Goal: Task Accomplishment & Management: Manage account settings

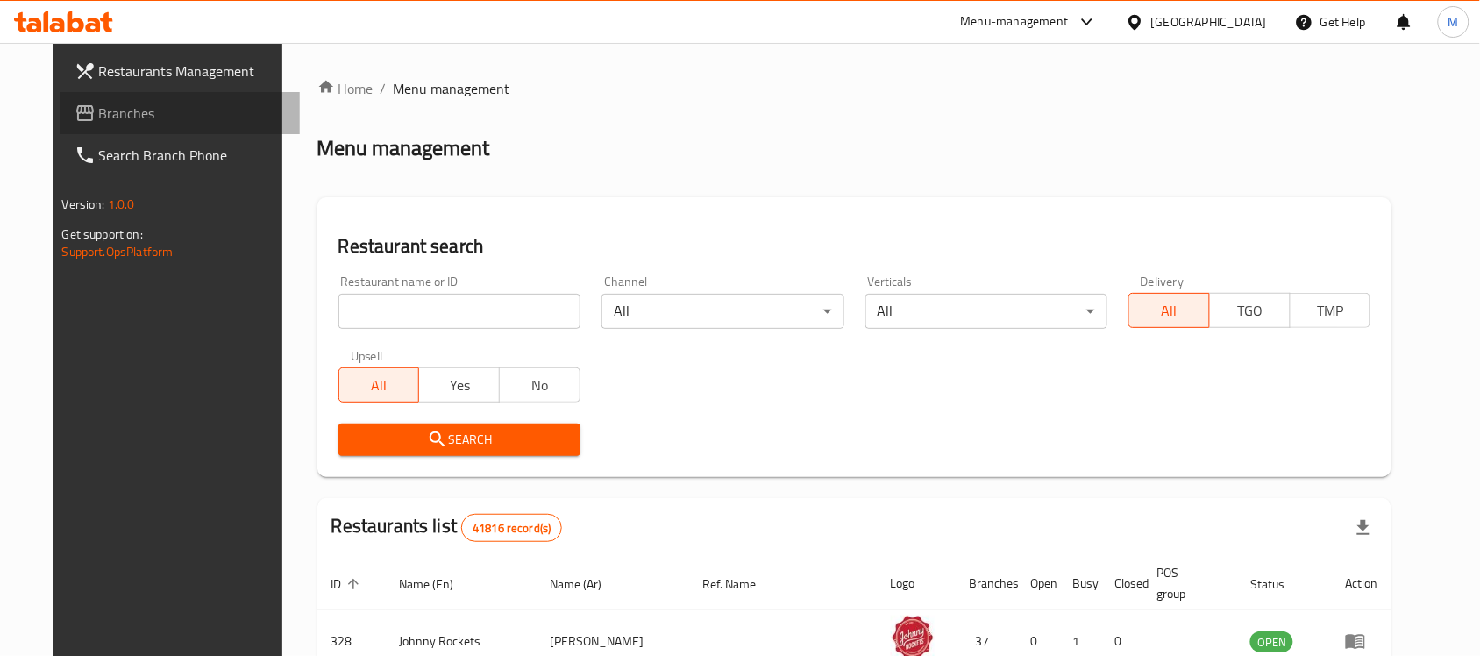
click at [115, 110] on span "Branches" at bounding box center [193, 113] width 188 height 21
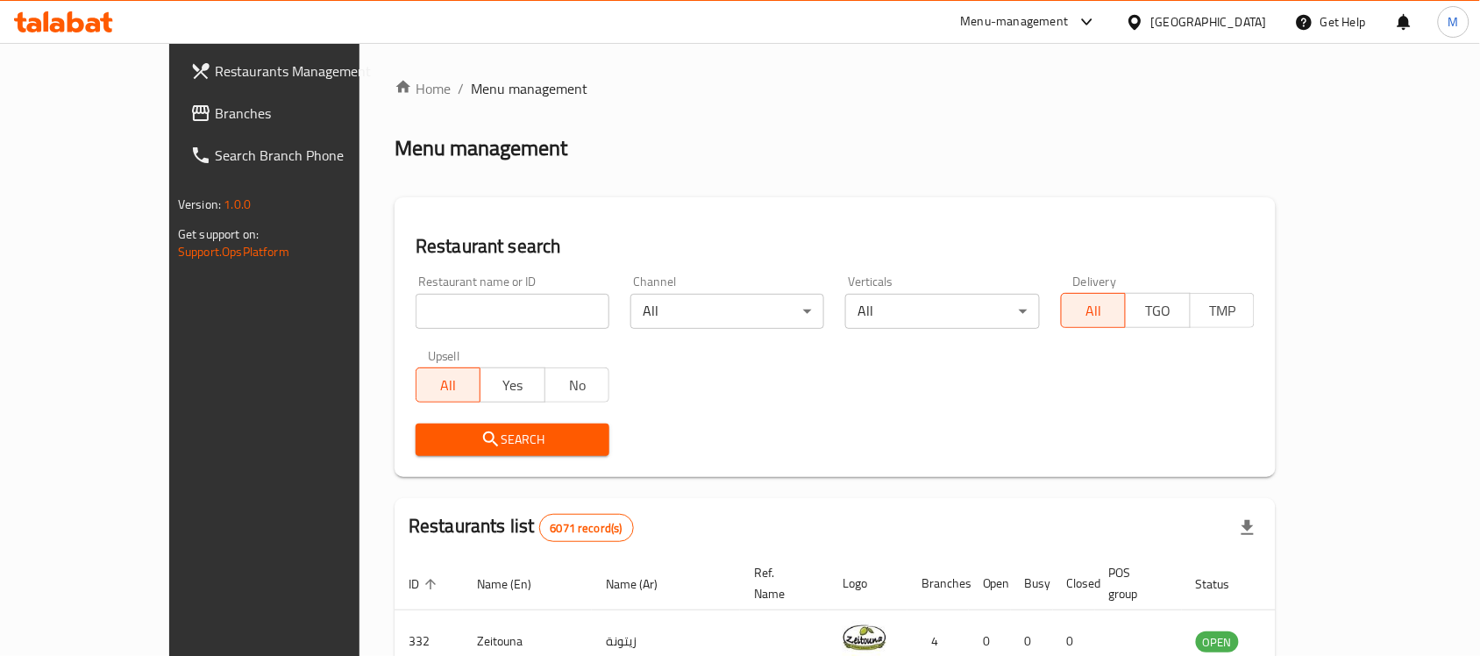
click at [471, 82] on span "Menu management" at bounding box center [529, 88] width 117 height 21
drag, startPoint x: 221, startPoint y: 66, endPoint x: 196, endPoint y: 71, distance: 26.0
click at [220, 66] on span "Restaurants Management" at bounding box center [309, 70] width 188 height 21
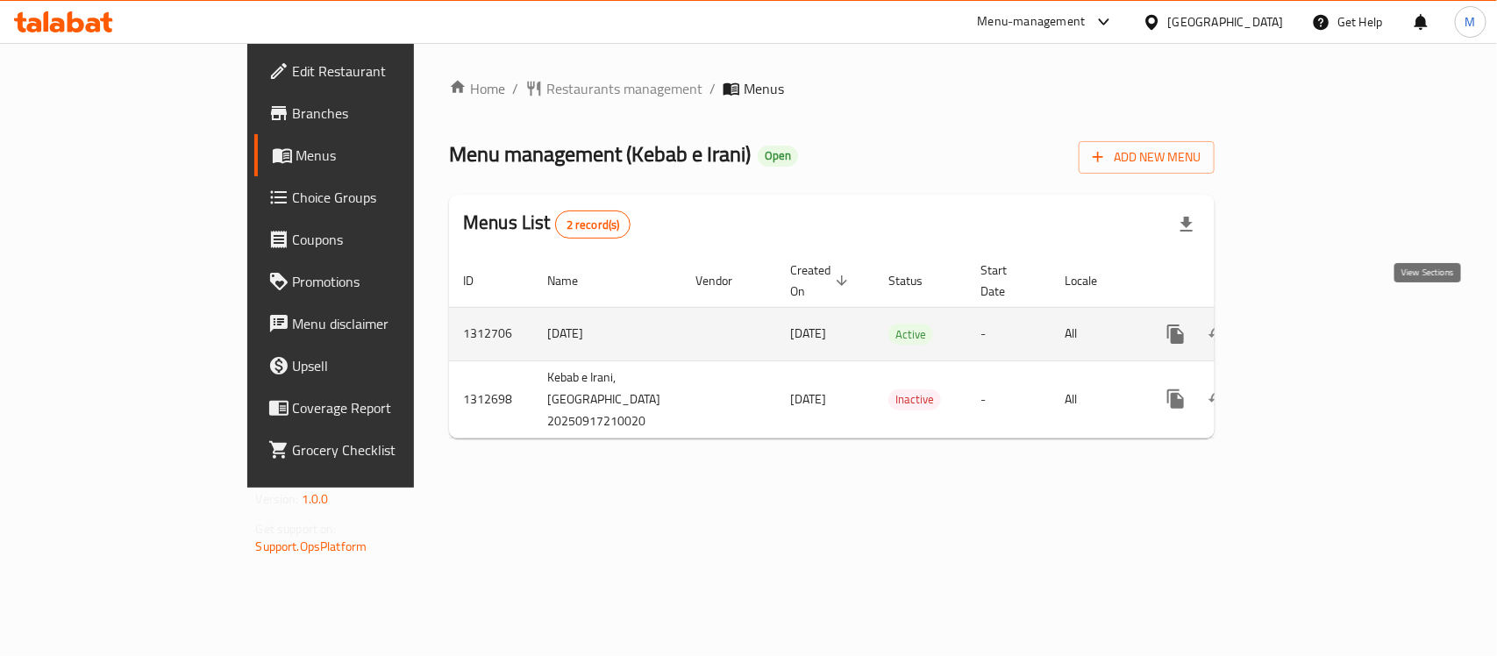
click at [1312, 323] on icon "enhanced table" at bounding box center [1301, 333] width 21 height 21
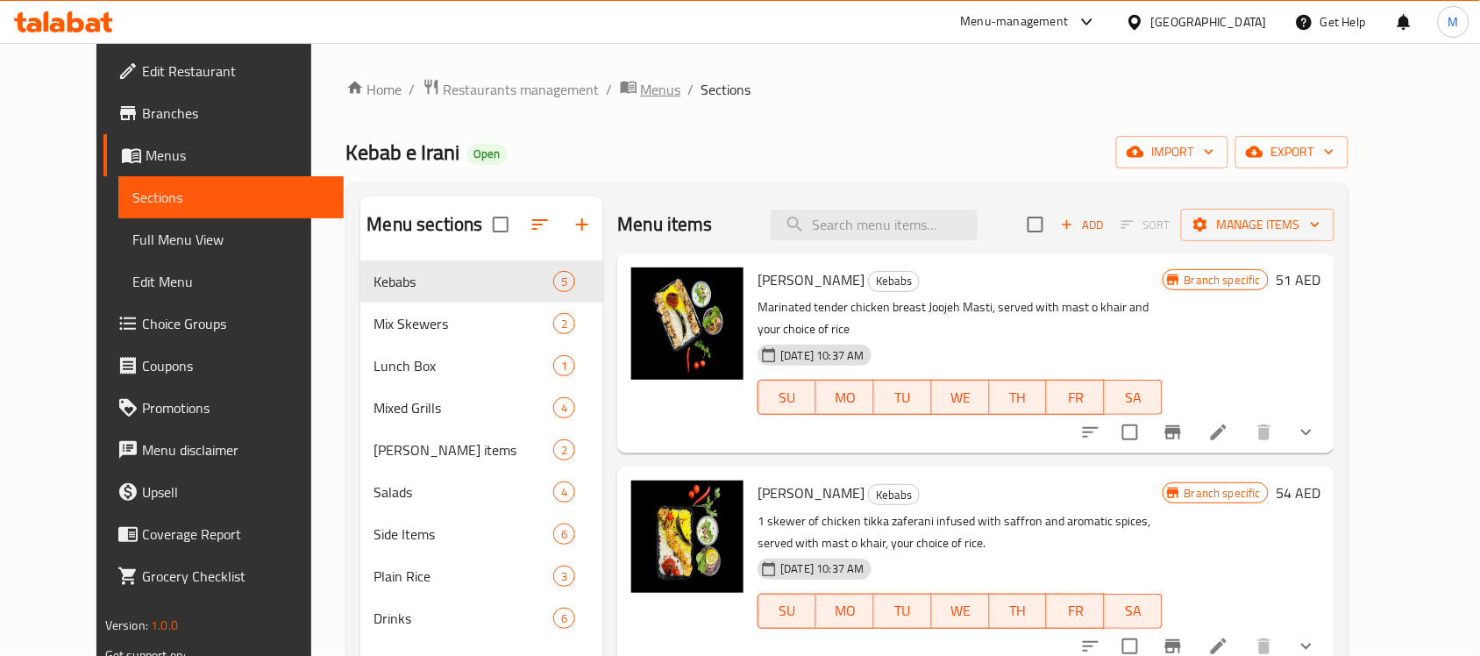
click at [641, 94] on span "Menus" at bounding box center [661, 89] width 40 height 21
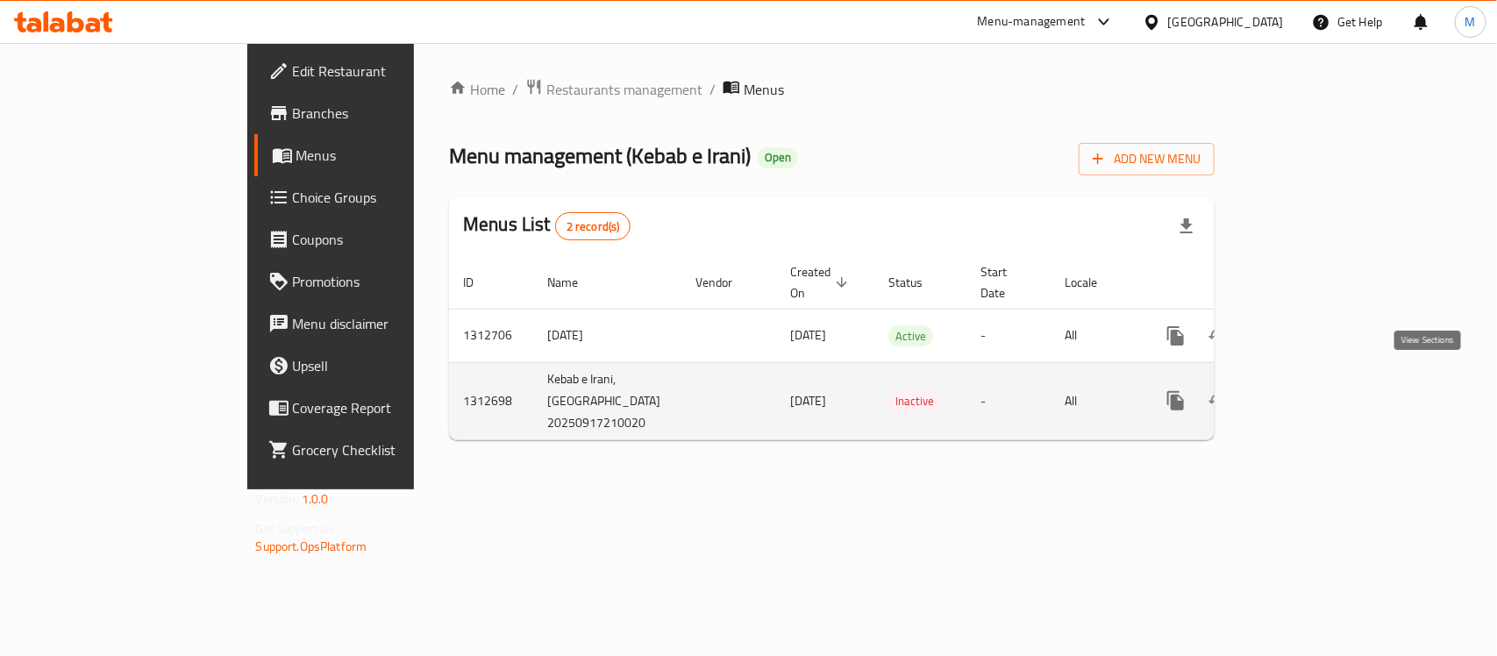
click at [1310, 393] on icon "enhanced table" at bounding box center [1302, 401] width 16 height 16
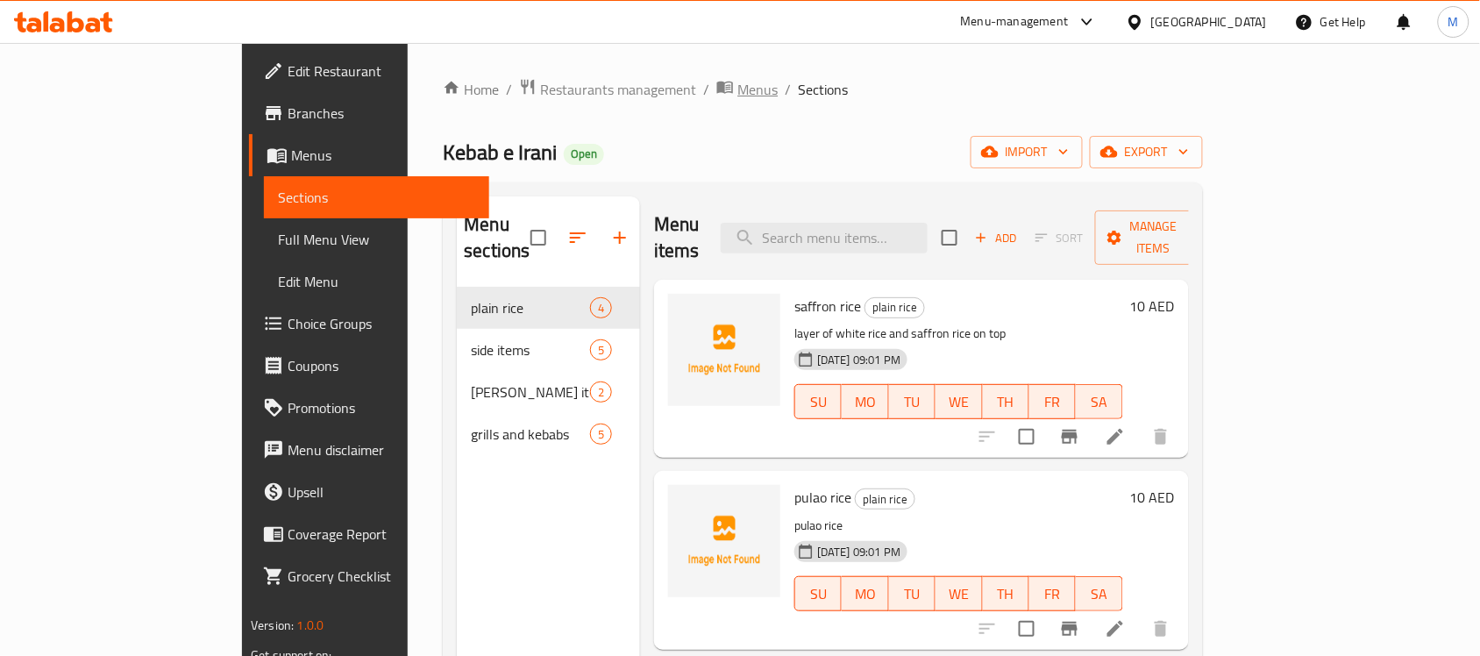
click at [737, 85] on span "Menus" at bounding box center [757, 89] width 40 height 21
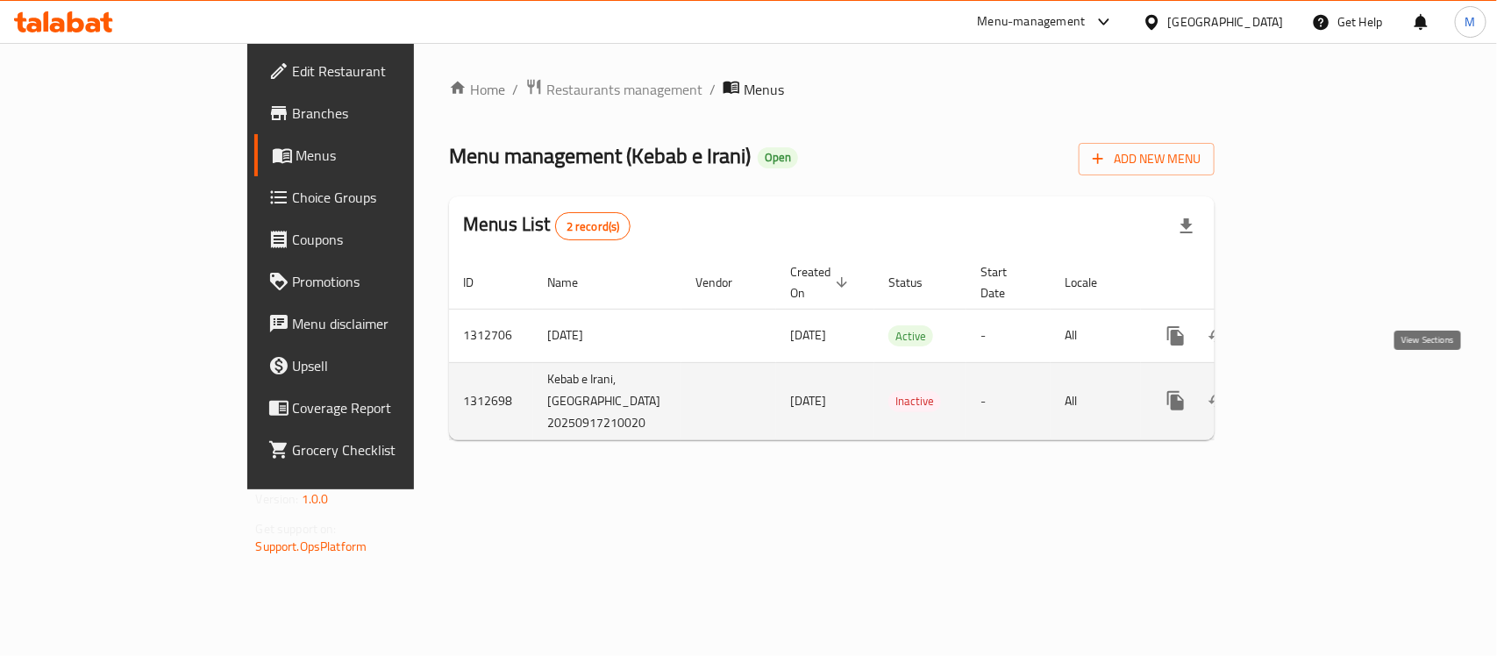
click at [1312, 390] on icon "enhanced table" at bounding box center [1301, 400] width 21 height 21
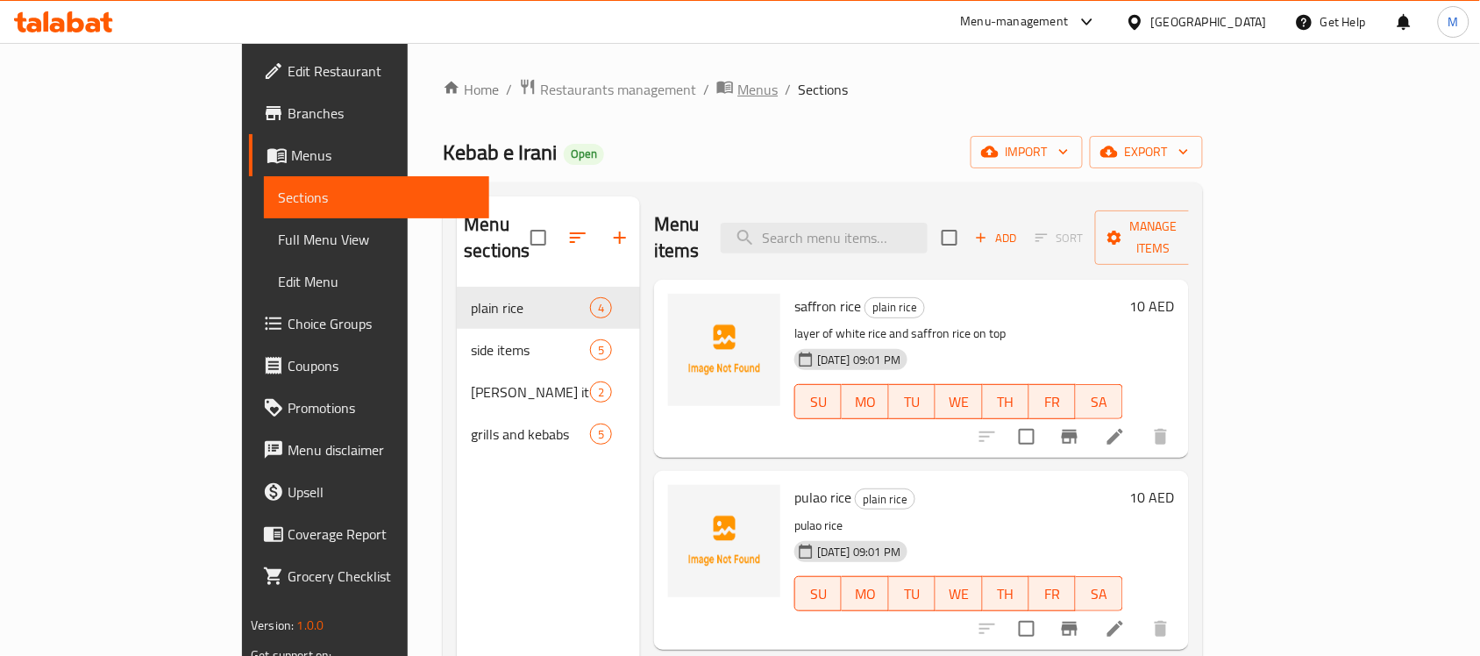
click at [737, 92] on span "Menus" at bounding box center [757, 89] width 40 height 21
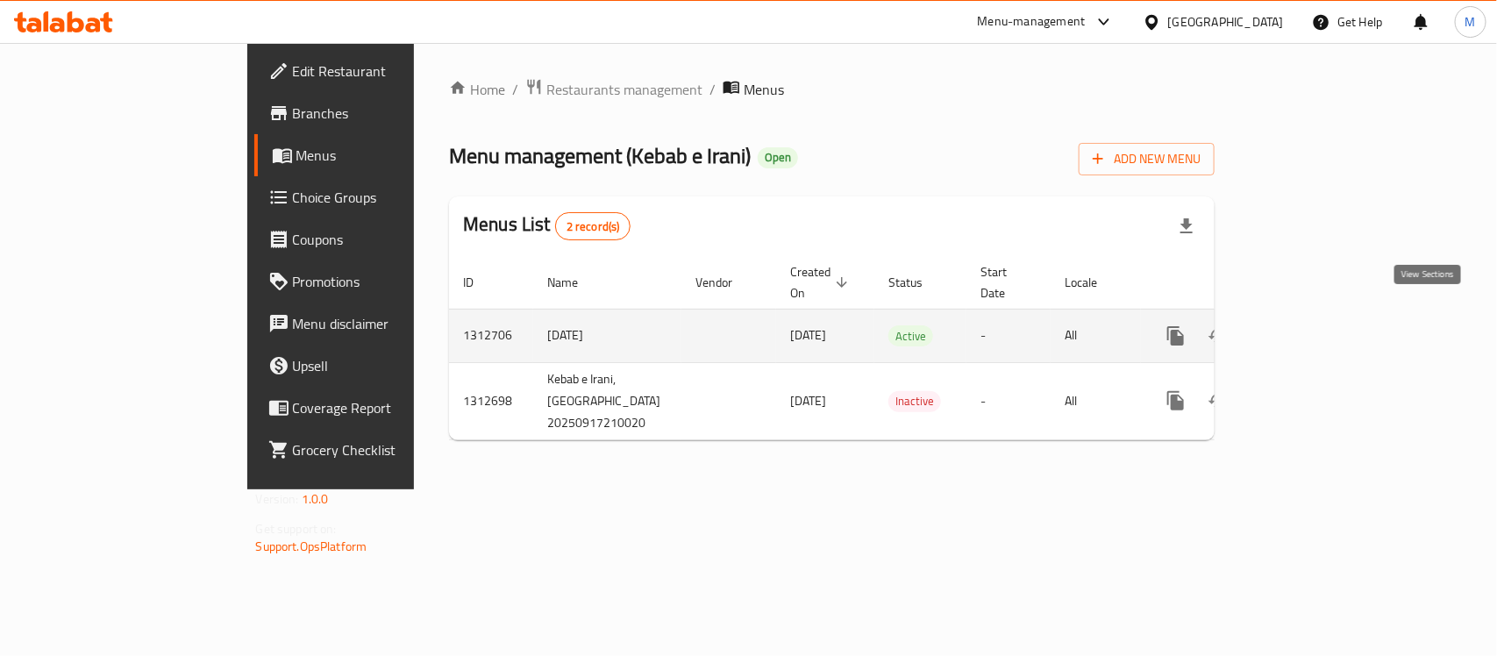
click at [1323, 322] on link "enhanced table" at bounding box center [1302, 336] width 42 height 42
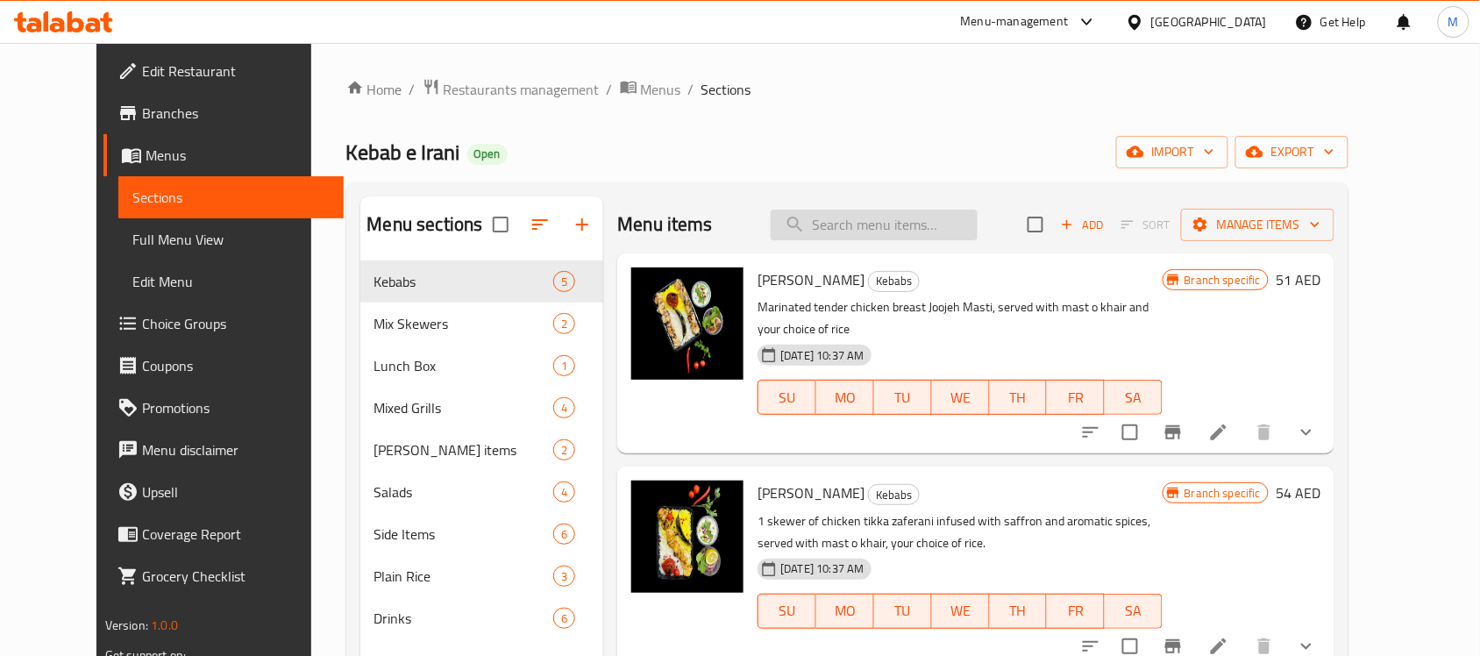
click at [892, 226] on input "search" at bounding box center [874, 225] width 207 height 31
paste input "Chicken Dumpukht Biryani"
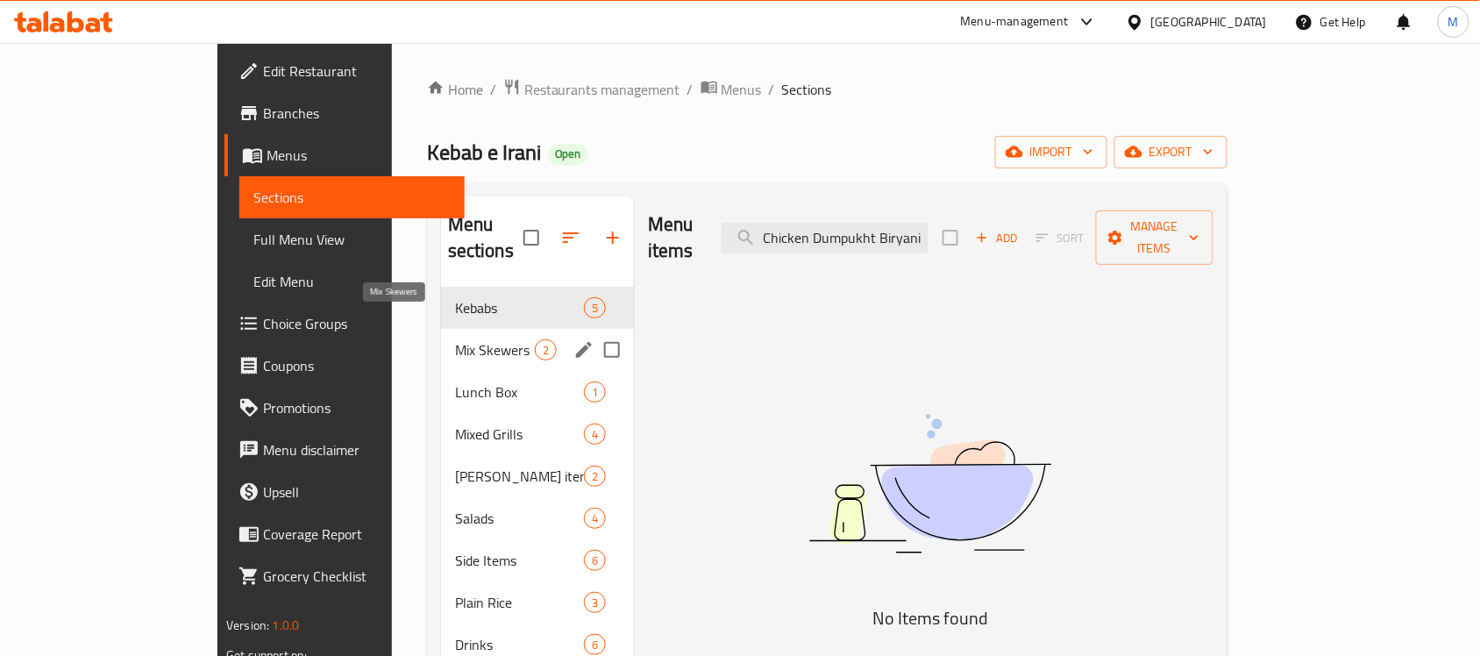
type input "Chicken Dumpukht Biryani"
click at [455, 339] on span "Mix Skewers" at bounding box center [495, 349] width 80 height 21
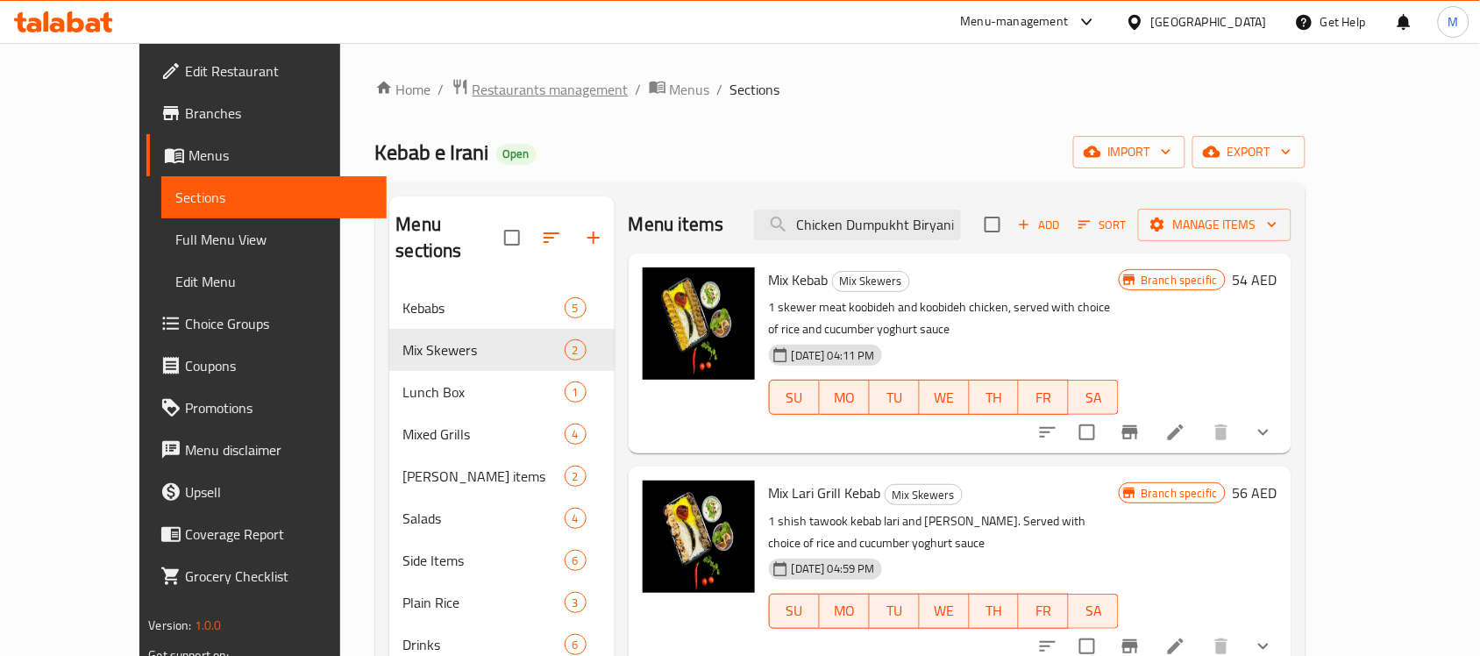
click at [487, 92] on span "Restaurants management" at bounding box center [551, 89] width 156 height 21
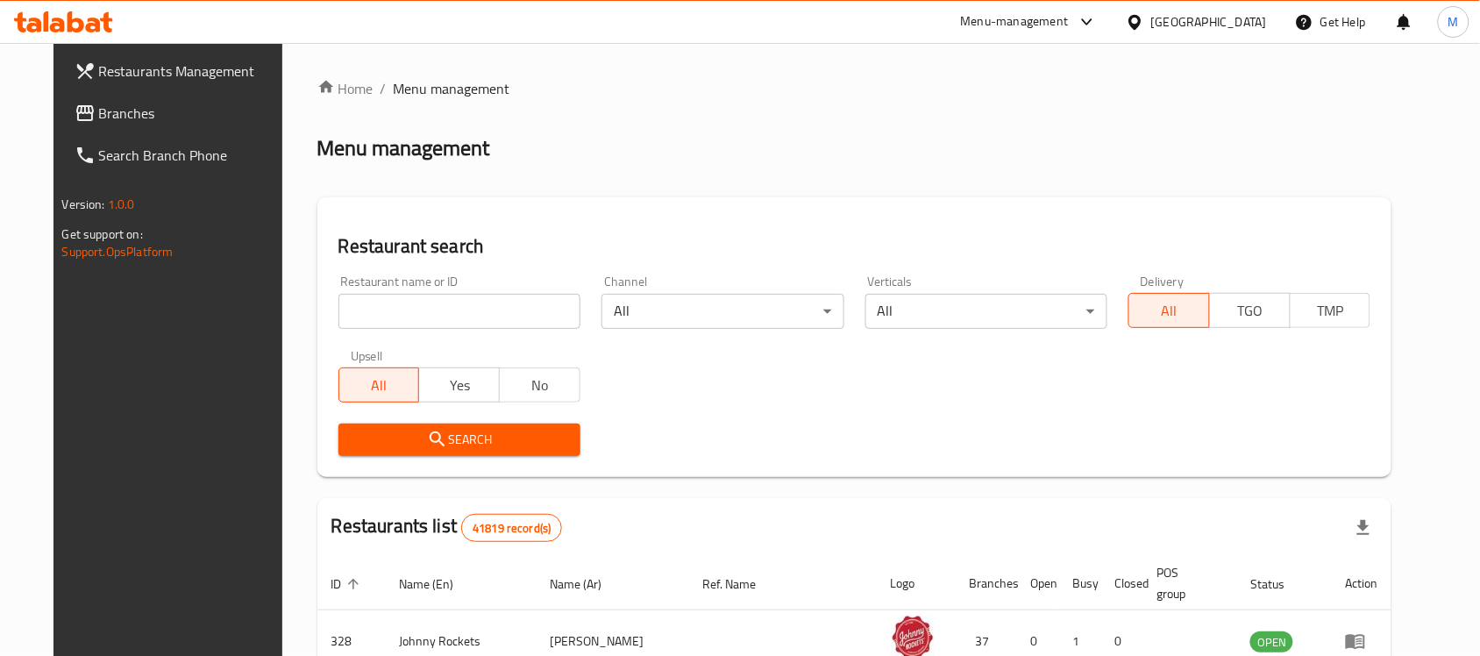
click at [390, 305] on input "search" at bounding box center [459, 311] width 242 height 35
paste input "777909"
type input "777909"
click button "Search" at bounding box center [459, 439] width 242 height 32
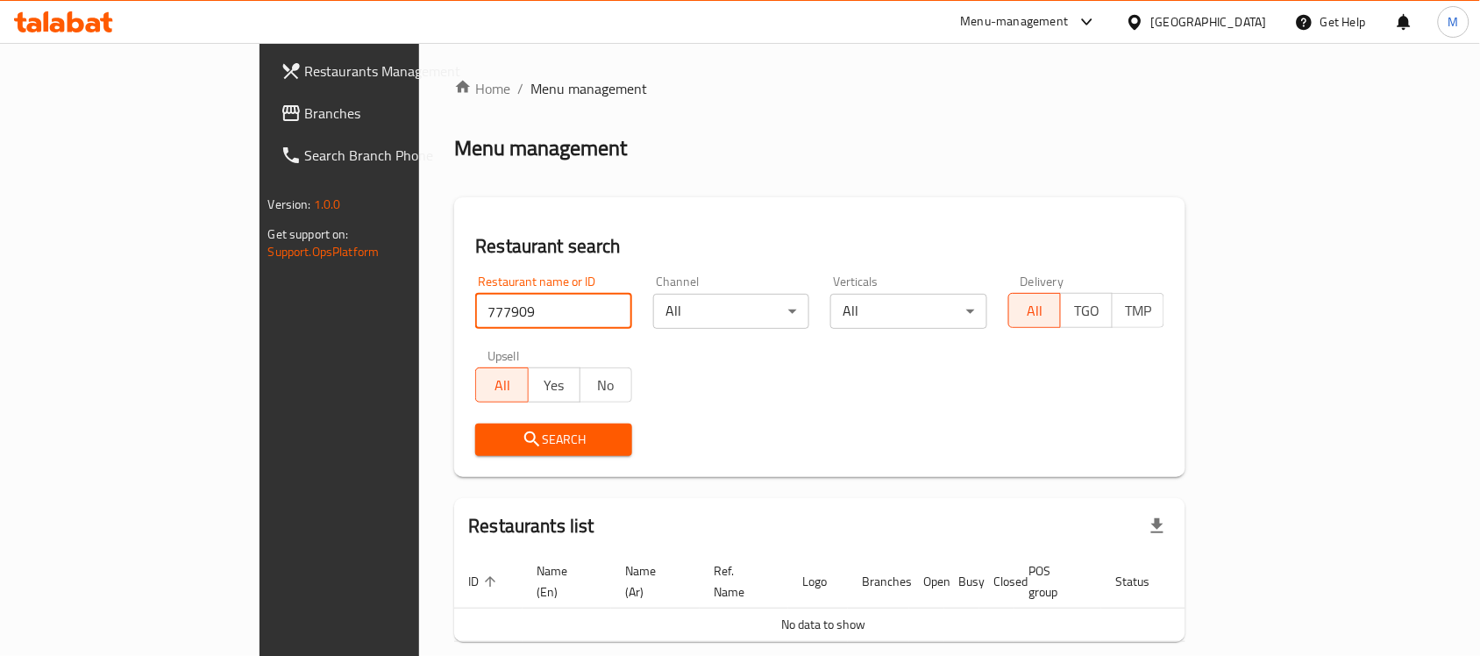
click at [305, 103] on span "Branches" at bounding box center [399, 113] width 188 height 21
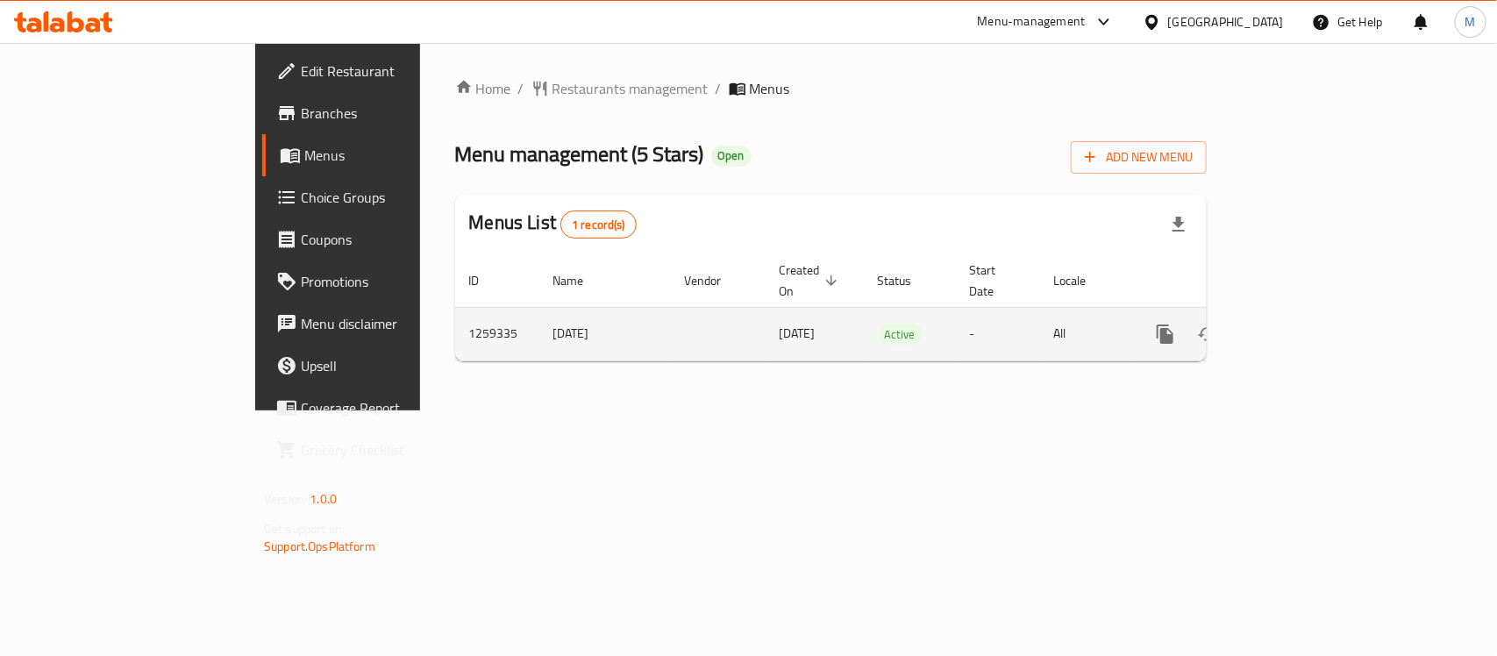
click at [1302, 323] on icon "enhanced table" at bounding box center [1291, 333] width 21 height 21
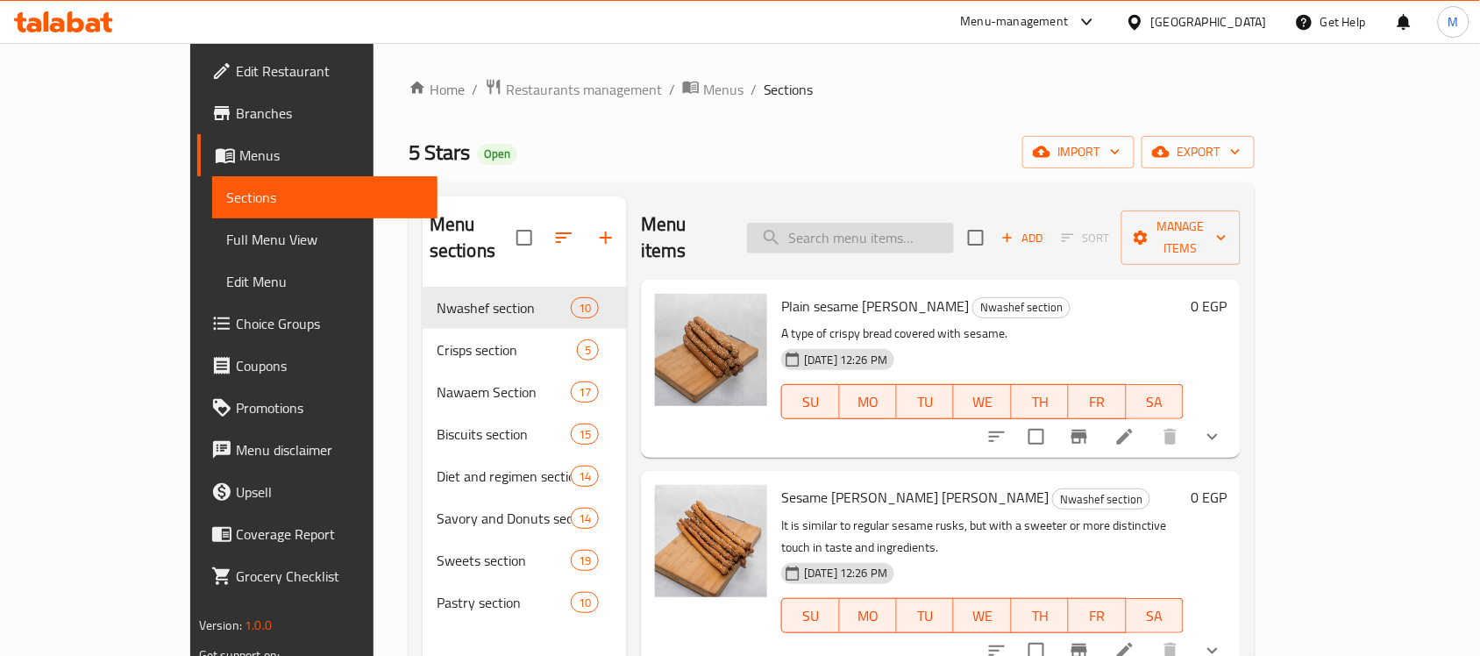
click at [919, 223] on input "search" at bounding box center [850, 238] width 207 height 31
paste input "Baladi [MEDICAL_DATA] biscuits"
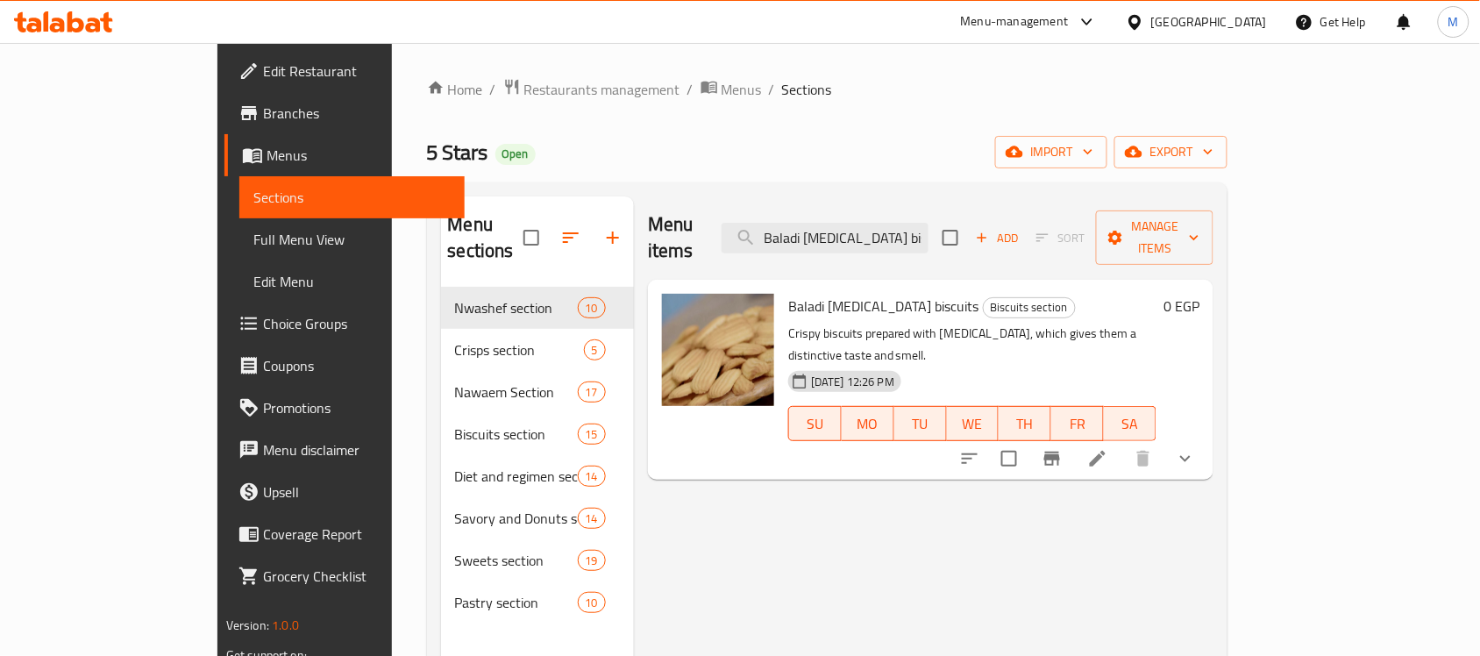
type input "Baladi [MEDICAL_DATA] biscuits"
click at [1206, 437] on button "show more" at bounding box center [1185, 458] width 42 height 42
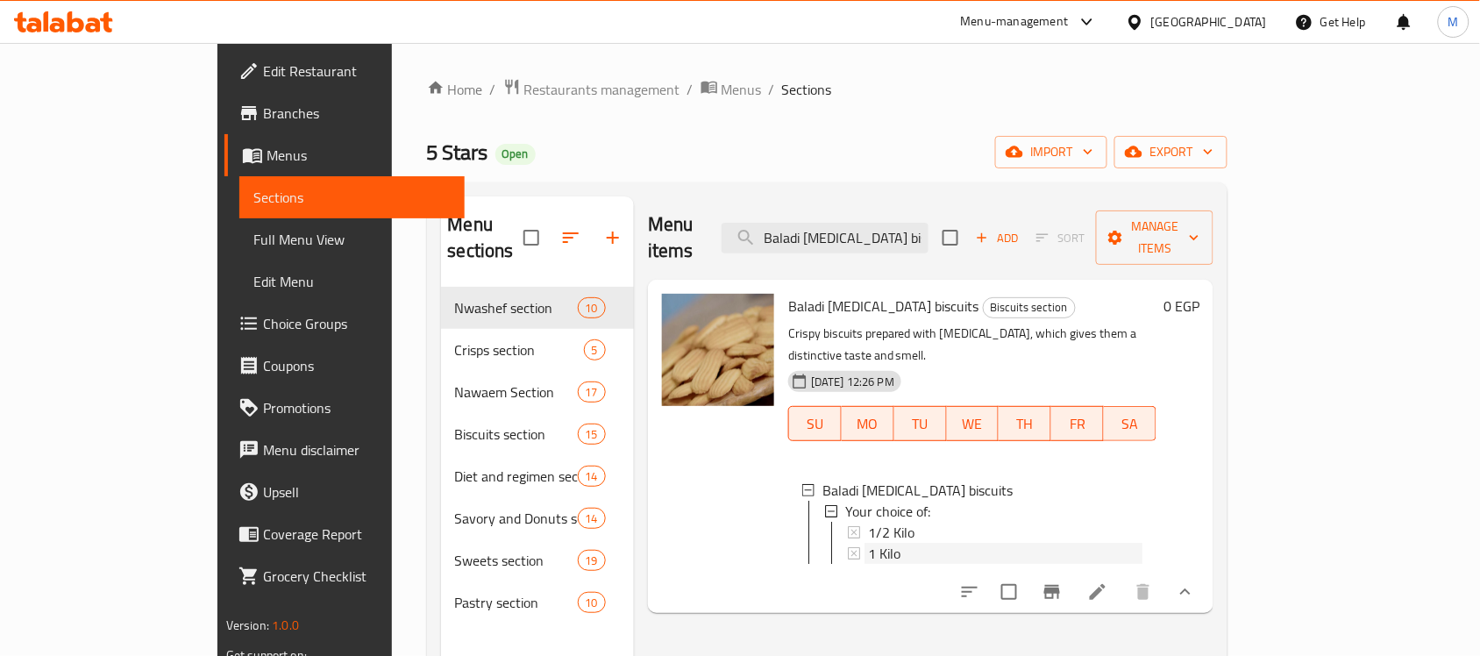
click at [936, 543] on div "1 Kilo" at bounding box center [1005, 553] width 274 height 21
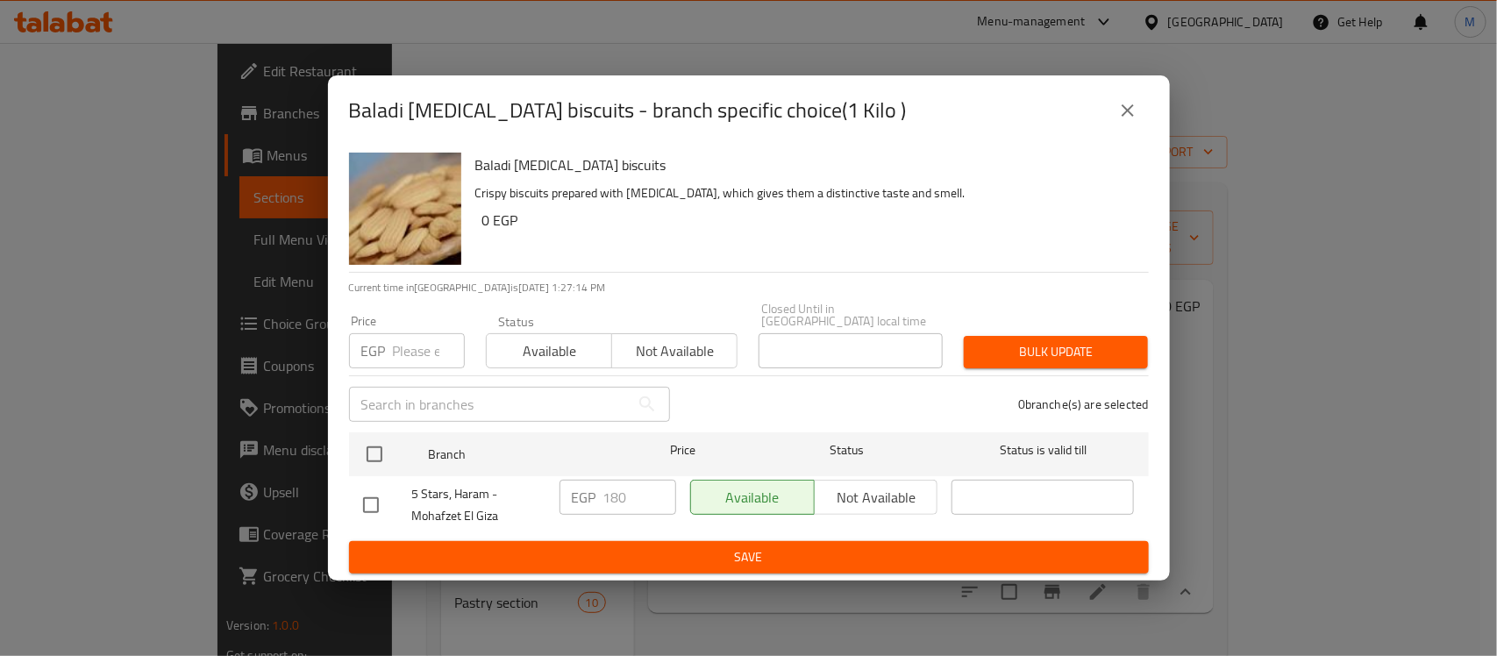
click at [373, 489] on input "checkbox" at bounding box center [370, 505] width 37 height 37
checkbox input "true"
click at [629, 501] on input "180" at bounding box center [639, 497] width 73 height 35
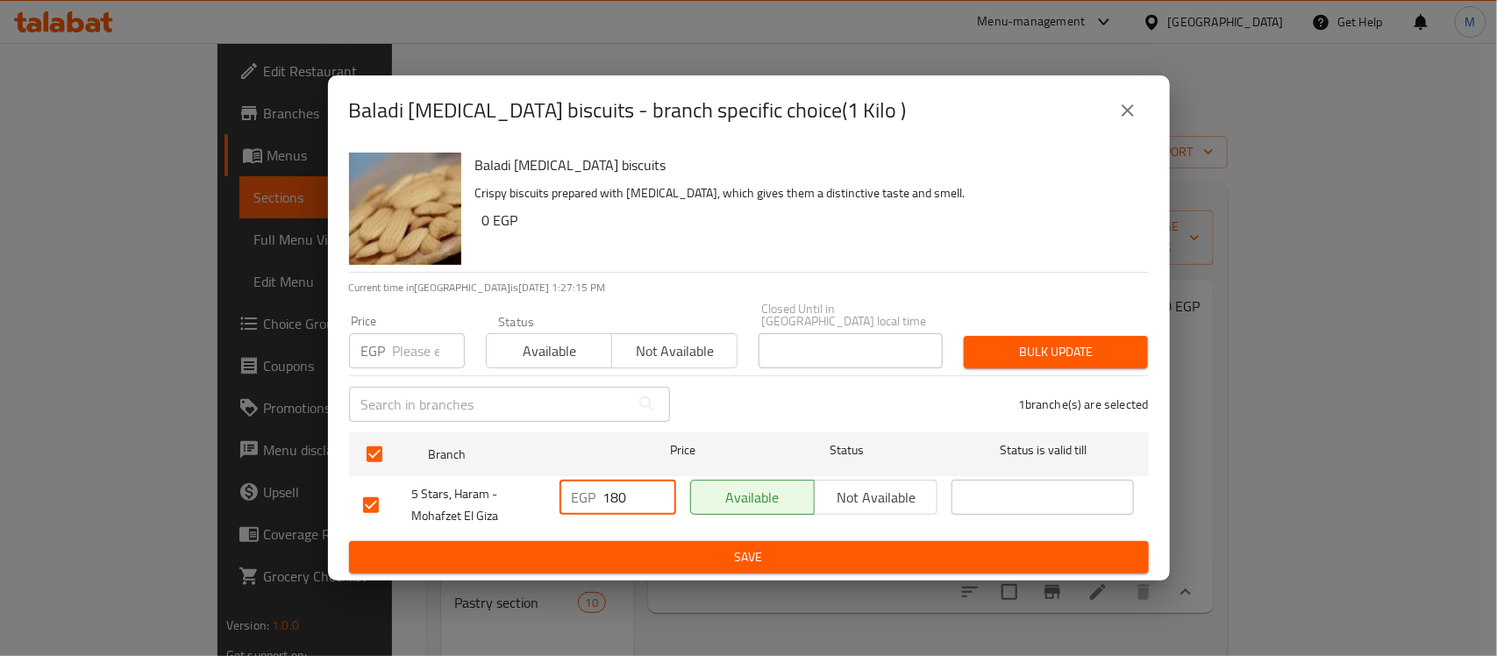
click at [629, 501] on input "180" at bounding box center [639, 497] width 73 height 35
type input "200"
click at [866, 561] on span "Save" at bounding box center [748, 557] width 771 height 22
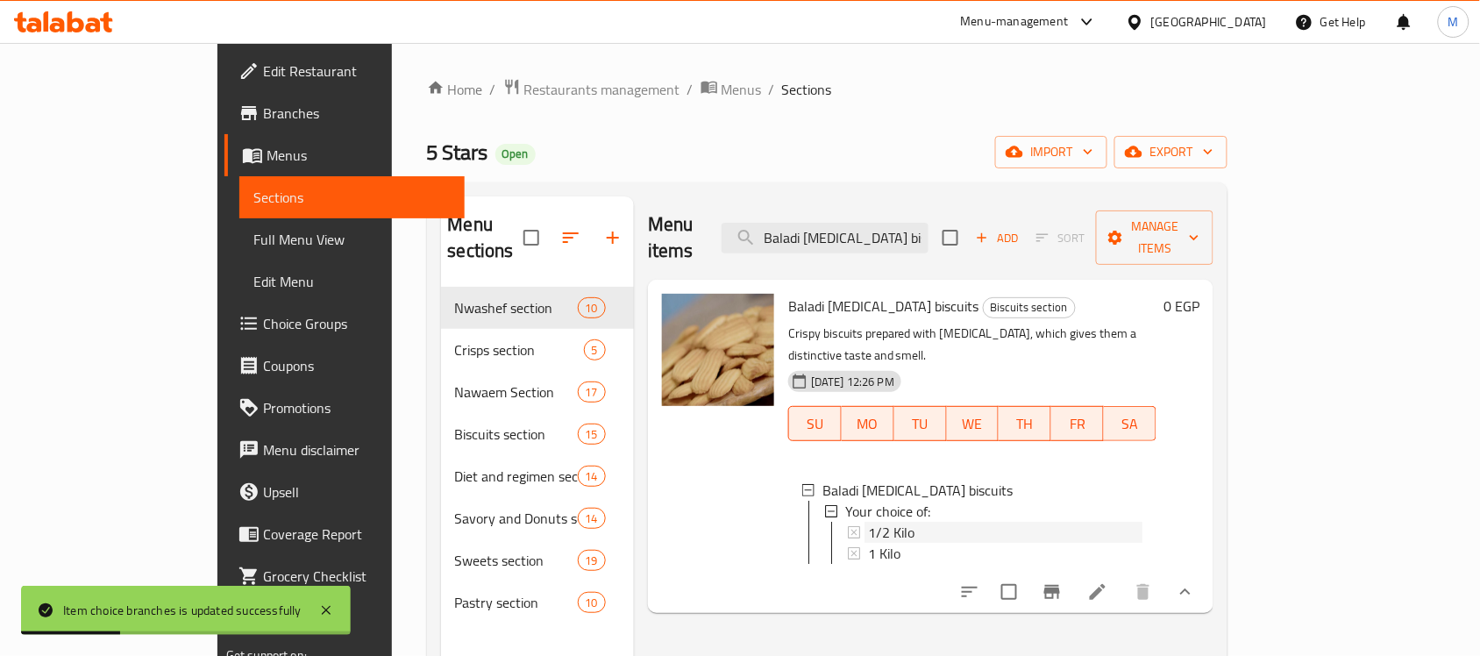
click at [868, 522] on div "1/2 Kilo" at bounding box center [1005, 532] width 274 height 21
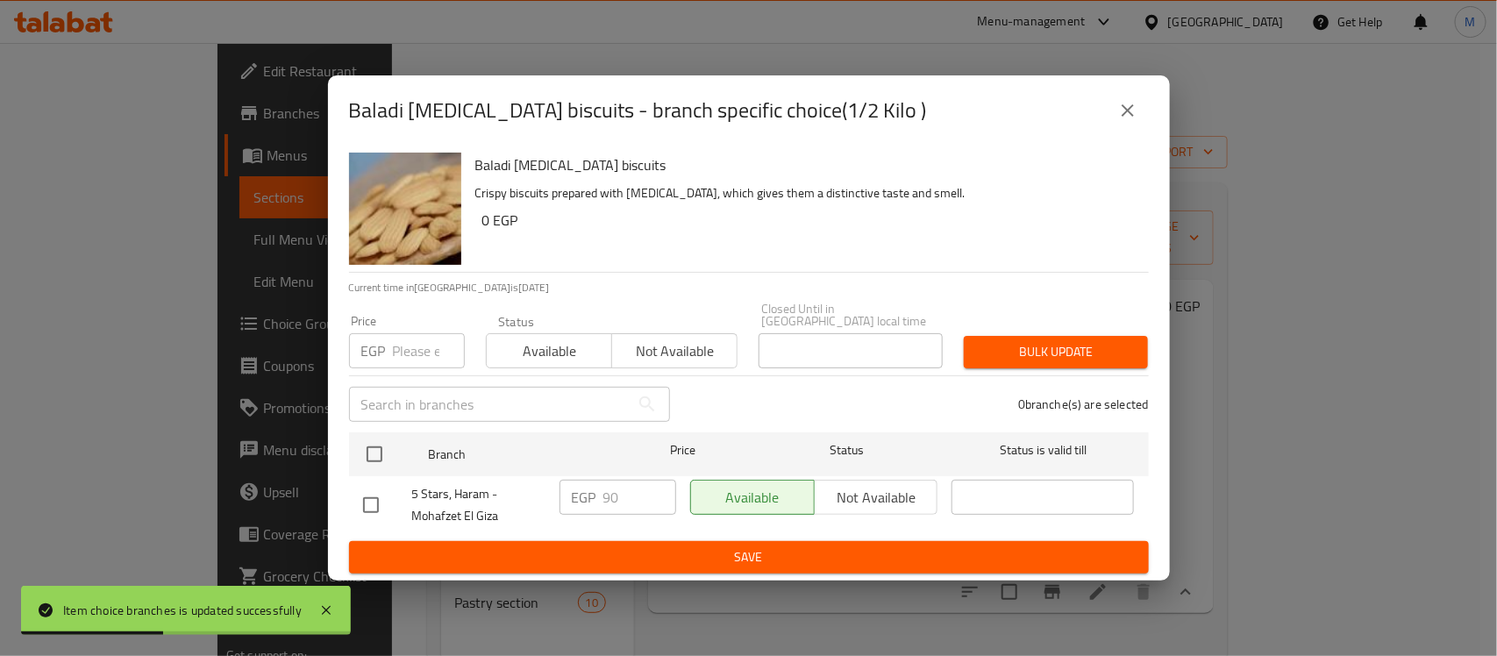
click at [373, 491] on input "checkbox" at bounding box center [370, 505] width 37 height 37
checkbox input "true"
click at [672, 507] on input "90" at bounding box center [639, 497] width 73 height 35
click at [603, 494] on input "90" at bounding box center [639, 497] width 73 height 35
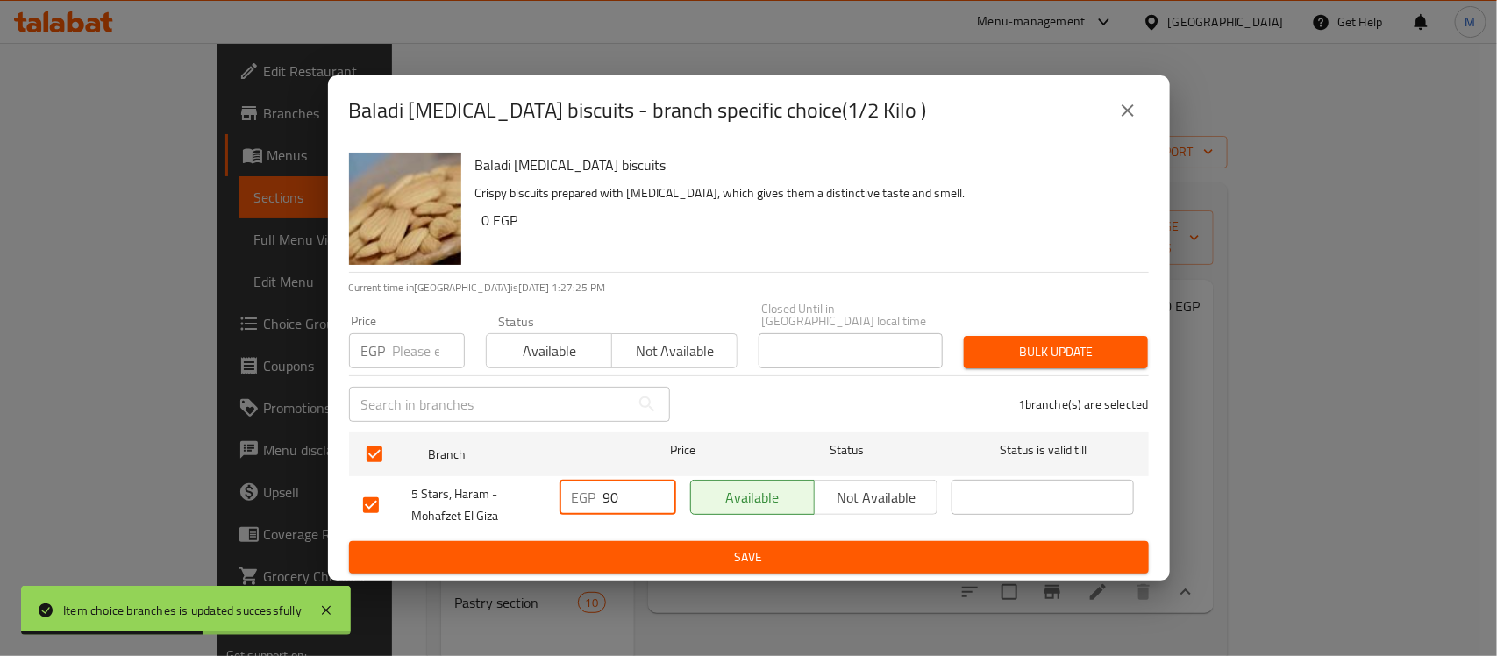
click at [603, 494] on input "90" at bounding box center [639, 497] width 73 height 35
type input "100"
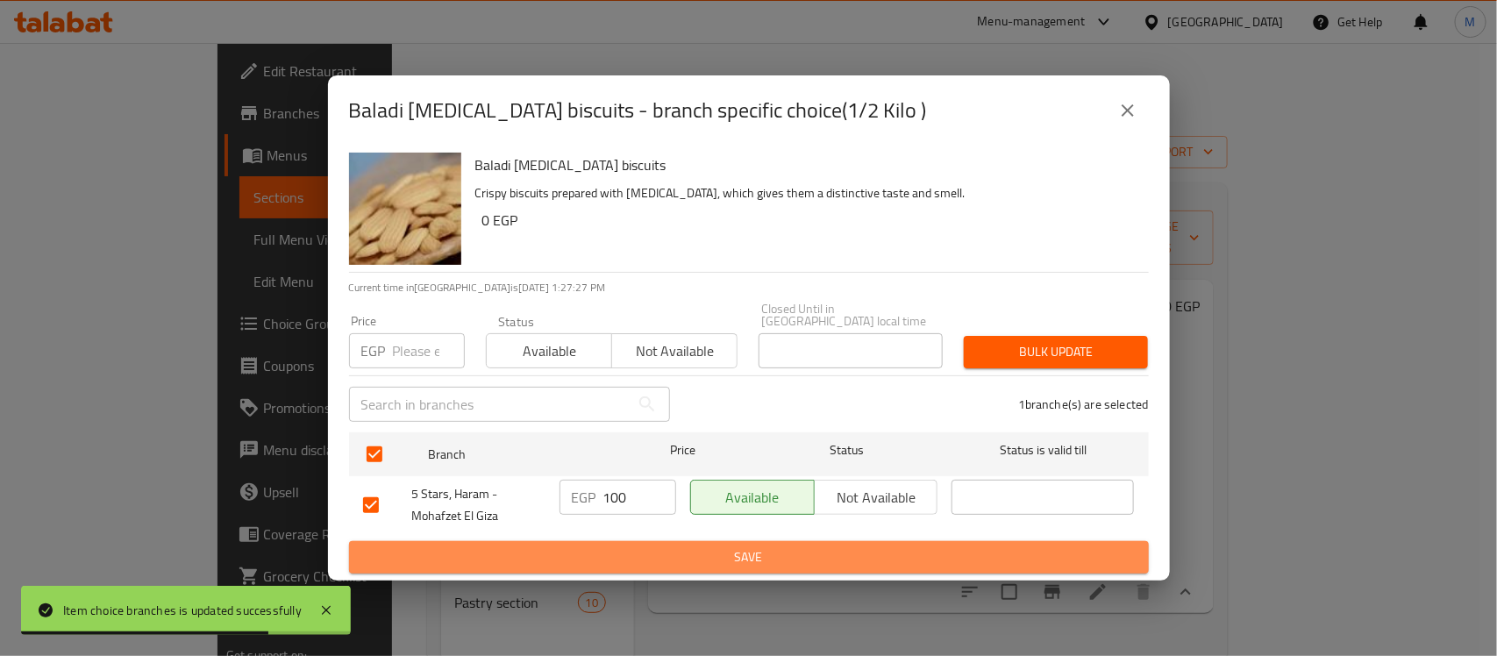
click at [659, 550] on span "Save" at bounding box center [748, 557] width 771 height 22
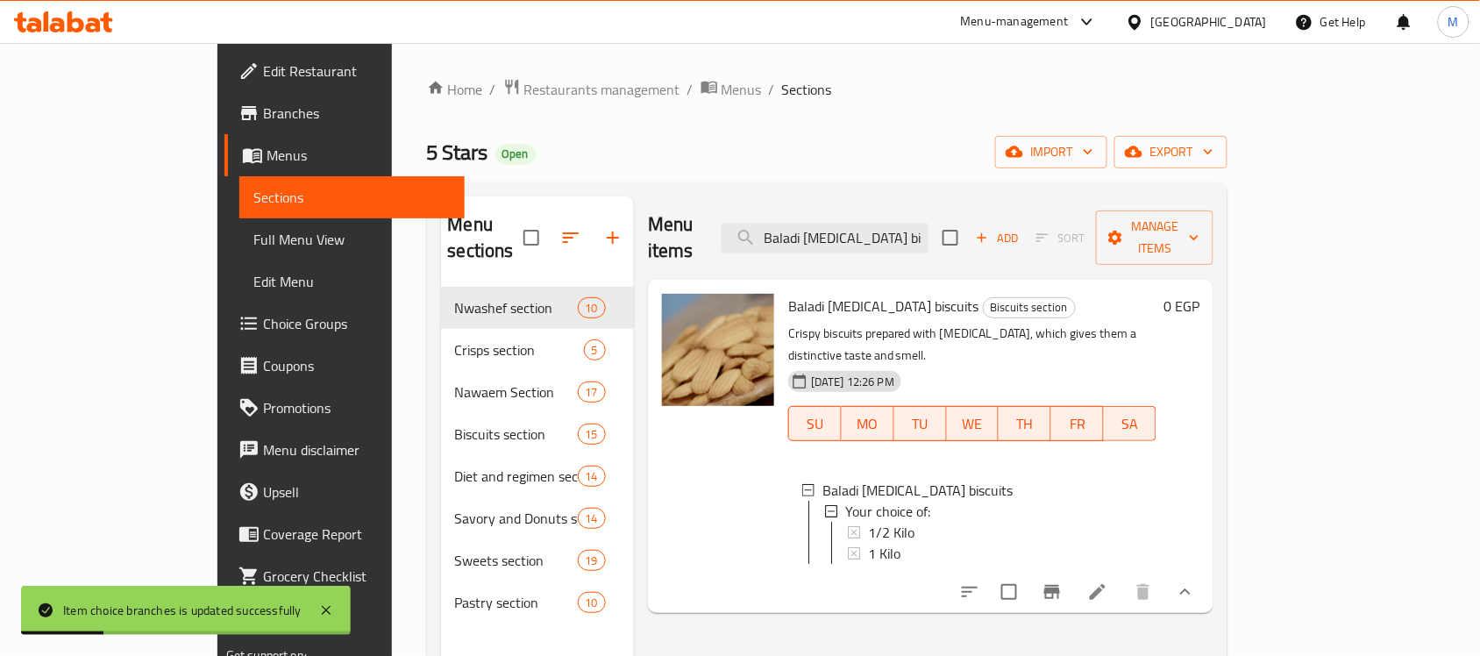
click at [253, 238] on span "Full Menu View" at bounding box center [351, 239] width 197 height 21
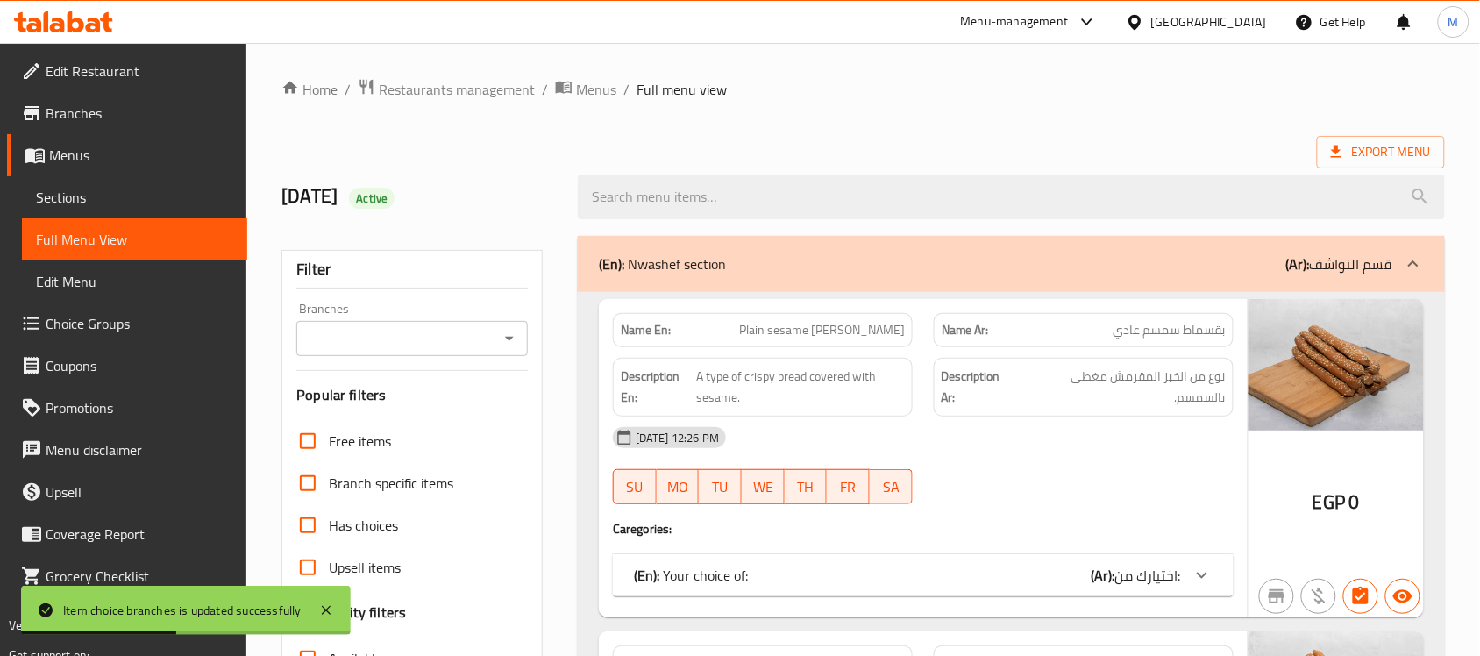
click at [172, 72] on span "Edit Restaurant" at bounding box center [140, 70] width 188 height 21
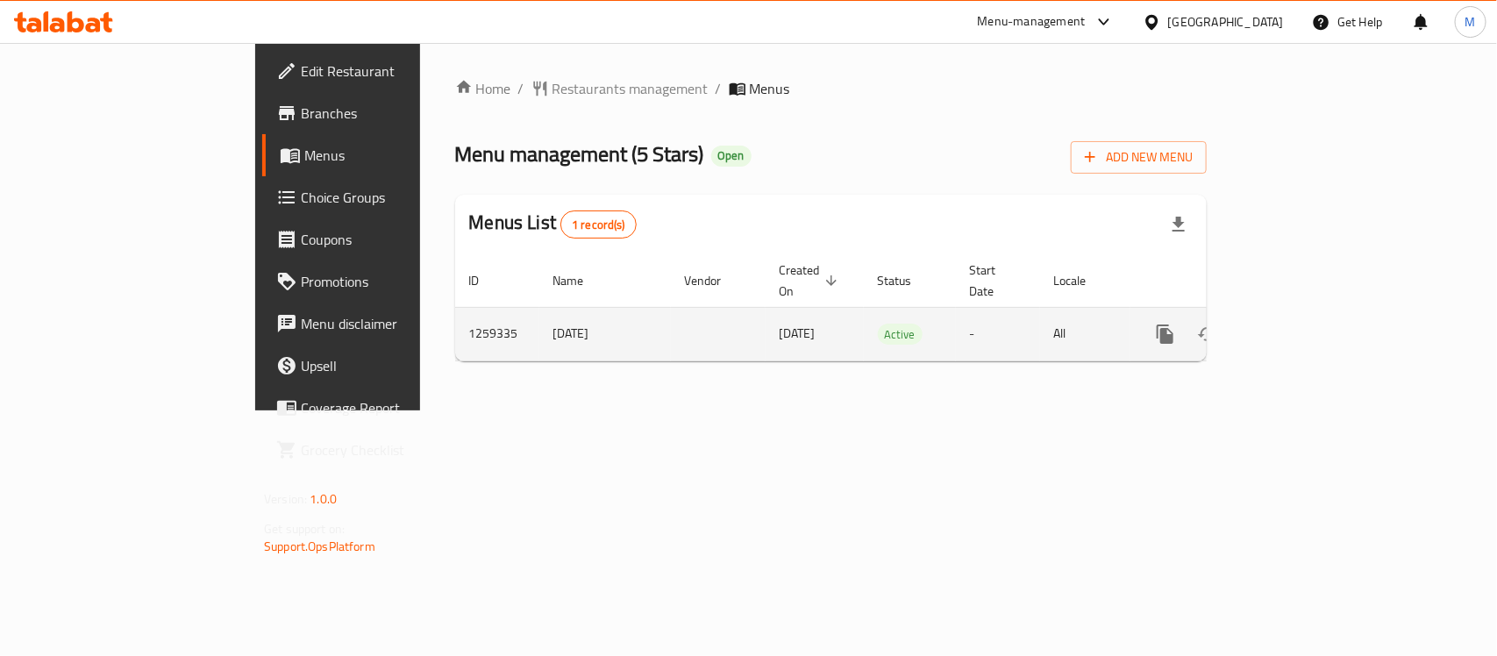
click at [1312, 313] on link "enhanced table" at bounding box center [1291, 334] width 42 height 42
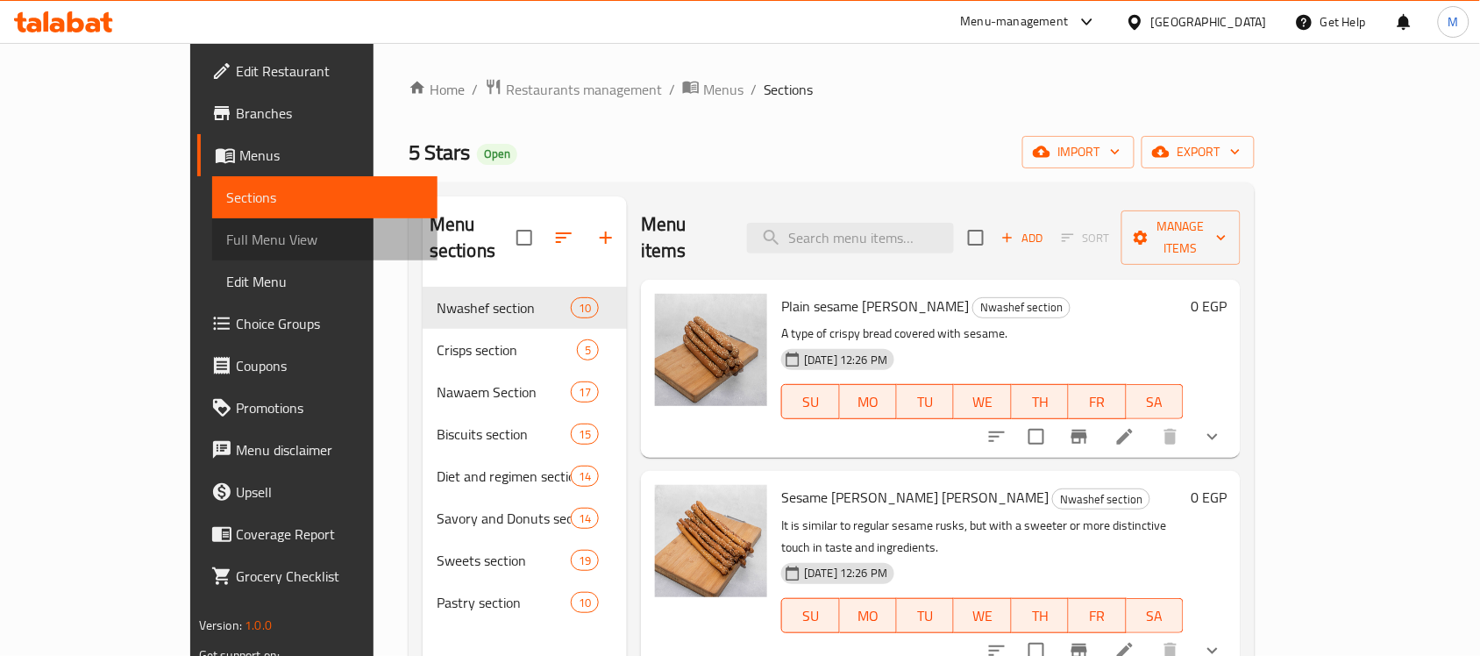
click at [226, 243] on span "Full Menu View" at bounding box center [324, 239] width 197 height 21
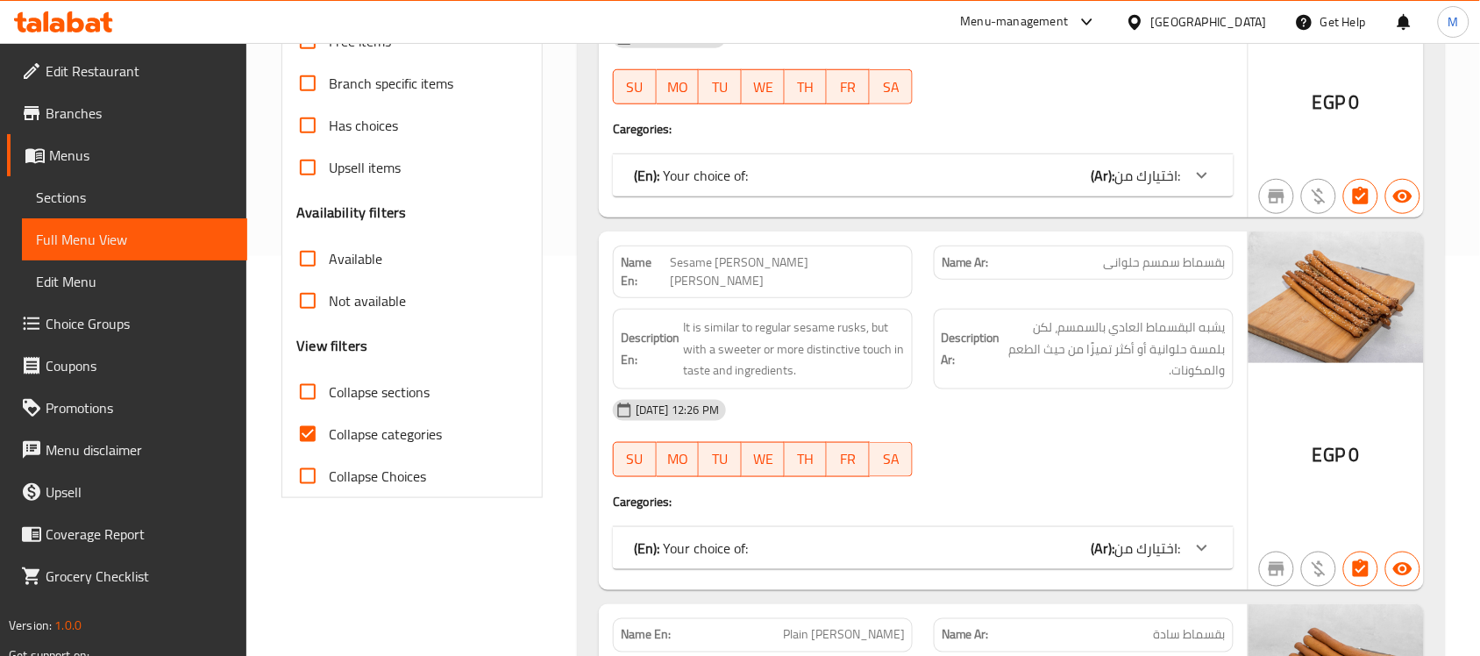
scroll to position [438, 0]
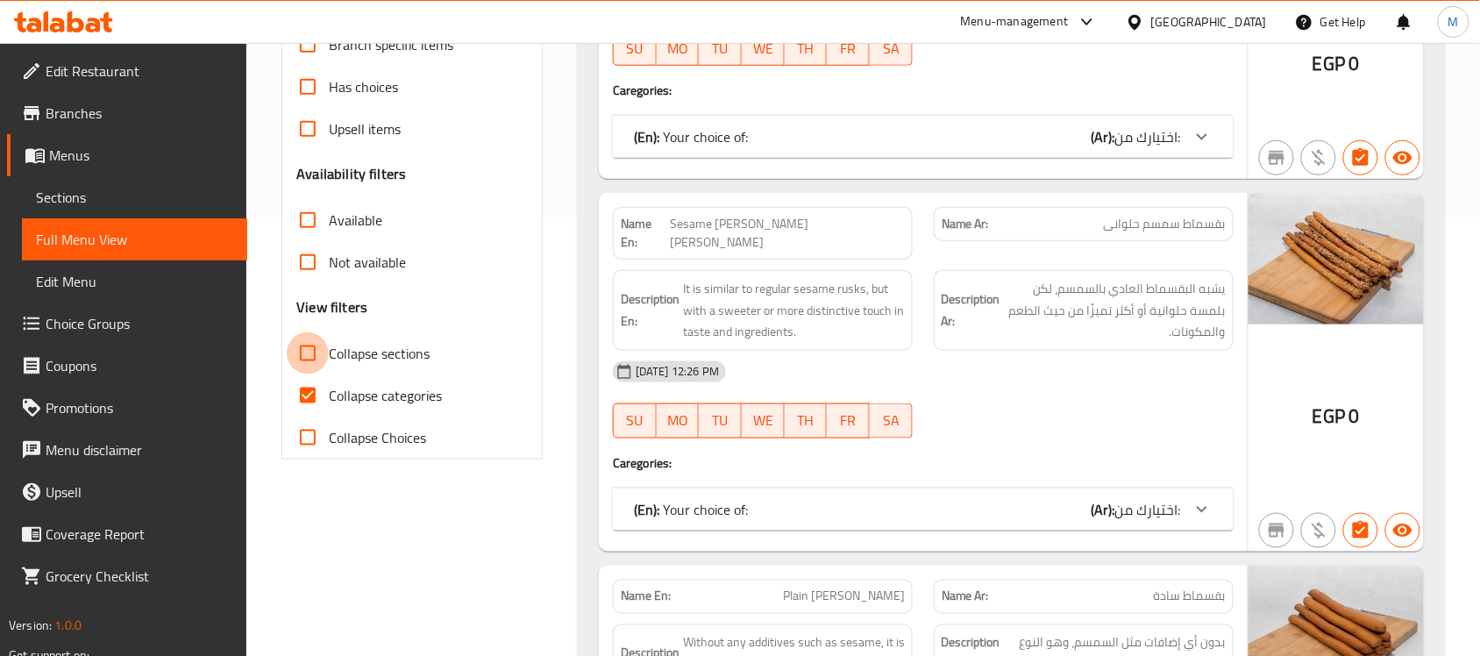
click at [327, 359] on input "Collapse sections" at bounding box center [308, 353] width 42 height 42
checkbox input "true"
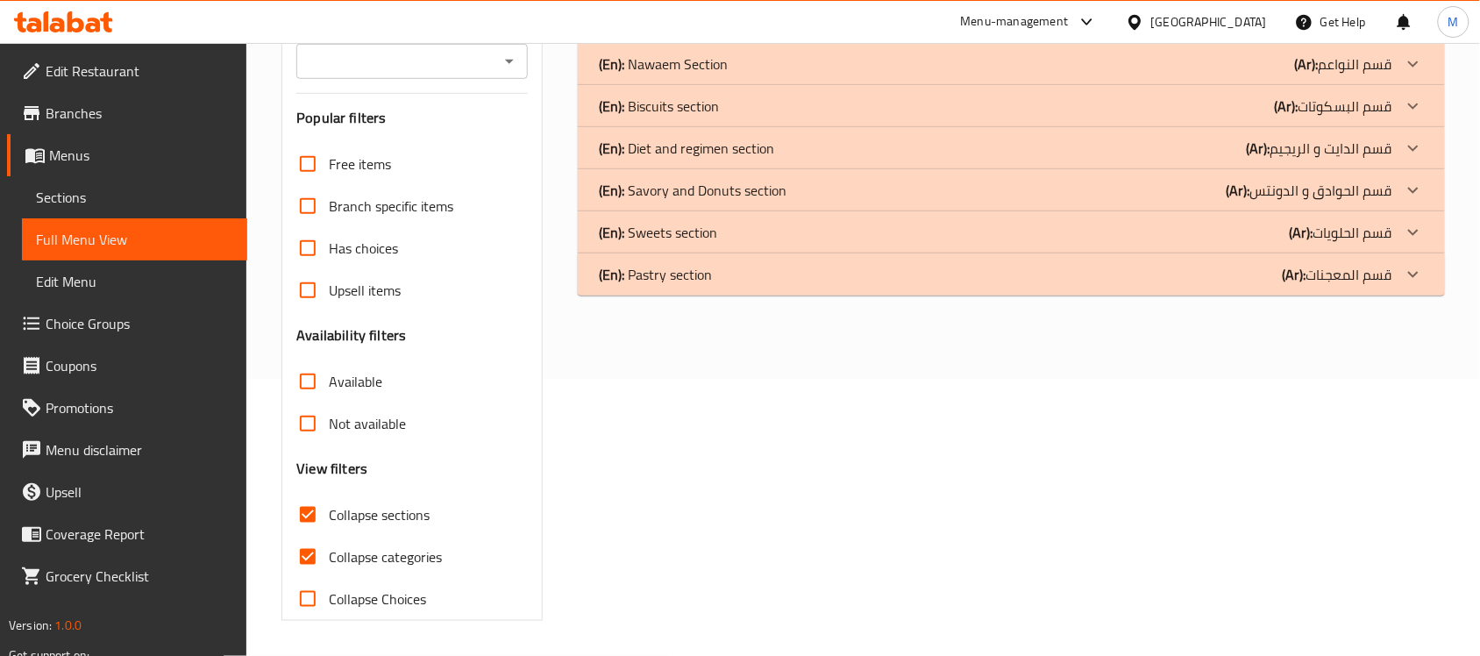
click at [331, 546] on span "Collapse categories" at bounding box center [385, 556] width 113 height 21
click at [329, 536] on input "Collapse categories" at bounding box center [308, 557] width 42 height 42
checkbox input "false"
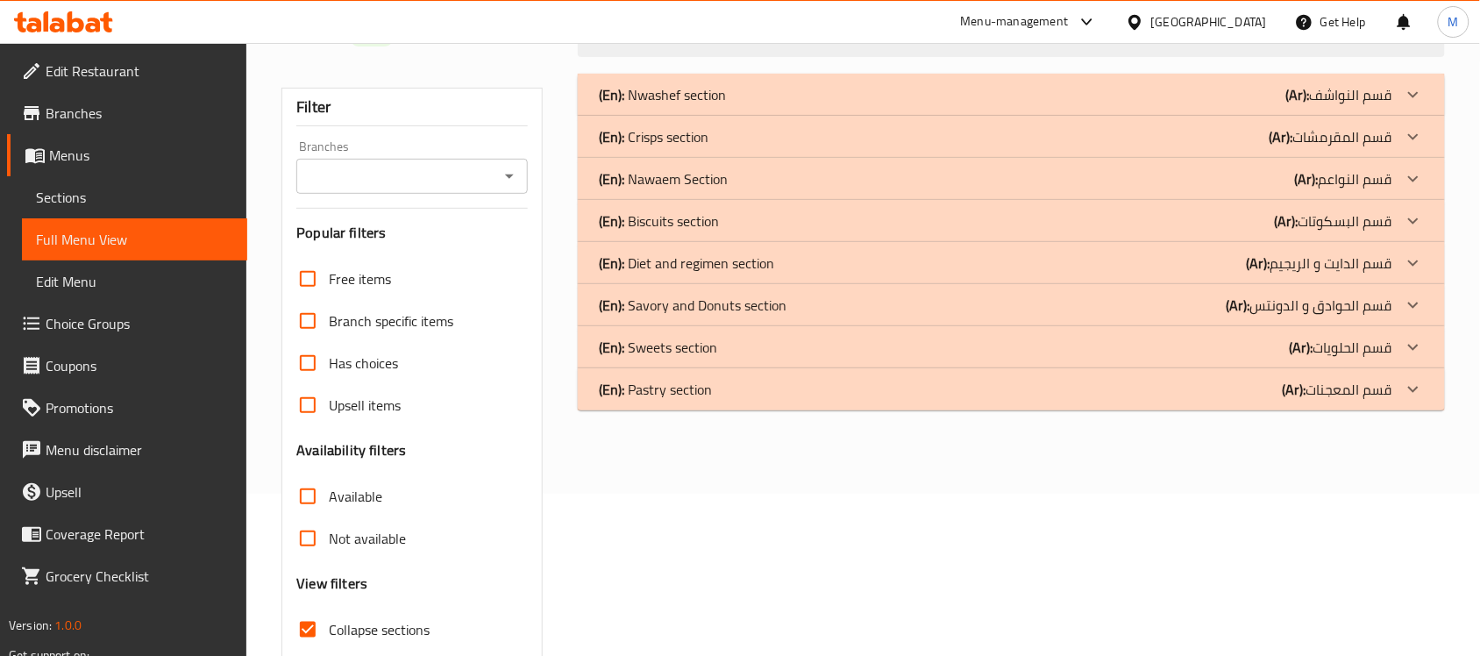
scroll to position [0, 0]
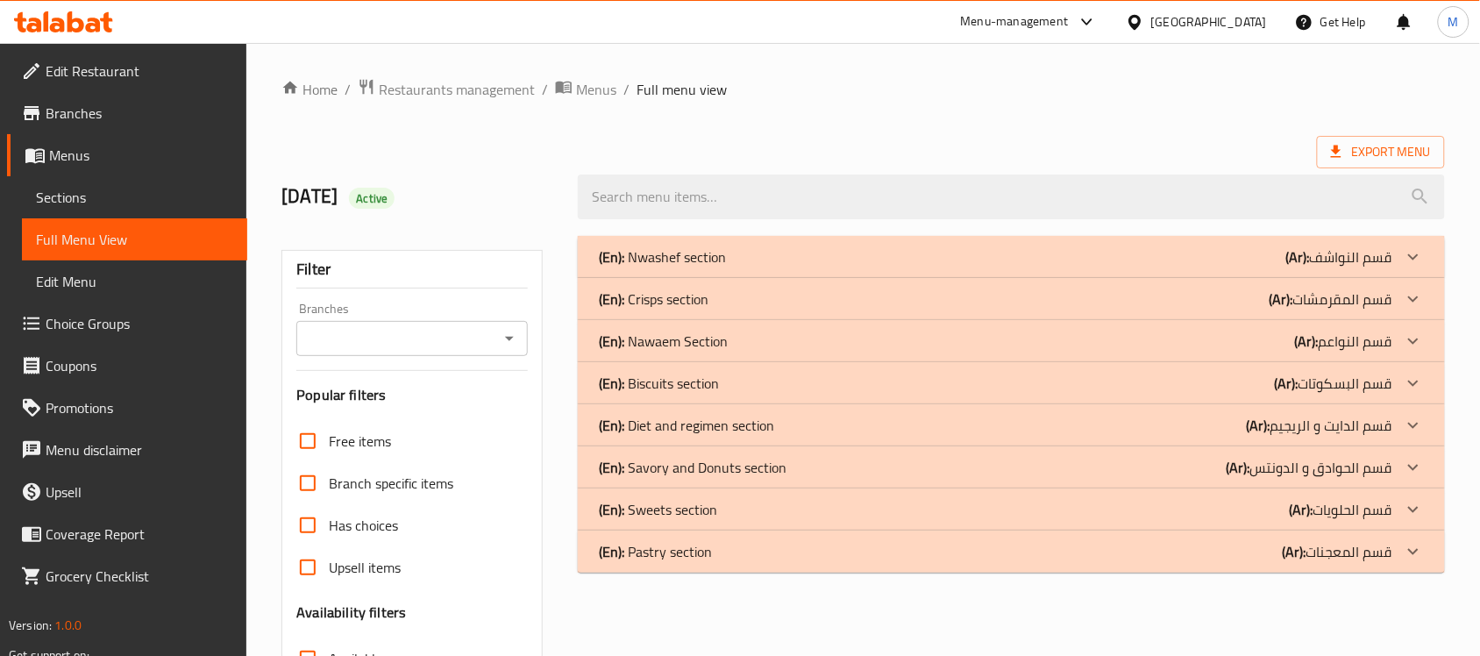
click at [750, 377] on div "(En): Biscuits section (Ar): قسم البسكوتات" at bounding box center [995, 383] width 793 height 21
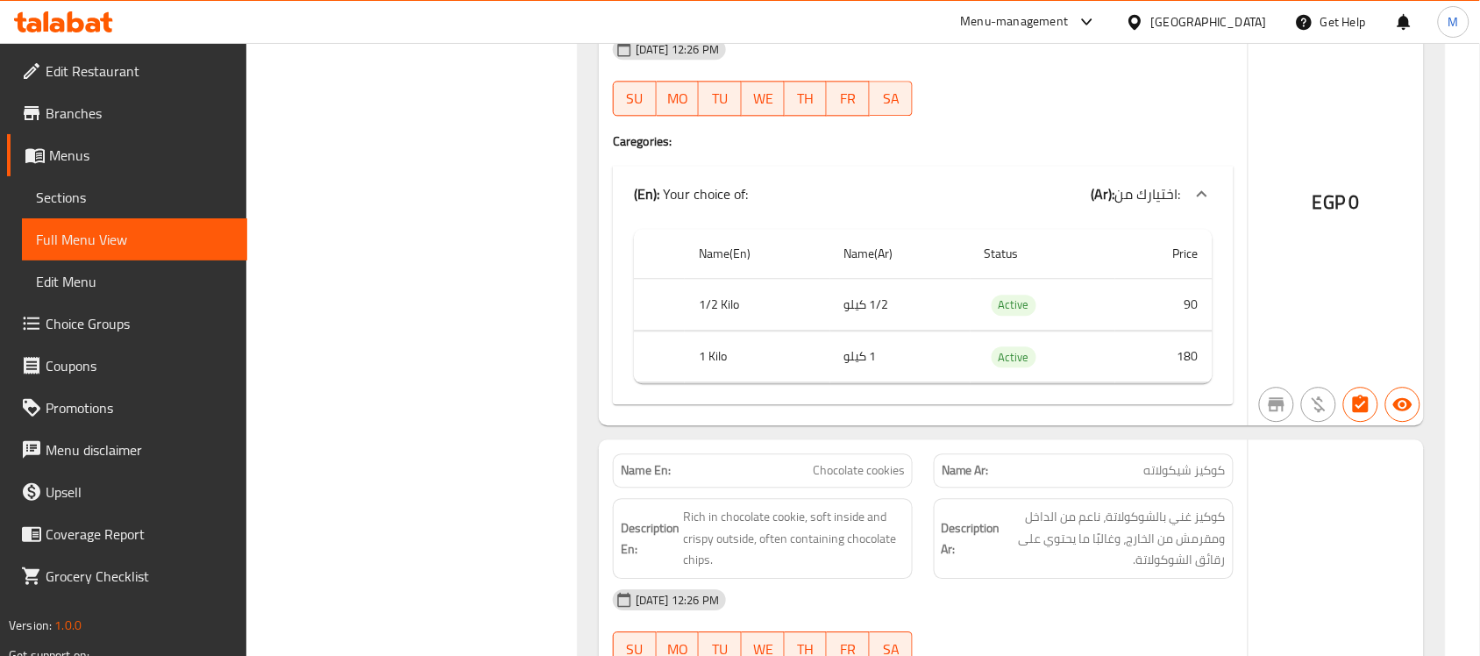
scroll to position [8273, 0]
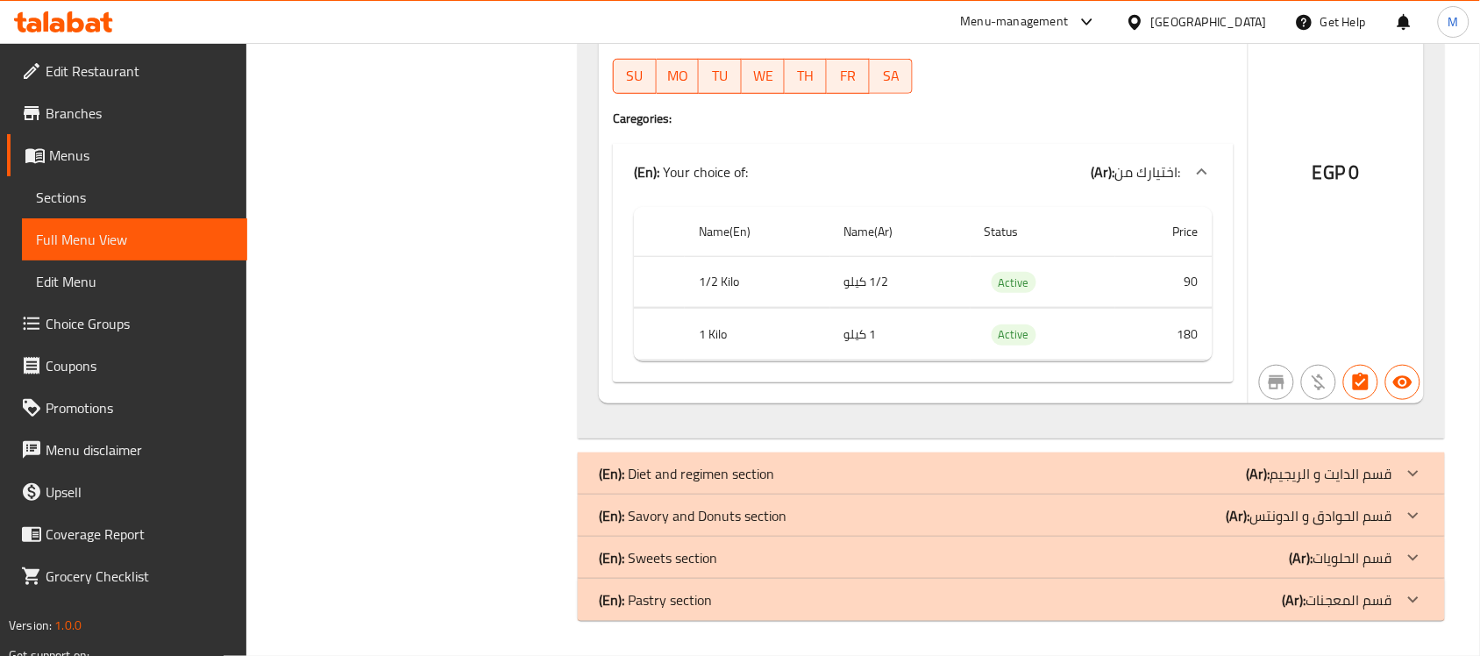
click at [746, 558] on div "(En): Sweets section (Ar): قسم الحلويات" at bounding box center [995, 557] width 793 height 21
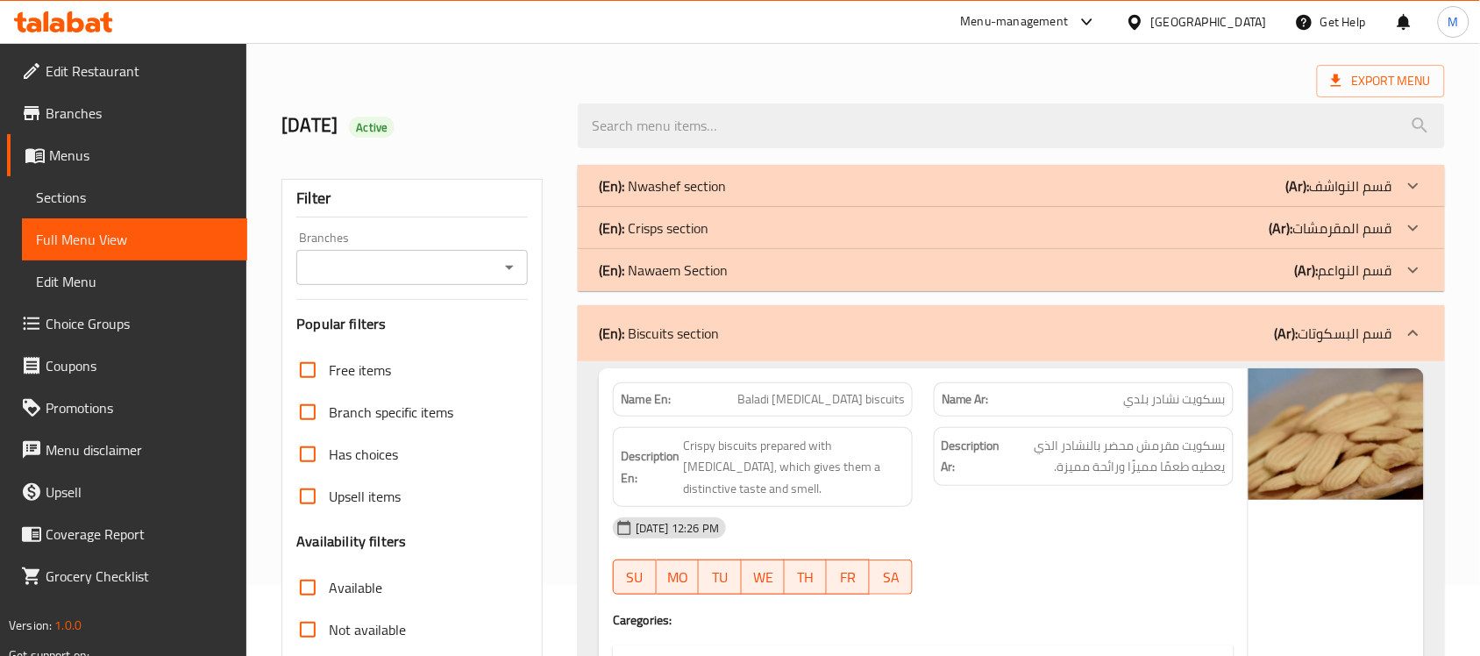
scroll to position [0, 0]
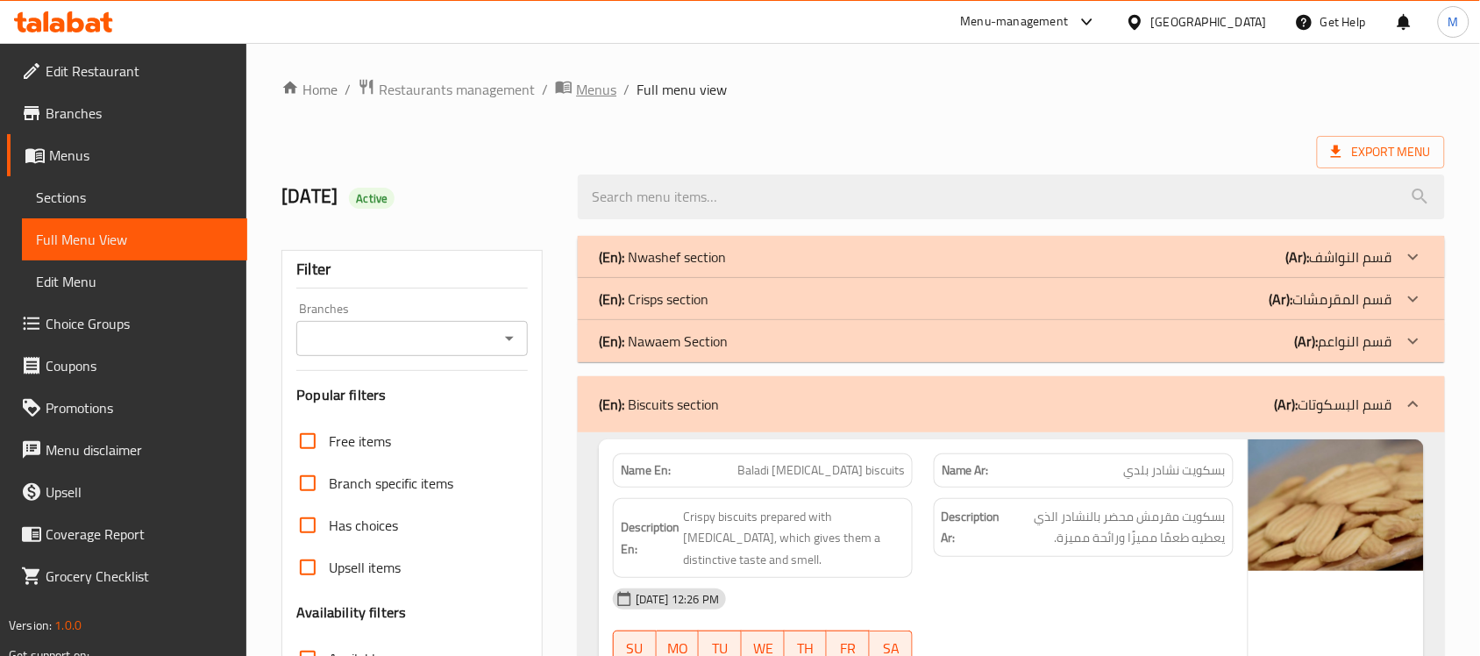
click at [579, 88] on span "Menus" at bounding box center [596, 89] width 40 height 21
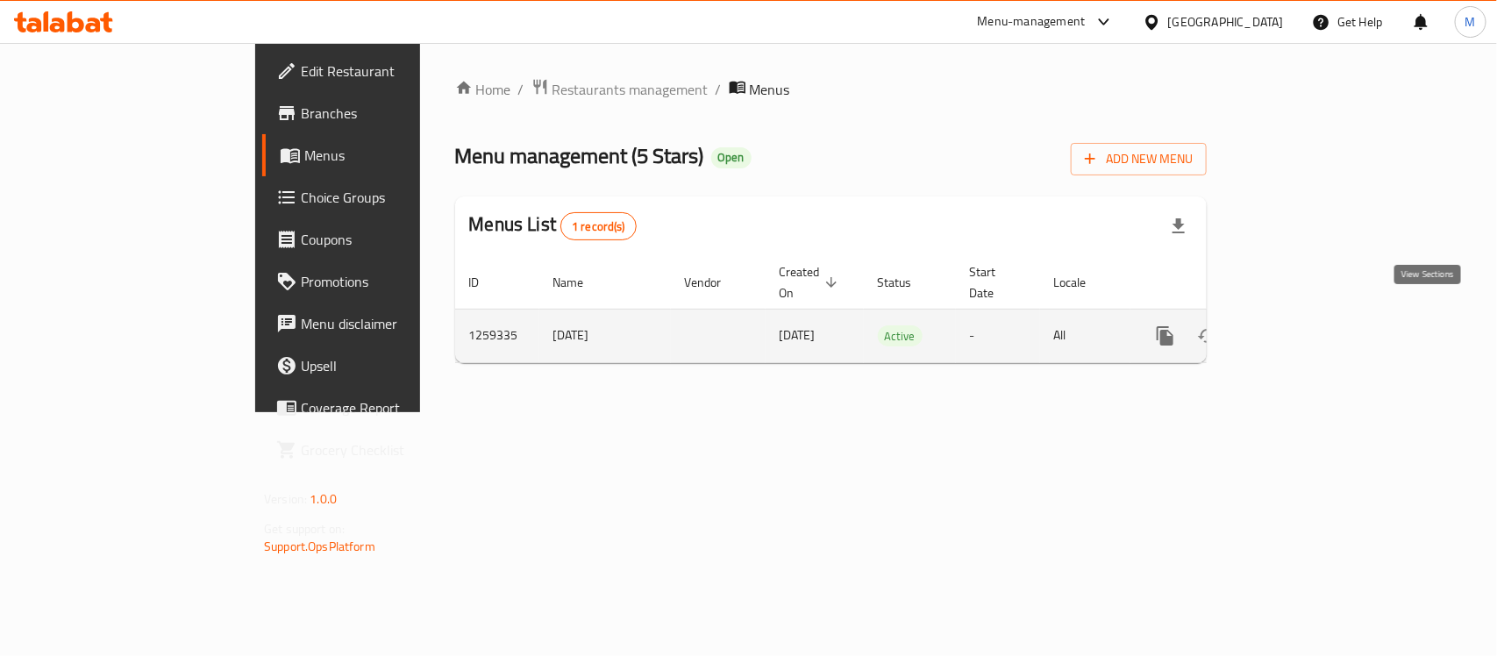
click at [1302, 325] on icon "enhanced table" at bounding box center [1291, 335] width 21 height 21
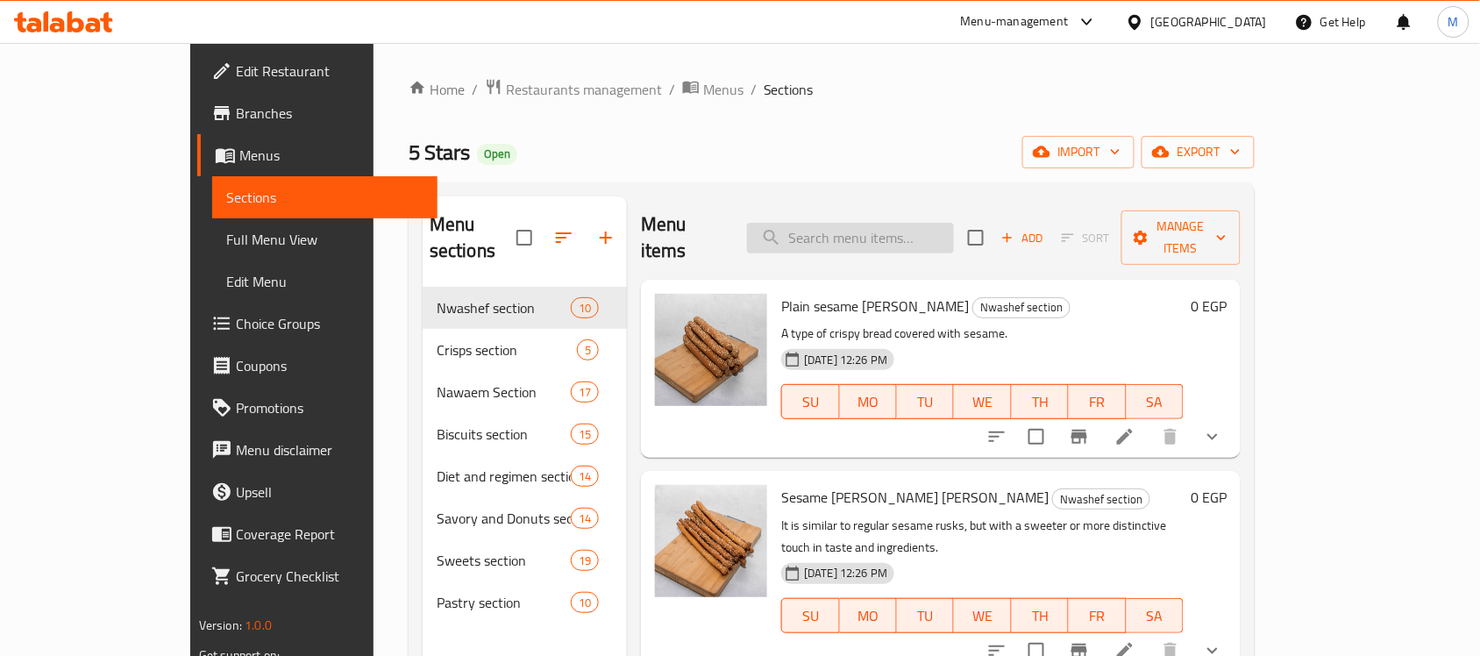
click at [897, 239] on input "search" at bounding box center [850, 238] width 207 height 31
paste input "Lux Long Biscuit"
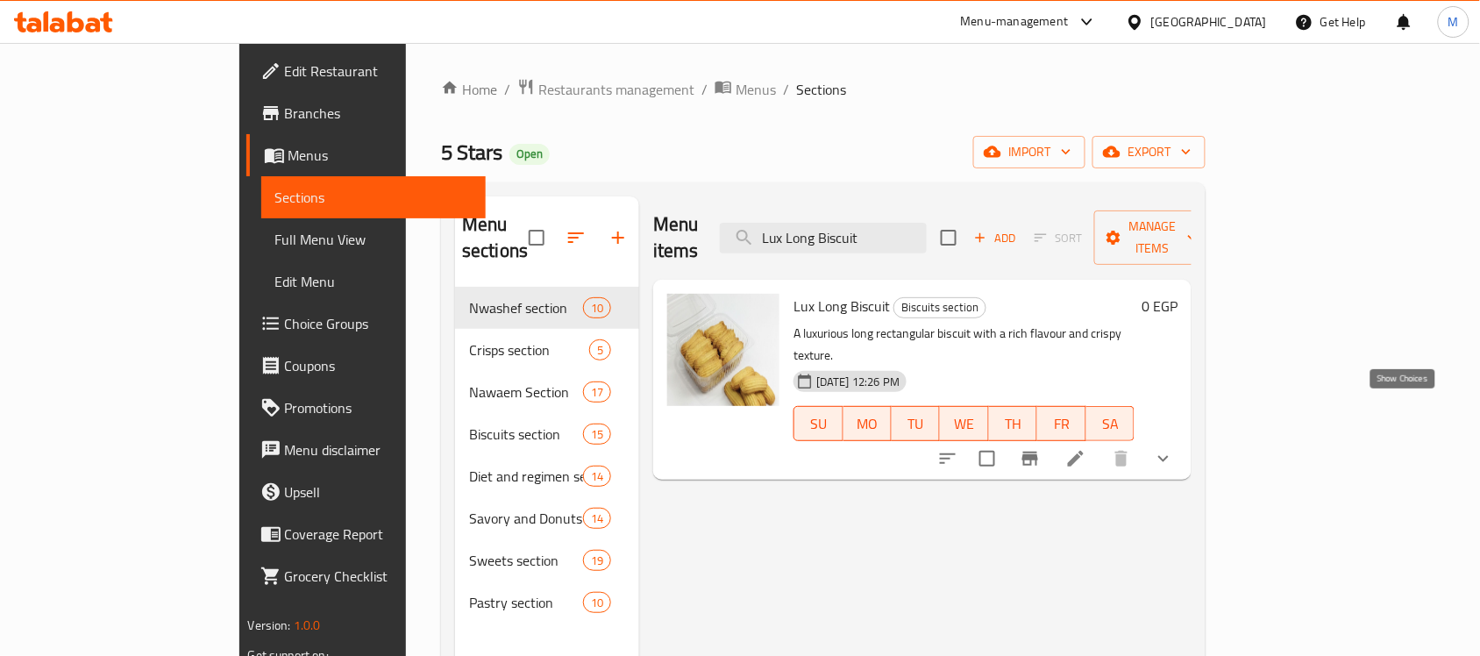
type input "Lux Long Biscuit"
click at [1174, 448] on icon "show more" at bounding box center [1163, 458] width 21 height 21
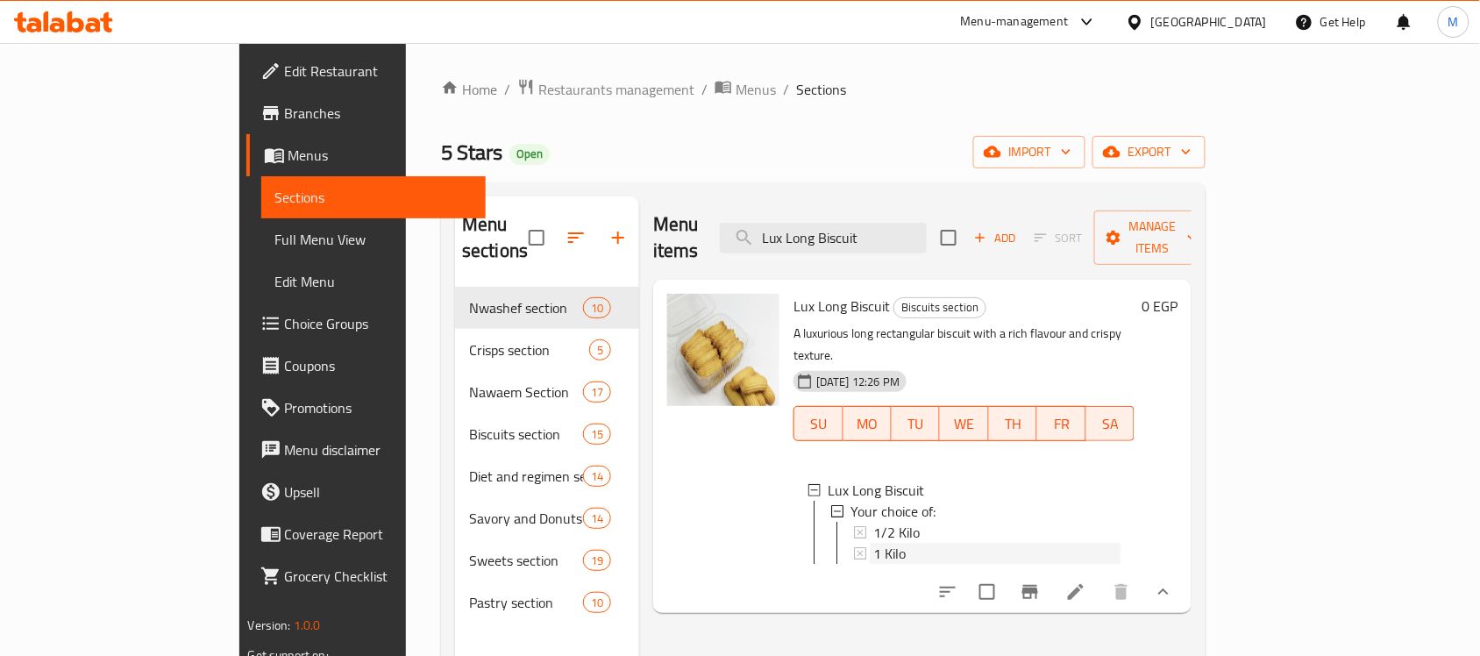
click at [873, 543] on span "1 Kilo" at bounding box center [889, 553] width 32 height 21
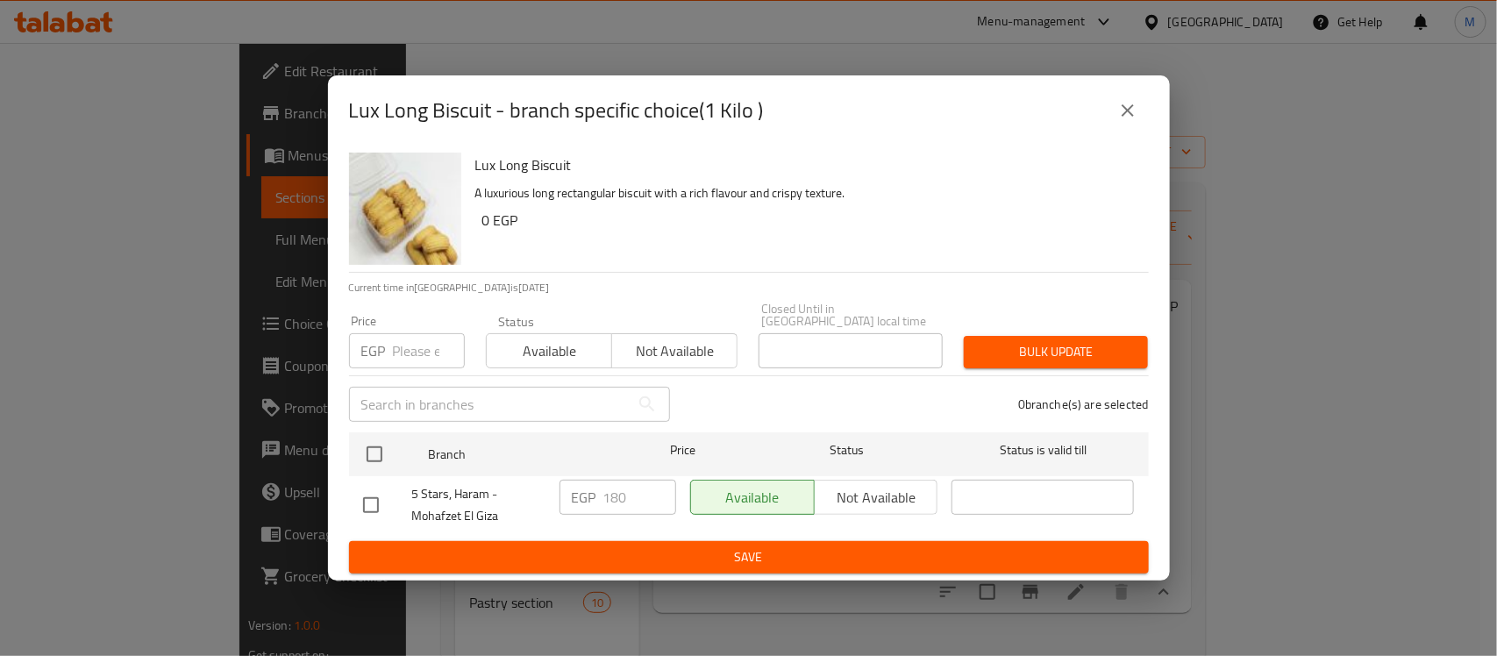
click at [357, 510] on input "checkbox" at bounding box center [370, 505] width 37 height 37
checkbox input "true"
click at [628, 494] on input "180" at bounding box center [639, 497] width 73 height 35
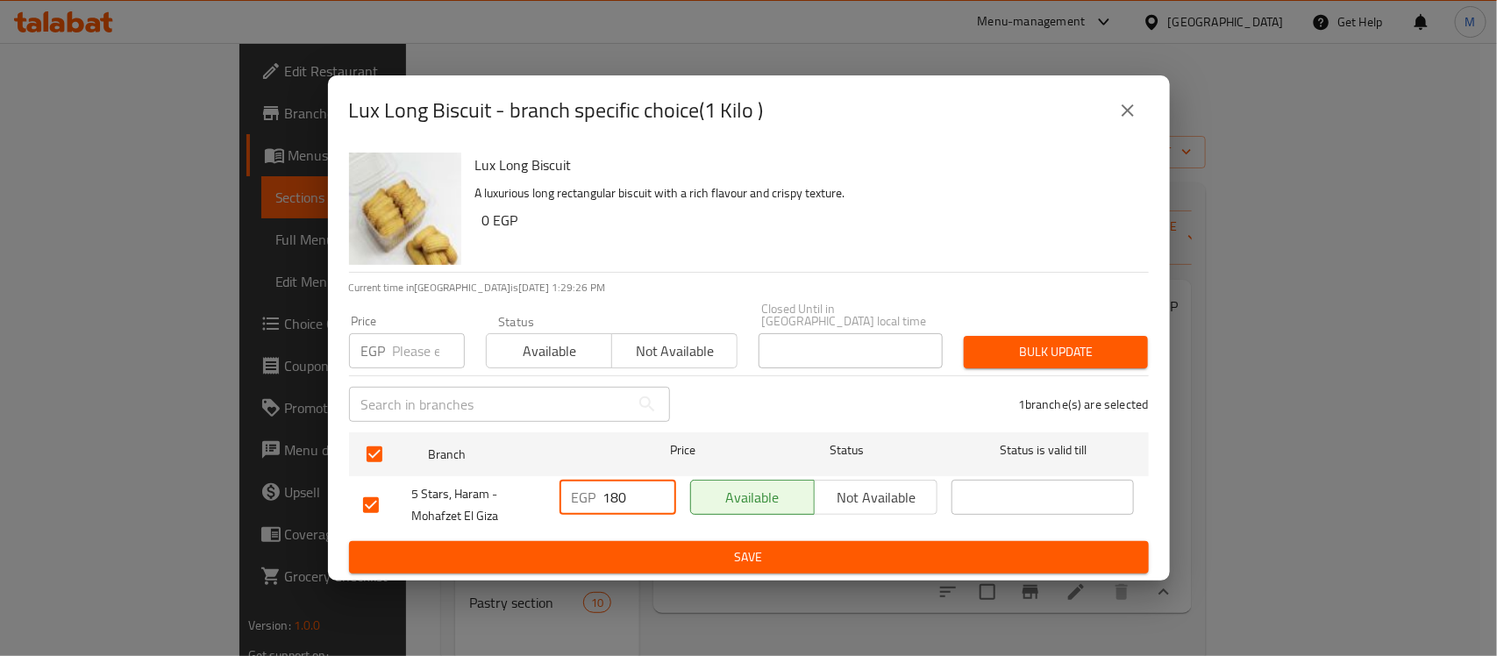
click at [628, 494] on input "180" at bounding box center [639, 497] width 73 height 35
type input "200"
click at [669, 559] on span "Save" at bounding box center [748, 557] width 771 height 22
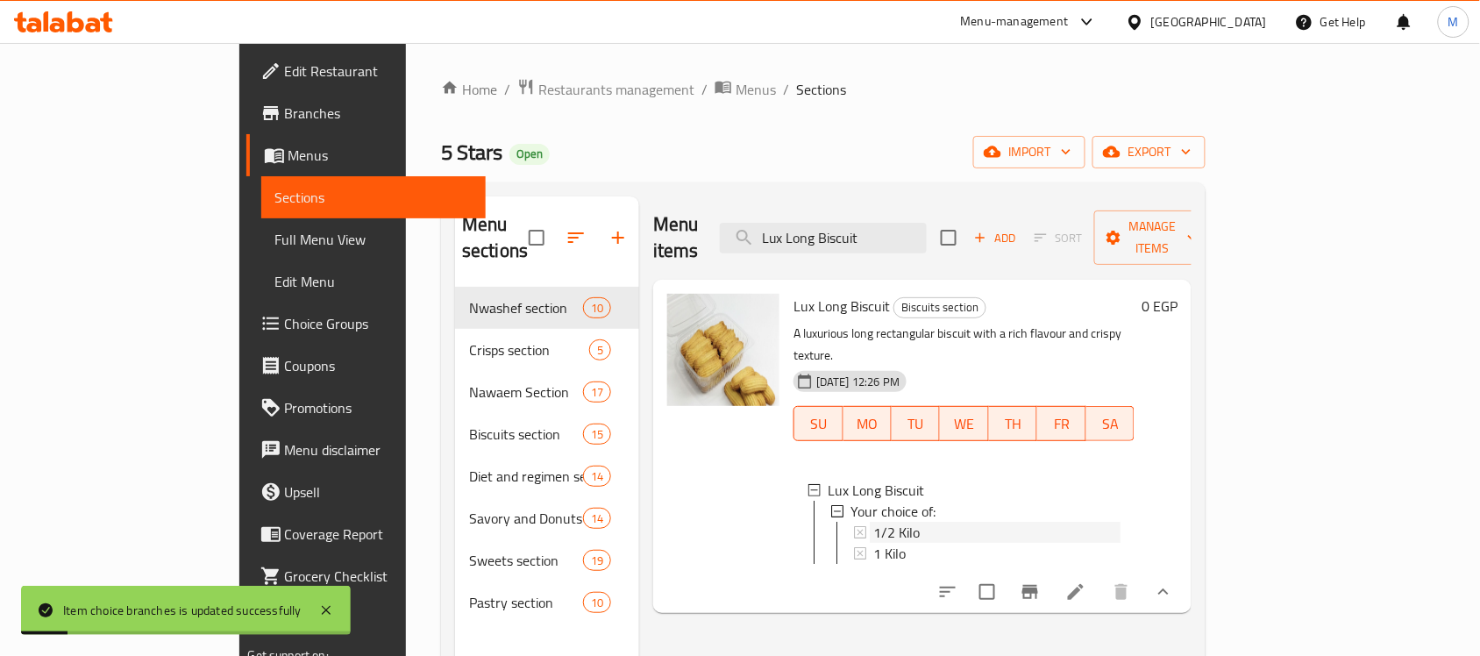
click at [873, 522] on span "1/2 Kilo" at bounding box center [896, 532] width 46 height 21
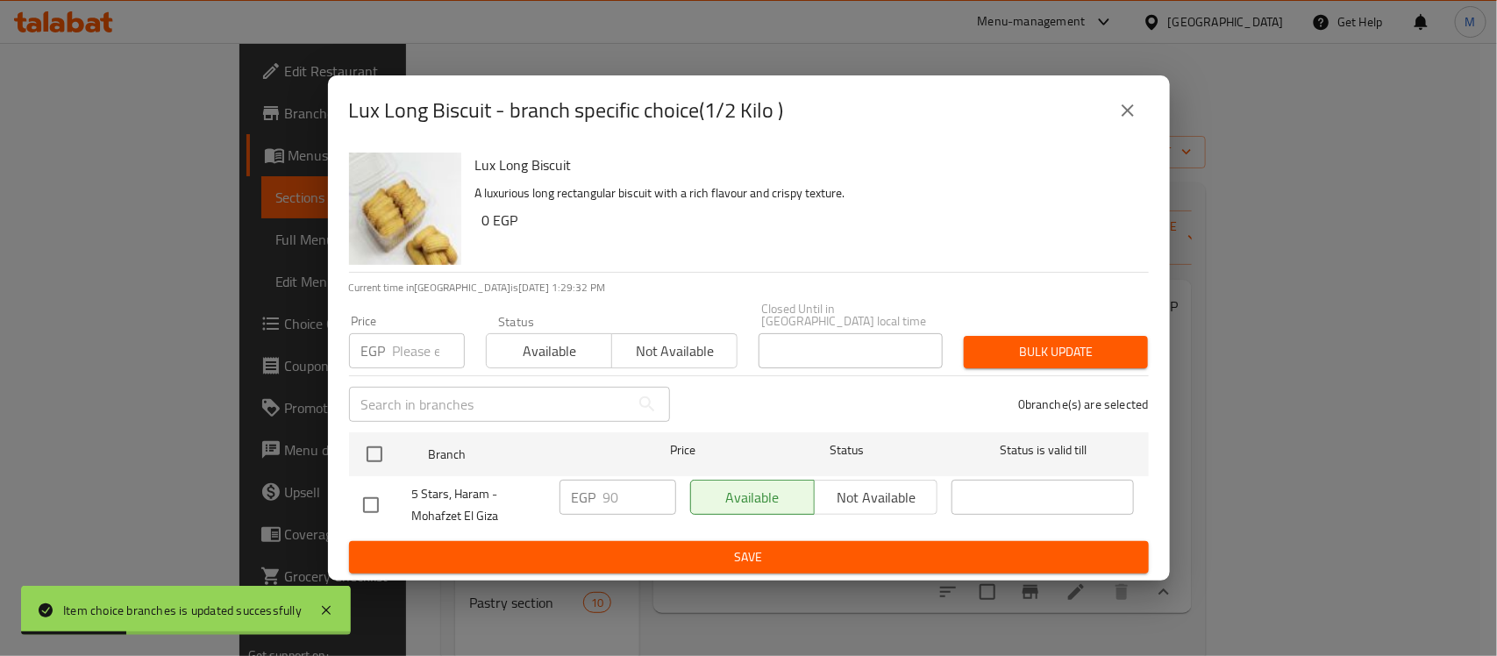
click at [374, 500] on input "checkbox" at bounding box center [370, 505] width 37 height 37
checkbox input "true"
click at [637, 496] on input "90" at bounding box center [639, 497] width 73 height 35
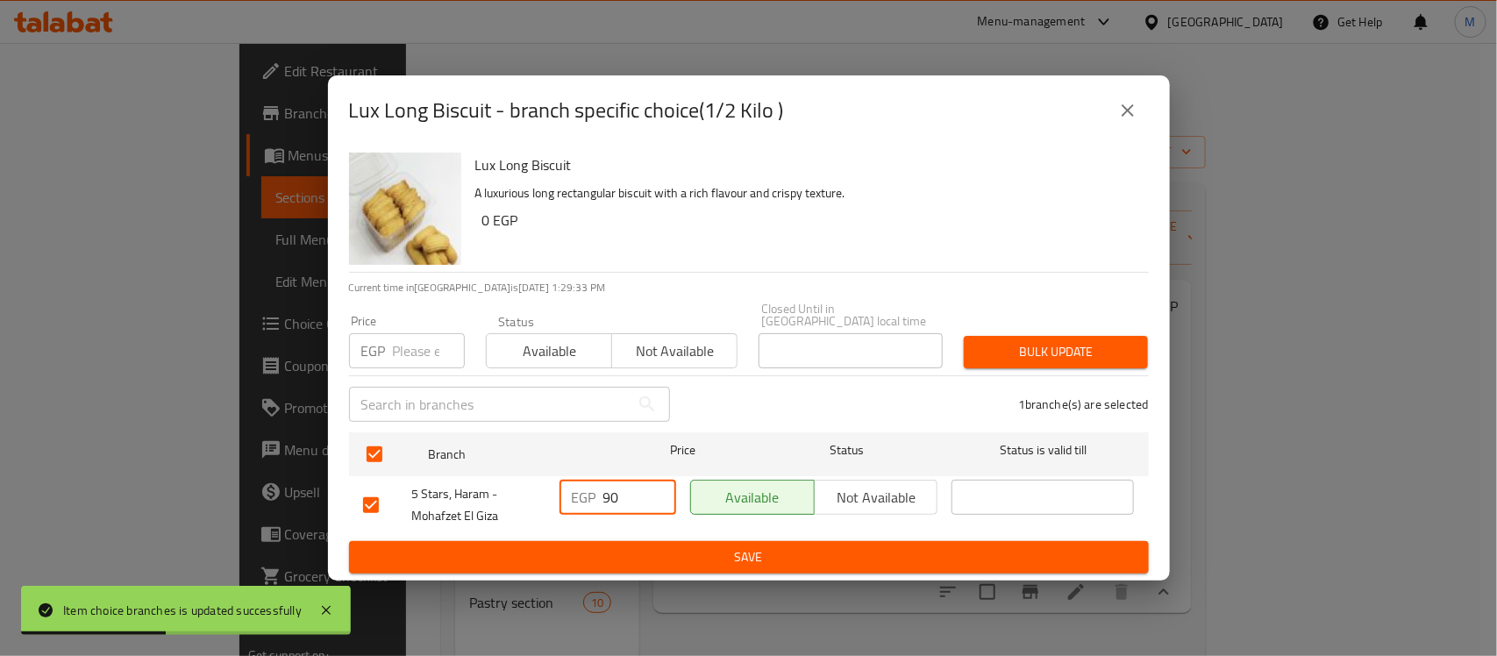
click at [637, 496] on input "90" at bounding box center [639, 497] width 73 height 35
type input "100"
click at [650, 550] on span "Save" at bounding box center [748, 557] width 771 height 22
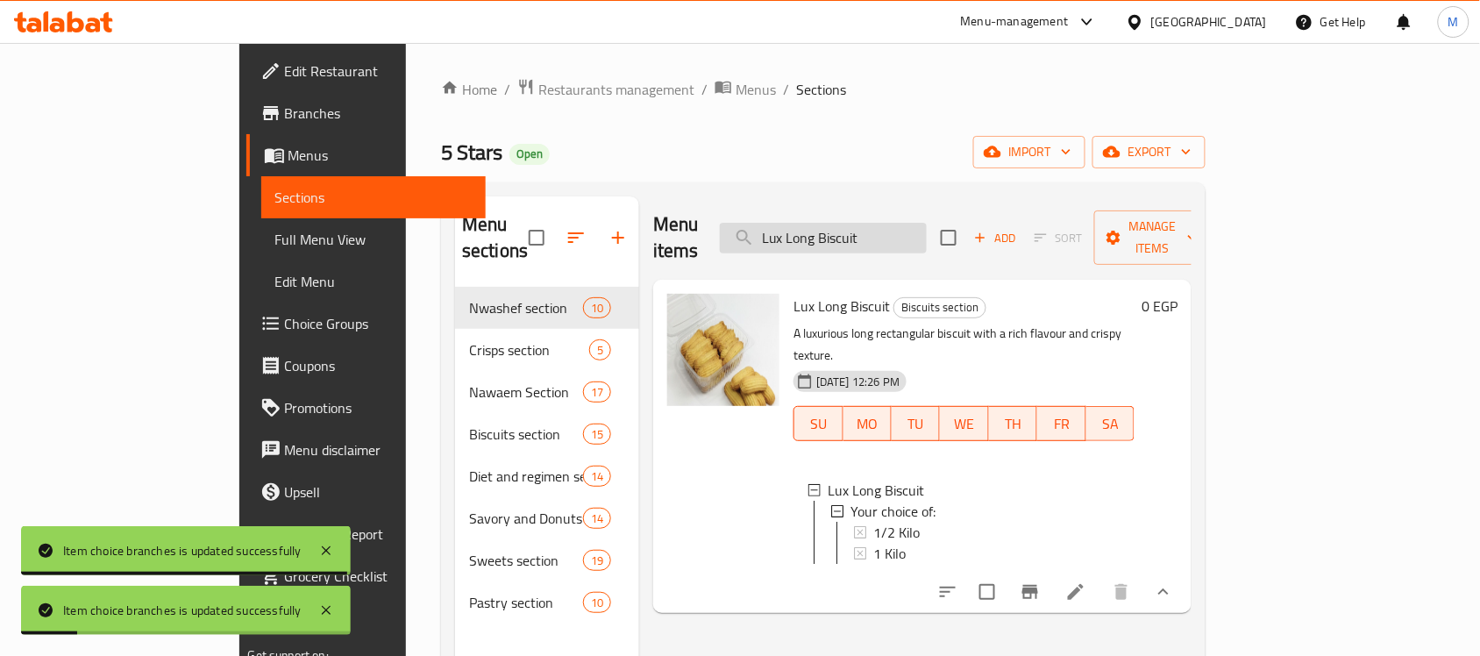
click at [927, 234] on input "Lux Long Biscuit" at bounding box center [823, 238] width 207 height 31
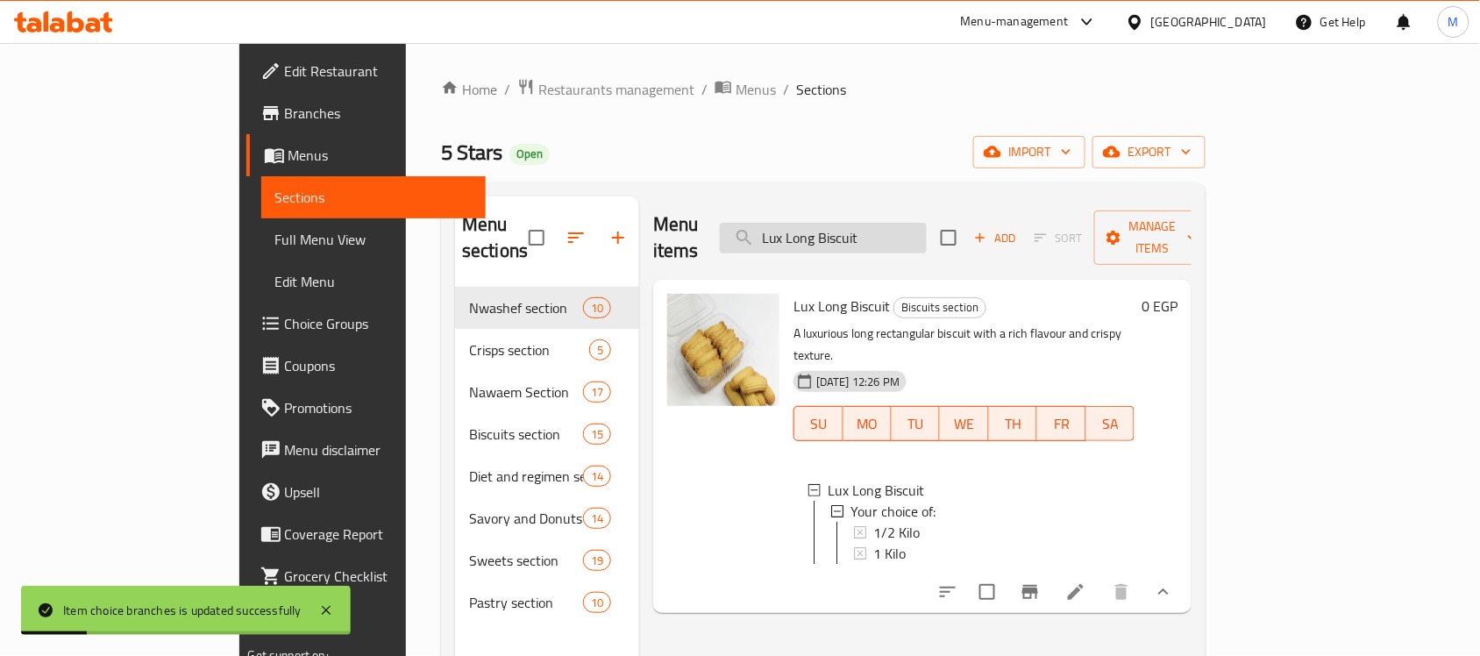
click at [927, 234] on input "Lux Long Biscuit" at bounding box center [823, 238] width 207 height 31
paste input "round b"
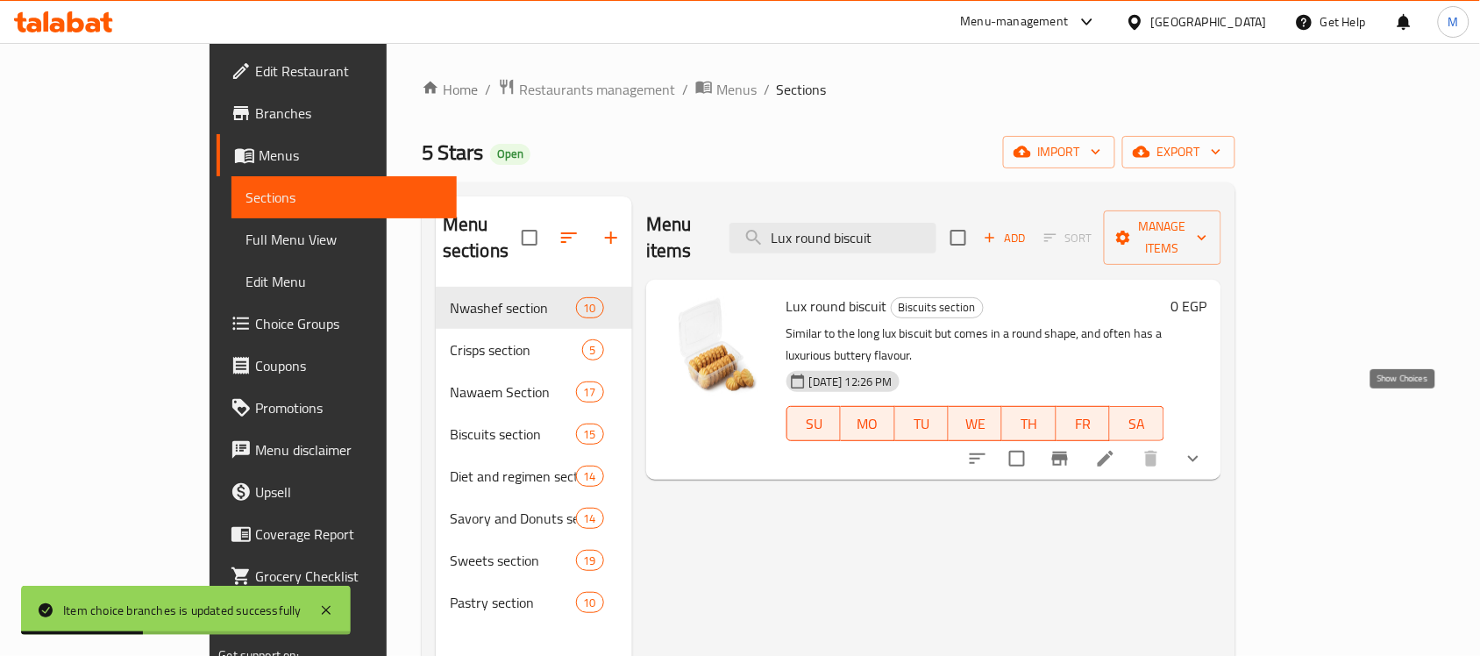
type input "Lux round biscuit"
click at [1204, 448] on icon "show more" at bounding box center [1193, 458] width 21 height 21
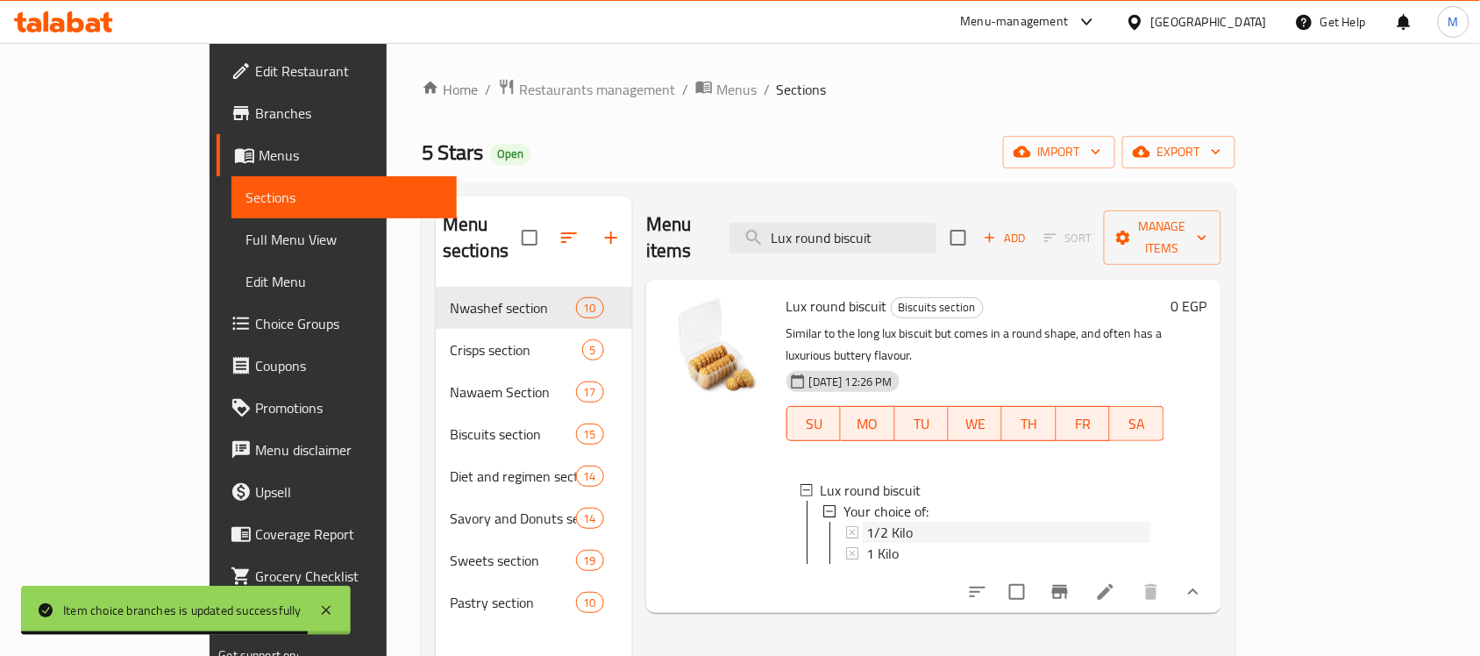
click at [866, 522] on span "1/2 Kilo" at bounding box center [889, 532] width 46 height 21
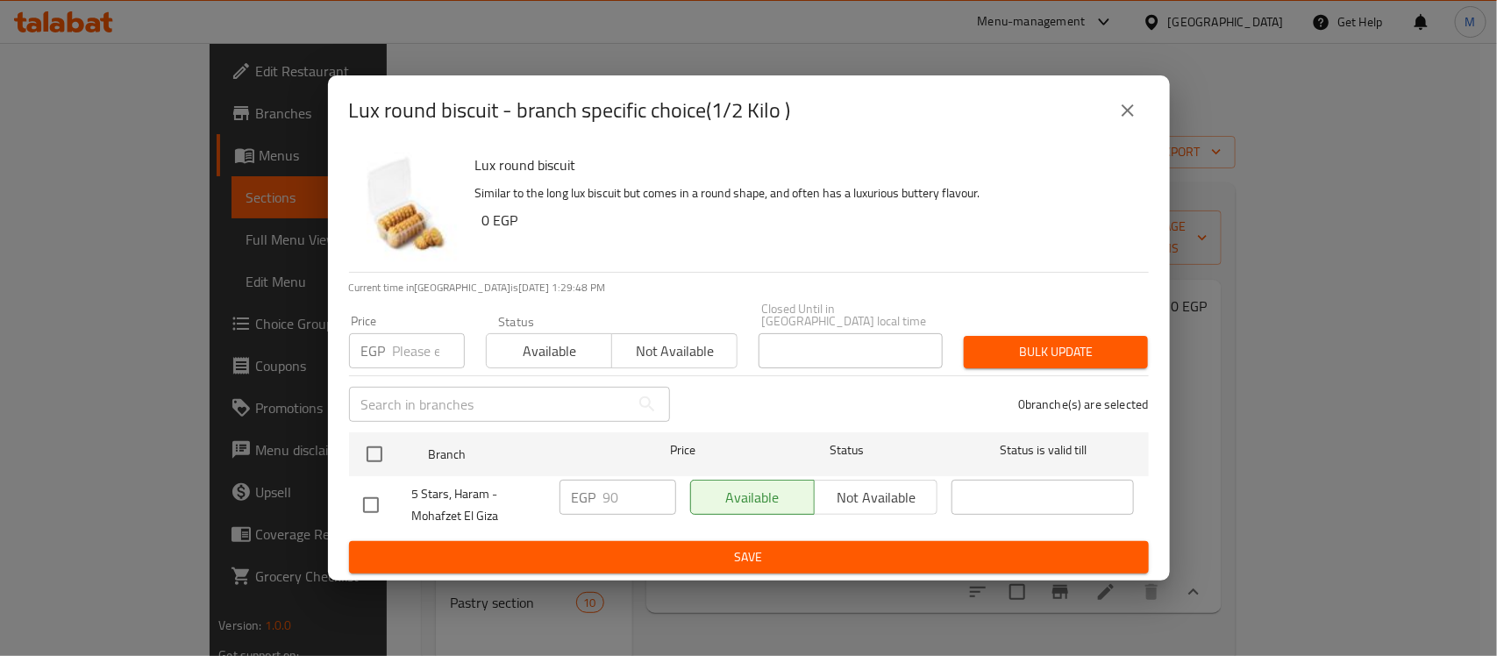
click at [371, 498] on input "checkbox" at bounding box center [370, 505] width 37 height 37
checkbox input "true"
click at [611, 496] on input "90" at bounding box center [639, 497] width 73 height 35
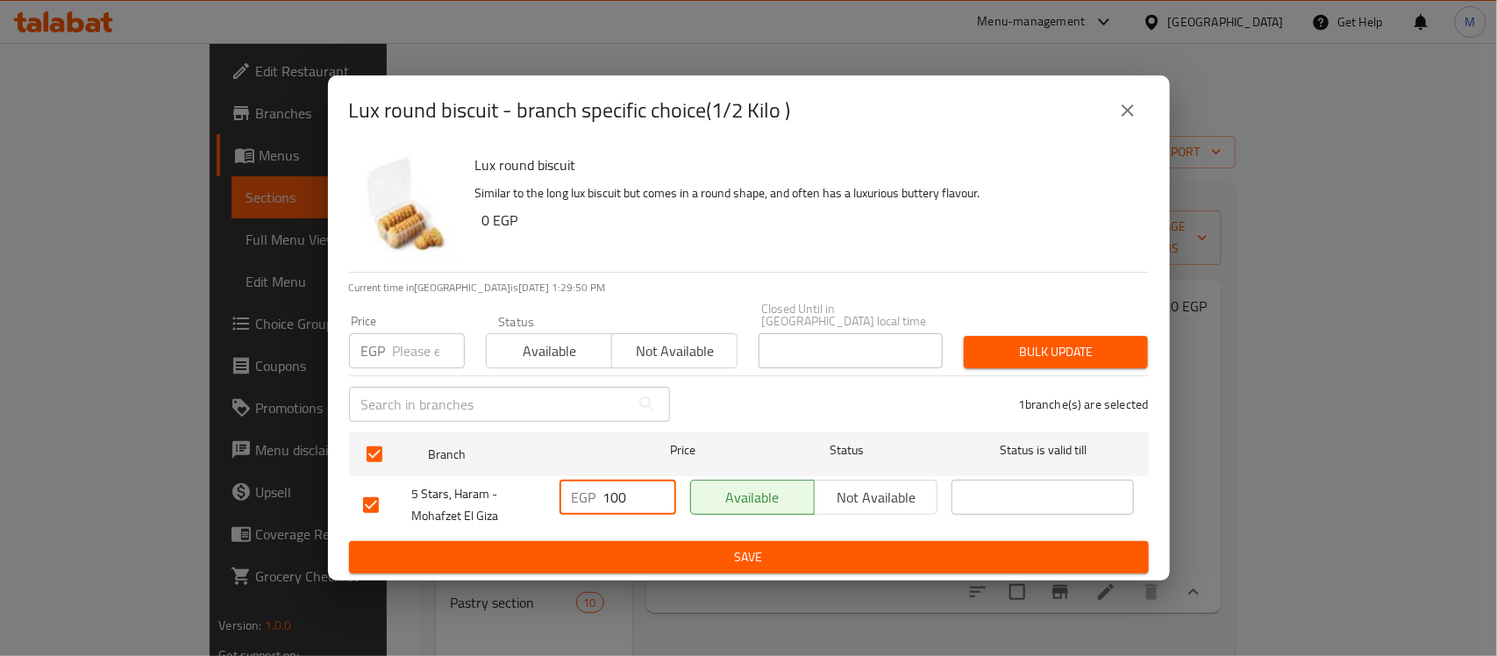
type input "100"
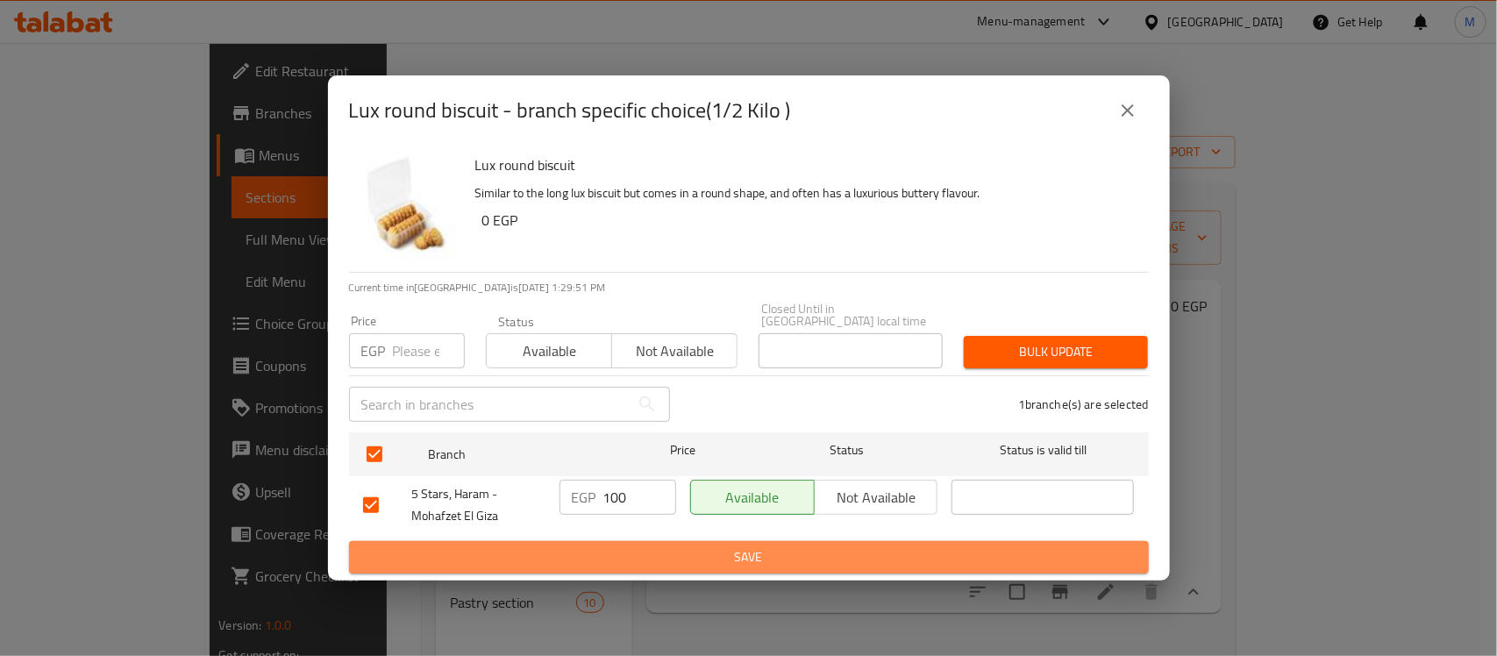
click at [875, 555] on span "Save" at bounding box center [748, 557] width 771 height 22
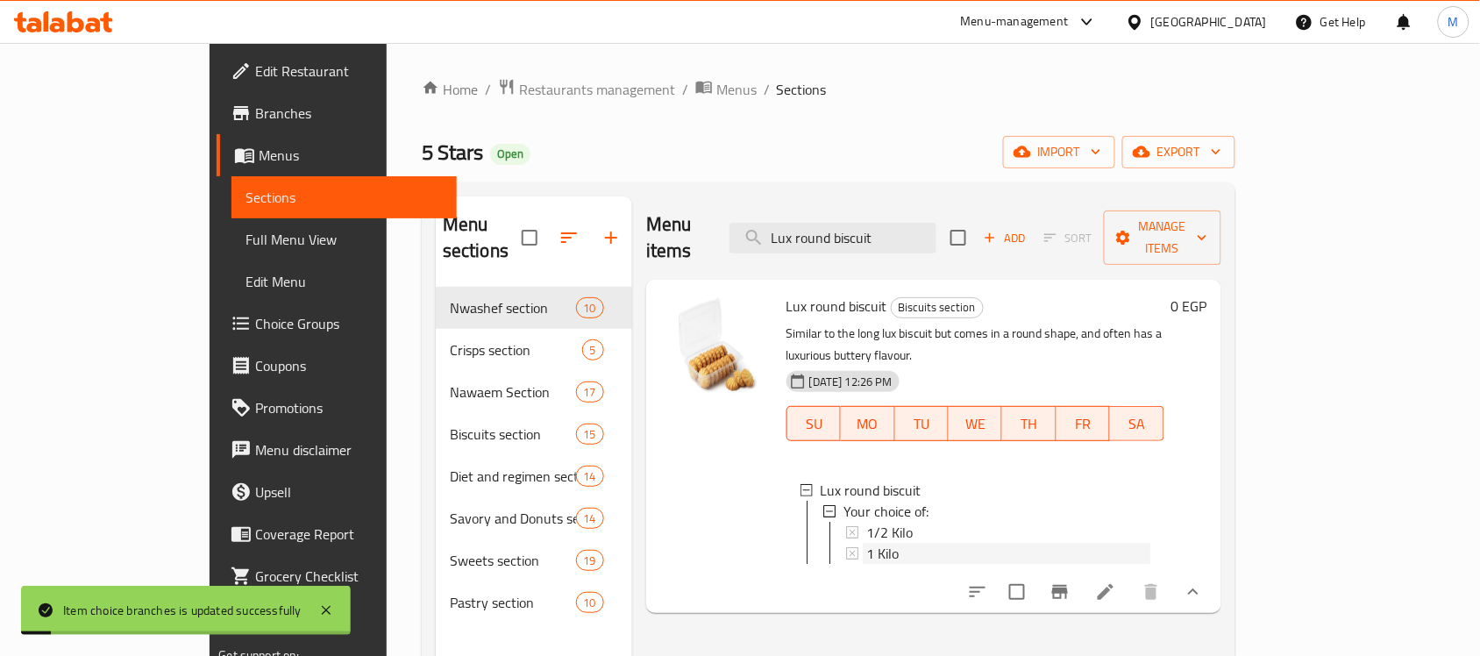
click at [925, 543] on div "1 Kilo" at bounding box center [1008, 553] width 284 height 21
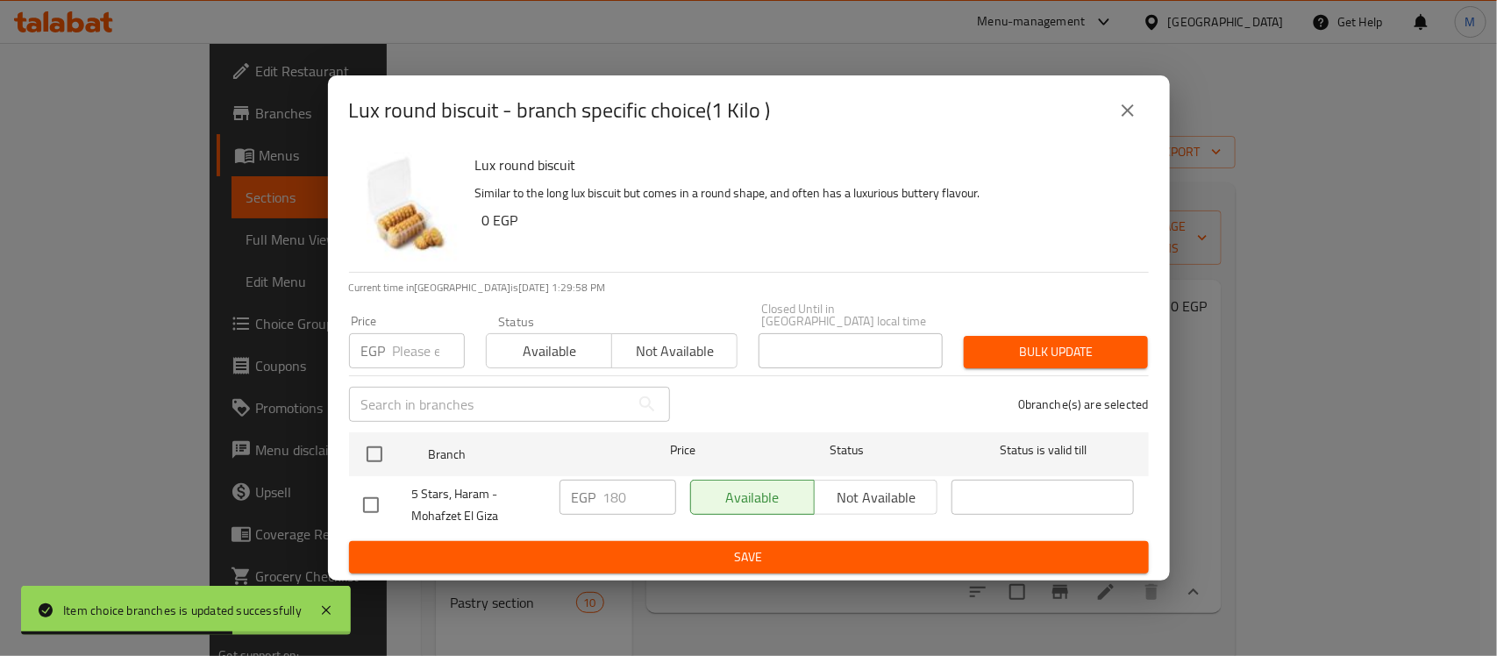
click at [366, 491] on input "checkbox" at bounding box center [370, 505] width 37 height 37
checkbox input "true"
click at [627, 480] on input "180" at bounding box center [639, 497] width 73 height 35
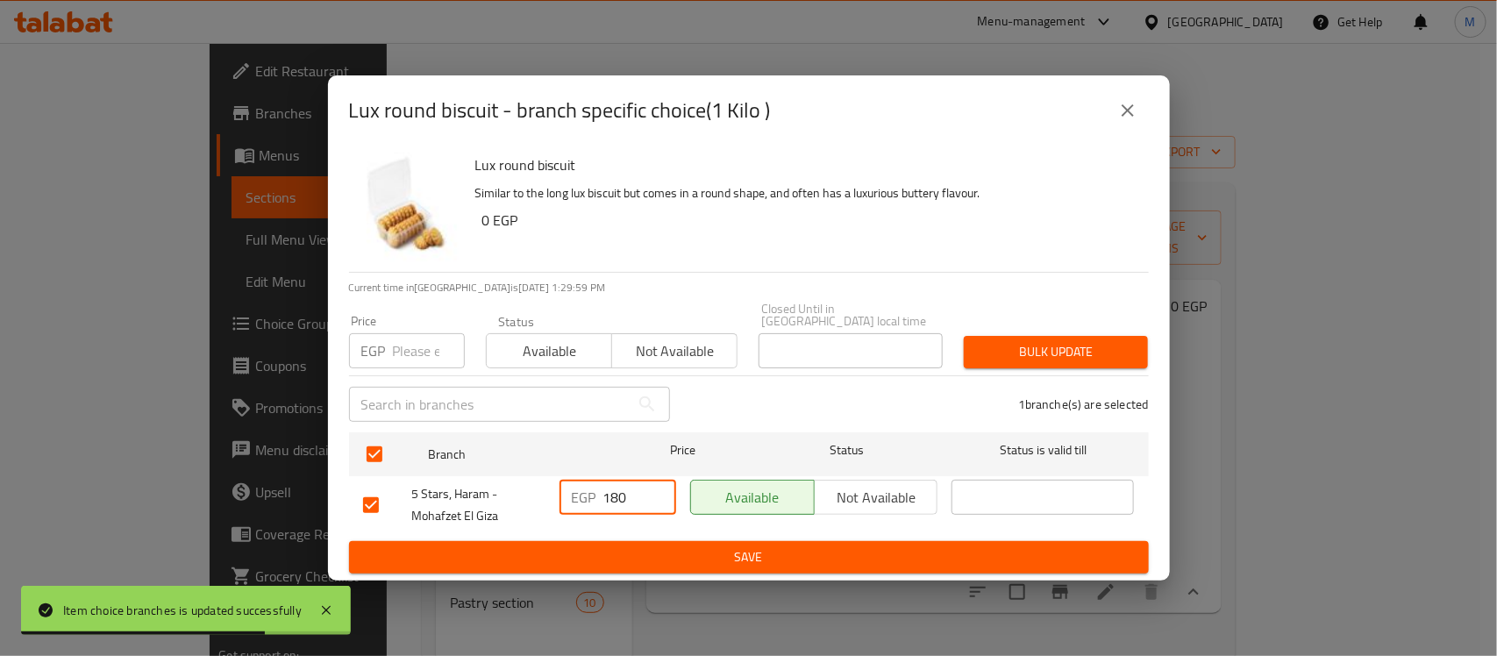
click at [627, 480] on input "180" at bounding box center [639, 497] width 73 height 35
type input "200"
click at [629, 563] on button "Save" at bounding box center [749, 557] width 800 height 32
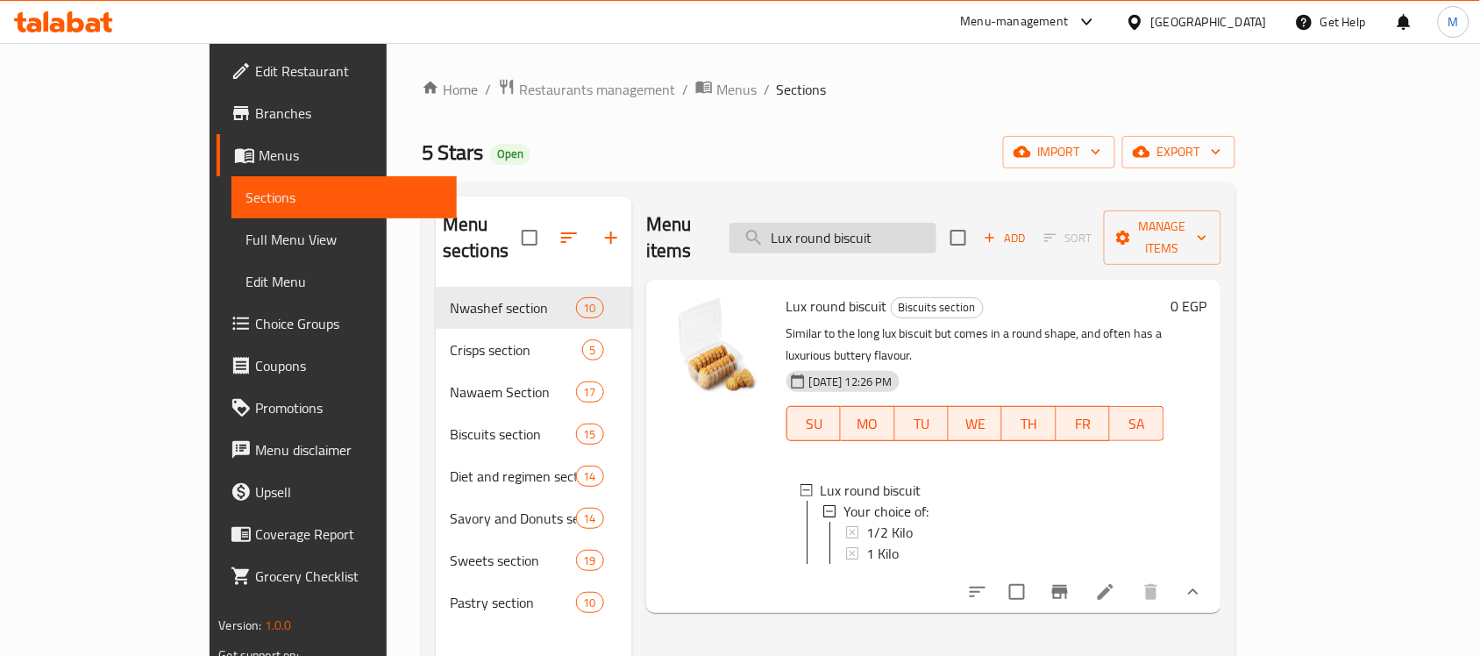
click at [923, 223] on input "Lux round biscuit" at bounding box center [832, 238] width 207 height 31
paste input "Baladi orange biscuits"
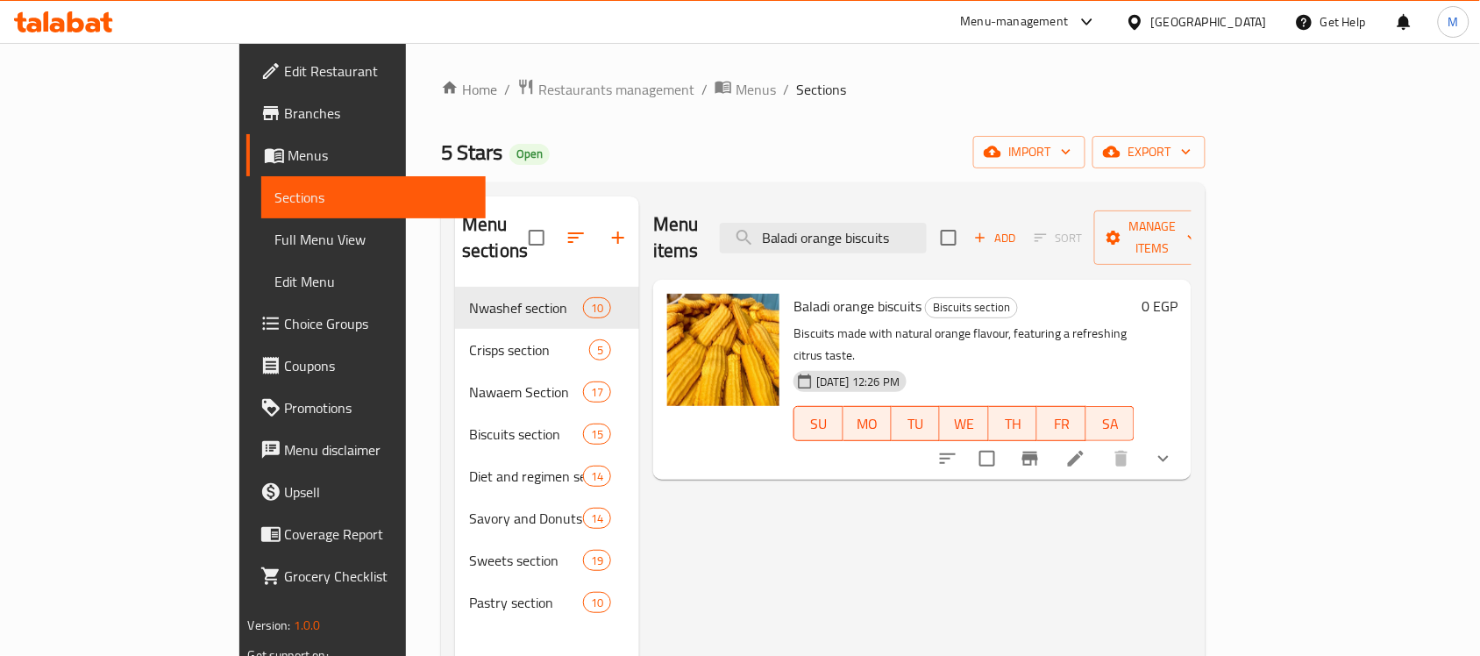
type input "Baladi orange biscuits"
click at [1184, 437] on button "show more" at bounding box center [1163, 458] width 42 height 42
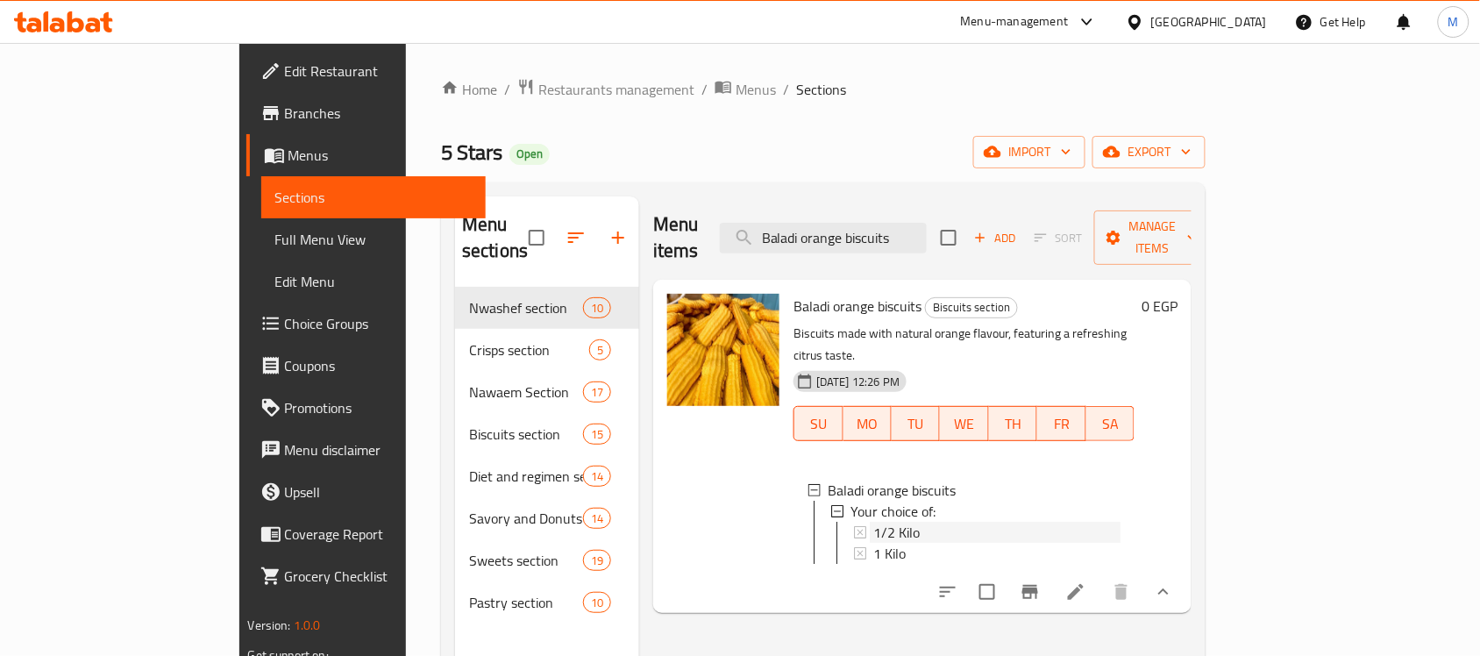
click at [1006, 522] on div "1/2 Kilo" at bounding box center [996, 532] width 247 height 21
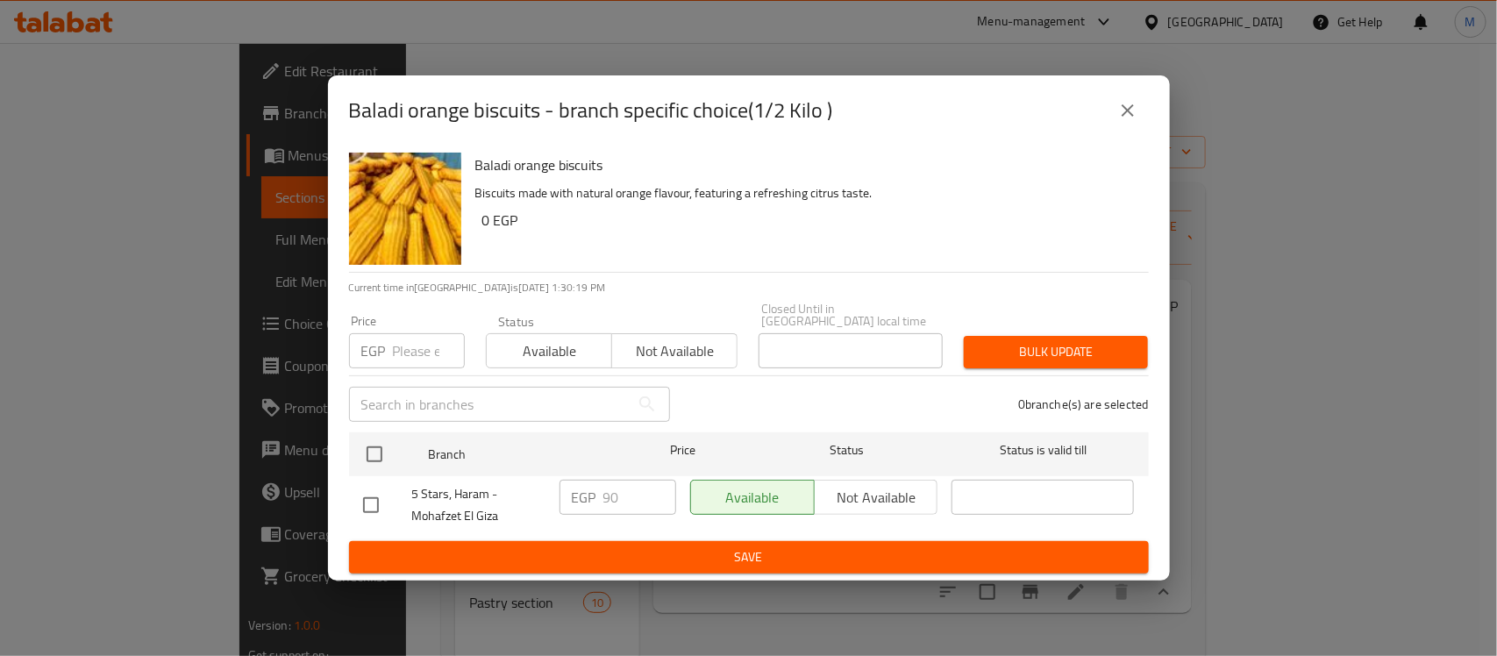
click at [382, 497] on input "checkbox" at bounding box center [370, 505] width 37 height 37
checkbox input "true"
click at [598, 496] on div "EGP 90 ​" at bounding box center [617, 497] width 117 height 35
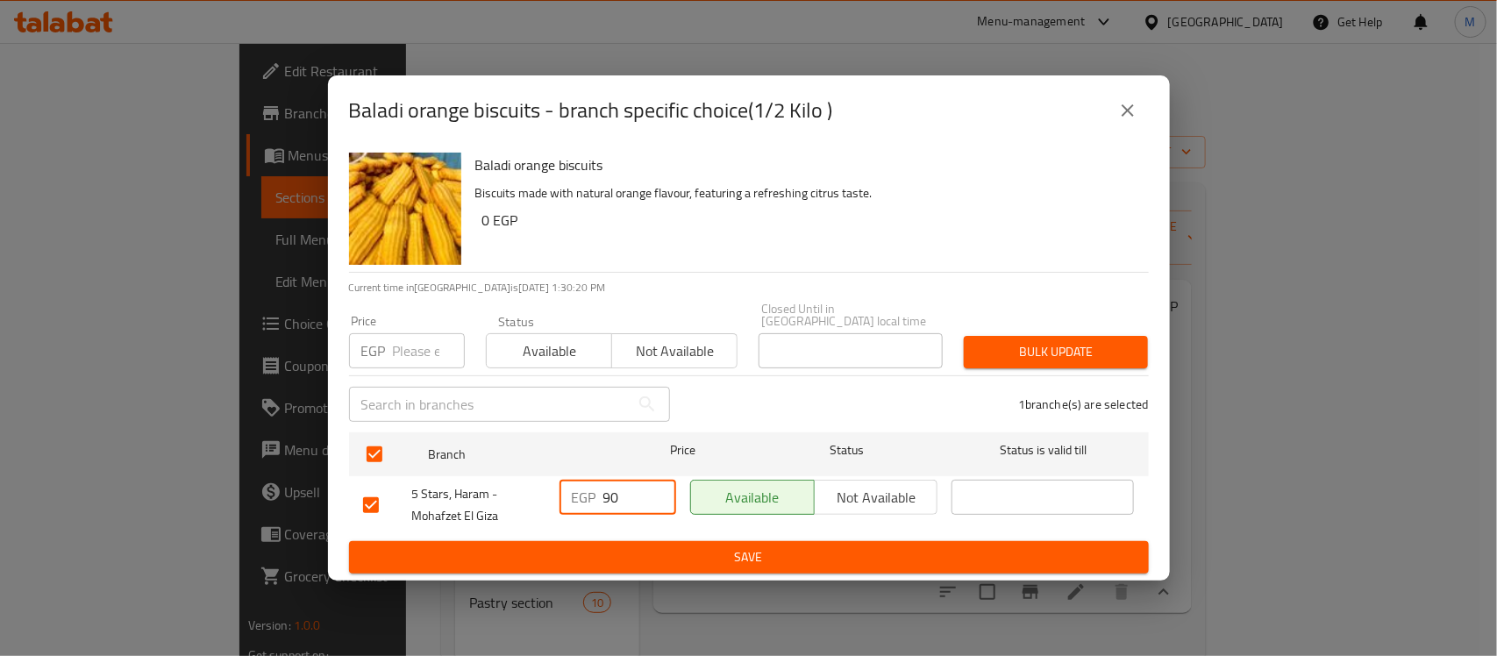
click at [615, 496] on input "90" at bounding box center [639, 497] width 73 height 35
type input "9"
type input "100"
click at [636, 568] on div "Baladi orange biscuits Biscuits made with natural orange flavour, featuring a r…" at bounding box center [749, 363] width 842 height 435
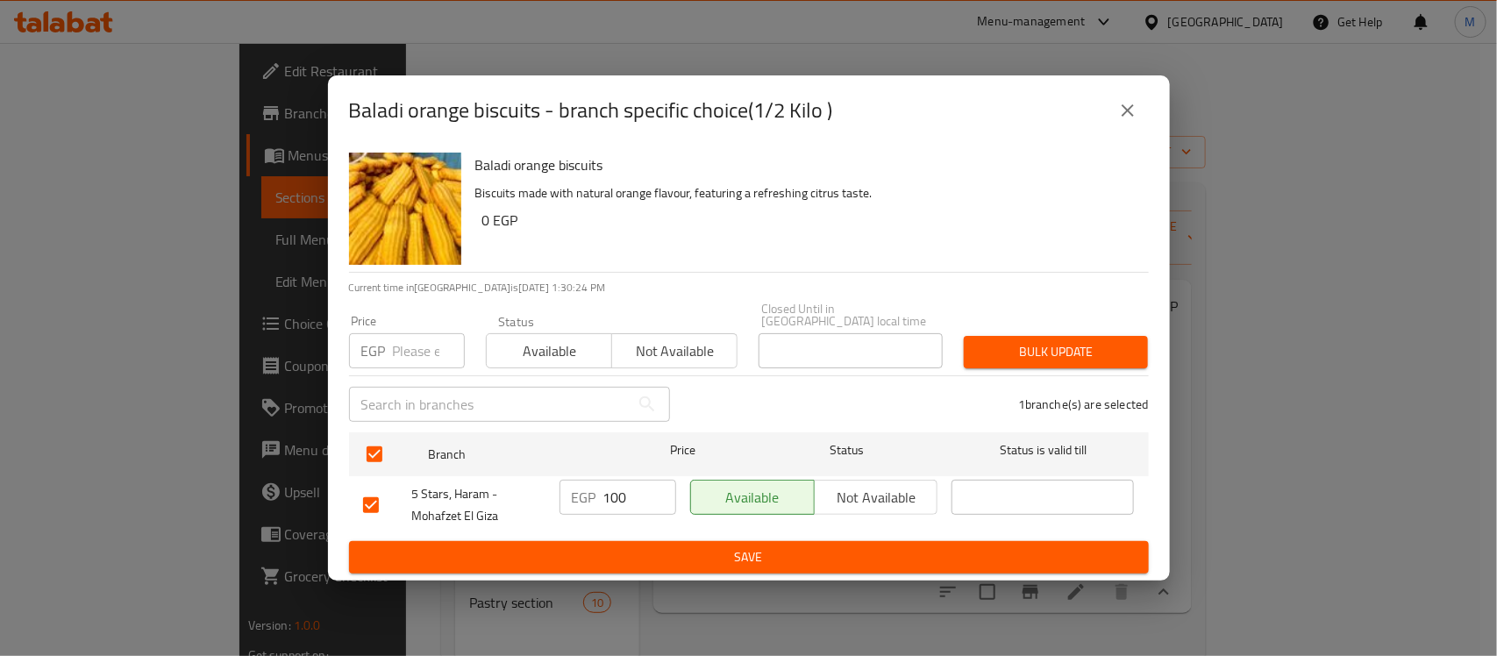
click at [642, 546] on span "Save" at bounding box center [748, 557] width 771 height 22
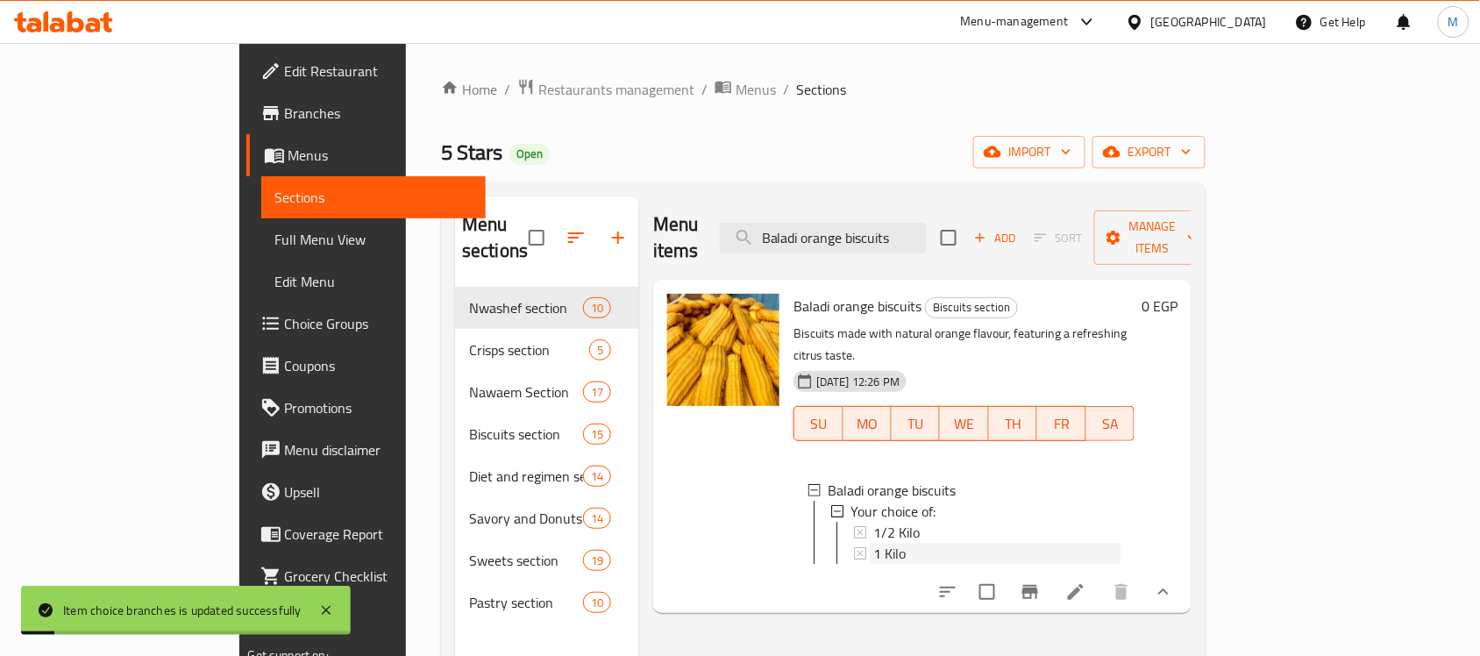
click at [873, 543] on span "1 Kilo" at bounding box center [889, 553] width 32 height 21
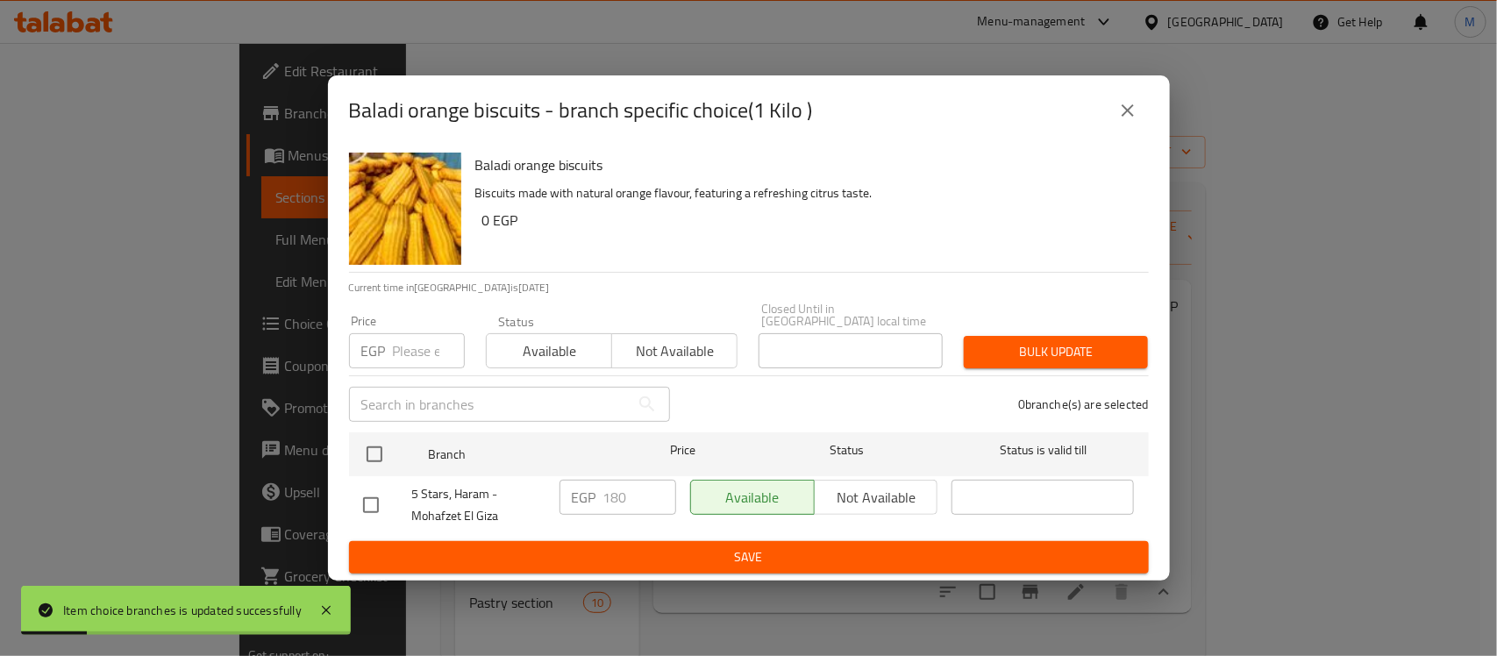
click at [357, 500] on input "checkbox" at bounding box center [370, 505] width 37 height 37
checkbox input "true"
click at [647, 480] on input "180" at bounding box center [639, 497] width 73 height 35
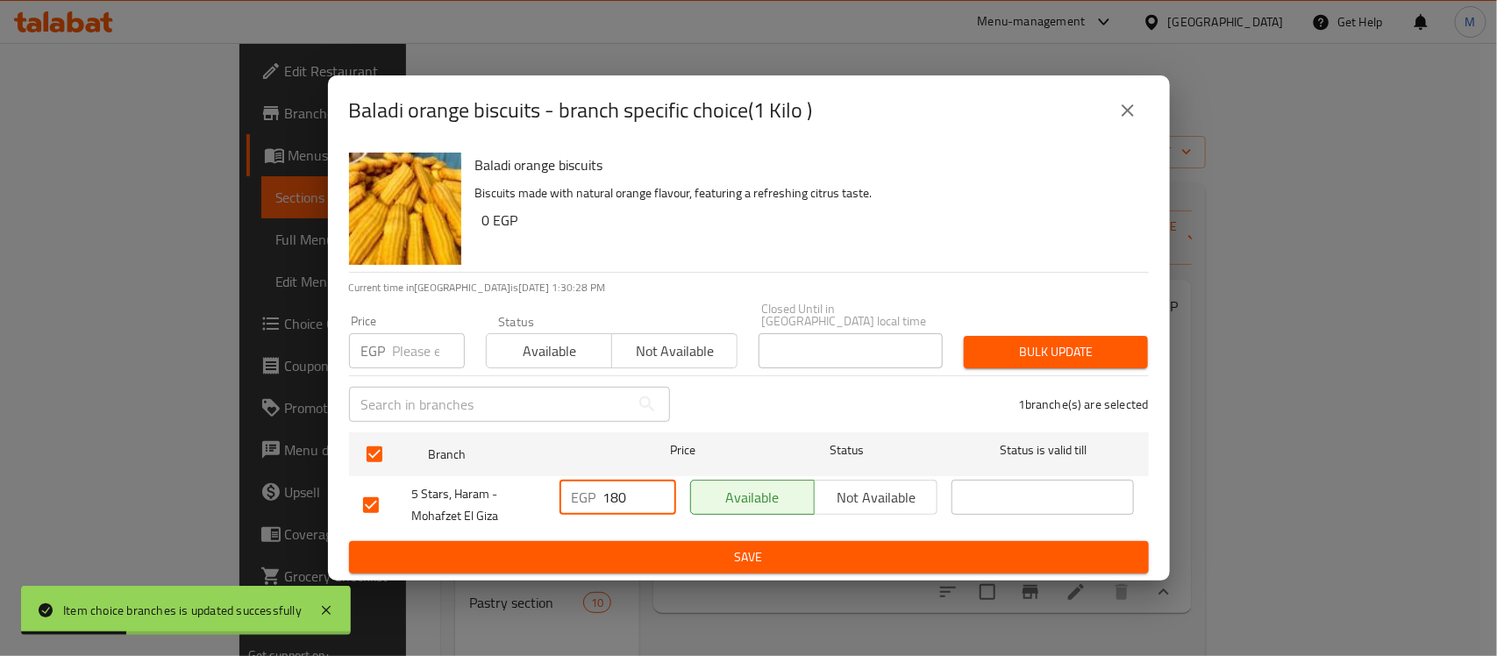
click at [647, 480] on input "180" at bounding box center [639, 497] width 73 height 35
type input "200"
click at [641, 555] on span "Save" at bounding box center [748, 557] width 771 height 22
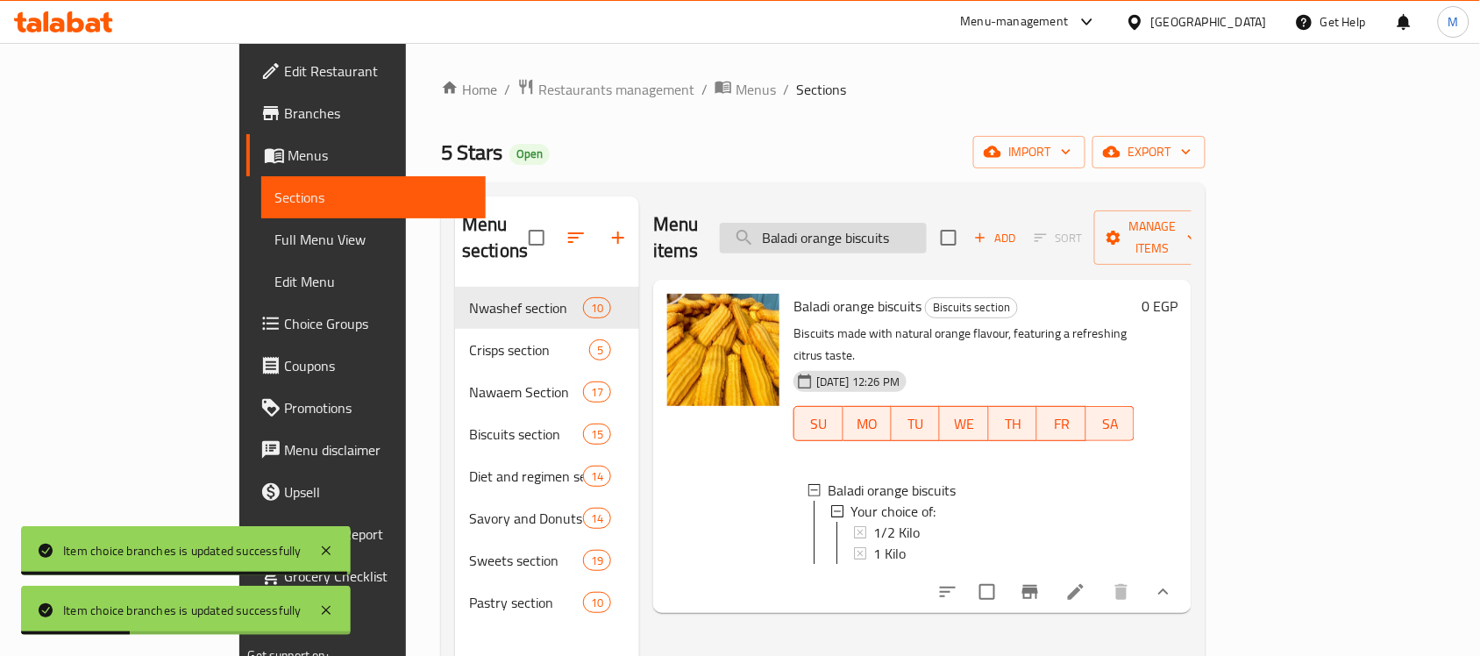
click at [927, 237] on input "Baladi orange biscuits" at bounding box center [823, 238] width 207 height 31
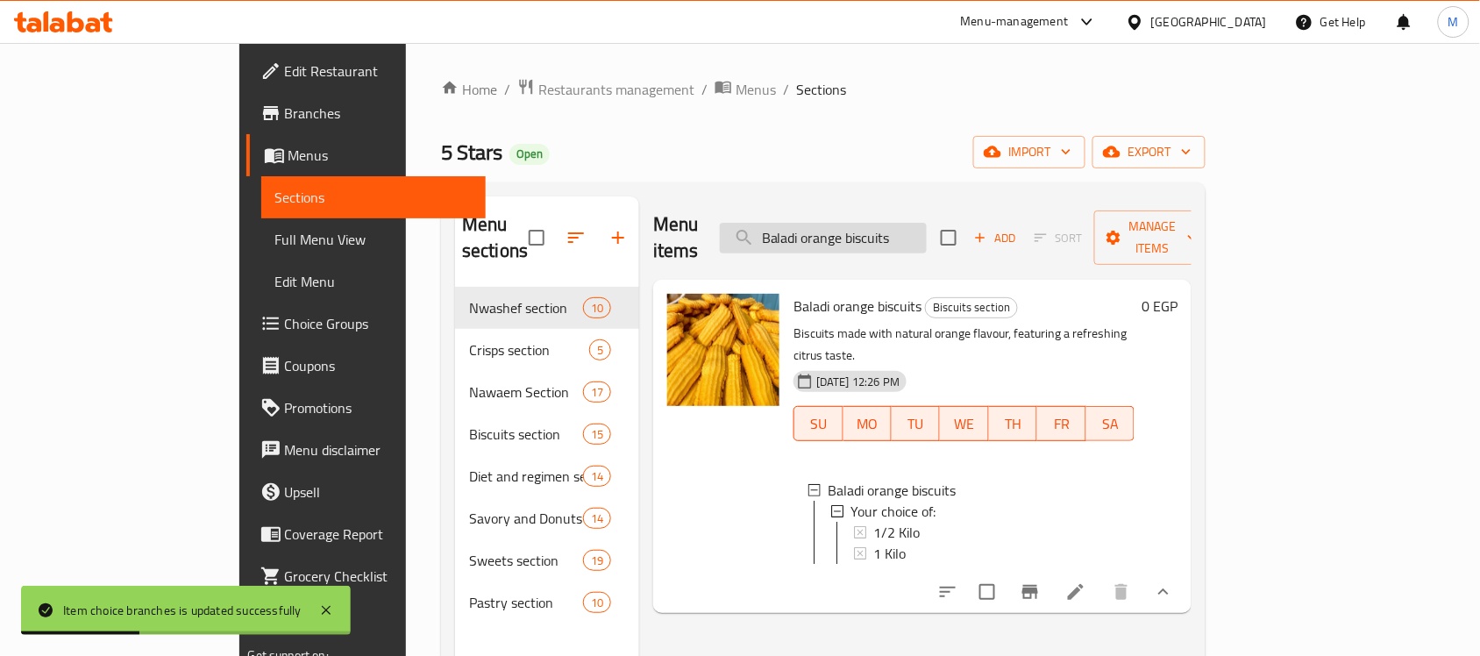
click at [927, 237] on input "Baladi orange biscuits" at bounding box center [823, 238] width 207 height 31
paste input "cocoa"
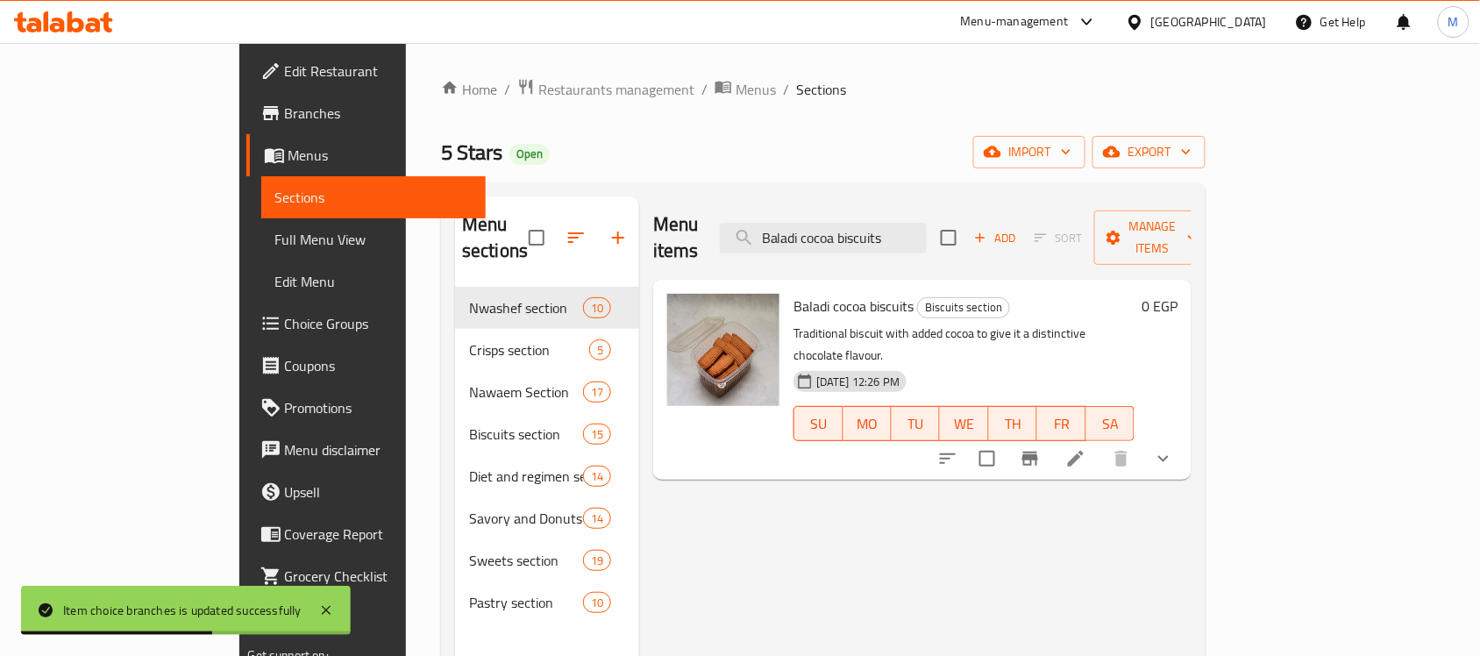
type input "Baladi cocoa biscuits"
click at [1184, 437] on button "show more" at bounding box center [1163, 458] width 42 height 42
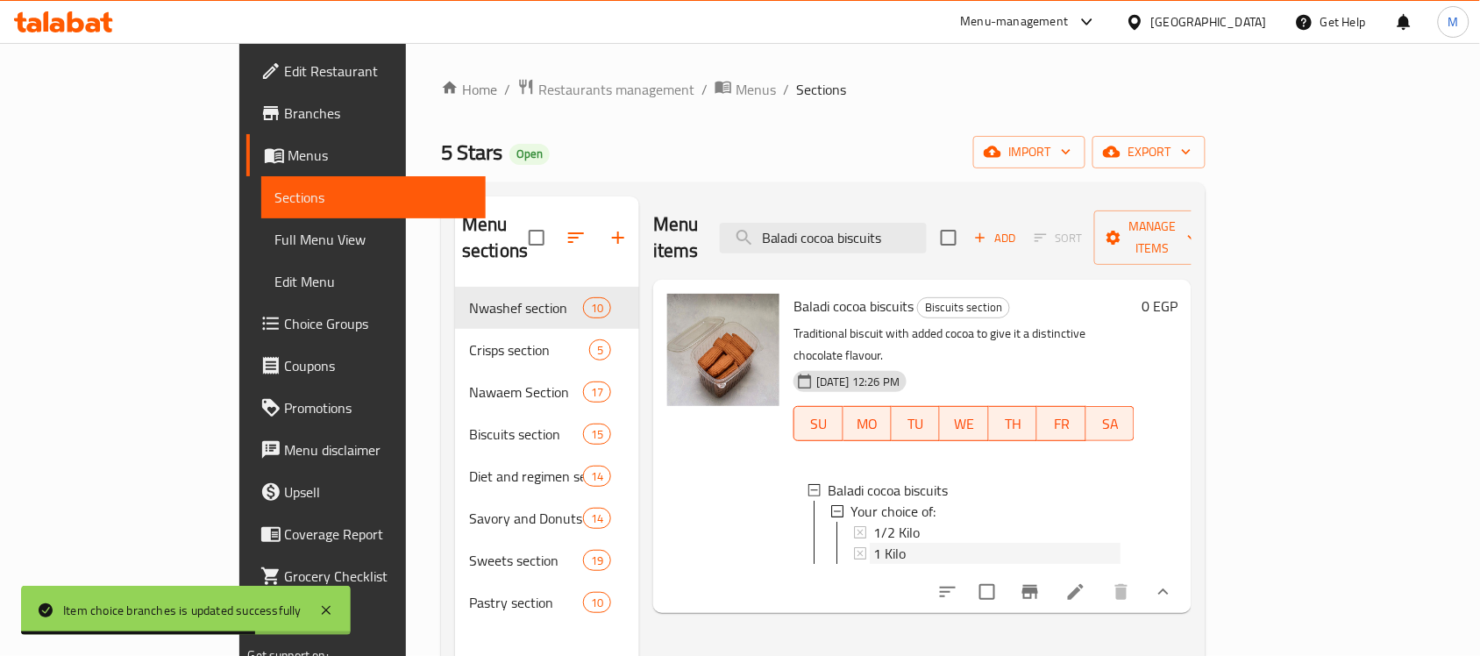
click at [873, 543] on div "1 Kilo" at bounding box center [996, 553] width 247 height 21
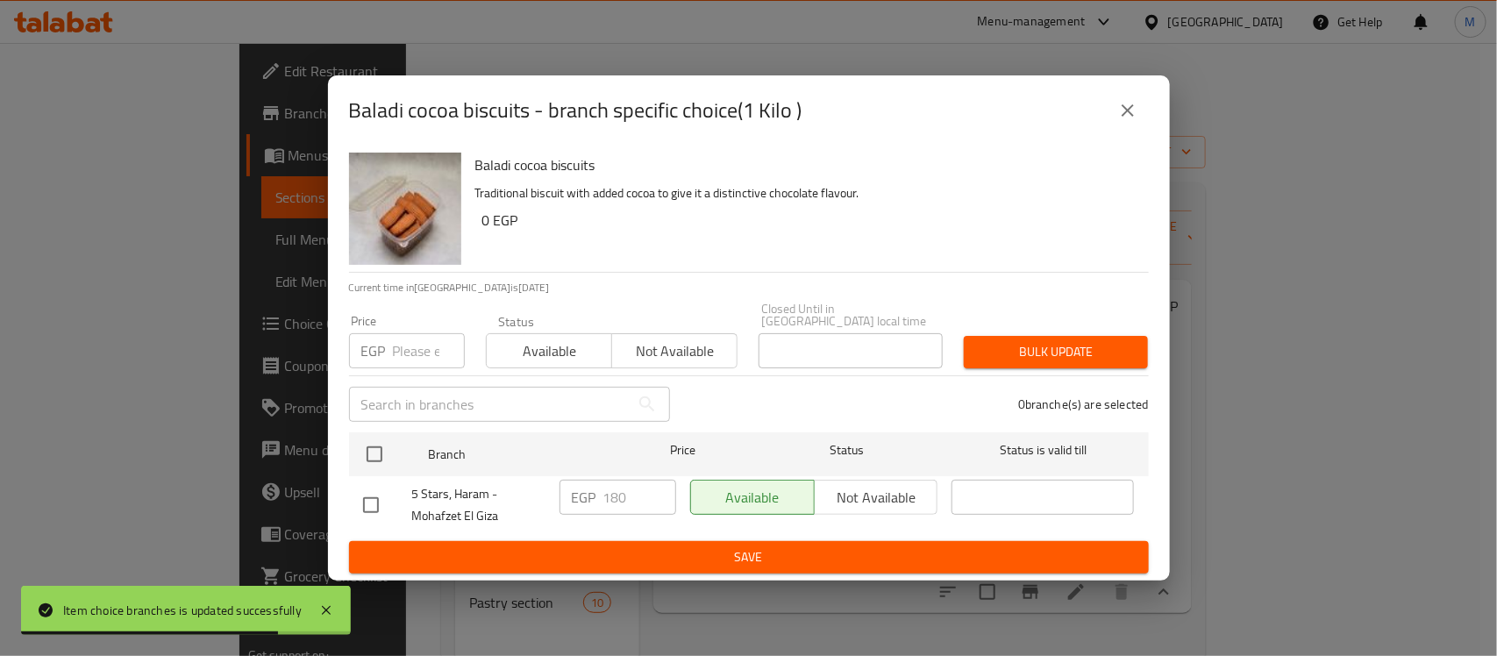
drag, startPoint x: 388, startPoint y: 501, endPoint x: 377, endPoint y: 497, distance: 12.2
click at [380, 500] on div at bounding box center [387, 505] width 49 height 37
click at [369, 496] on input "checkbox" at bounding box center [370, 505] width 37 height 37
checkbox input "true"
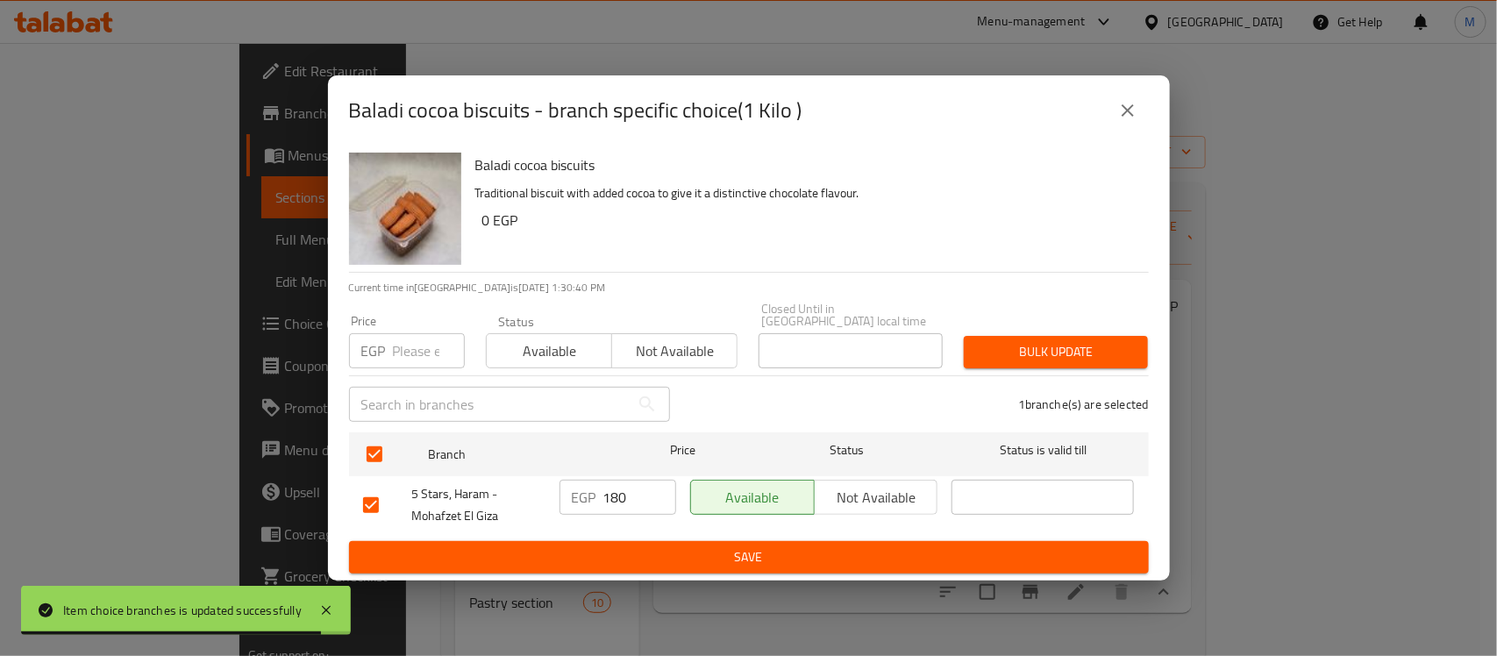
click at [625, 482] on input "180" at bounding box center [639, 497] width 73 height 35
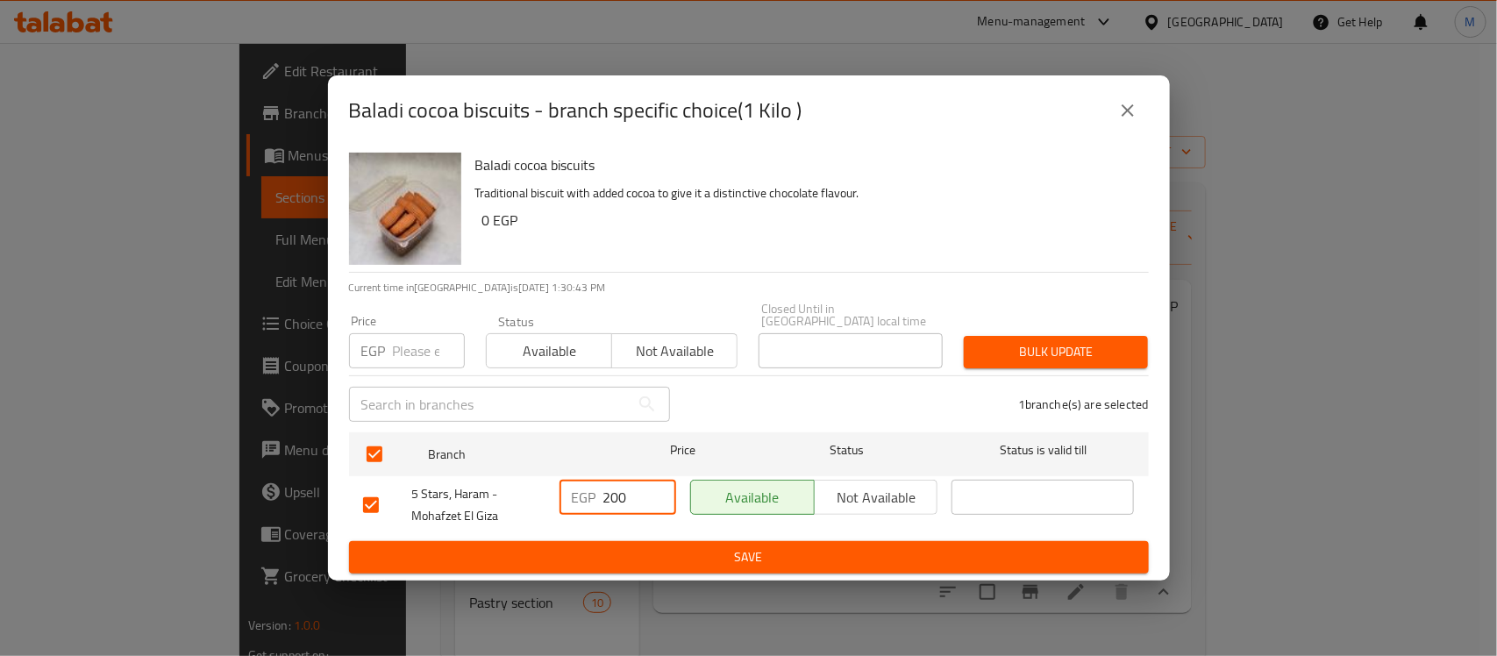
type input "200"
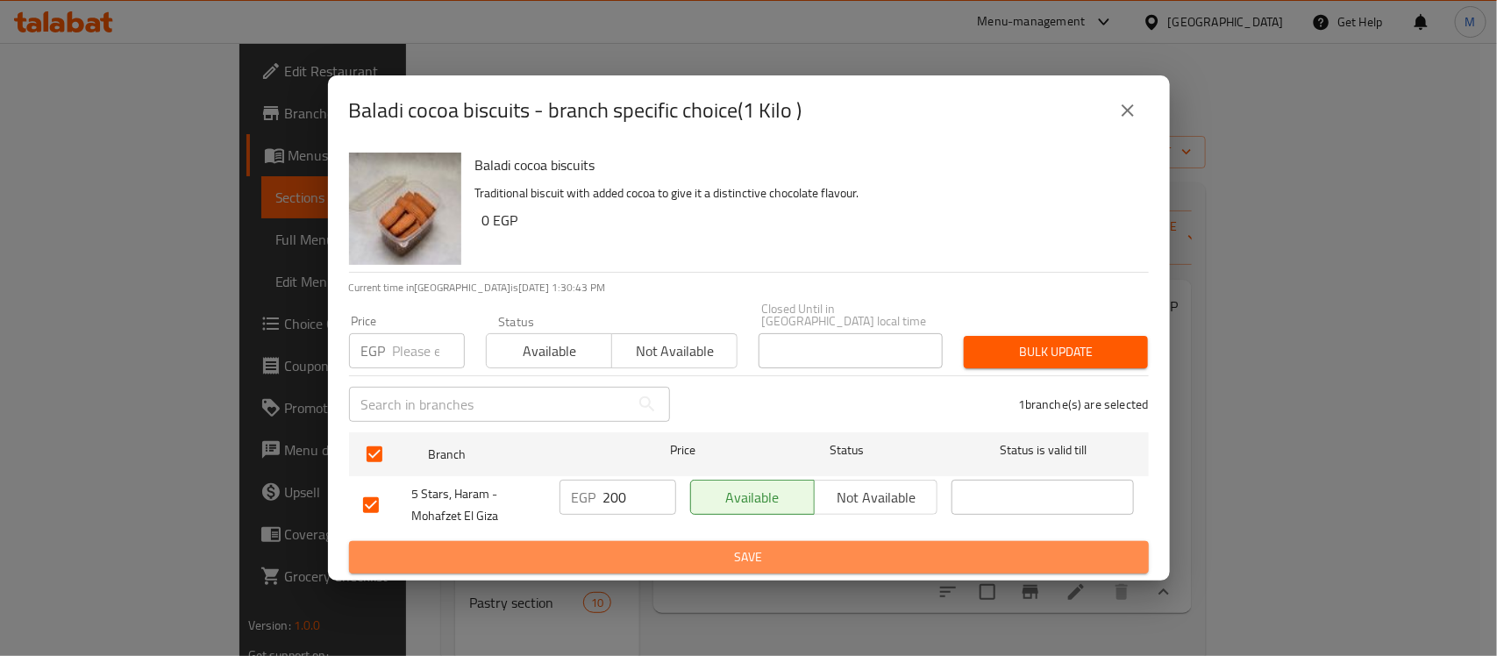
click at [713, 559] on span "Save" at bounding box center [748, 557] width 771 height 22
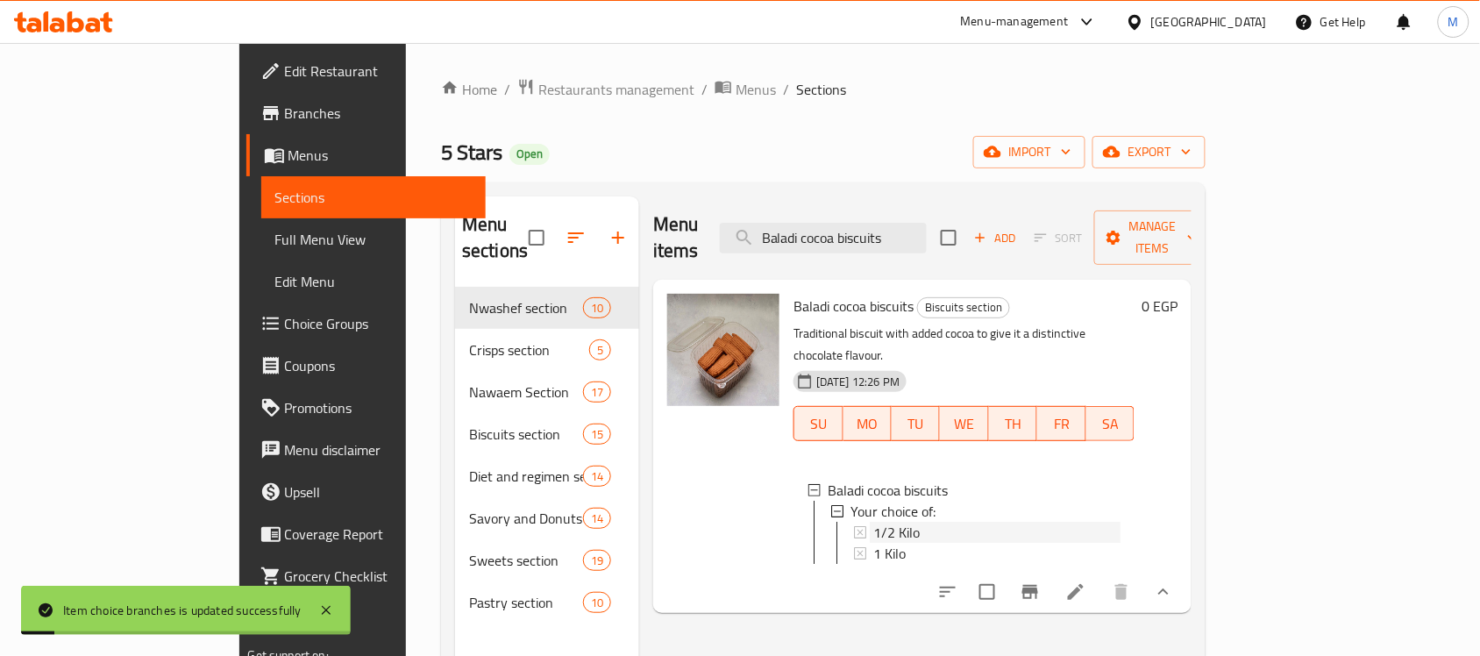
click at [883, 522] on div "1/2 Kilo" at bounding box center [996, 532] width 247 height 21
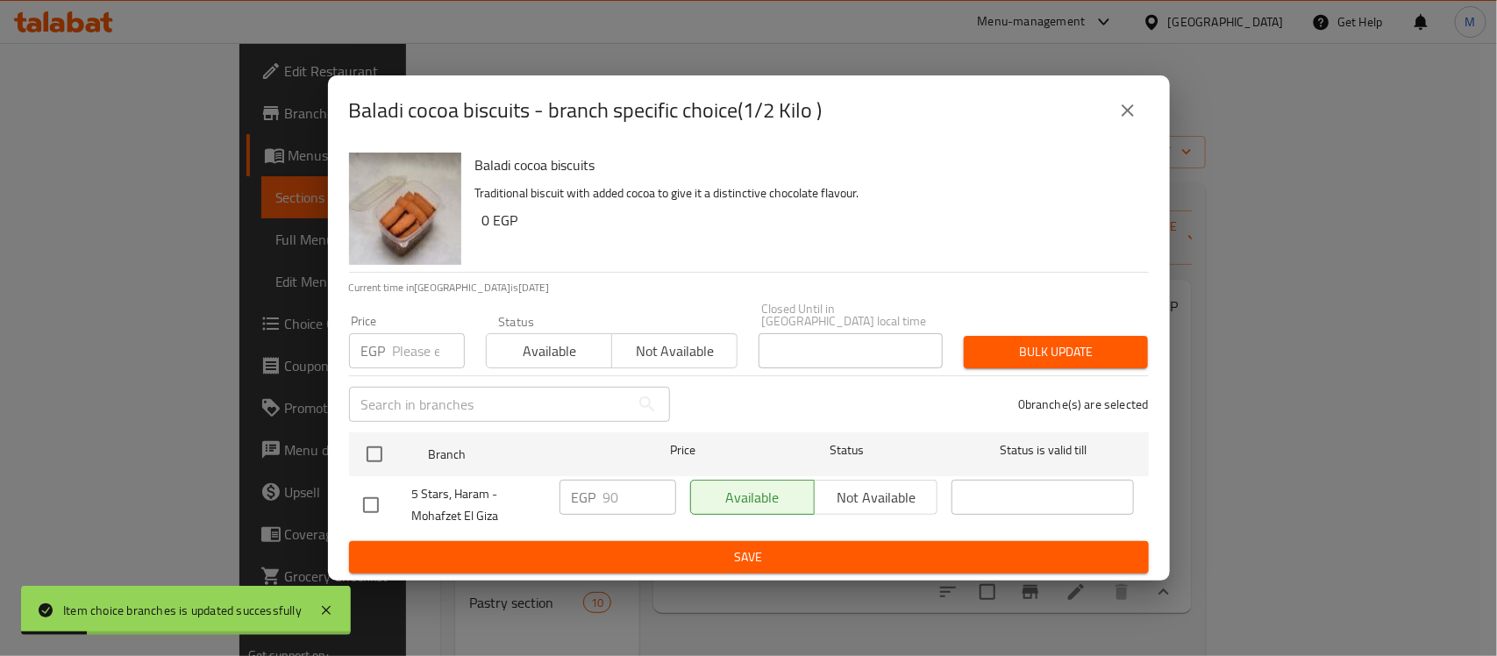
click at [387, 493] on input "checkbox" at bounding box center [370, 505] width 37 height 37
checkbox input "true"
click at [610, 487] on input "90" at bounding box center [639, 497] width 73 height 35
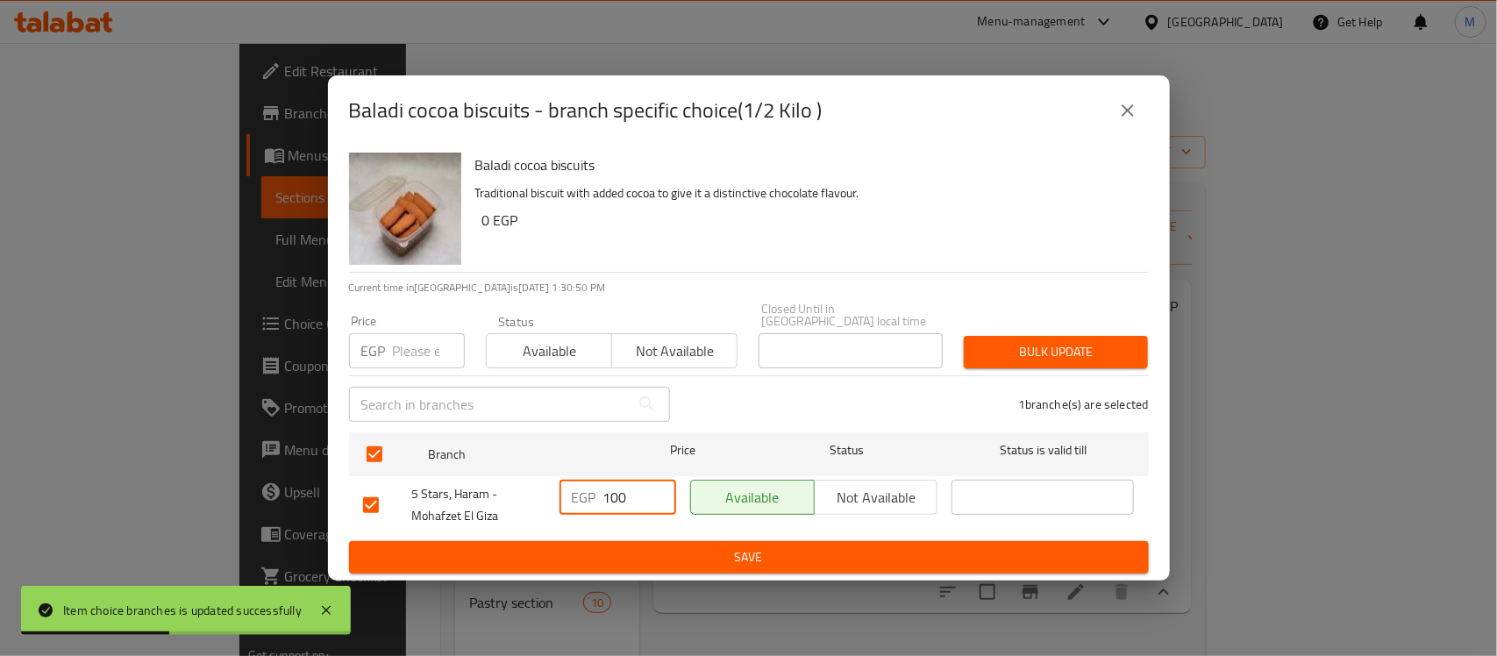
type input "100"
click at [641, 546] on span "Save" at bounding box center [748, 557] width 771 height 22
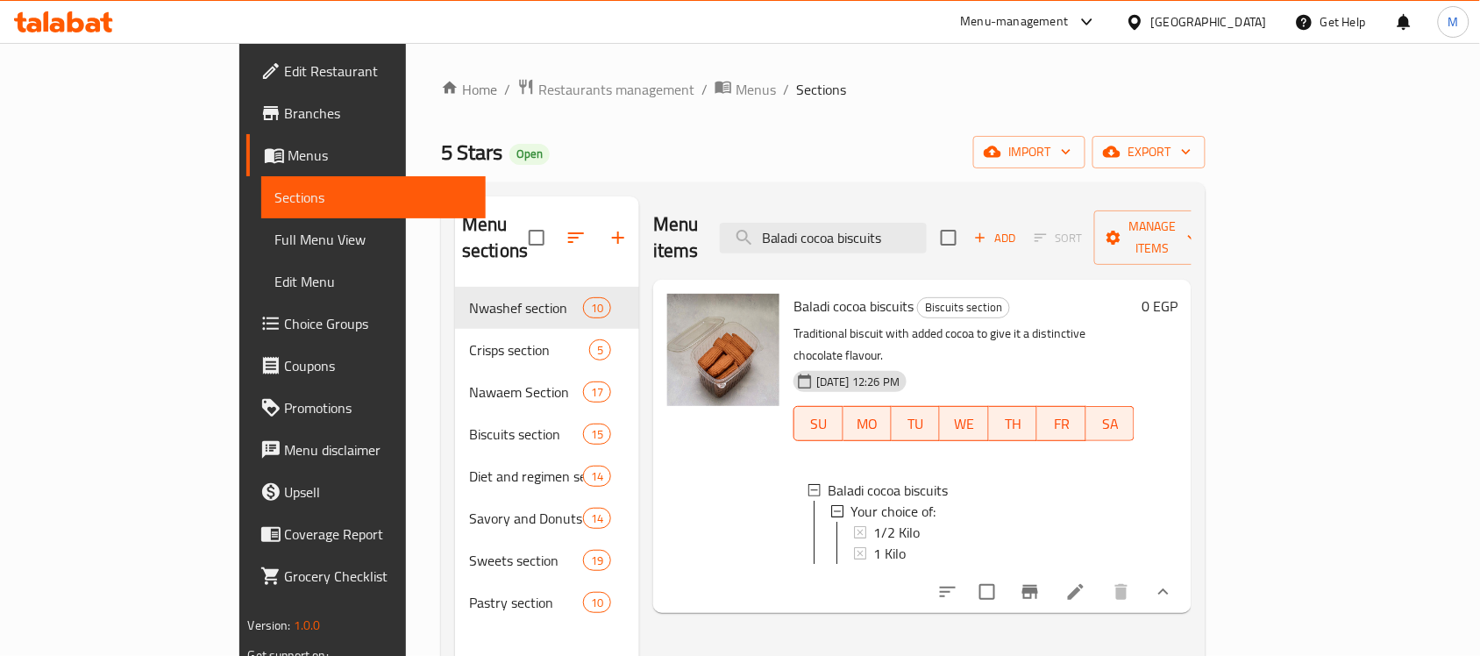
click at [919, 522] on div "1/2 Kilo" at bounding box center [996, 532] width 247 height 21
click at [878, 522] on div "1/2 Kilo" at bounding box center [996, 532] width 247 height 21
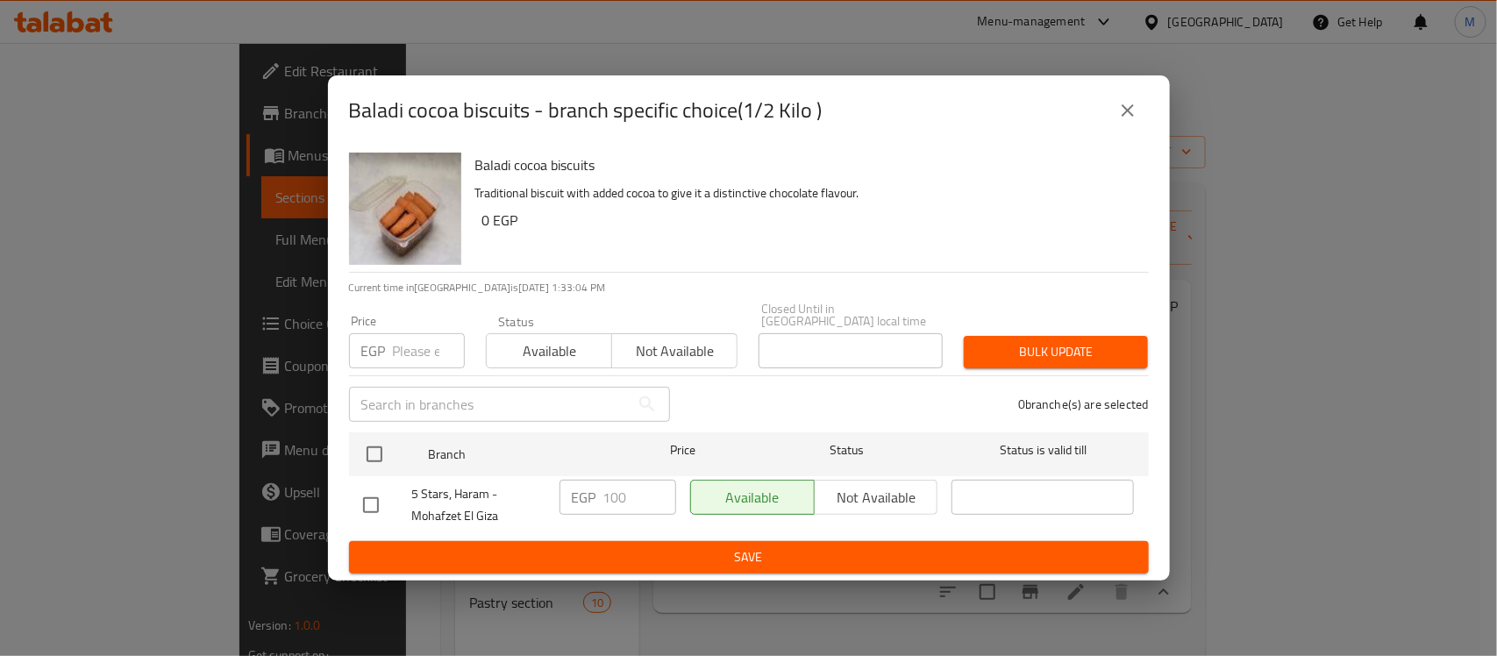
click at [1136, 128] on button "close" at bounding box center [1127, 110] width 42 height 42
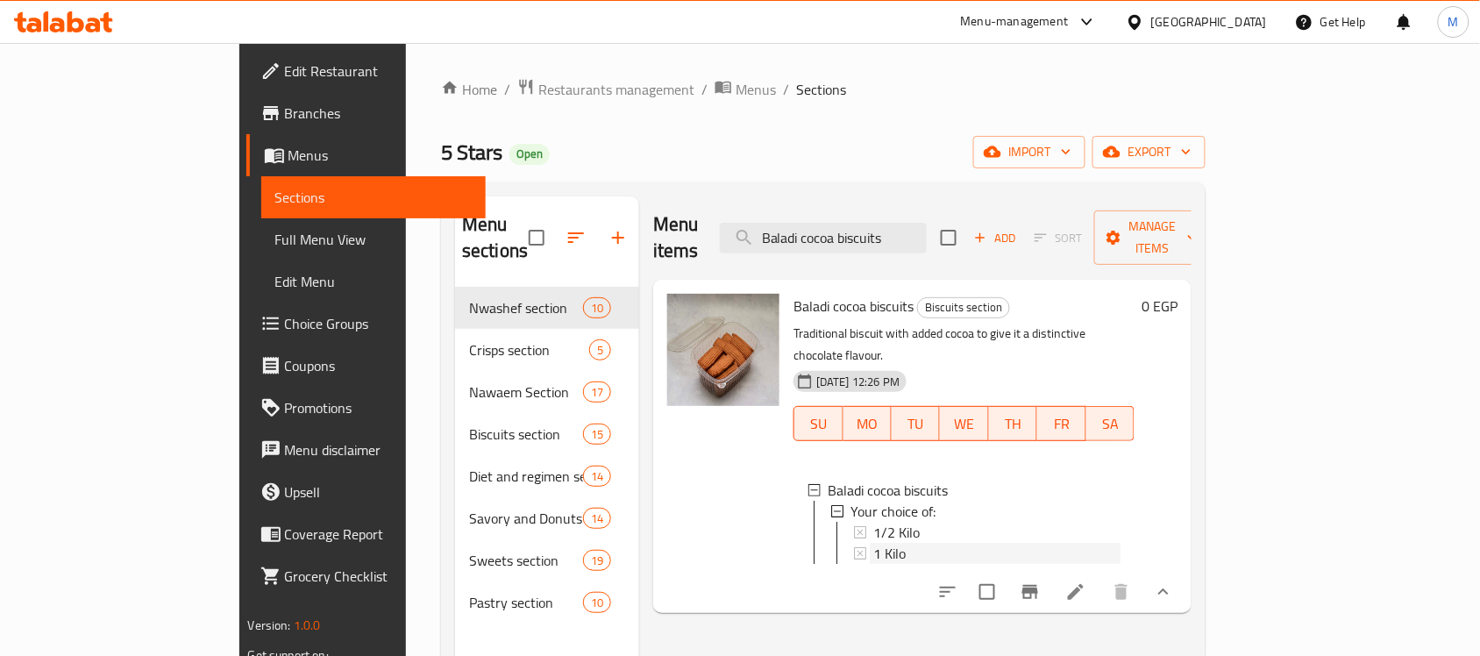
click at [873, 543] on div "1 Kilo" at bounding box center [996, 553] width 247 height 21
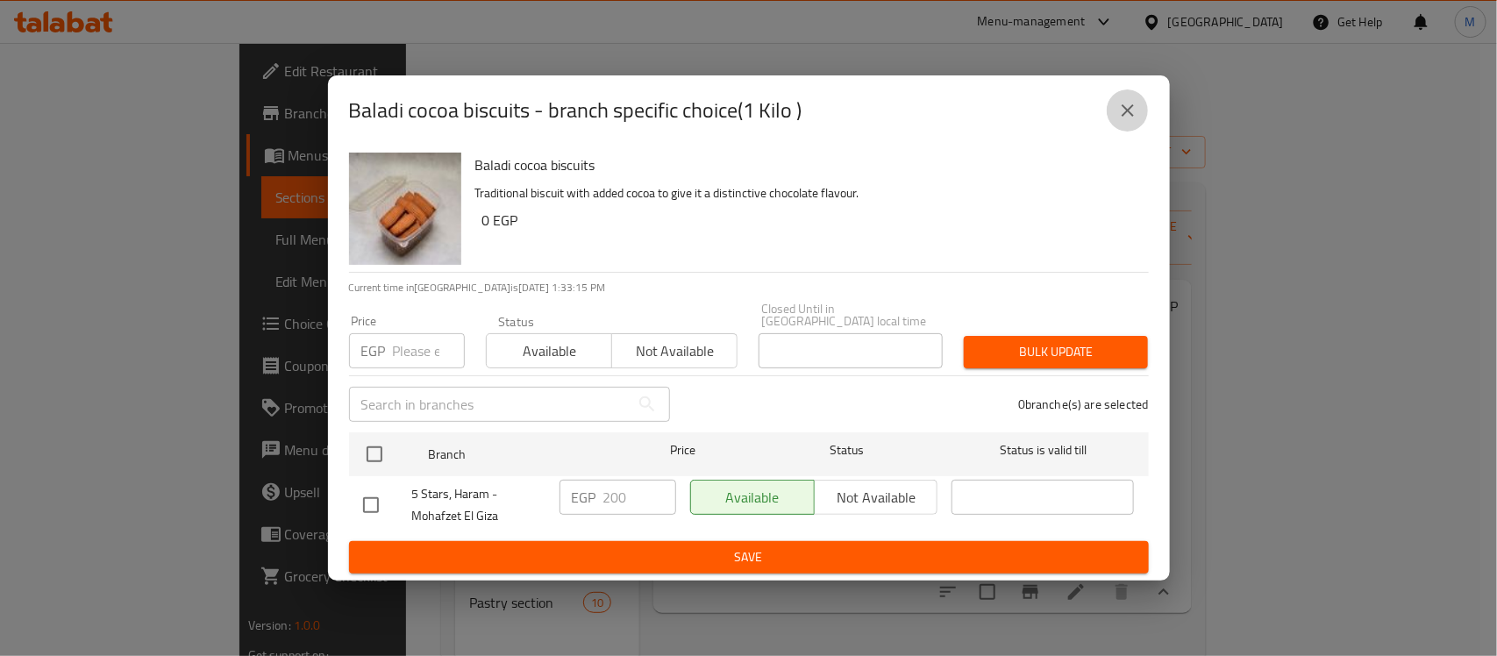
click at [1132, 117] on icon "close" at bounding box center [1127, 110] width 12 height 12
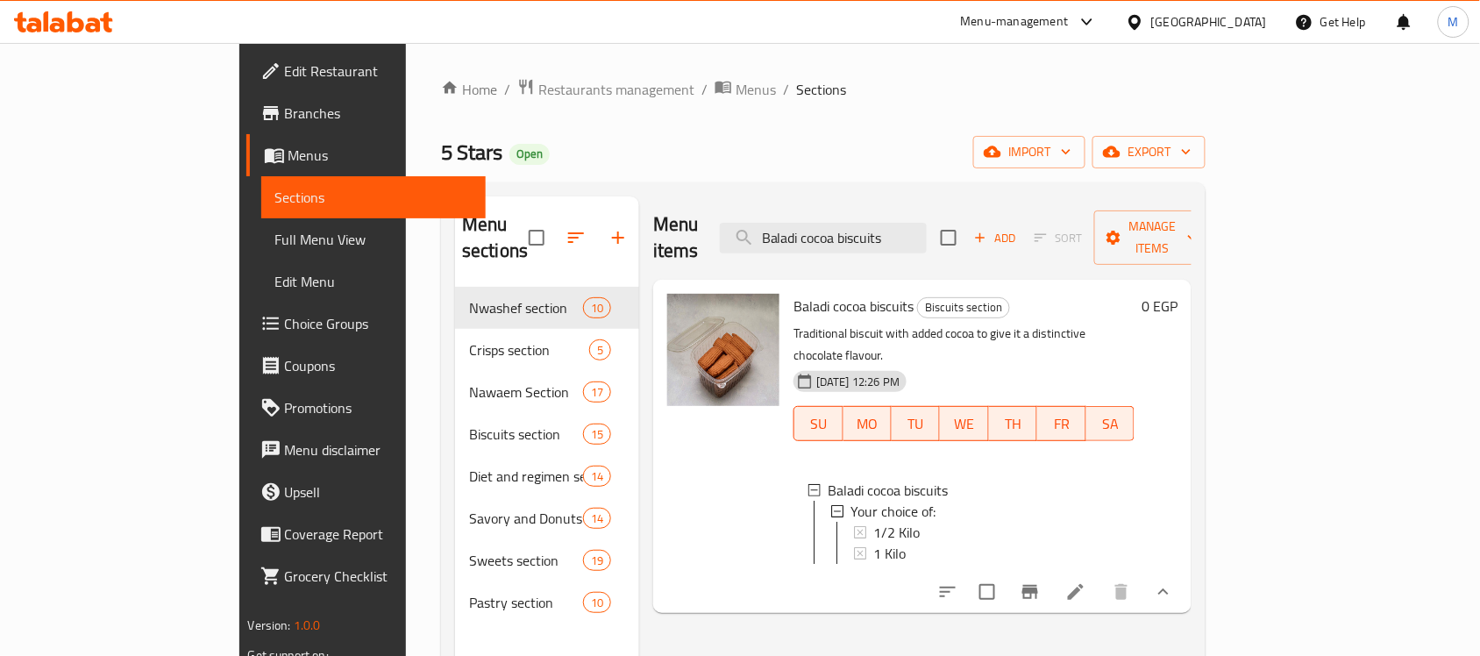
click at [908, 132] on div "Home / Restaurants management / Menus / Sections 5 Stars Open import export Men…" at bounding box center [823, 472] width 764 height 788
click at [927, 231] on input "Baladi cocoa biscuits" at bounding box center [823, 238] width 207 height 31
paste input "Syrian Brazak"
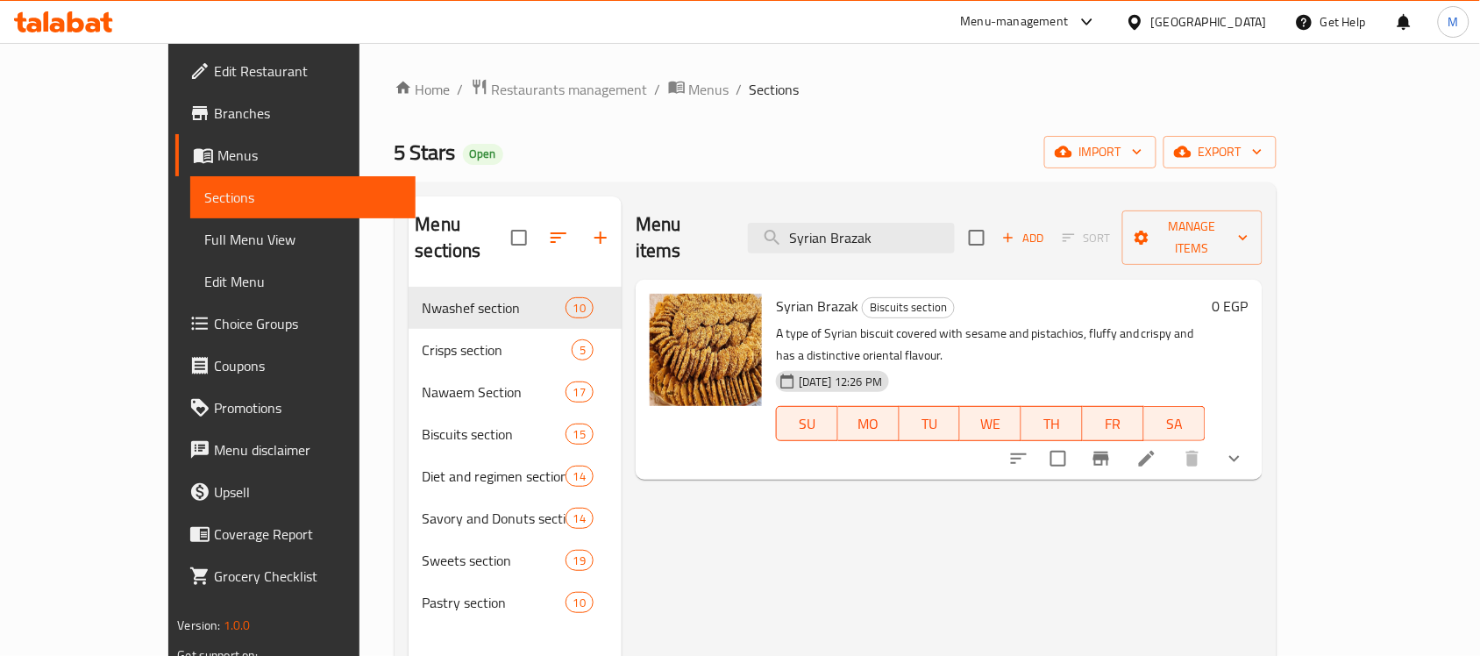
type input "Syrian Brazak"
click at [1245, 448] on icon "show more" at bounding box center [1234, 458] width 21 height 21
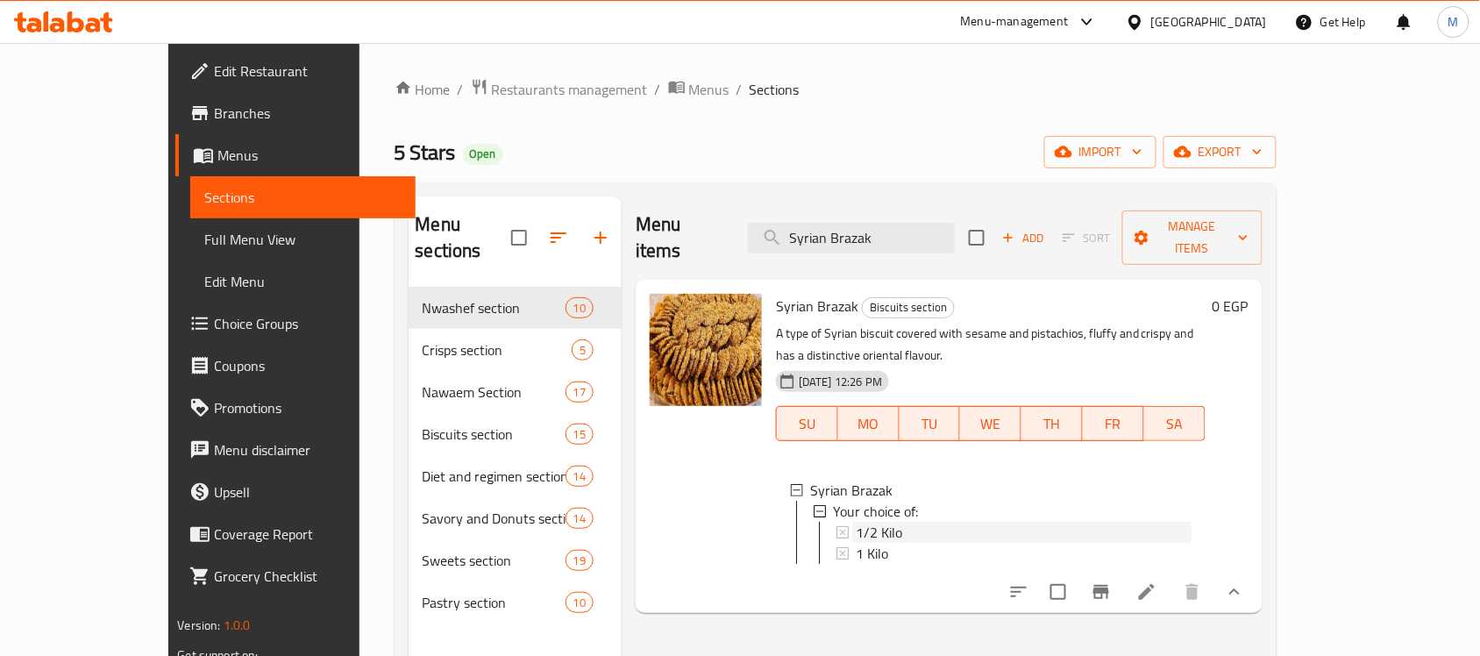
click at [865, 522] on div "1/2 Kilo" at bounding box center [1024, 532] width 336 height 21
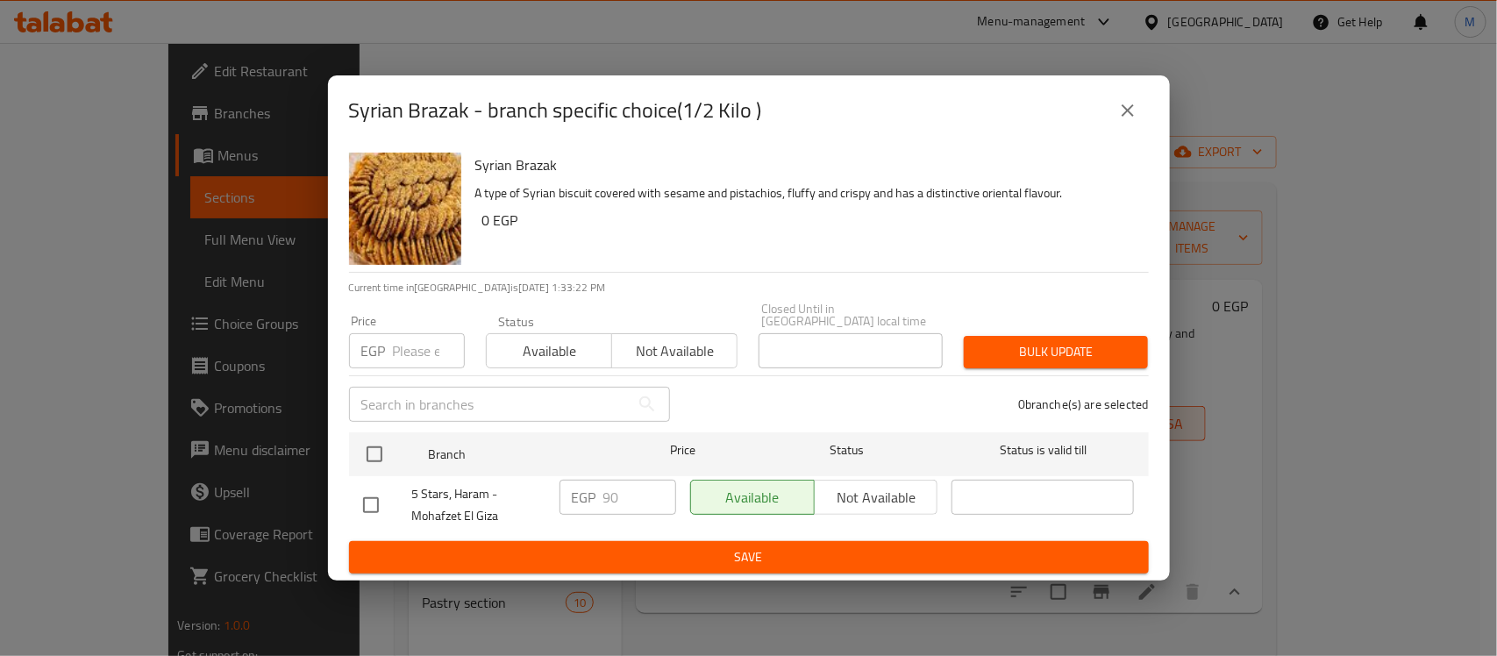
click at [379, 498] on input "checkbox" at bounding box center [370, 505] width 37 height 37
checkbox input "true"
click at [623, 492] on input "90" at bounding box center [639, 497] width 73 height 35
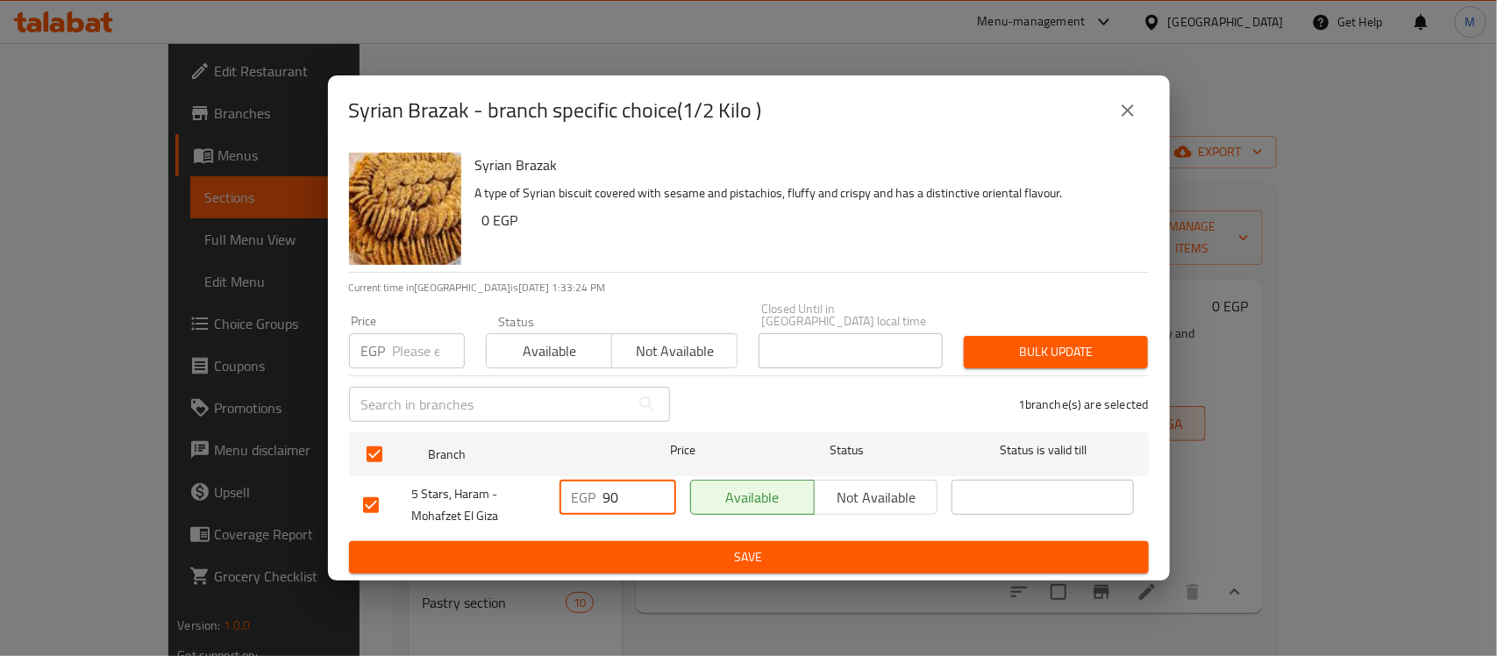
click at [623, 492] on input "90" at bounding box center [639, 497] width 73 height 35
type input "100"
click at [776, 555] on span "Save" at bounding box center [748, 557] width 771 height 22
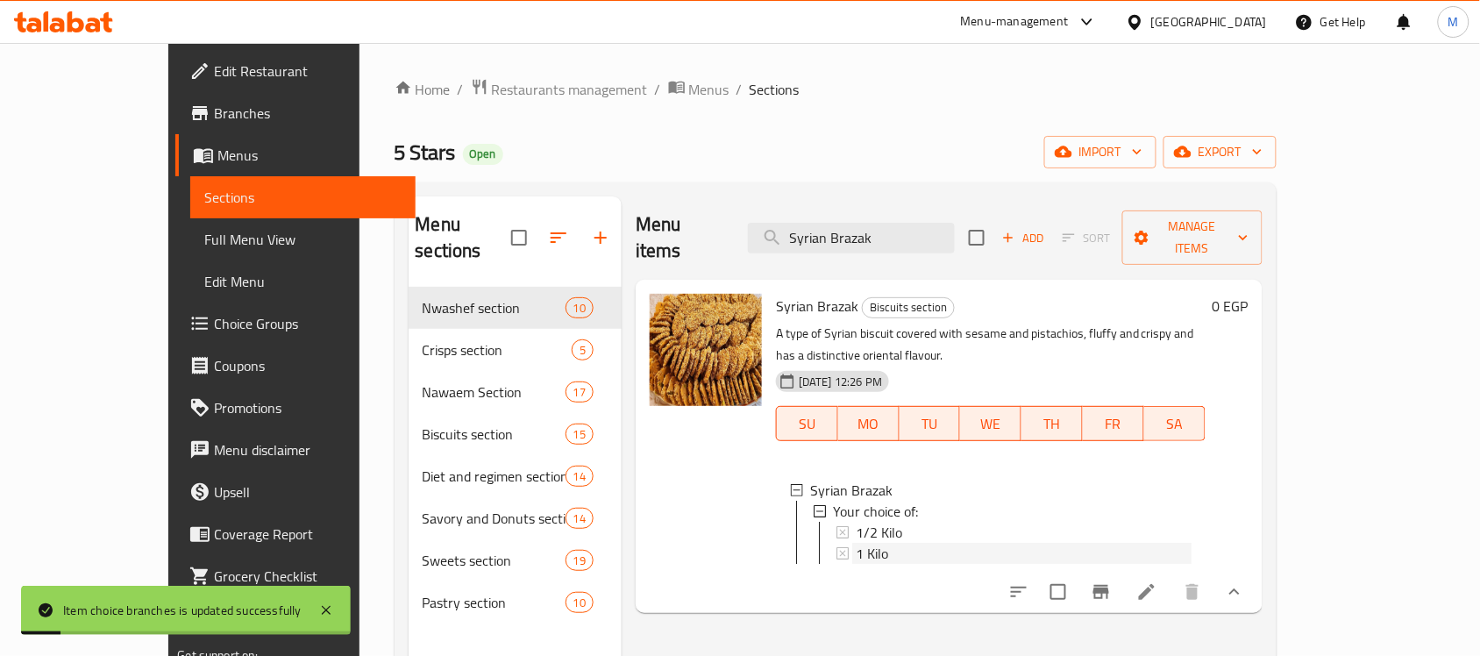
click at [875, 543] on div "1 Kilo" at bounding box center [1024, 553] width 336 height 21
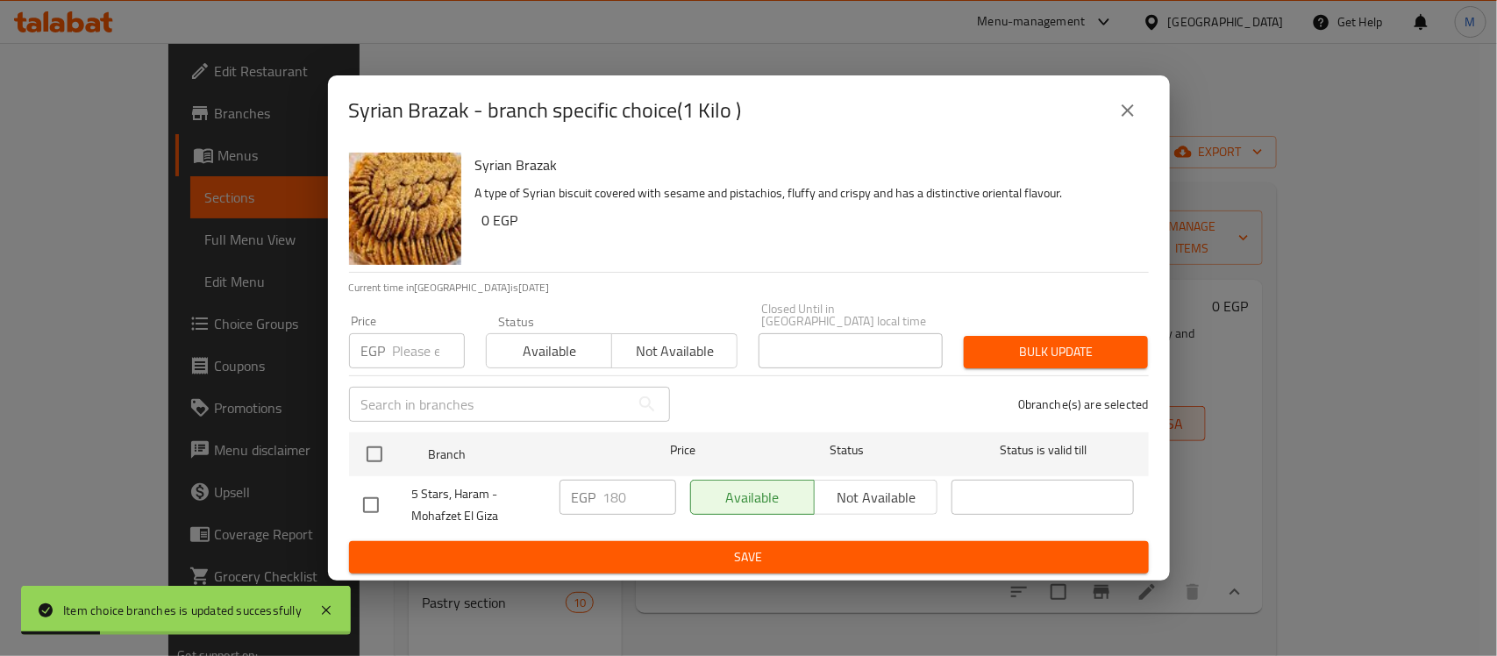
click at [380, 502] on input "checkbox" at bounding box center [370, 505] width 37 height 37
checkbox input "true"
click at [643, 497] on input "180" at bounding box center [639, 497] width 73 height 35
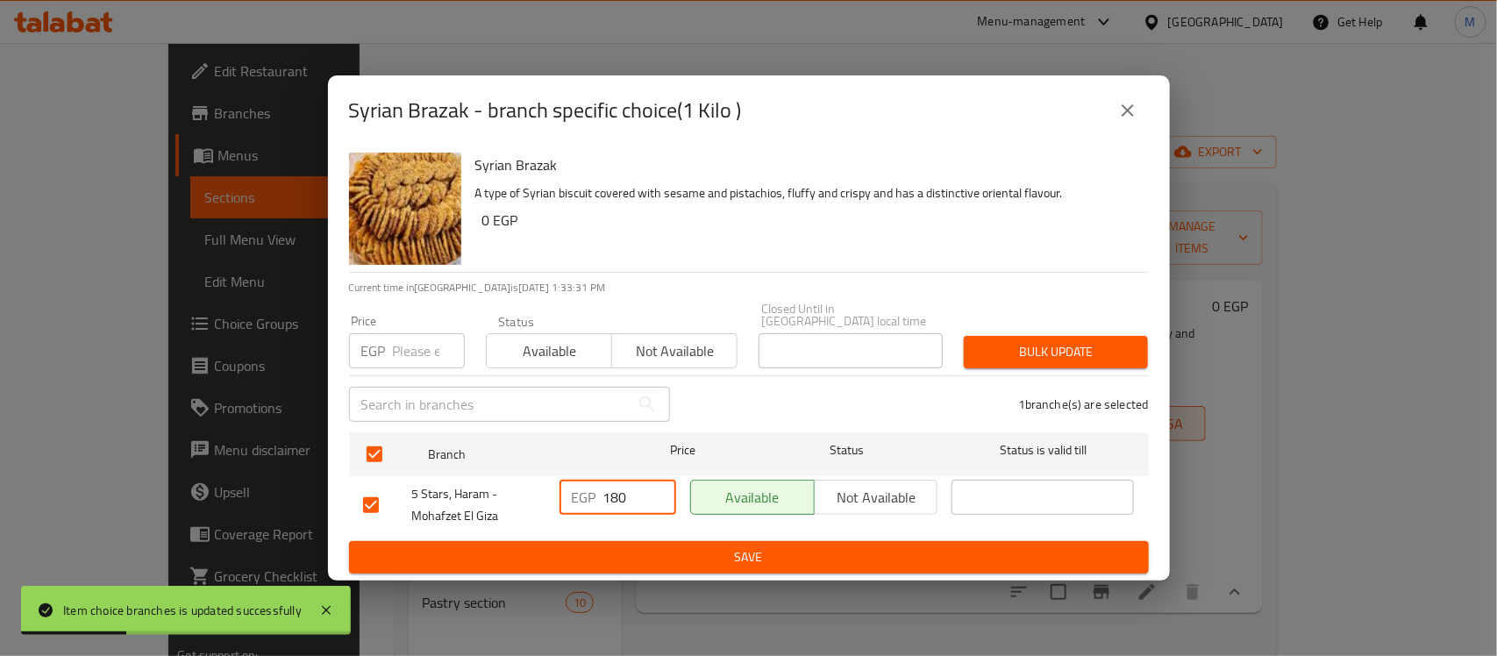
click at [643, 497] on input "180" at bounding box center [639, 497] width 73 height 35
type input "200"
click at [704, 558] on span "Save" at bounding box center [748, 557] width 771 height 22
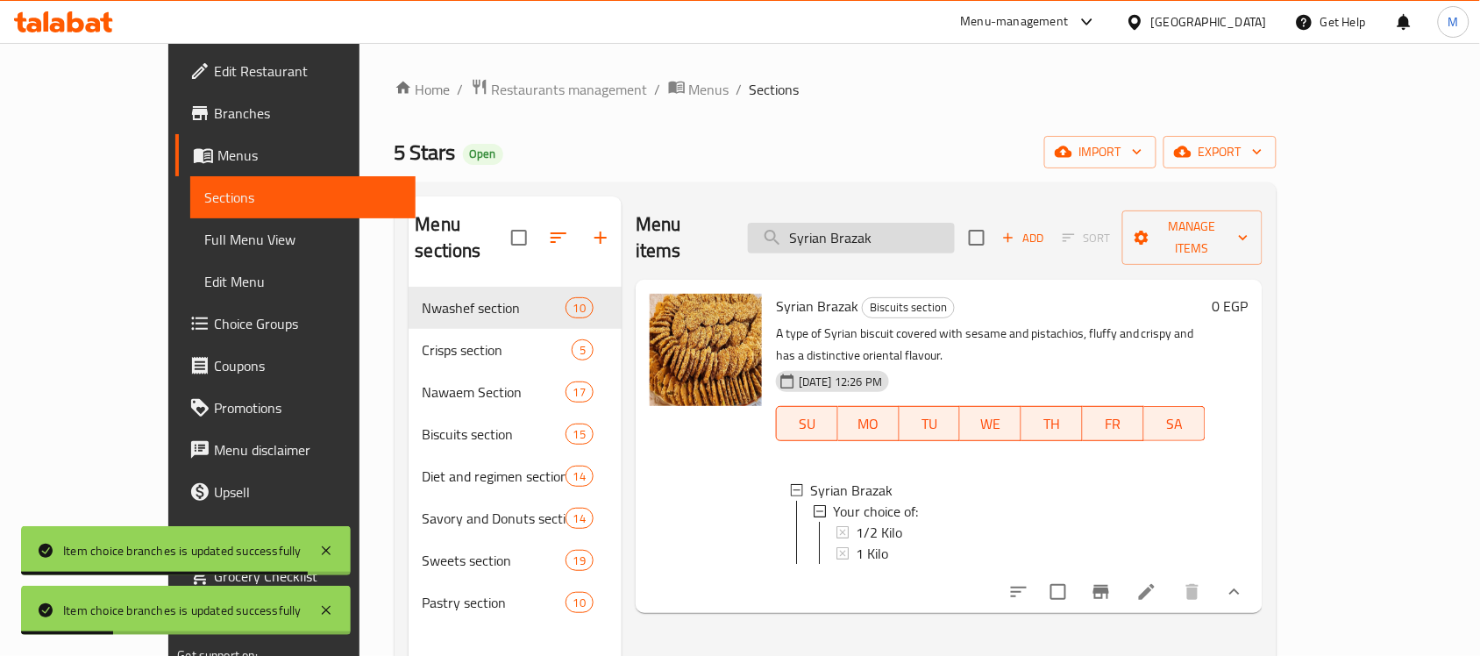
click at [910, 233] on input "Syrian Brazak" at bounding box center [851, 238] width 207 height 31
paste input "Plain Baladi Kah"
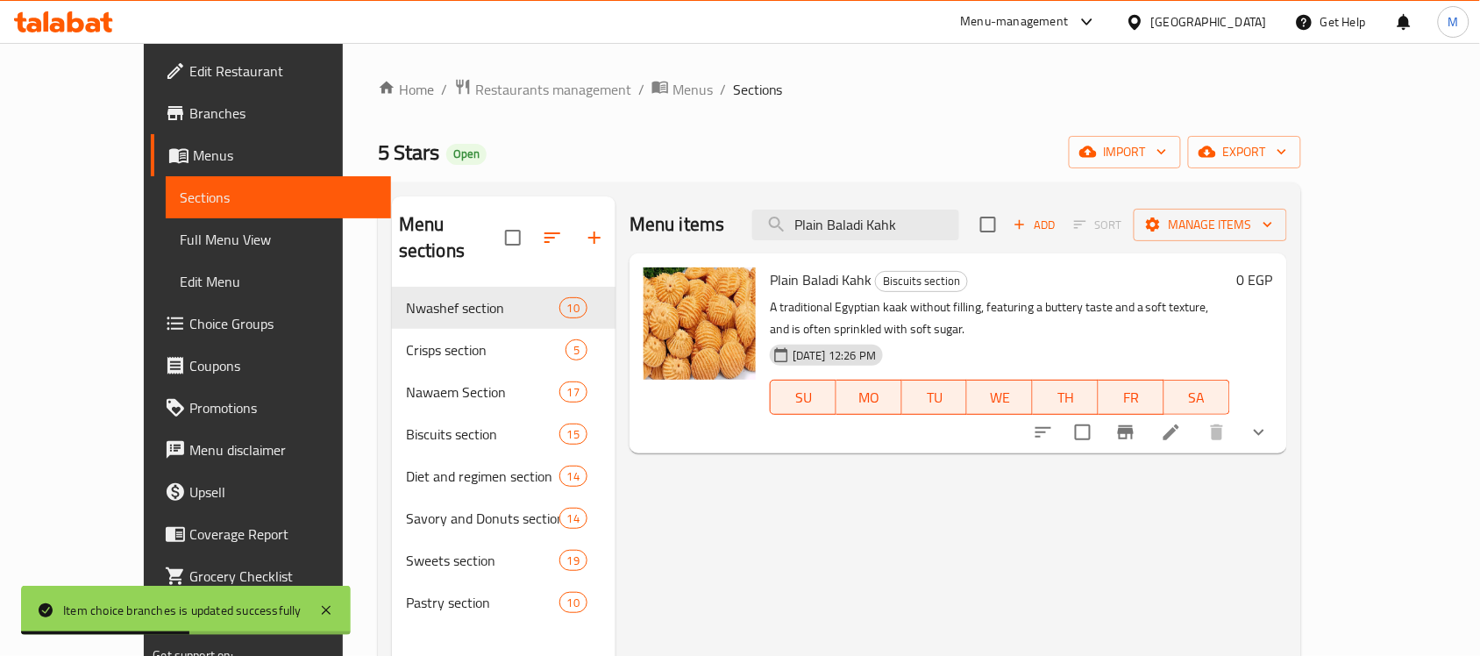
type input "Plain Baladi Kahk"
click at [1280, 411] on button "show more" at bounding box center [1259, 432] width 42 height 42
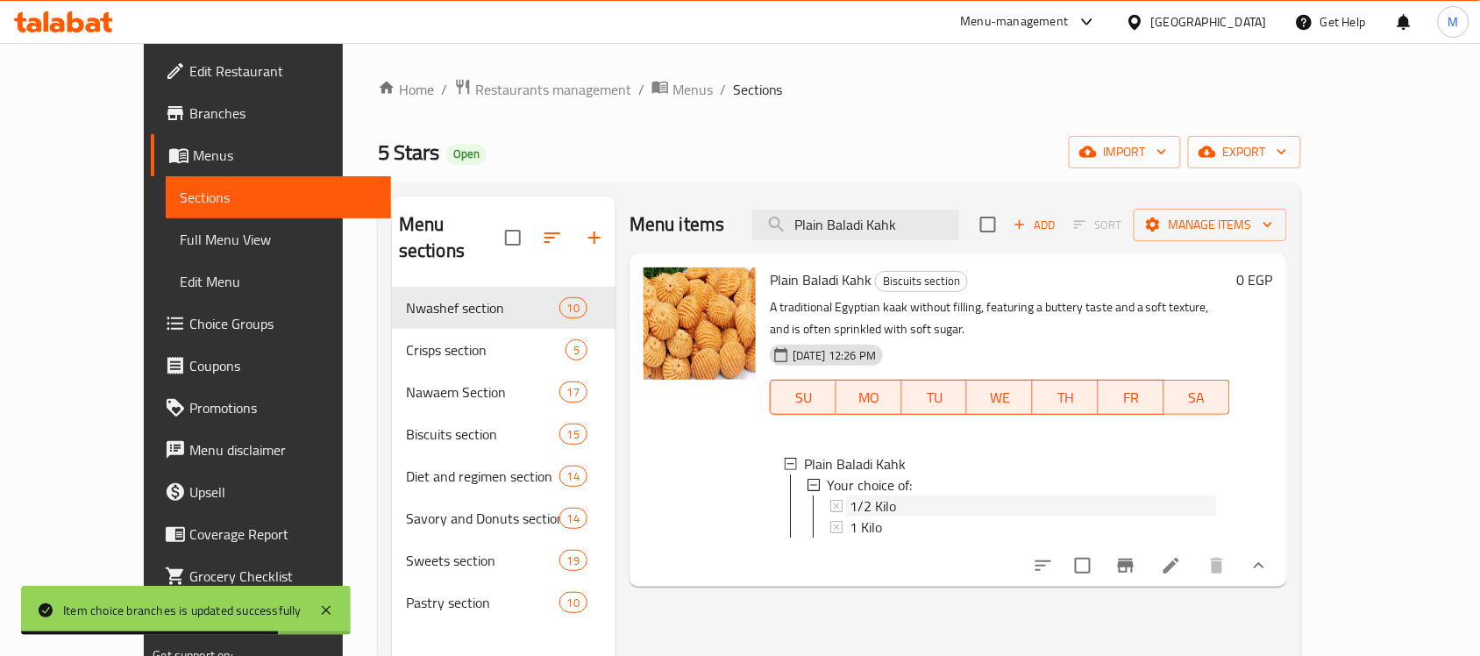
click at [874, 495] on div "1/2 Kilo" at bounding box center [1033, 505] width 366 height 21
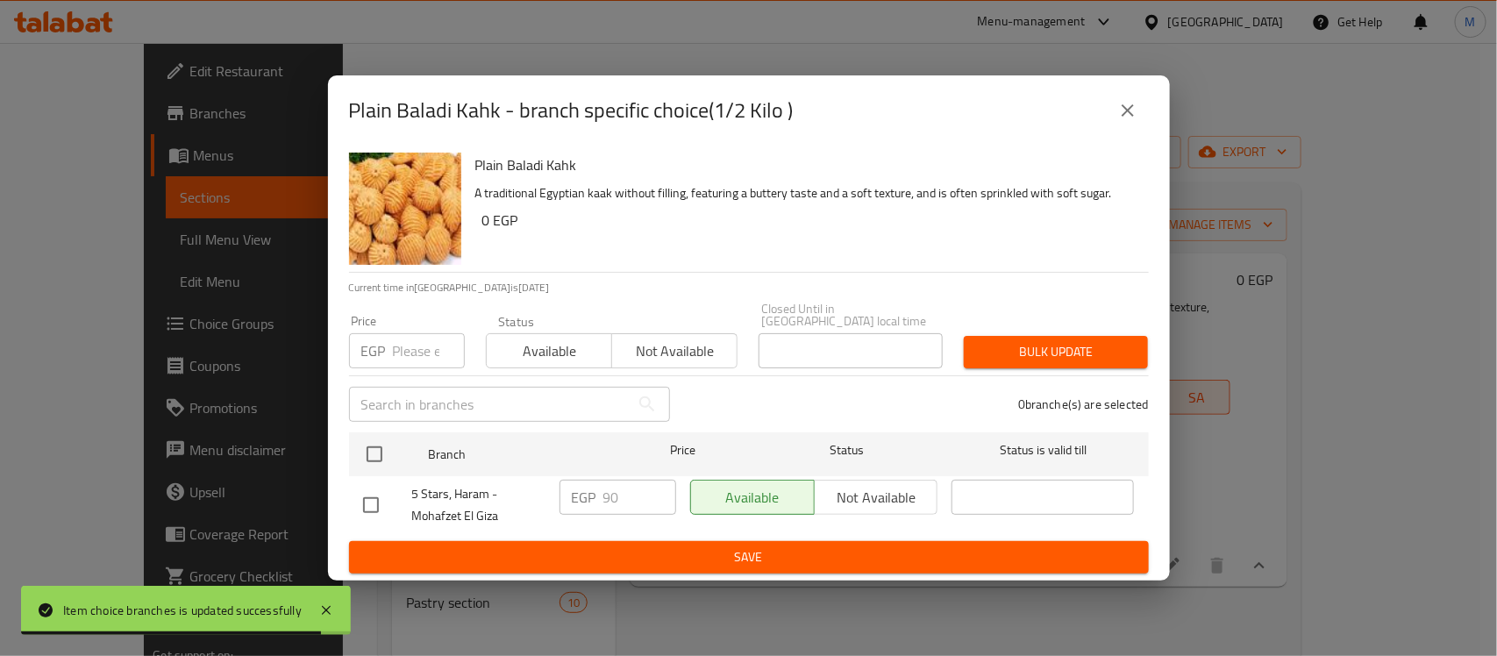
click at [371, 508] on input "checkbox" at bounding box center [370, 505] width 37 height 37
checkbox input "true"
click at [621, 480] on input "90" at bounding box center [639, 497] width 73 height 35
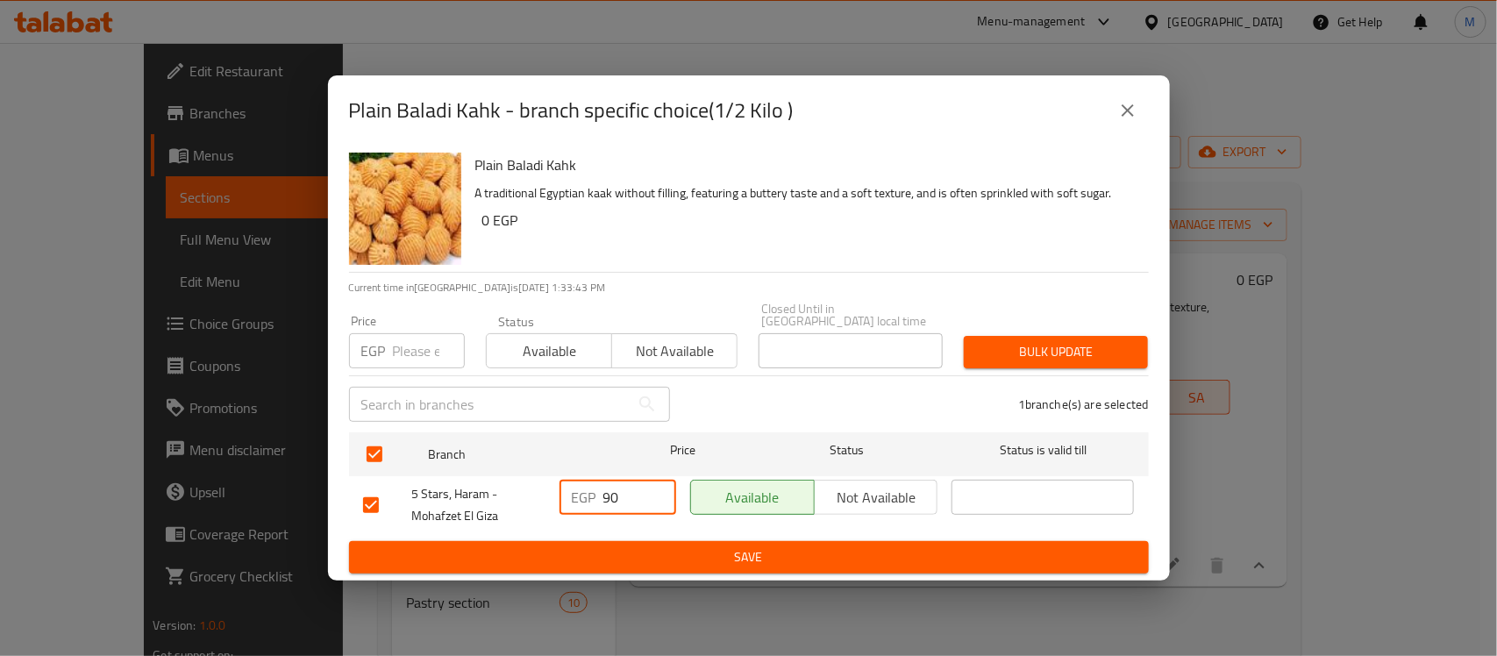
click at [621, 480] on input "90" at bounding box center [639, 497] width 73 height 35
type input "100"
click at [710, 548] on span "Save" at bounding box center [748, 557] width 771 height 22
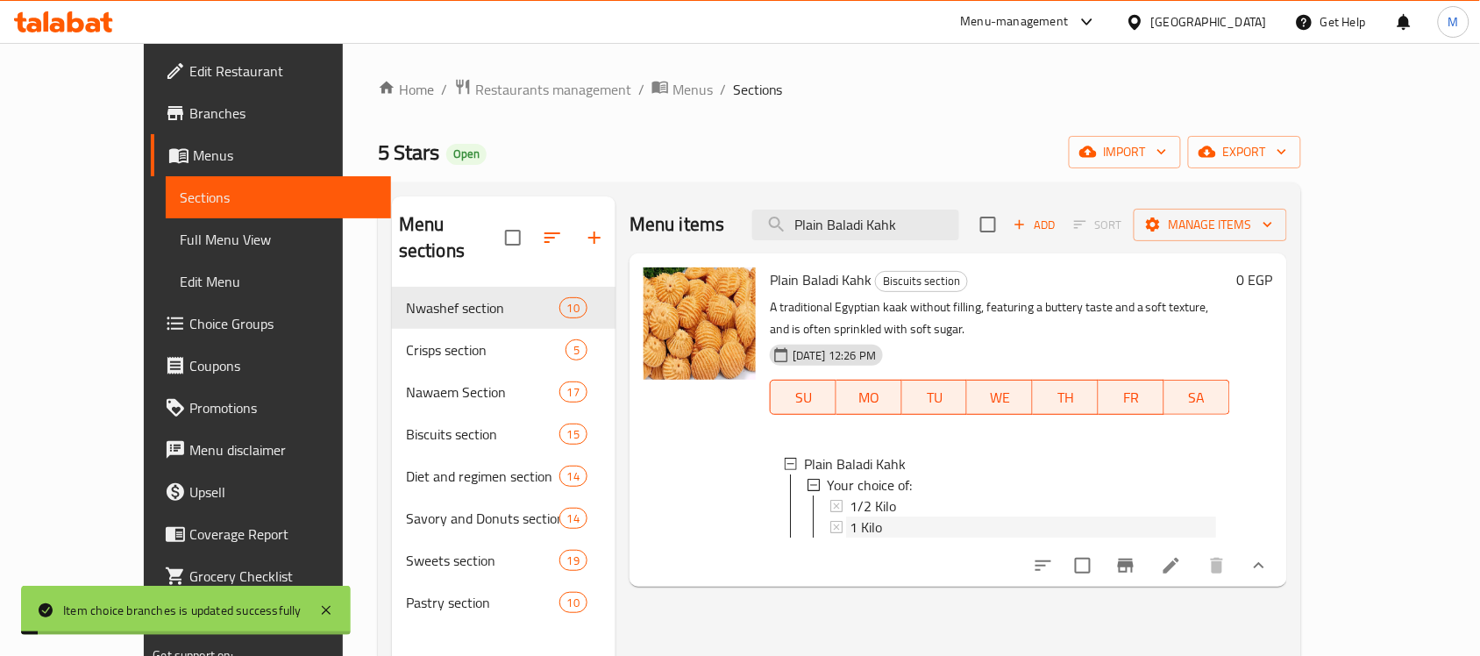
click at [850, 516] on span "1 Kilo" at bounding box center [866, 526] width 32 height 21
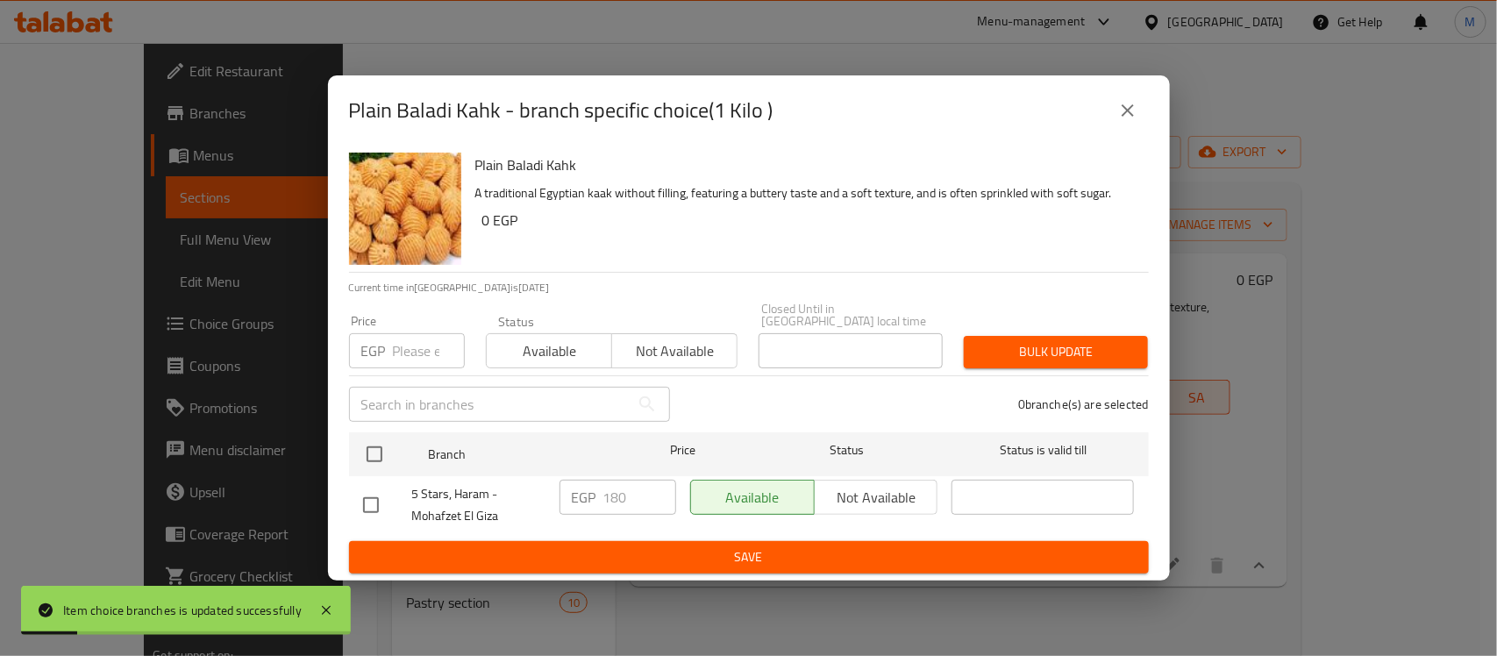
click at [382, 491] on input "checkbox" at bounding box center [370, 505] width 37 height 37
checkbox input "true"
click at [629, 496] on input "180" at bounding box center [639, 497] width 73 height 35
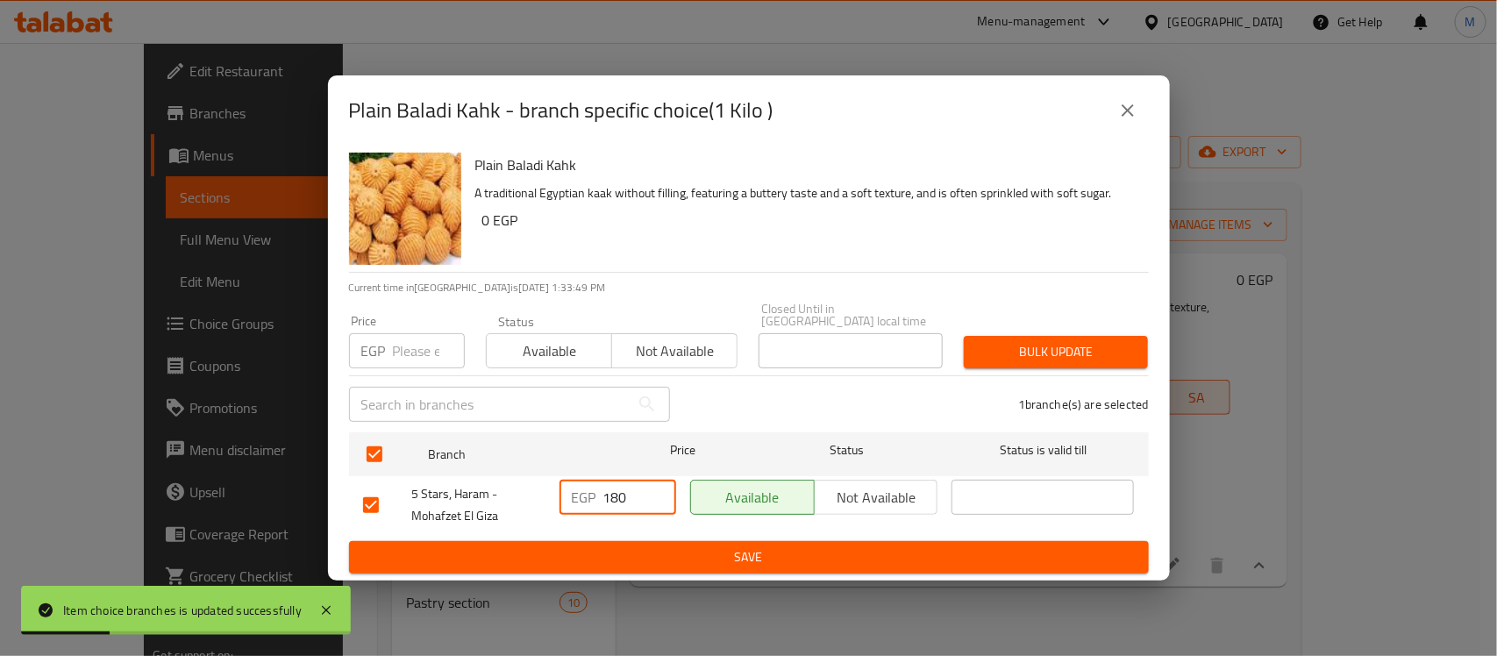
click at [629, 496] on input "180" at bounding box center [639, 497] width 73 height 35
type input "200"
click at [690, 529] on div "Available Not available" at bounding box center [814, 505] width 262 height 65
click at [703, 548] on span "Save" at bounding box center [748, 557] width 771 height 22
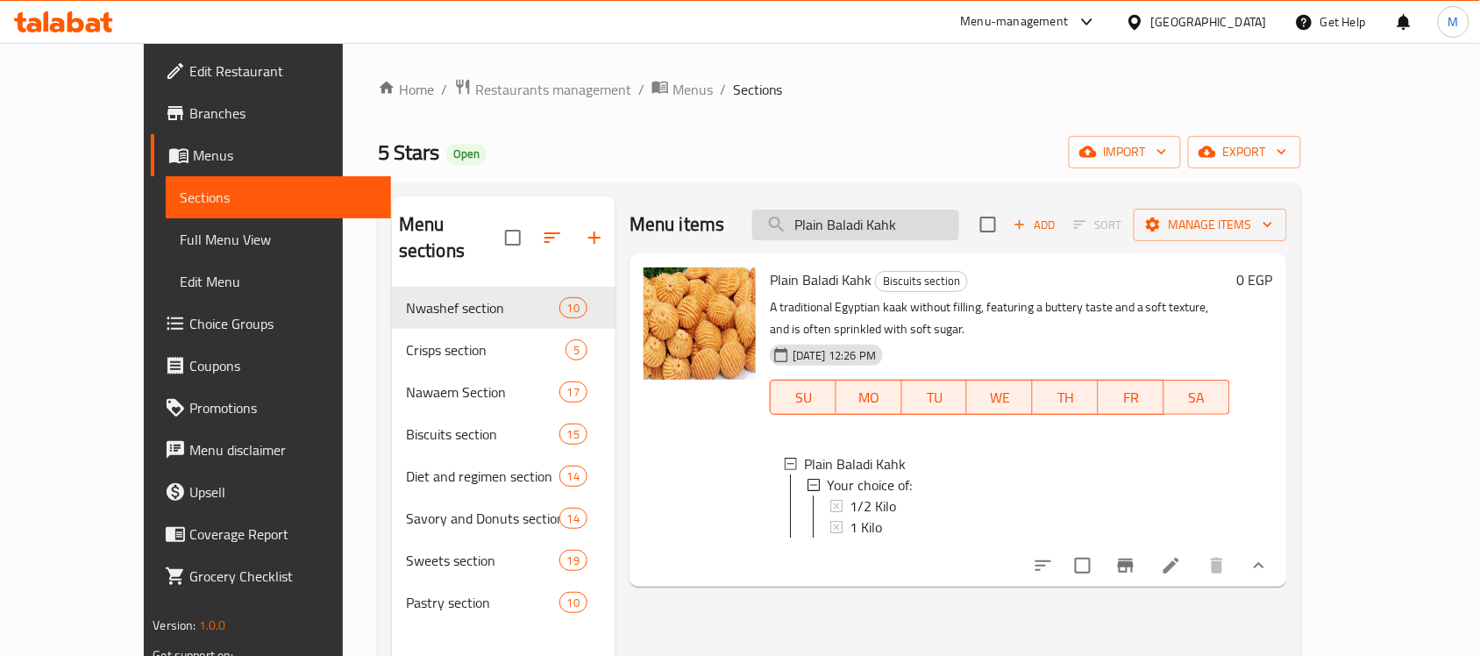
click at [914, 229] on input "Plain Baladi Kahk" at bounding box center [855, 225] width 207 height 31
paste input "Baladi Kahk with malban"
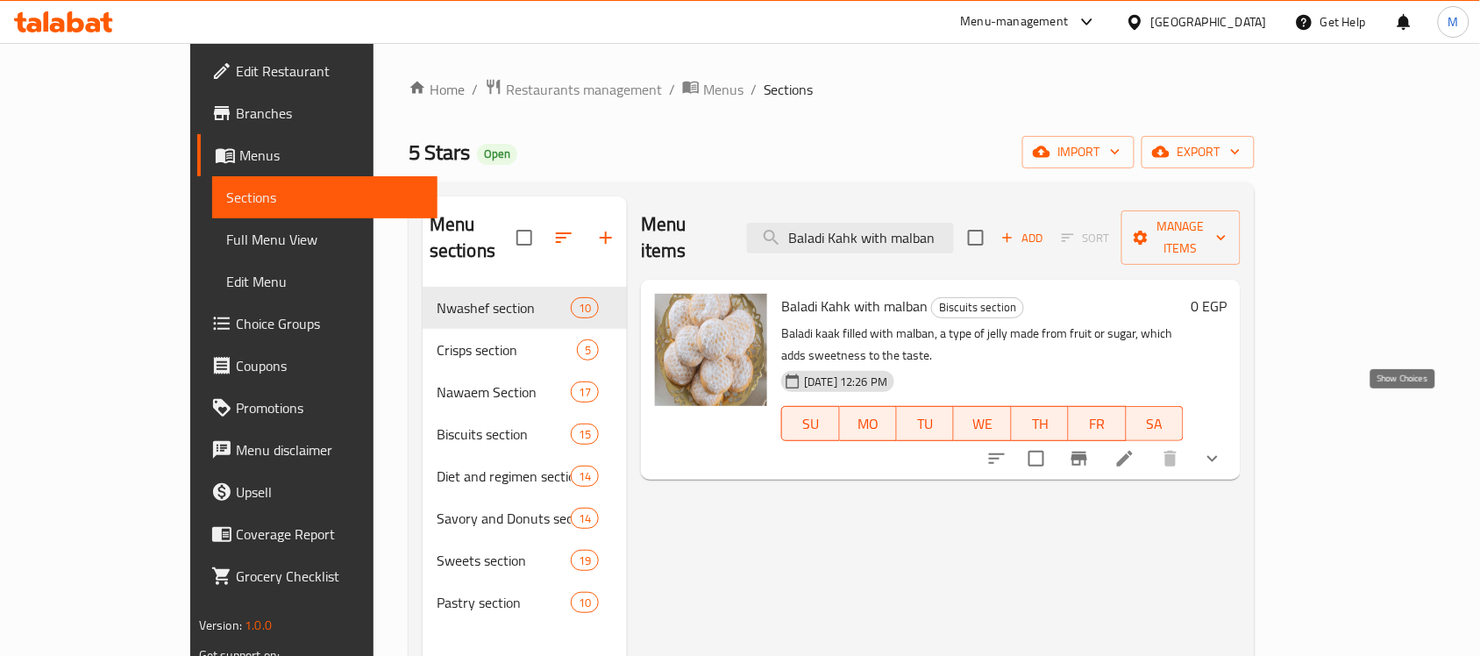
type input "Baladi Kahk with malban"
click at [1223, 448] on icon "show more" at bounding box center [1212, 458] width 21 height 21
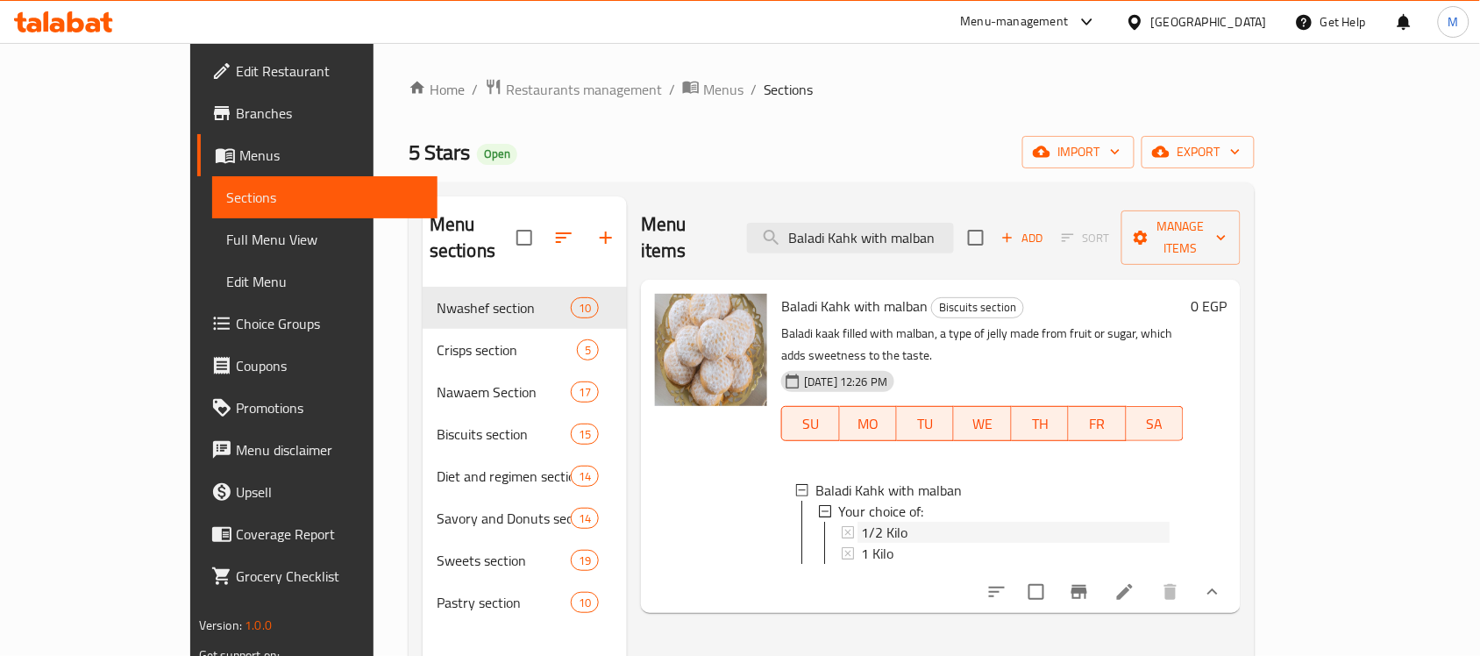
click at [894, 522] on div "1/2 Kilo" at bounding box center [1015, 532] width 309 height 21
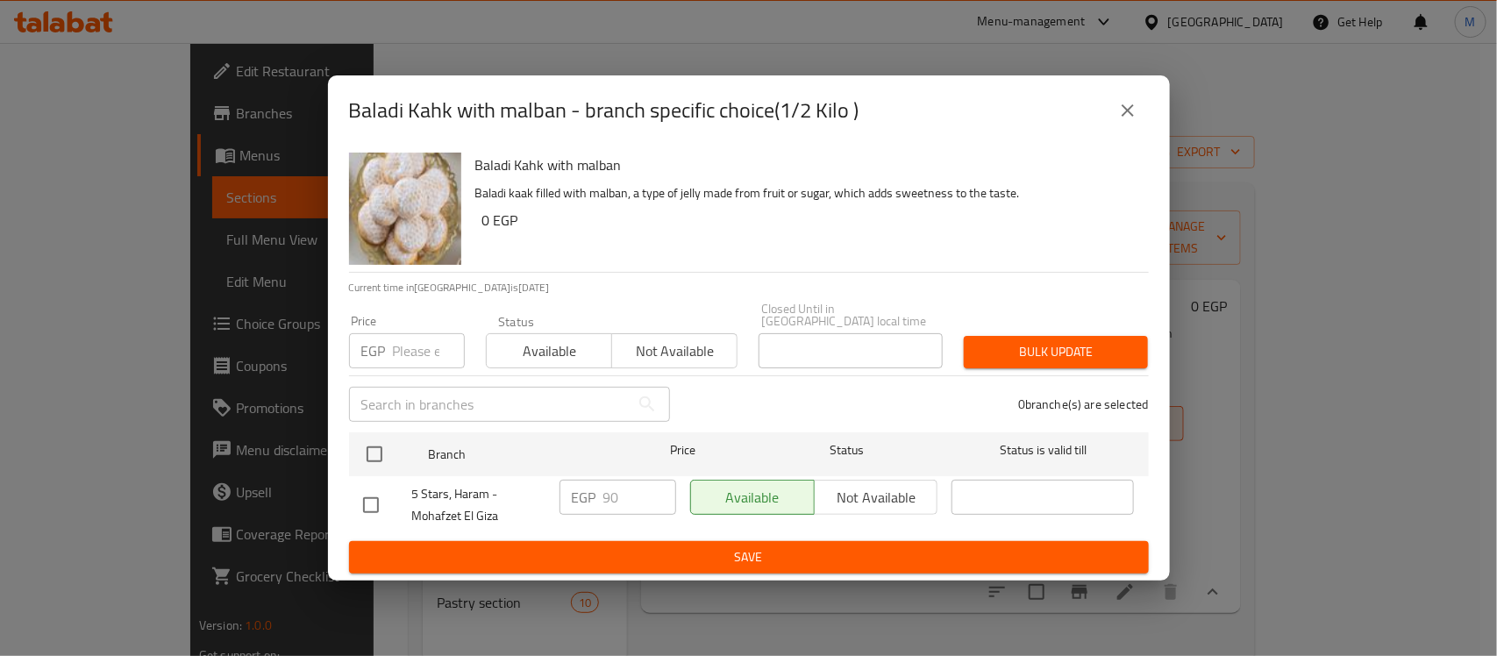
click at [368, 487] on input "checkbox" at bounding box center [370, 505] width 37 height 37
checkbox input "true"
drag, startPoint x: 592, startPoint y: 489, endPoint x: 625, endPoint y: 492, distance: 33.4
click at [601, 489] on div "EGP 90 ​" at bounding box center [617, 497] width 117 height 35
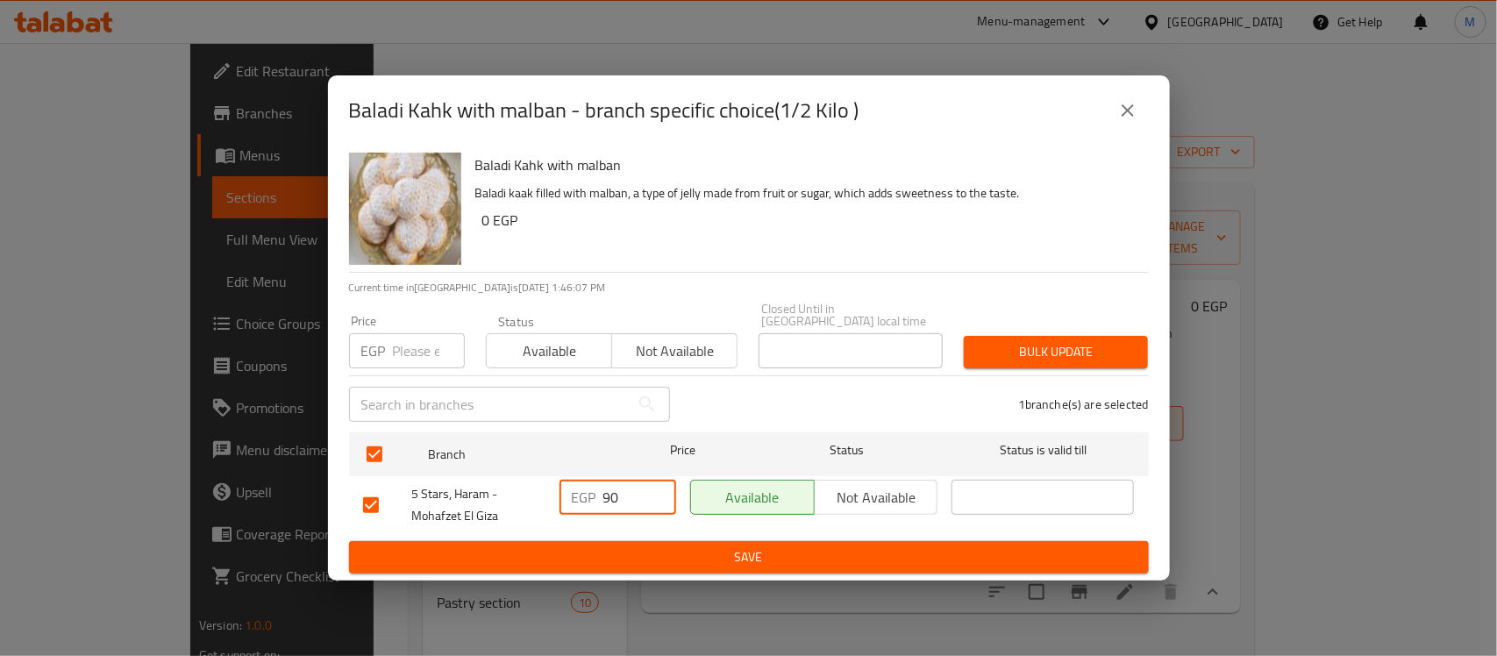
click at [627, 492] on input "90" at bounding box center [639, 497] width 73 height 35
type input "100"
click at [686, 546] on span "Save" at bounding box center [748, 557] width 771 height 22
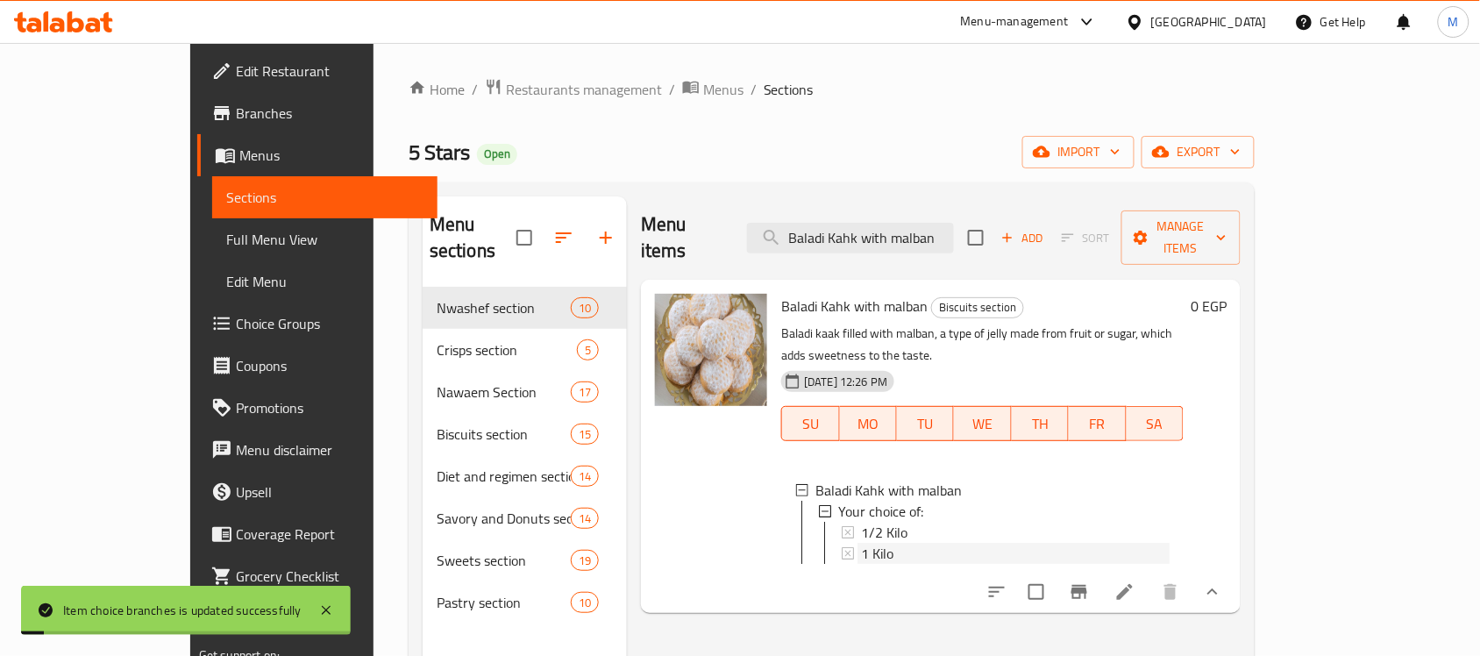
click at [861, 543] on span "1 Kilo" at bounding box center [877, 553] width 32 height 21
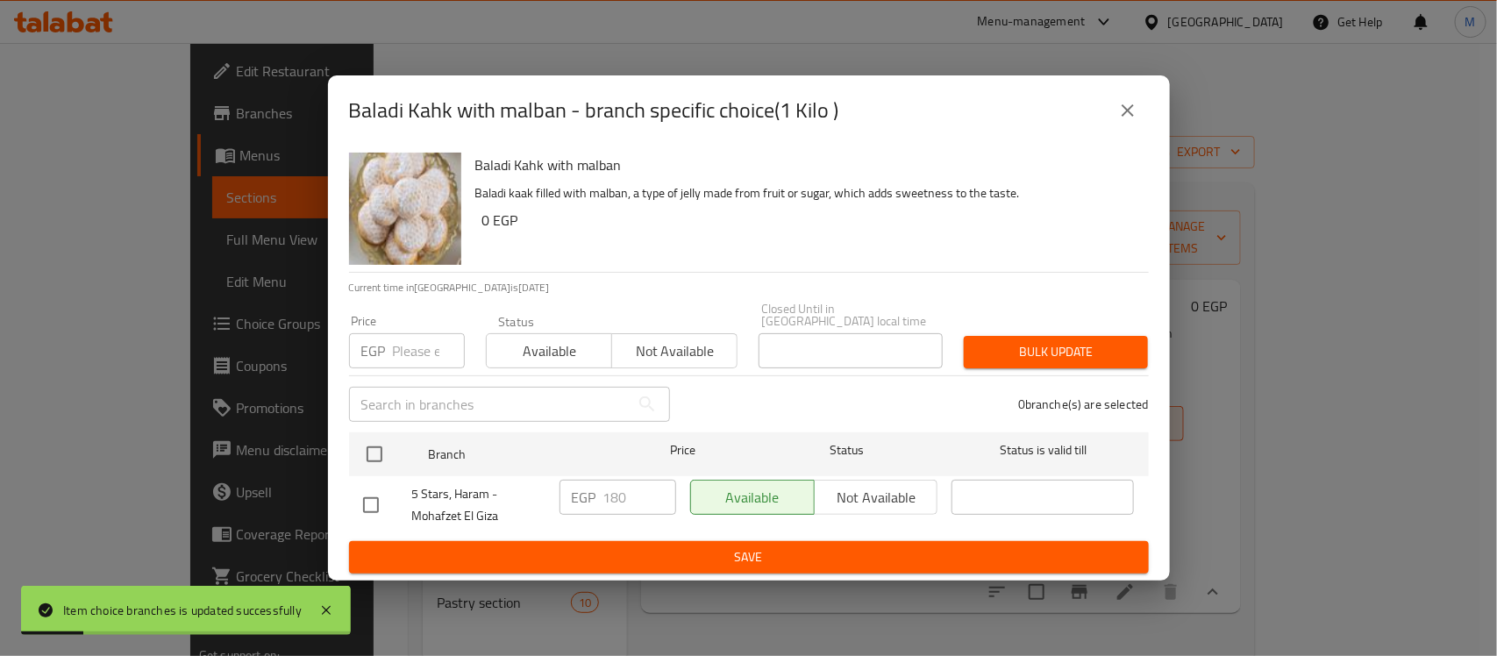
drag, startPoint x: 360, startPoint y: 484, endPoint x: 386, endPoint y: 517, distance: 41.9
click at [368, 498] on input "checkbox" at bounding box center [370, 505] width 37 height 37
checkbox input "true"
click at [620, 488] on input "180" at bounding box center [639, 497] width 73 height 35
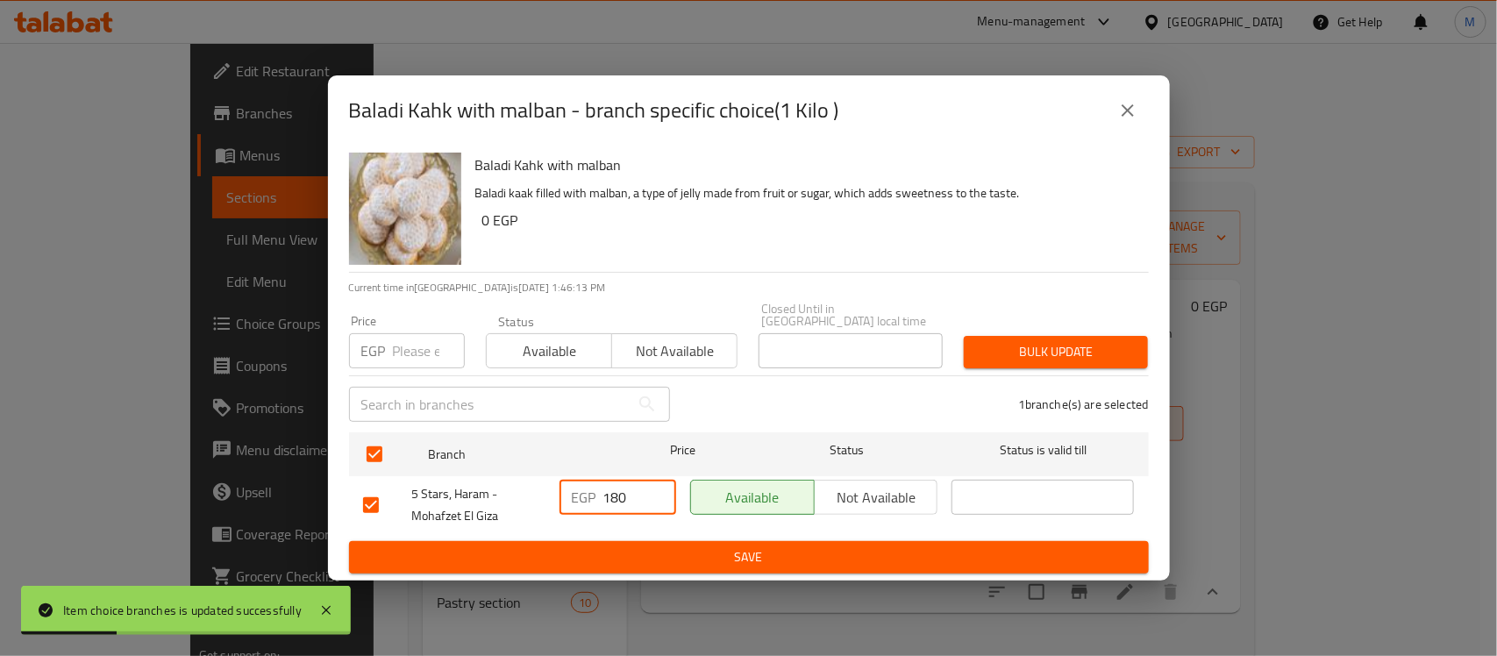
click at [620, 488] on input "180" at bounding box center [639, 497] width 73 height 35
type input "200"
click at [703, 567] on div "Baladi Kahk with malban Baladi kaak filled with malban, a type of jelly made fr…" at bounding box center [749, 363] width 842 height 435
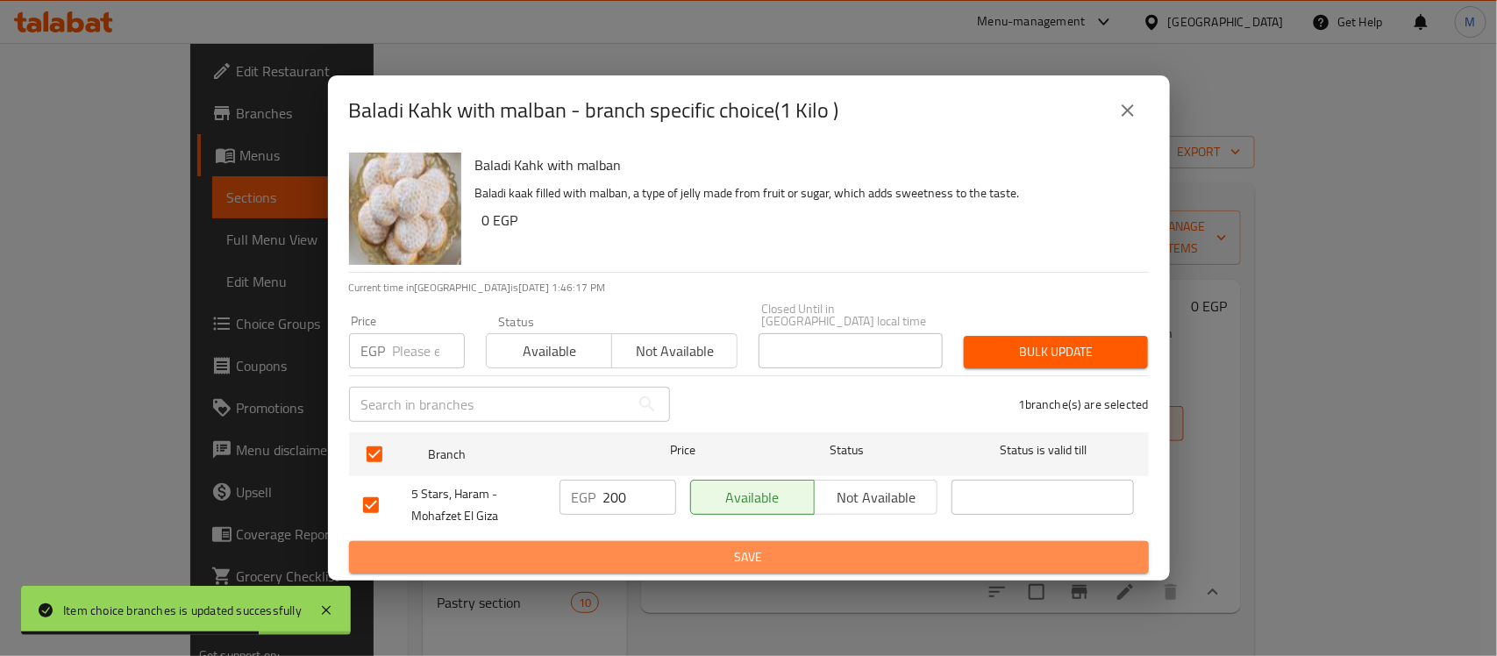
click at [629, 557] on span "Save" at bounding box center [748, 557] width 771 height 22
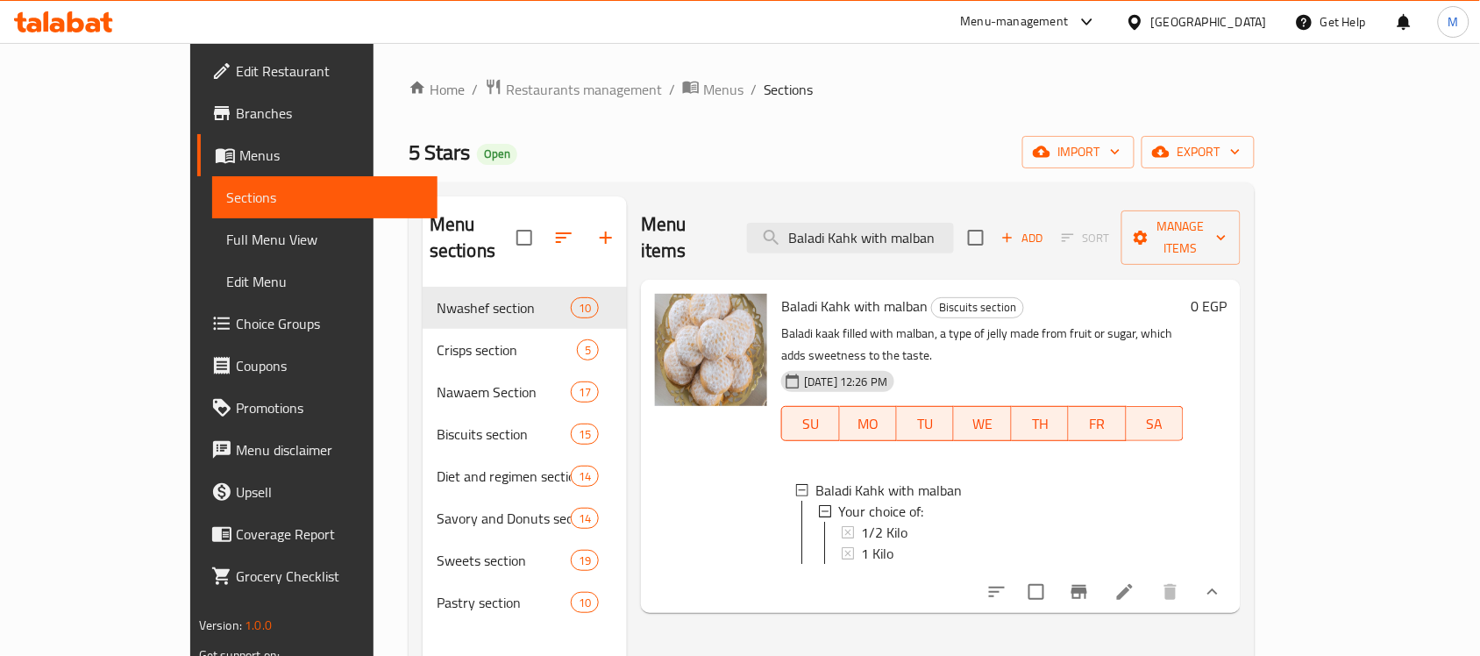
click at [861, 543] on div "1 Kilo" at bounding box center [1015, 553] width 309 height 21
click at [861, 522] on span "1/2 Kilo" at bounding box center [884, 532] width 46 height 21
click at [948, 229] on input "Baladi Kahk with malban" at bounding box center [850, 238] width 207 height 31
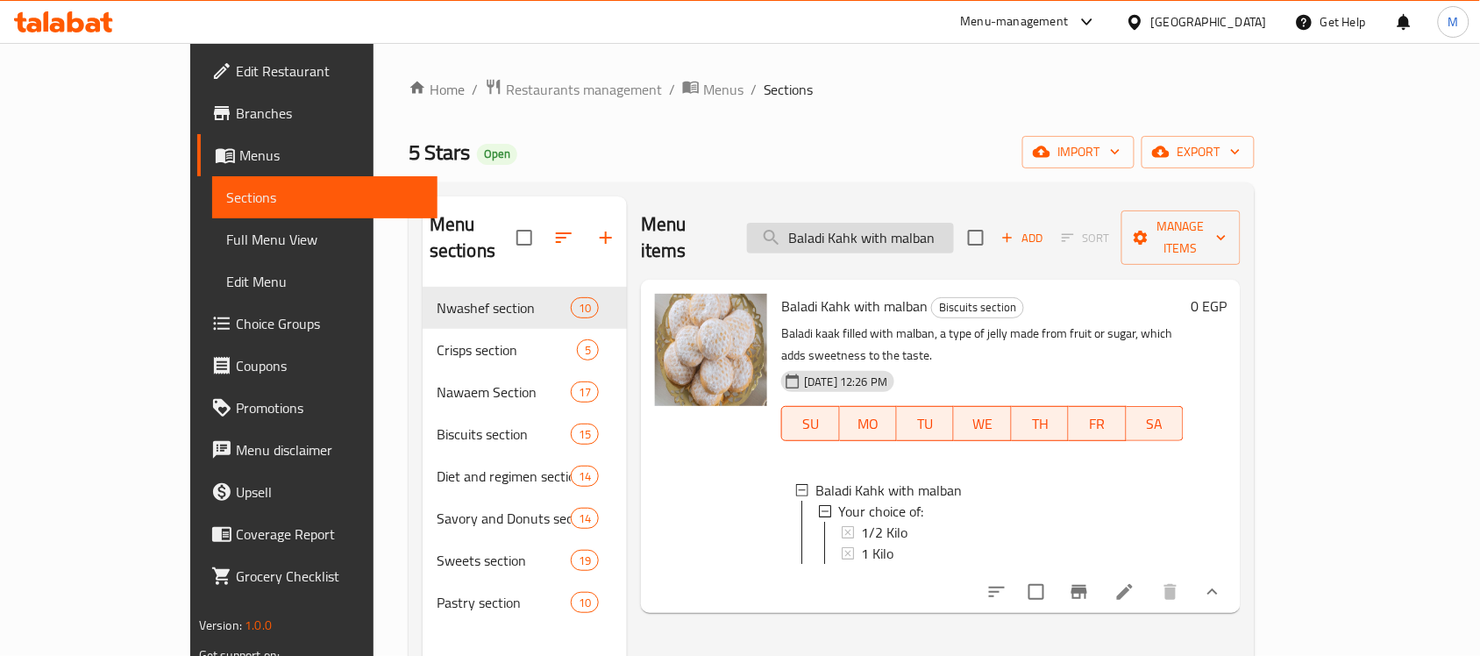
paste input "Mixed Petit Fours"
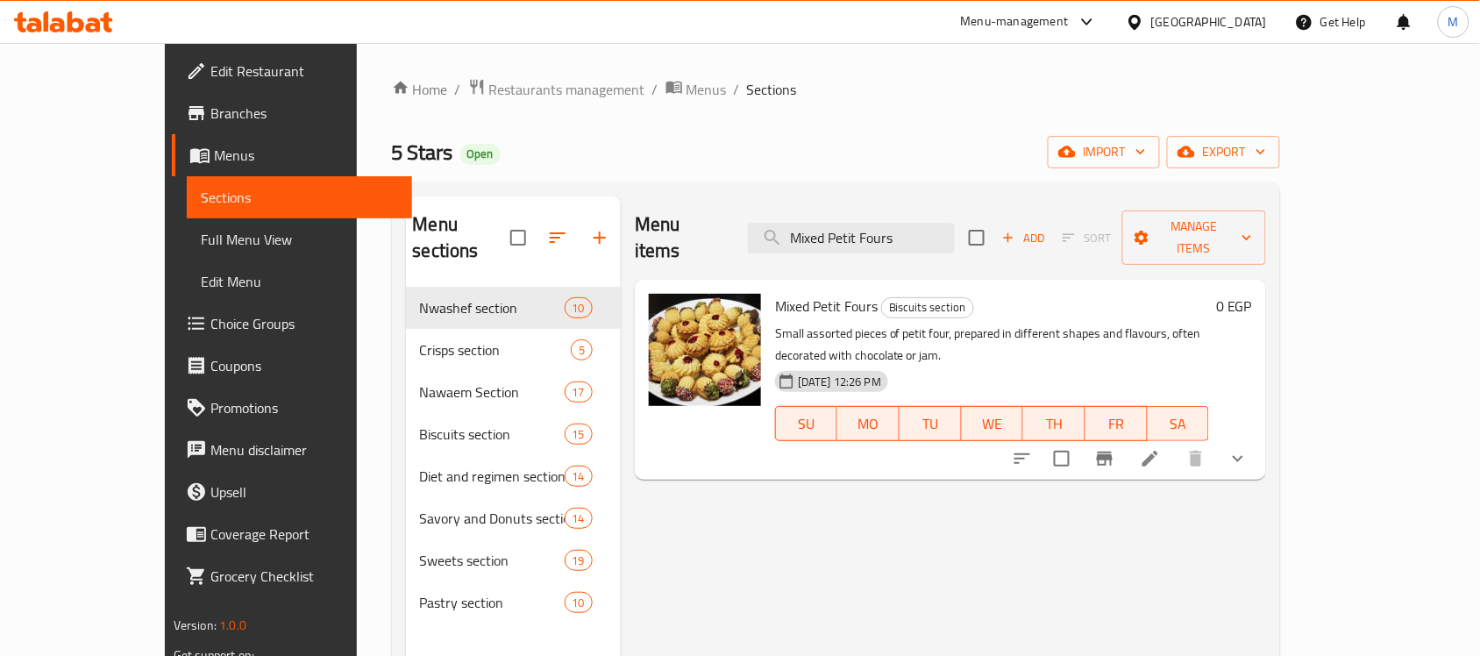
type input "Mixed Petit Fours"
click at [1248, 448] on icon "show more" at bounding box center [1237, 458] width 21 height 21
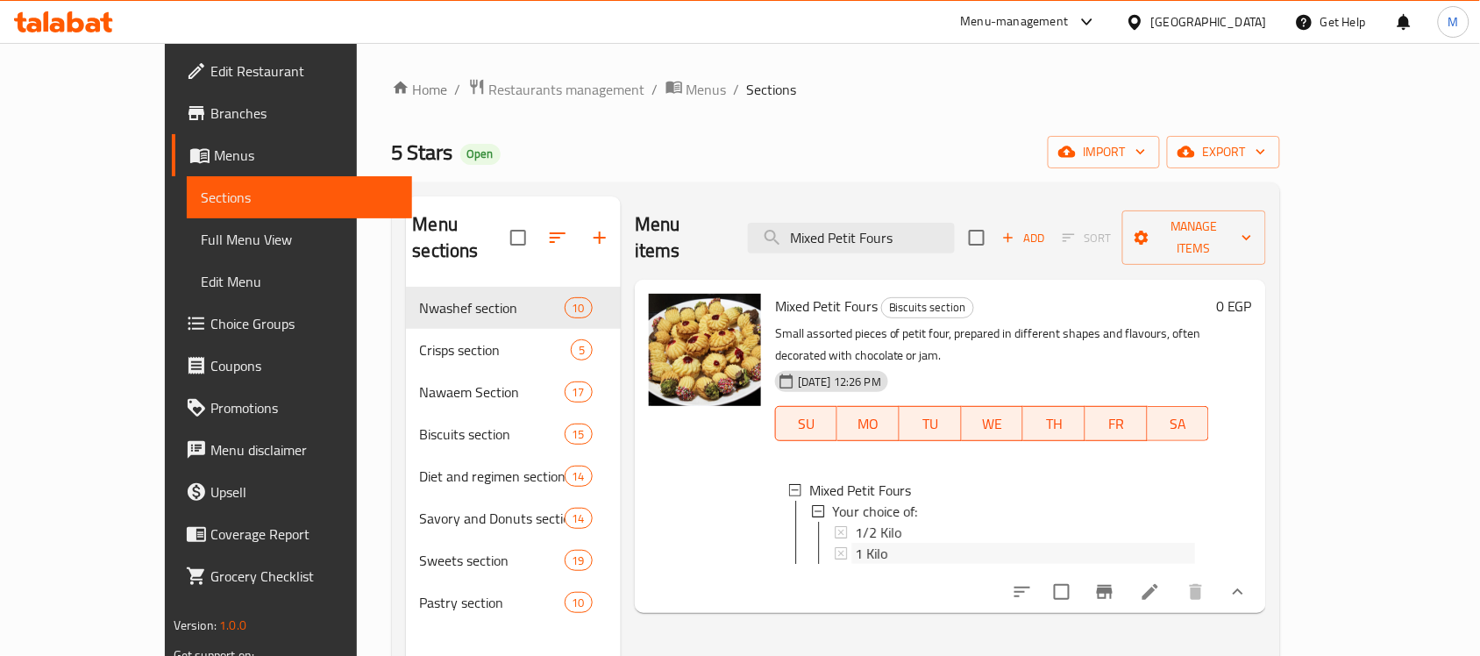
click at [888, 543] on div "1 Kilo" at bounding box center [1025, 553] width 340 height 21
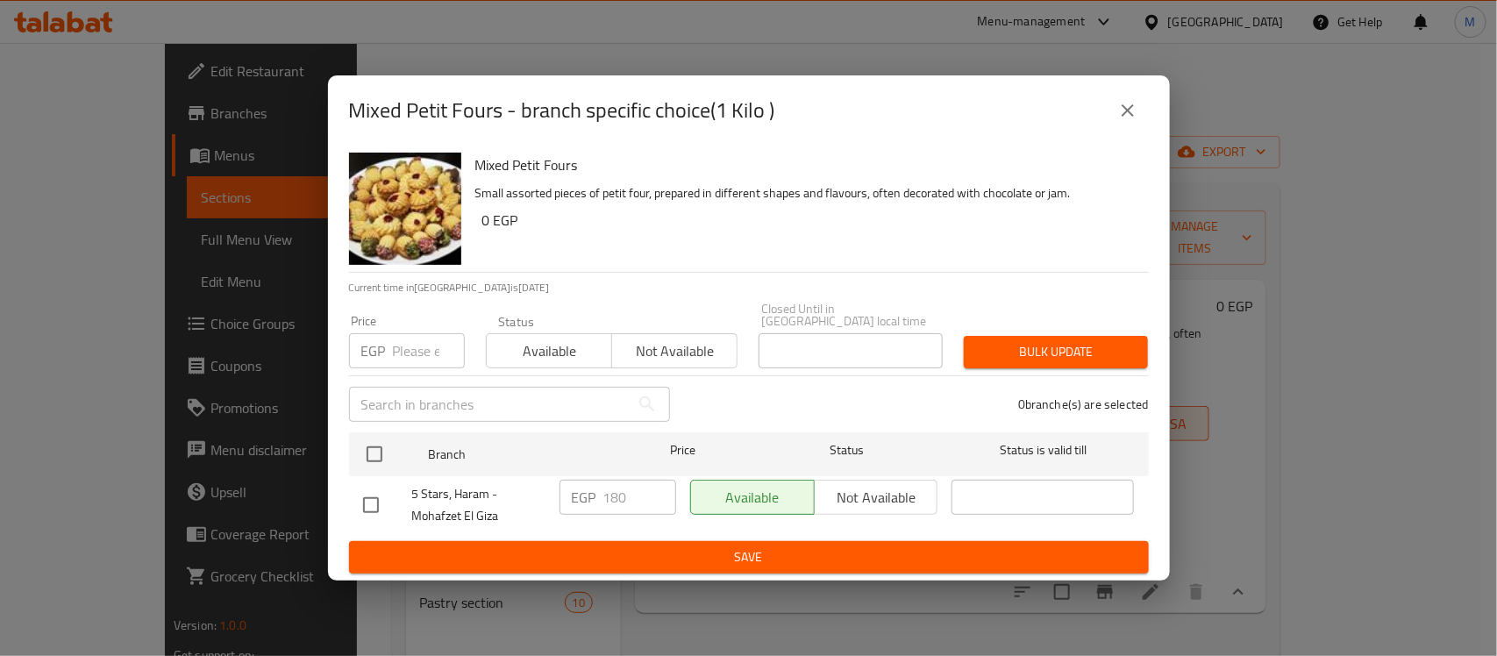
click at [369, 500] on input "checkbox" at bounding box center [370, 505] width 37 height 37
checkbox input "true"
click at [627, 483] on input "180" at bounding box center [639, 497] width 73 height 35
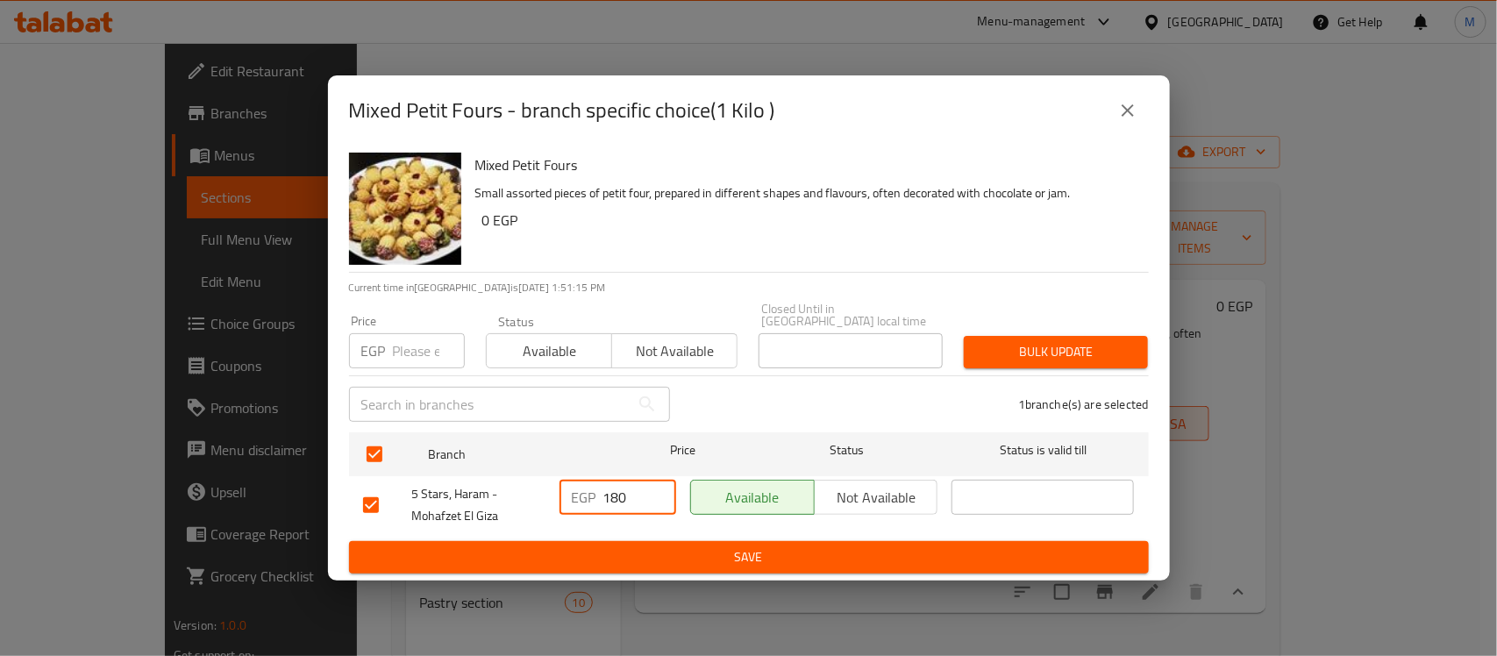
click at [627, 483] on input "180" at bounding box center [639, 497] width 73 height 35
type input "200"
click at [812, 566] on button "Save" at bounding box center [749, 557] width 800 height 32
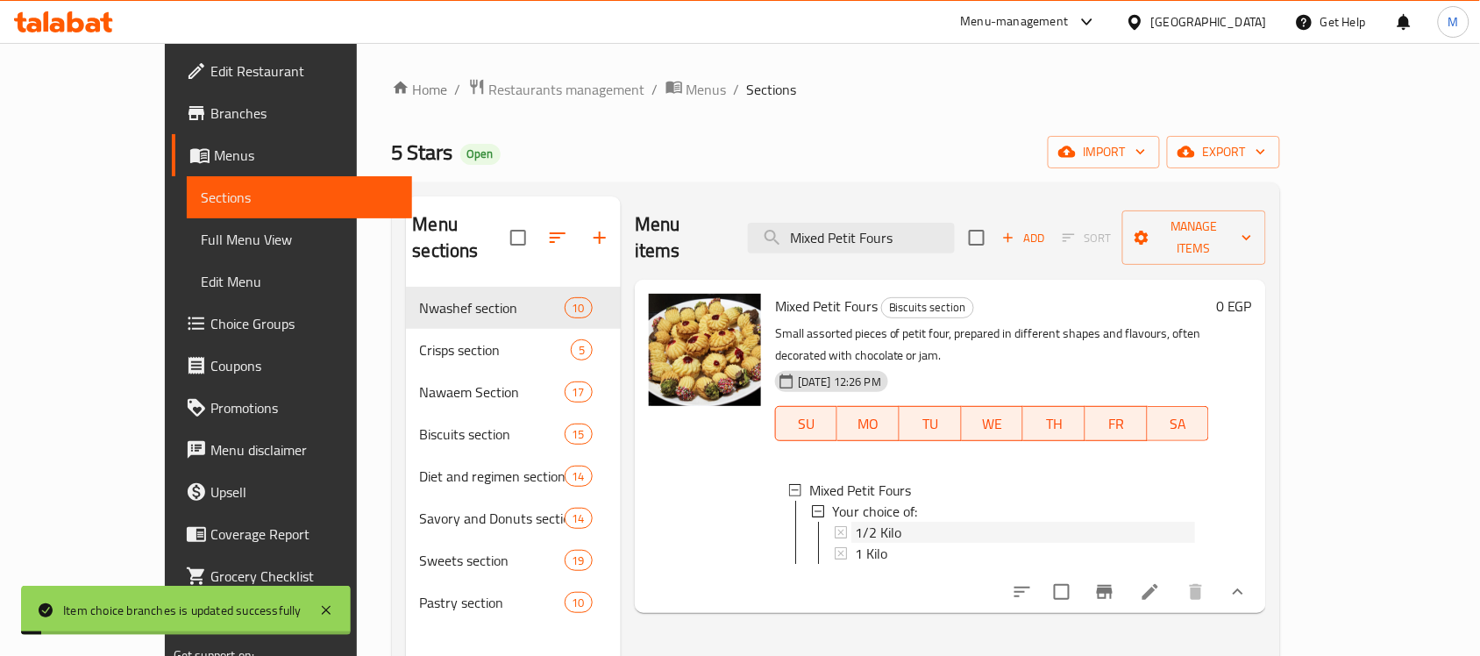
click at [855, 522] on span "1/2 Kilo" at bounding box center [878, 532] width 46 height 21
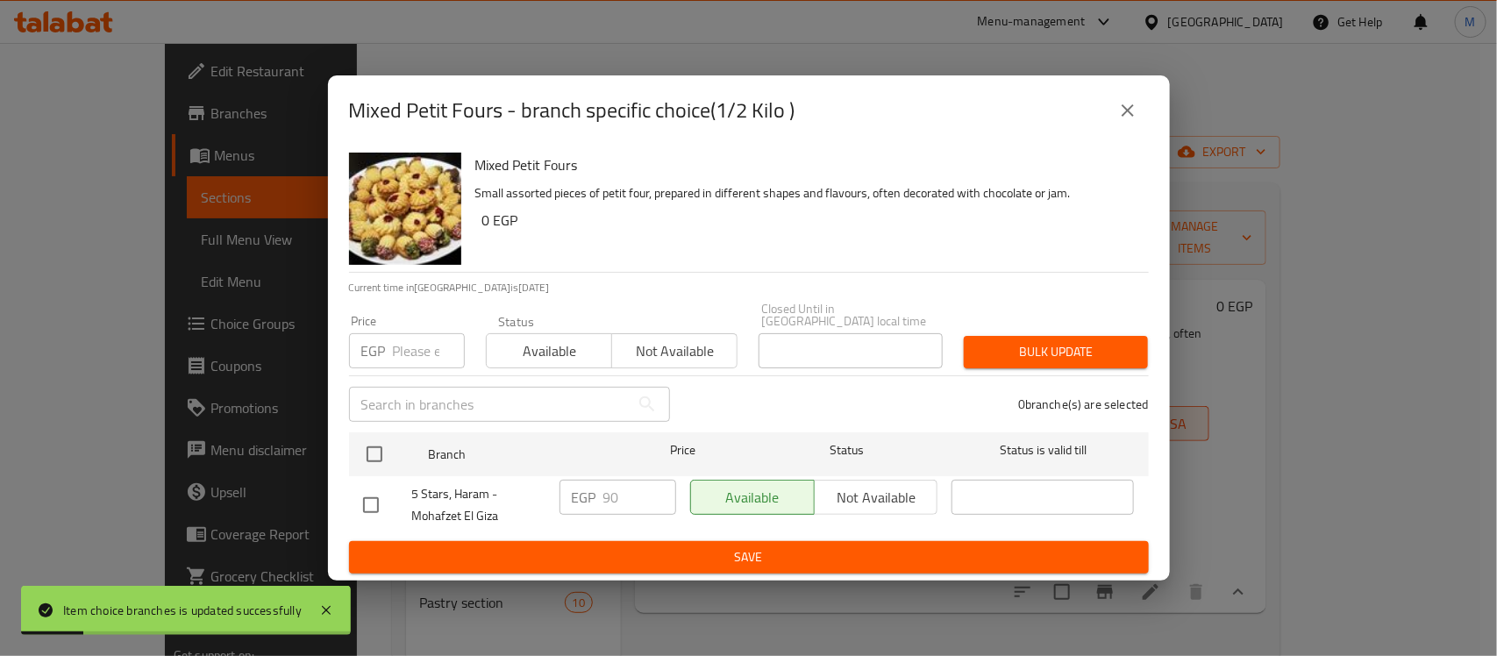
click at [370, 495] on input "checkbox" at bounding box center [370, 505] width 37 height 37
checkbox input "true"
click at [618, 485] on input "90" at bounding box center [639, 497] width 73 height 35
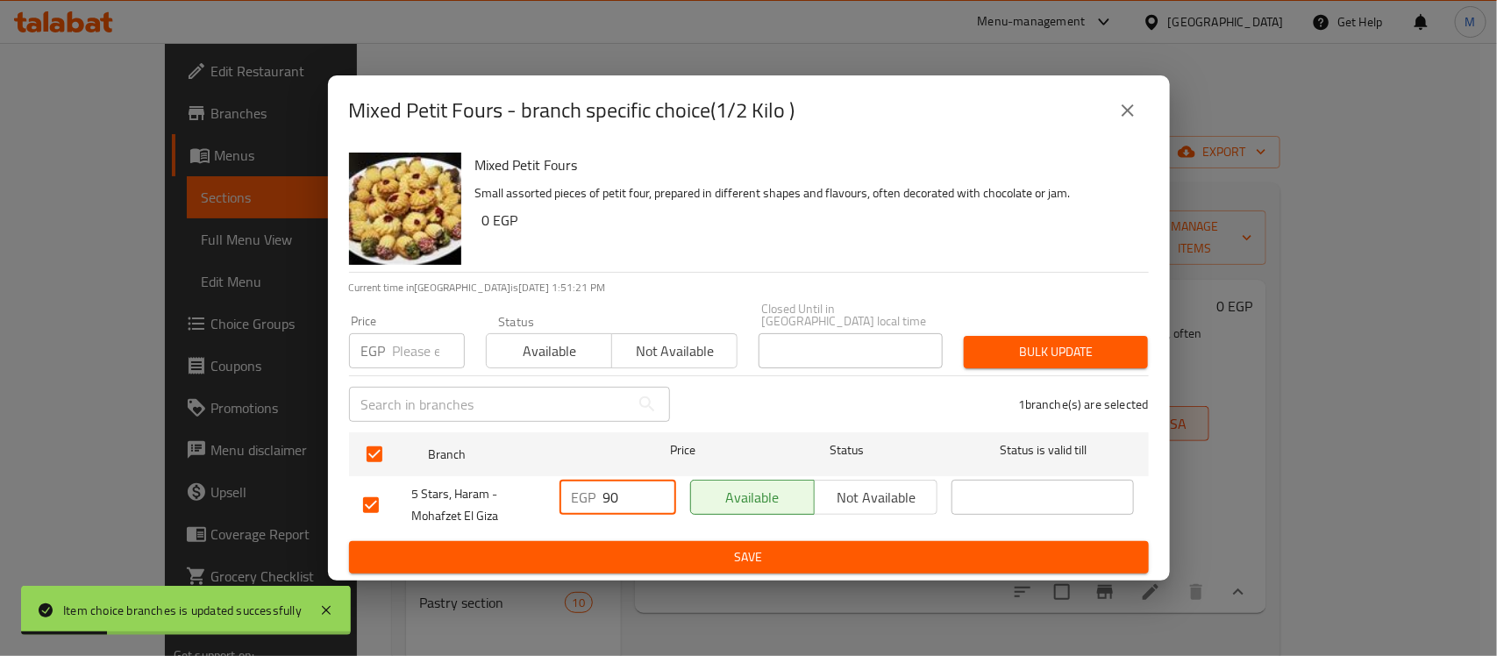
click at [618, 485] on input "90" at bounding box center [639, 497] width 73 height 35
type input "100"
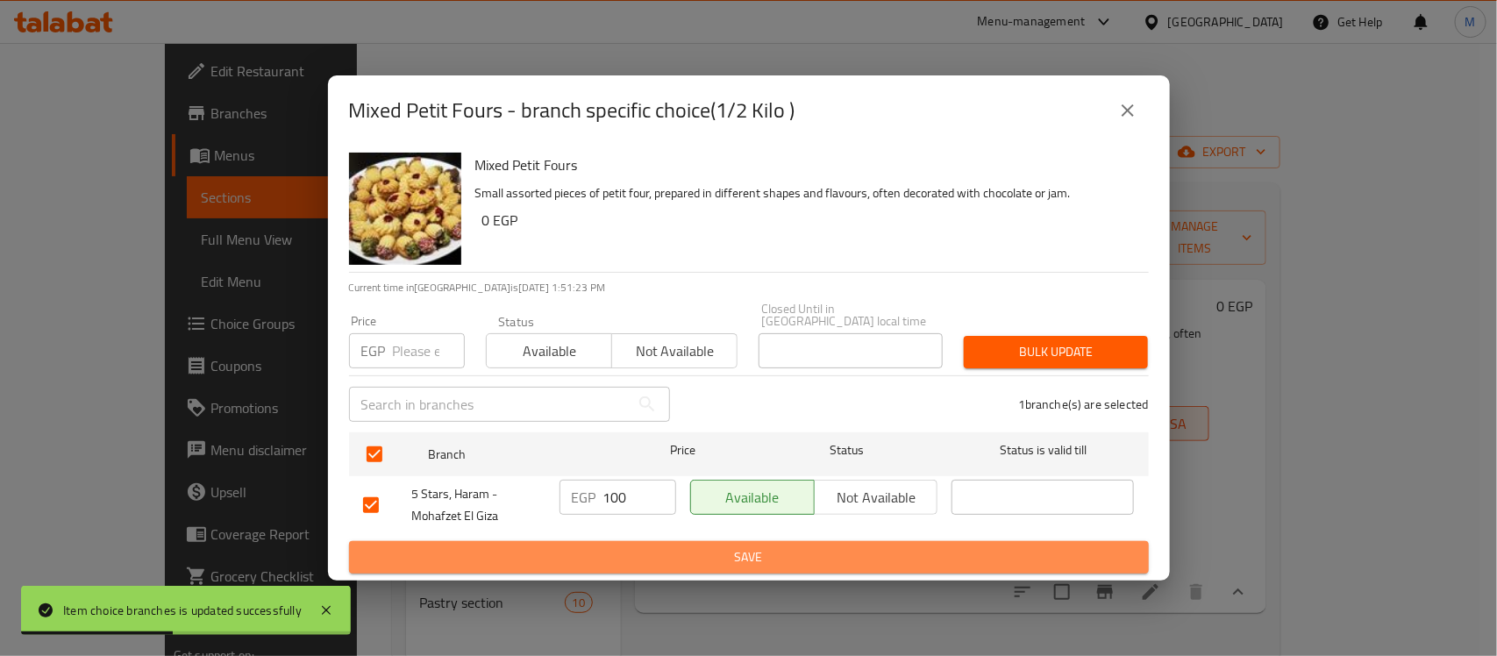
click at [737, 562] on button "Save" at bounding box center [749, 557] width 800 height 32
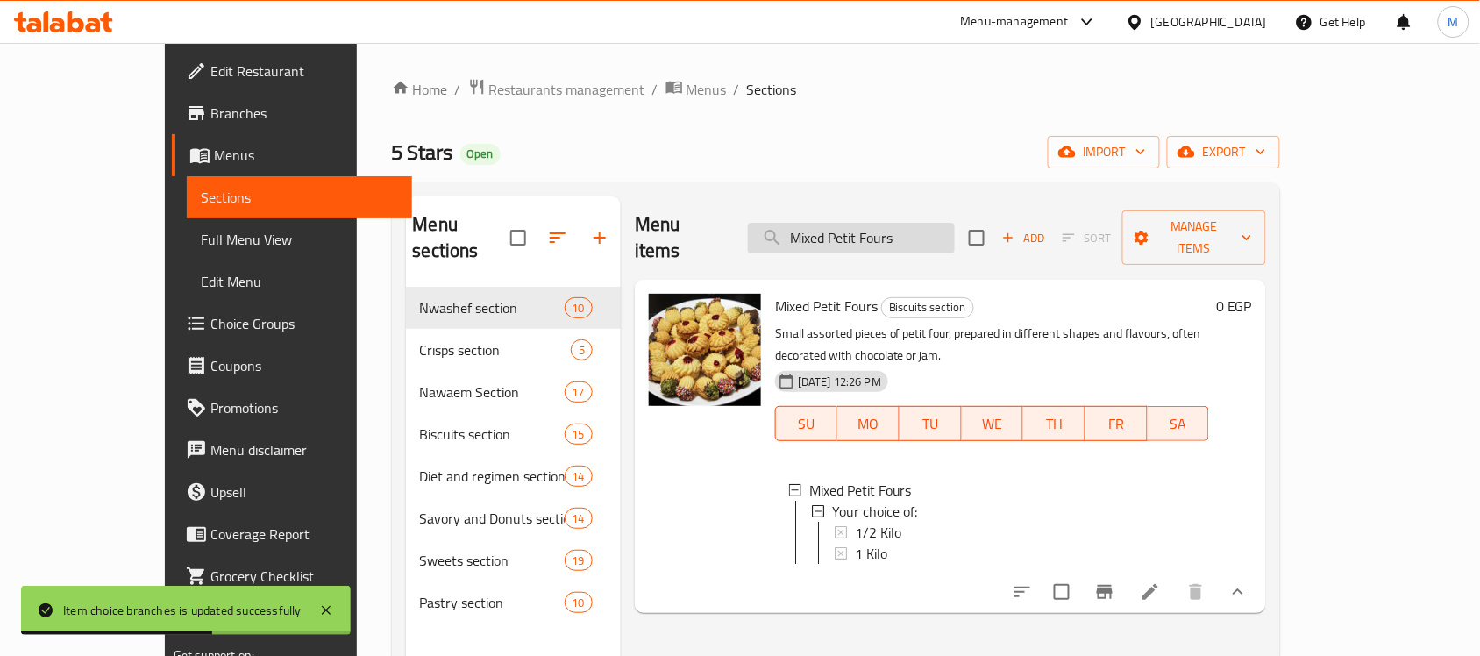
click at [935, 226] on input "Mixed Petit Fours" at bounding box center [851, 238] width 207 height 31
paste input "Lux sable"
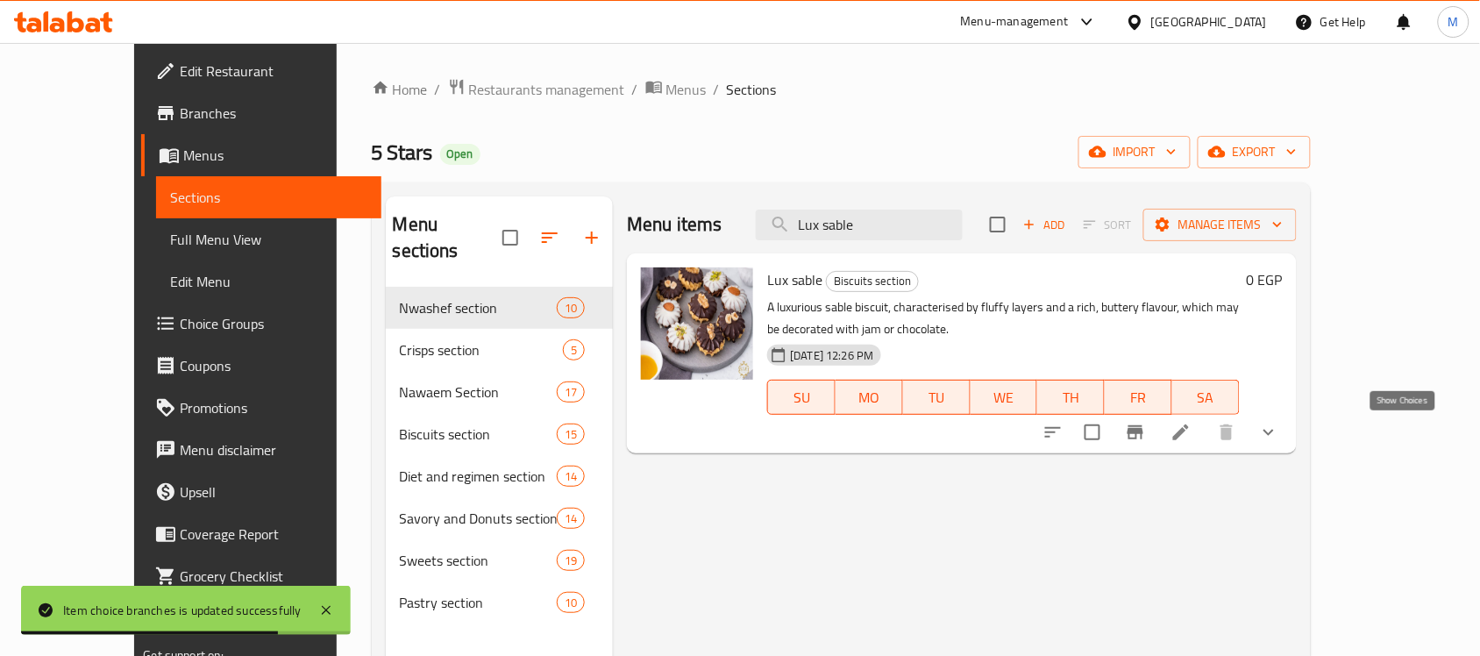
type input "Lux sable"
click at [1274, 431] on icon "show more" at bounding box center [1268, 433] width 11 height 6
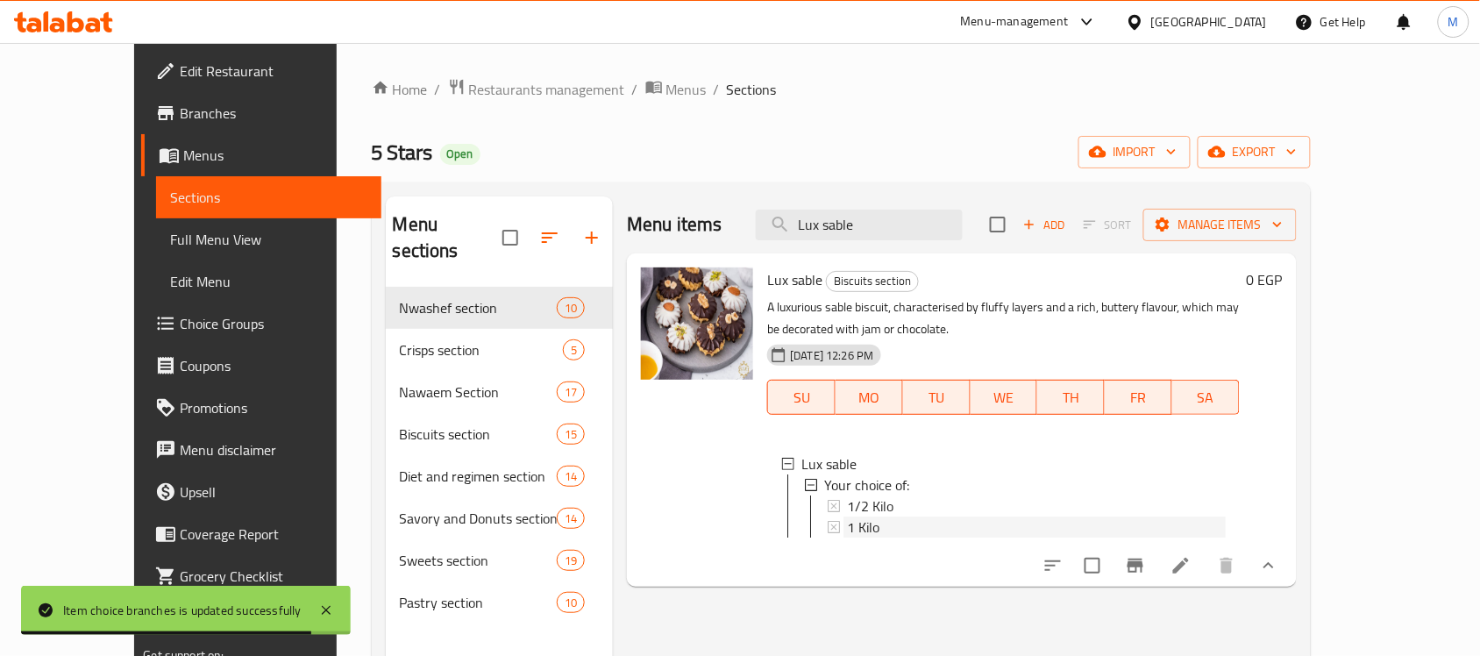
click at [847, 527] on span "1 Kilo" at bounding box center [863, 526] width 32 height 21
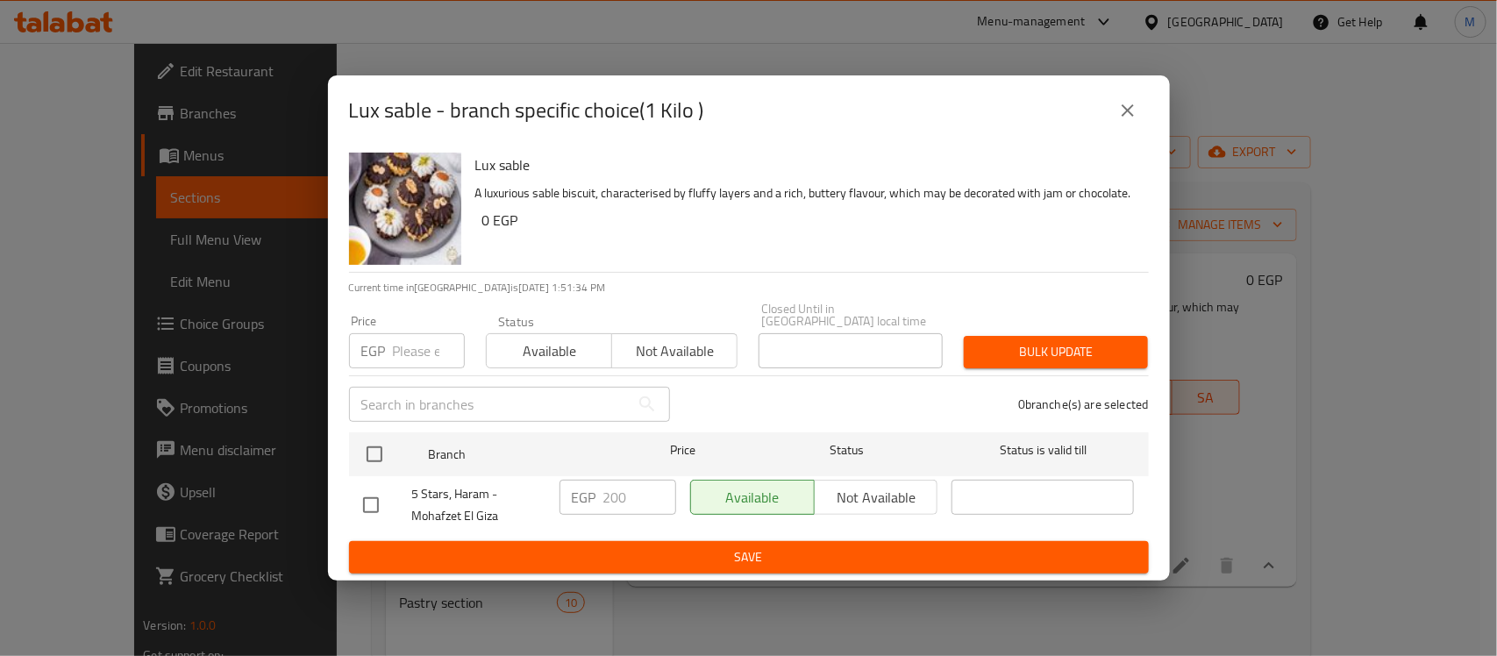
click at [361, 497] on input "checkbox" at bounding box center [370, 505] width 37 height 37
checkbox input "true"
click at [637, 493] on input "200" at bounding box center [639, 497] width 73 height 35
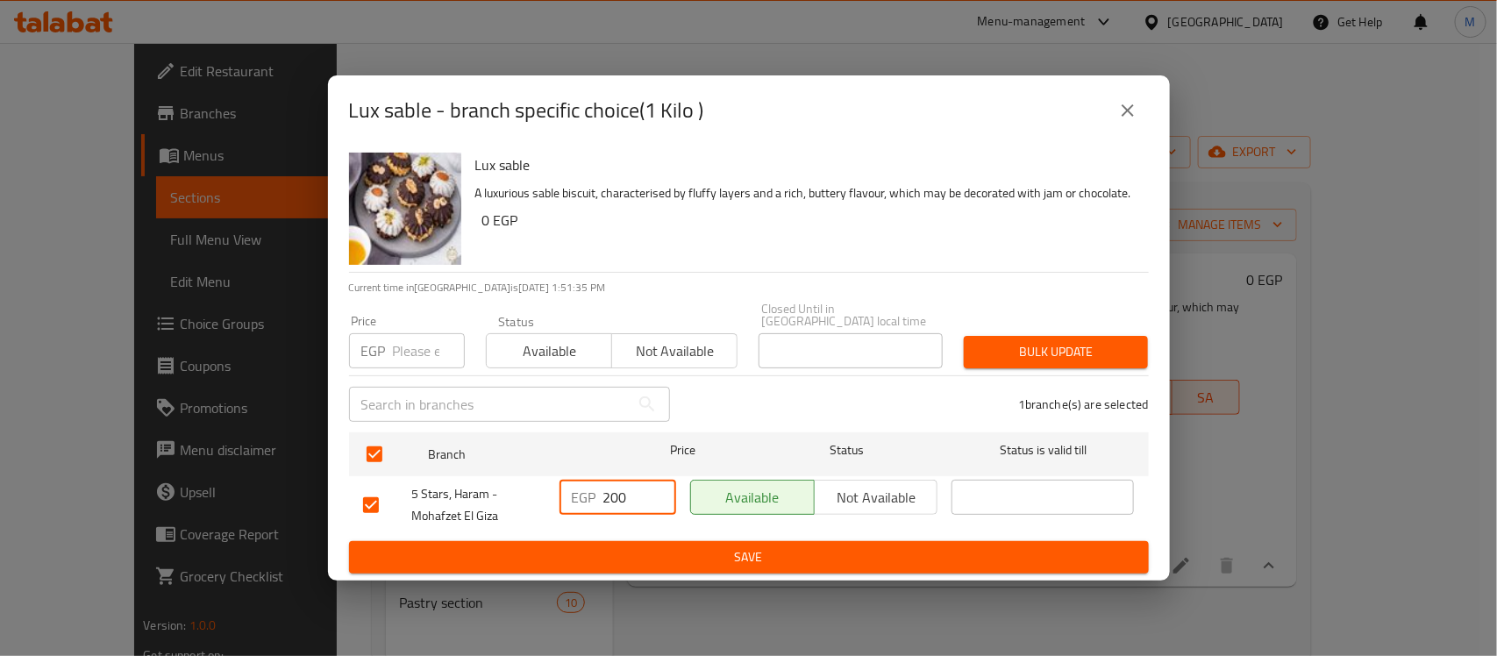
click at [637, 493] on input "200" at bounding box center [639, 497] width 73 height 35
type input "110"
click at [686, 563] on button "Save" at bounding box center [749, 557] width 800 height 32
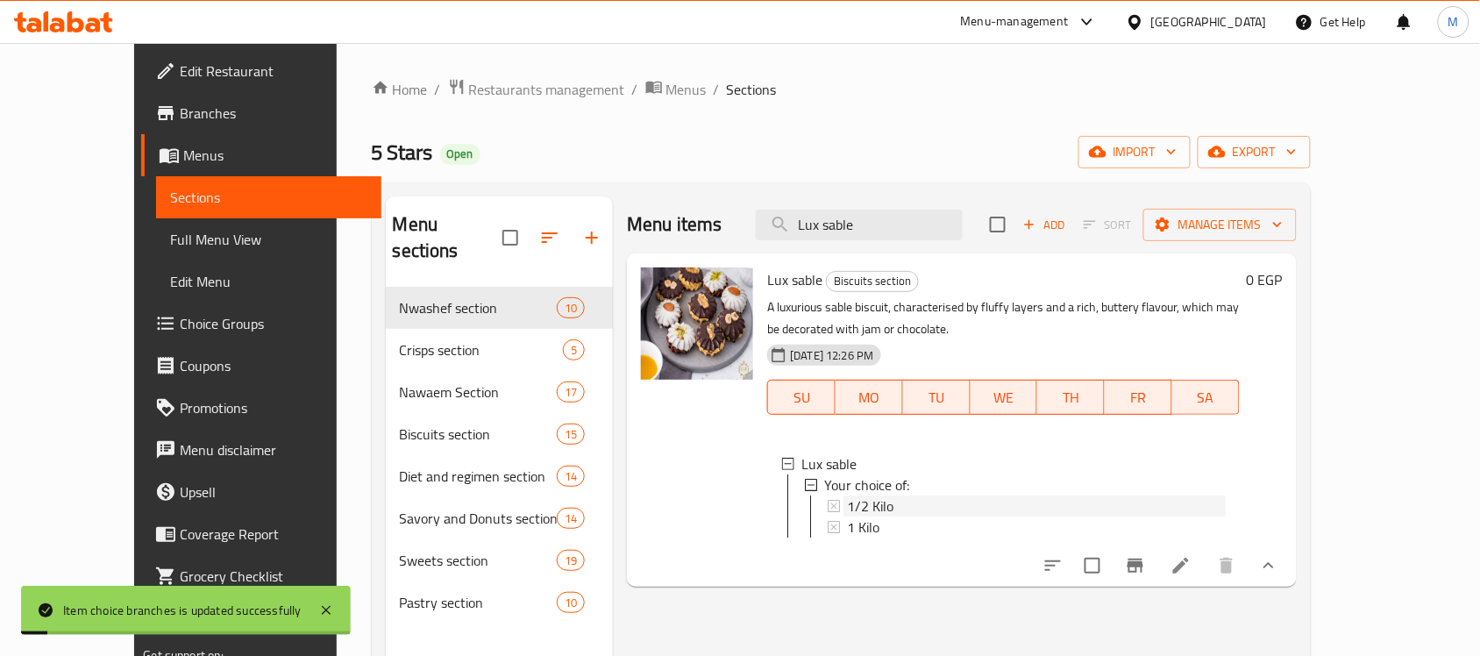
click at [847, 495] on span "1/2 Kilo" at bounding box center [870, 505] width 46 height 21
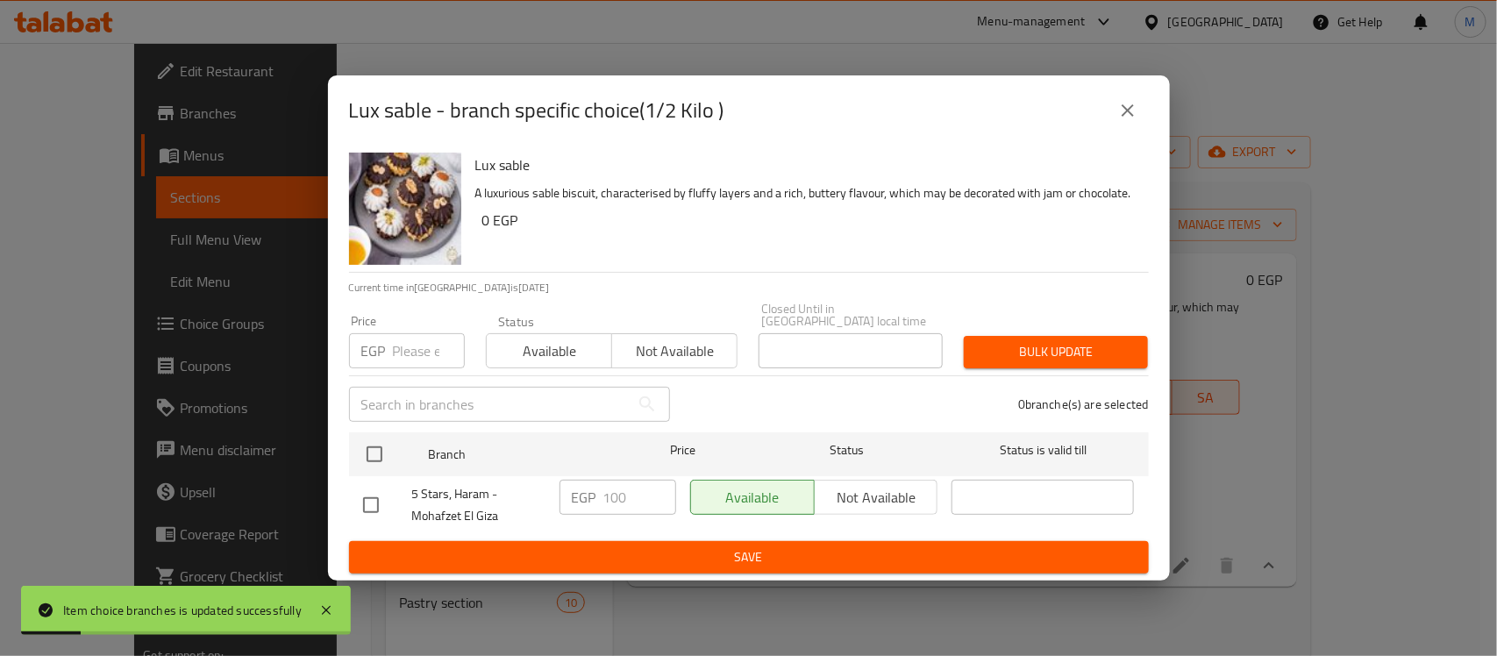
click at [408, 492] on div at bounding box center [387, 505] width 49 height 37
click at [352, 511] on input "checkbox" at bounding box center [370, 505] width 37 height 37
checkbox input "true"
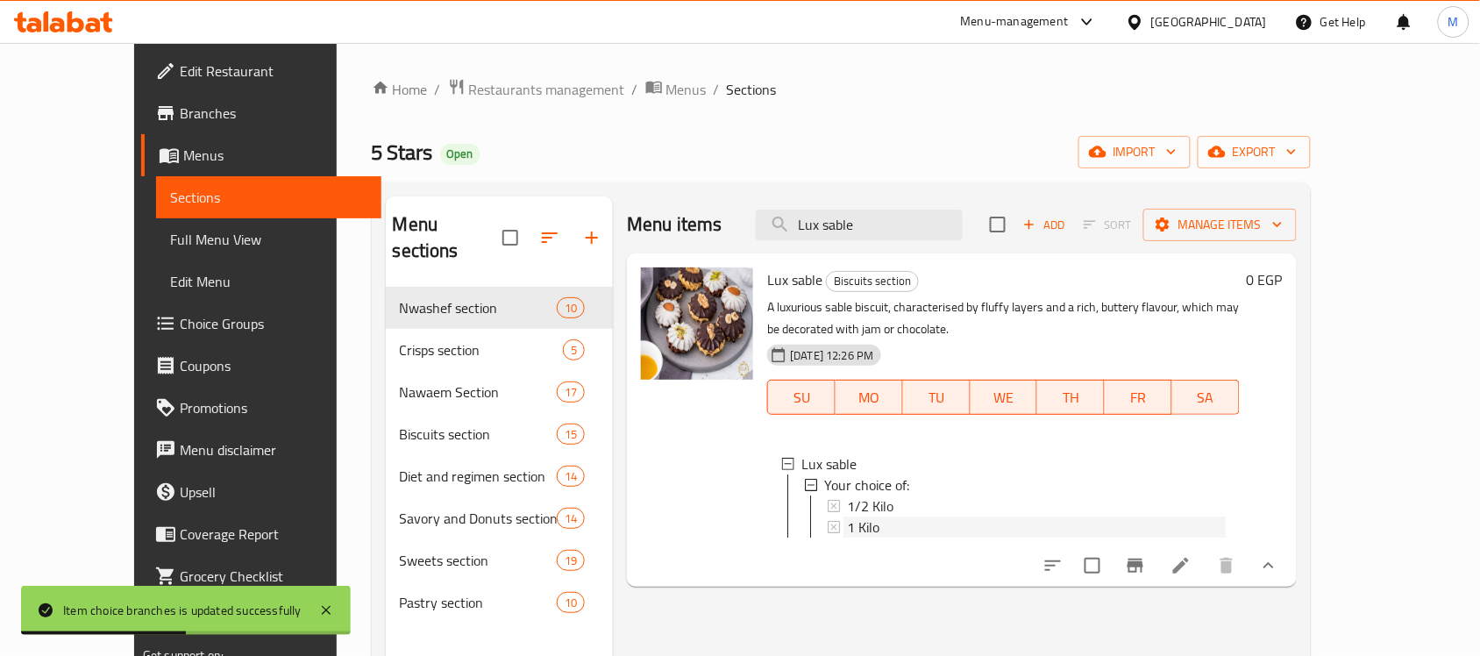
click at [860, 527] on div "1 Kilo" at bounding box center [1036, 526] width 378 height 21
click at [847, 502] on span "1/2 Kilo" at bounding box center [870, 505] width 46 height 21
click at [847, 533] on span "1 Kilo" at bounding box center [863, 526] width 32 height 21
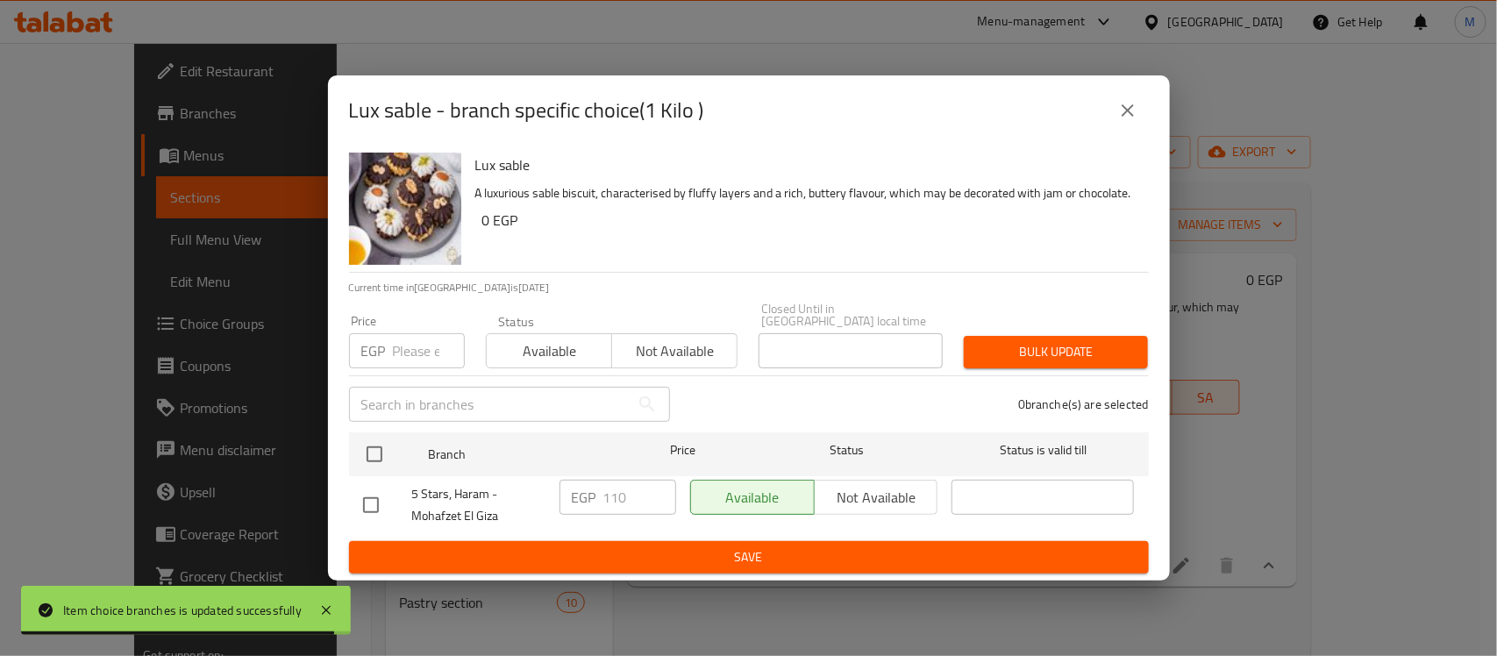
click at [373, 505] on input "checkbox" at bounding box center [370, 505] width 37 height 37
checkbox input "true"
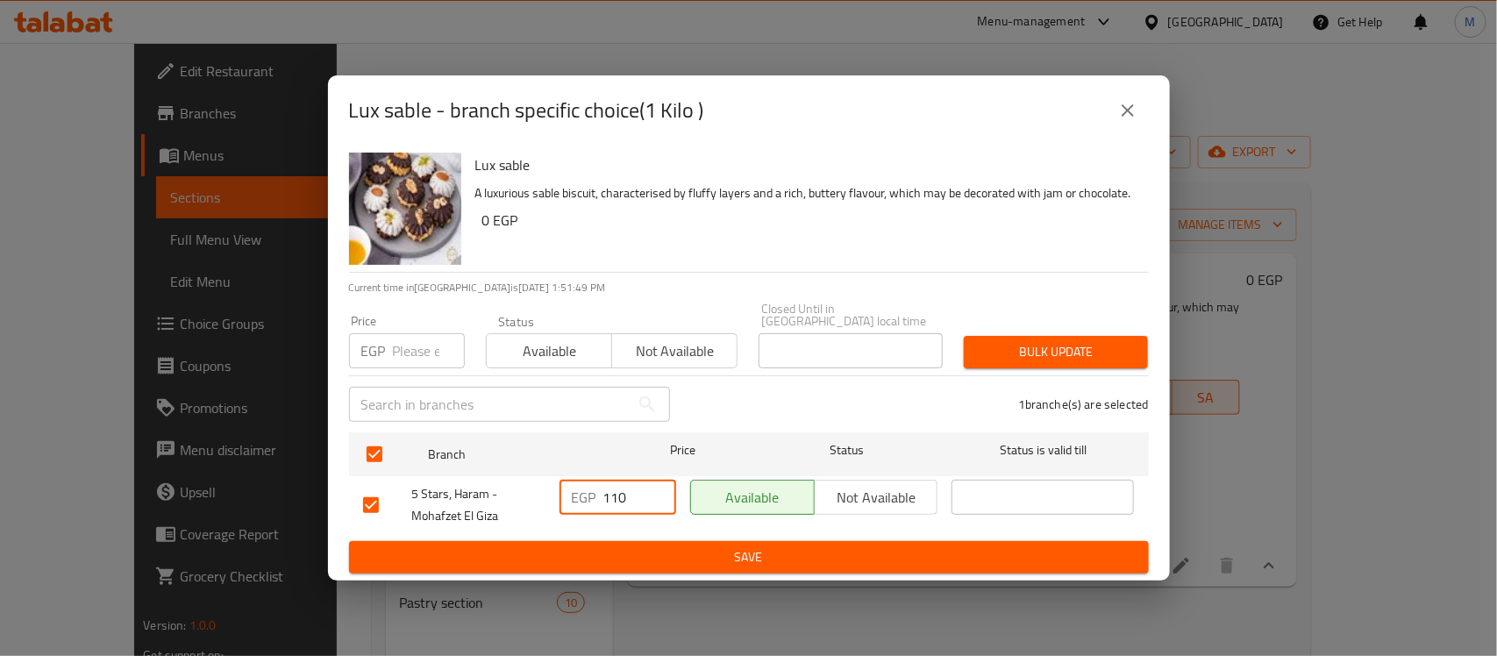
click at [615, 494] on input "110" at bounding box center [639, 497] width 73 height 35
type input "220"
click at [651, 546] on span "Save" at bounding box center [748, 557] width 771 height 22
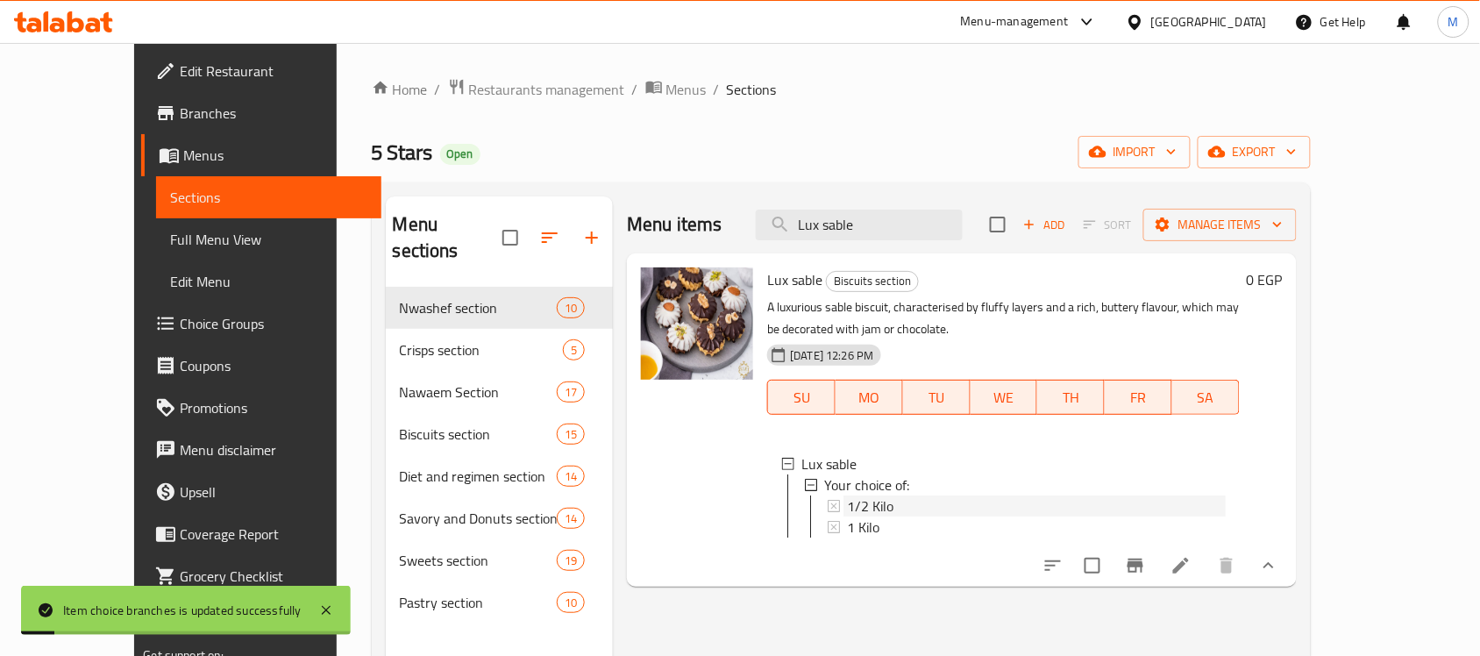
click at [847, 505] on span "1/2 Kilo" at bounding box center [870, 505] width 46 height 21
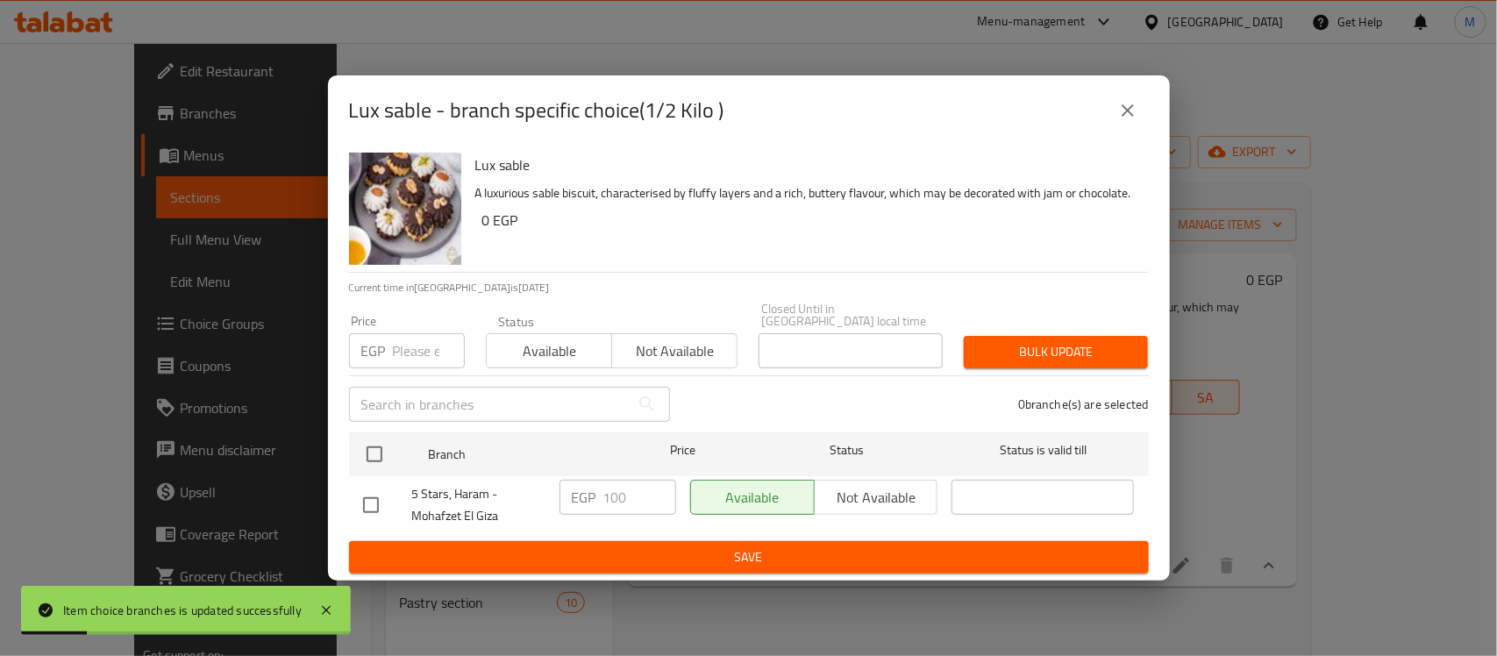
click at [392, 500] on div at bounding box center [387, 505] width 49 height 37
click at [373, 501] on input "checkbox" at bounding box center [370, 505] width 37 height 37
checkbox input "true"
click at [605, 480] on input "100" at bounding box center [639, 497] width 73 height 35
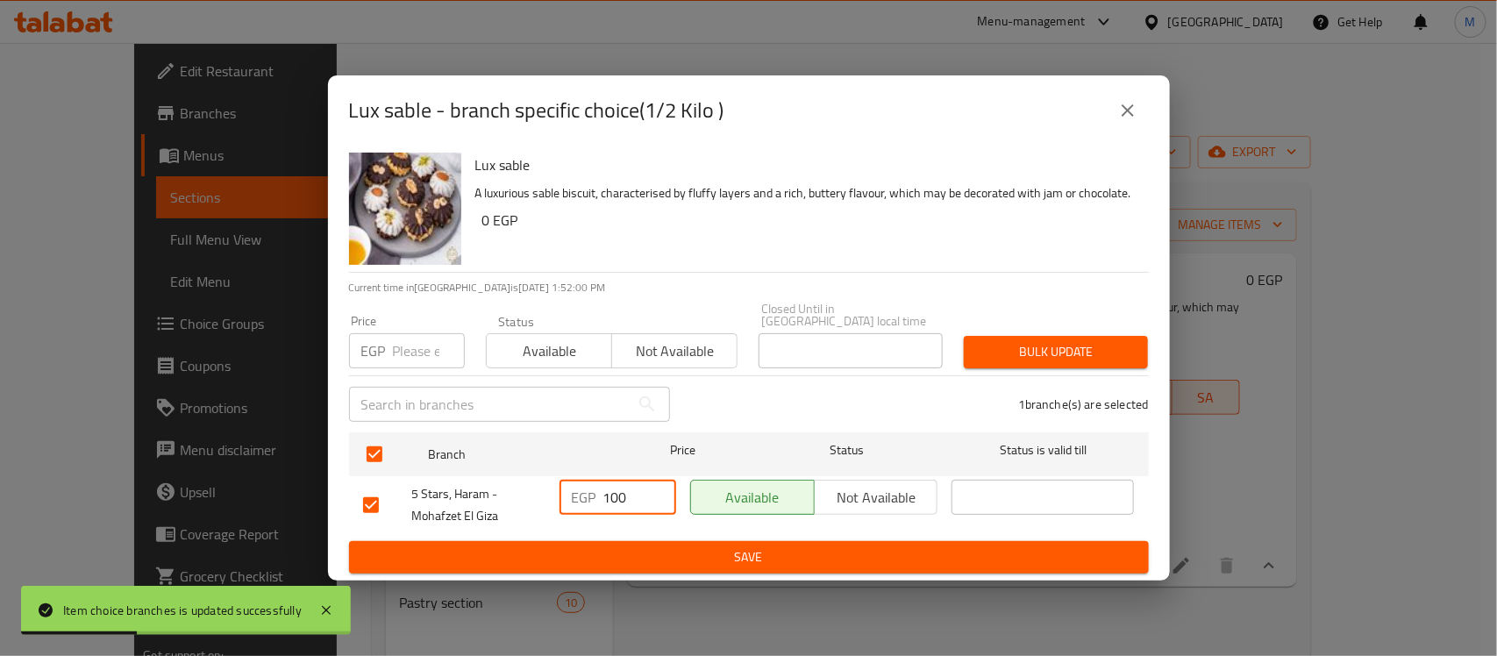
click at [605, 480] on input "100" at bounding box center [639, 497] width 73 height 35
type input "110"
click at [698, 546] on span "Save" at bounding box center [748, 557] width 771 height 22
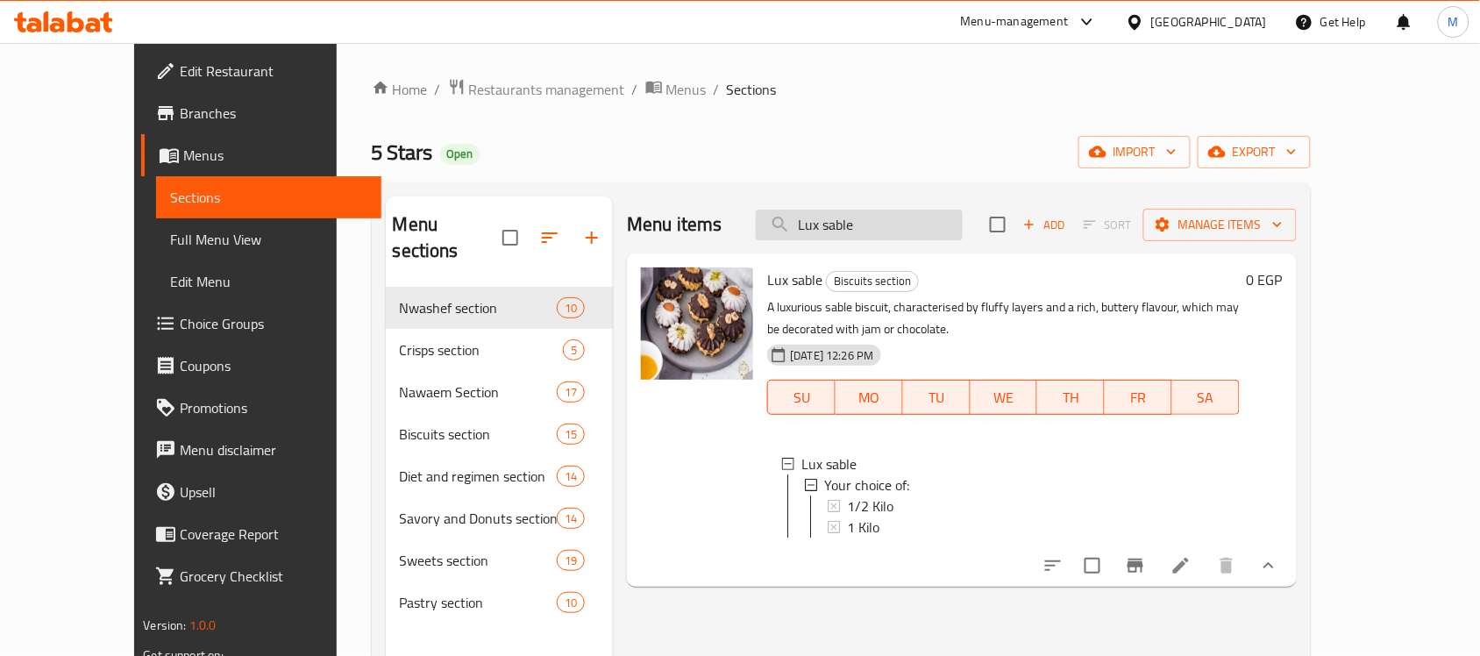
click at [935, 229] on input "Lux sable" at bounding box center [859, 225] width 207 height 31
click at [860, 526] on div "1 Kilo" at bounding box center [1036, 526] width 378 height 21
click at [866, 506] on div "1/2 Kilo" at bounding box center [1036, 505] width 378 height 21
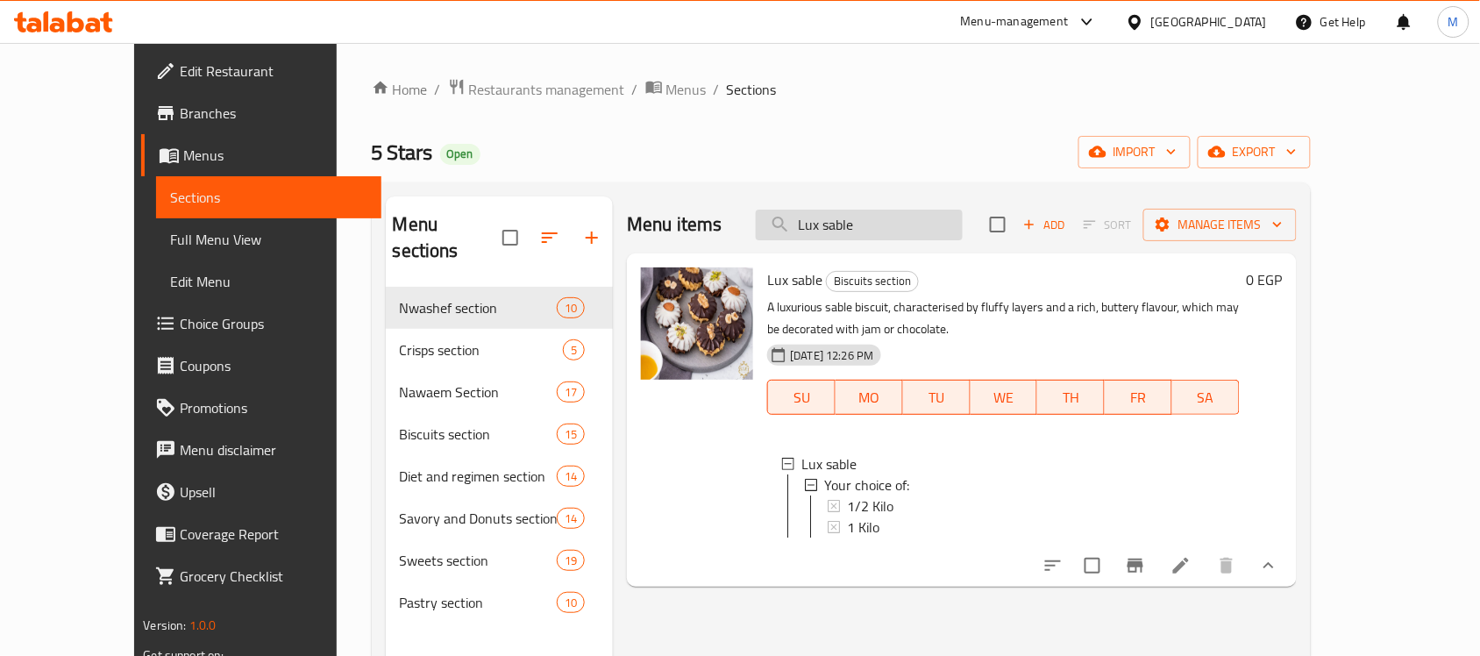
click at [906, 230] on input "Lux sable" at bounding box center [859, 225] width 207 height 31
paste input "Baladi ghee Ghorayeba"
click at [906, 230] on input "Lux sable" at bounding box center [859, 225] width 207 height 31
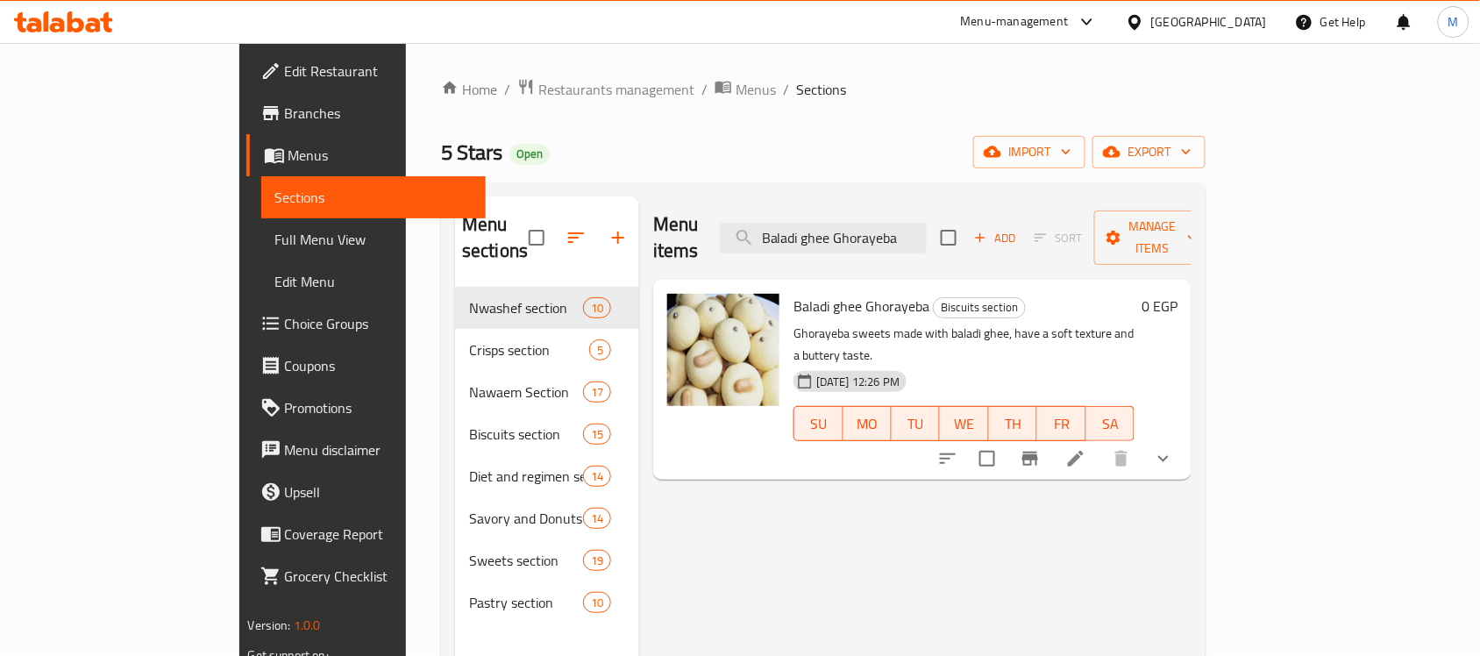
type input "Baladi ghee Ghorayeba"
drag, startPoint x: 1426, startPoint y: 413, endPoint x: 1414, endPoint y: 416, distance: 11.9
click at [1191, 416] on div "Baladi ghee Ghorayeba Biscuits section Ghorayeba sweets made with baladi ghee, …" at bounding box center [922, 380] width 538 height 200
click at [1184, 437] on button "show more" at bounding box center [1163, 458] width 42 height 42
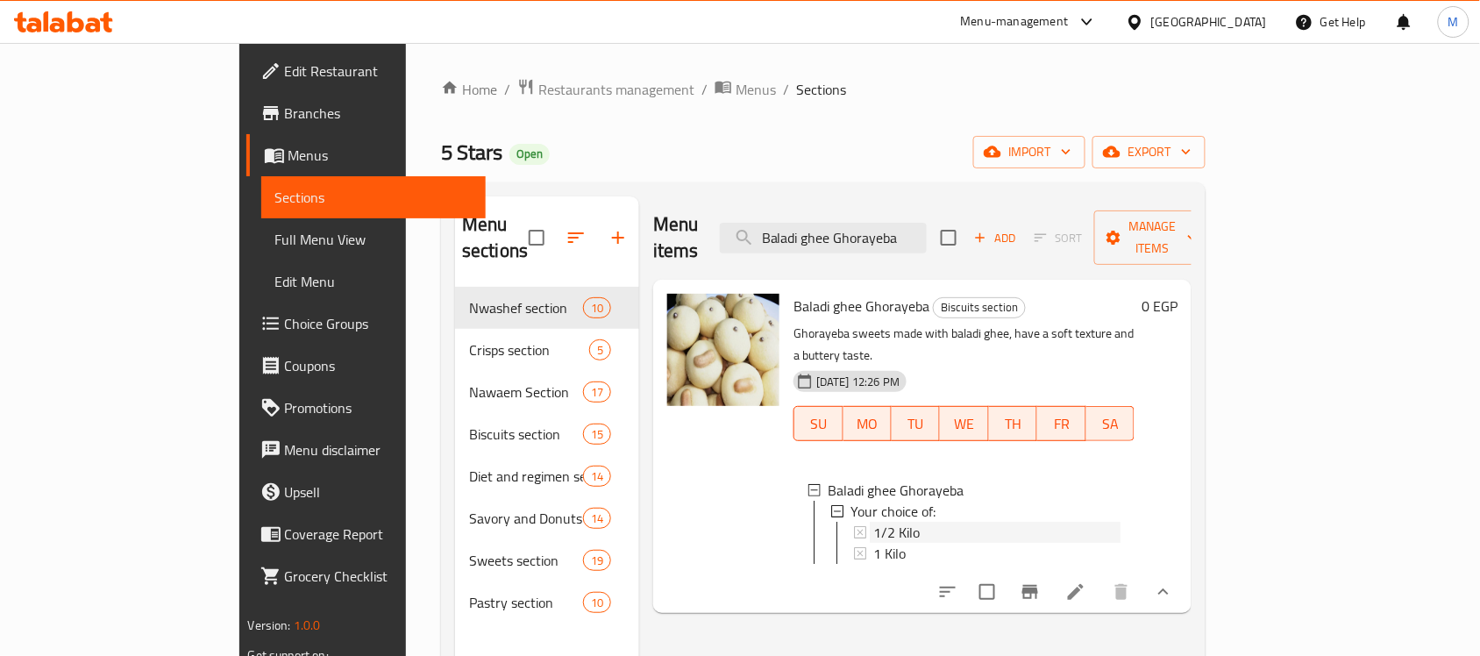
click at [873, 522] on div "1/2 Kilo" at bounding box center [996, 532] width 247 height 21
click at [873, 543] on span "1 Kilo" at bounding box center [889, 553] width 32 height 21
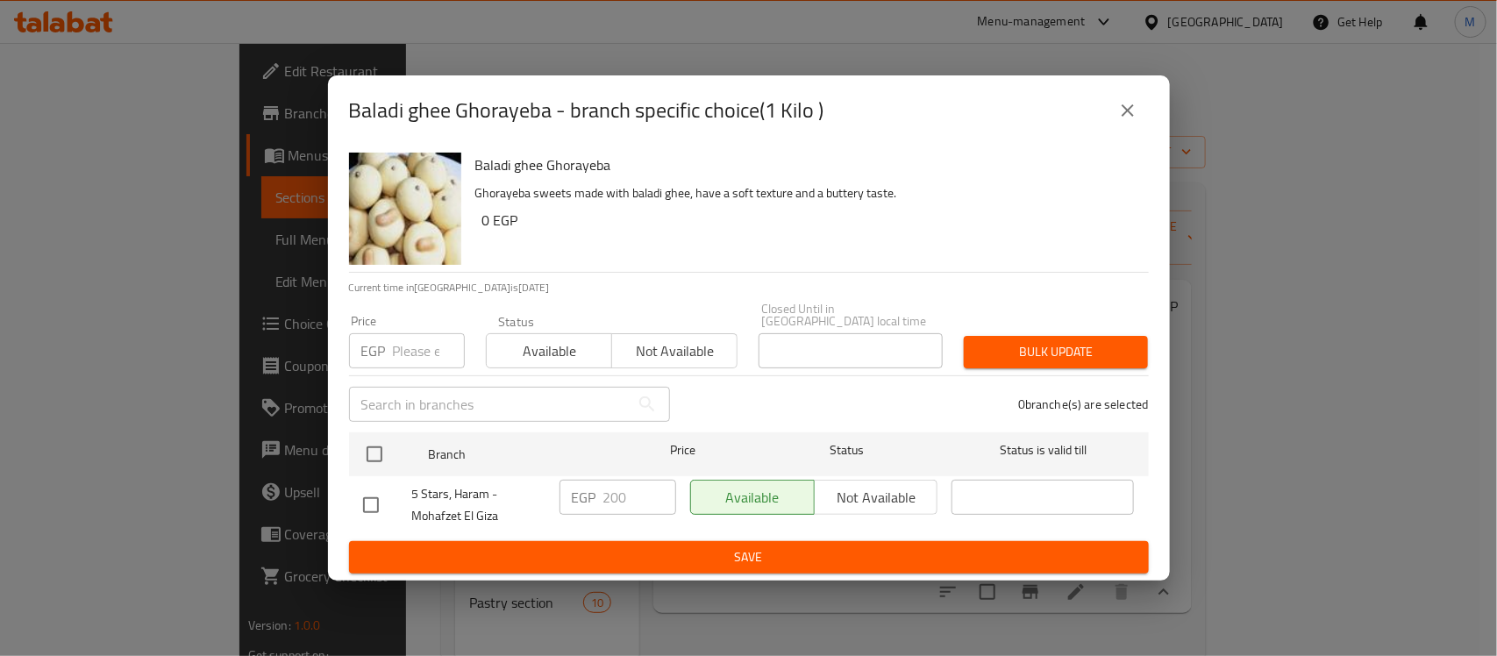
click at [361, 492] on input "checkbox" at bounding box center [370, 505] width 37 height 37
checkbox input "true"
click at [601, 489] on div "EGP 200 ​" at bounding box center [617, 497] width 117 height 35
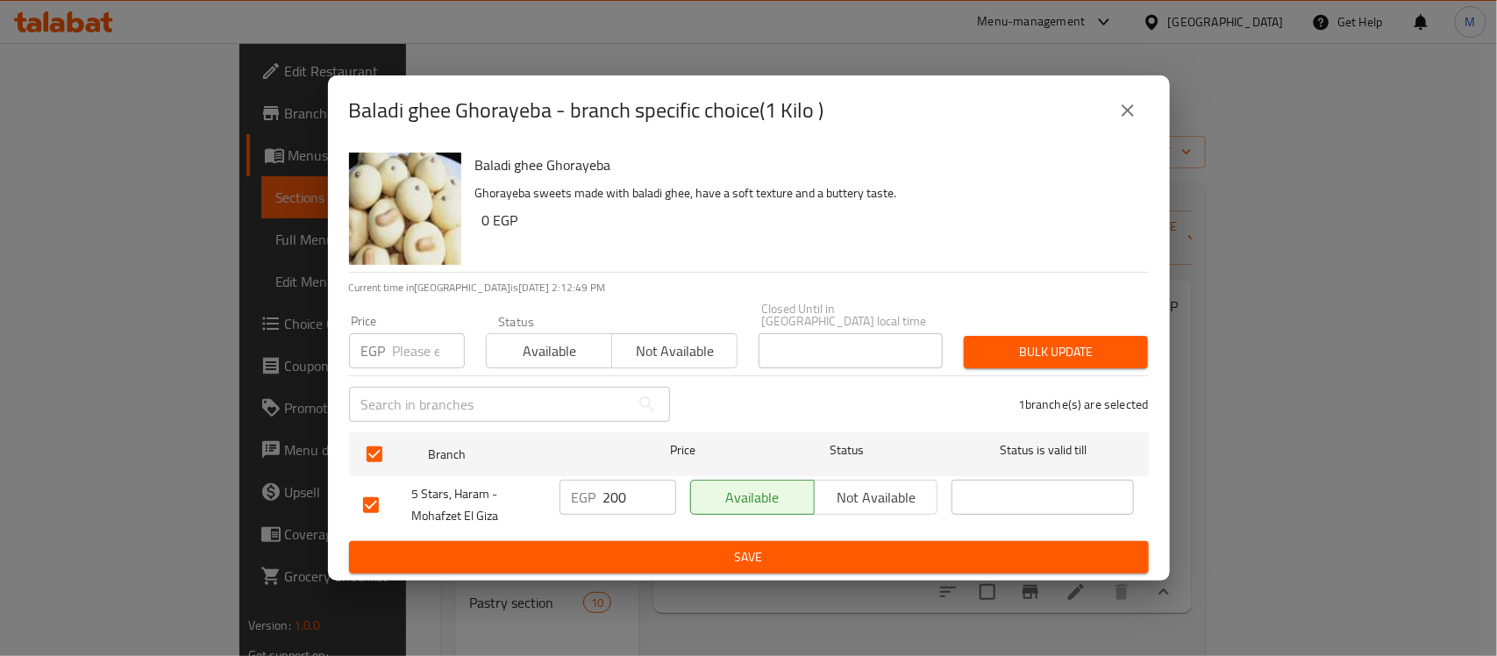
click at [601, 489] on div "EGP 200 ​" at bounding box center [617, 497] width 117 height 35
click at [612, 498] on input "200" at bounding box center [639, 497] width 73 height 35
type input "220"
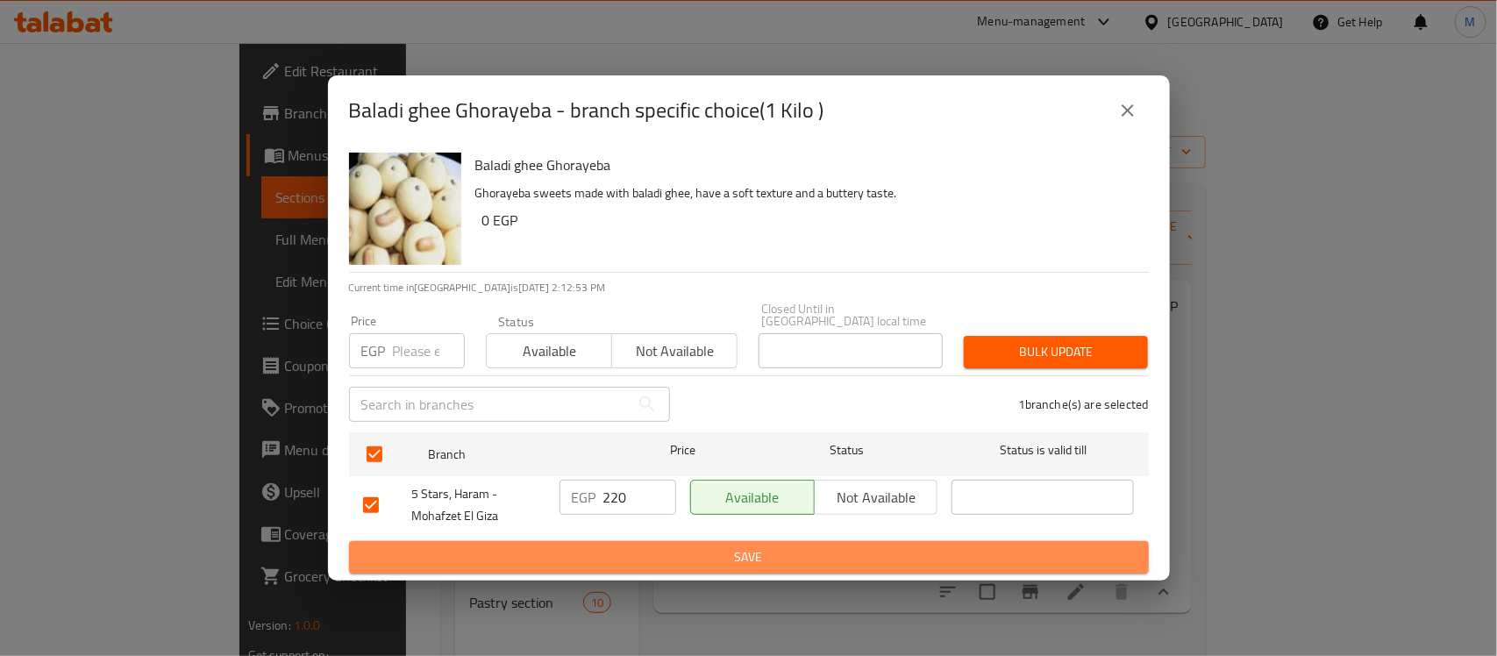
click at [666, 554] on span "Save" at bounding box center [748, 557] width 771 height 22
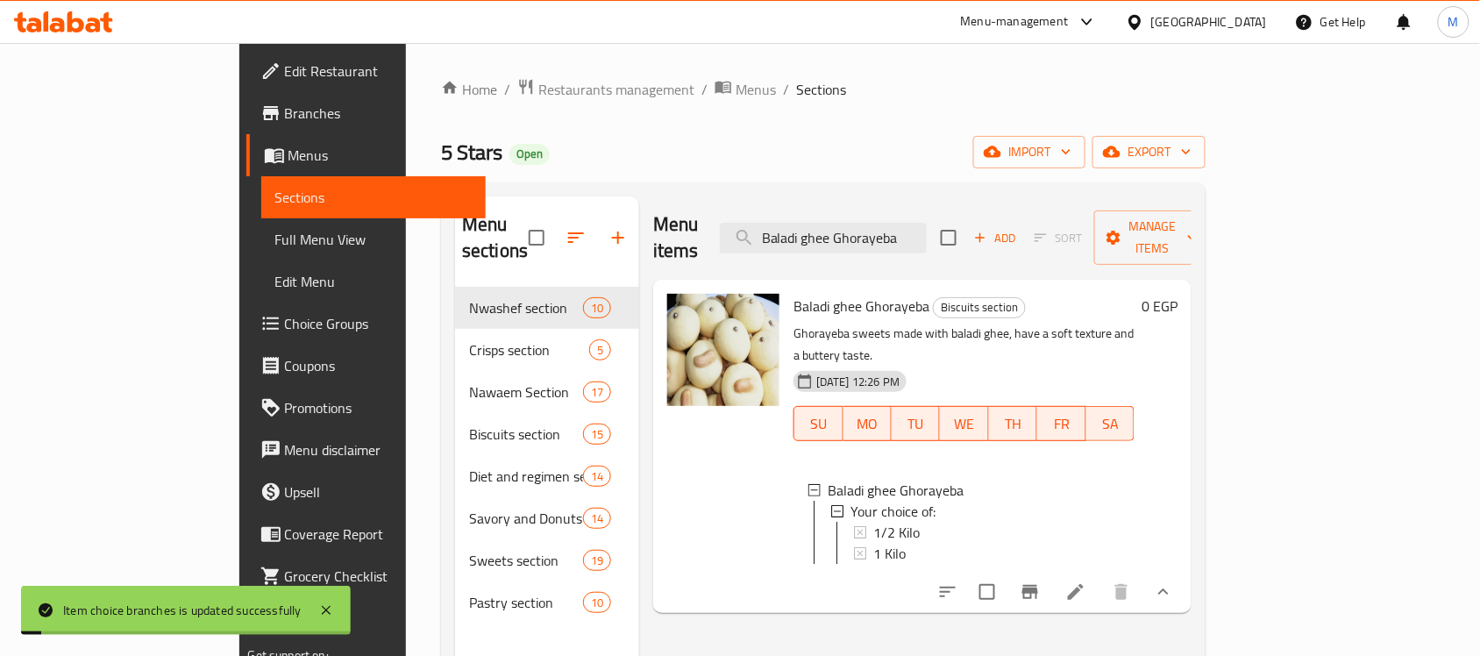
click at [853, 543] on div "1 Kilo" at bounding box center [986, 553] width 267 height 21
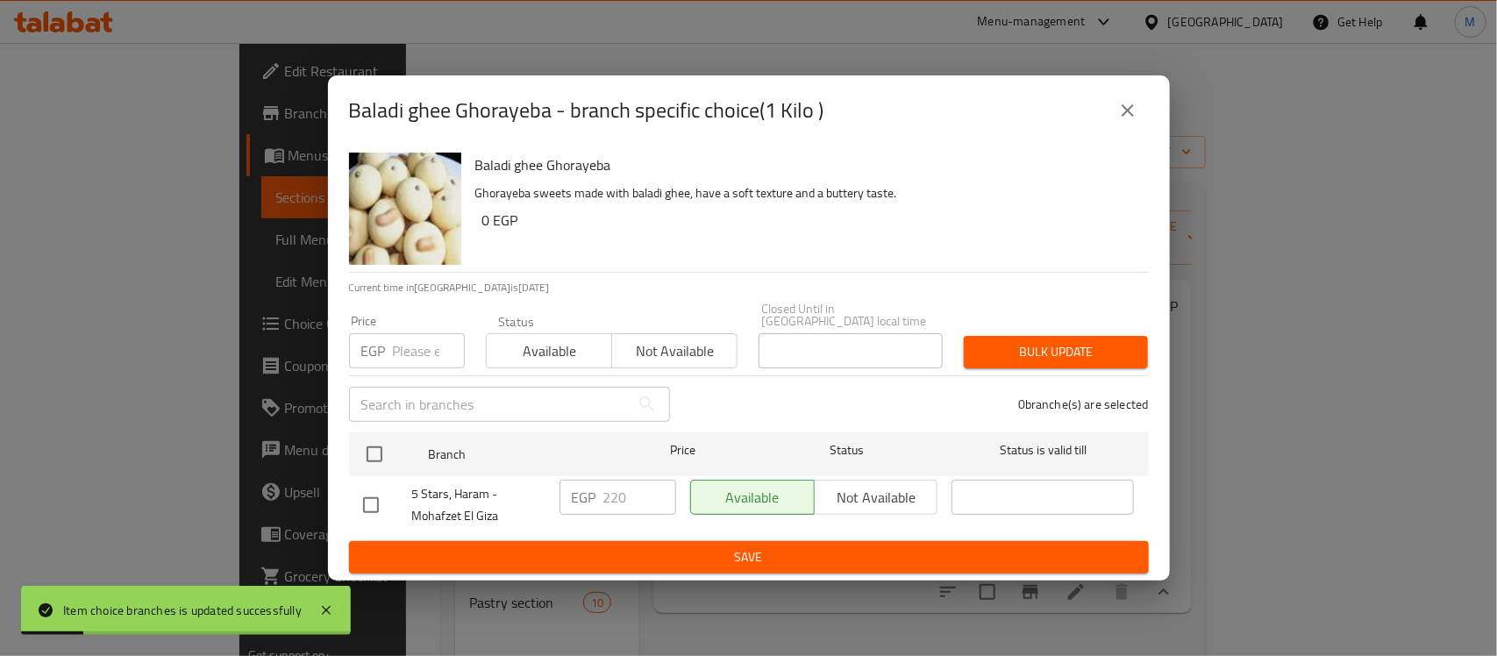
click at [349, 501] on li "5 Stars, Haram - Mohafzet El Giza EGP 220 ​ Available Not available ​" at bounding box center [749, 505] width 800 height 58
click at [371, 502] on input "checkbox" at bounding box center [370, 505] width 37 height 37
checkbox input "true"
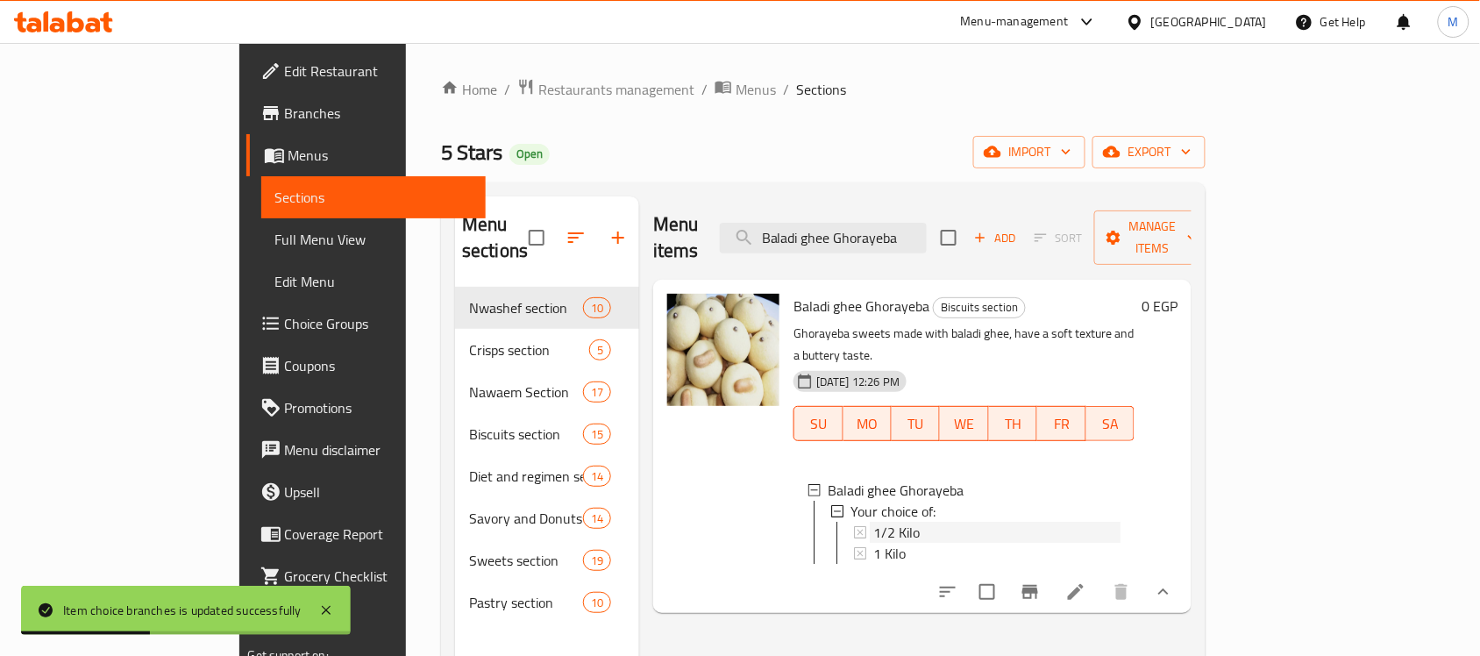
click at [853, 522] on div "1/2 Kilo" at bounding box center [986, 532] width 267 height 21
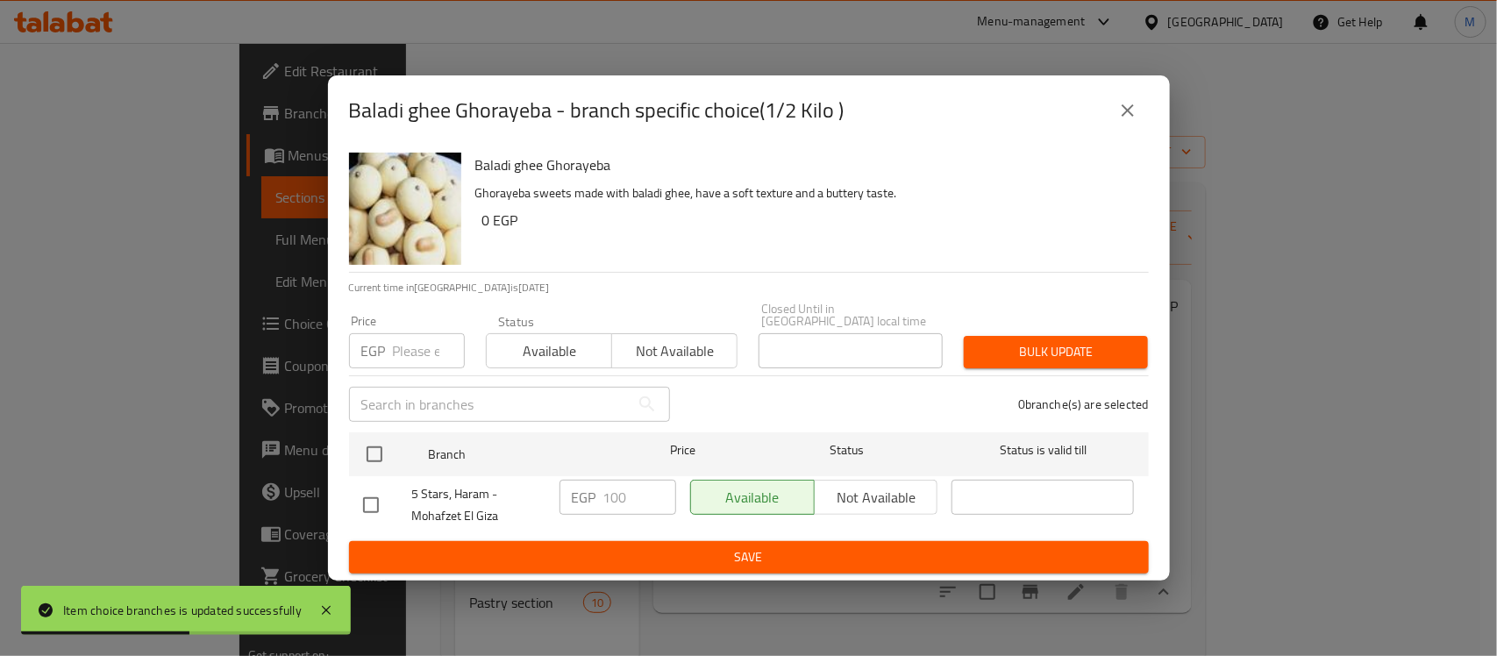
click at [374, 506] on input "checkbox" at bounding box center [370, 505] width 37 height 37
checkbox input "true"
click at [606, 491] on input "100" at bounding box center [639, 497] width 73 height 35
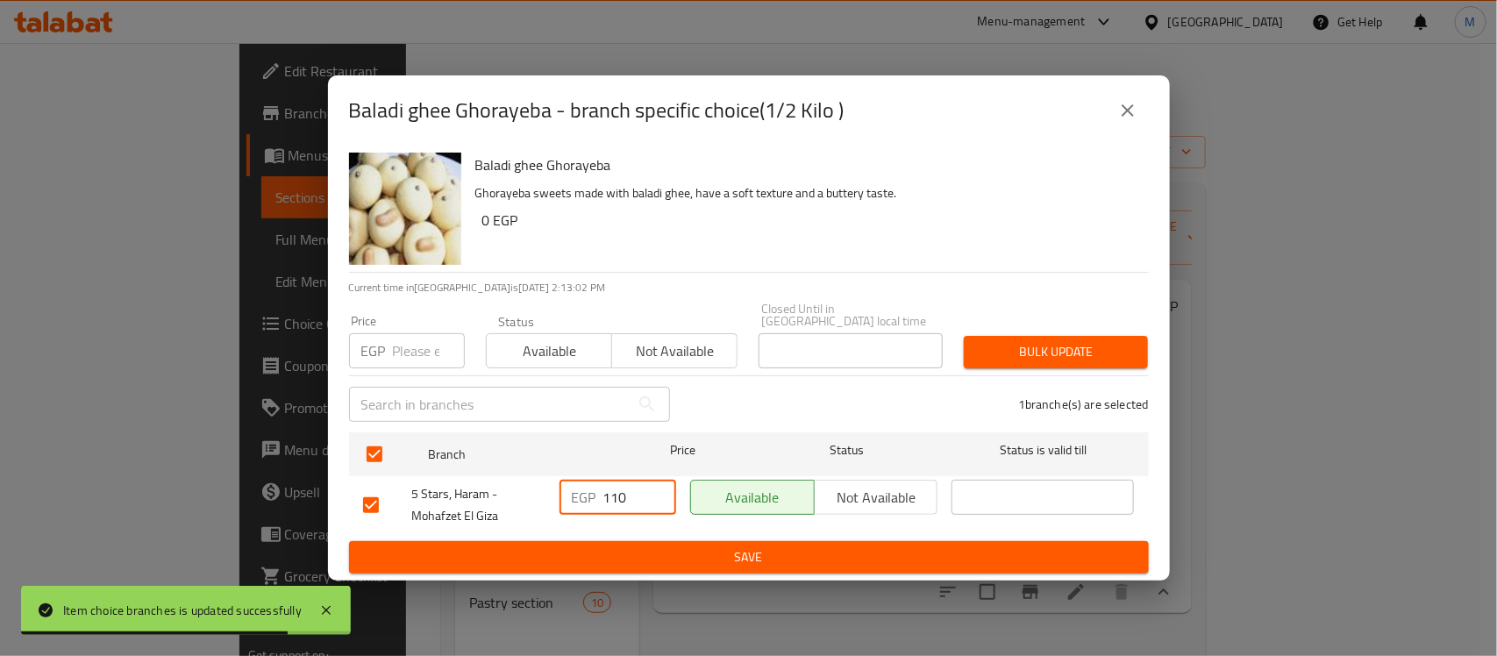
type input "110"
click at [839, 541] on button "Save" at bounding box center [749, 557] width 800 height 32
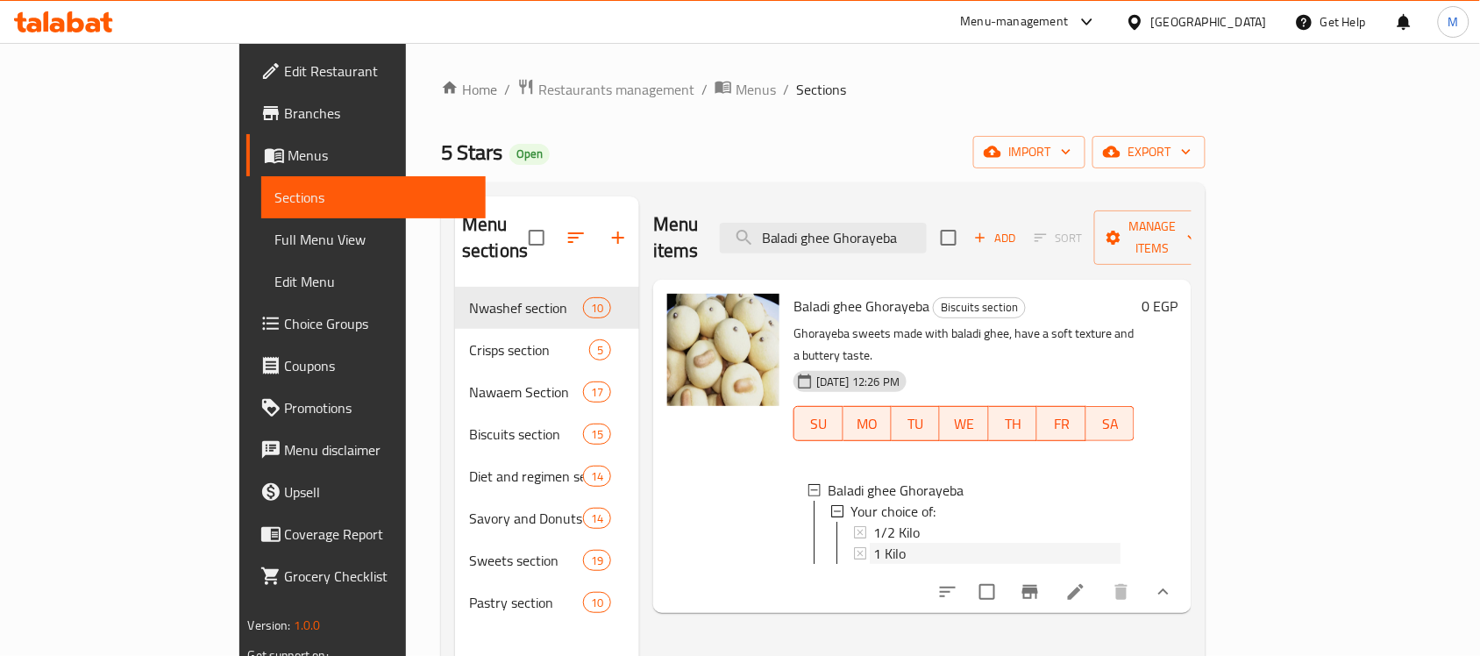
click at [873, 543] on span "1 Kilo" at bounding box center [889, 553] width 32 height 21
click at [873, 522] on span "1/2 Kilo" at bounding box center [896, 532] width 46 height 21
click at [927, 237] on input "Baladi ghee Ghorayeba" at bounding box center [823, 238] width 207 height 31
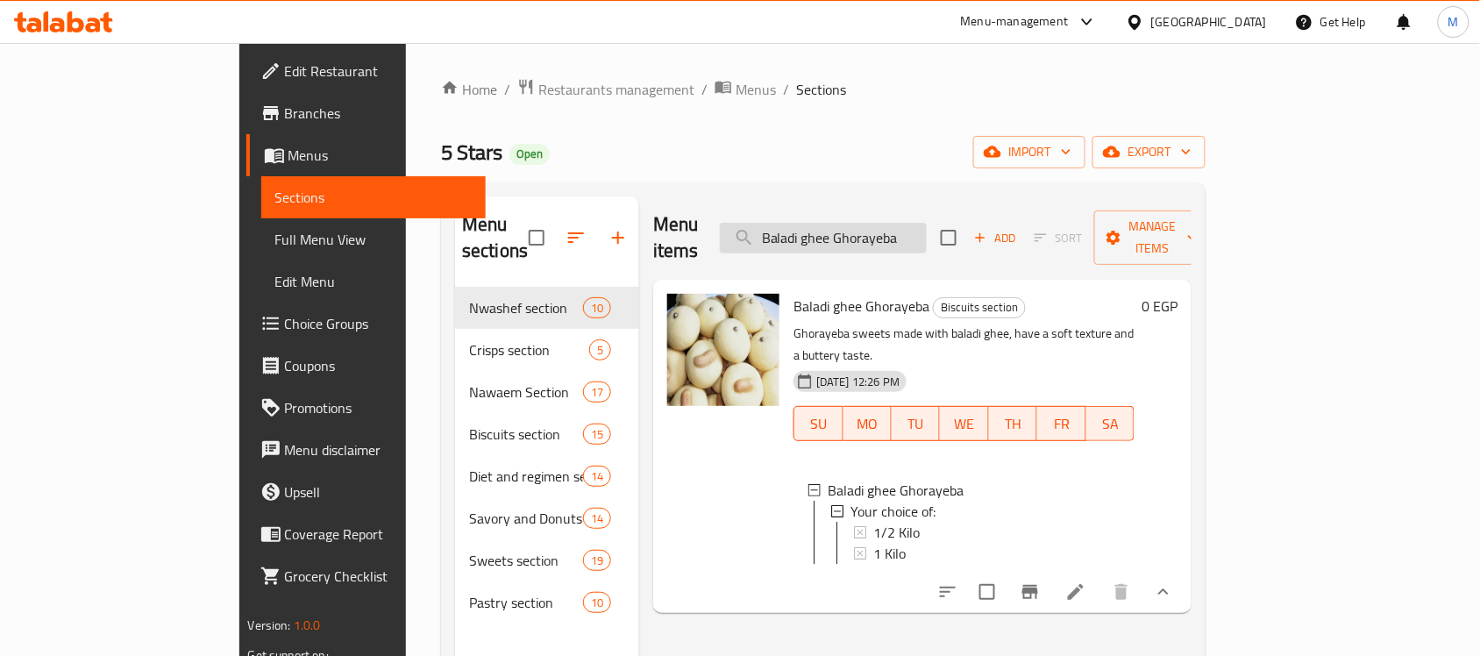
paste input "balmeh sugar"
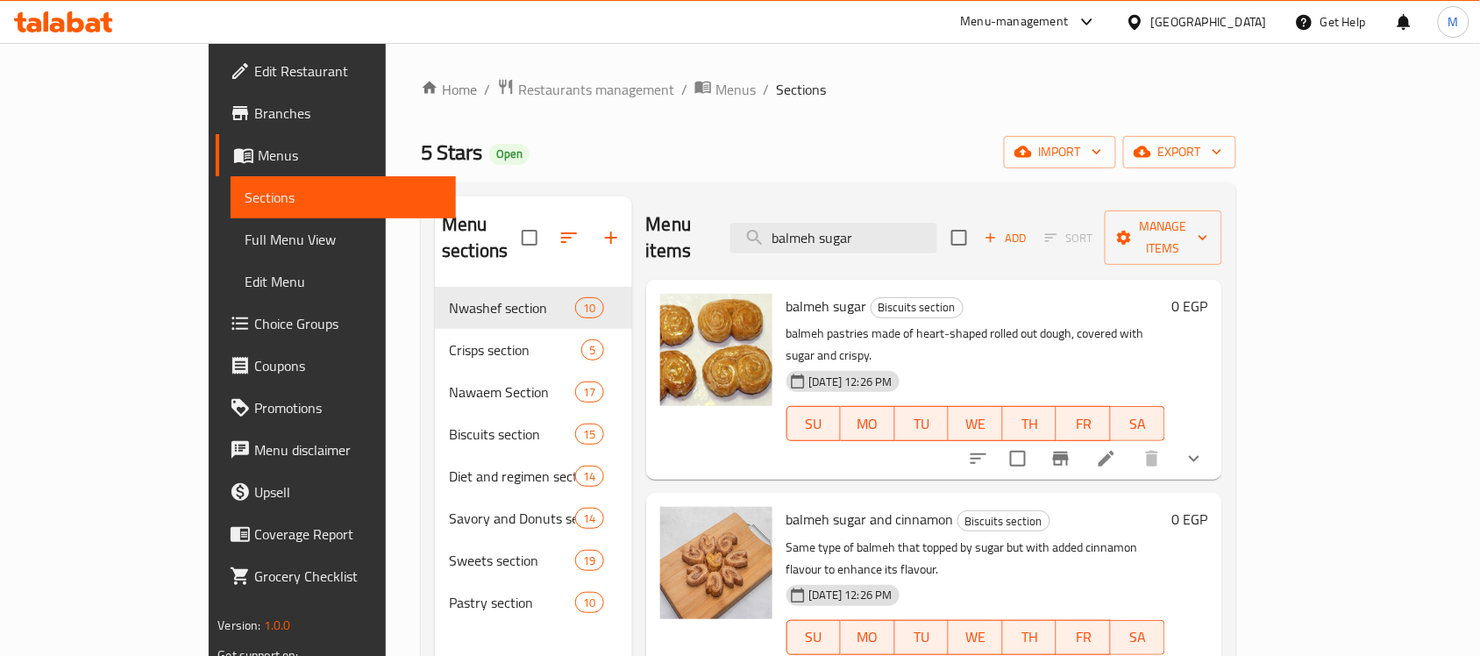
type input "balmeh sugar"
click at [1215, 437] on button "show more" at bounding box center [1194, 458] width 42 height 42
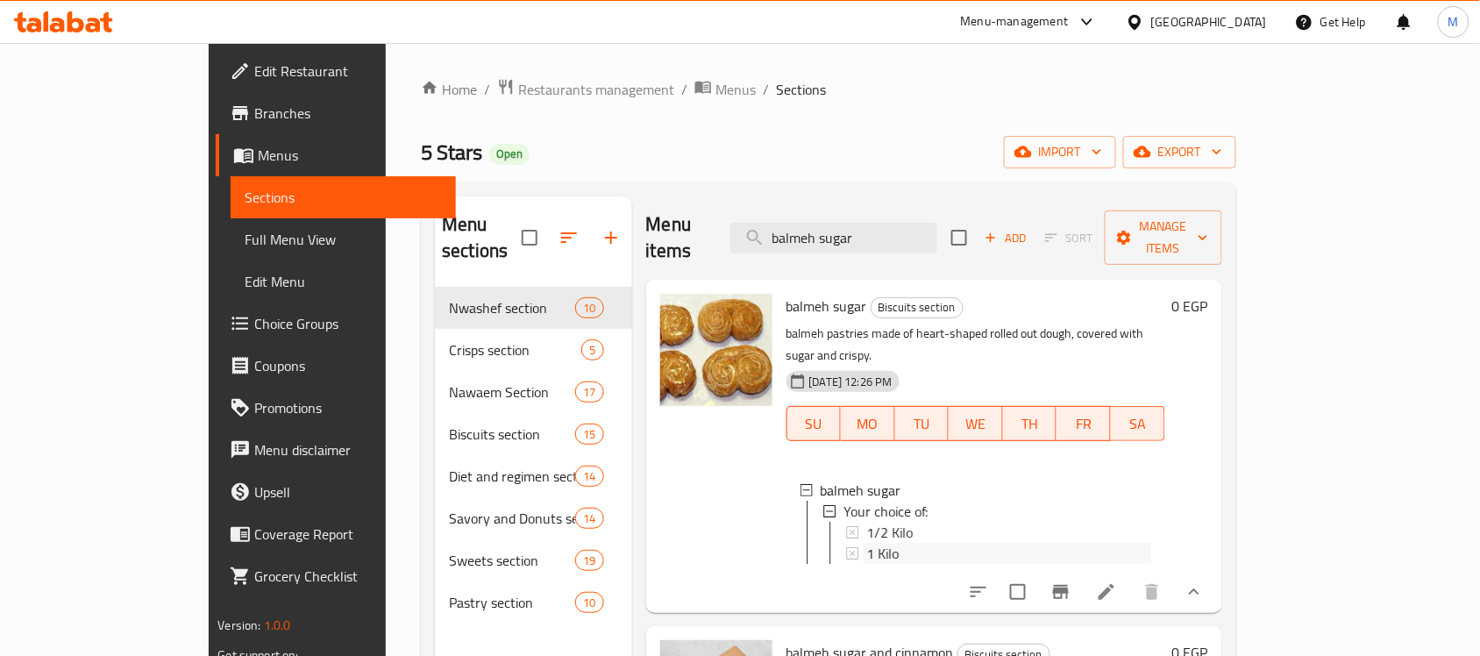
click at [931, 543] on div "1 Kilo" at bounding box center [1008, 553] width 285 height 21
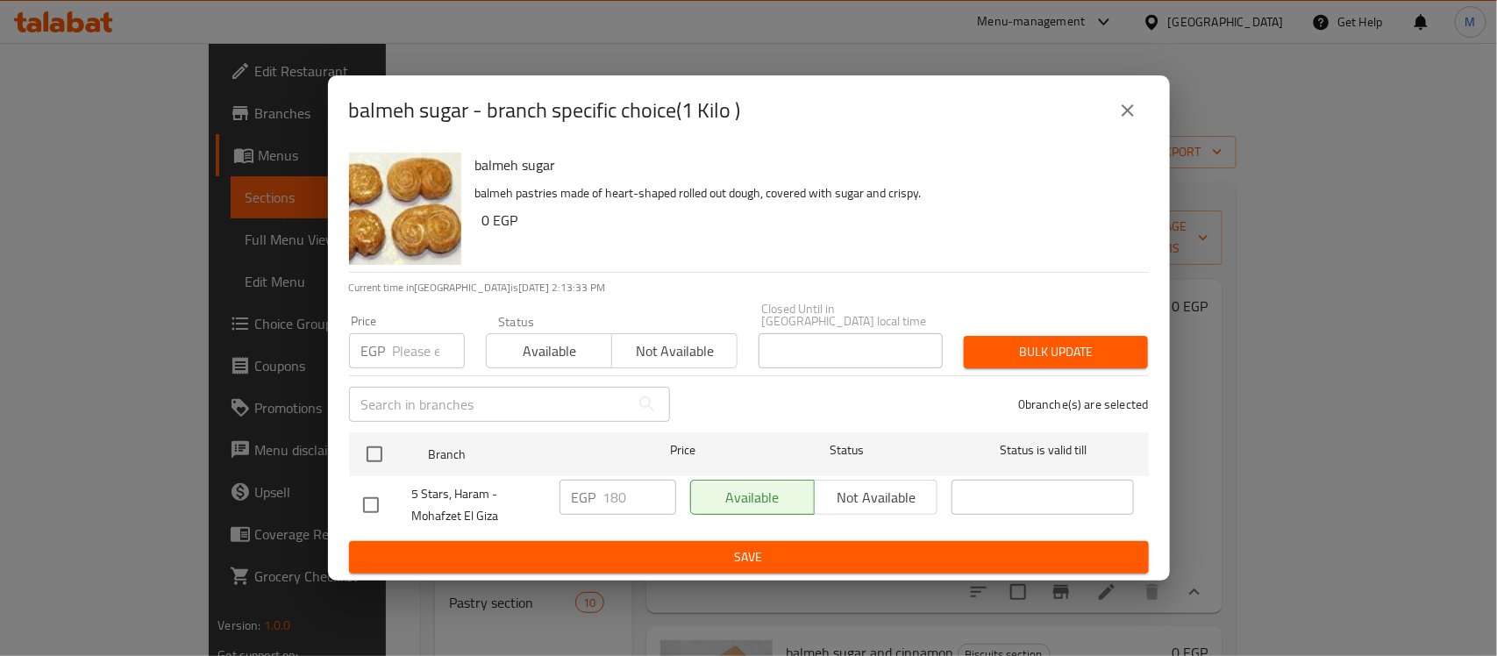
click at [375, 496] on input "checkbox" at bounding box center [370, 505] width 37 height 37
checkbox input "true"
click at [618, 488] on input "180" at bounding box center [639, 497] width 73 height 35
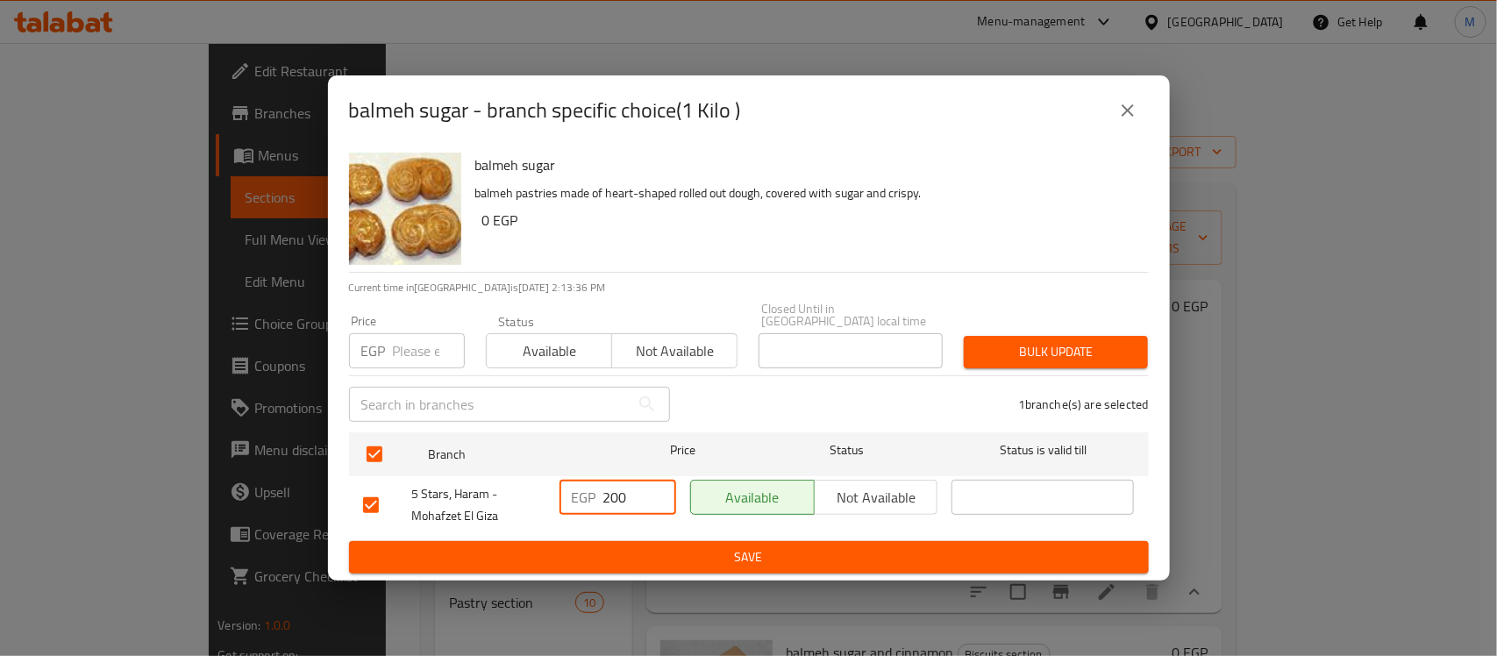
type input "200"
click at [842, 565] on button "Save" at bounding box center [749, 557] width 800 height 32
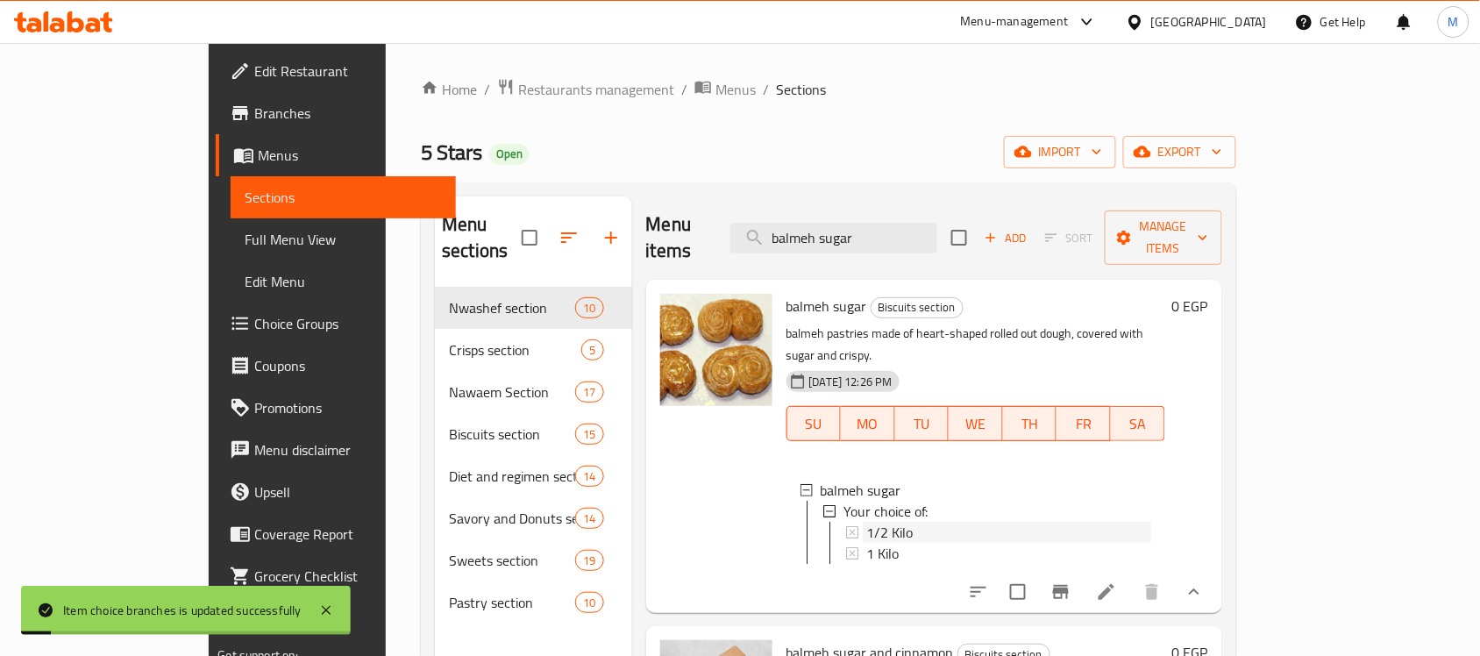
click at [888, 522] on div "1/2 Kilo" at bounding box center [1008, 532] width 285 height 21
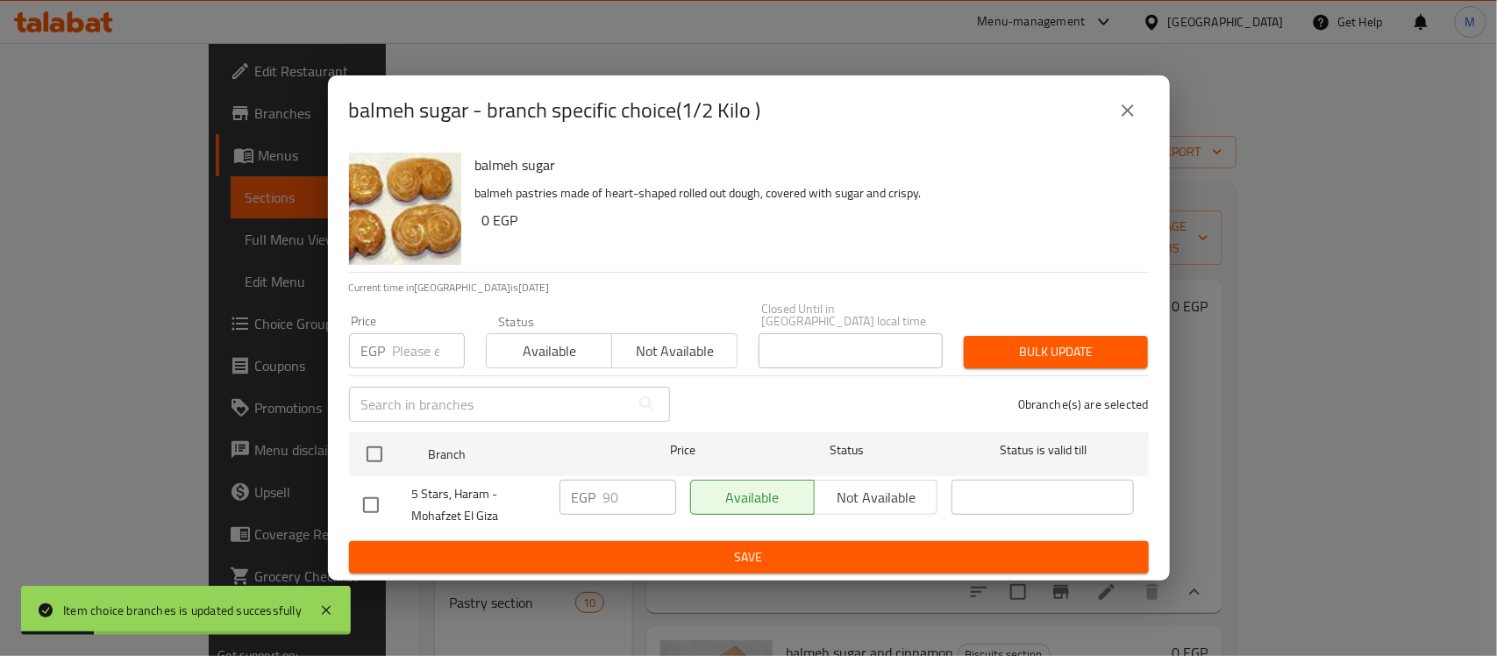
click at [390, 502] on div at bounding box center [387, 505] width 49 height 37
click at [364, 500] on input "checkbox" at bounding box center [370, 505] width 37 height 37
checkbox input "true"
click at [620, 497] on input "90" at bounding box center [639, 497] width 73 height 35
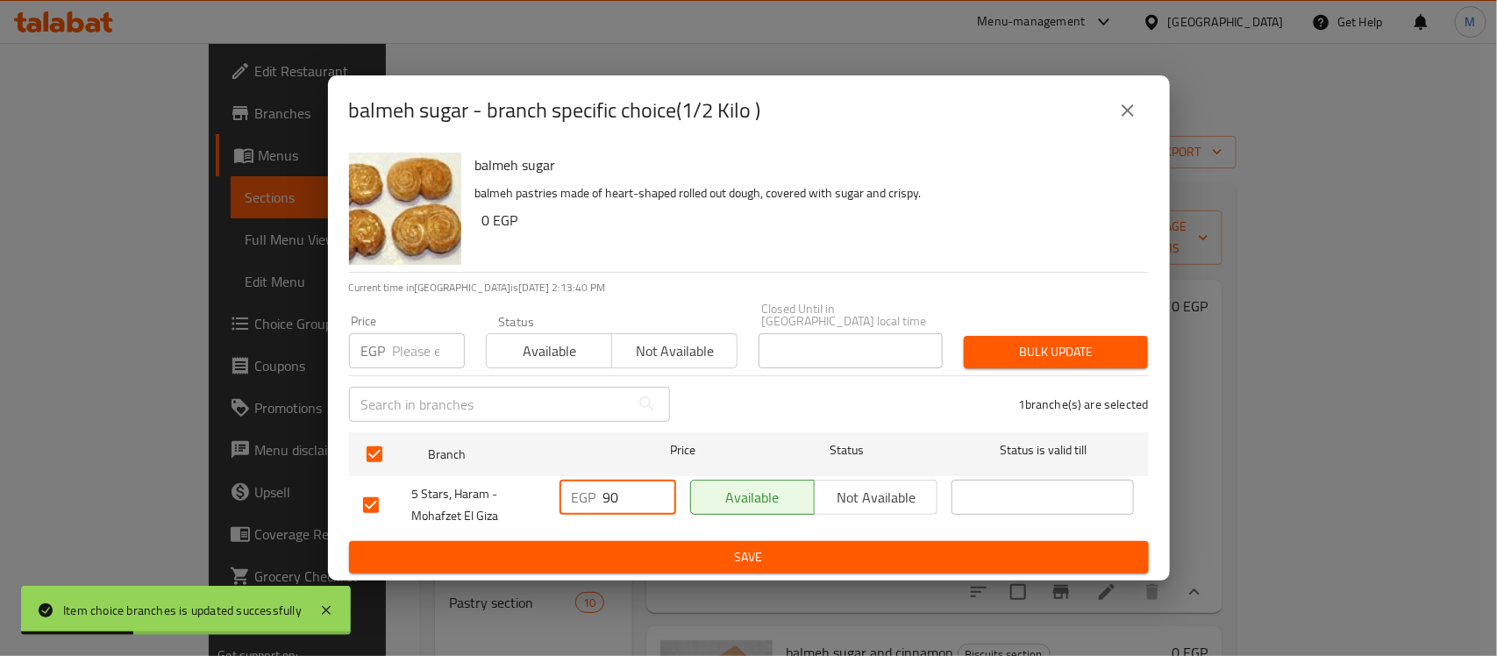
click at [620, 497] on input "90" at bounding box center [639, 497] width 73 height 35
type input "100"
click at [721, 553] on span "Save" at bounding box center [748, 557] width 771 height 22
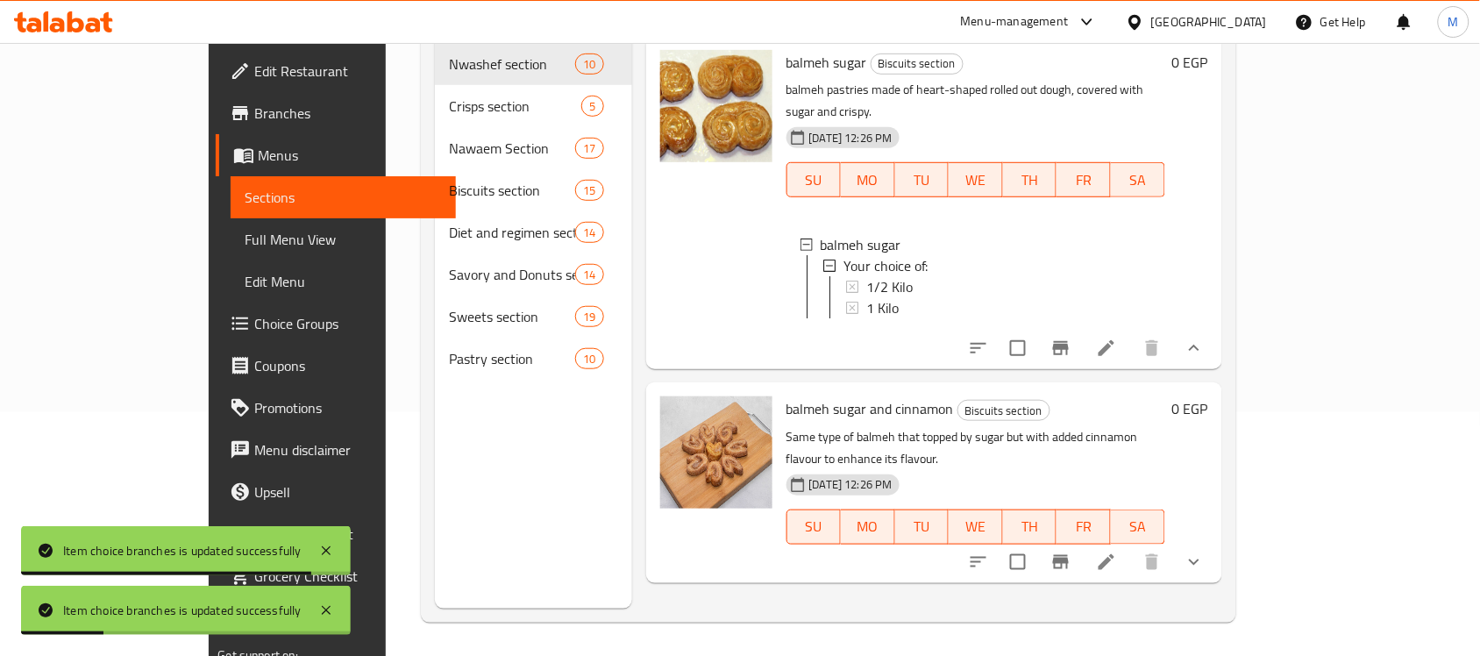
scroll to position [246, 0]
click at [1205, 550] on icon "show more" at bounding box center [1194, 560] width 21 height 21
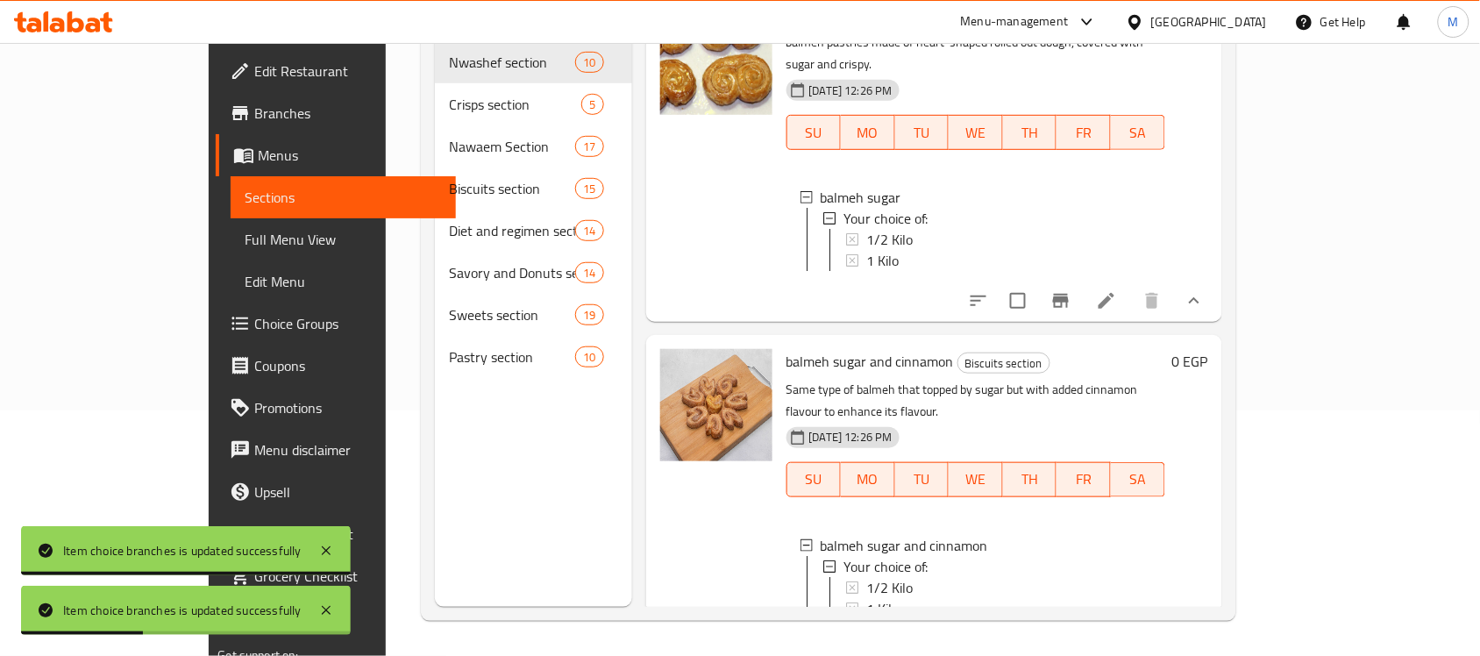
scroll to position [68, 0]
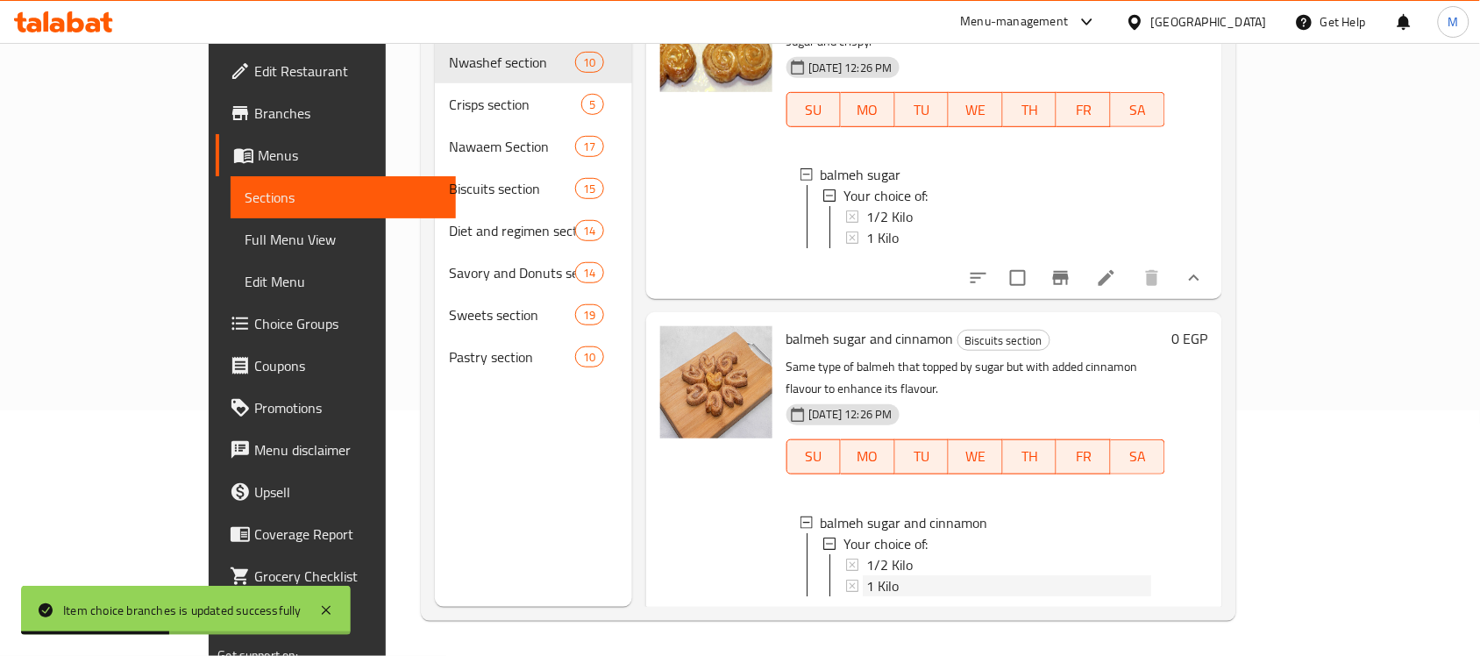
click at [866, 575] on span "1 Kilo" at bounding box center [882, 585] width 32 height 21
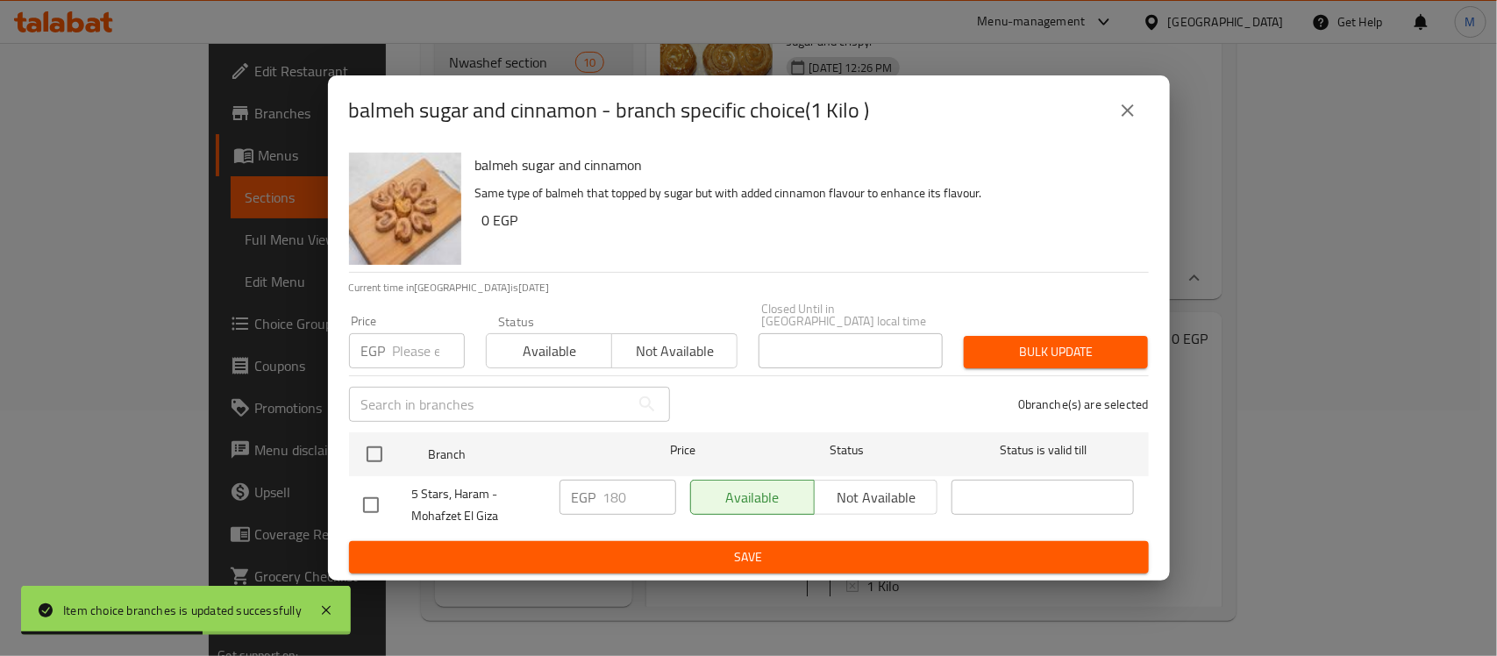
click at [344, 509] on div "balmeh sugar and cinnamon Same type of balmeh that topped by sugar but with add…" at bounding box center [749, 363] width 842 height 435
click at [371, 501] on input "checkbox" at bounding box center [370, 505] width 37 height 37
checkbox input "true"
click at [615, 494] on input "180" at bounding box center [639, 497] width 73 height 35
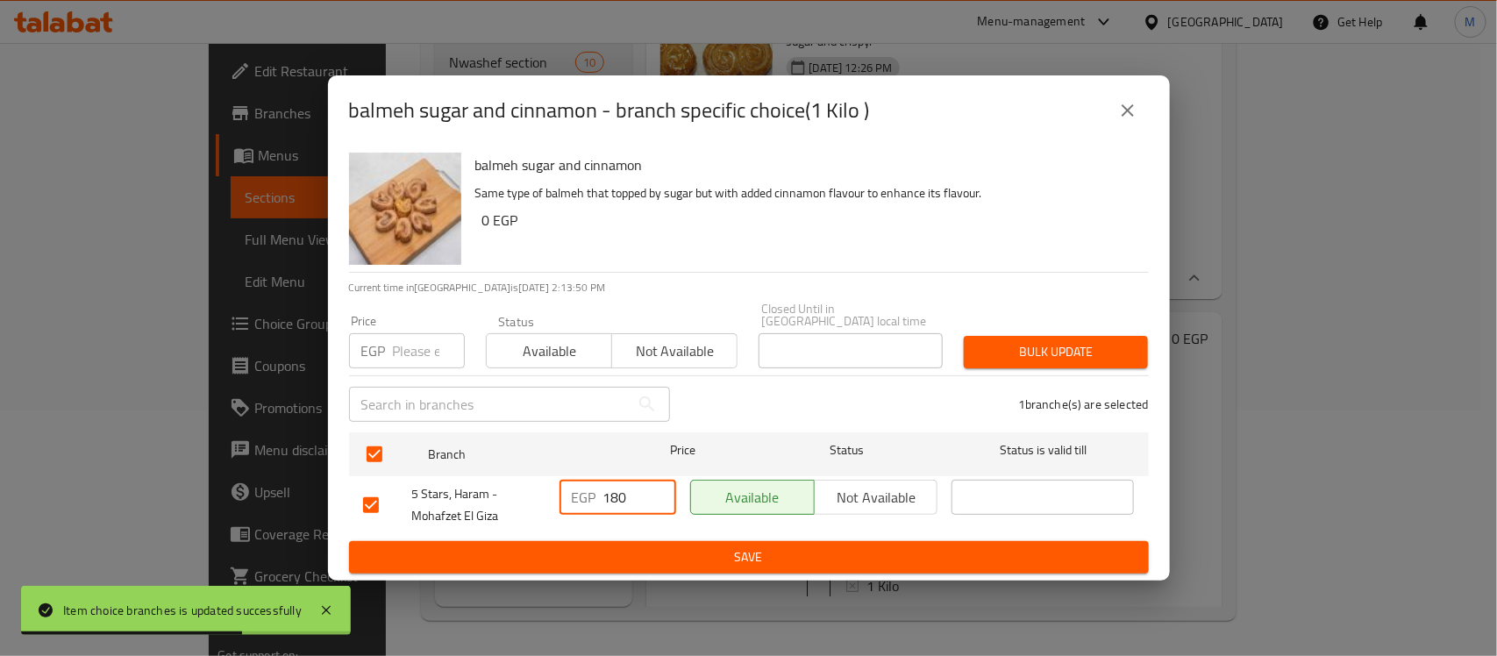
click at [615, 494] on input "180" at bounding box center [639, 497] width 73 height 35
type input "200"
click at [842, 541] on button "Save" at bounding box center [749, 557] width 800 height 32
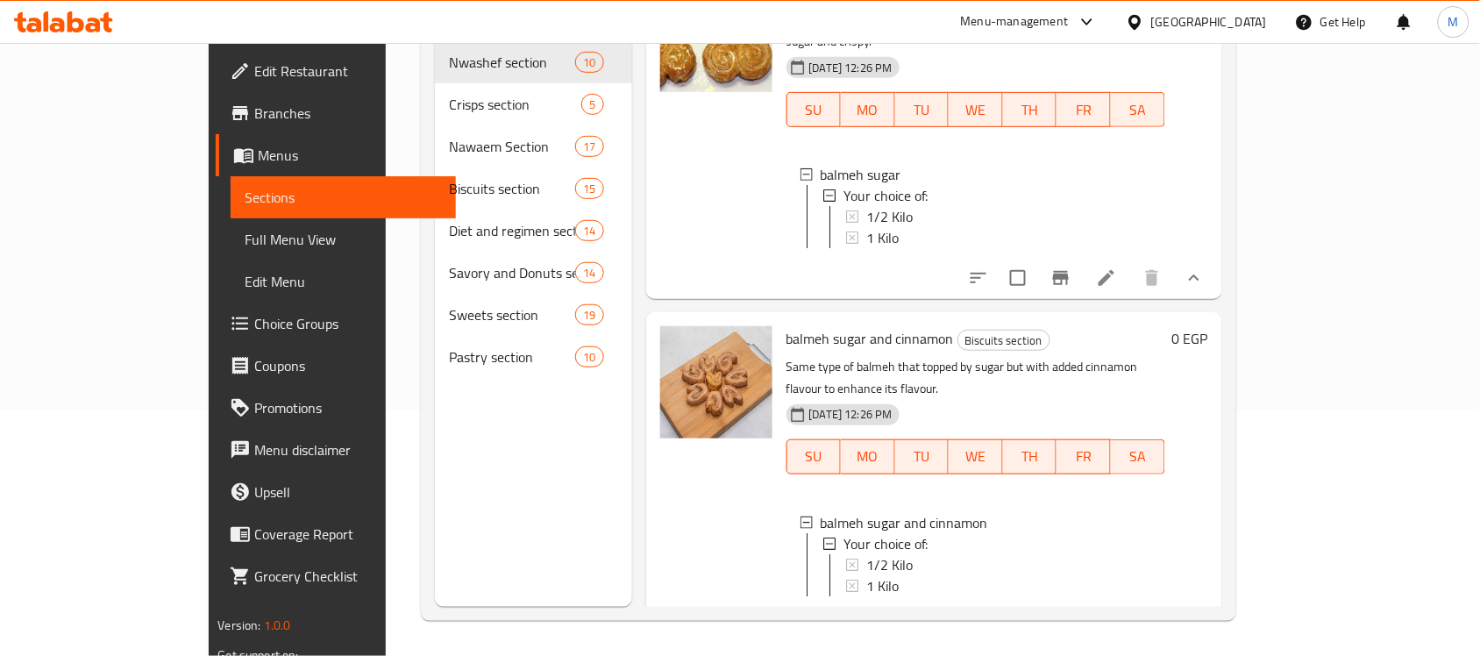
click at [866, 575] on span "1 Kilo" at bounding box center [882, 585] width 32 height 21
click at [884, 554] on div "1/2 Kilo" at bounding box center [1008, 564] width 285 height 21
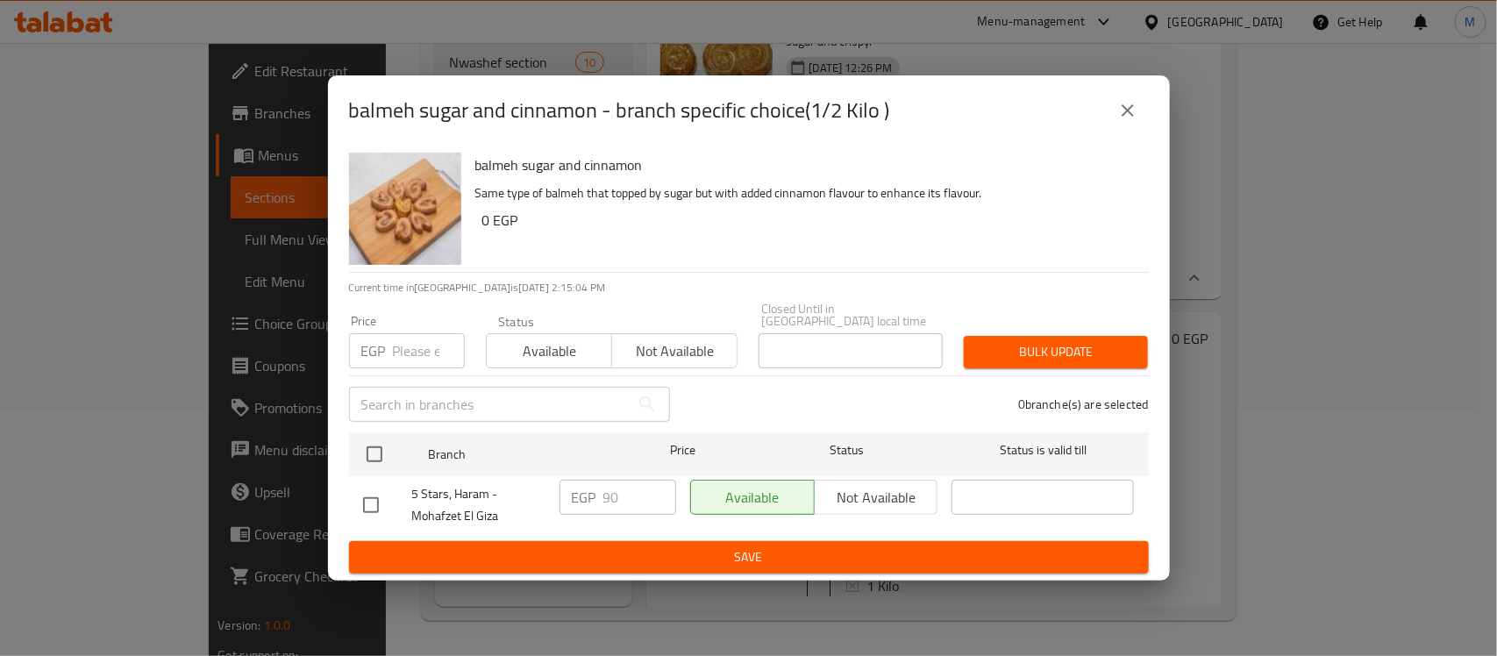
click at [1133, 121] on icon "close" at bounding box center [1127, 110] width 21 height 21
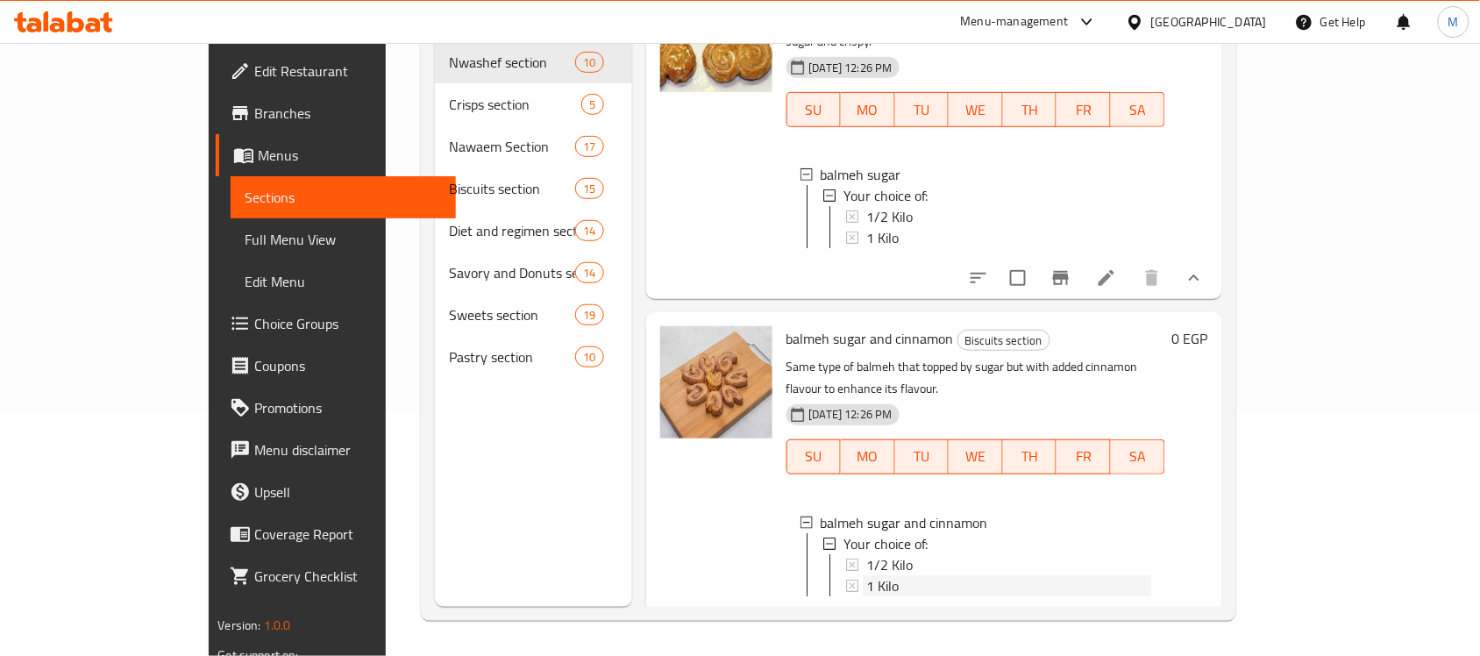
click at [866, 575] on div "1 Kilo" at bounding box center [1008, 585] width 285 height 21
click at [866, 575] on span "1 Kilo" at bounding box center [882, 585] width 32 height 21
click at [866, 554] on span "1/2 Kilo" at bounding box center [889, 564] width 46 height 21
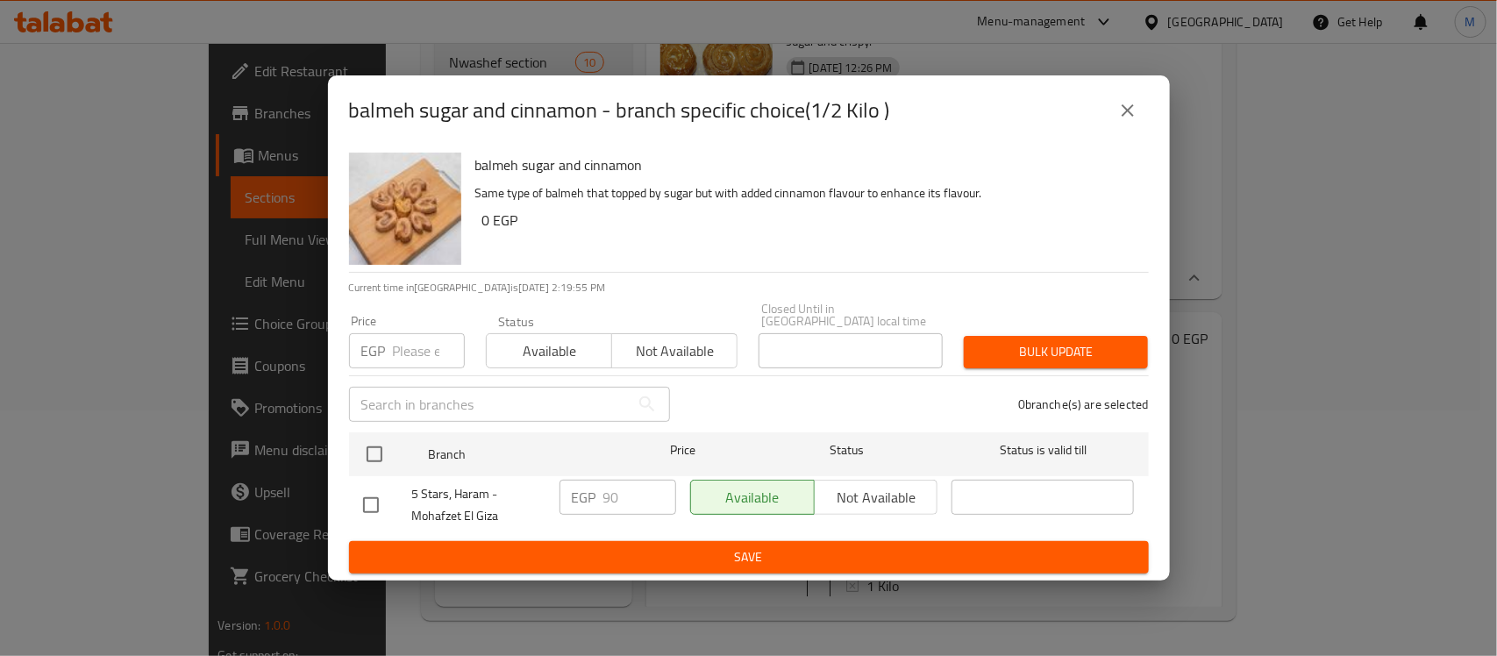
click at [381, 501] on input "checkbox" at bounding box center [370, 505] width 37 height 37
checkbox input "true"
click at [605, 506] on input "90" at bounding box center [639, 497] width 73 height 35
click at [606, 506] on input "90" at bounding box center [639, 497] width 73 height 35
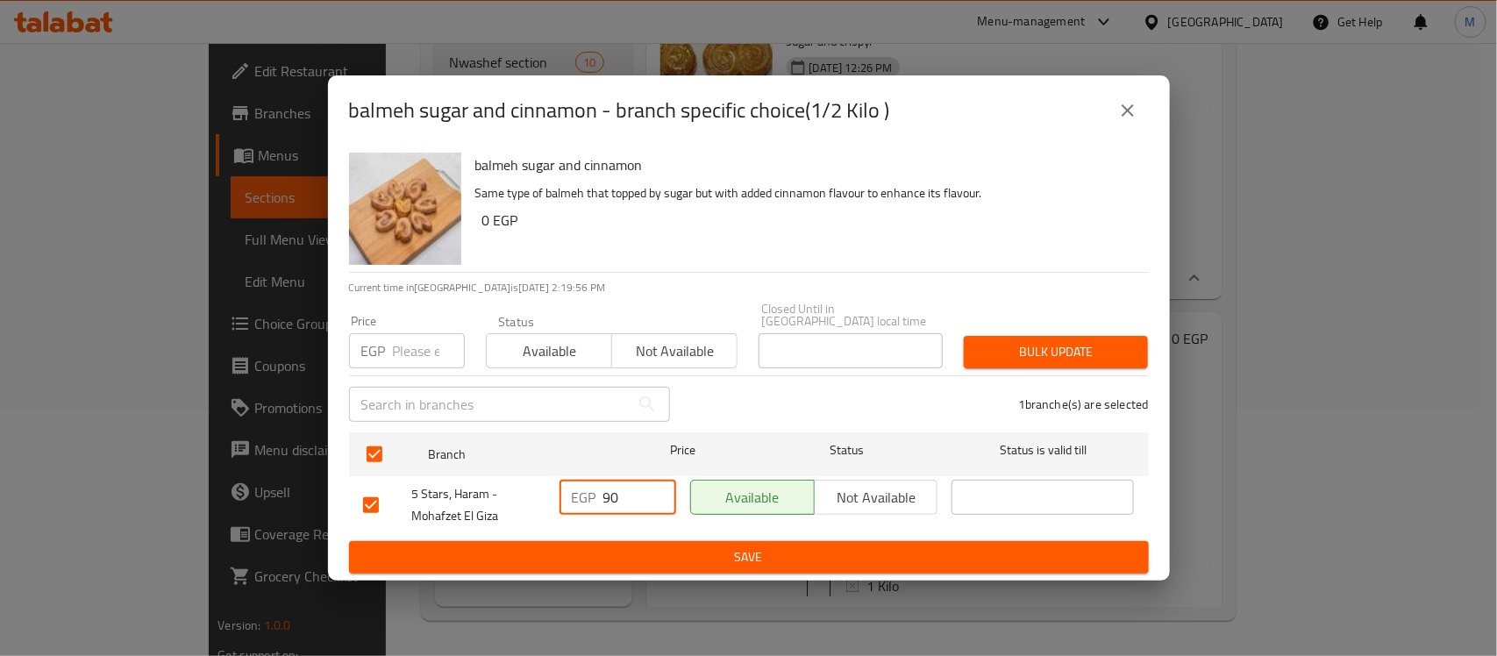
click at [606, 506] on input "90" at bounding box center [639, 497] width 73 height 35
type input "100"
click at [922, 554] on span "Save" at bounding box center [748, 557] width 771 height 22
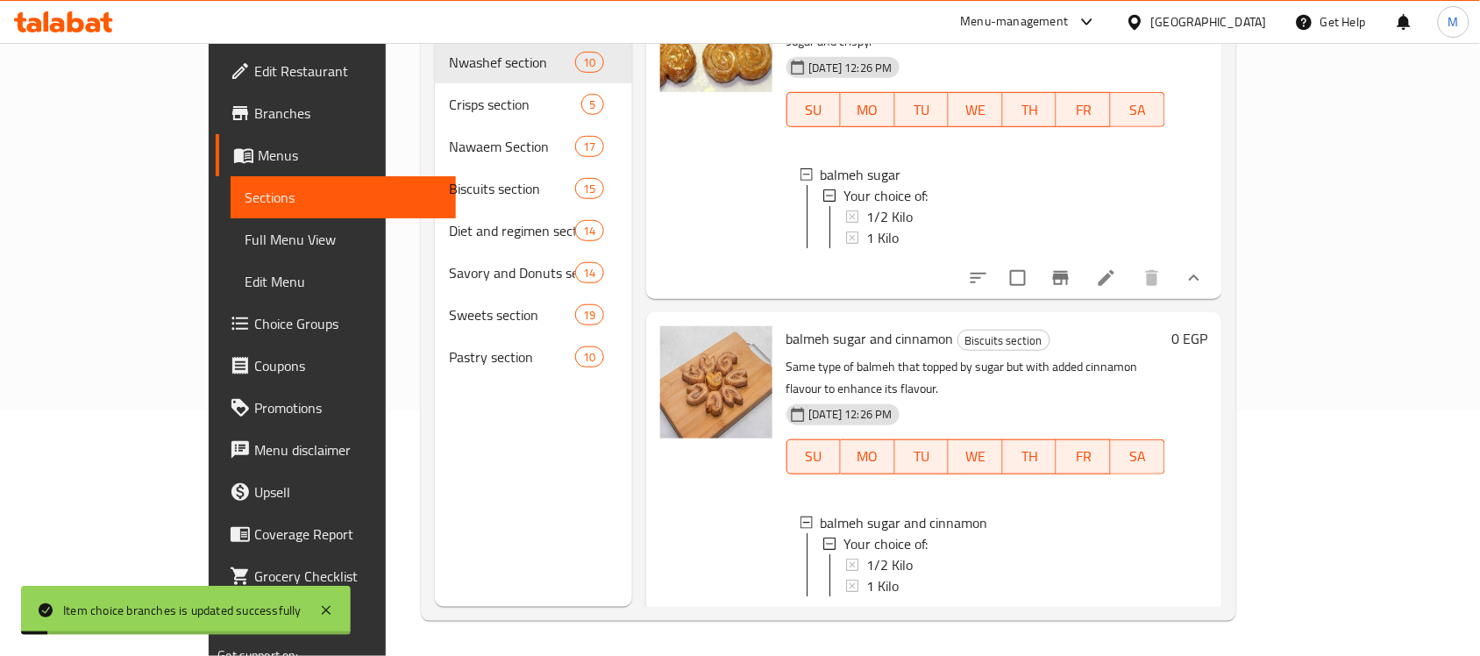
click at [866, 554] on span "1/2 Kilo" at bounding box center [889, 564] width 46 height 21
click at [866, 575] on span "1 Kilo" at bounding box center [882, 585] width 32 height 21
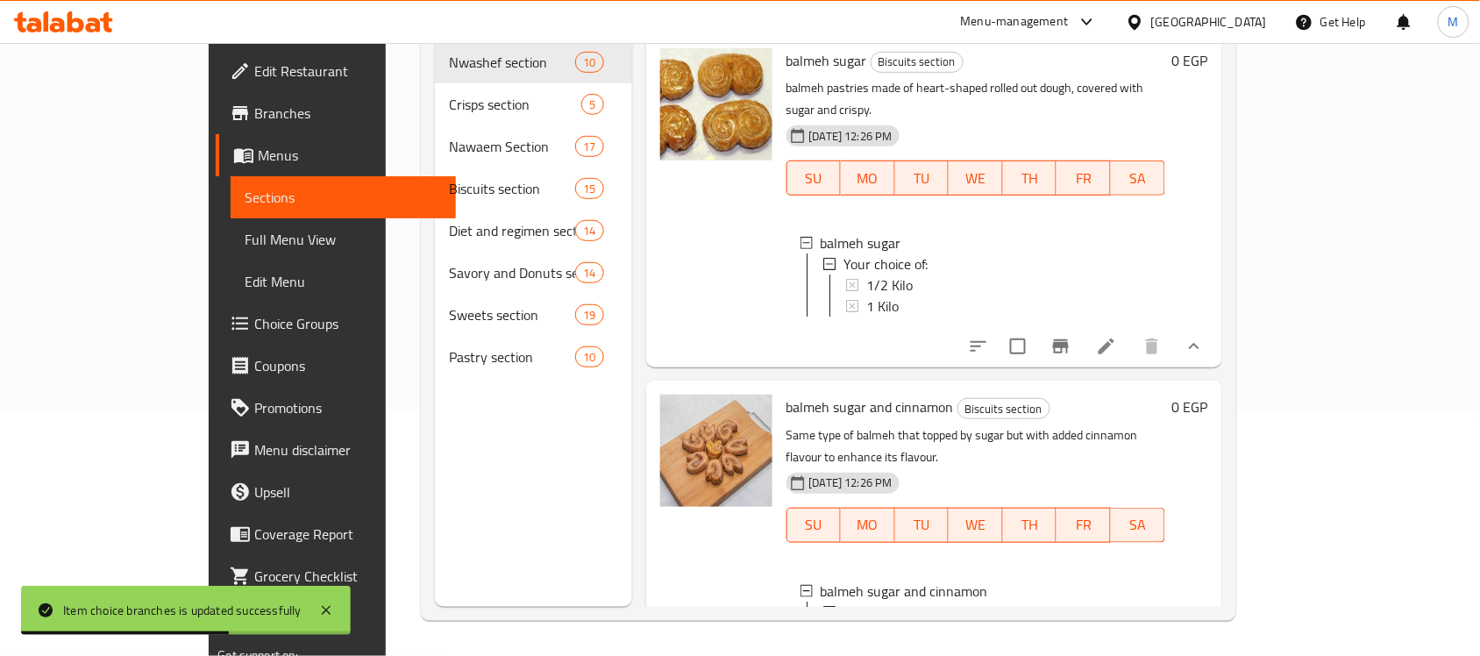
scroll to position [0, 0]
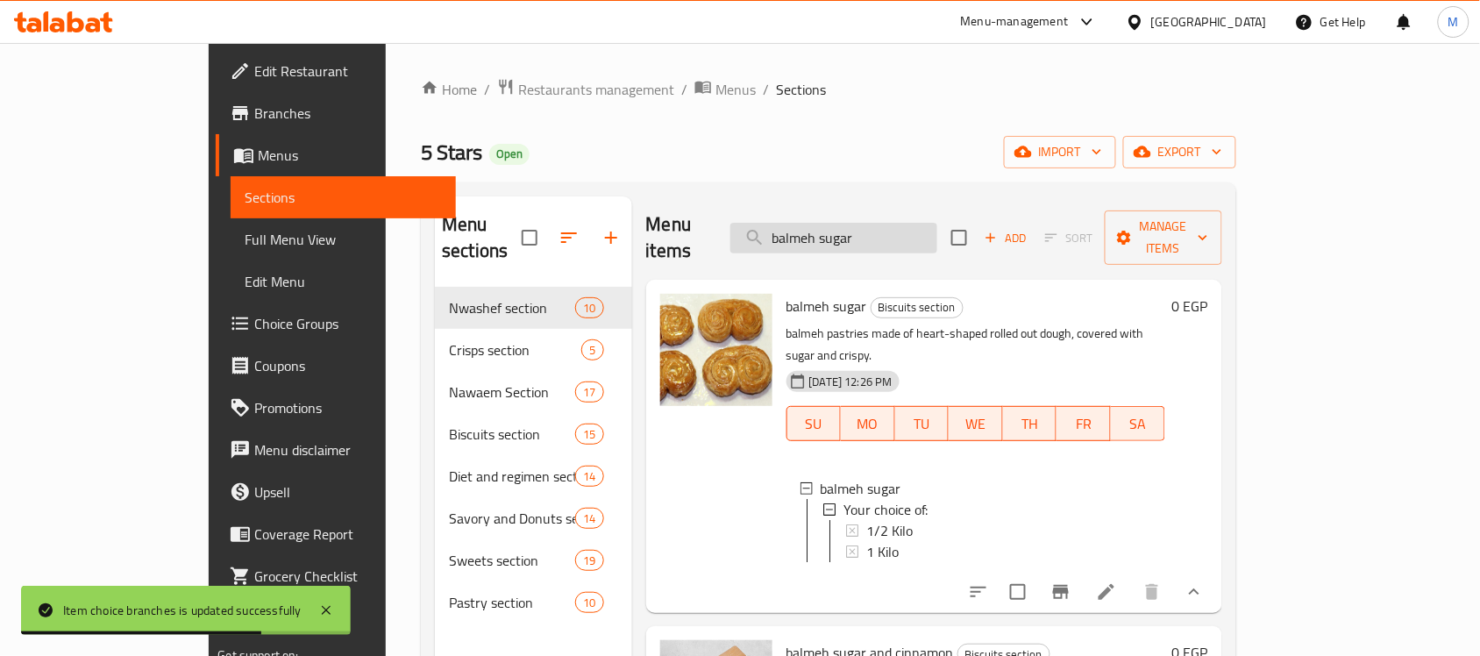
click at [909, 233] on input "balmeh sugar" at bounding box center [833, 238] width 207 height 31
paste input "Chocolate cookies"
click at [909, 233] on input "balmeh sugar" at bounding box center [833, 238] width 207 height 31
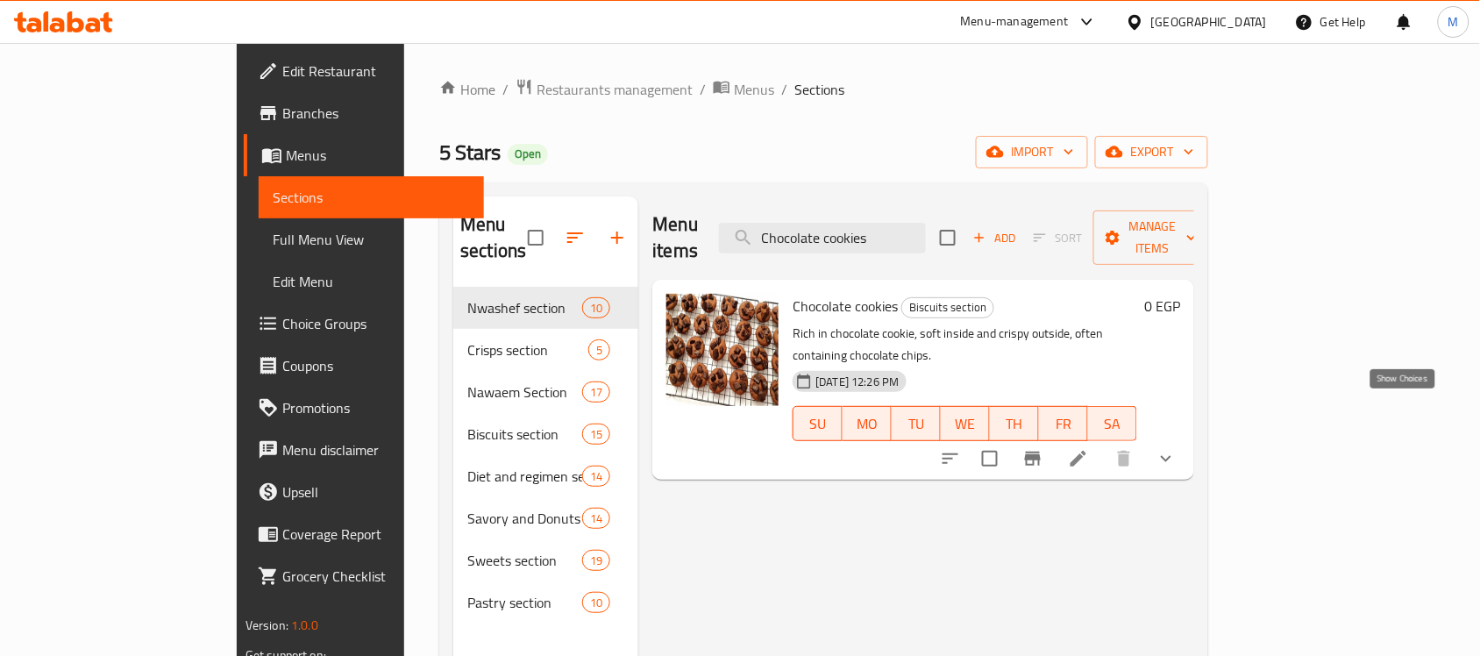
type input "Chocolate cookies"
click at [1177, 448] on icon "show more" at bounding box center [1165, 458] width 21 height 21
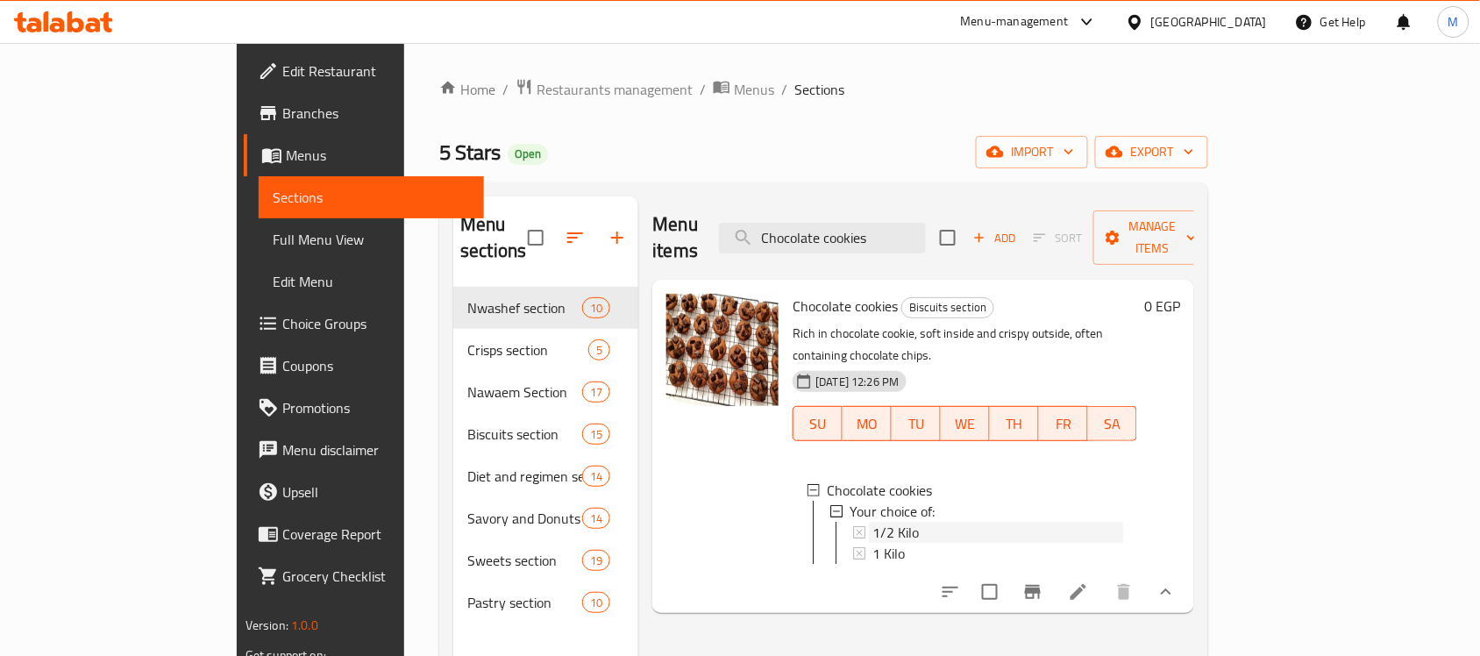
click at [949, 522] on div "1/2 Kilo" at bounding box center [997, 532] width 251 height 21
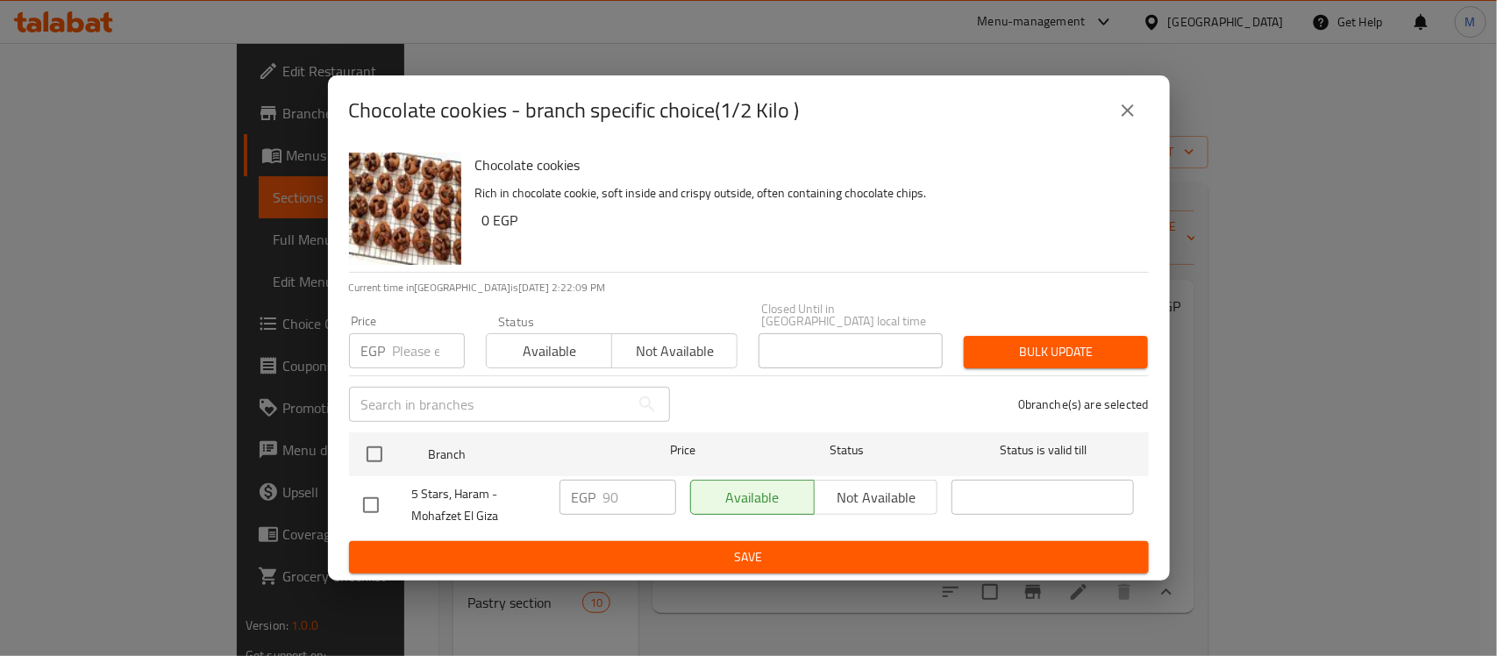
click at [370, 492] on input "checkbox" at bounding box center [370, 505] width 37 height 37
checkbox input "true"
click at [615, 494] on input "90" at bounding box center [639, 497] width 73 height 35
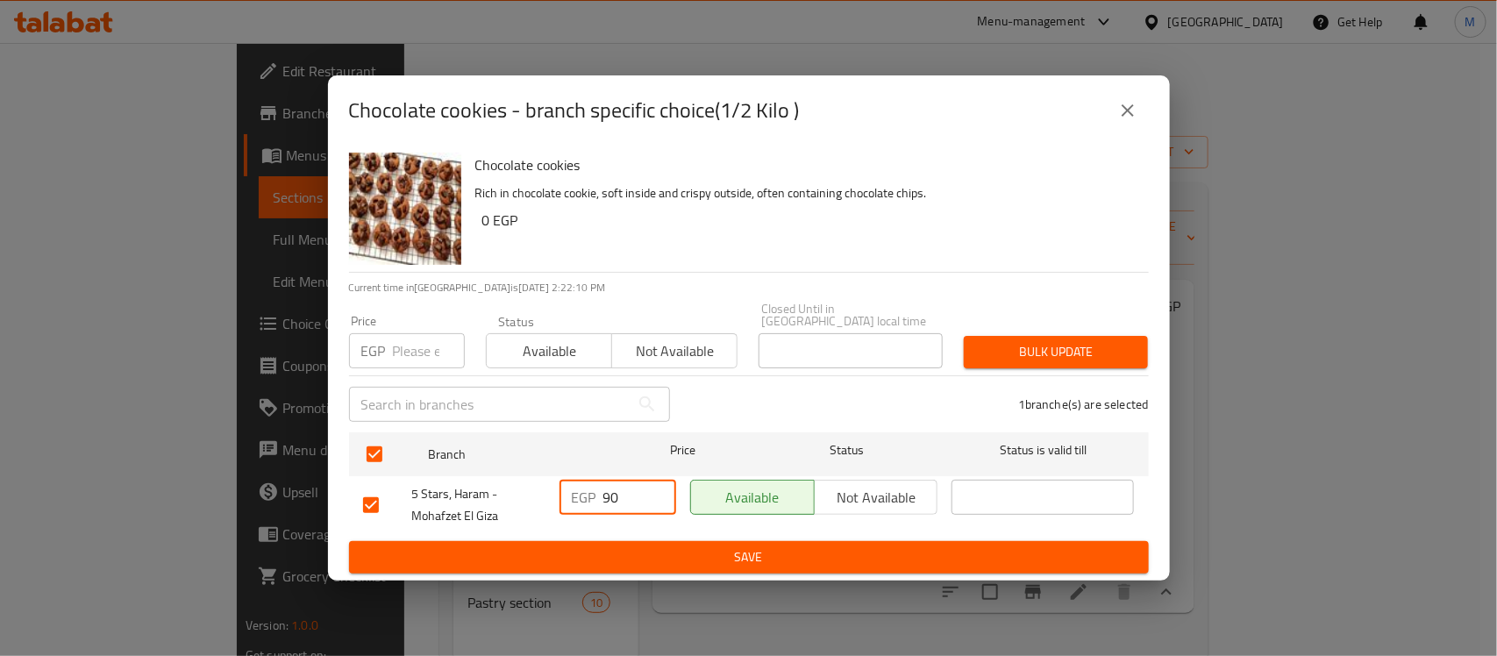
click at [615, 494] on input "90" at bounding box center [639, 497] width 73 height 35
type input "100"
click at [676, 555] on span "Save" at bounding box center [748, 557] width 771 height 22
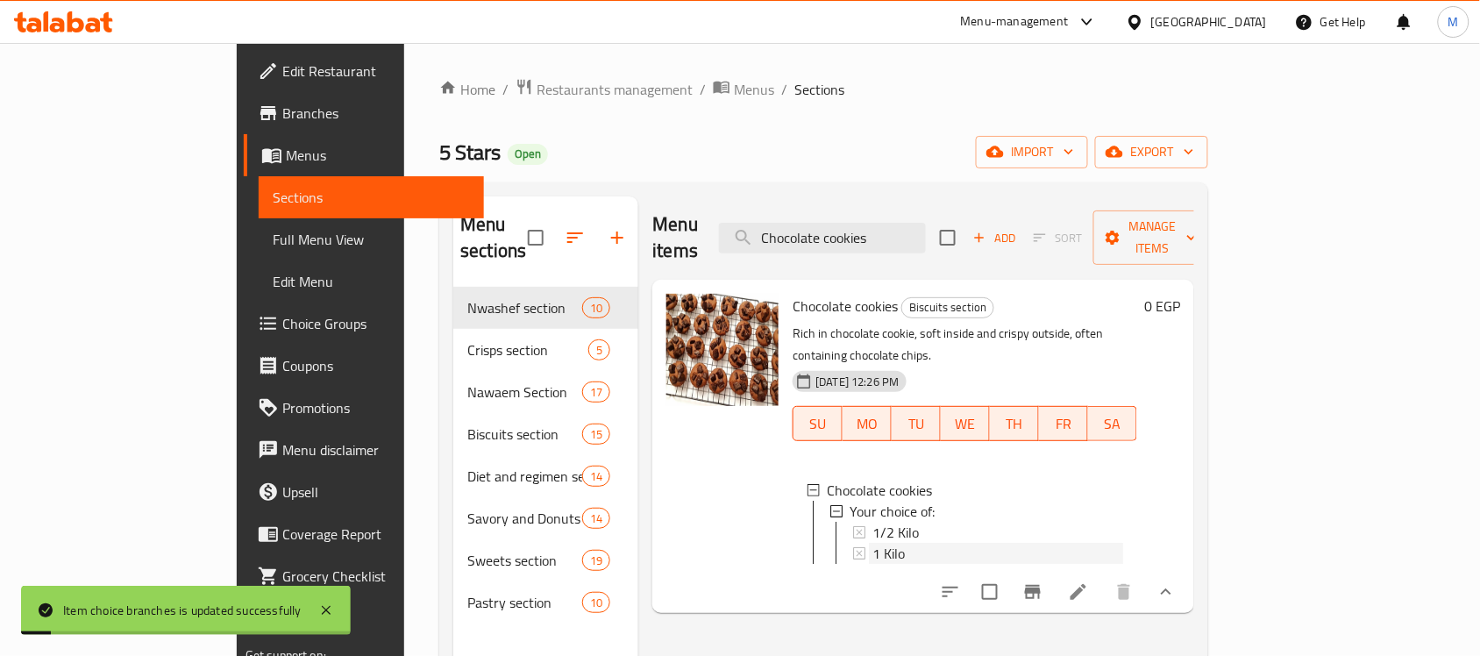
click at [872, 543] on span "1 Kilo" at bounding box center [888, 553] width 32 height 21
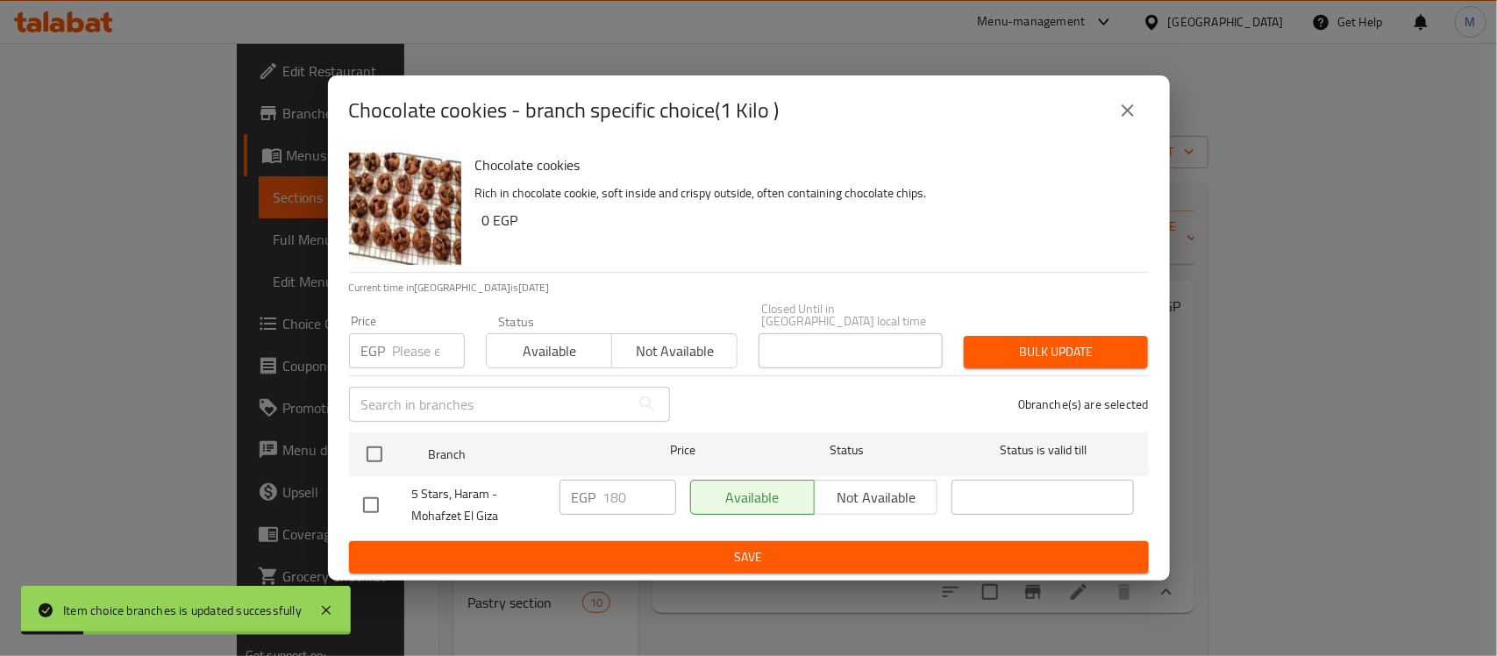
drag, startPoint x: 380, startPoint y: 506, endPoint x: 366, endPoint y: 497, distance: 15.8
click at [373, 501] on input "checkbox" at bounding box center [370, 505] width 37 height 37
checkbox input "true"
click at [609, 507] on input "180" at bounding box center [639, 497] width 73 height 35
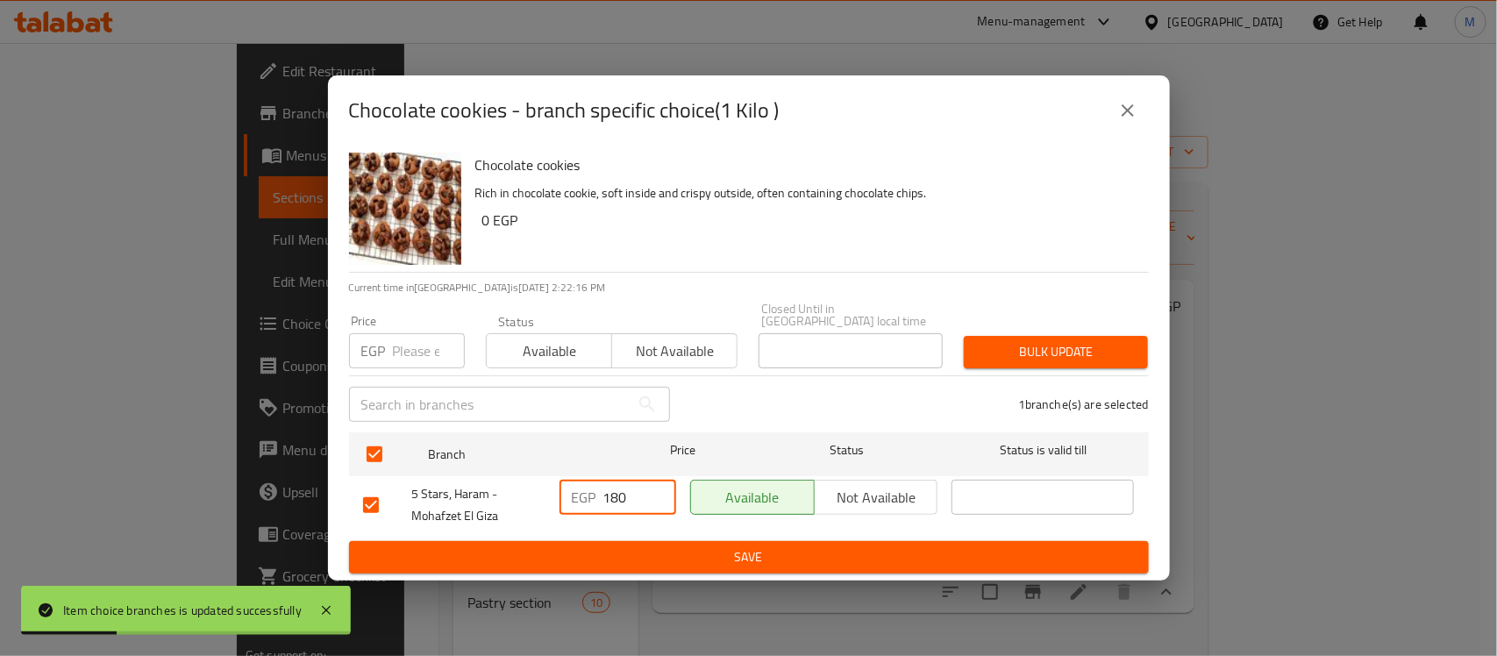
click at [609, 507] on input "180" at bounding box center [639, 497] width 73 height 35
type input "200"
click at [707, 529] on div "Available Not available" at bounding box center [814, 505] width 262 height 65
click at [700, 546] on span "Save" at bounding box center [748, 557] width 771 height 22
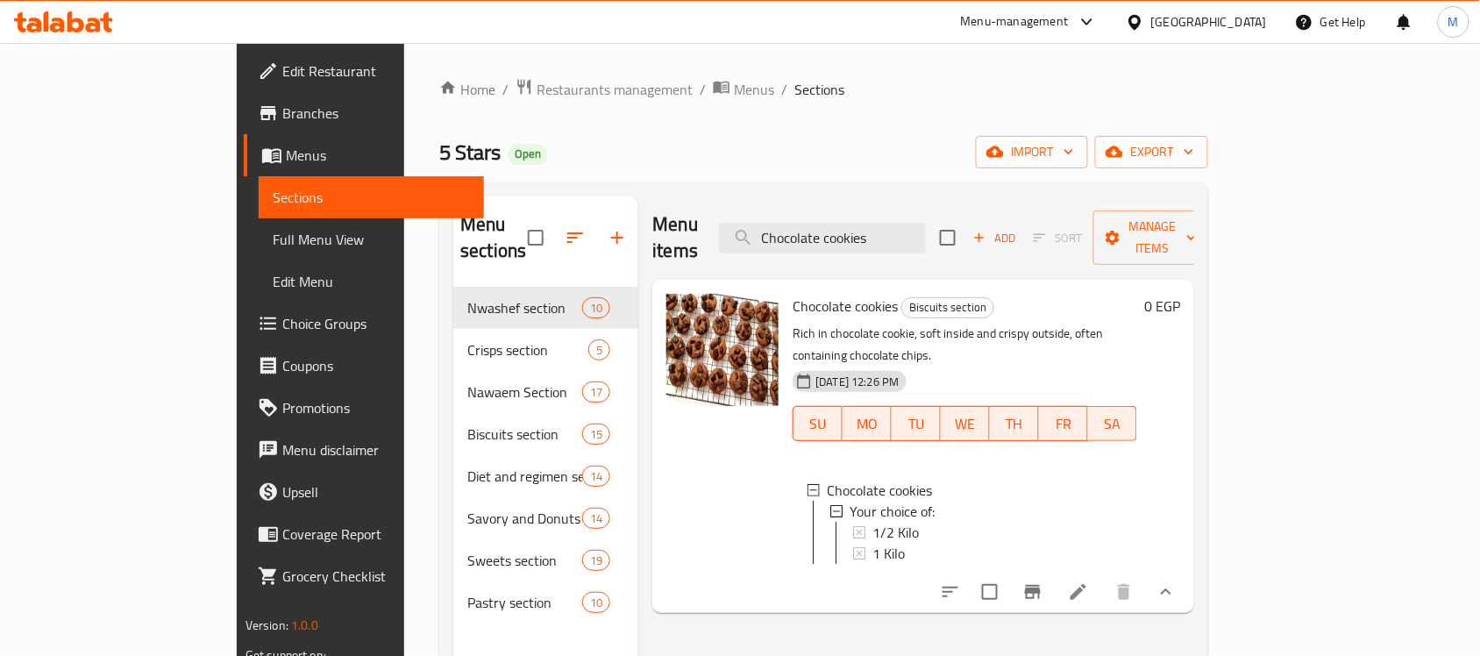
click at [907, 543] on div "1 Kilo" at bounding box center [997, 553] width 251 height 21
click at [872, 522] on div "1/2 Kilo" at bounding box center [997, 532] width 251 height 21
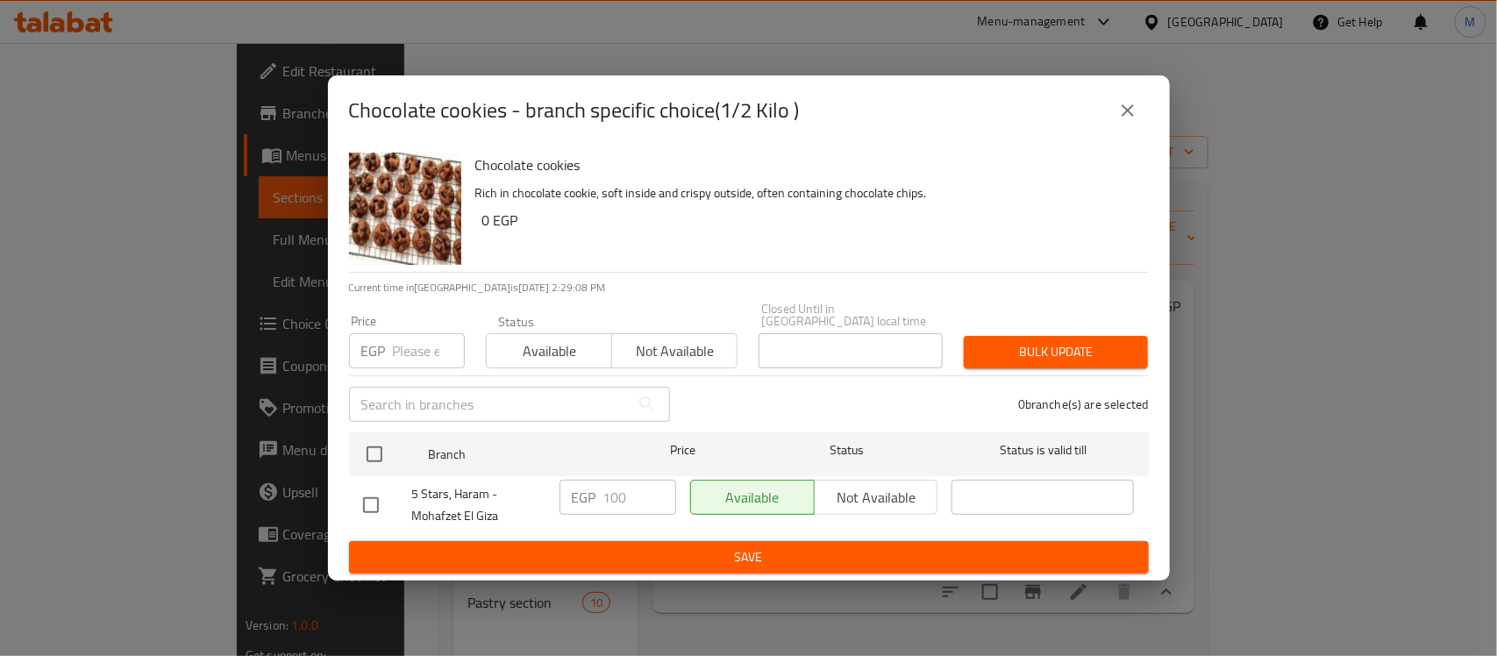
click at [1120, 121] on icon "close" at bounding box center [1127, 110] width 21 height 21
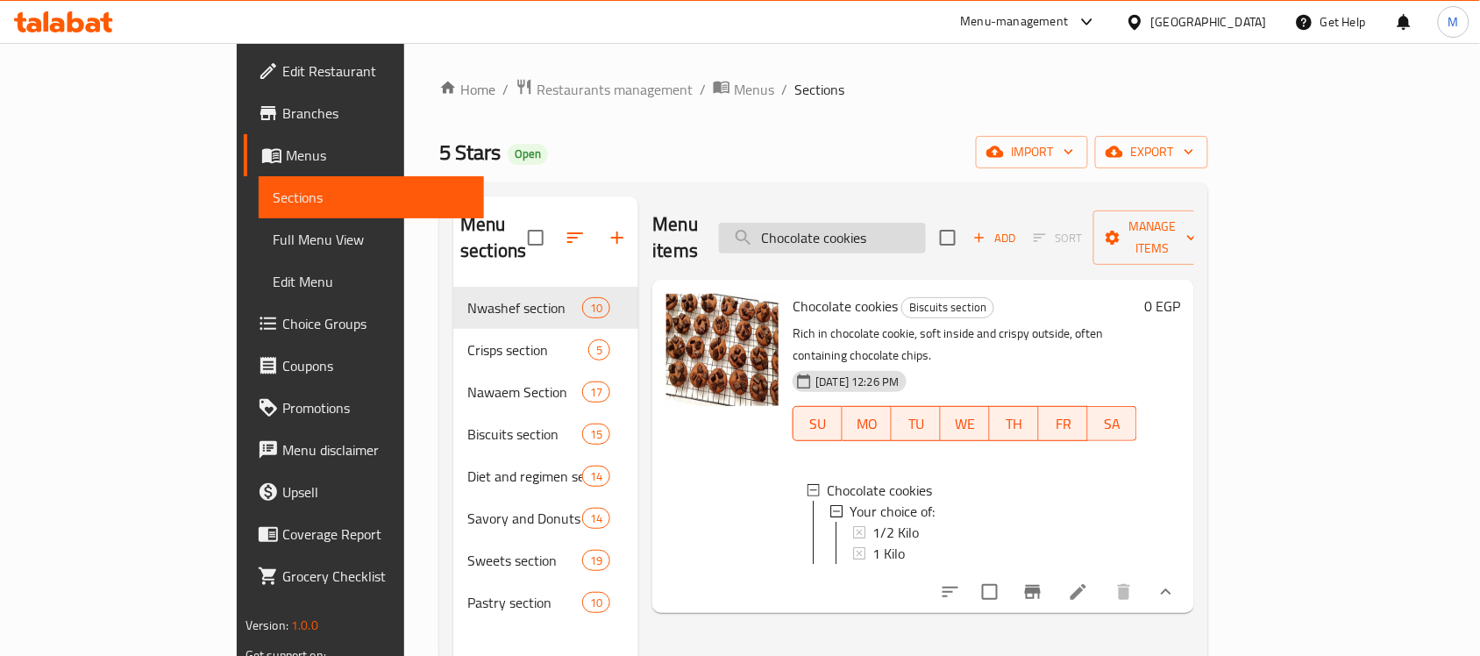
click at [926, 230] on input "Chocolate cookies" at bounding box center [822, 238] width 207 height 31
paste input "Whi"
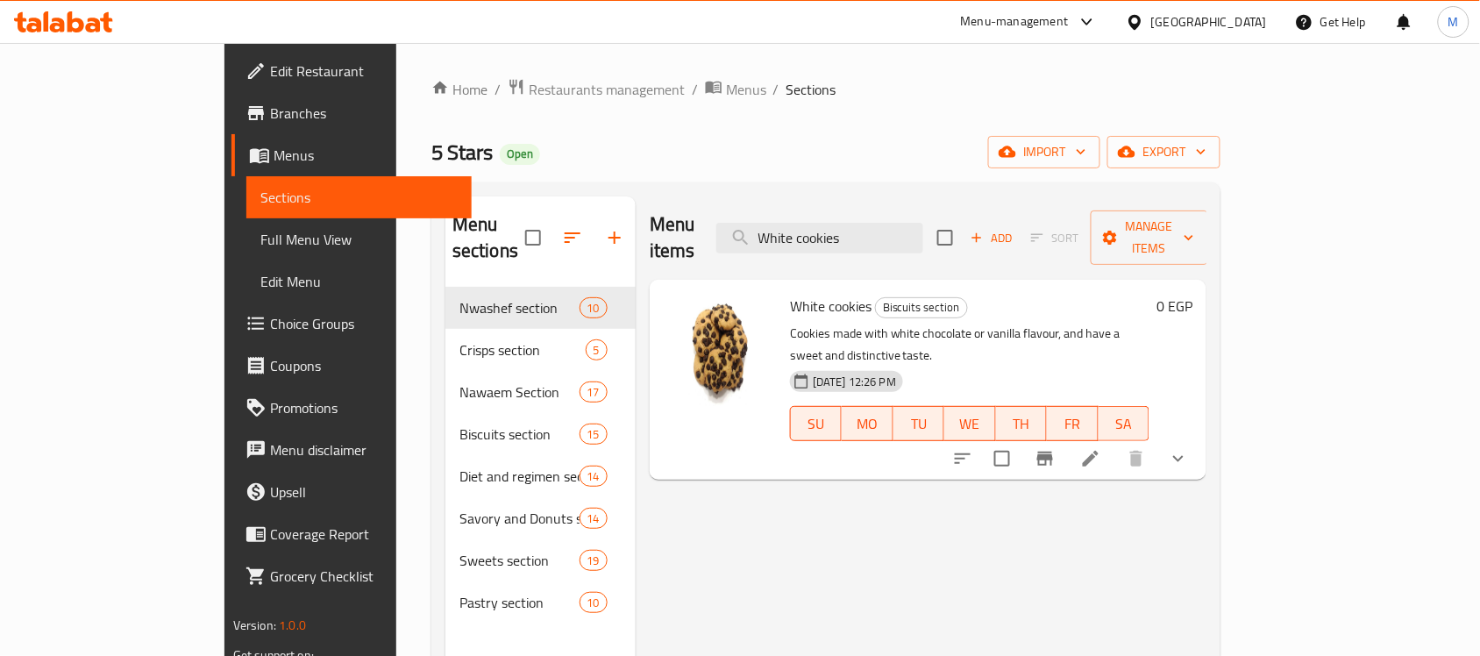
type input "White cookies"
click at [1189, 448] on icon "show more" at bounding box center [1178, 458] width 21 height 21
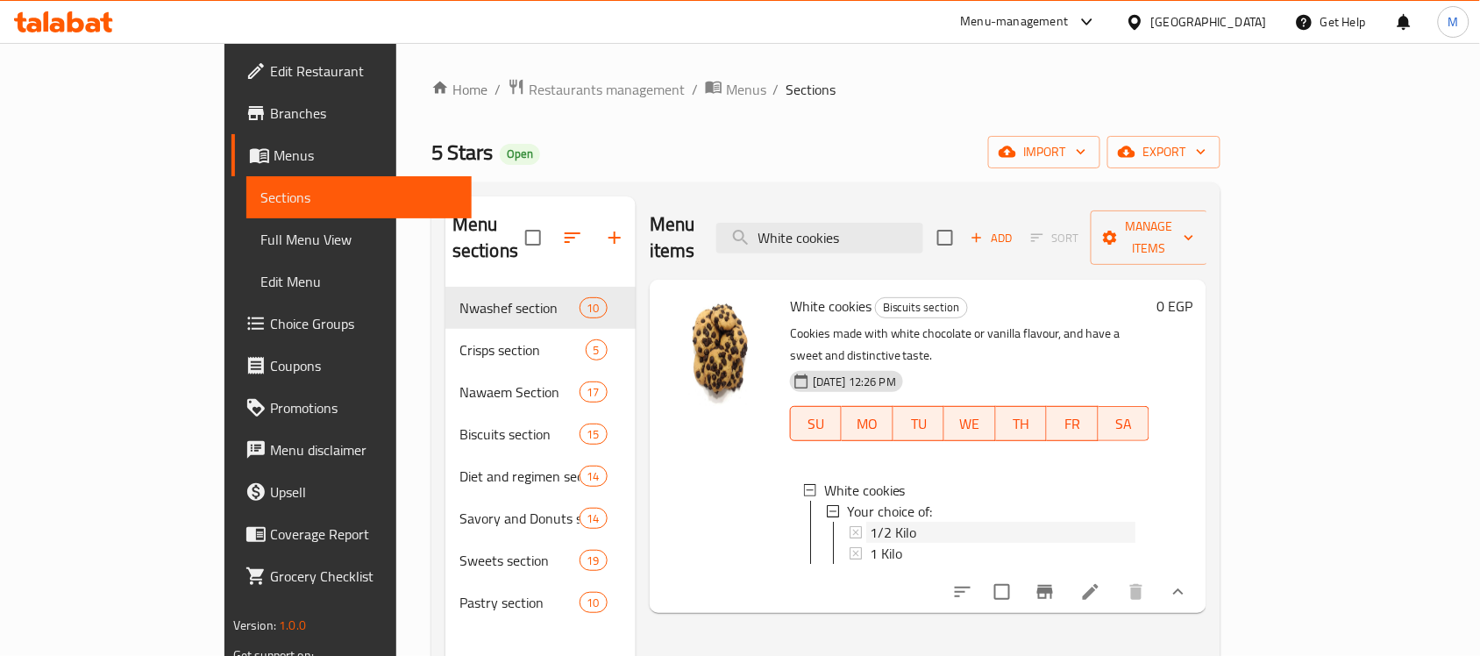
click at [870, 522] on span "1/2 Kilo" at bounding box center [893, 532] width 46 height 21
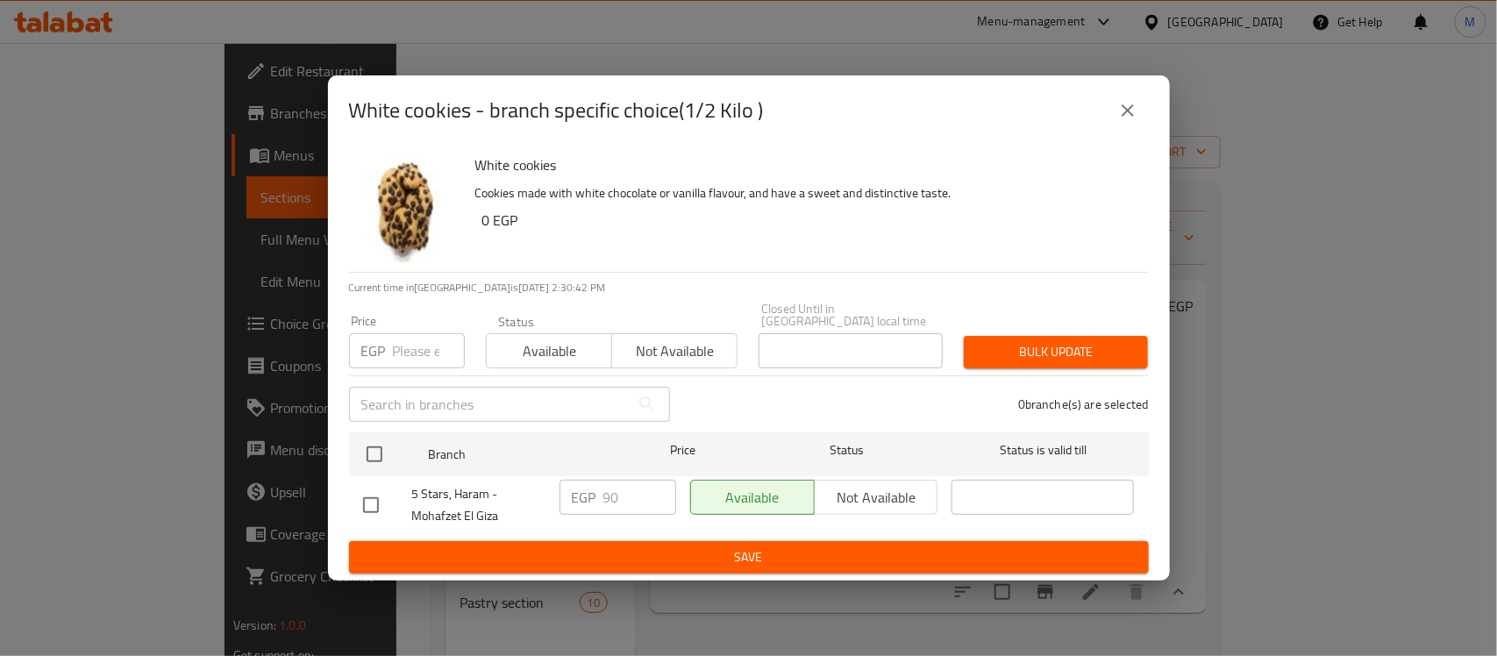
click at [374, 509] on input "checkbox" at bounding box center [370, 505] width 37 height 37
checkbox input "true"
click at [601, 480] on div "EGP 90 ​" at bounding box center [617, 497] width 117 height 35
click at [607, 515] on div "EGP 90 ​" at bounding box center [617, 505] width 131 height 65
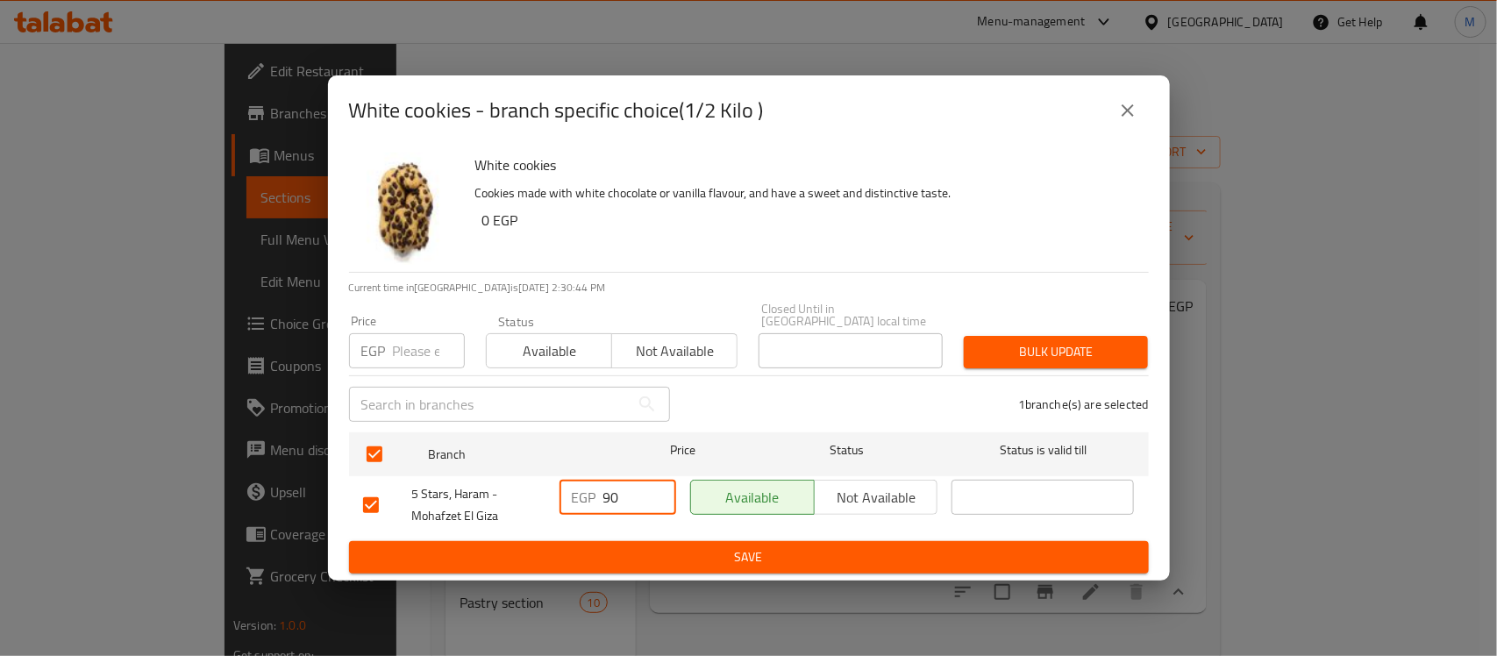
click at [611, 492] on input "90" at bounding box center [639, 497] width 73 height 35
type input "100"
click at [693, 530] on div "Available Not available" at bounding box center [814, 505] width 262 height 65
click at [693, 548] on span "Save" at bounding box center [748, 557] width 771 height 22
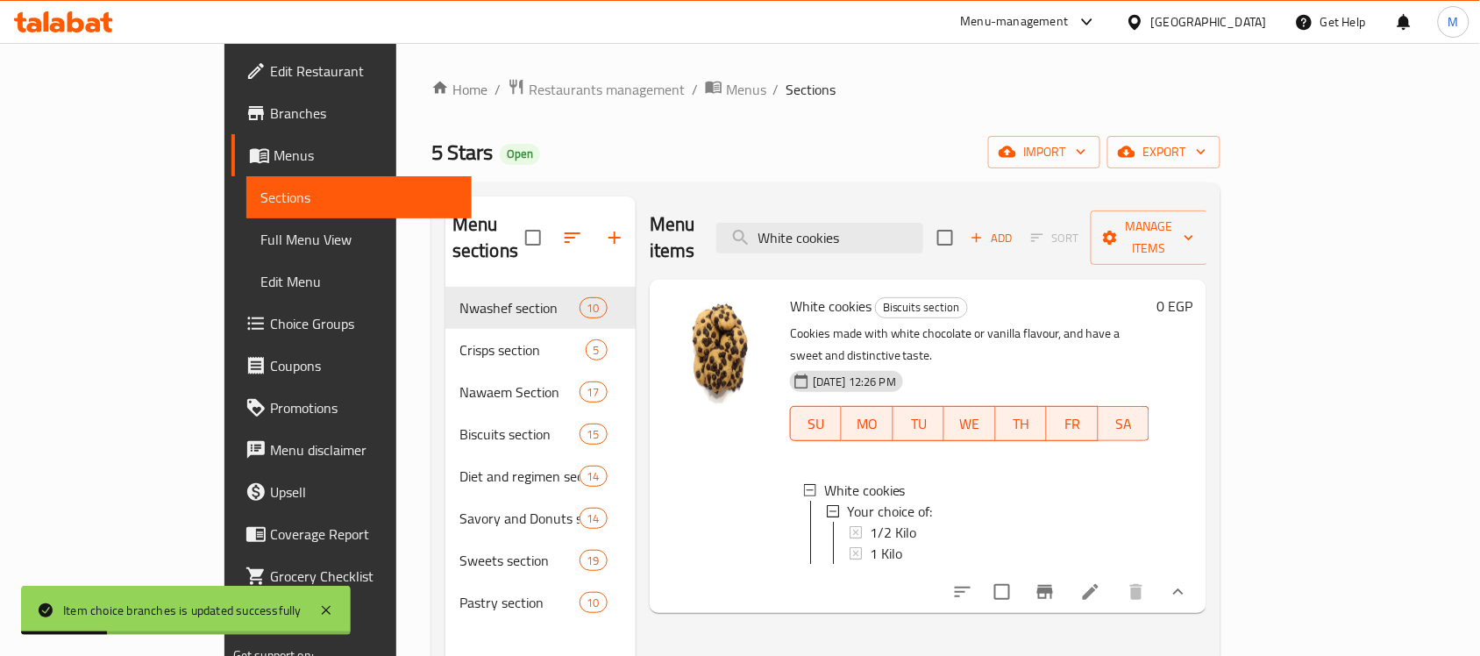
click at [913, 522] on div "1/2 Kilo" at bounding box center [1003, 532] width 266 height 21
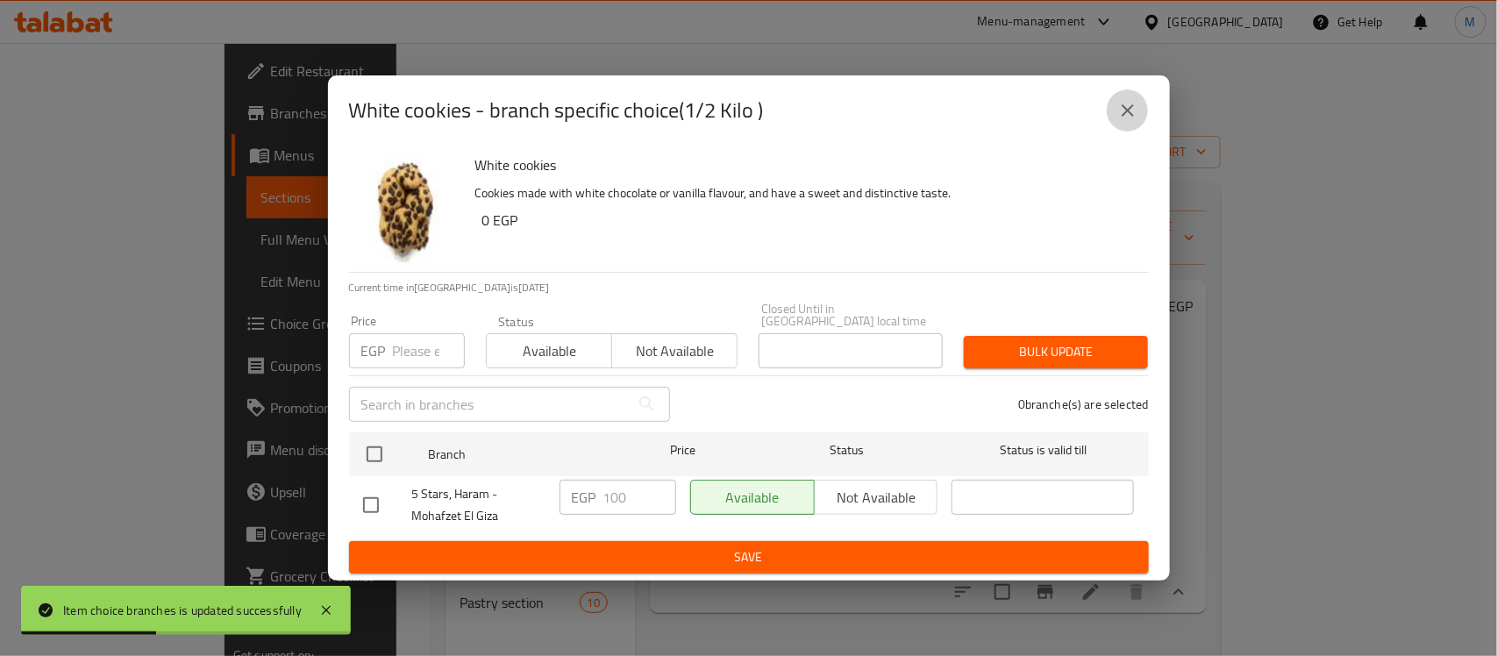
click at [1133, 121] on icon "close" at bounding box center [1127, 110] width 21 height 21
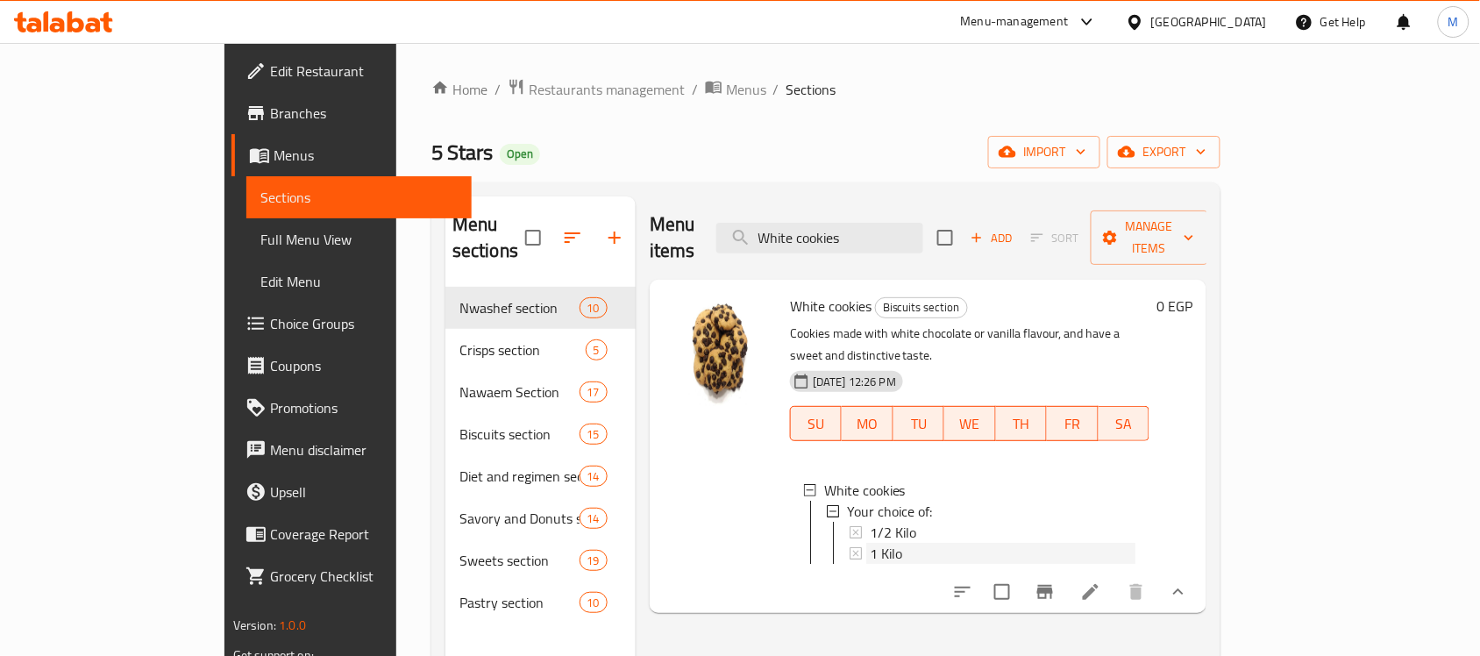
click at [874, 543] on div "1 Kilo" at bounding box center [1003, 553] width 266 height 21
click at [870, 543] on span "1 Kilo" at bounding box center [886, 553] width 32 height 21
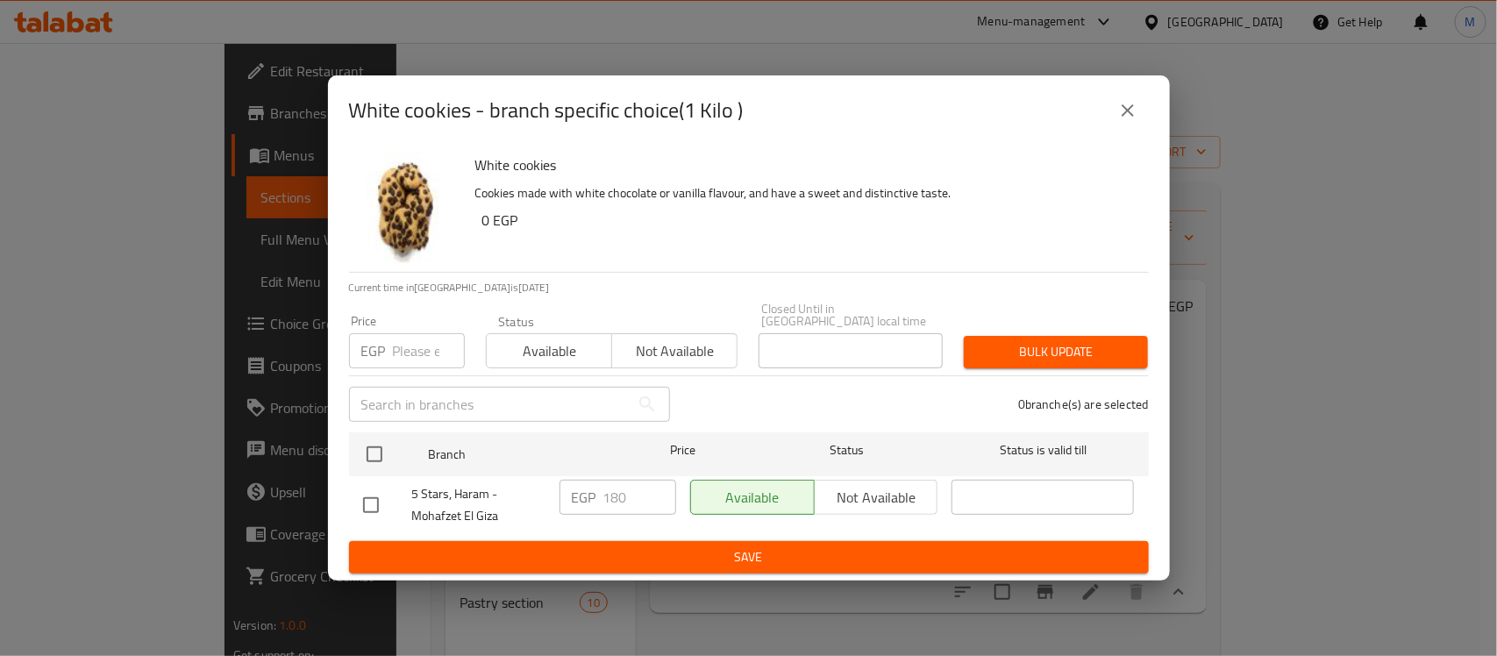
click at [380, 502] on input "checkbox" at bounding box center [370, 505] width 37 height 37
checkbox input "true"
click at [618, 492] on input "180" at bounding box center [639, 497] width 73 height 35
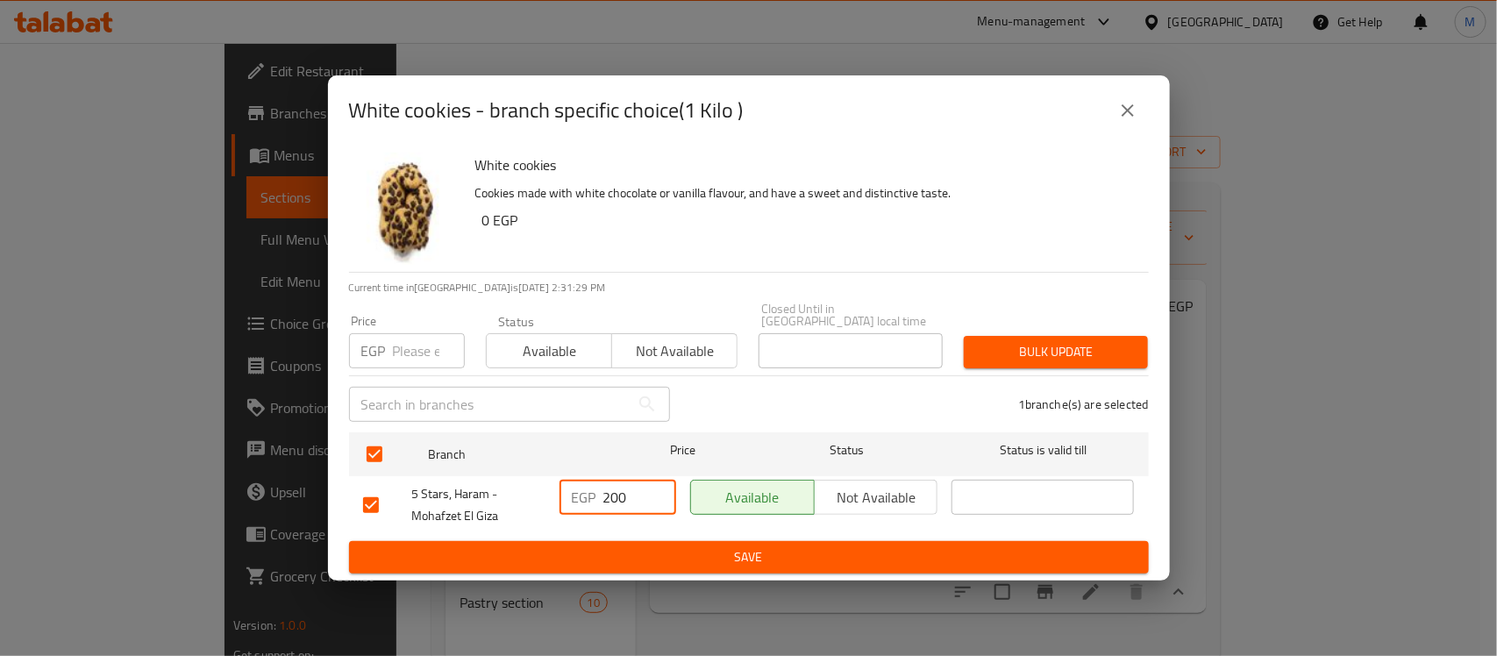
type input "200"
click at [837, 546] on span "Save" at bounding box center [748, 557] width 771 height 22
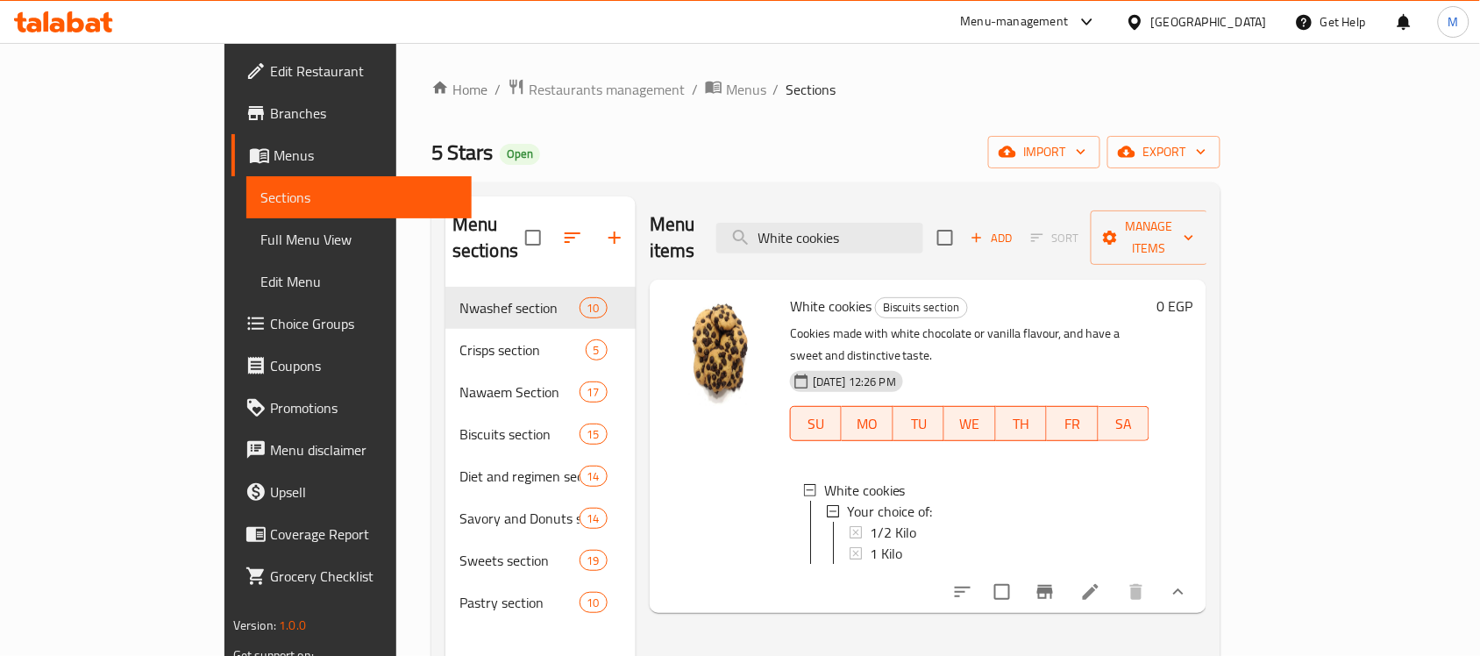
click at [870, 543] on span "1 Kilo" at bounding box center [886, 553] width 32 height 21
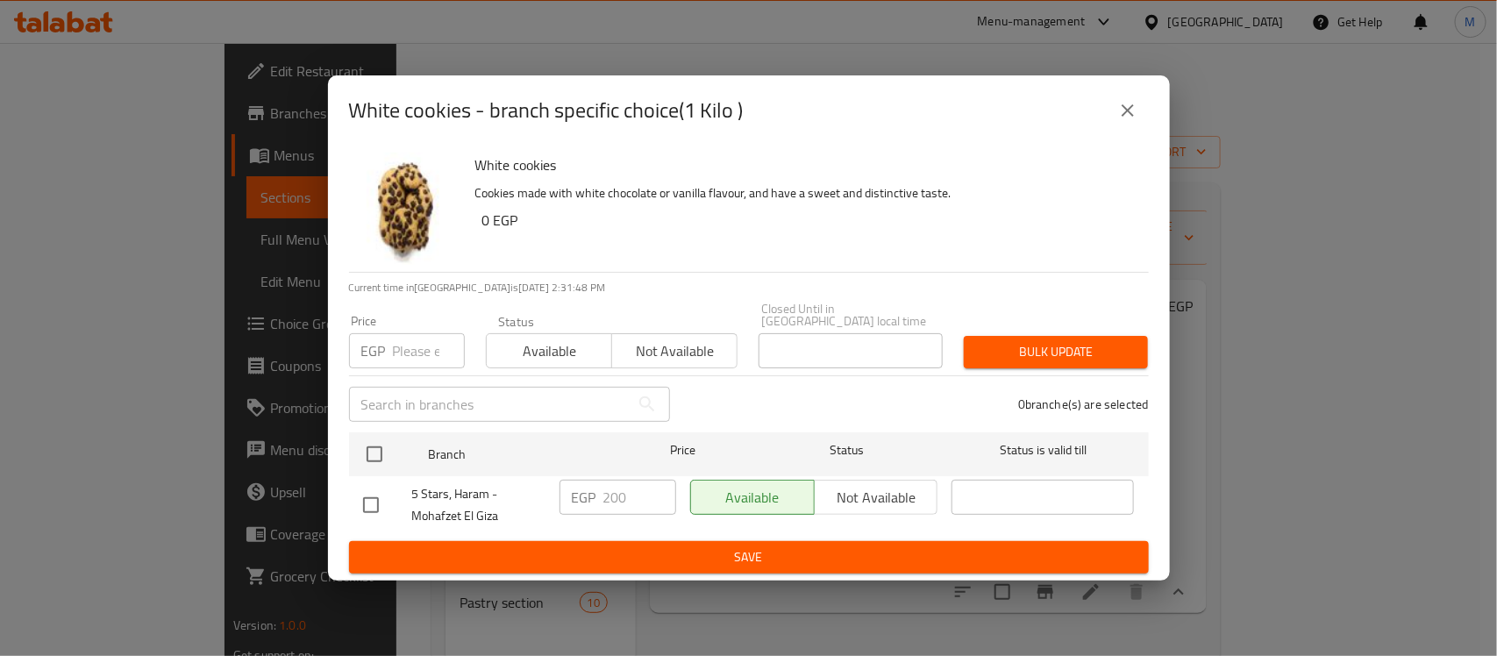
click at [842, 473] on div "Available Not available" at bounding box center [814, 505] width 262 height 65
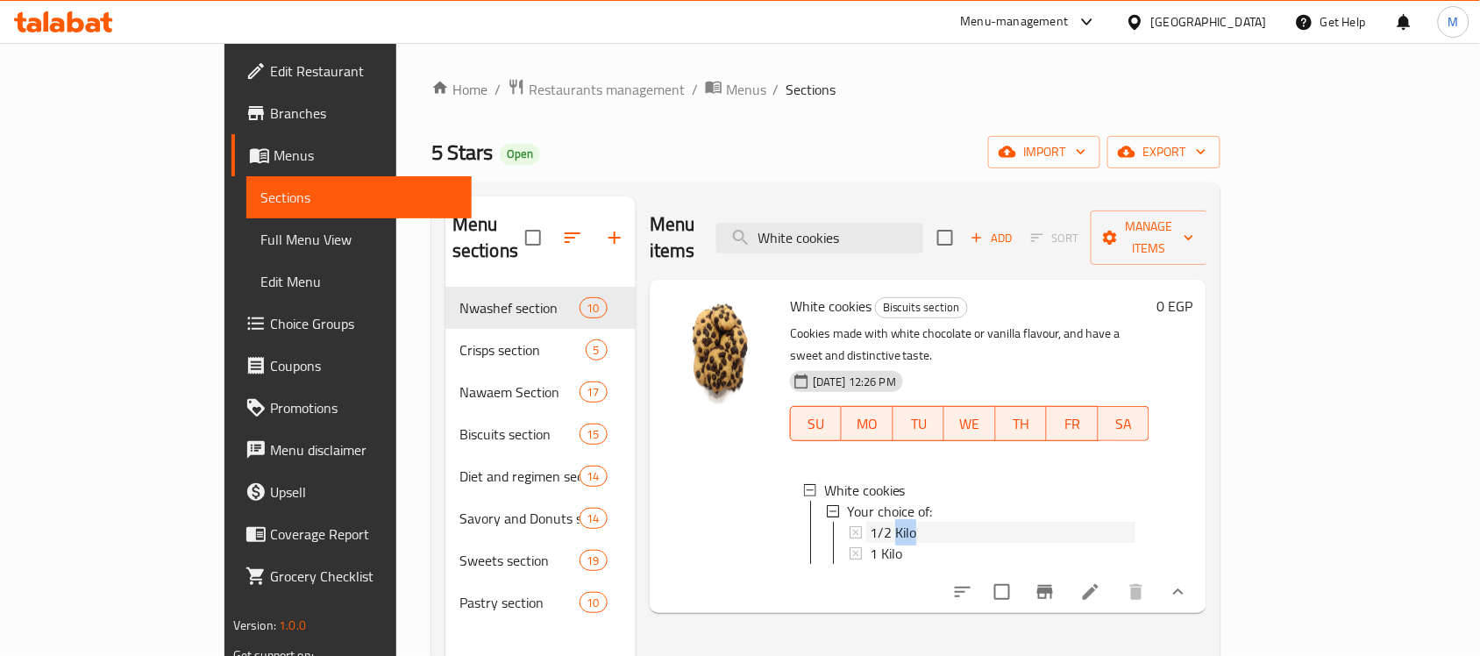
click at [870, 522] on span "1/2 Kilo" at bounding box center [893, 532] width 46 height 21
click at [923, 223] on input "White cookies" at bounding box center [819, 238] width 207 height 31
paste input "Plain Basbousa"
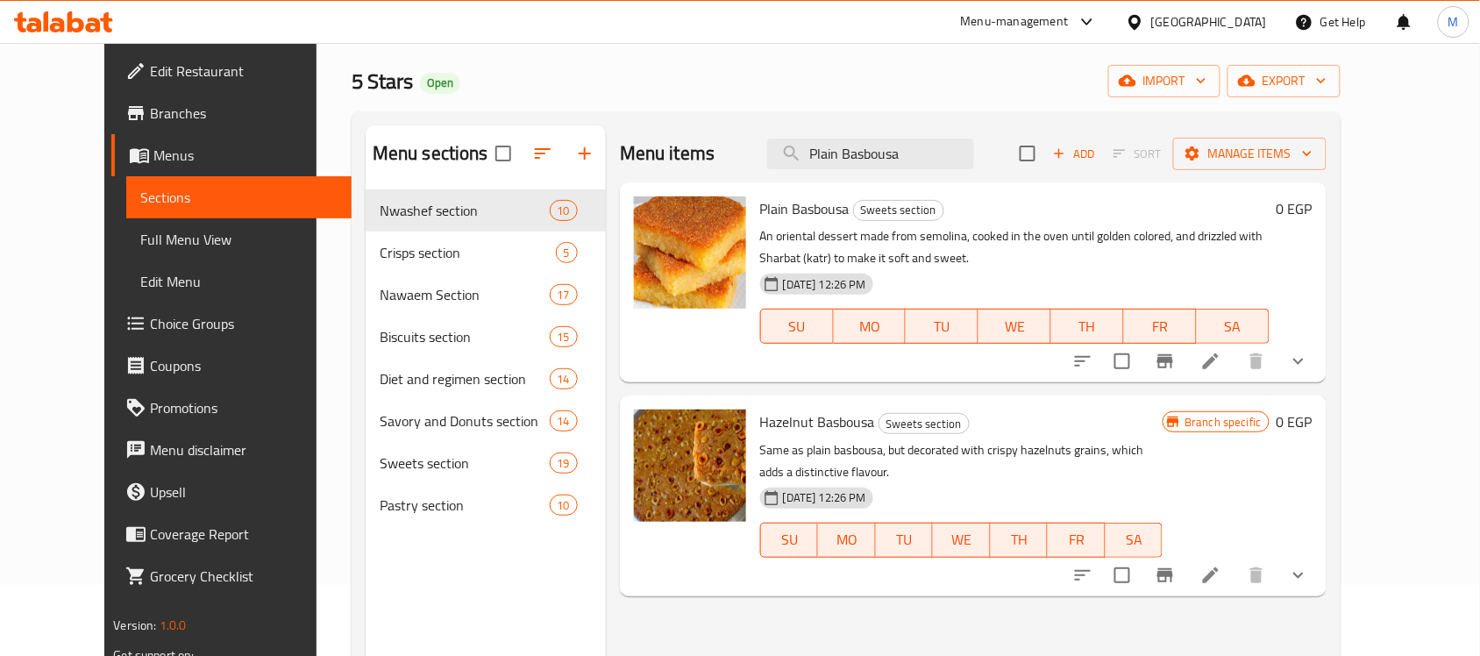
scroll to position [110, 0]
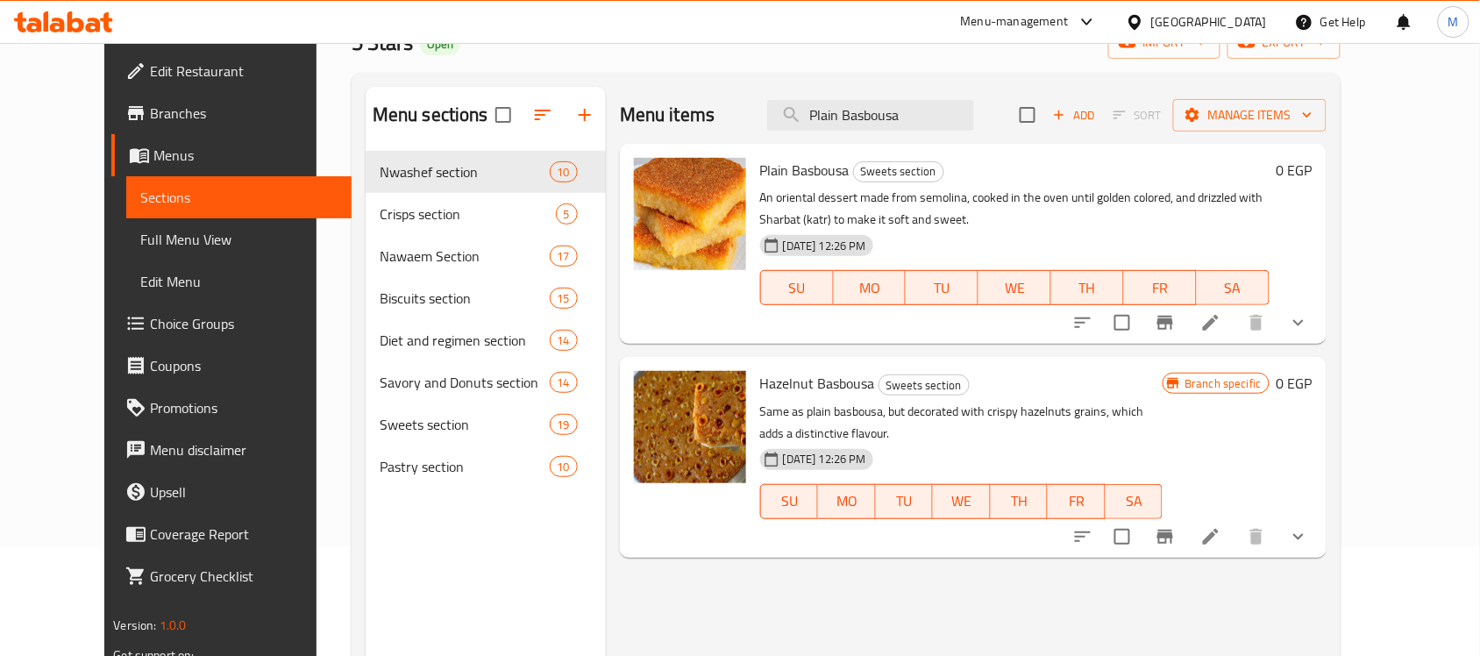
type input "Plain Basbousa"
click at [1309, 322] on icon "show more" at bounding box center [1298, 322] width 21 height 21
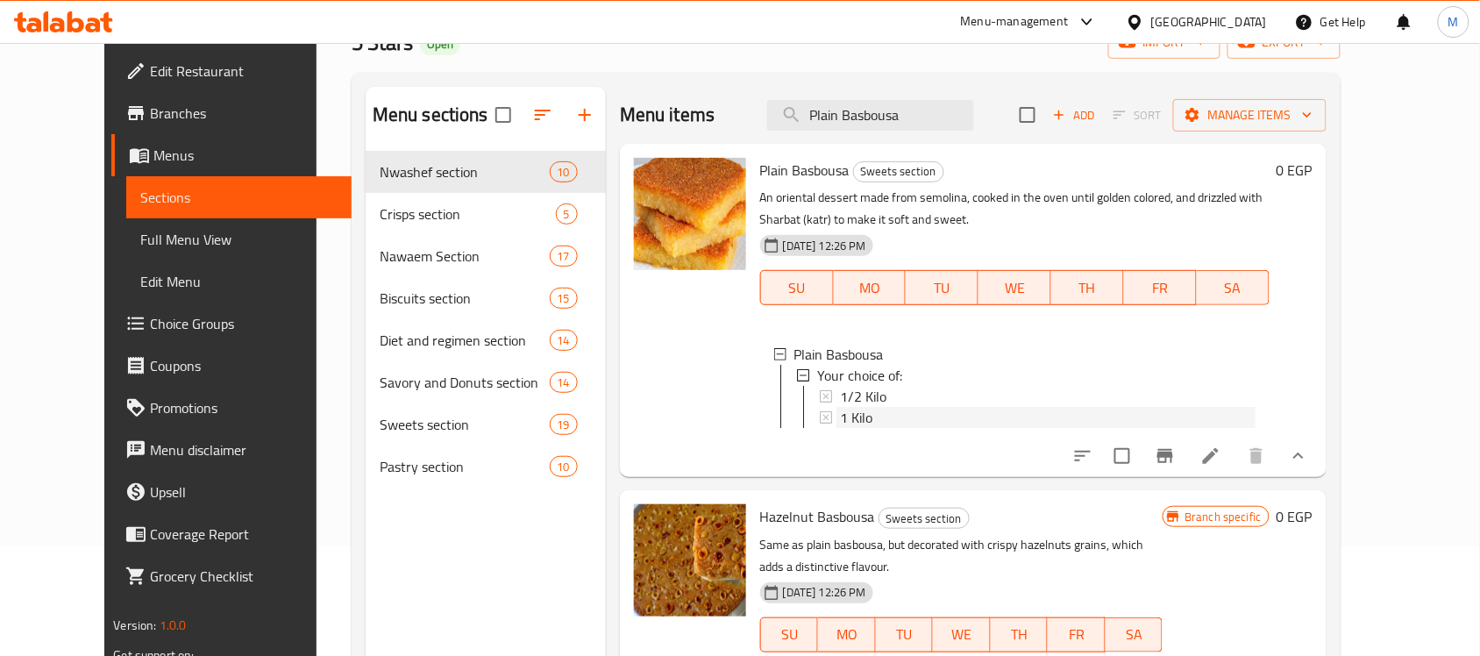
click at [882, 421] on div "1 Kilo" at bounding box center [1048, 417] width 416 height 21
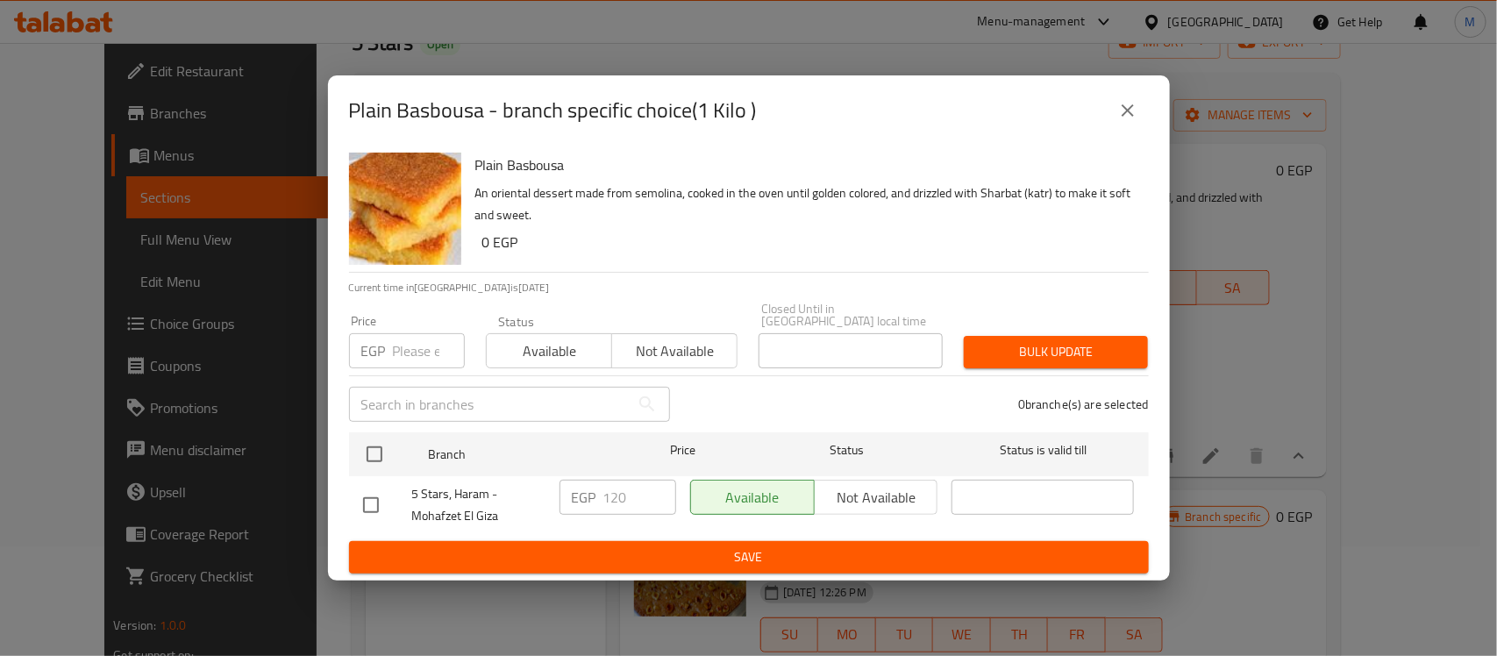
drag, startPoint x: 393, startPoint y: 498, endPoint x: 384, endPoint y: 502, distance: 9.8
click at [390, 500] on div at bounding box center [387, 505] width 49 height 37
click at [379, 502] on input "checkbox" at bounding box center [370, 505] width 37 height 37
checkbox input "true"
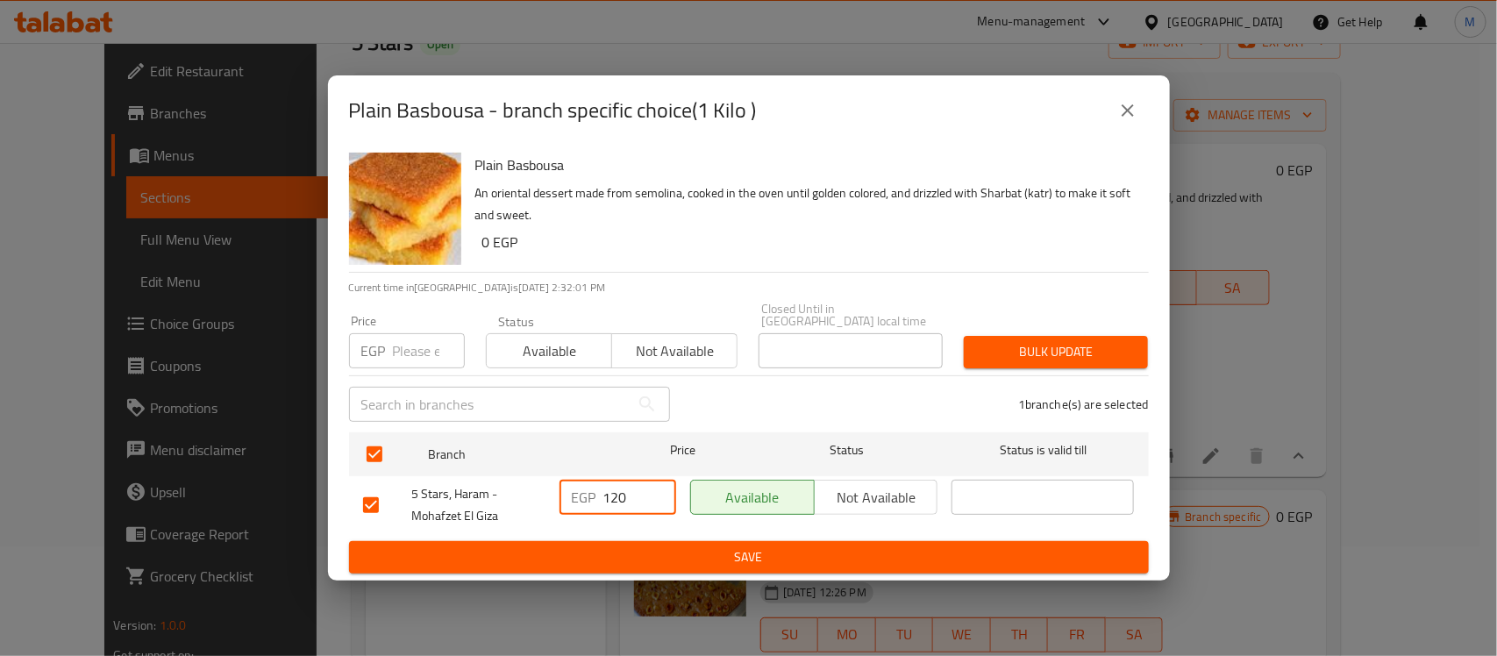
click at [629, 487] on input "120" at bounding box center [639, 497] width 73 height 35
type input "140"
click at [852, 546] on span "Save" at bounding box center [748, 557] width 771 height 22
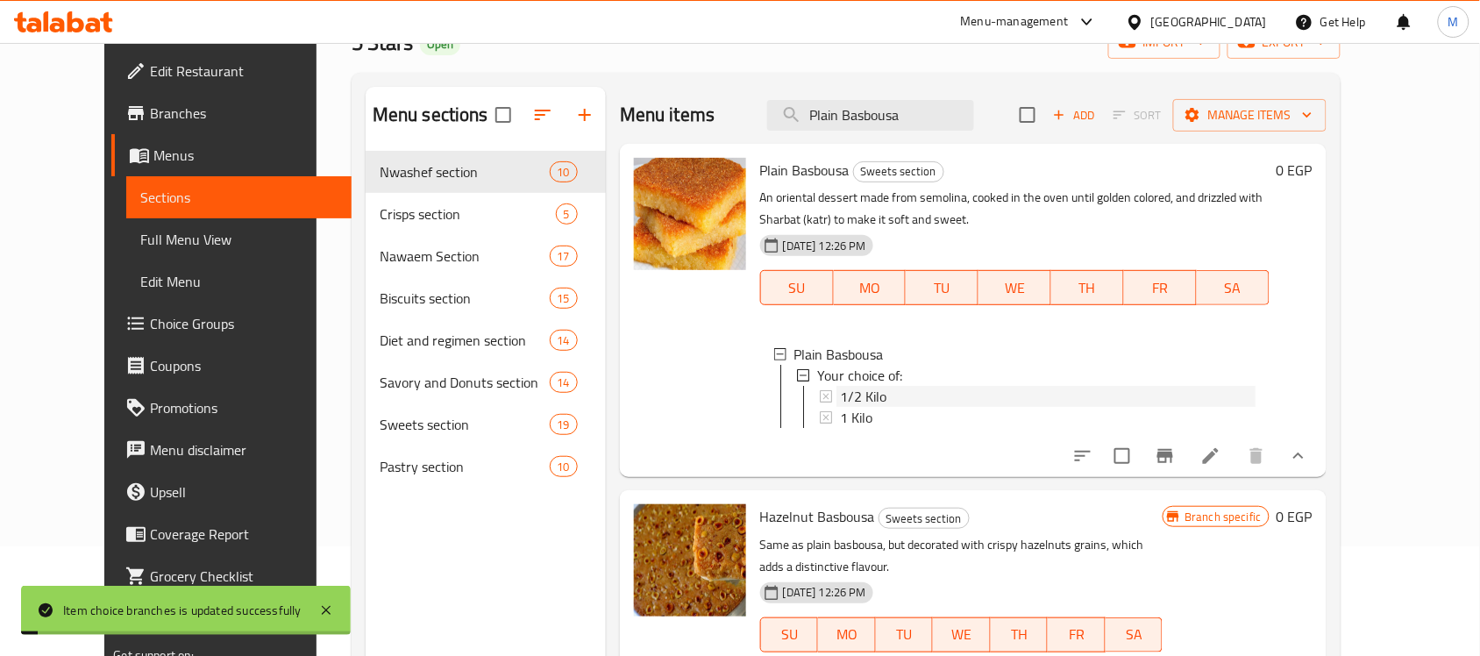
click at [869, 396] on div "1/2 Kilo" at bounding box center [1048, 396] width 416 height 21
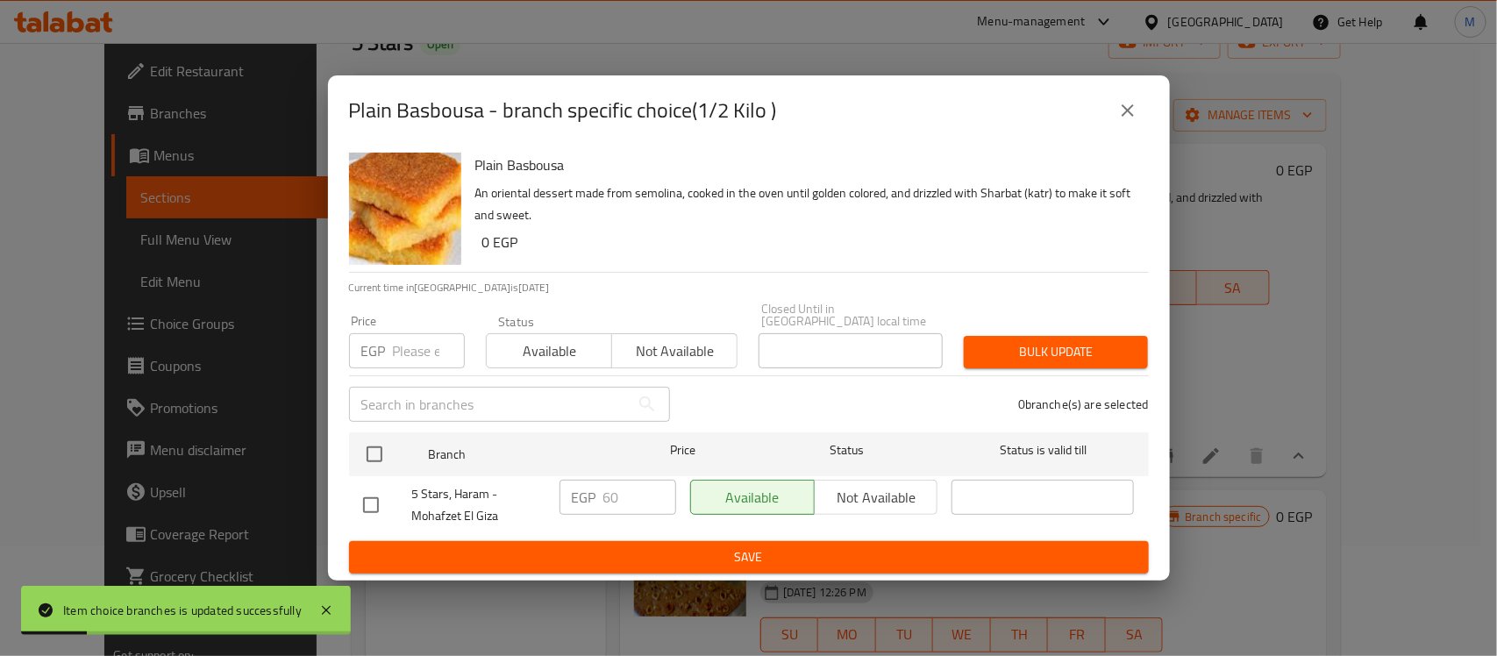
click at [359, 513] on input "checkbox" at bounding box center [370, 505] width 37 height 37
checkbox input "true"
click at [574, 487] on p "EGP" at bounding box center [584, 497] width 25 height 21
click at [608, 494] on input "60" at bounding box center [639, 497] width 73 height 35
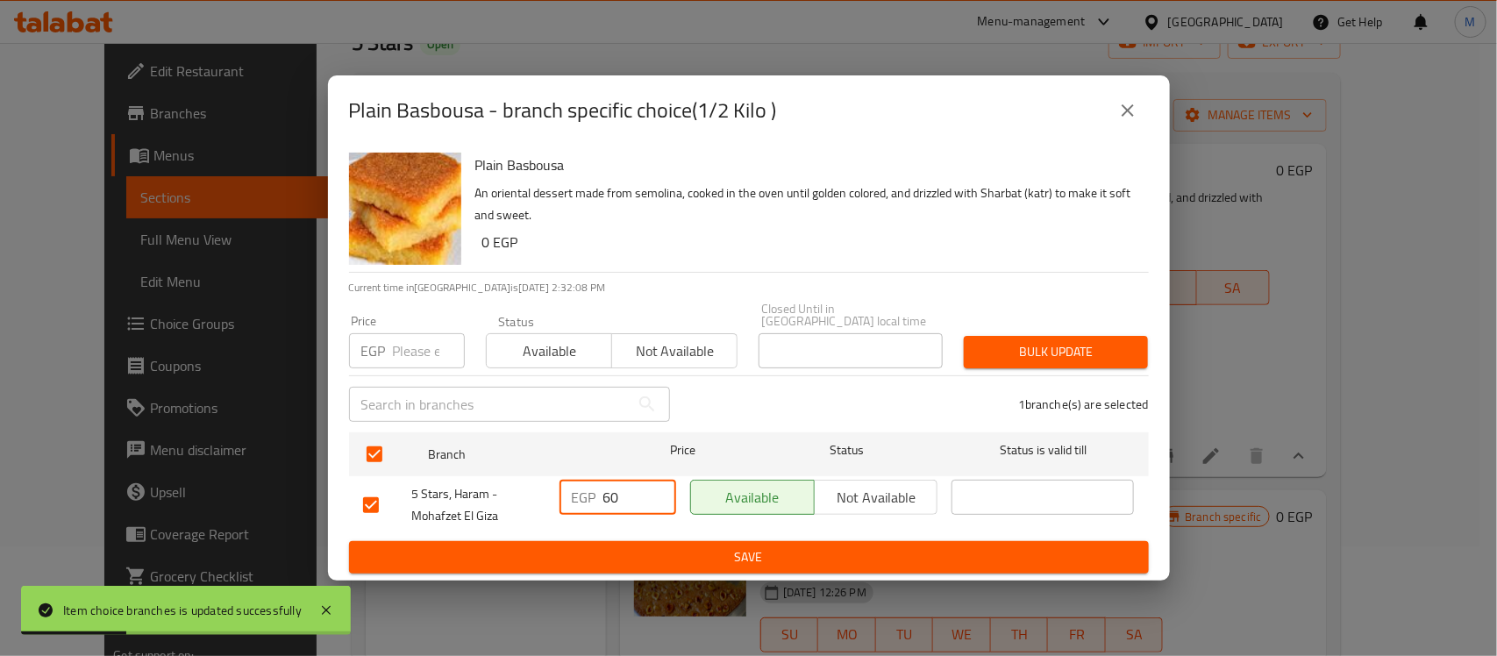
click at [608, 494] on input "60" at bounding box center [639, 497] width 73 height 35
type input "70"
click at [778, 551] on span "Save" at bounding box center [748, 557] width 771 height 22
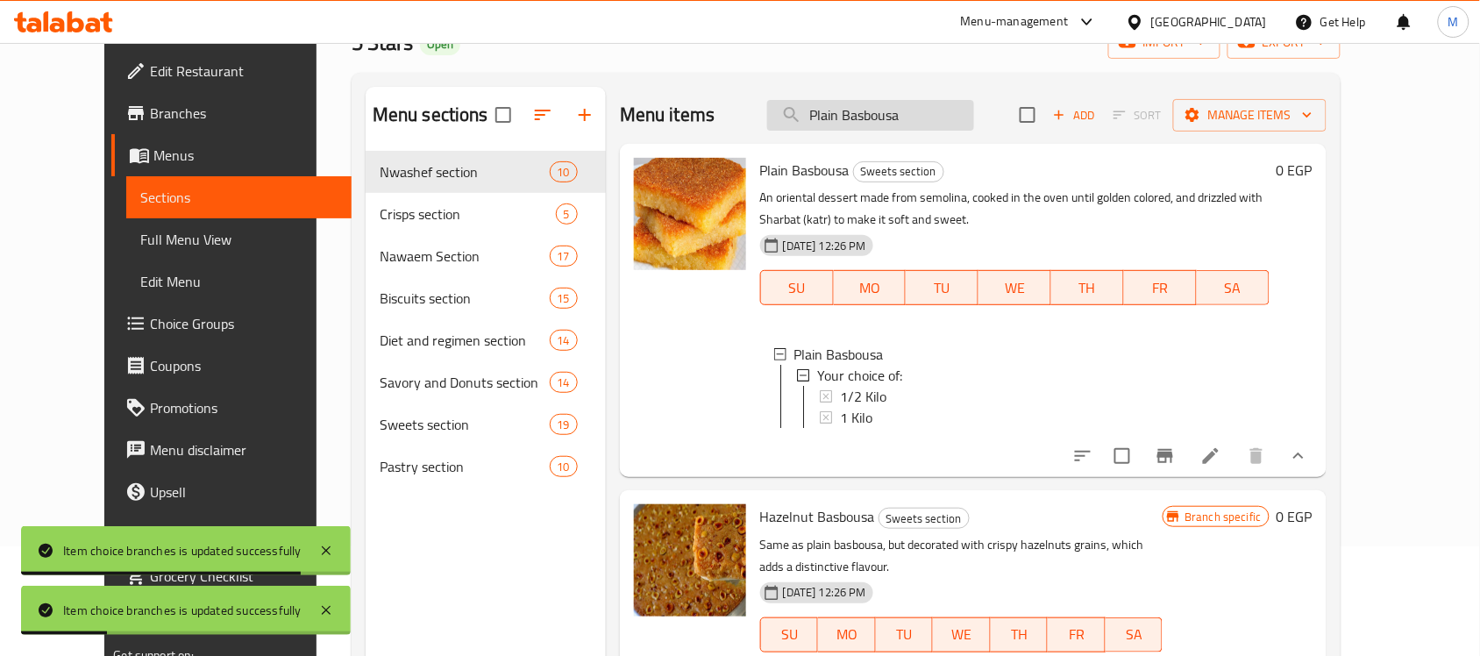
click at [870, 117] on input "Plain Basbousa" at bounding box center [870, 115] width 207 height 31
paste input "Hazelnut"
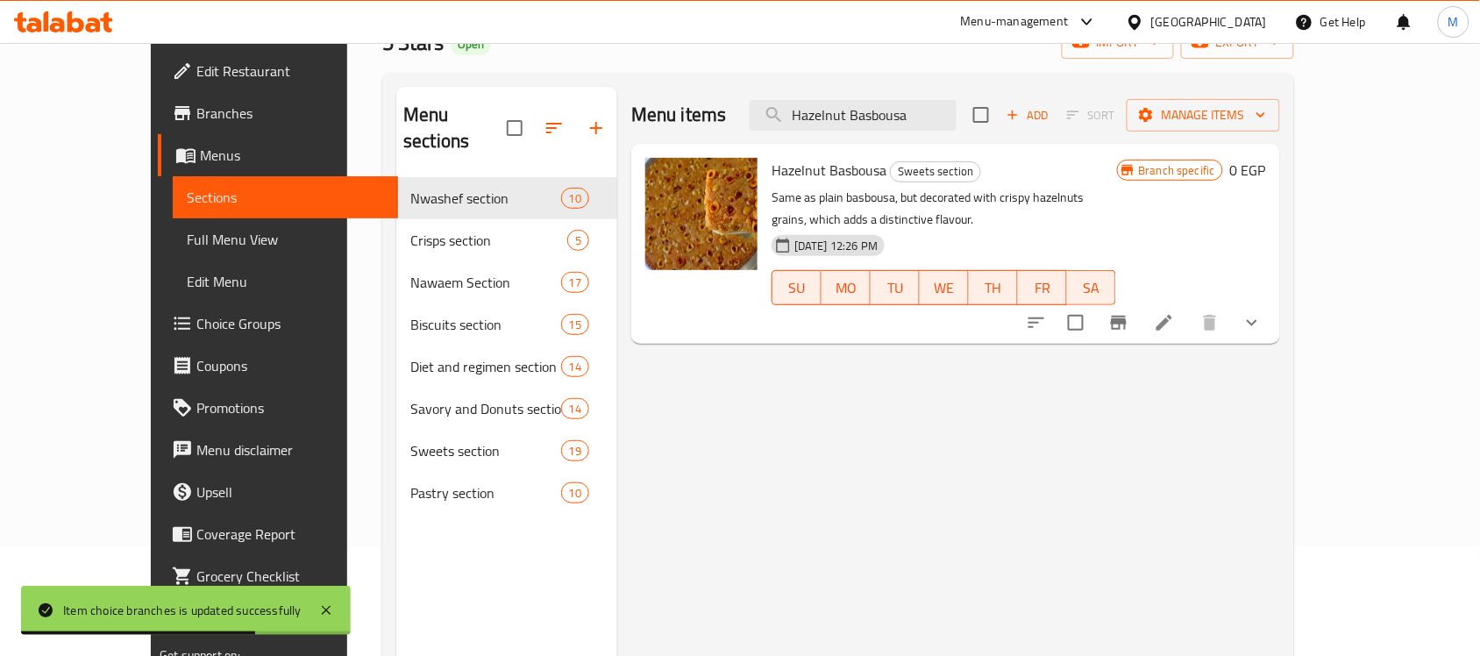
type input "Hazelnut Basbousa"
click at [1257, 320] on icon "show more" at bounding box center [1252, 323] width 11 height 6
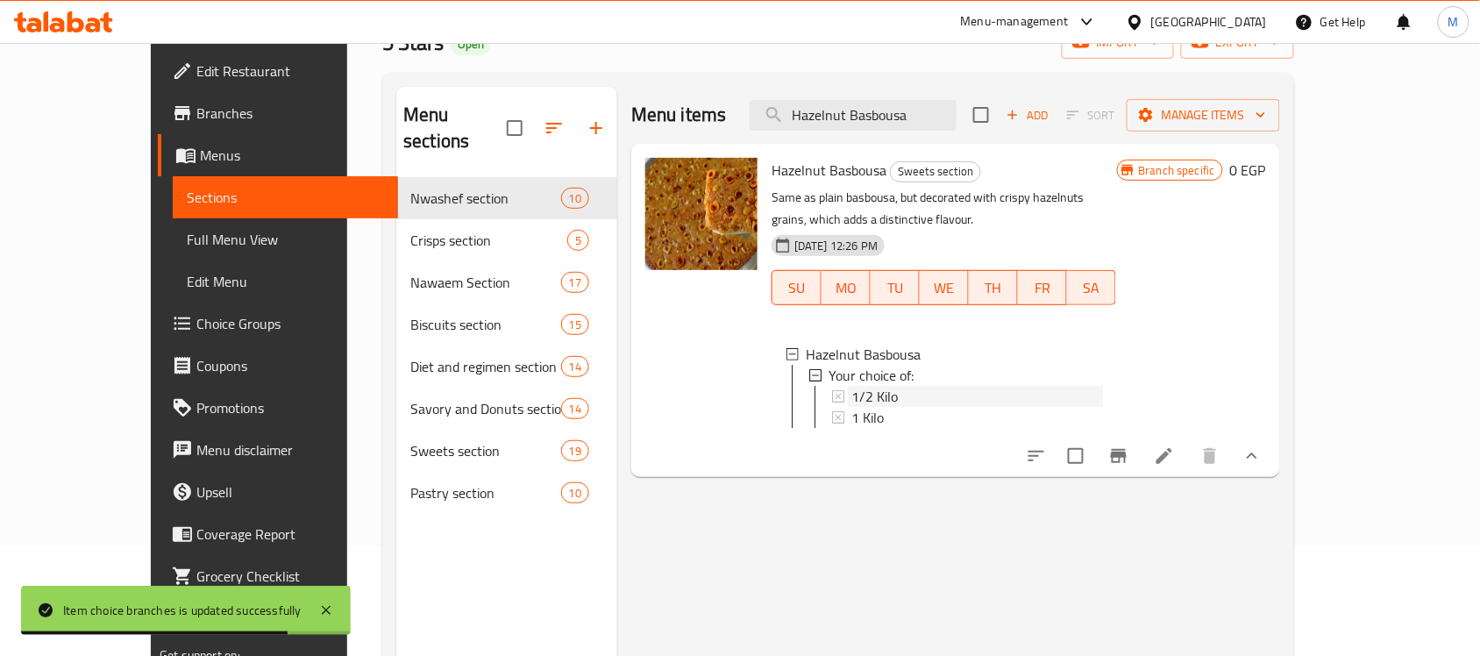
click at [848, 386] on div "1/2 Kilo" at bounding box center [975, 396] width 254 height 21
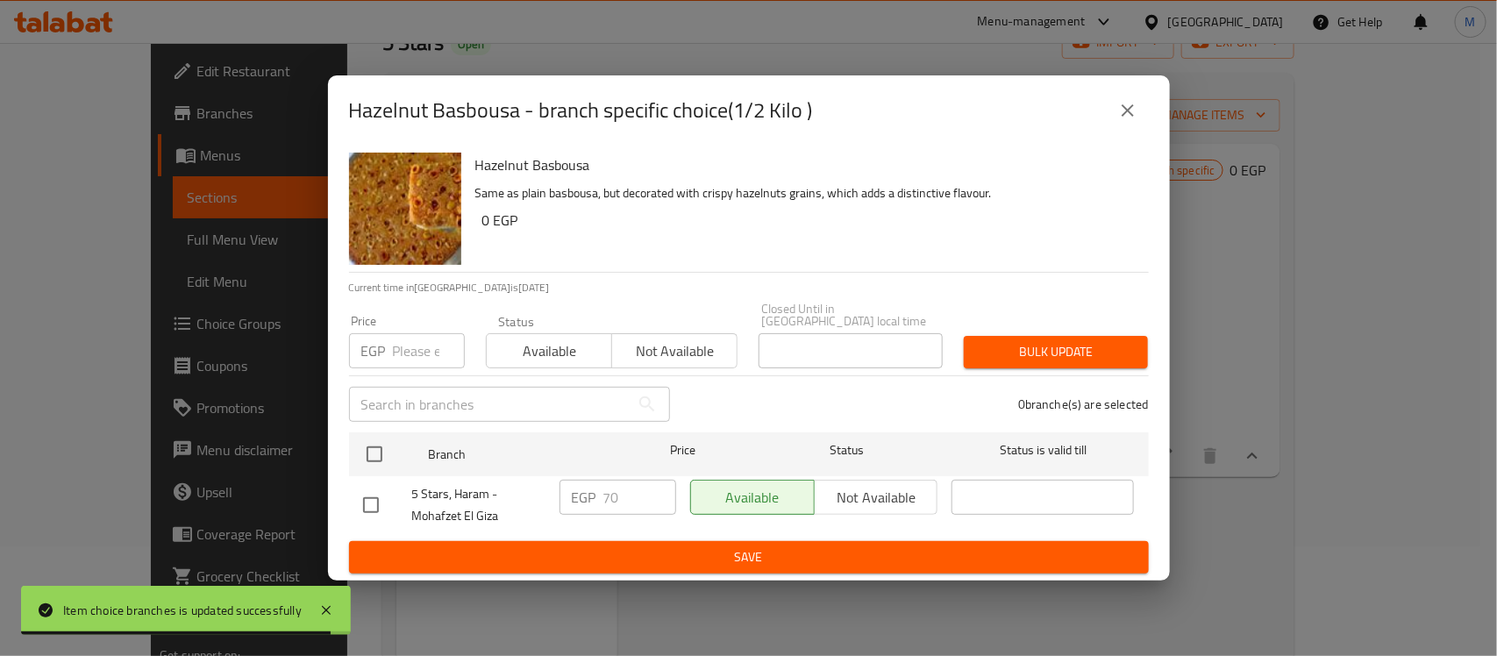
click at [343, 515] on div "Hazelnut Basbousa Same as plain basbousa, but decorated with crispy hazelnuts g…" at bounding box center [749, 363] width 842 height 435
click at [364, 497] on input "checkbox" at bounding box center [370, 505] width 37 height 37
checkbox input "true"
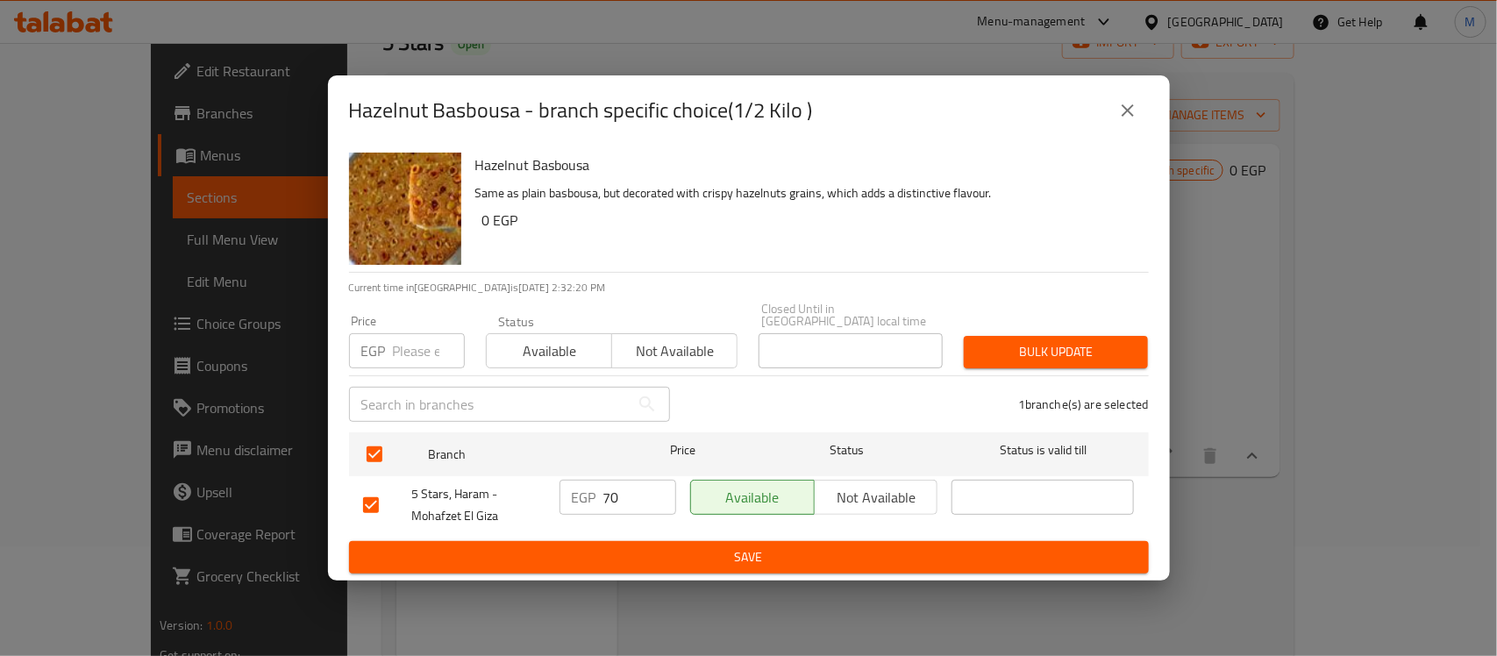
click at [616, 489] on input "70" at bounding box center [639, 497] width 73 height 35
type input "80"
click at [802, 558] on span "Save" at bounding box center [748, 557] width 771 height 22
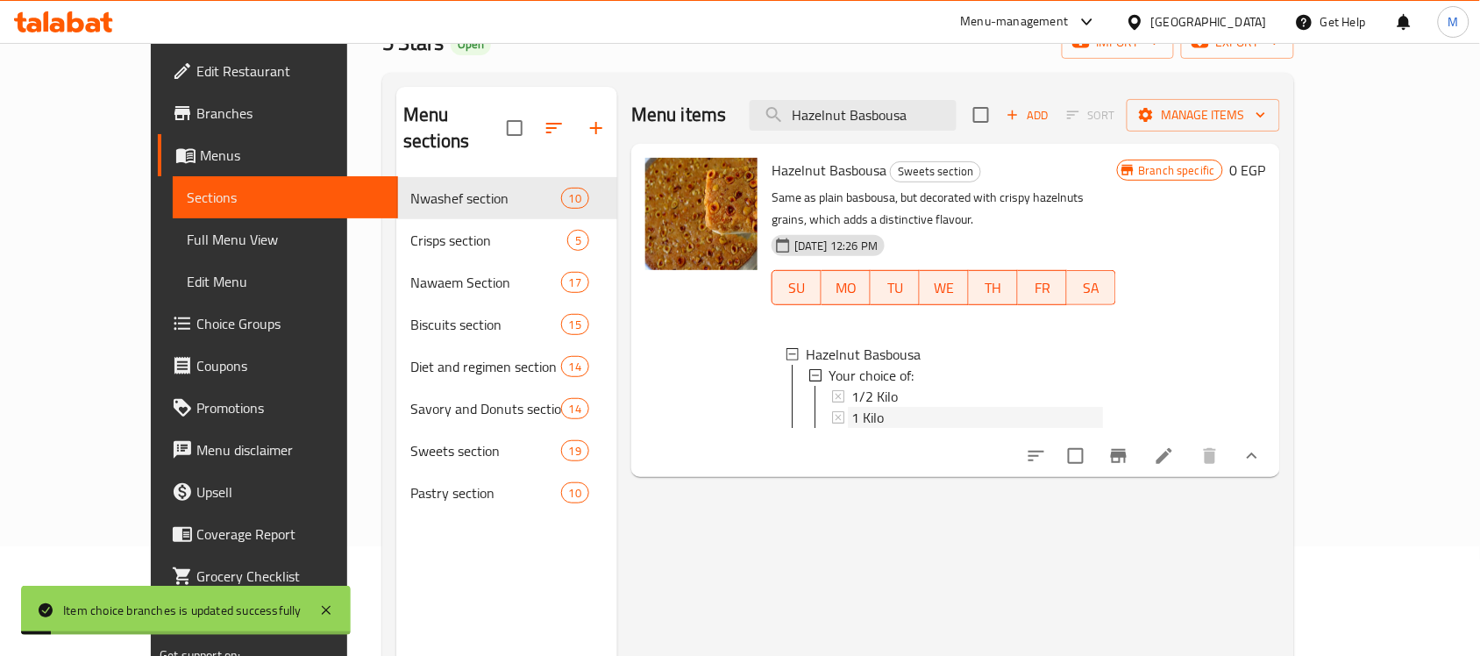
click at [870, 407] on div "1 Kilo" at bounding box center [976, 417] width 251 height 21
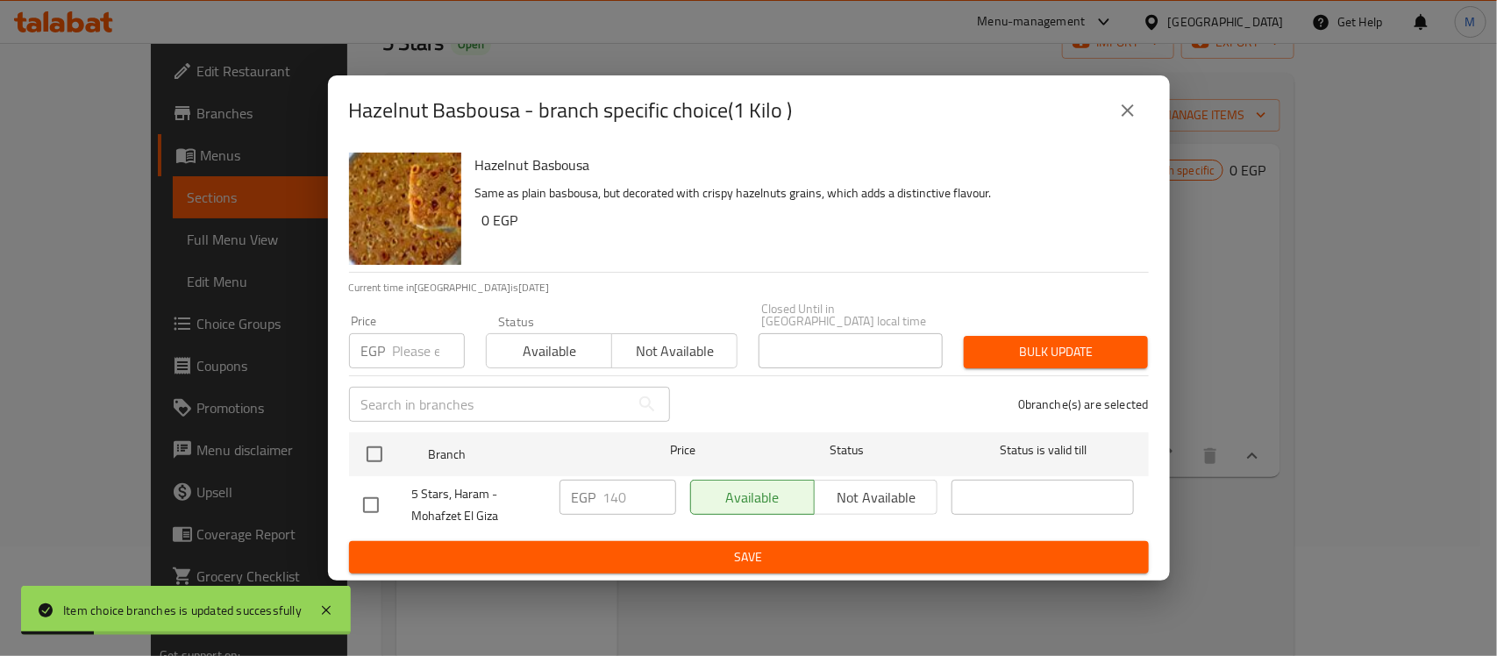
click at [378, 496] on input "checkbox" at bounding box center [370, 505] width 37 height 37
checkbox input "true"
click at [607, 495] on input "140" at bounding box center [639, 497] width 73 height 35
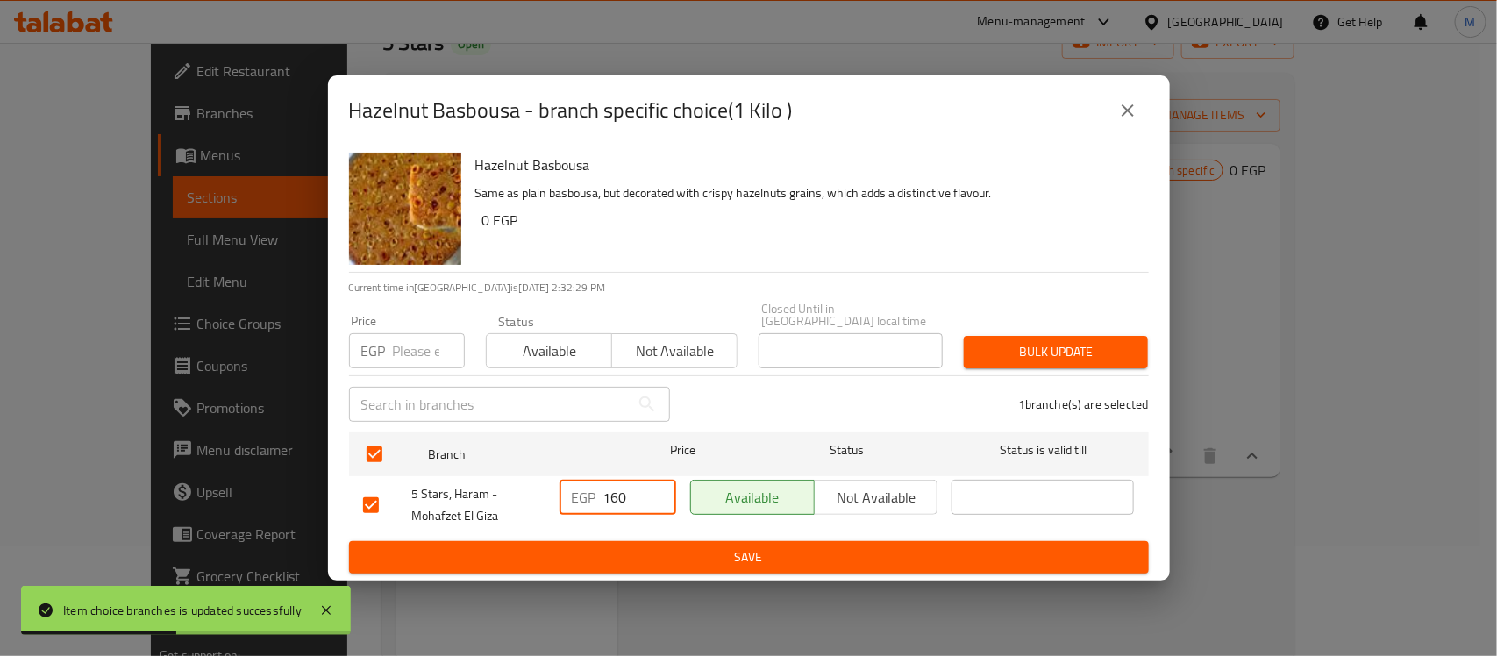
type input "160"
click at [629, 546] on span "Save" at bounding box center [748, 557] width 771 height 22
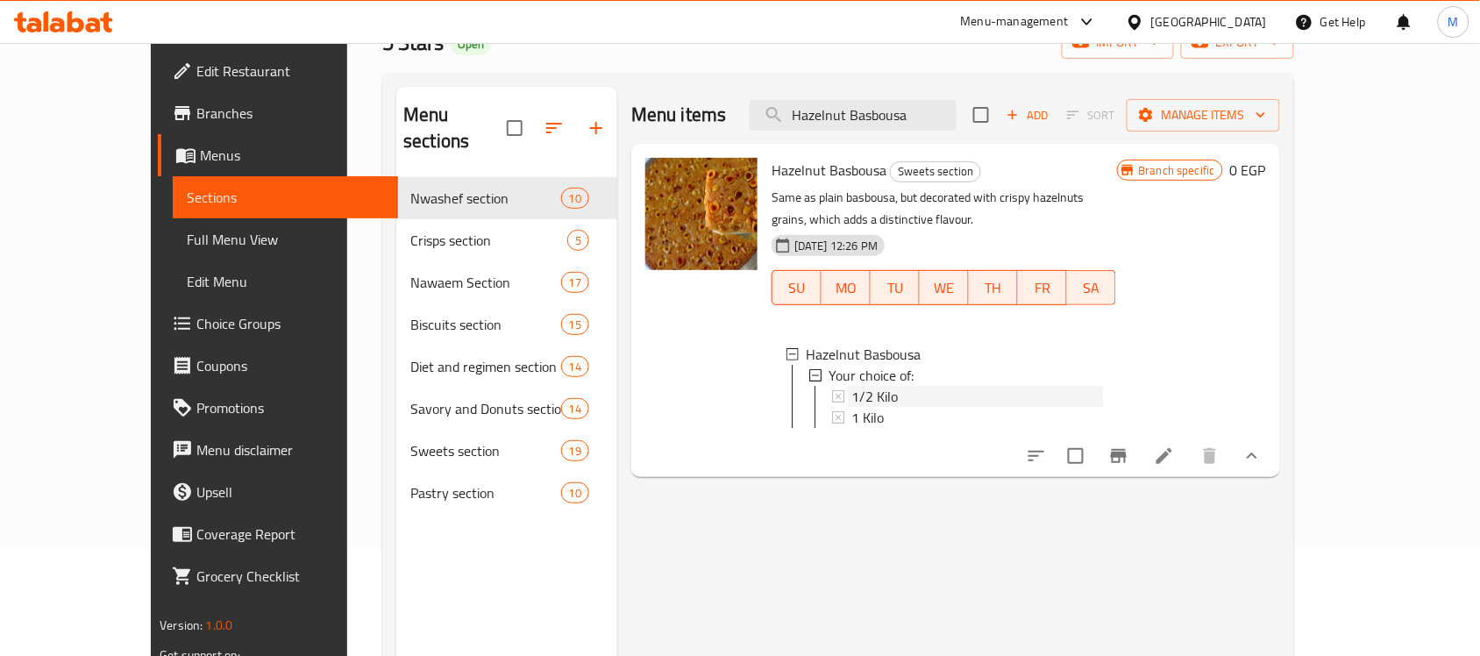
click at [874, 386] on div "1/2 Kilo" at bounding box center [976, 396] width 251 height 21
click at [940, 111] on input "Hazelnut Basbousa" at bounding box center [853, 115] width 207 height 31
click at [940, 117] on input "Hazelnut Basbousa" at bounding box center [853, 115] width 207 height 31
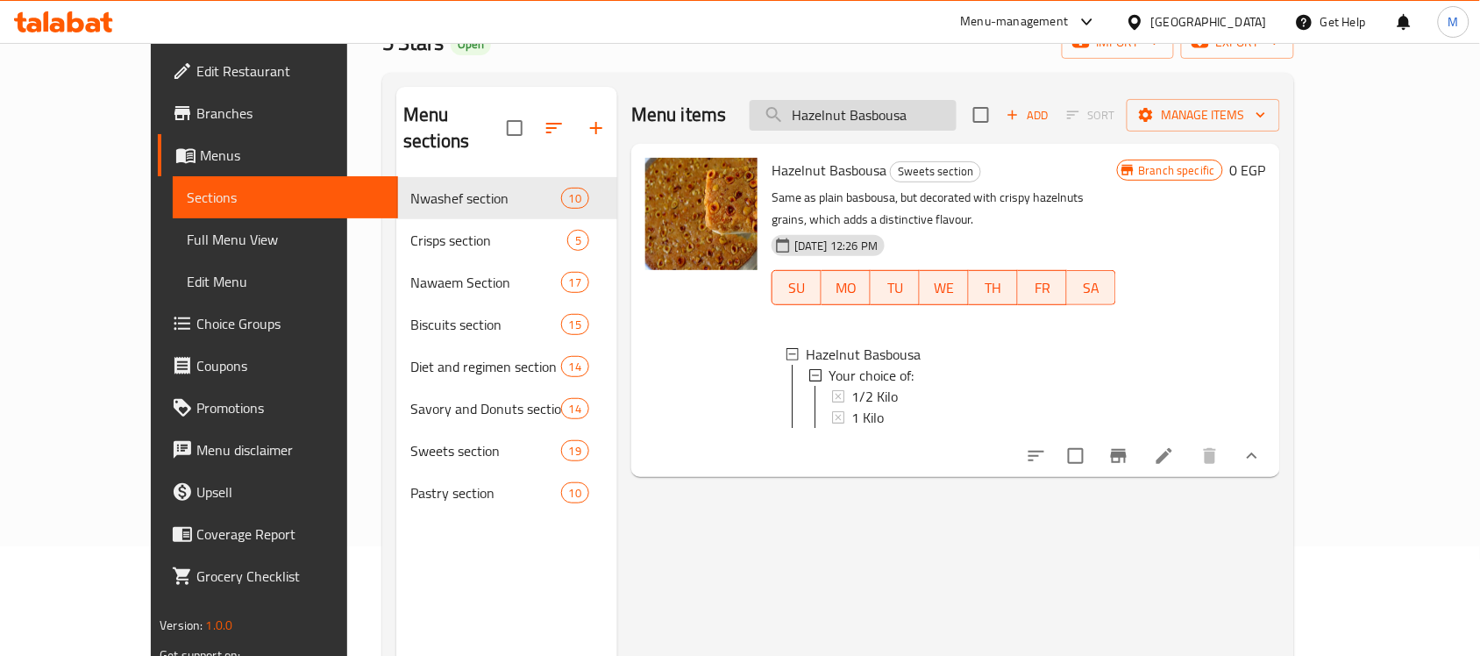
paste input "Nutella"
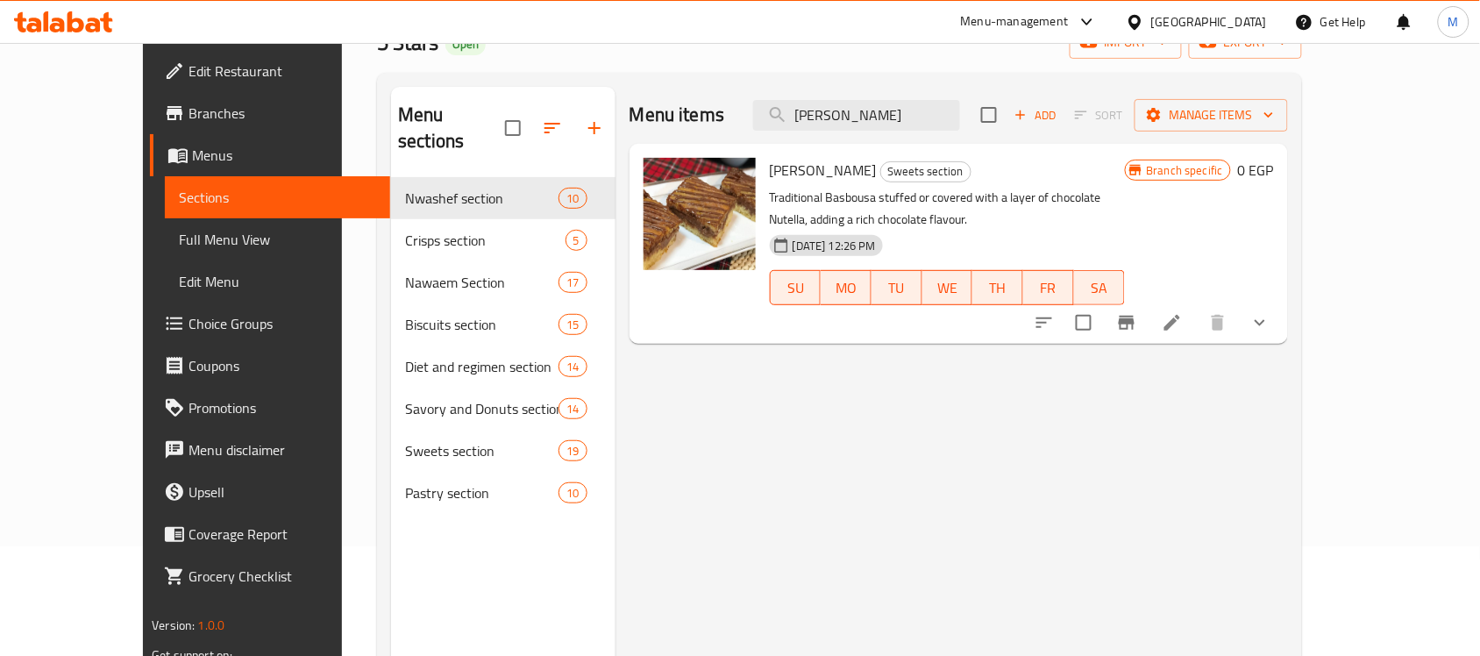
type input "[PERSON_NAME]"
click at [1270, 312] on icon "show more" at bounding box center [1259, 322] width 21 height 21
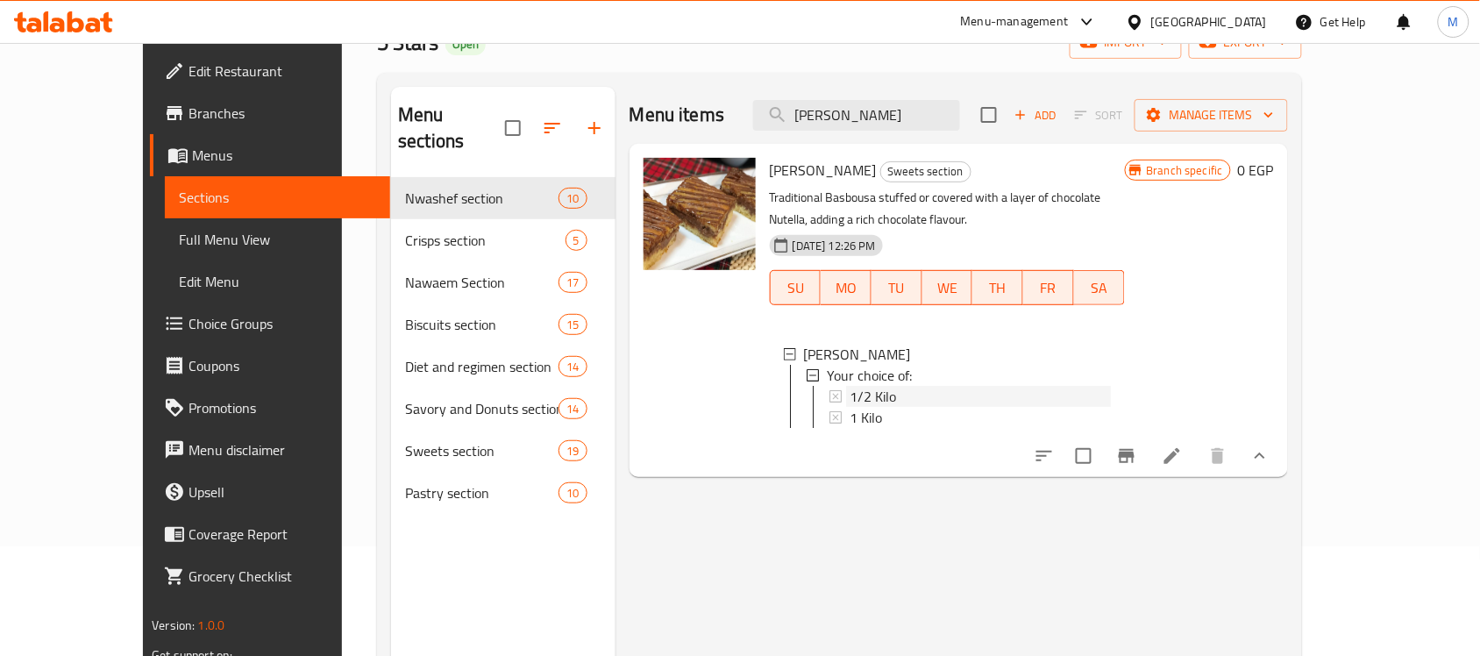
click at [881, 386] on div "1/2 Kilo" at bounding box center [980, 396] width 261 height 21
click at [887, 407] on div "1 Kilo" at bounding box center [980, 417] width 261 height 21
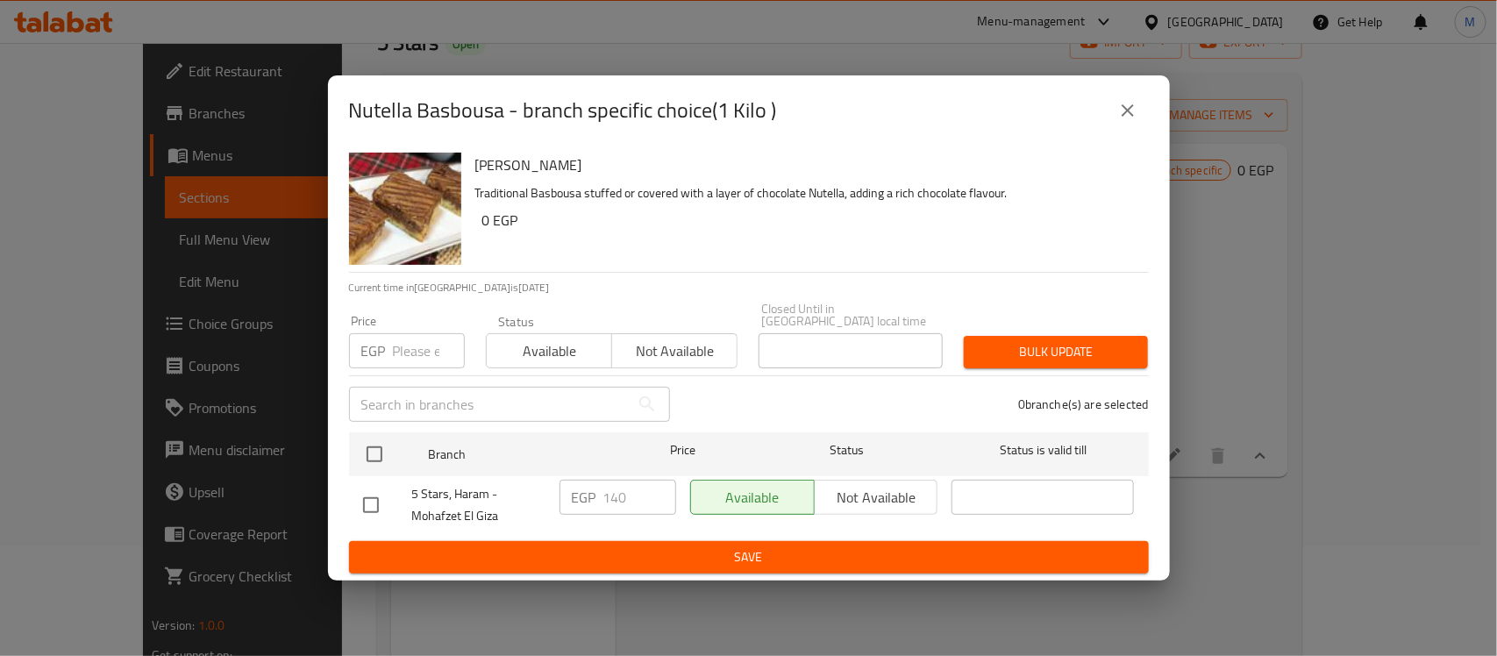
click at [371, 496] on input "checkbox" at bounding box center [370, 505] width 37 height 37
checkbox input "true"
click at [644, 502] on input "140" at bounding box center [639, 497] width 73 height 35
click at [644, 501] on input "140" at bounding box center [639, 497] width 73 height 35
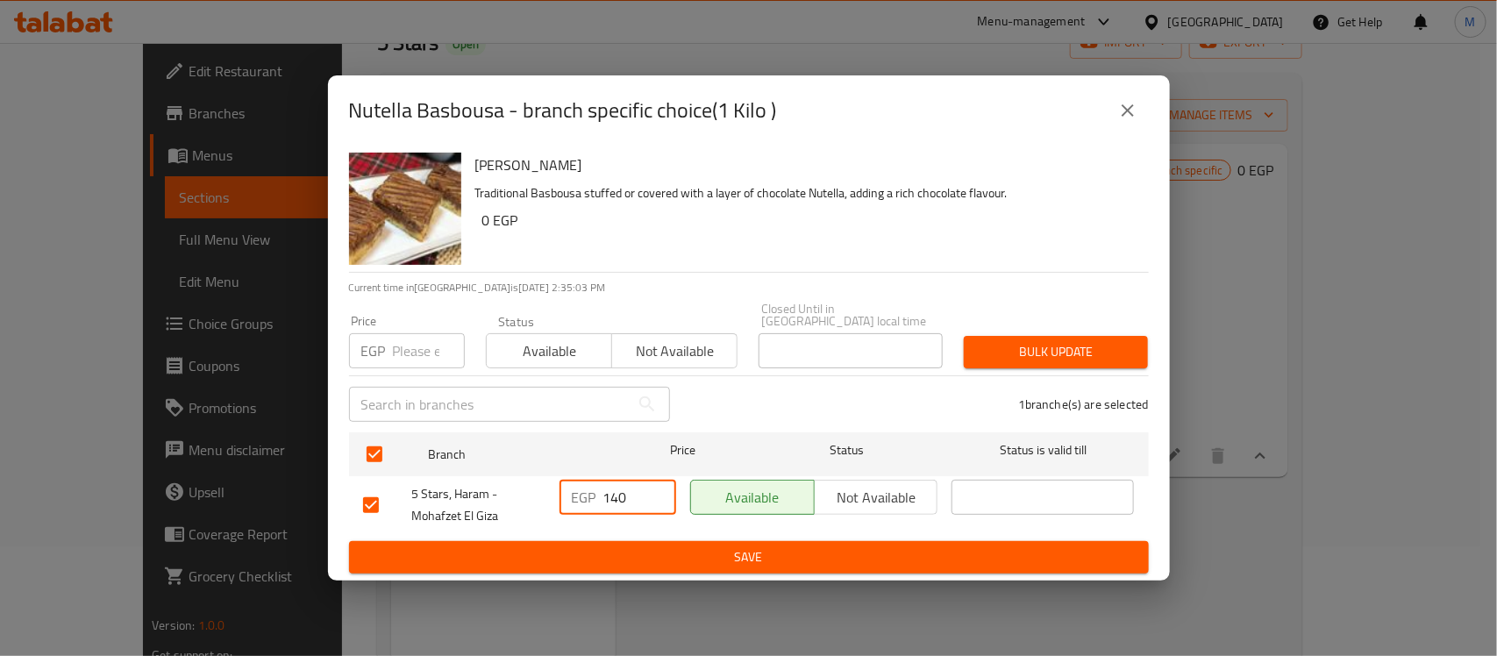
click at [644, 501] on input "140" at bounding box center [639, 497] width 73 height 35
type input "160"
click at [768, 546] on span "Save" at bounding box center [748, 557] width 771 height 22
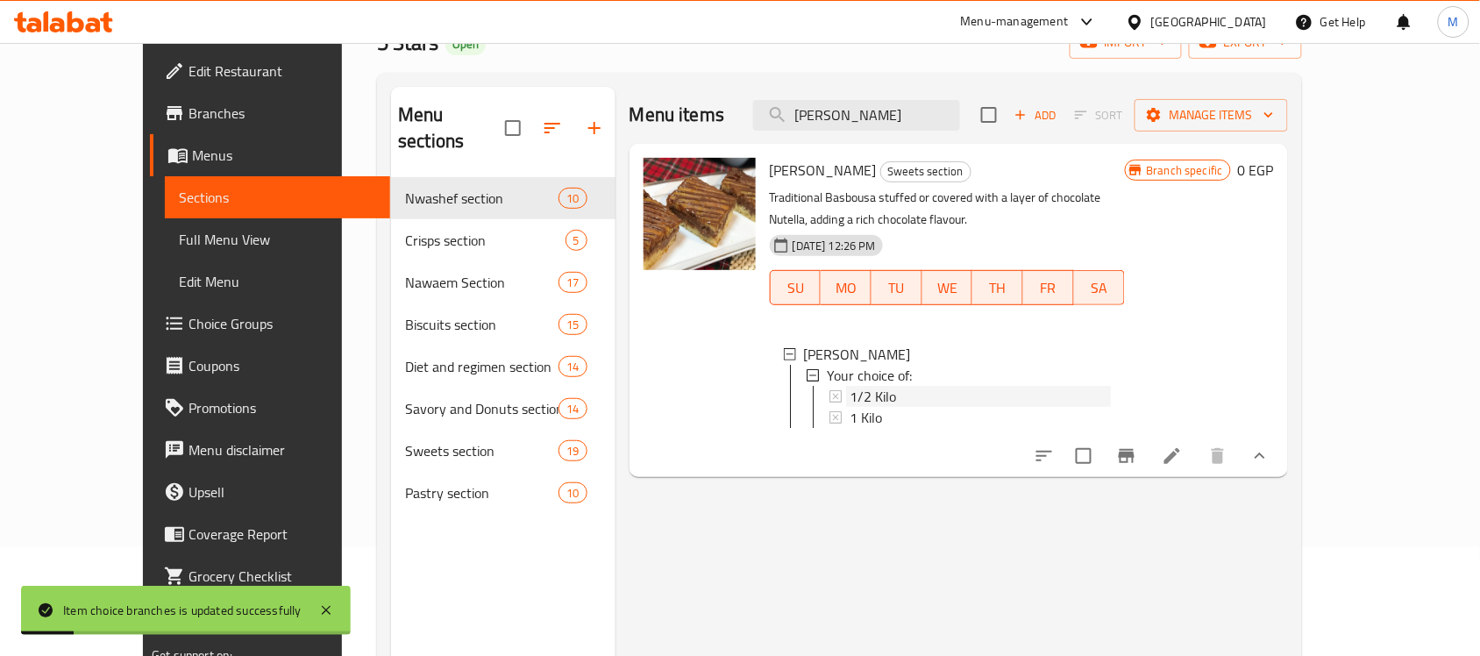
click at [850, 386] on span "1/2 Kilo" at bounding box center [873, 396] width 46 height 21
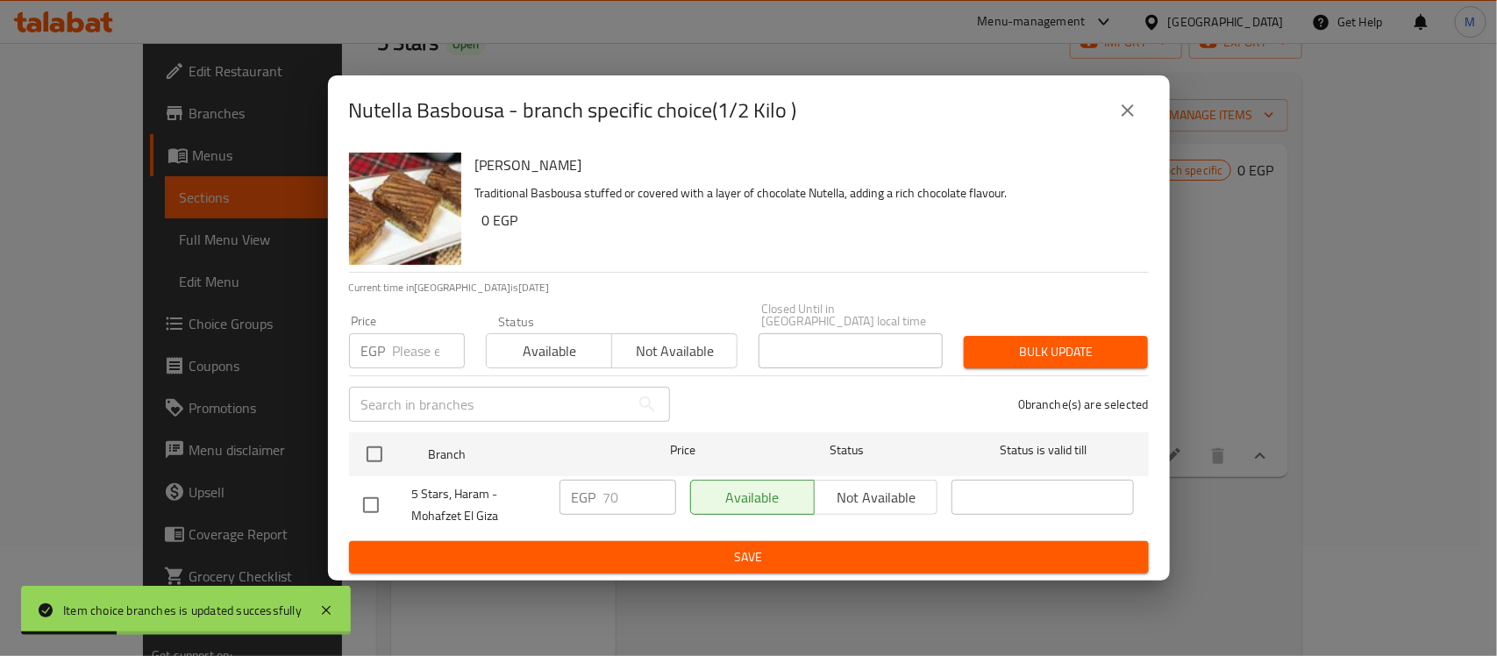
click at [391, 507] on div at bounding box center [387, 505] width 49 height 37
click at [370, 491] on input "checkbox" at bounding box center [370, 505] width 37 height 37
checkbox input "true"
click at [615, 480] on input "70" at bounding box center [639, 497] width 73 height 35
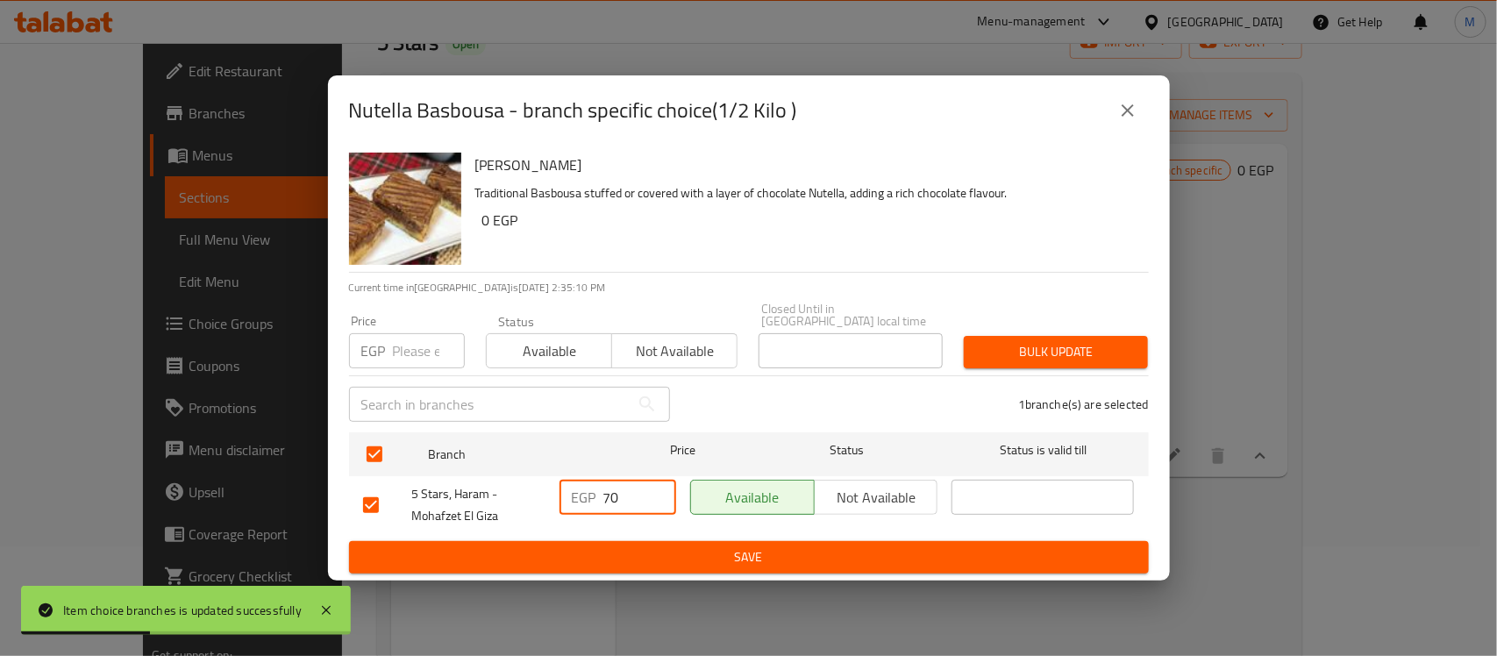
click at [615, 480] on input "70" at bounding box center [639, 497] width 73 height 35
type input "80"
click at [725, 571] on div "Nutella Basbousa Traditional Basbousa stuffed or covered with a layer of chocol…" at bounding box center [749, 363] width 842 height 435
click at [736, 557] on span "Save" at bounding box center [748, 557] width 771 height 22
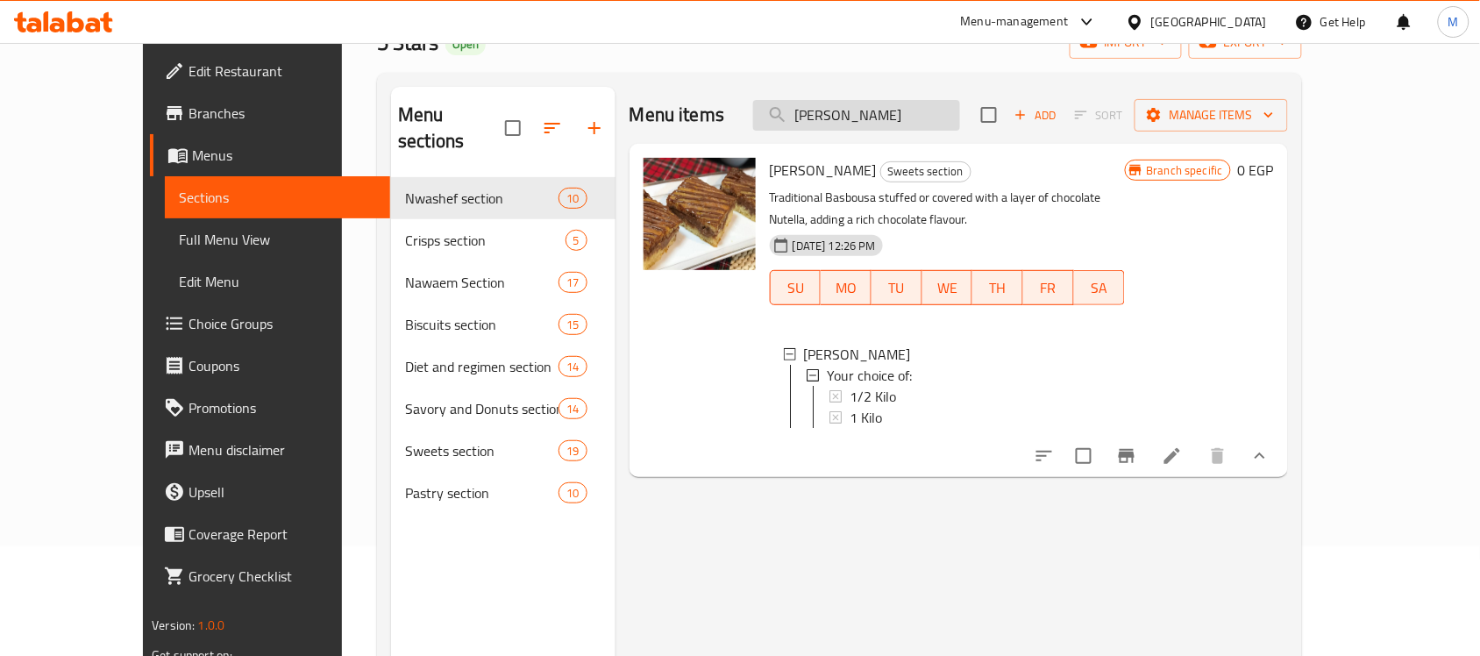
click at [923, 112] on input "[PERSON_NAME]" at bounding box center [856, 115] width 207 height 31
paste input "Plain Kunaf"
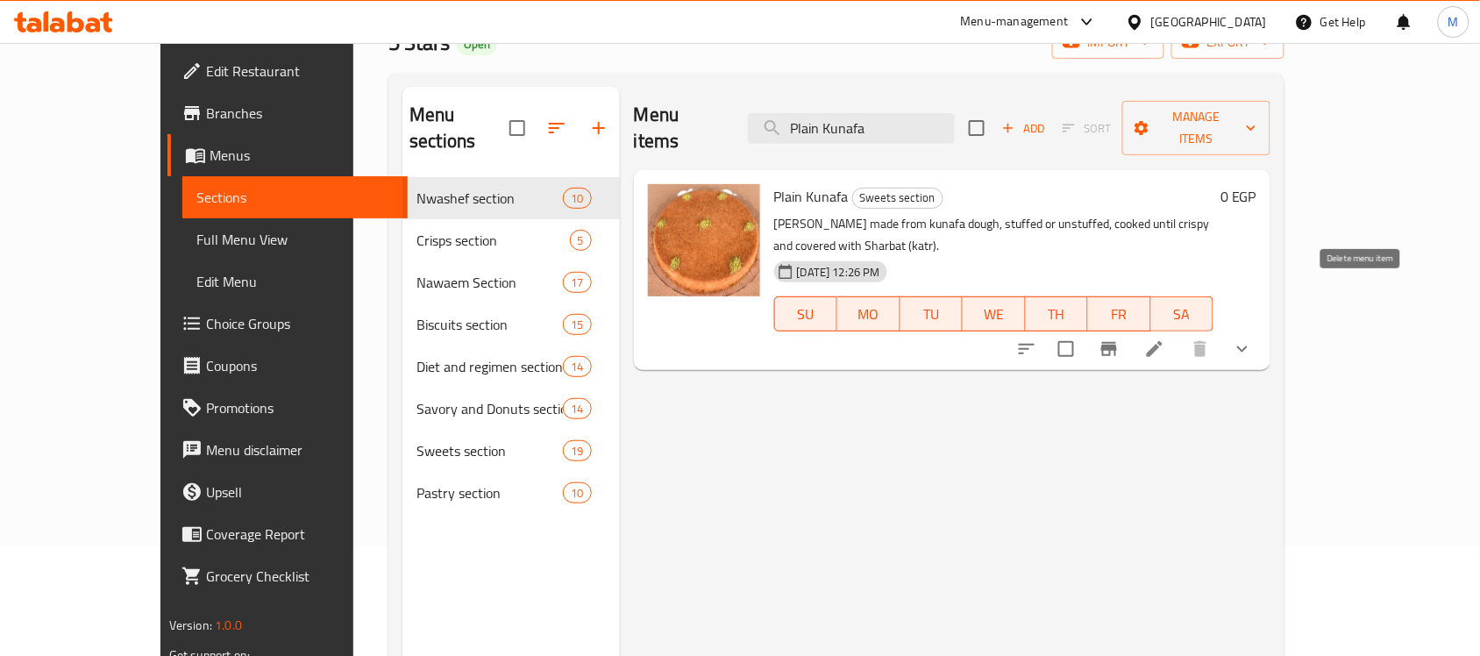
type input "Plain Kunafa"
click at [1253, 338] on icon "show more" at bounding box center [1242, 348] width 21 height 21
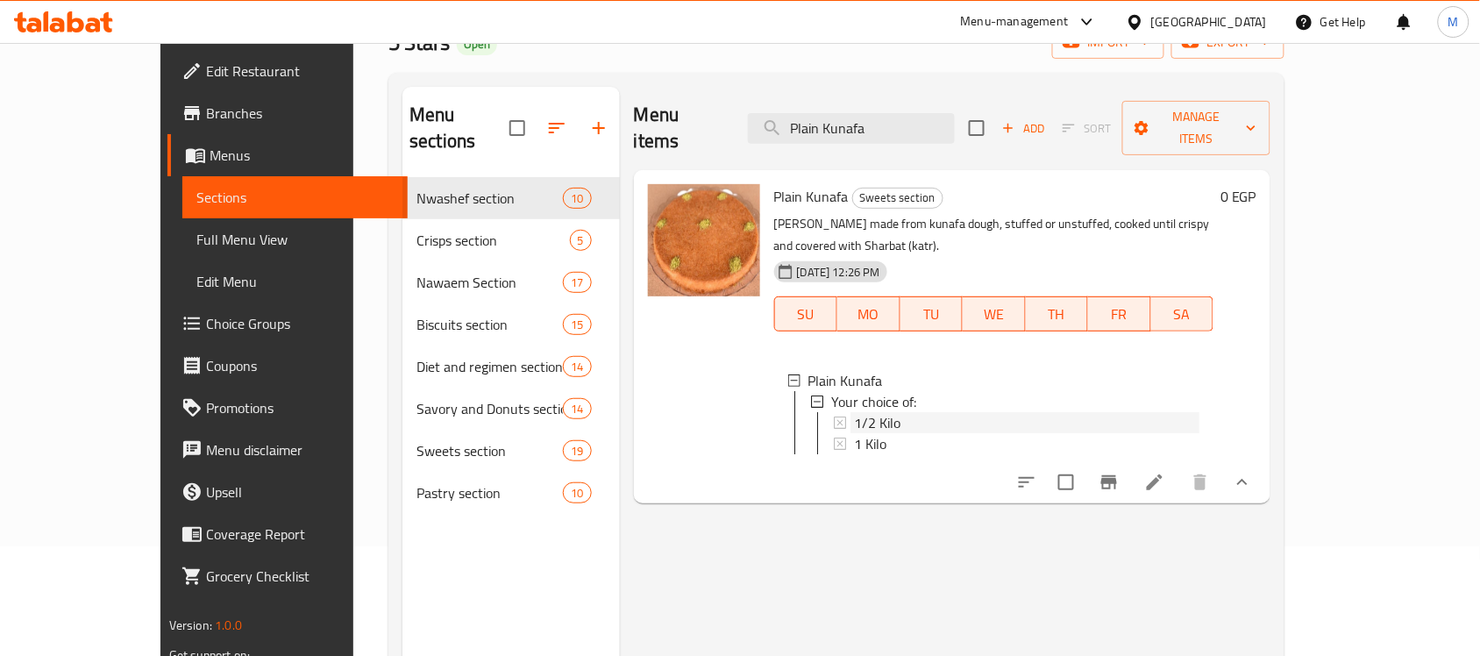
click at [873, 412] on div "1/2 Kilo" at bounding box center [1026, 422] width 345 height 21
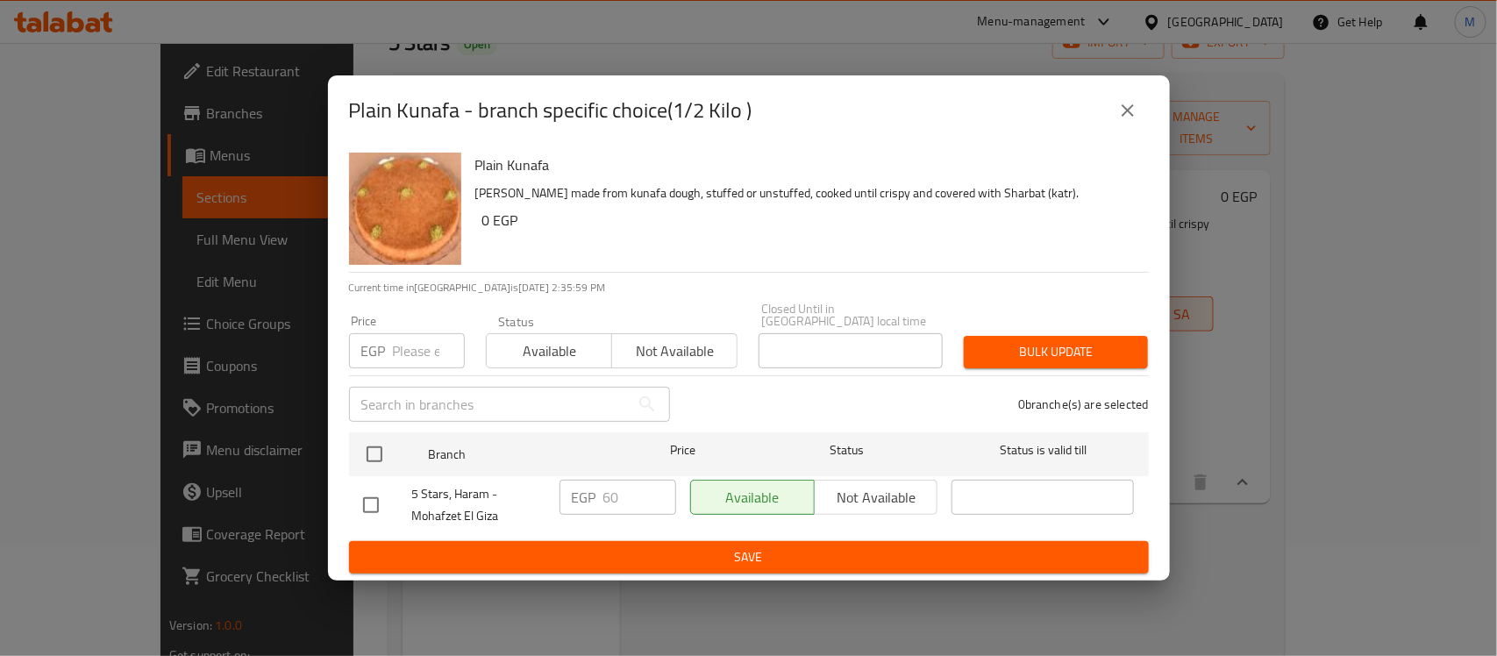
drag, startPoint x: 384, startPoint y: 489, endPoint x: 380, endPoint y: 501, distance: 13.0
click at [382, 492] on input "checkbox" at bounding box center [370, 505] width 37 height 37
checkbox input "true"
click at [603, 501] on input "60" at bounding box center [639, 497] width 73 height 35
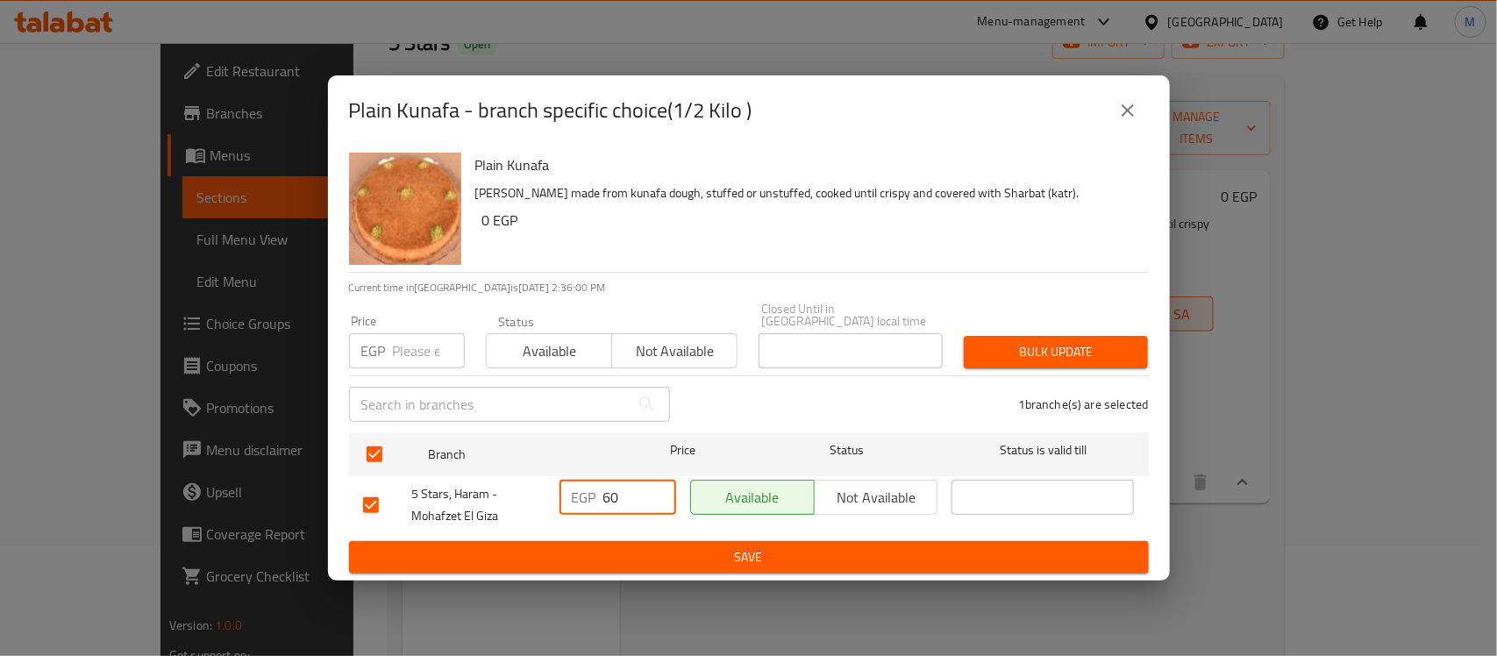
click at [603, 501] on input "60" at bounding box center [639, 497] width 73 height 35
type input "70"
click at [726, 563] on button "Save" at bounding box center [749, 557] width 800 height 32
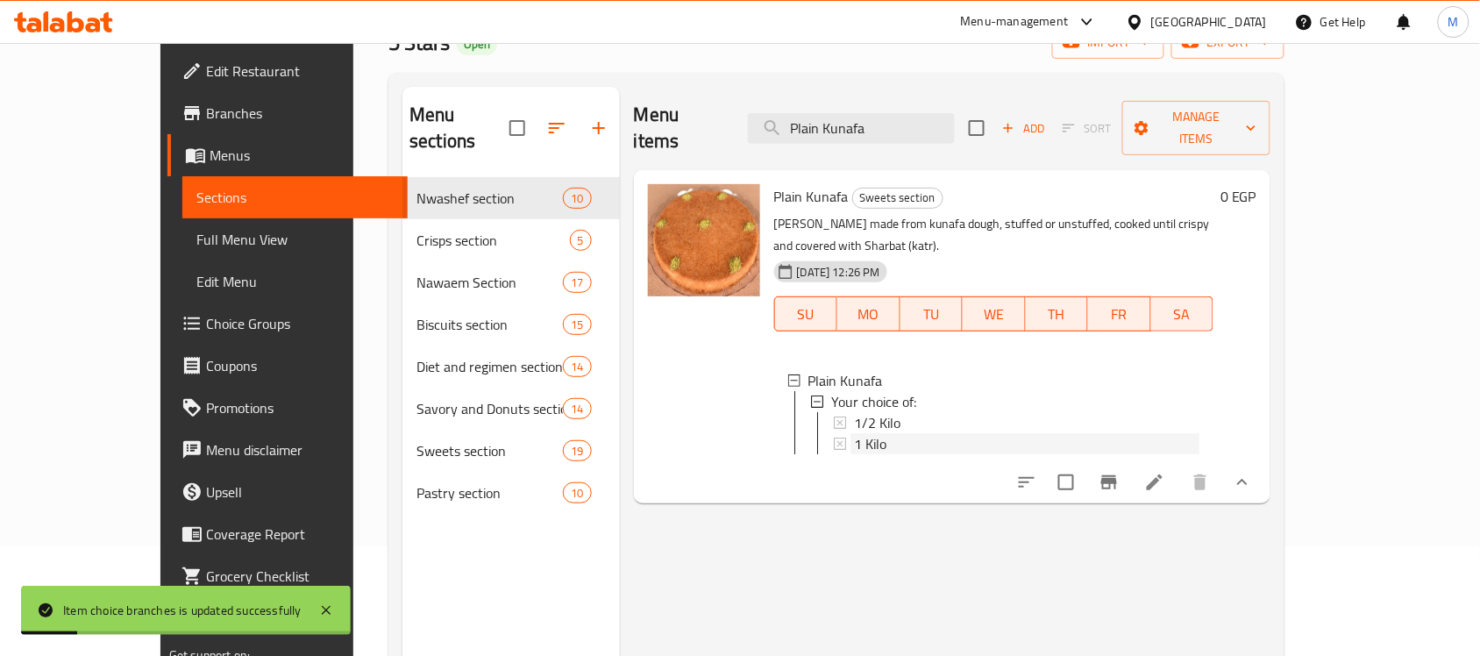
click at [854, 433] on span "1 Kilo" at bounding box center [870, 443] width 32 height 21
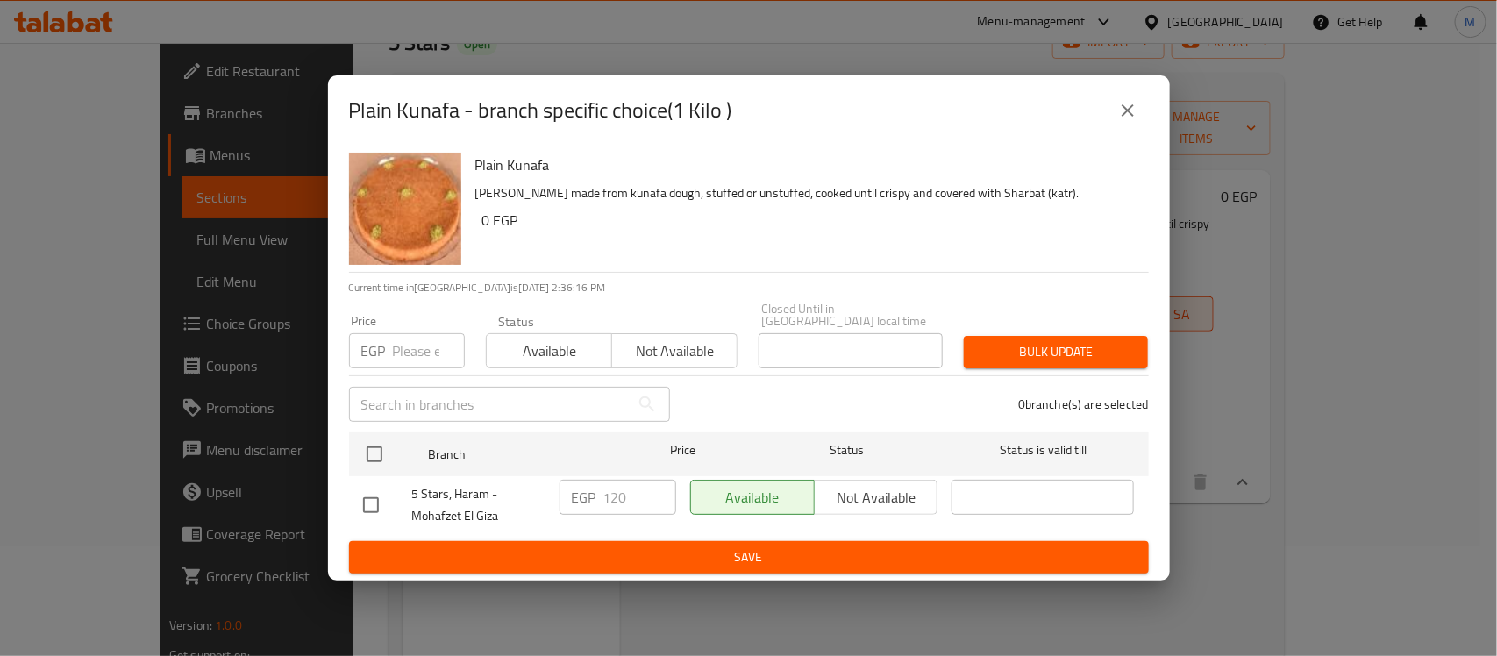
click at [373, 502] on input "checkbox" at bounding box center [370, 505] width 37 height 37
checkbox input "true"
click at [611, 488] on input "120" at bounding box center [639, 497] width 73 height 35
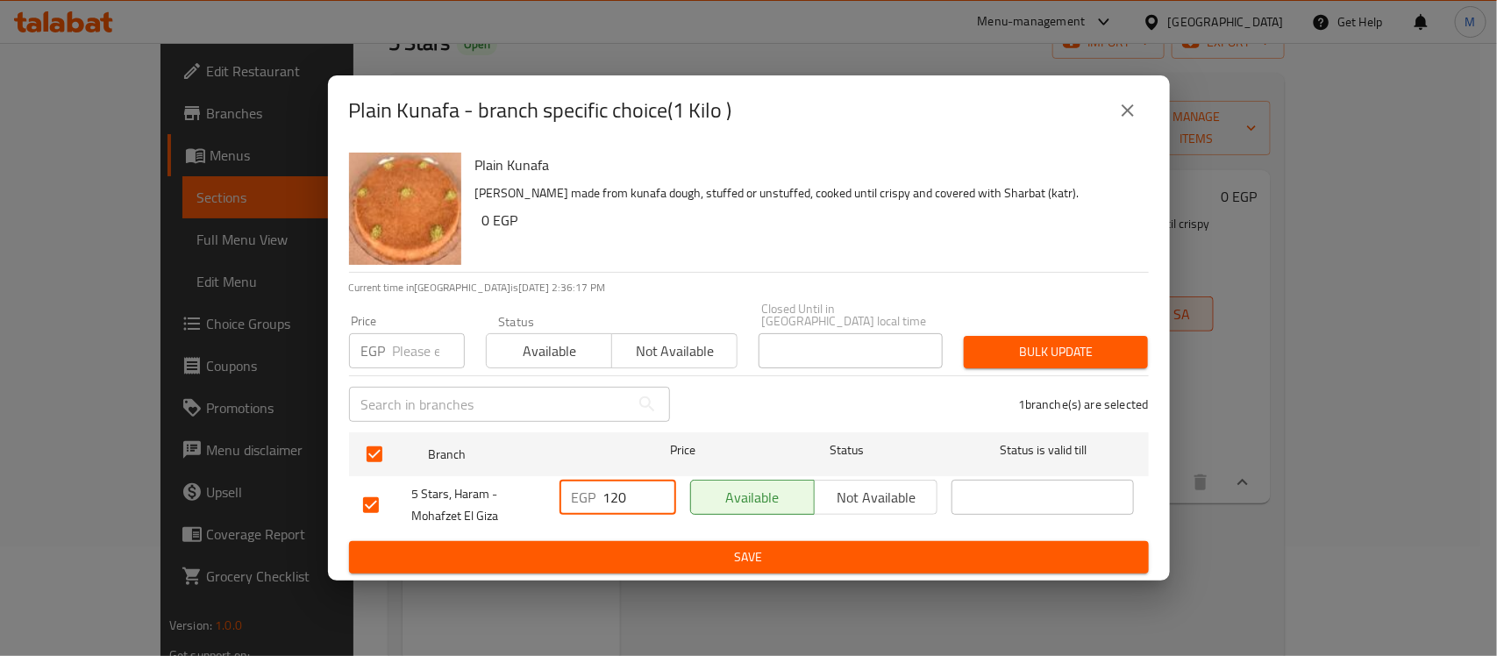
type input "4"
type input "140"
drag, startPoint x: 688, startPoint y: 544, endPoint x: 690, endPoint y: 554, distance: 10.7
click at [689, 553] on span "Save" at bounding box center [748, 557] width 771 height 22
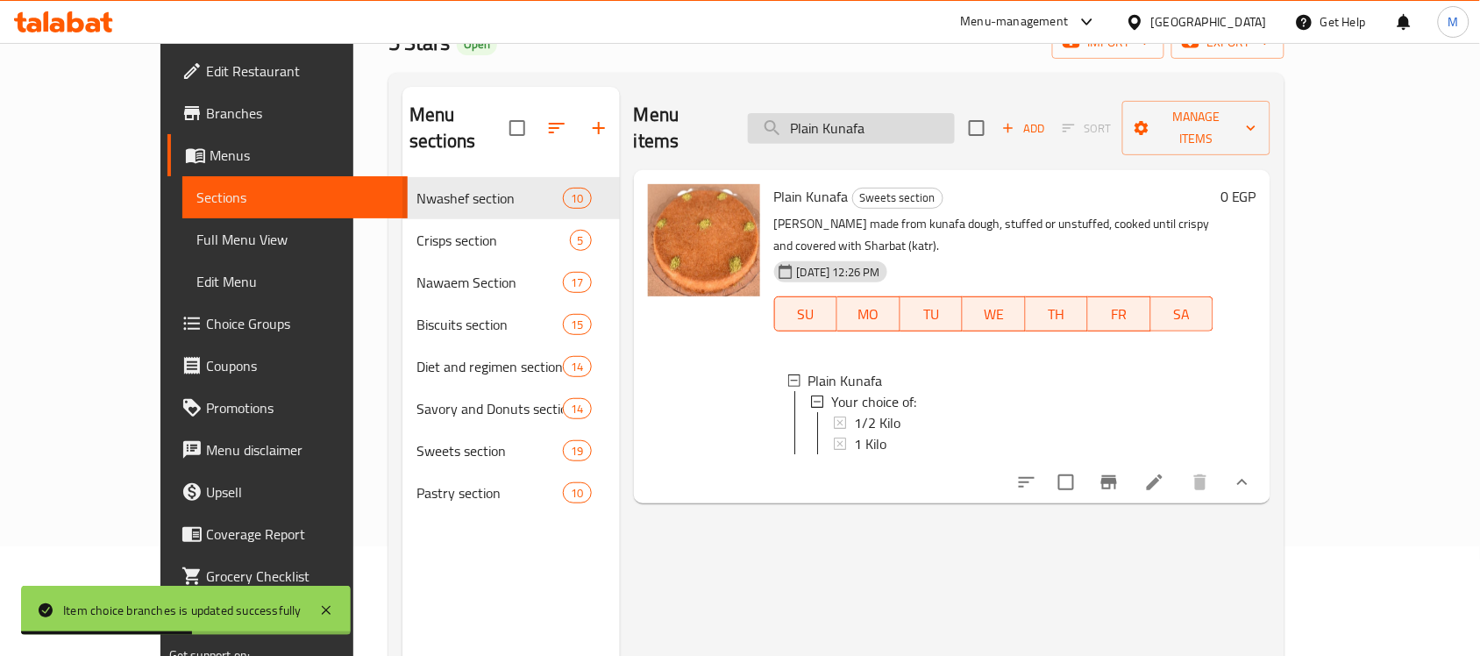
click at [907, 124] on input "Plain Kunafa" at bounding box center [851, 128] width 207 height 31
paste input "Cream"
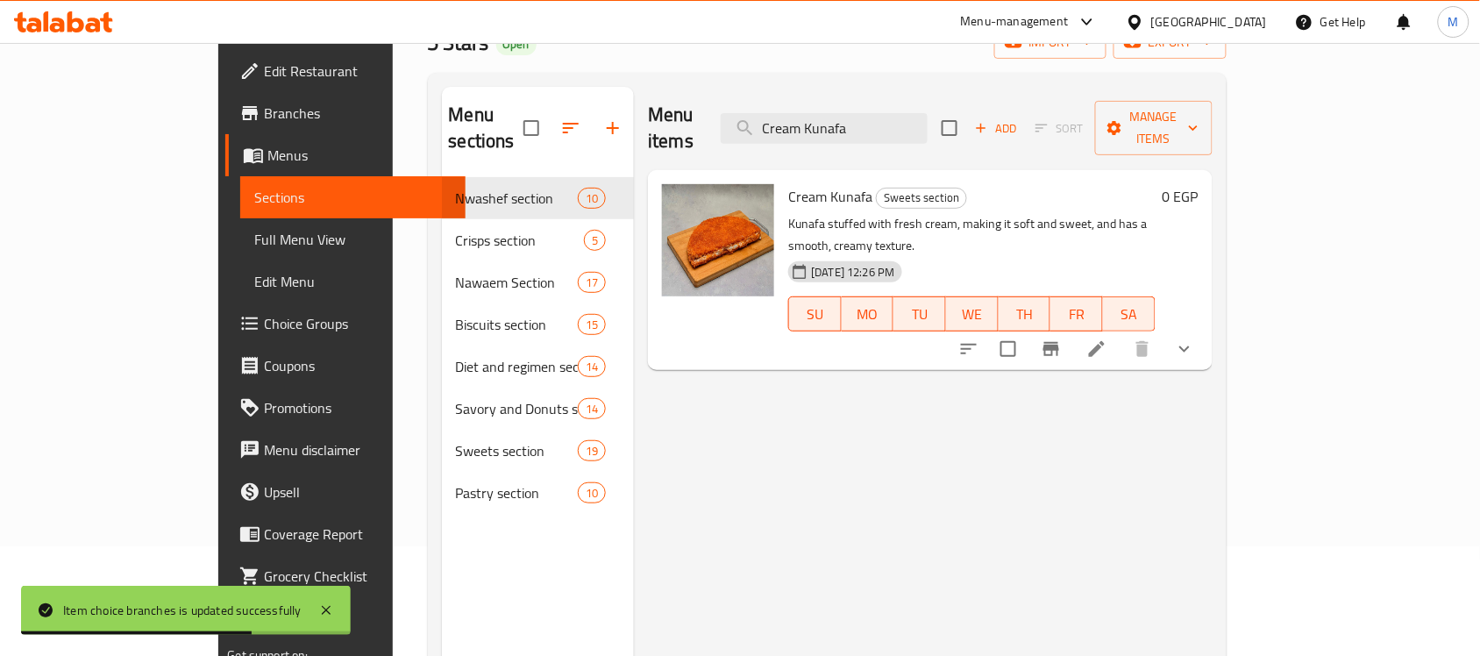
type input "Cream Kunafa"
click at [1205, 328] on button "show more" at bounding box center [1184, 349] width 42 height 42
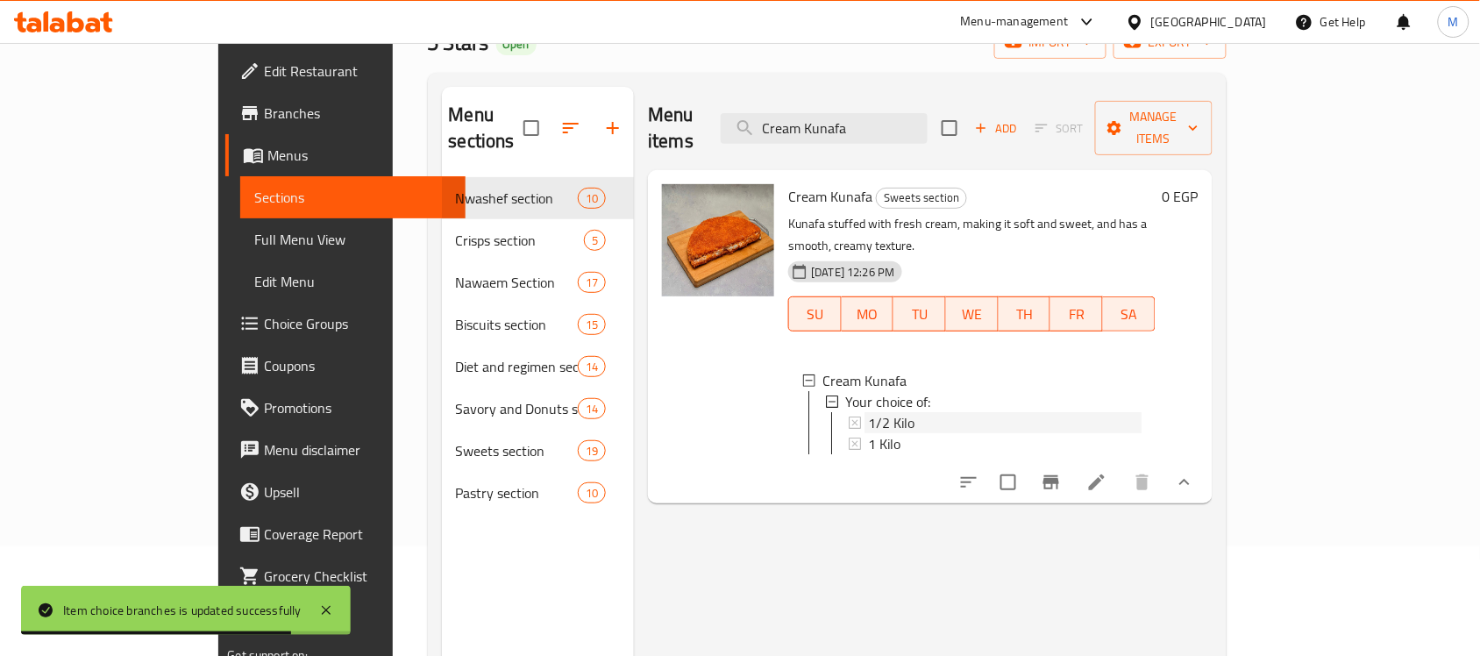
click at [905, 412] on div "1/2 Kilo" at bounding box center [1004, 422] width 273 height 21
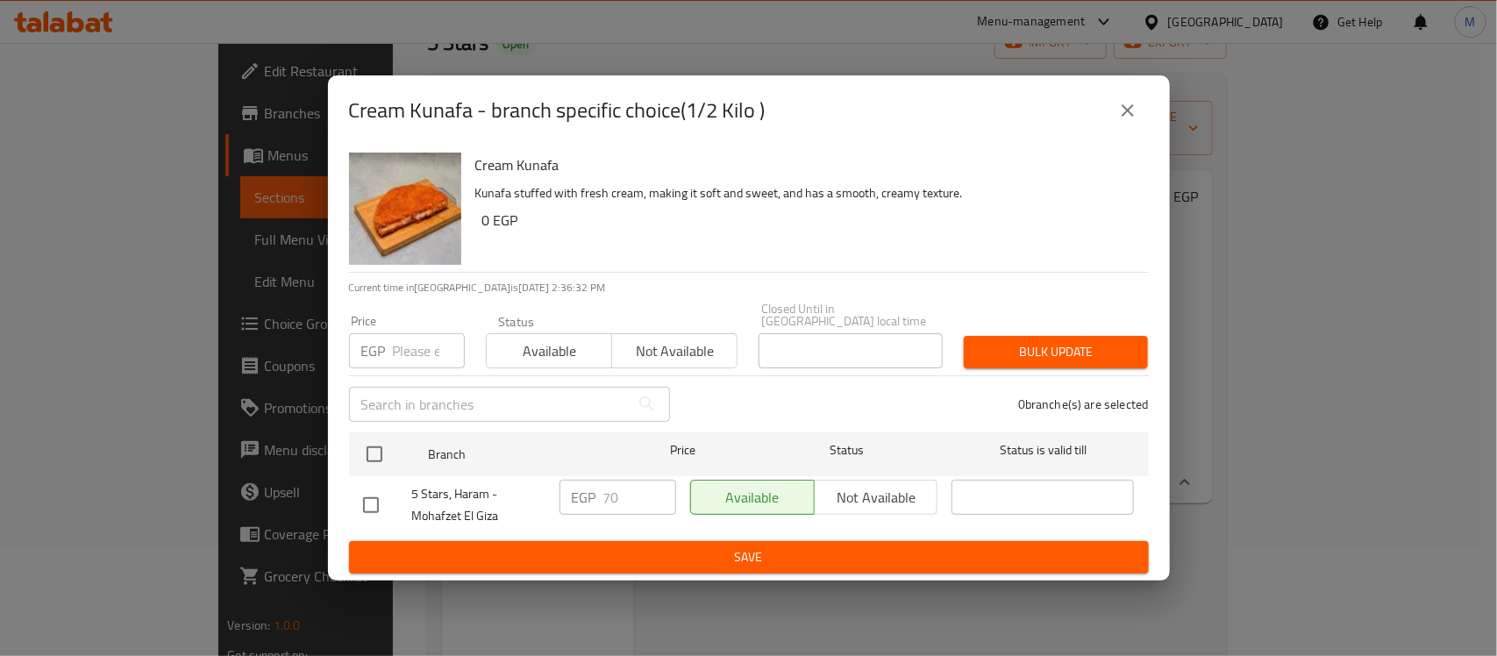
click at [371, 508] on input "checkbox" at bounding box center [370, 505] width 37 height 37
checkbox input "true"
click at [618, 491] on input "70" at bounding box center [639, 497] width 73 height 35
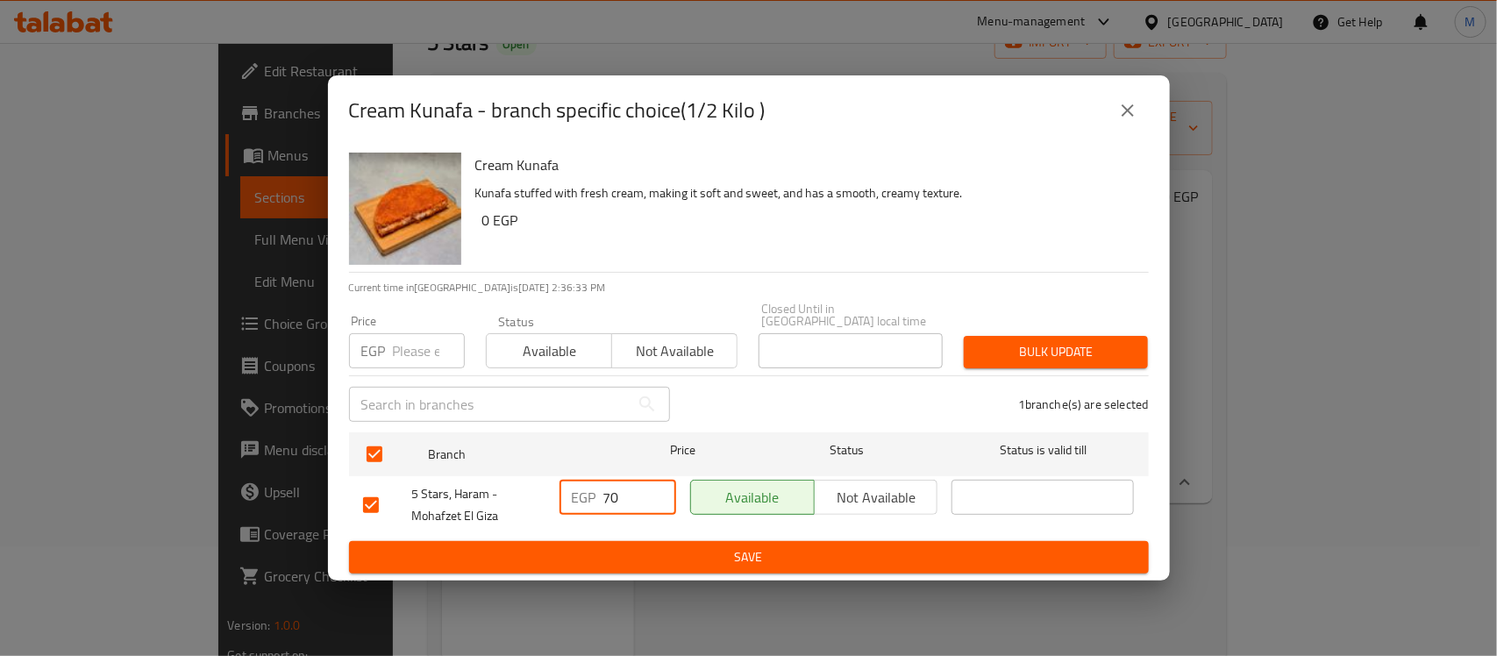
click at [618, 491] on input "70" at bounding box center [639, 497] width 73 height 35
type input "80"
click at [772, 550] on span "Save" at bounding box center [748, 557] width 771 height 22
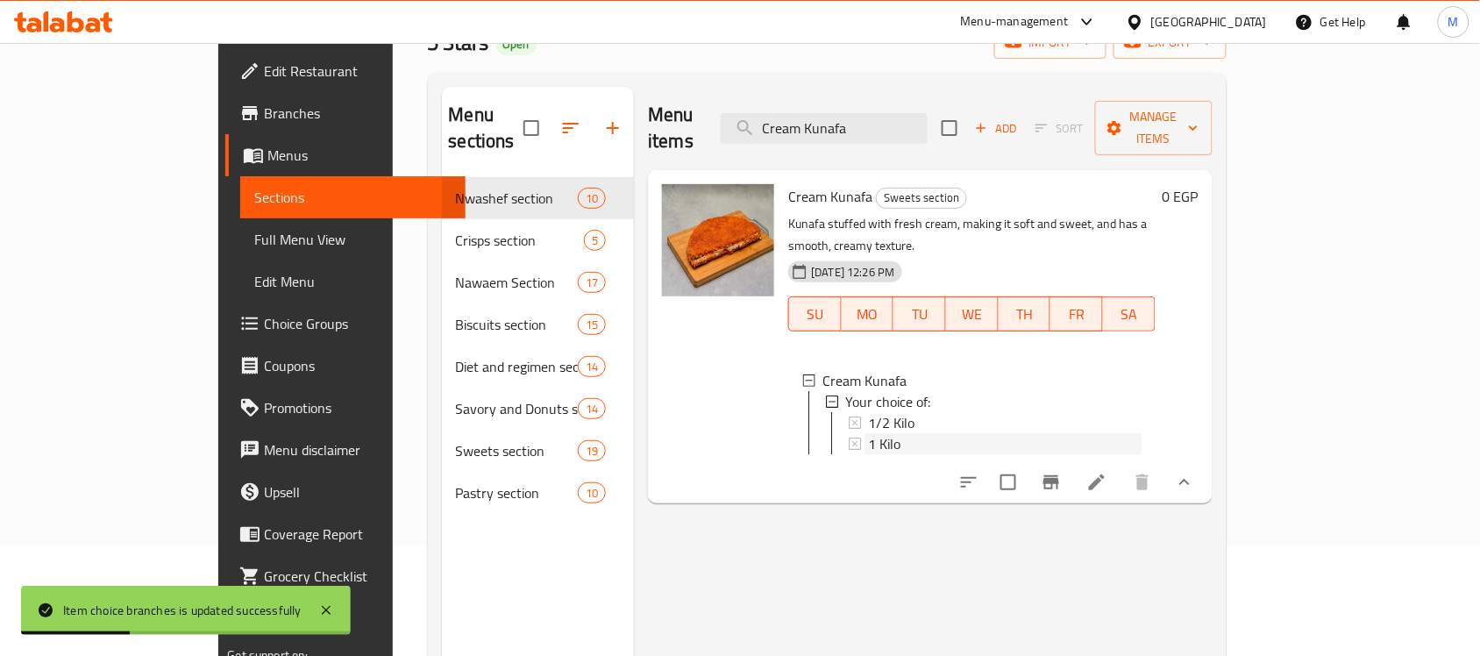
click at [868, 433] on div "1 Kilo" at bounding box center [1004, 443] width 273 height 21
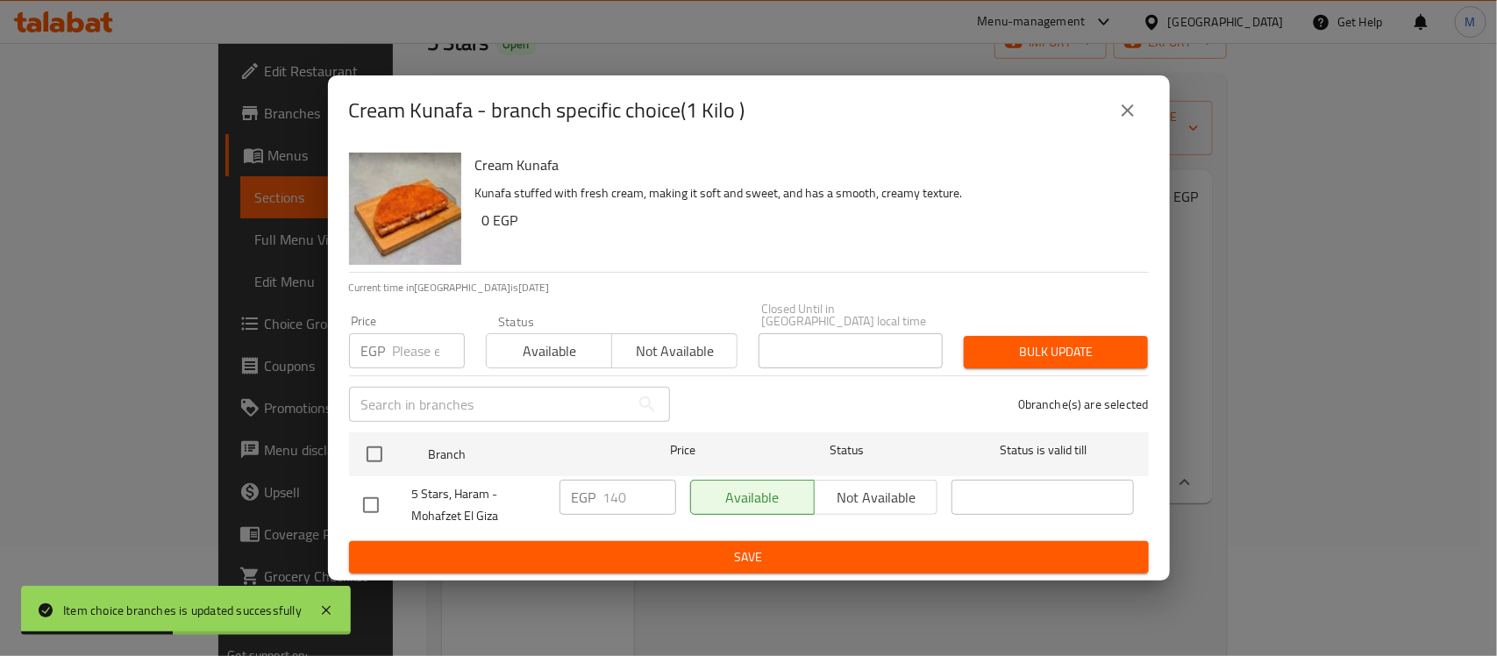
click at [381, 515] on input "checkbox" at bounding box center [370, 505] width 37 height 37
checkbox input "true"
click at [615, 501] on input "140" at bounding box center [639, 497] width 73 height 35
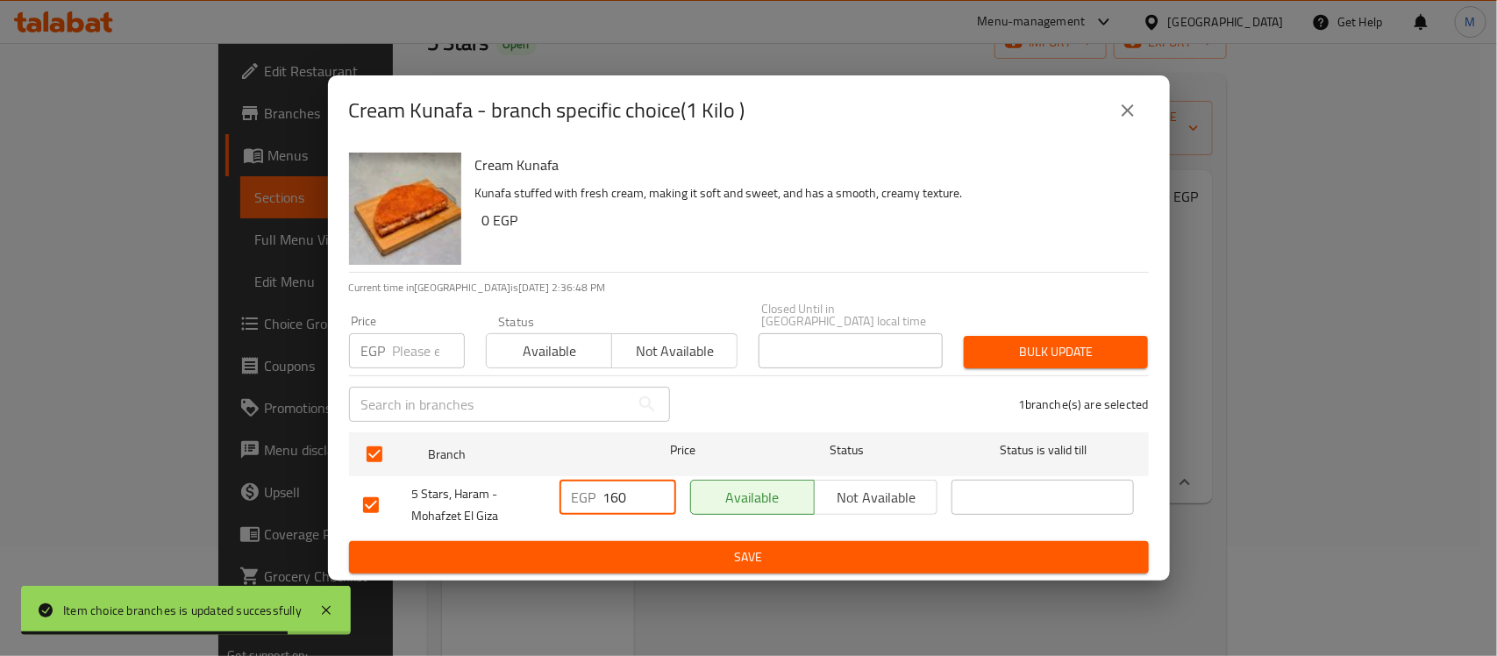
type input "160"
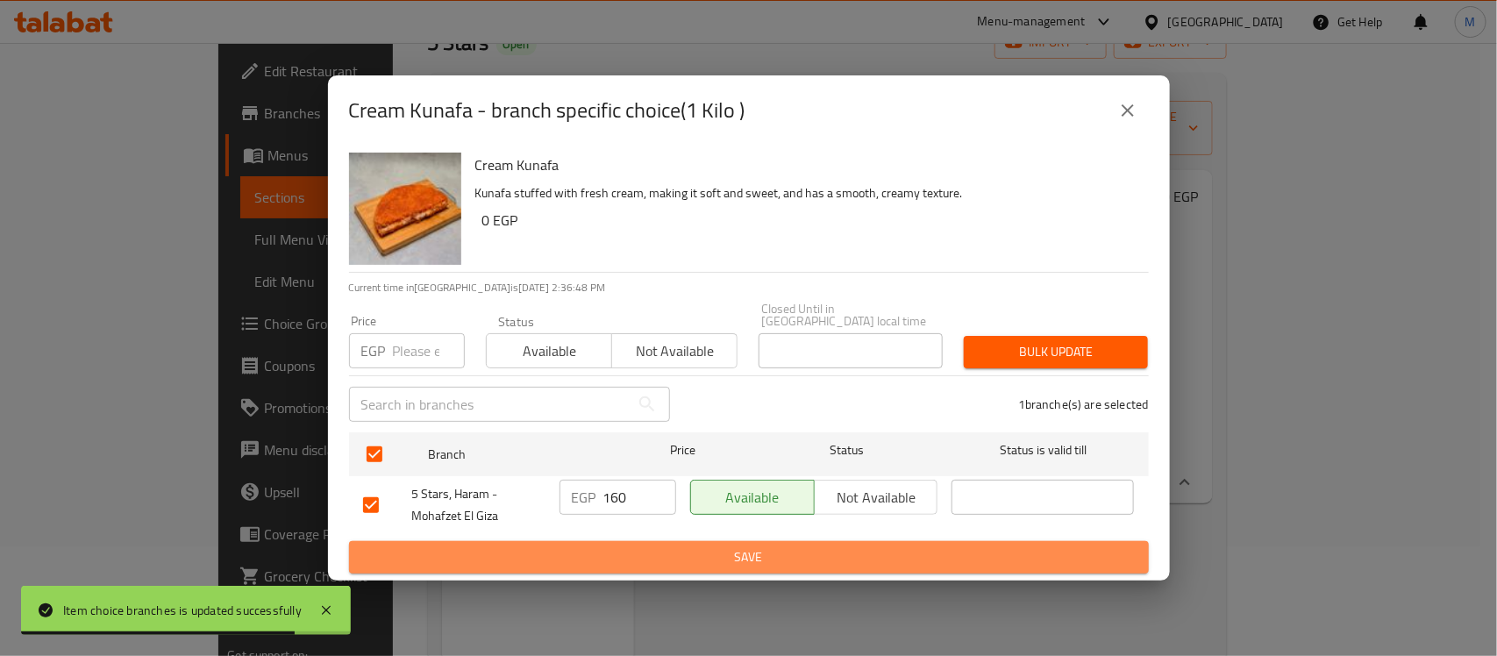
click at [786, 549] on span "Save" at bounding box center [748, 557] width 771 height 22
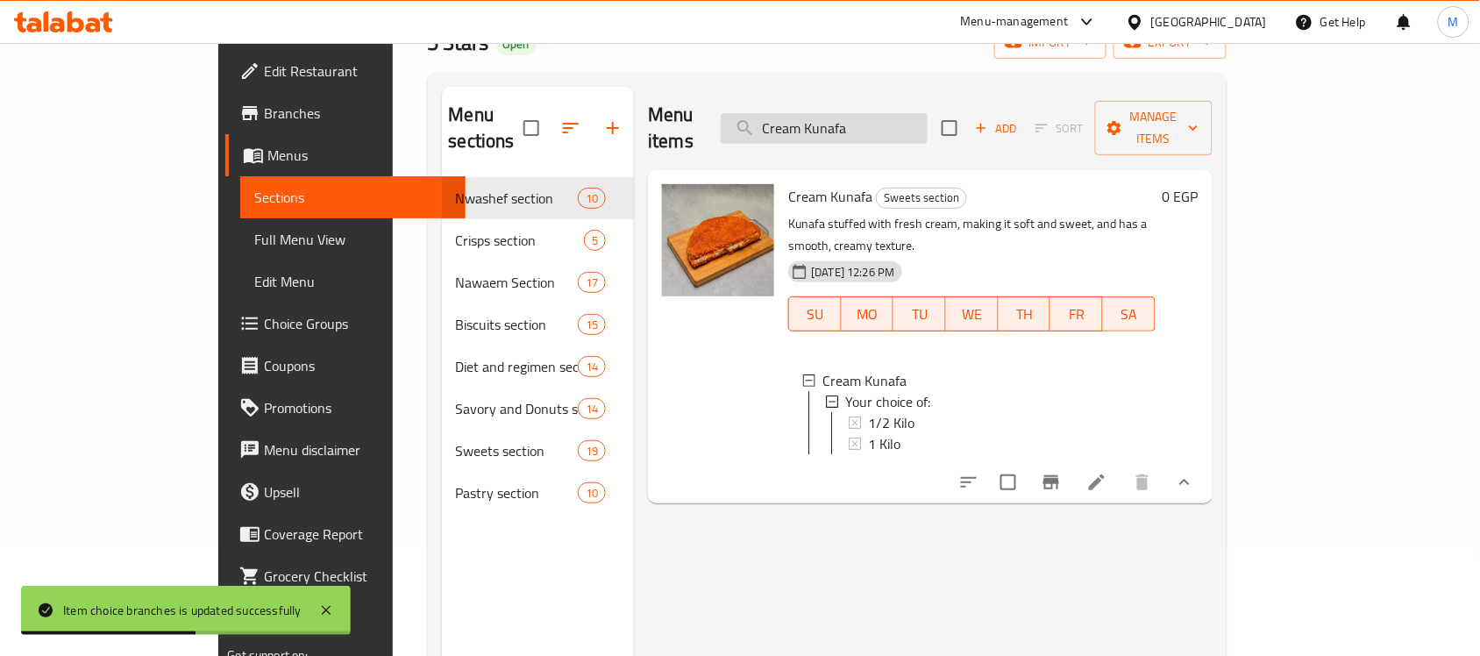
click at [908, 113] on input "Cream Kunafa" at bounding box center [824, 128] width 207 height 31
paste input "Kunafa with hazelnuts"
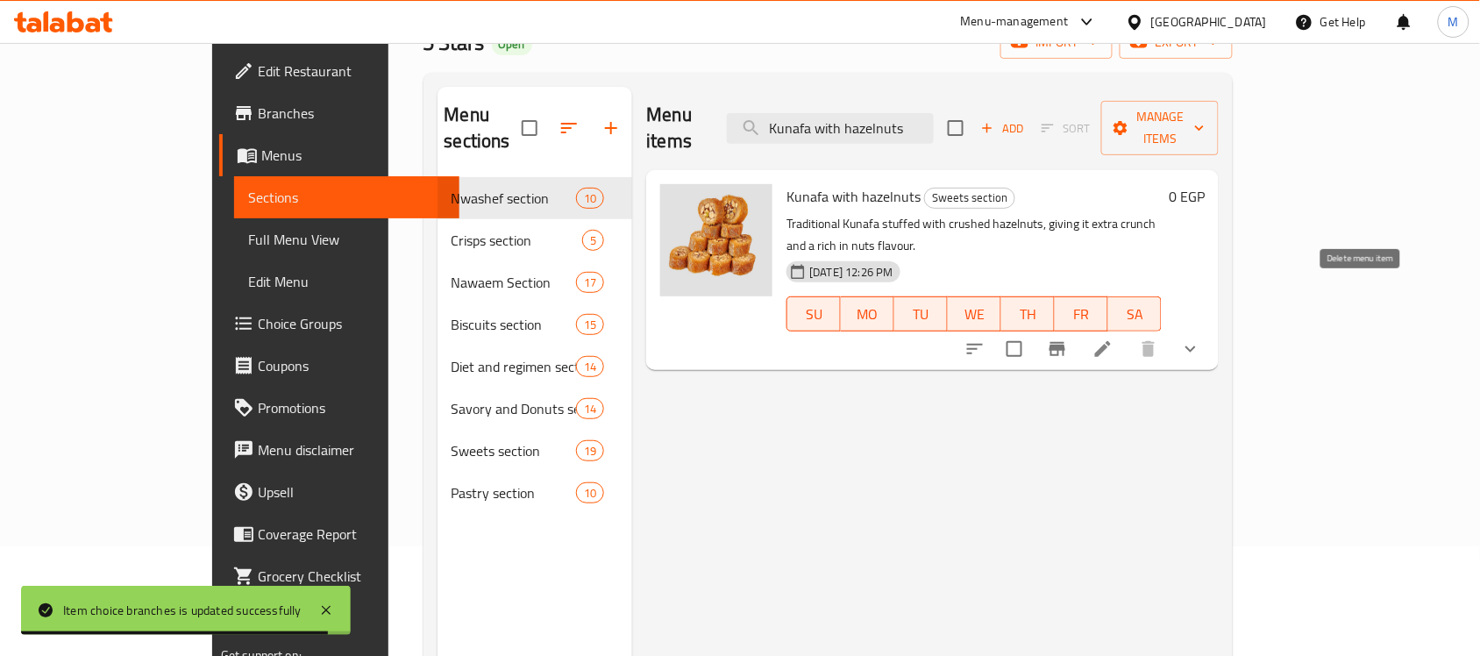
type input "Kunafa with hazelnuts"
click at [1212, 328] on button "show more" at bounding box center [1191, 349] width 42 height 42
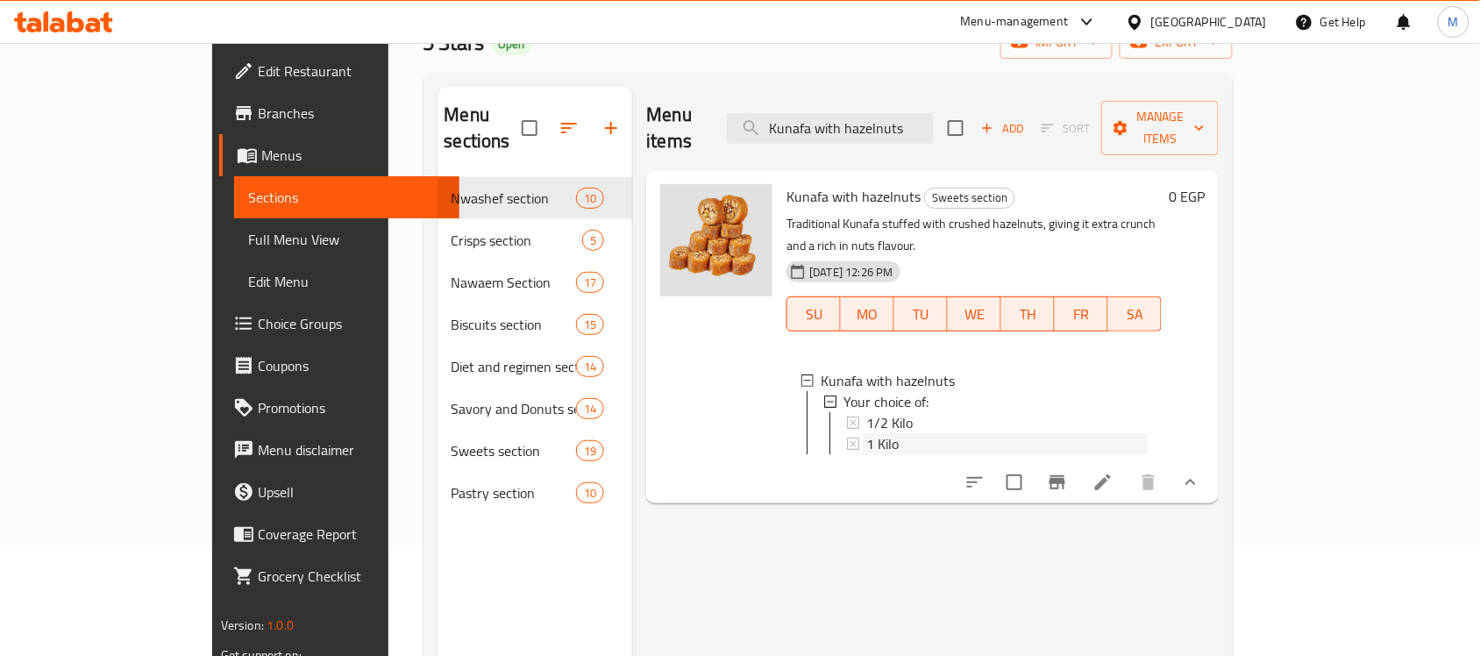
click at [890, 433] on div "1 Kilo" at bounding box center [1006, 443] width 281 height 21
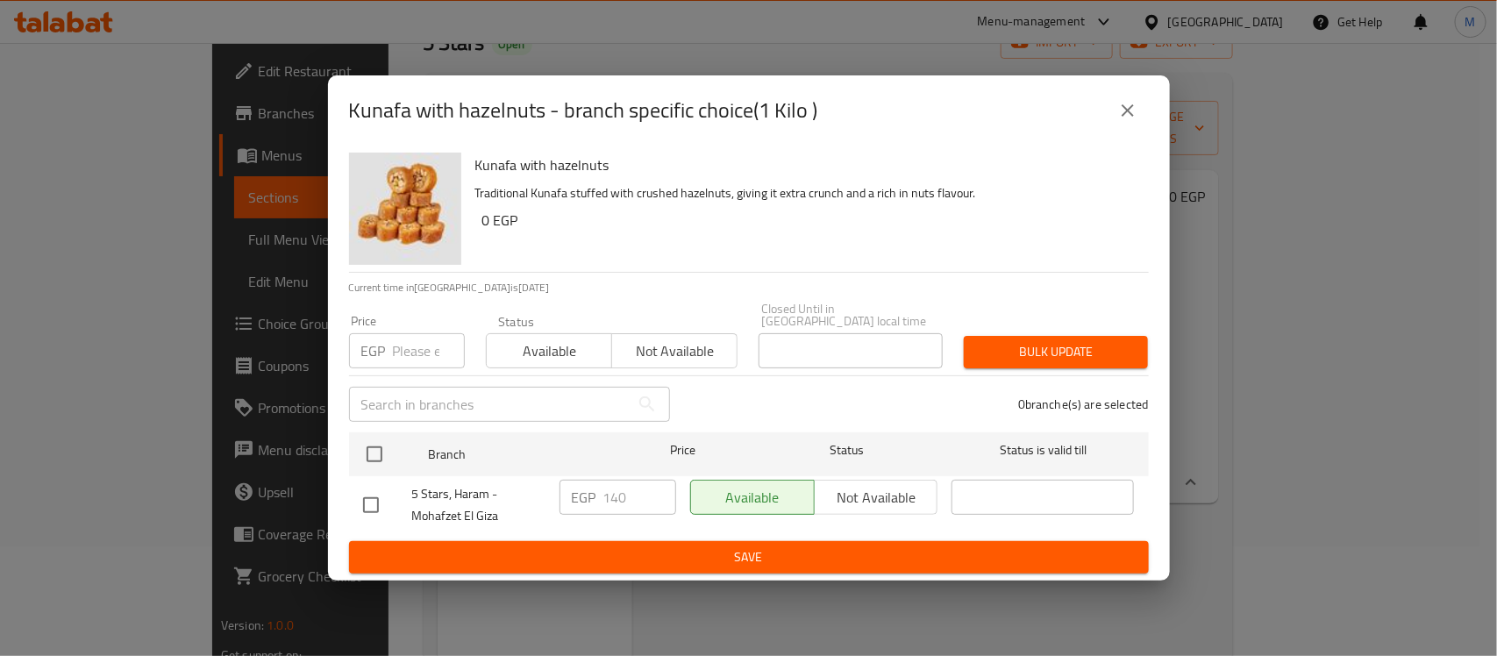
click at [371, 501] on input "checkbox" at bounding box center [370, 505] width 37 height 37
checkbox input "true"
click at [607, 505] on input "140" at bounding box center [639, 497] width 73 height 35
click at [620, 496] on input "140" at bounding box center [639, 497] width 73 height 35
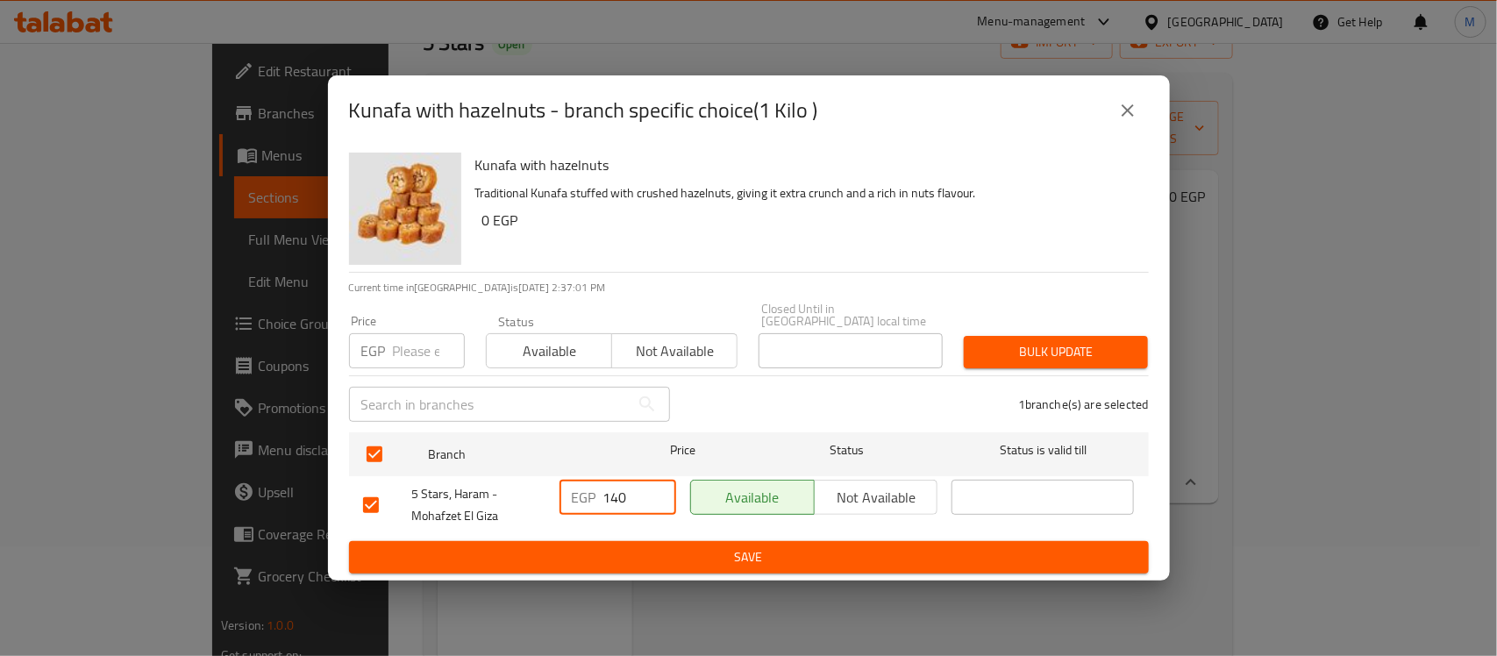
click at [620, 496] on input "140" at bounding box center [639, 497] width 73 height 35
type input "160"
click at [684, 555] on span "Save" at bounding box center [748, 557] width 771 height 22
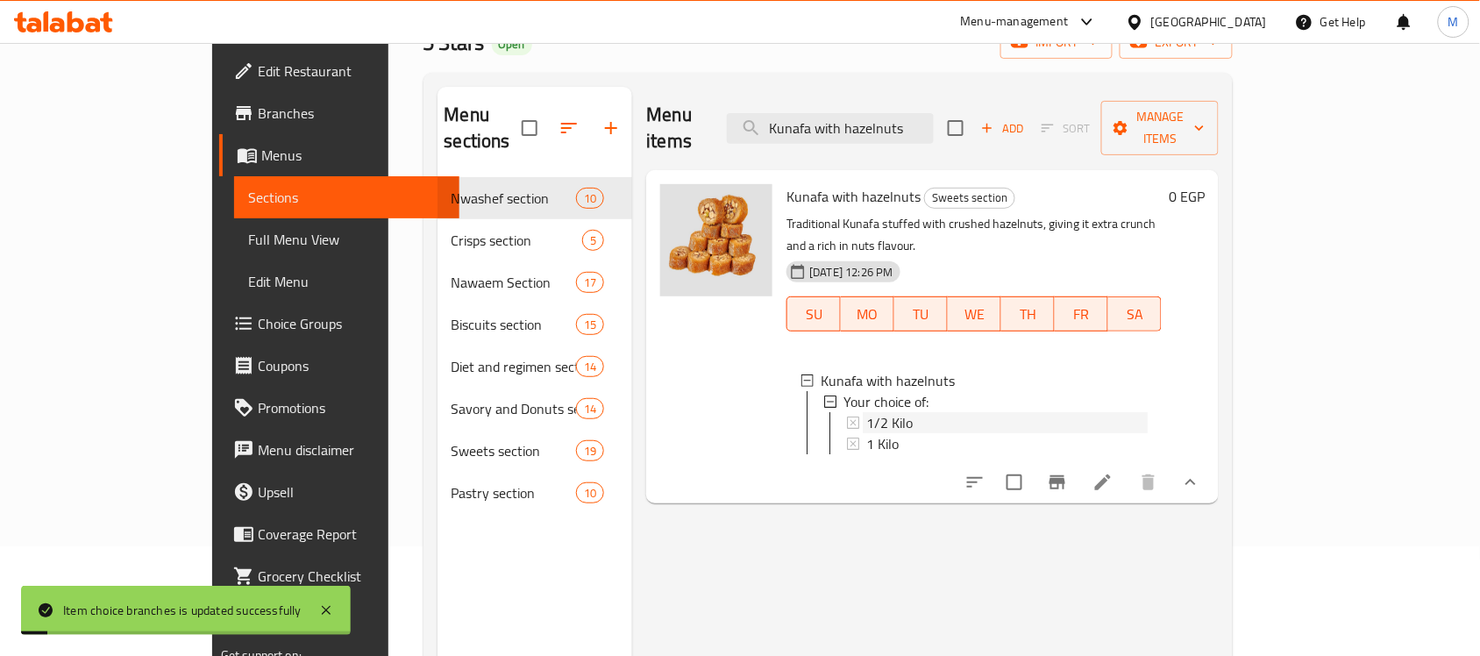
click at [866, 412] on span "1/2 Kilo" at bounding box center [889, 422] width 46 height 21
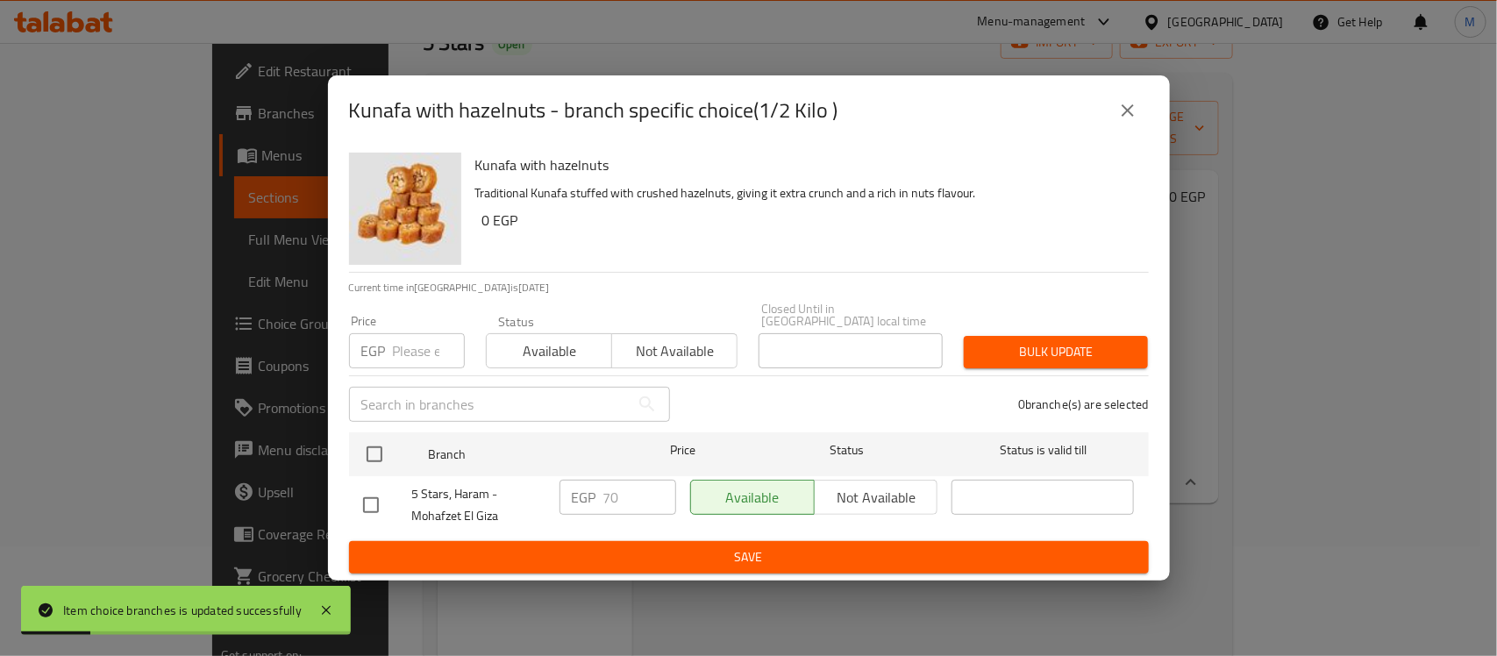
click at [379, 496] on input "checkbox" at bounding box center [370, 505] width 37 height 37
checkbox input "true"
drag, startPoint x: 585, startPoint y: 484, endPoint x: 646, endPoint y: 484, distance: 61.4
click at [586, 487] on p "EGP" at bounding box center [584, 497] width 25 height 21
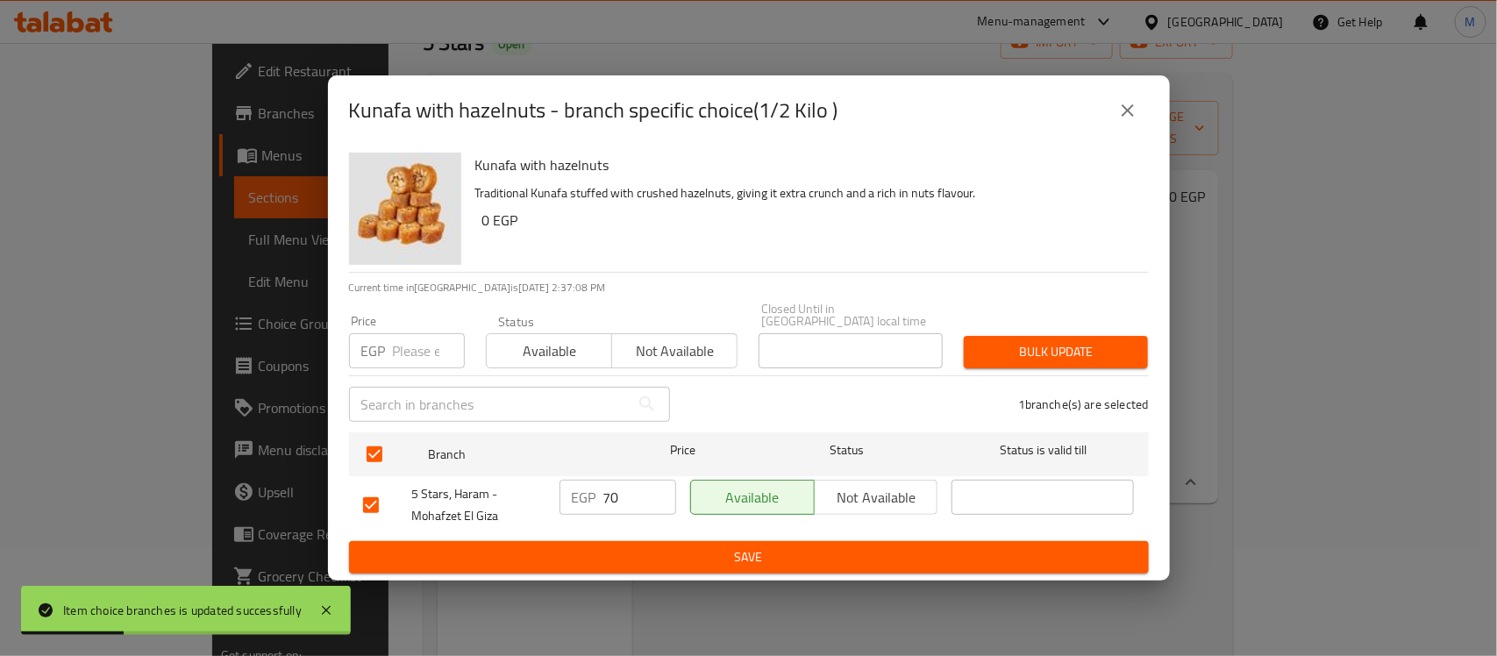
click at [646, 484] on input "70" at bounding box center [639, 497] width 73 height 35
type input "80"
click at [679, 567] on div "Kunafa with hazelnuts Traditional Kunafa stuffed with crushed hazelnuts, giving…" at bounding box center [749, 363] width 842 height 435
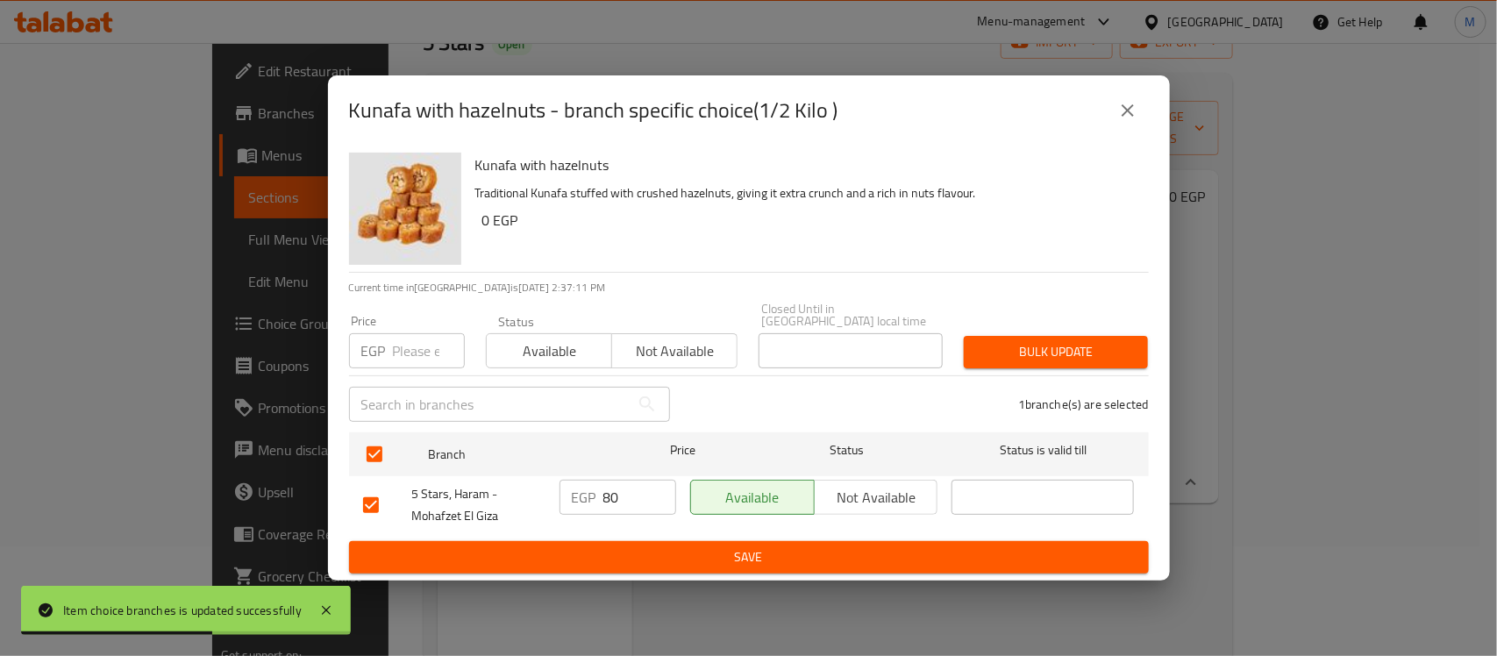
click at [686, 561] on span "Save" at bounding box center [748, 557] width 771 height 22
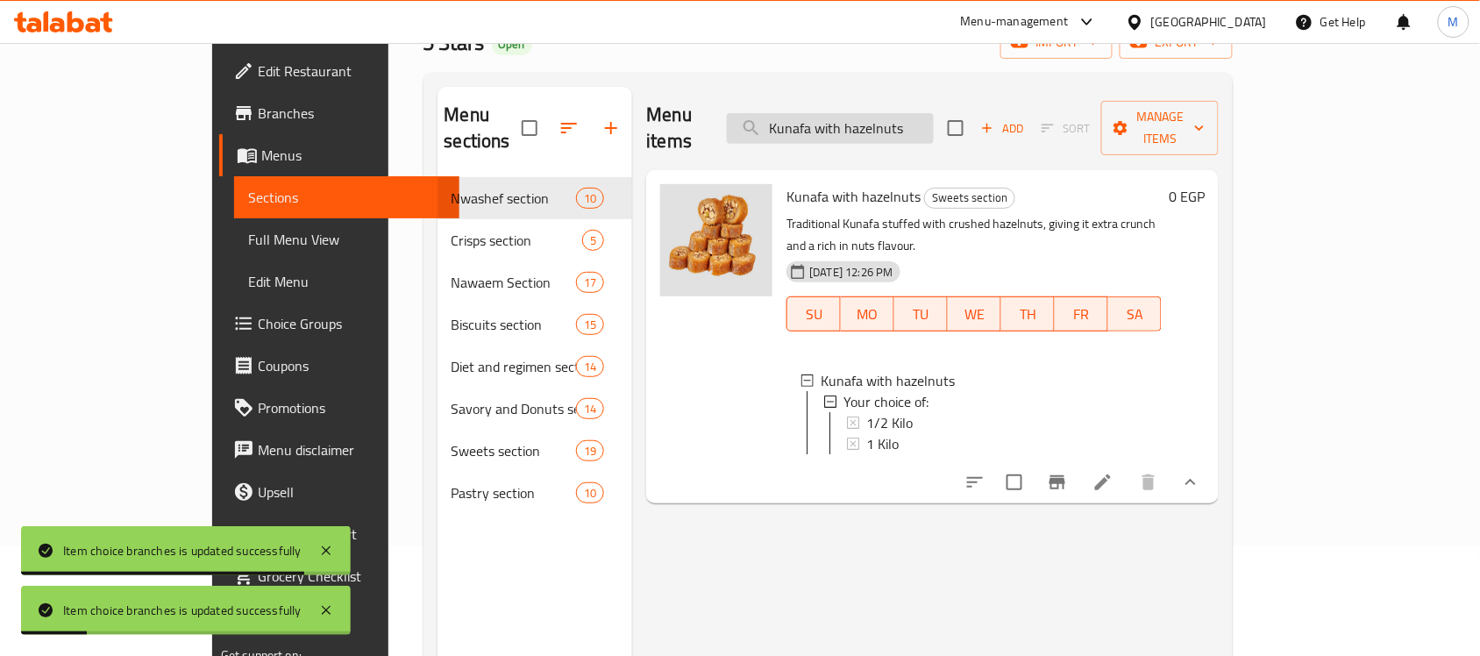
click at [934, 118] on input "Kunafa with hazelnuts" at bounding box center [830, 128] width 207 height 31
paste input "qeshta"
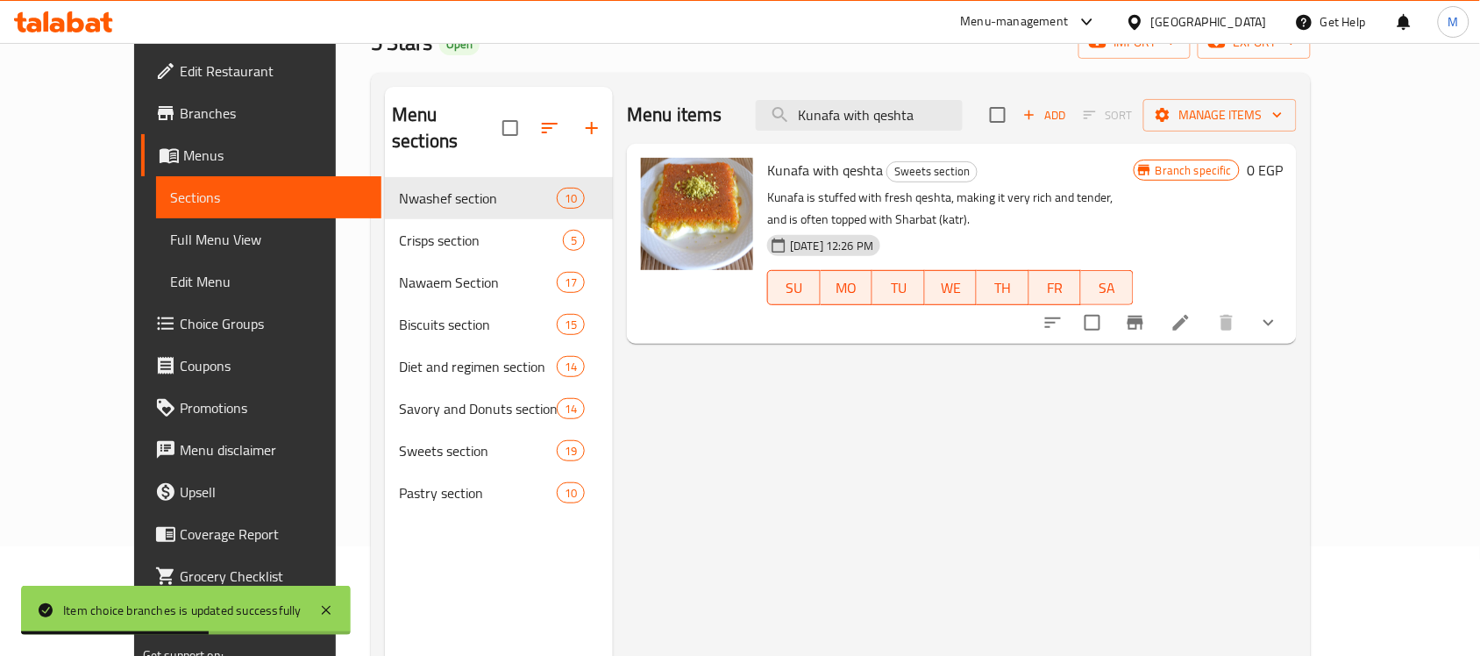
type input "Kunafa with qeshta"
drag, startPoint x: 1413, startPoint y: 323, endPoint x: 1274, endPoint y: 325, distance: 139.4
click at [1279, 323] on icon "show more" at bounding box center [1268, 322] width 21 height 21
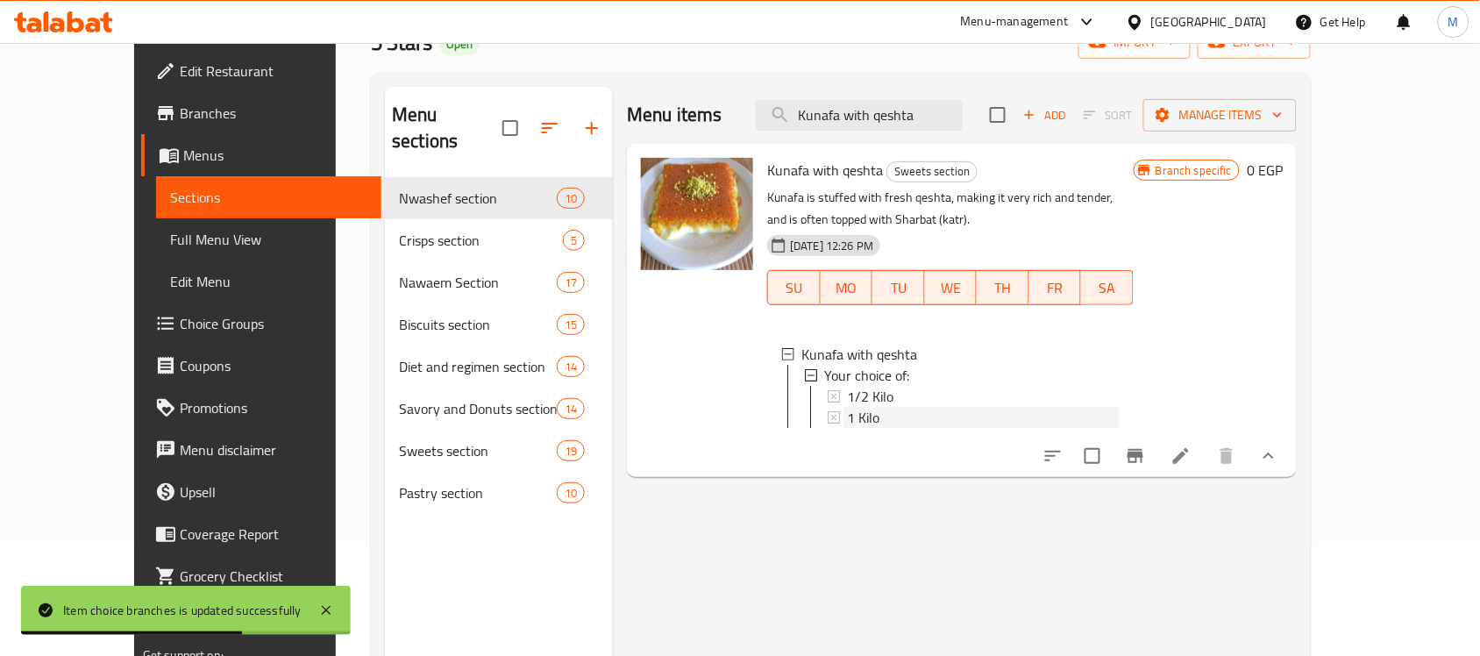
click at [847, 414] on span "1 Kilo" at bounding box center [863, 417] width 32 height 21
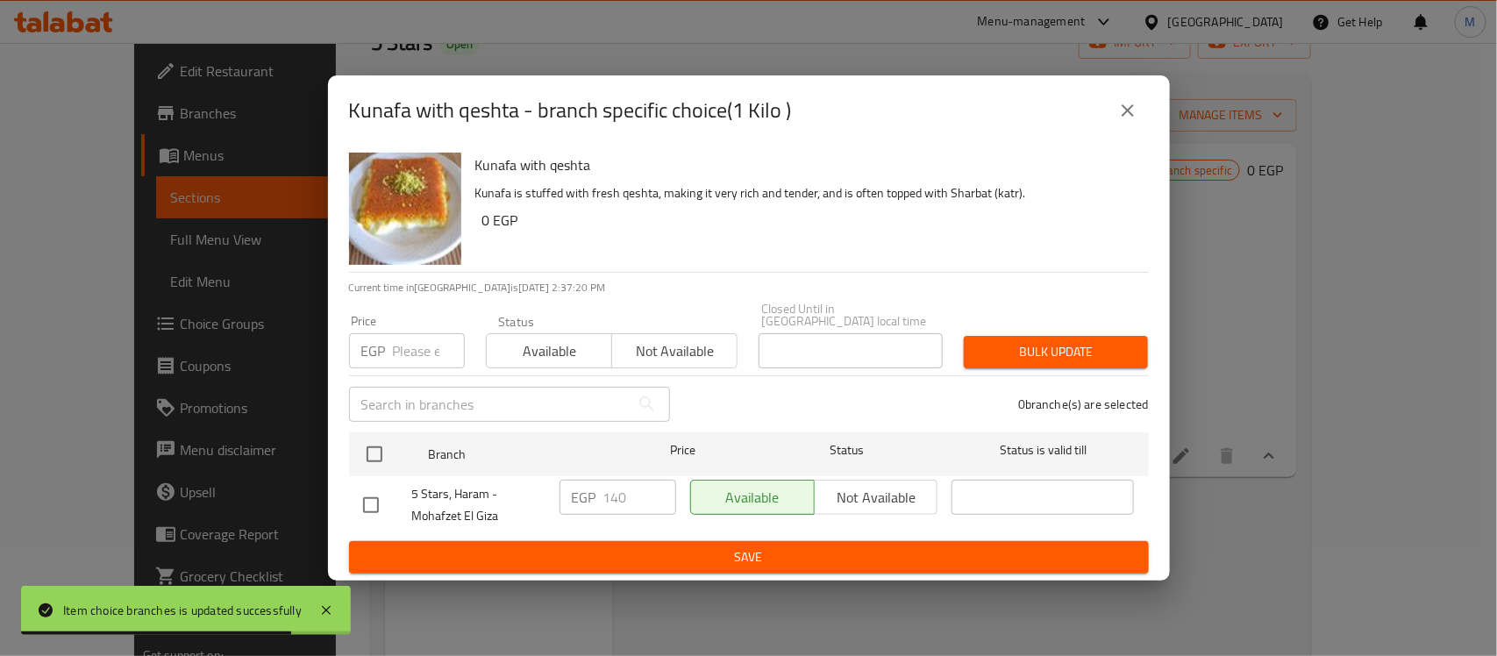
click at [373, 497] on input "checkbox" at bounding box center [370, 505] width 37 height 37
checkbox input "true"
click at [609, 497] on input "140" at bounding box center [639, 497] width 73 height 35
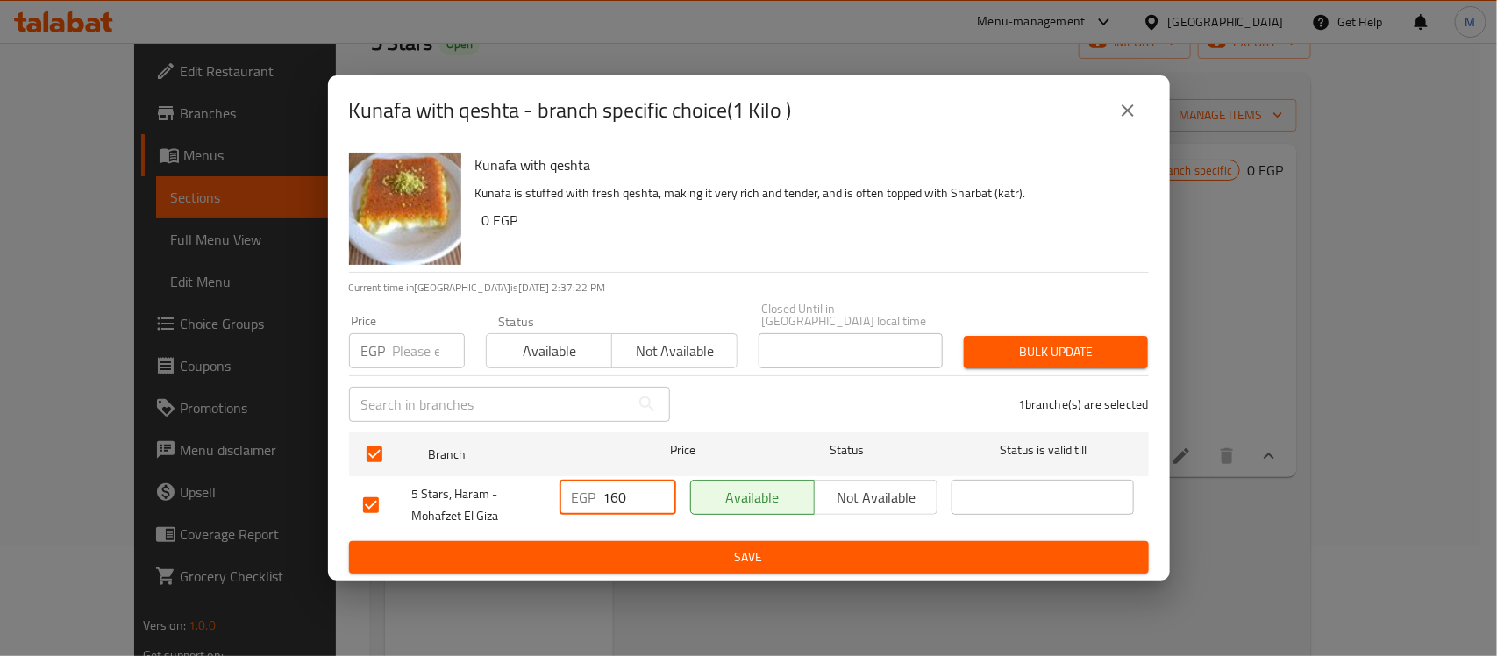
type input "160"
click at [771, 550] on span "Save" at bounding box center [748, 557] width 771 height 22
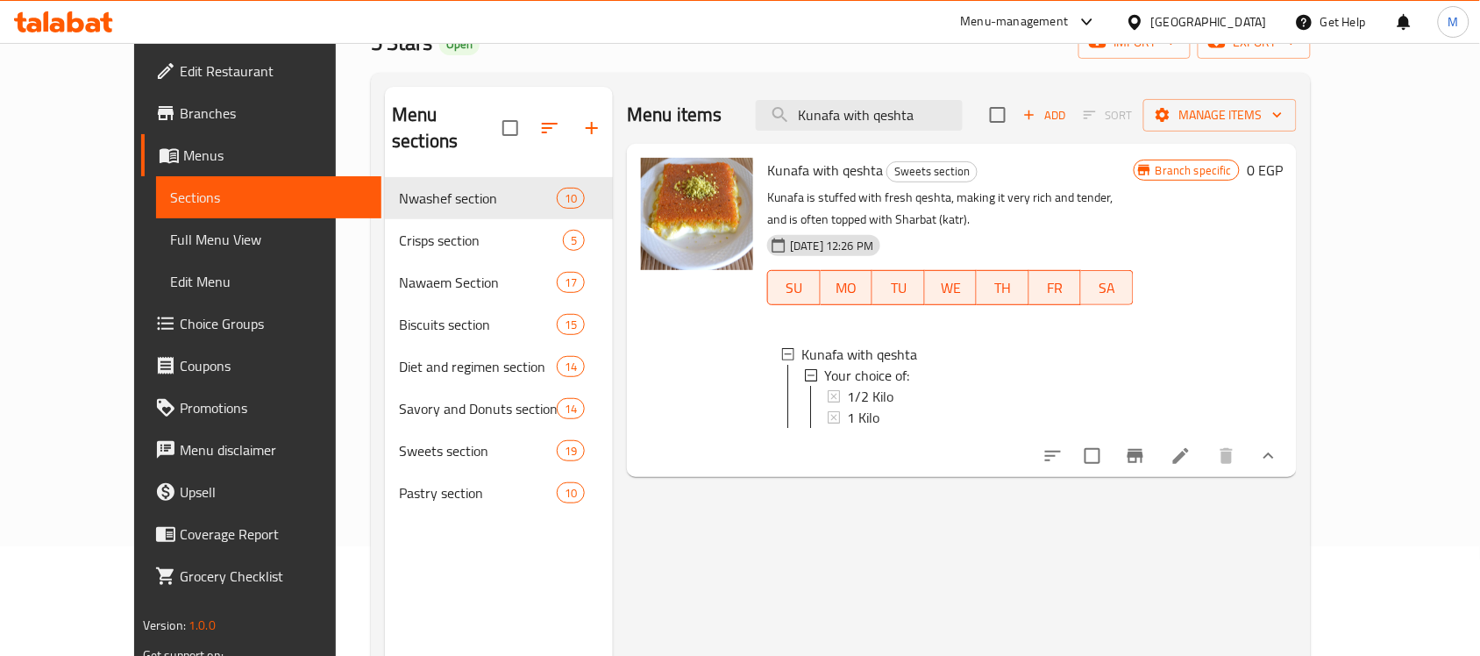
click at [847, 425] on span "1 Kilo" at bounding box center [863, 417] width 32 height 21
click at [875, 388] on div "1/2 Kilo" at bounding box center [983, 396] width 273 height 21
click at [914, 134] on div "Menu items Kunafa with qeshta Add Sort Manage items" at bounding box center [962, 115] width 670 height 57
click at [922, 124] on input "Kunafa with qeshta" at bounding box center [859, 115] width 207 height 31
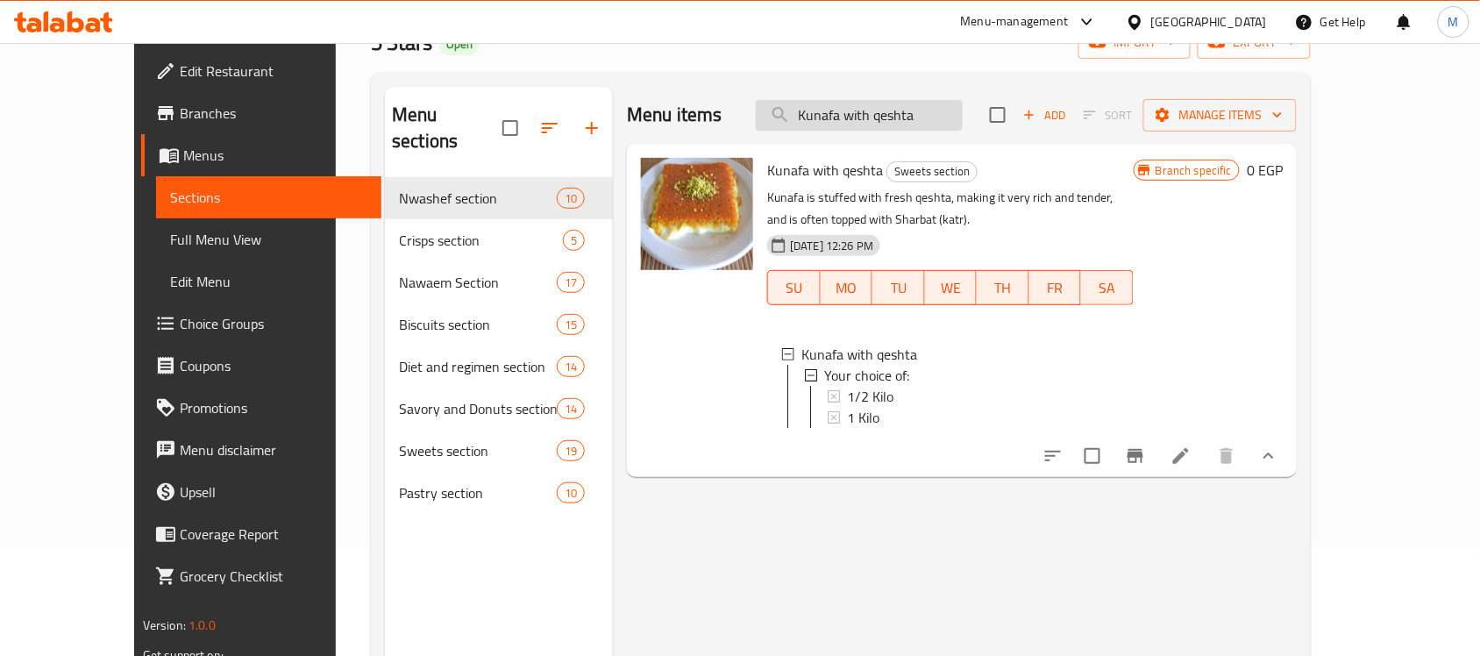
paste input "Nutella Kunaf"
click at [922, 124] on input "Kunafa with qeshta" at bounding box center [859, 115] width 207 height 31
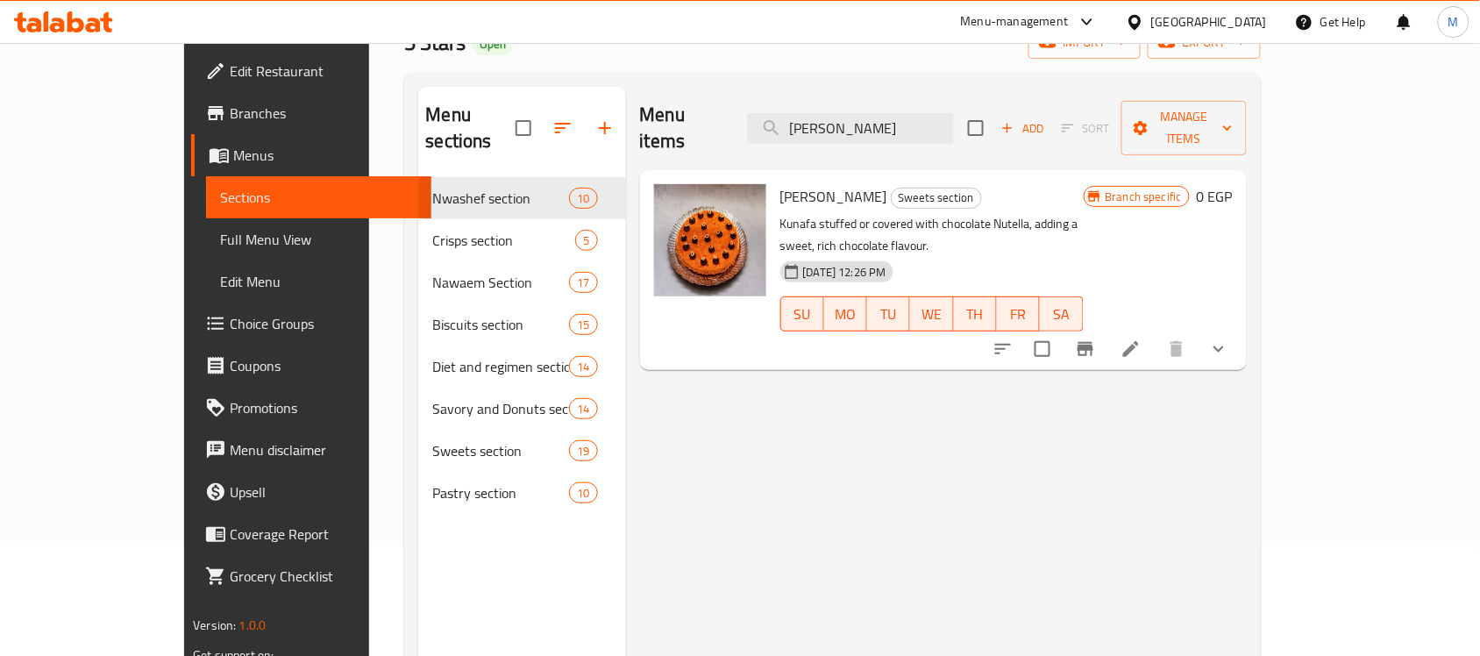
type input "[PERSON_NAME]"
drag, startPoint x: 1374, startPoint y: 324, endPoint x: 1391, endPoint y: 316, distance: 19.2
click at [1247, 326] on div "Menu items Nutella Kunafa Add Sort Manage items Nutella Kunafa Sweets section K…" at bounding box center [936, 415] width 621 height 656
click at [1240, 328] on button "show more" at bounding box center [1219, 349] width 42 height 42
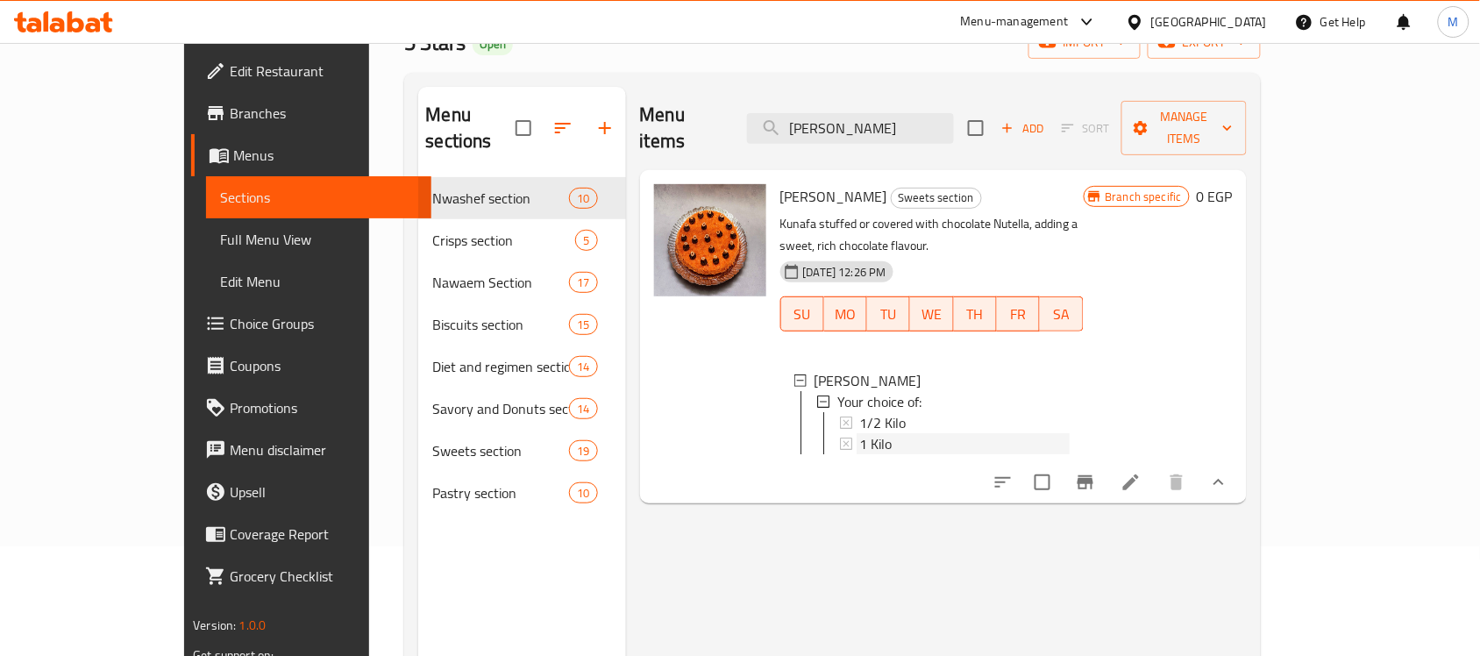
click at [938, 433] on div "1 Kilo" at bounding box center [965, 443] width 210 height 21
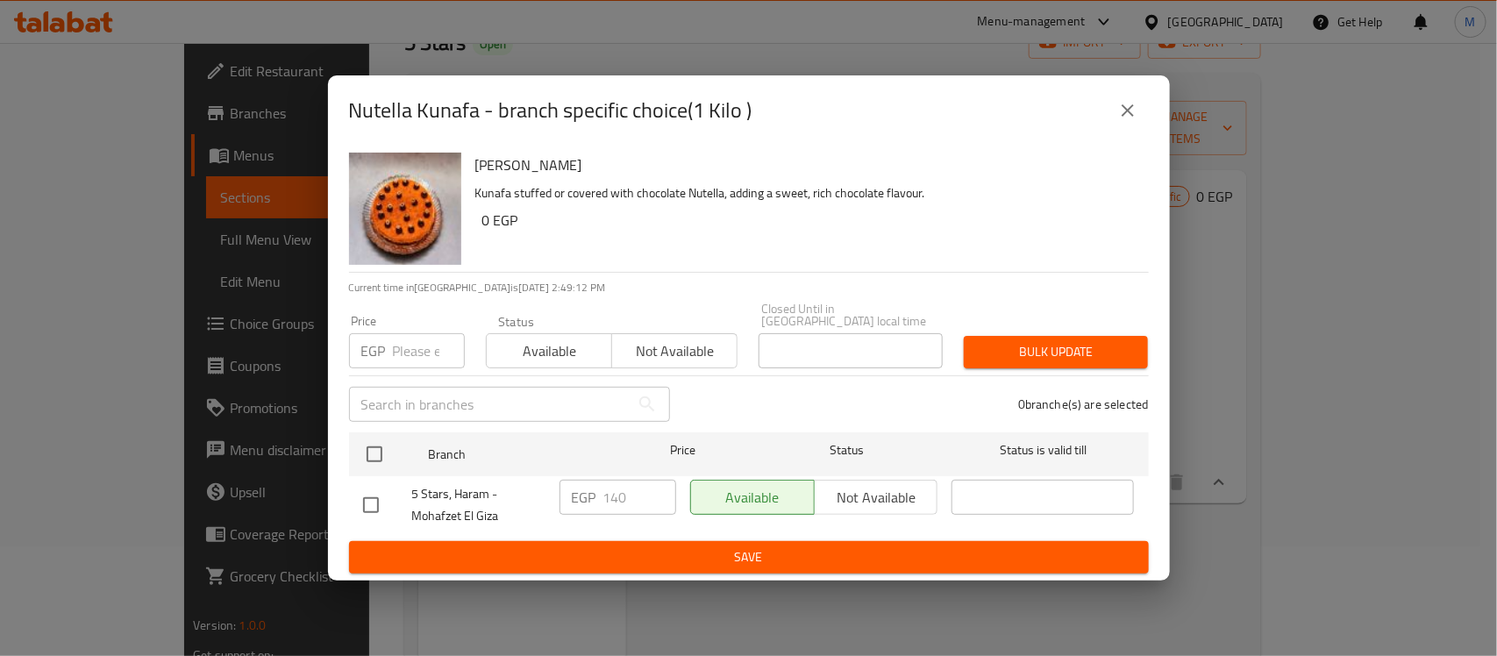
click at [355, 492] on input "checkbox" at bounding box center [370, 505] width 37 height 37
checkbox input "true"
click at [611, 487] on input "140" at bounding box center [639, 497] width 73 height 35
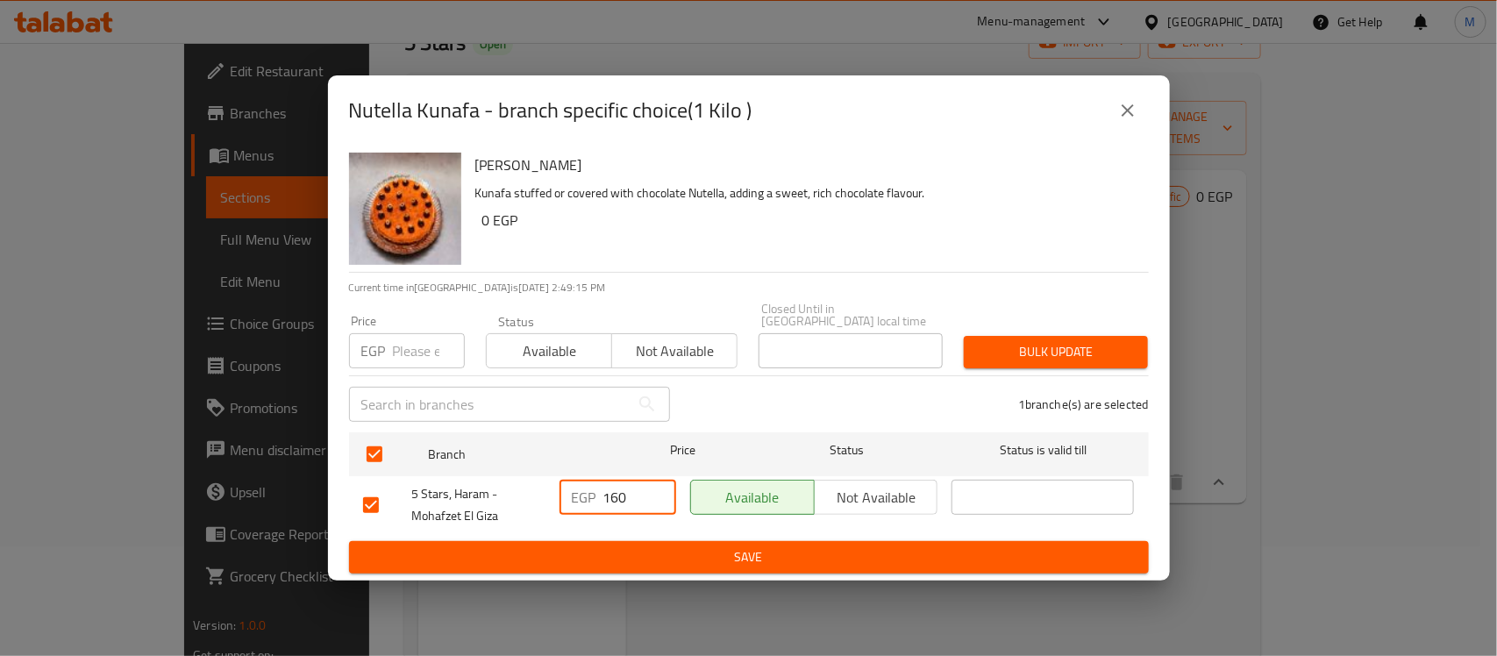
type input "160"
click at [693, 536] on form "Branch Price Status Status is valid till 5 Stars, Haram - Mohafzet El Giza EGP …" at bounding box center [749, 499] width 800 height 148
click at [707, 553] on span "Save" at bounding box center [748, 557] width 771 height 22
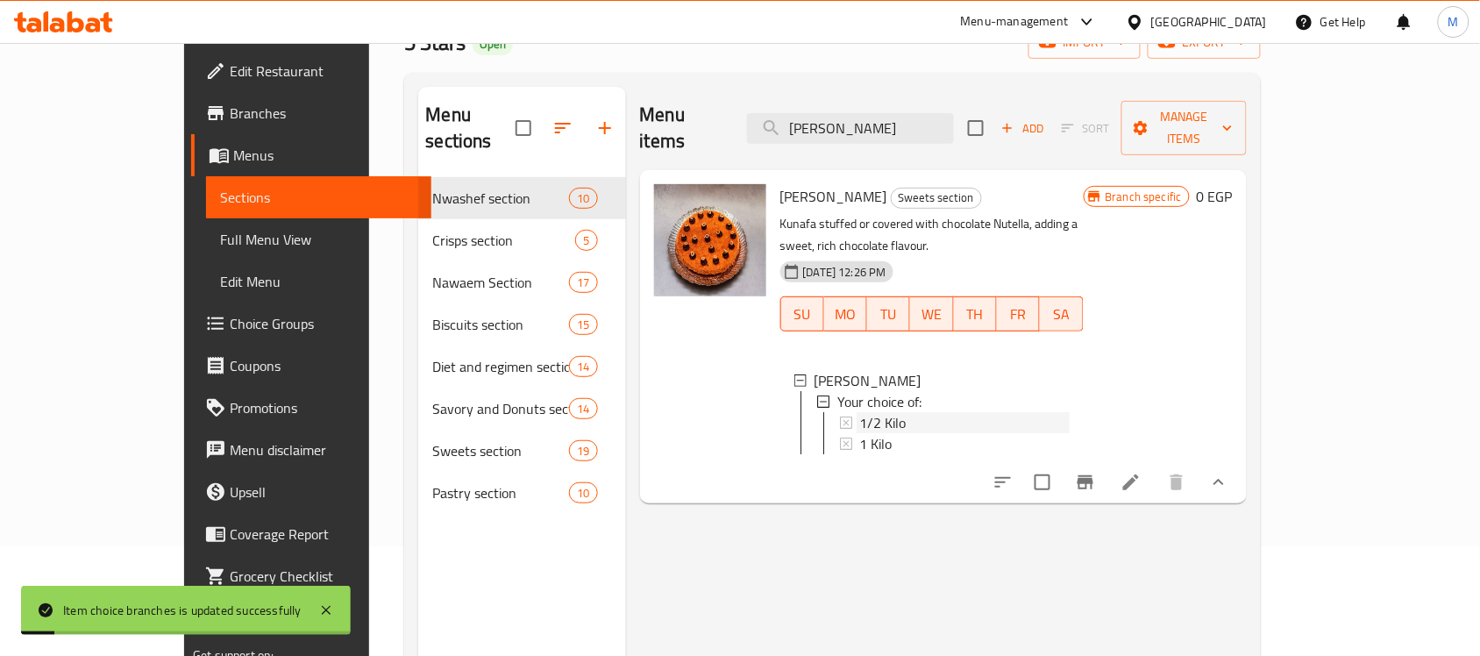
click at [860, 412] on span "1/2 Kilo" at bounding box center [883, 422] width 46 height 21
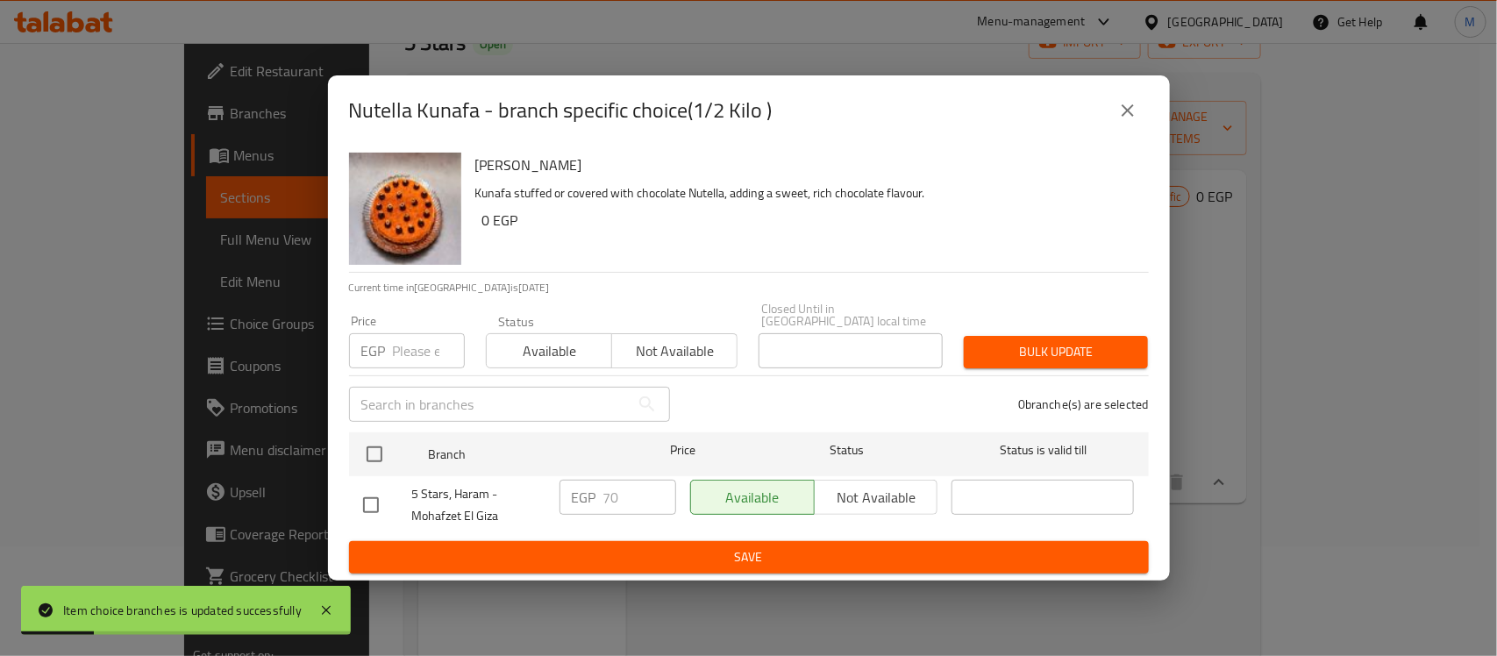
click at [387, 505] on input "checkbox" at bounding box center [370, 505] width 37 height 37
checkbox input "true"
click at [620, 498] on input "70" at bounding box center [639, 497] width 73 height 35
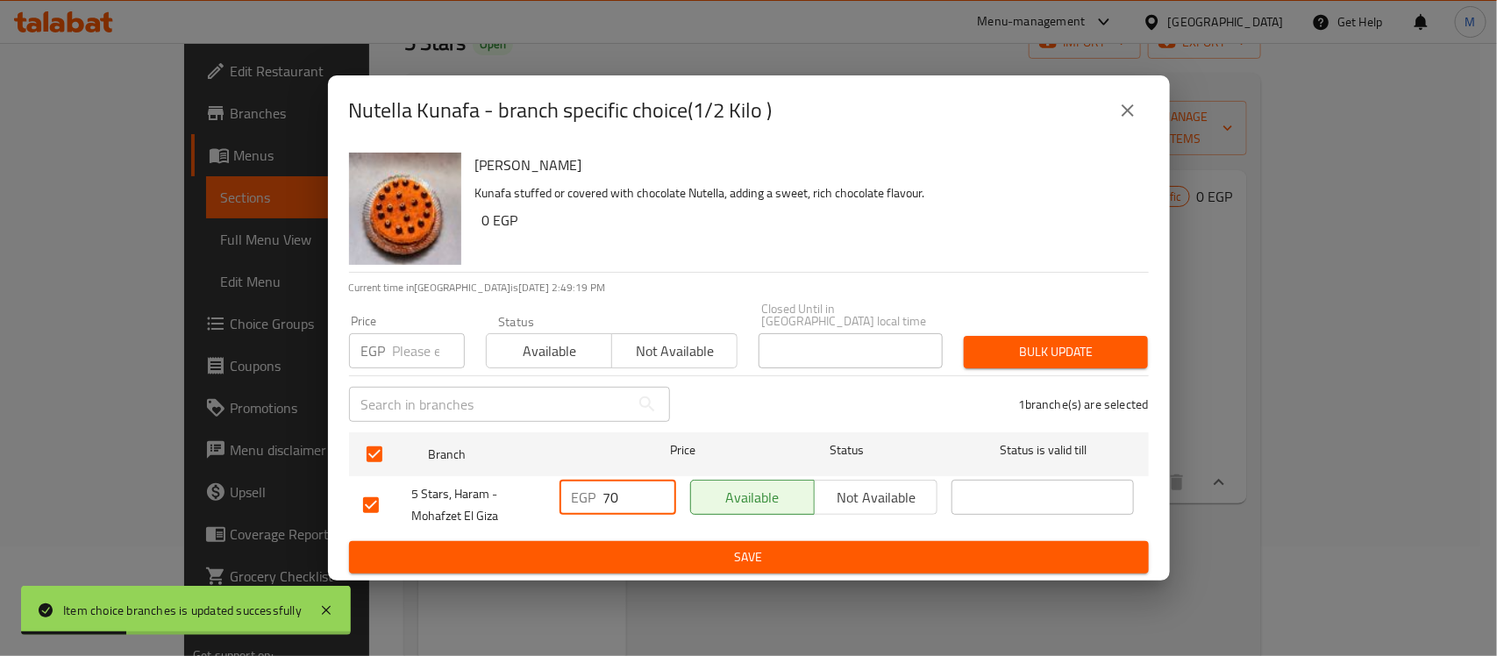
click at [620, 498] on input "70" at bounding box center [639, 497] width 73 height 35
type input "80"
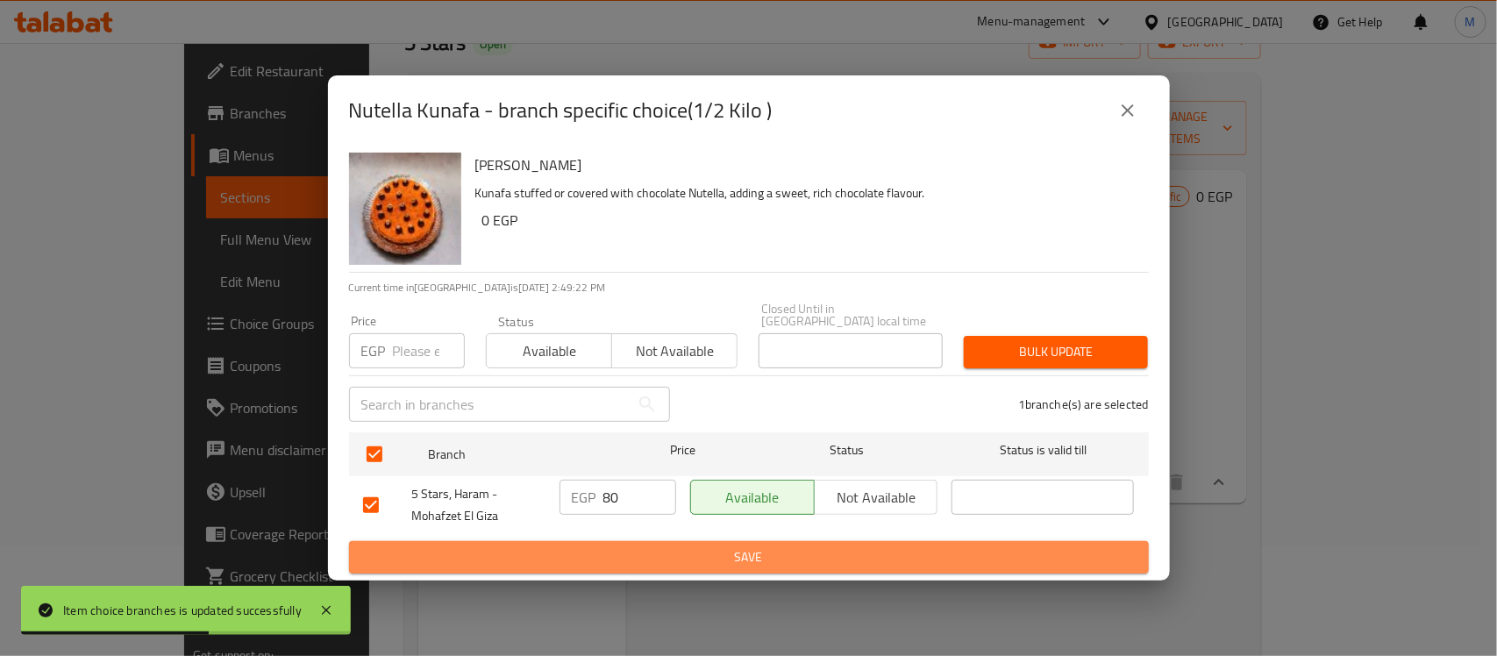
click at [647, 546] on span "Save" at bounding box center [748, 557] width 771 height 22
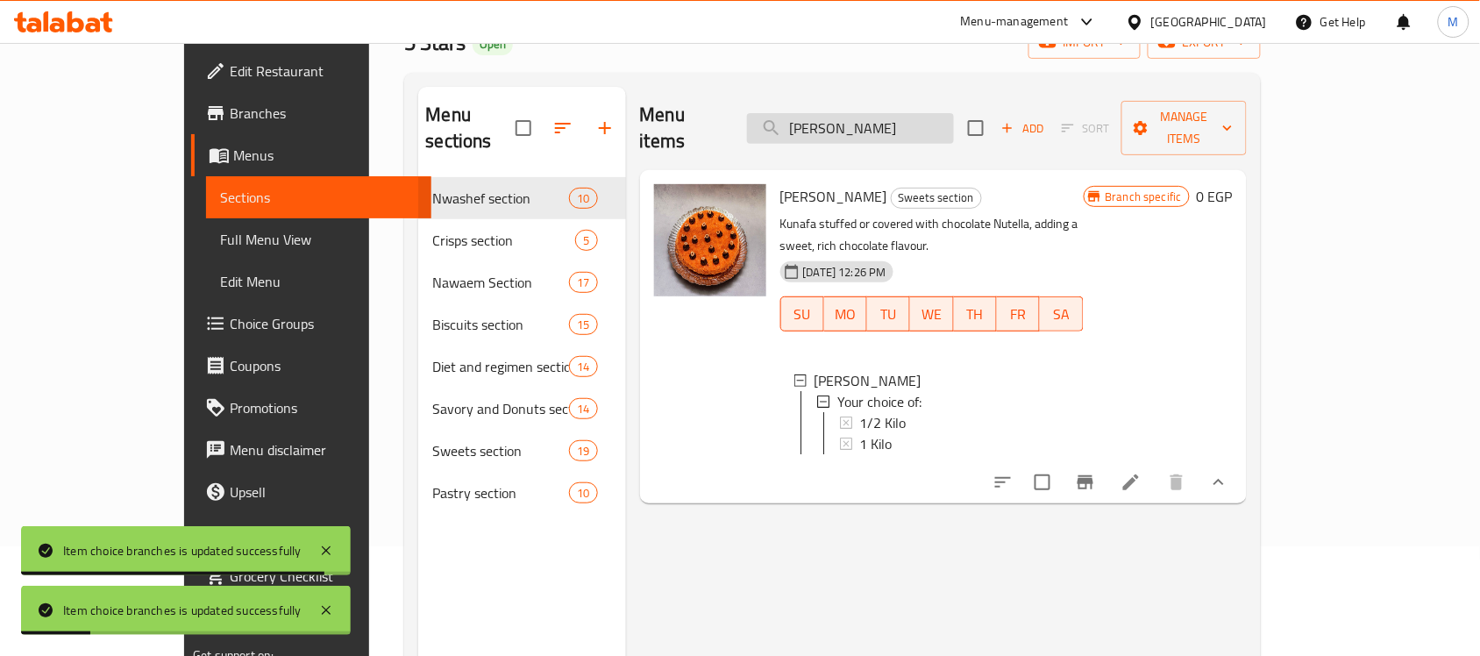
click at [892, 119] on input "[PERSON_NAME]" at bounding box center [850, 128] width 207 height 31
paste input "Romosh elset"
click at [892, 119] on input "[PERSON_NAME]" at bounding box center [850, 128] width 207 height 31
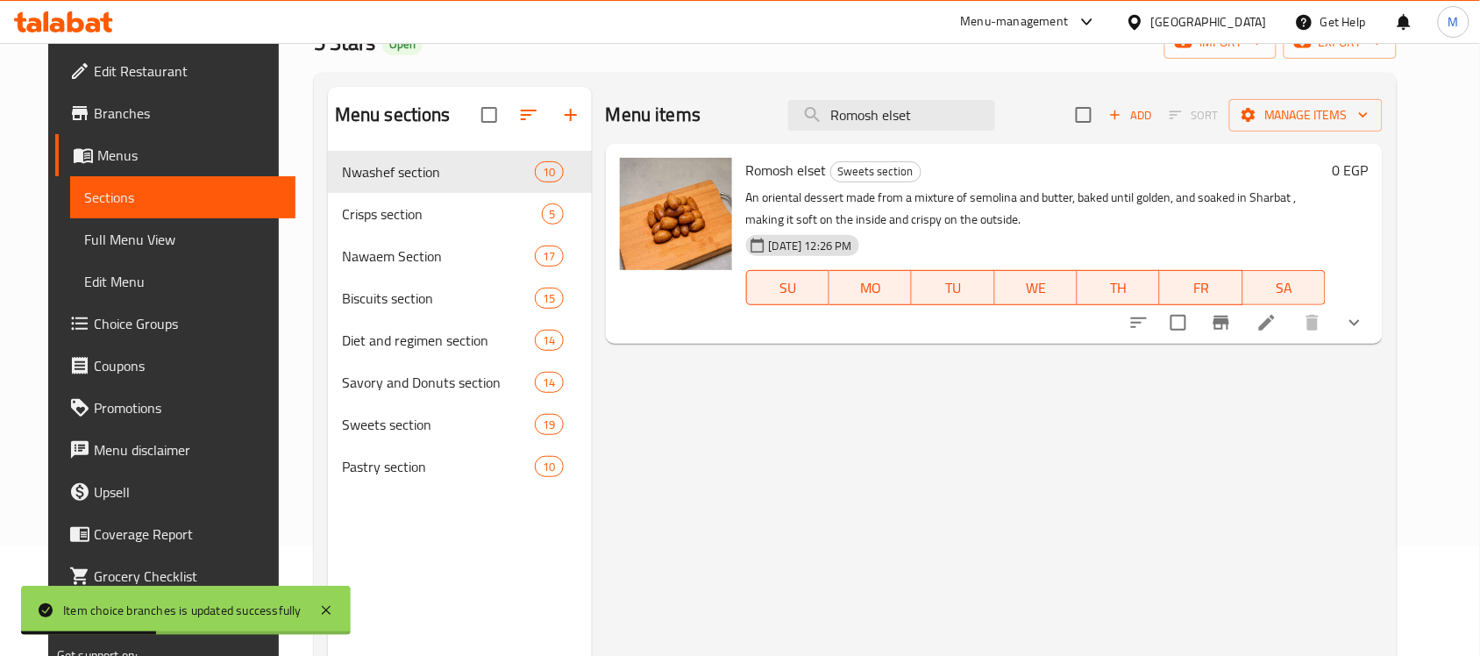
type input "Romosh elset"
click at [1376, 320] on button "show more" at bounding box center [1354, 323] width 42 height 42
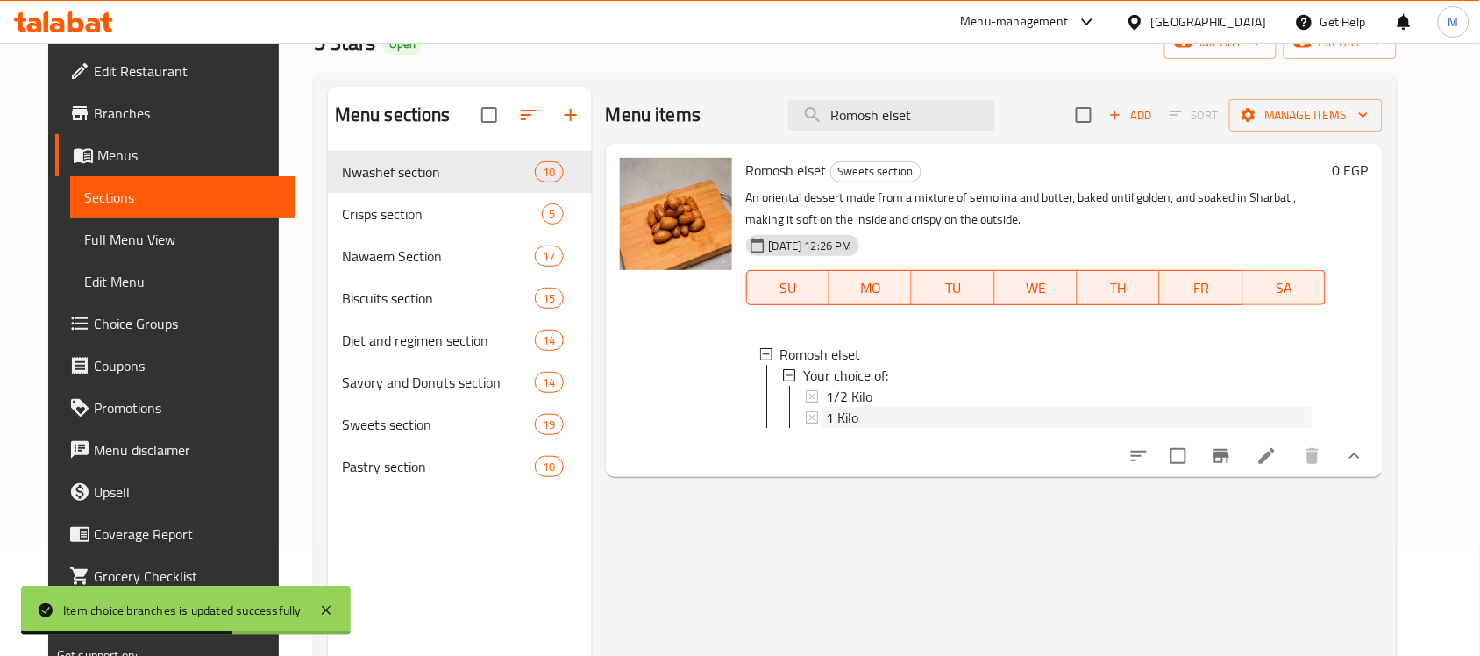
click at [837, 413] on span "1 Kilo" at bounding box center [842, 417] width 32 height 21
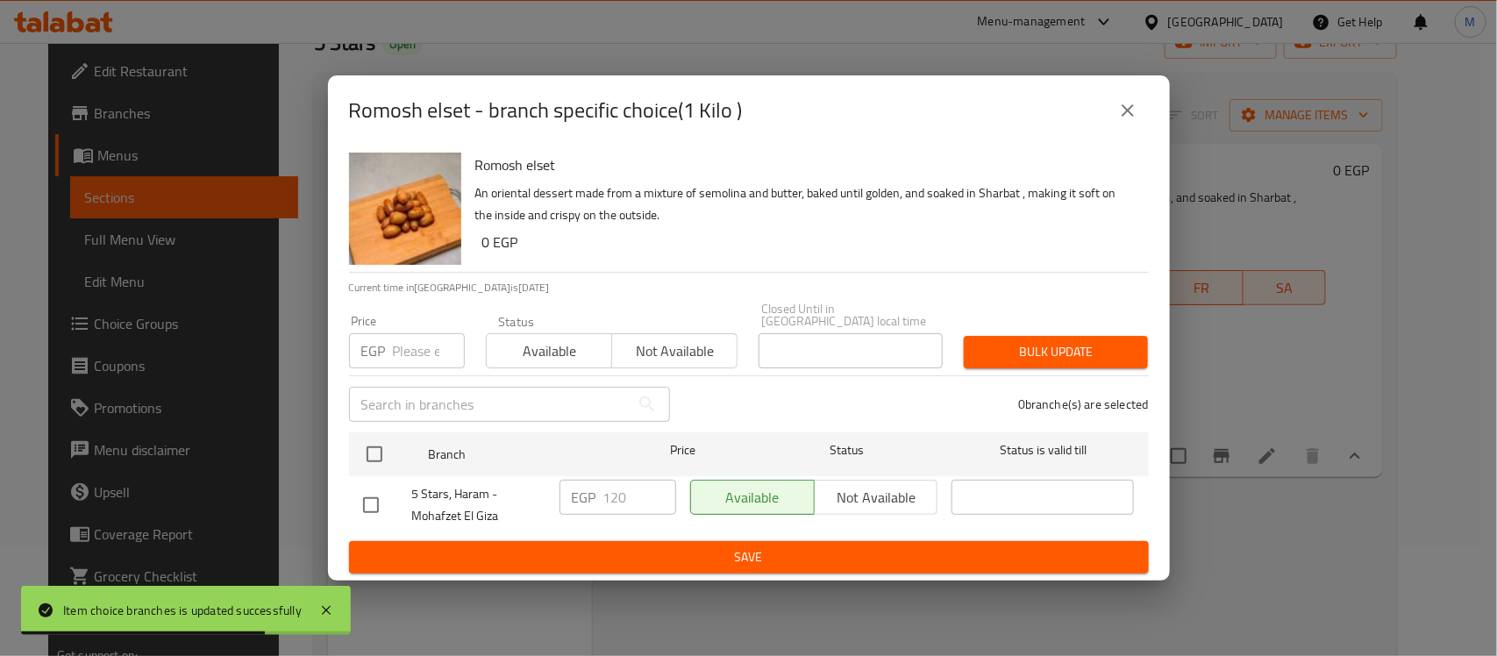
click at [368, 502] on input "checkbox" at bounding box center [370, 505] width 37 height 37
checkbox input "true"
click at [623, 501] on input "120" at bounding box center [639, 497] width 73 height 35
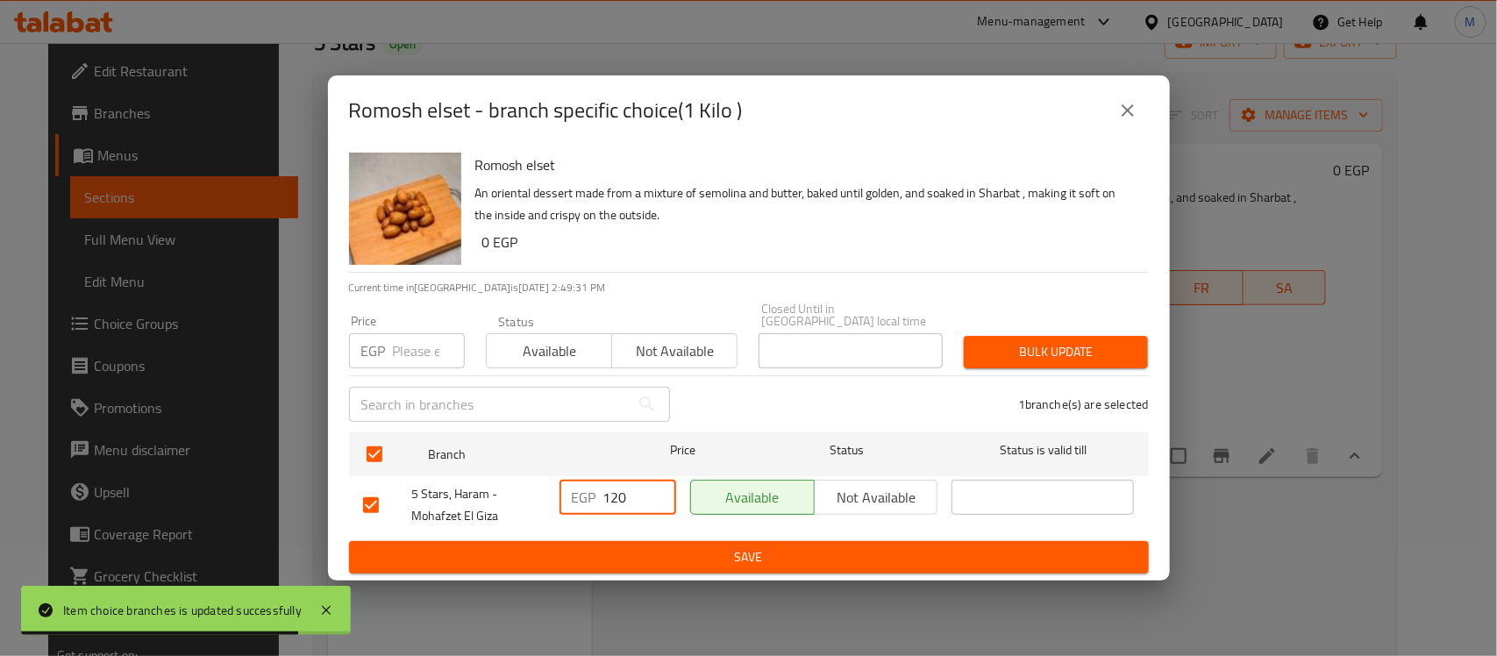
click at [623, 501] on input "120" at bounding box center [639, 497] width 73 height 35
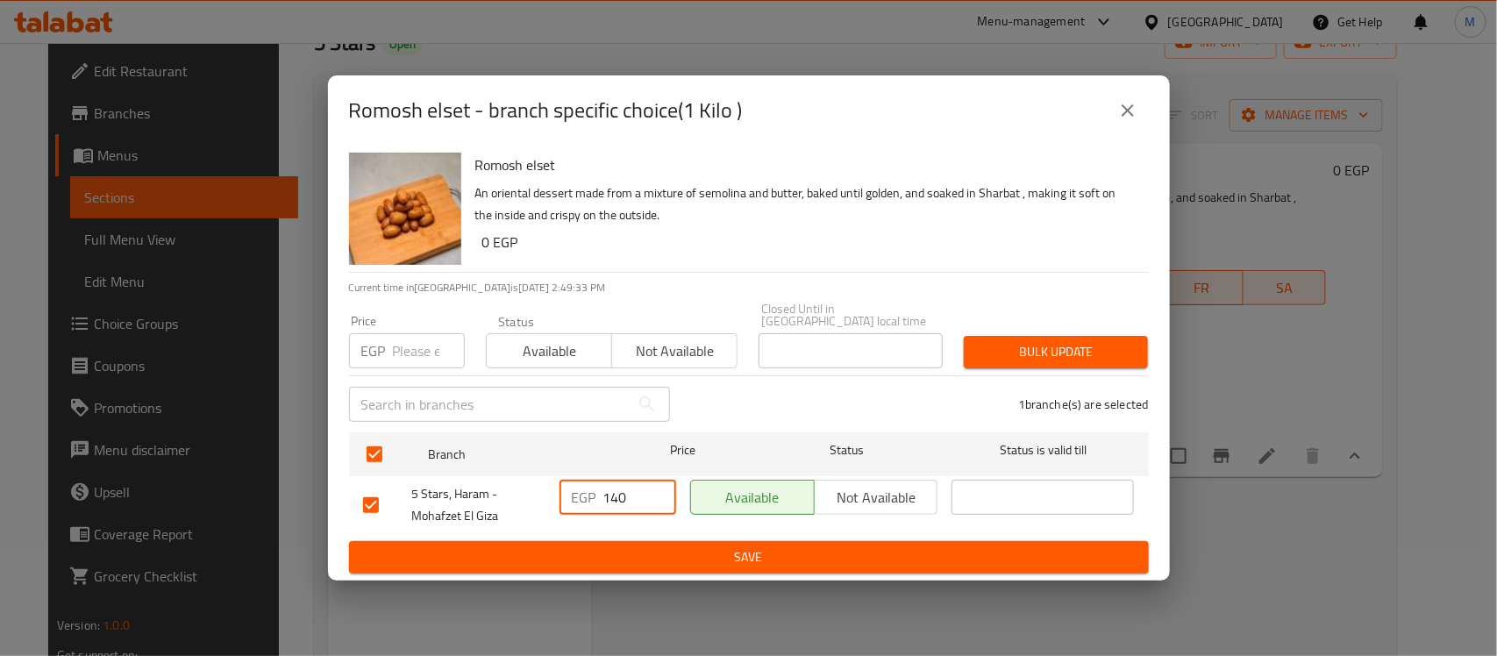
type input "140"
click at [794, 523] on div "Available Not available" at bounding box center [814, 505] width 262 height 65
click at [800, 552] on span "Save" at bounding box center [748, 557] width 771 height 22
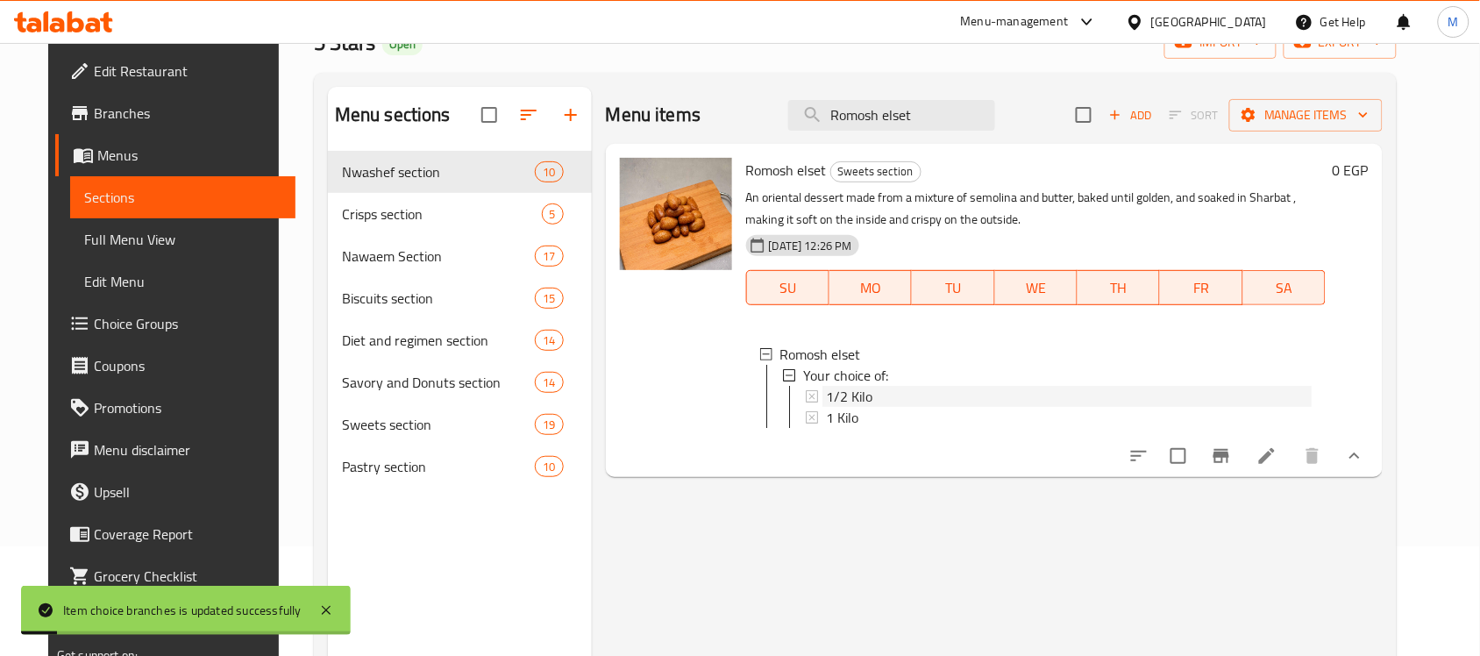
click at [833, 391] on span "1/2 Kilo" at bounding box center [849, 396] width 46 height 21
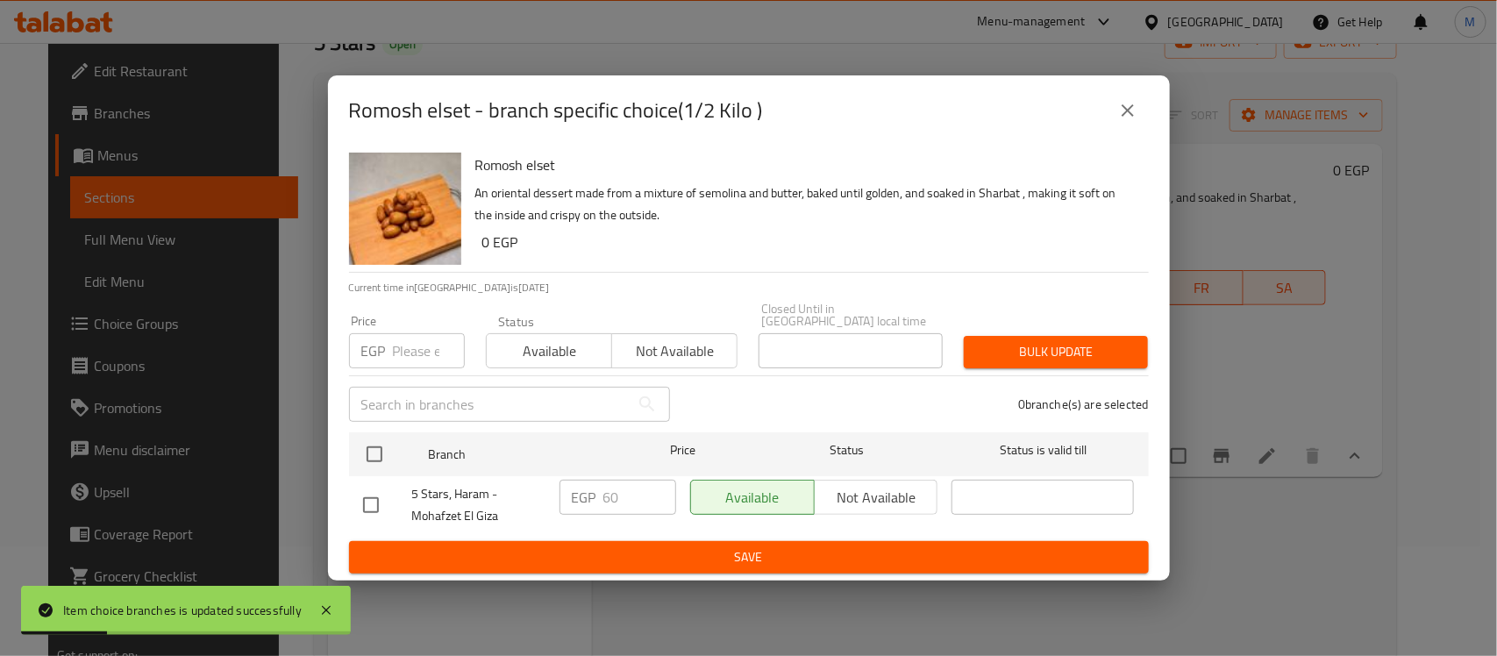
drag, startPoint x: 384, startPoint y: 507, endPoint x: 369, endPoint y: 498, distance: 17.3
click at [373, 502] on input "checkbox" at bounding box center [370, 505] width 37 height 37
checkbox input "true"
click at [609, 488] on input "60" at bounding box center [639, 497] width 73 height 35
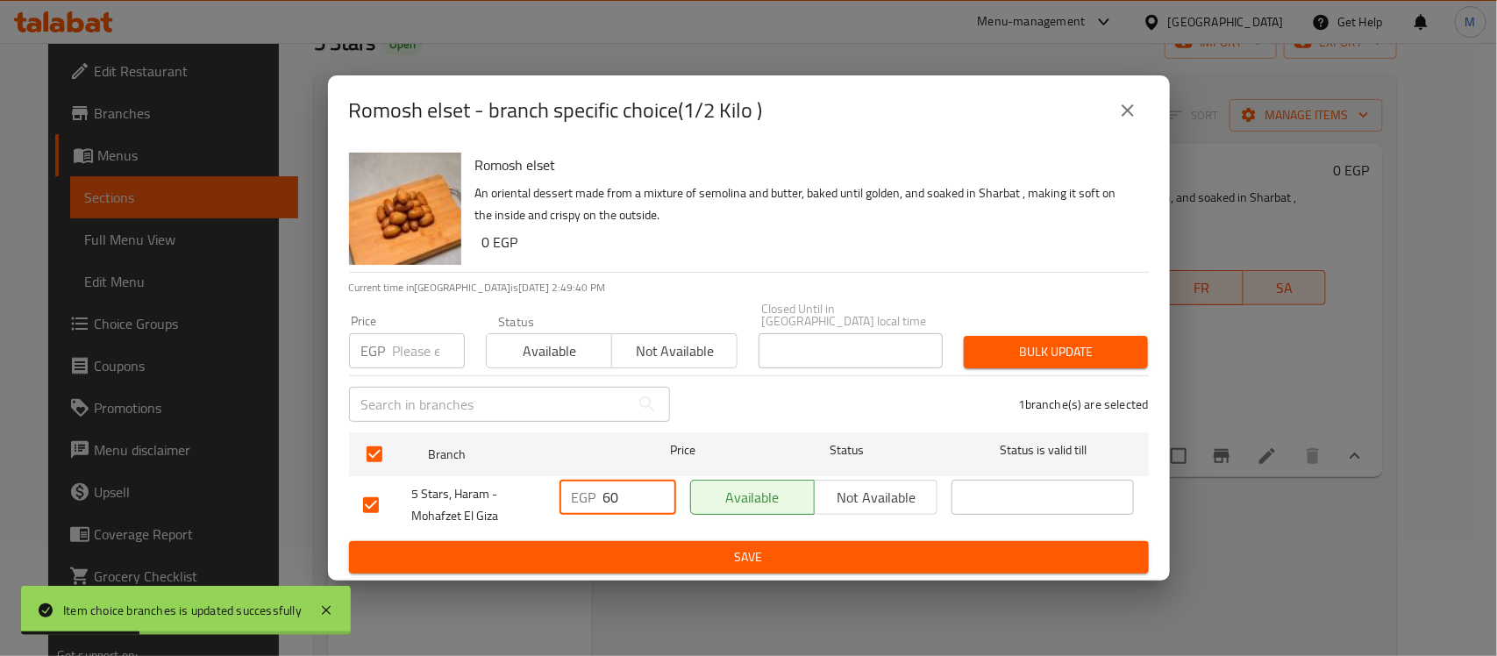
click at [609, 488] on input "60" at bounding box center [639, 497] width 73 height 35
type input "70"
click at [679, 553] on span "Save" at bounding box center [748, 557] width 771 height 22
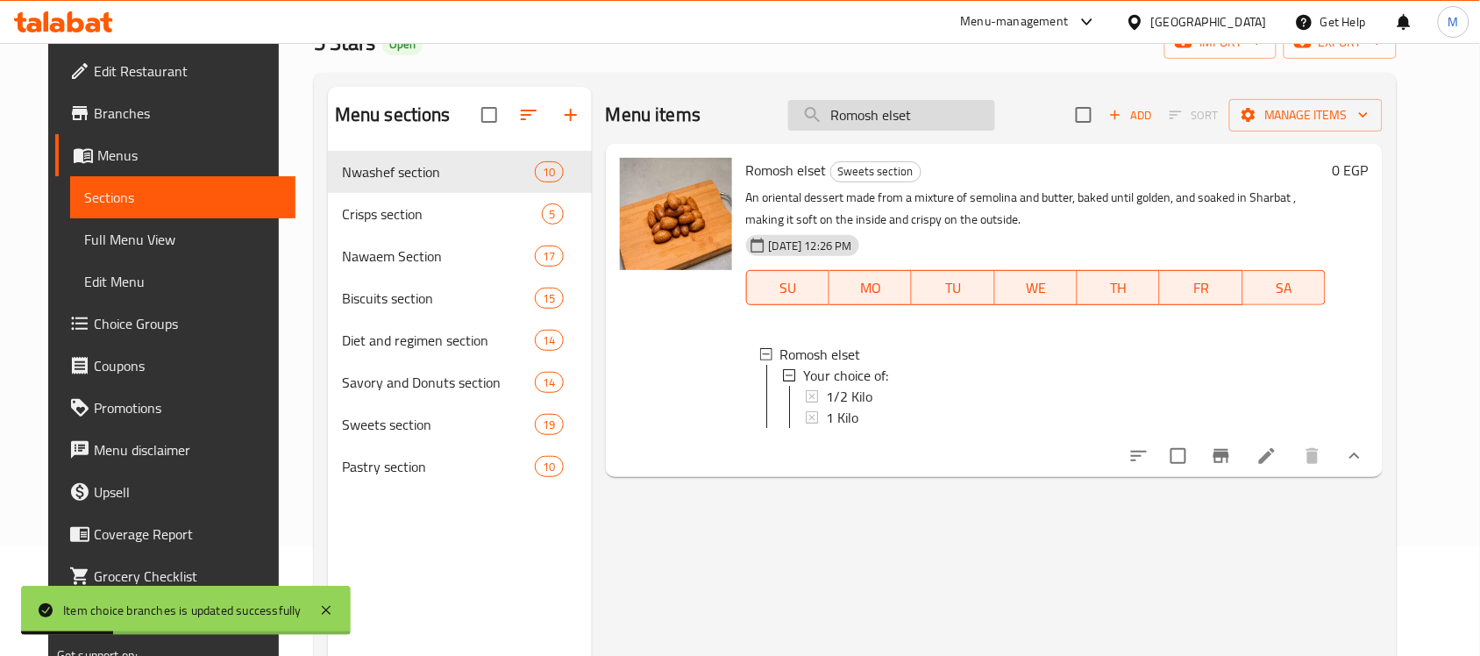
click at [899, 120] on input "Romosh elset" at bounding box center [891, 115] width 207 height 31
paste input "Balah El Sham"
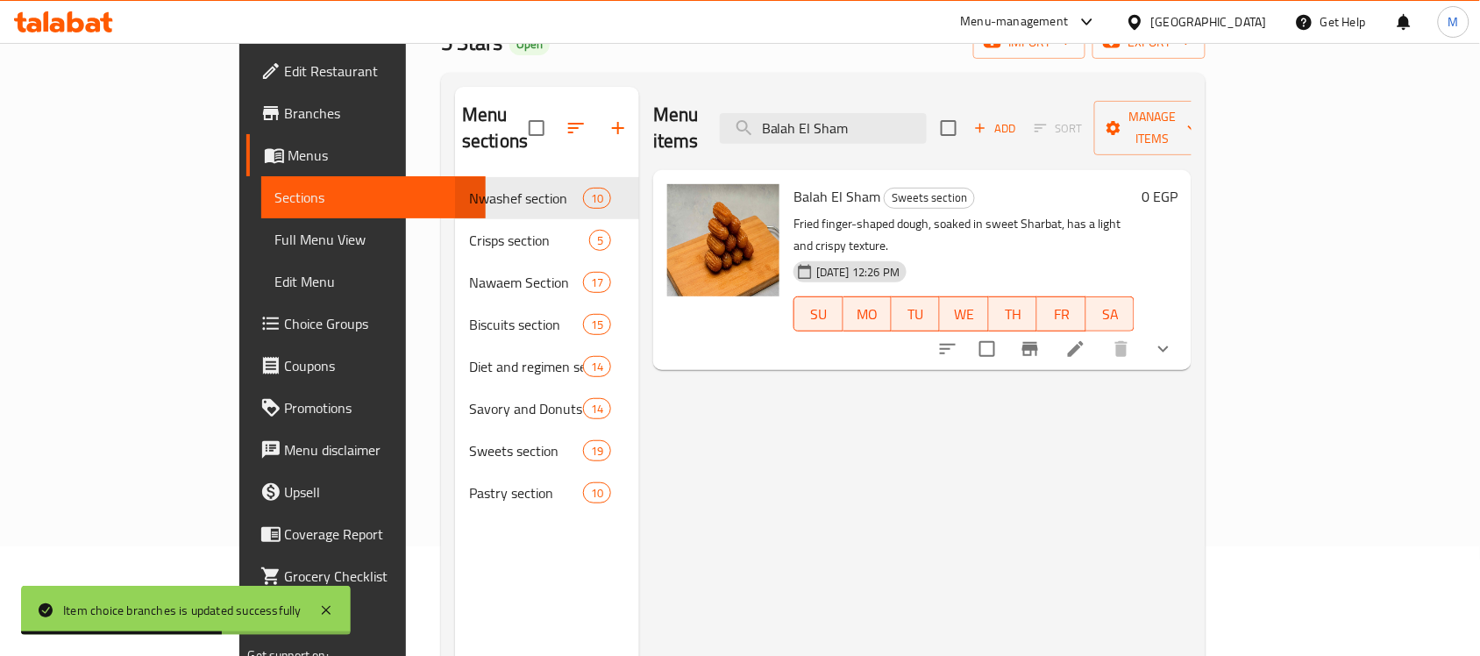
type input "Balah El Sham"
click at [1174, 338] on icon "show more" at bounding box center [1163, 348] width 21 height 21
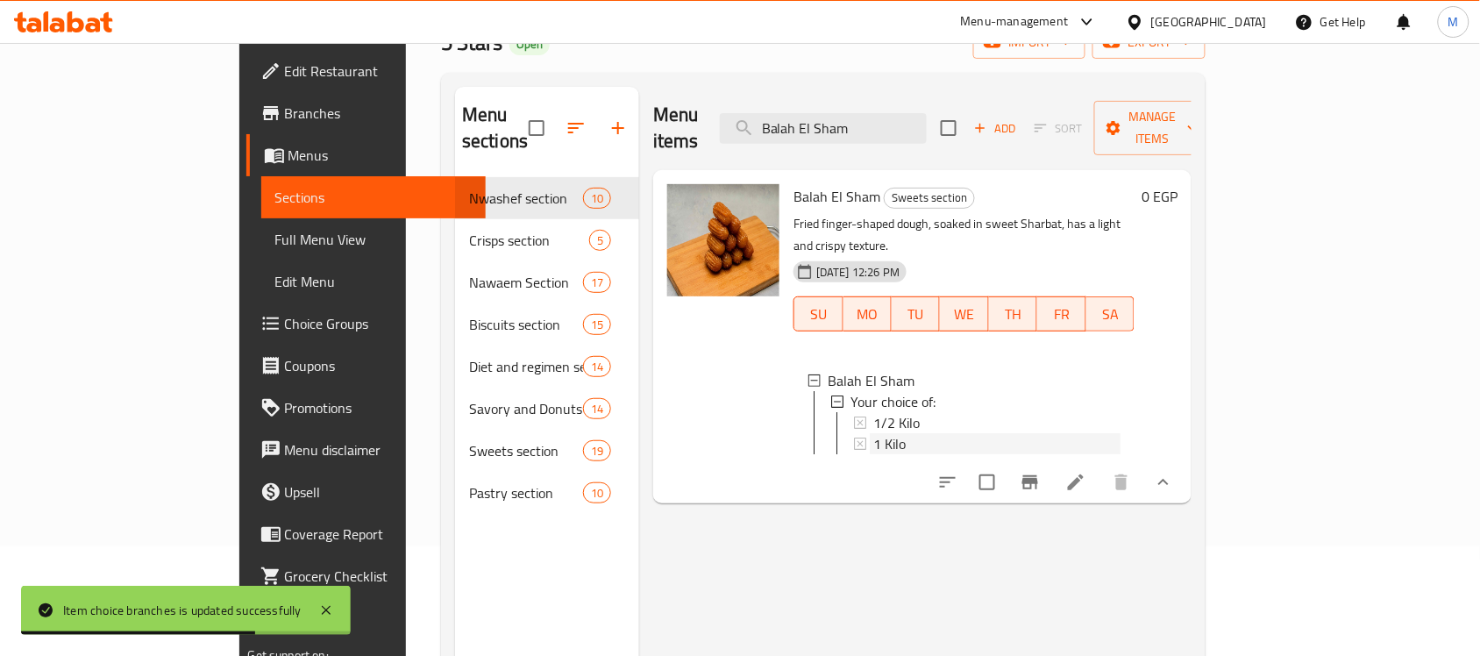
click at [873, 433] on div "1 Kilo" at bounding box center [996, 443] width 247 height 21
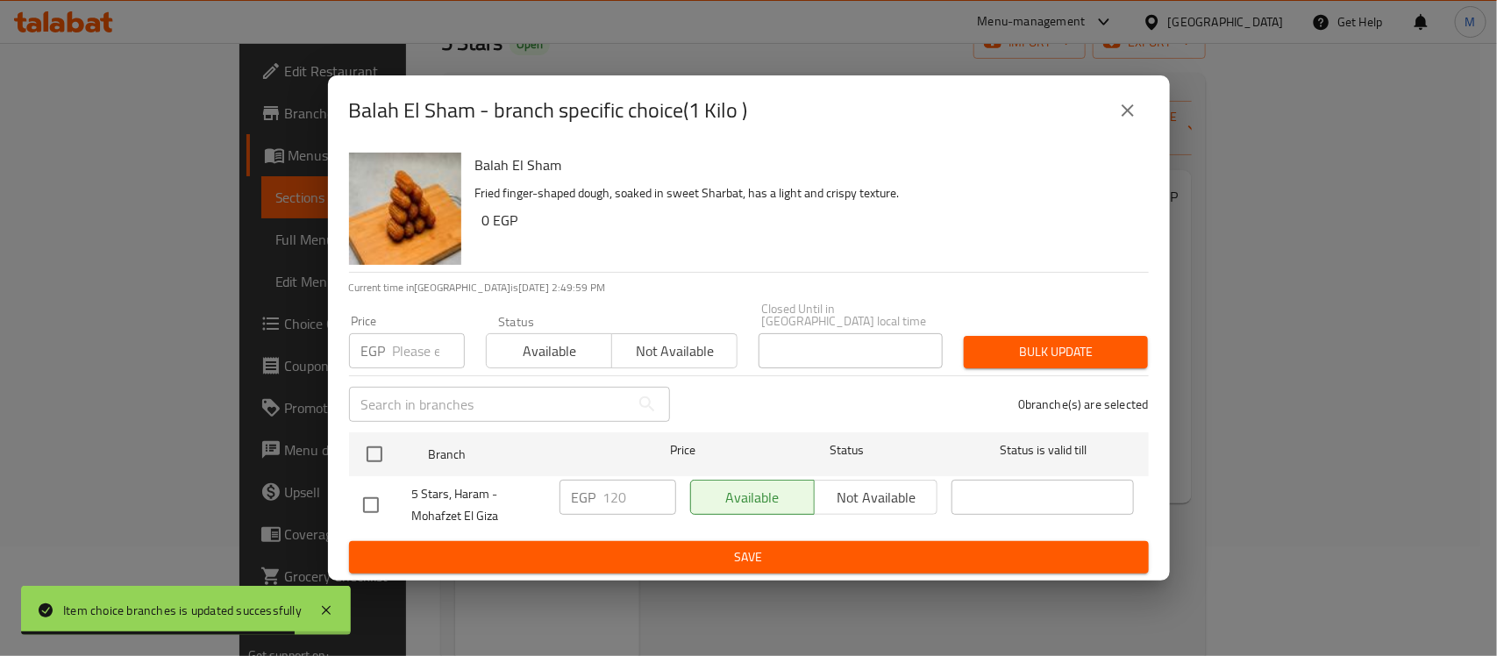
click at [379, 501] on input "checkbox" at bounding box center [370, 505] width 37 height 37
checkbox input "true"
click at [608, 480] on input "120" at bounding box center [639, 497] width 73 height 35
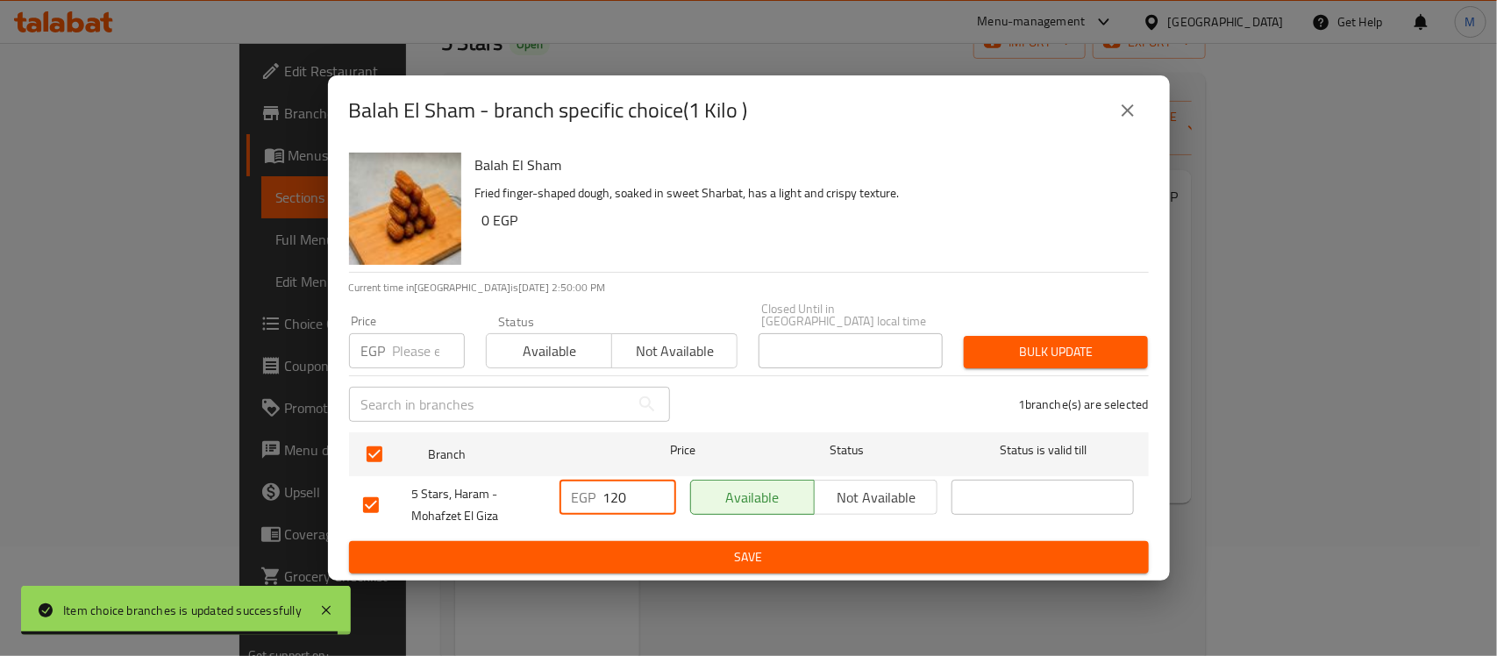
click at [608, 480] on input "120" at bounding box center [639, 497] width 73 height 35
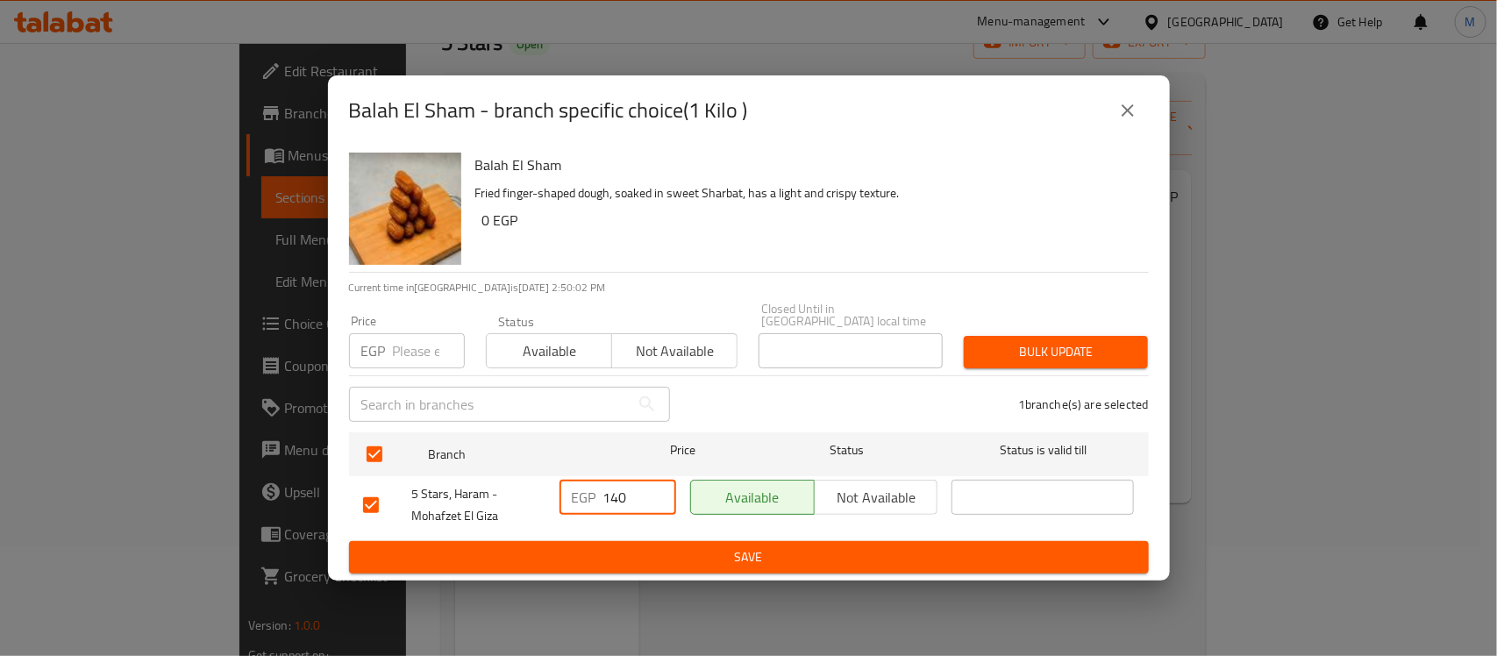
type input "140"
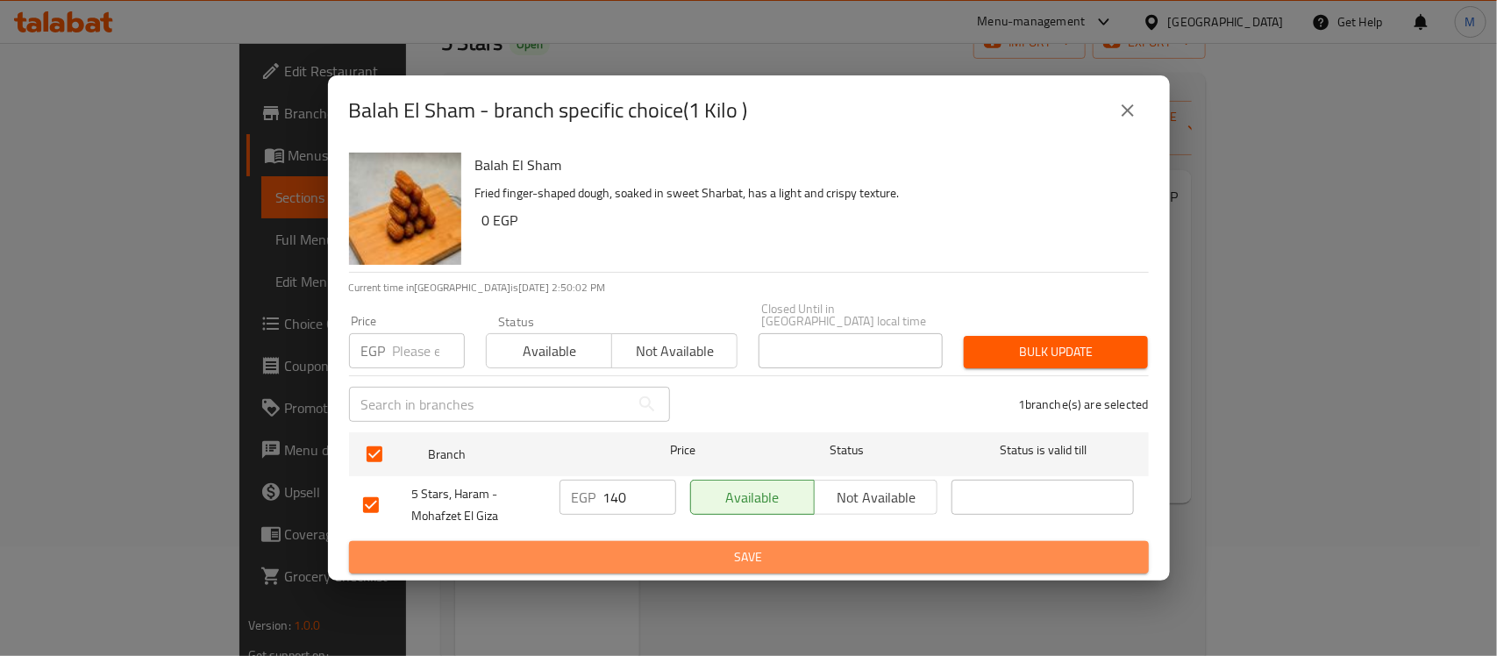
click at [716, 546] on span "Save" at bounding box center [748, 557] width 771 height 22
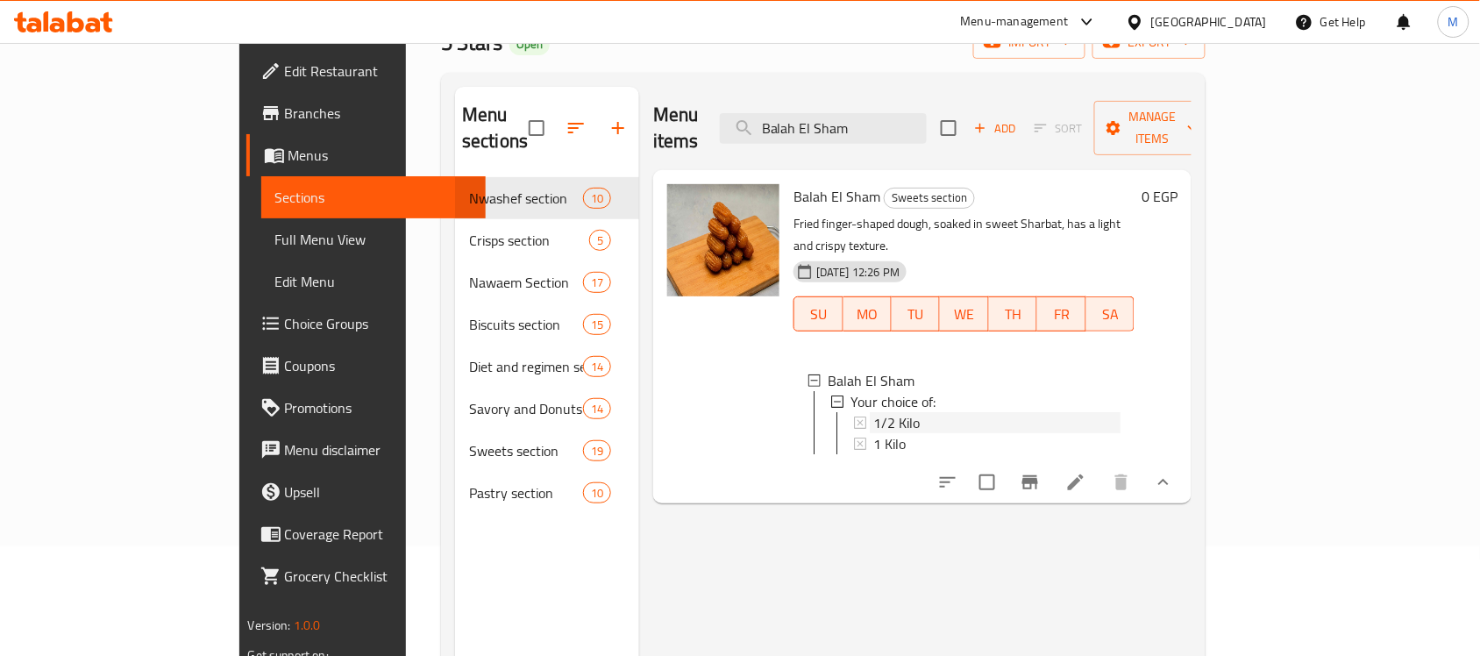
click at [923, 412] on div "1/2 Kilo" at bounding box center [996, 422] width 247 height 21
click at [921, 412] on div "1/2 Kilo" at bounding box center [996, 422] width 247 height 21
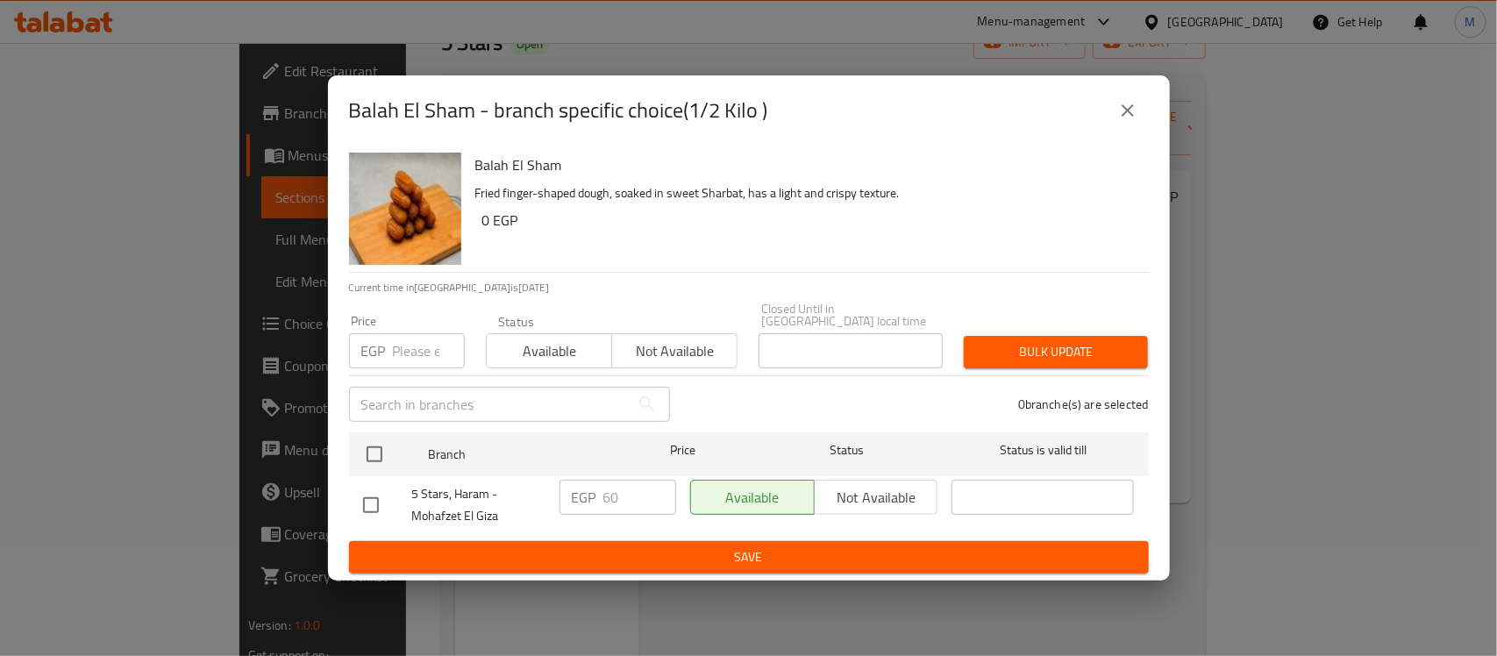
click at [392, 507] on div at bounding box center [387, 505] width 49 height 37
click at [369, 500] on input "checkbox" at bounding box center [370, 505] width 37 height 37
checkbox input "true"
click at [621, 482] on input "60" at bounding box center [639, 497] width 73 height 35
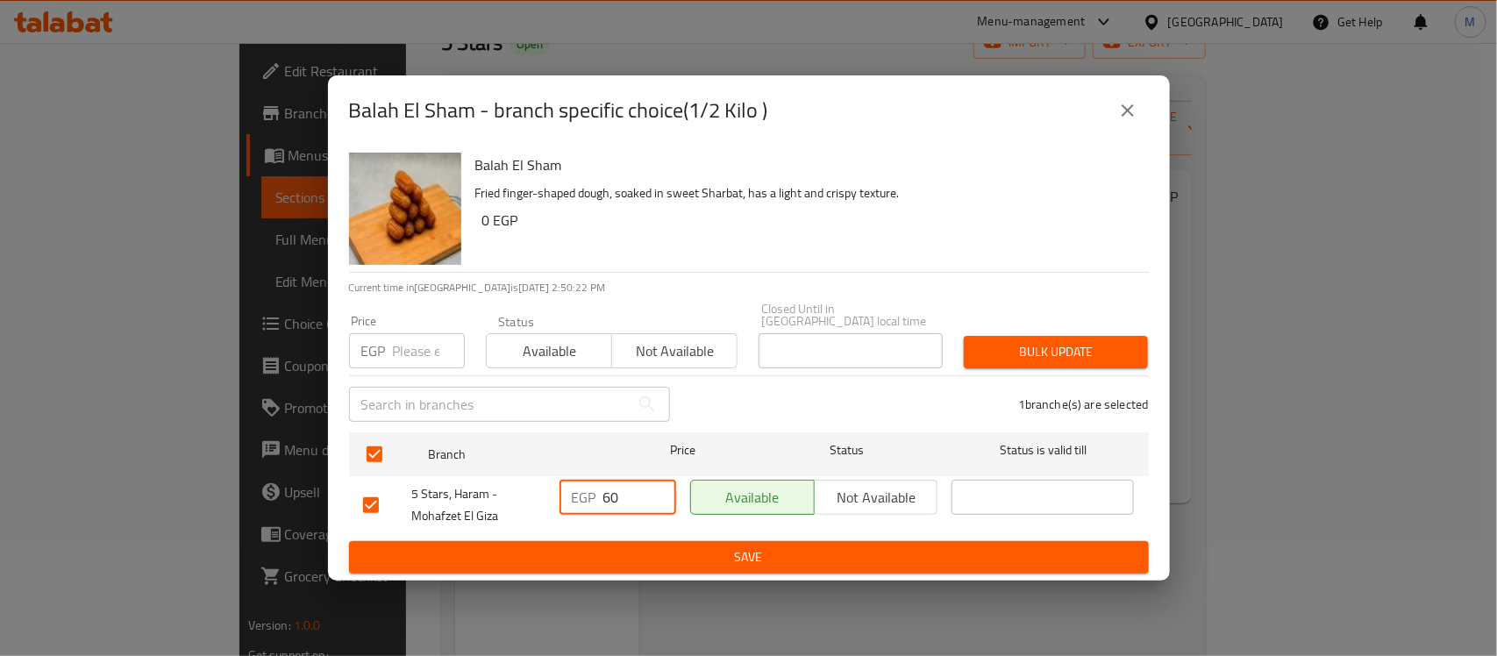
click at [621, 482] on input "60" at bounding box center [639, 497] width 73 height 35
type input "70"
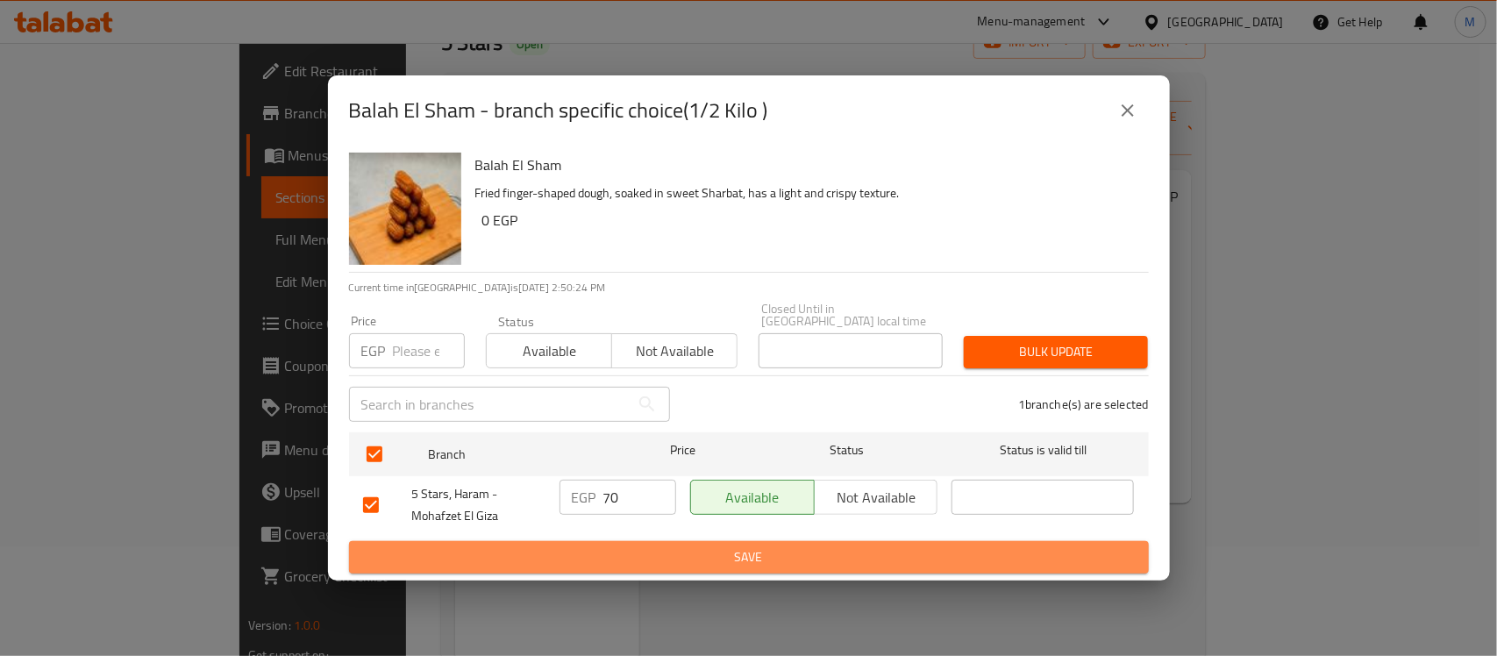
click at [686, 541] on button "Save" at bounding box center [749, 557] width 800 height 32
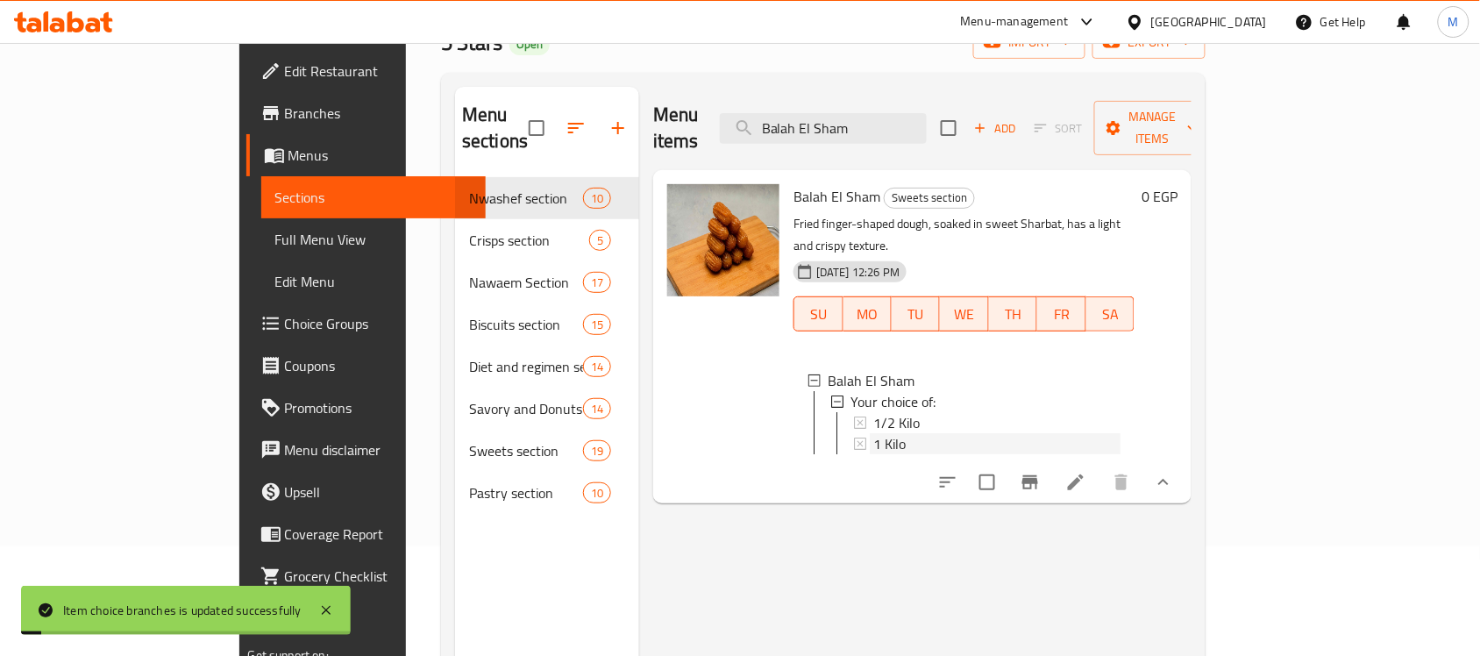
click at [873, 433] on div "1 Kilo" at bounding box center [996, 443] width 247 height 21
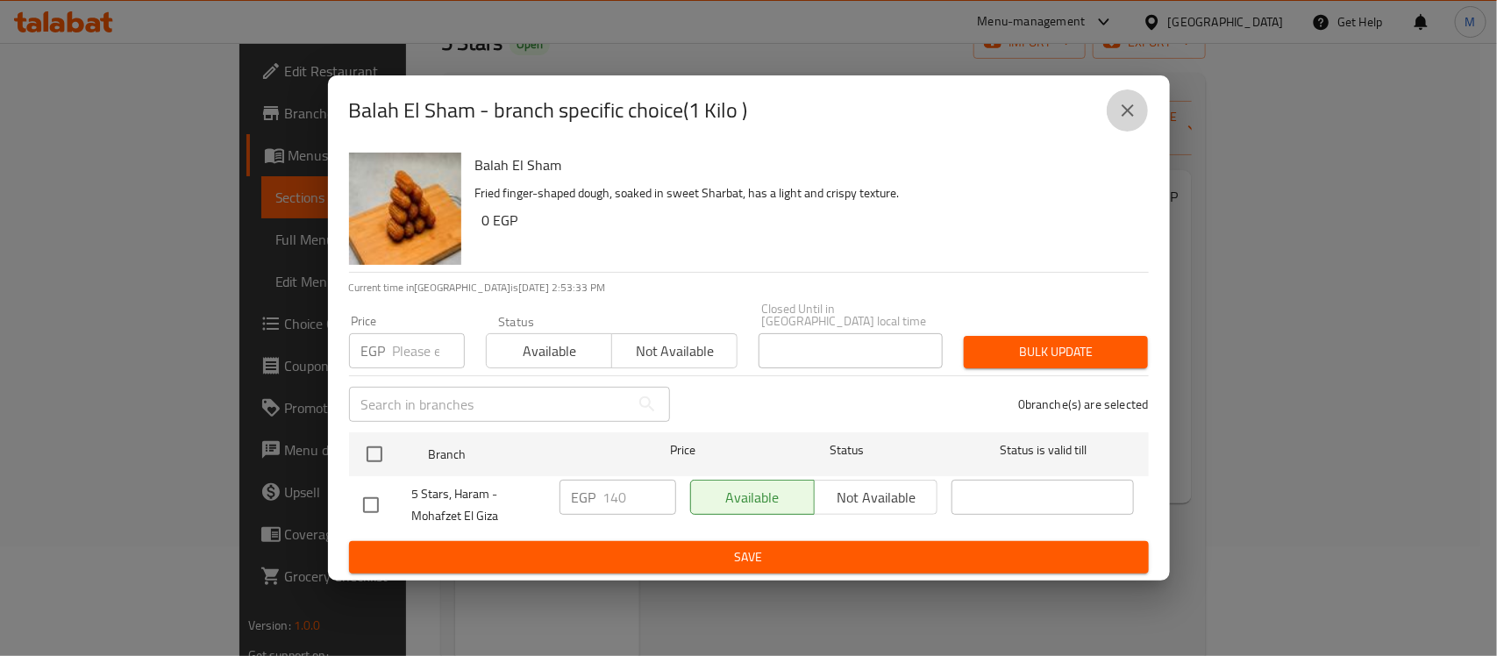
click at [1132, 121] on icon "close" at bounding box center [1127, 110] width 21 height 21
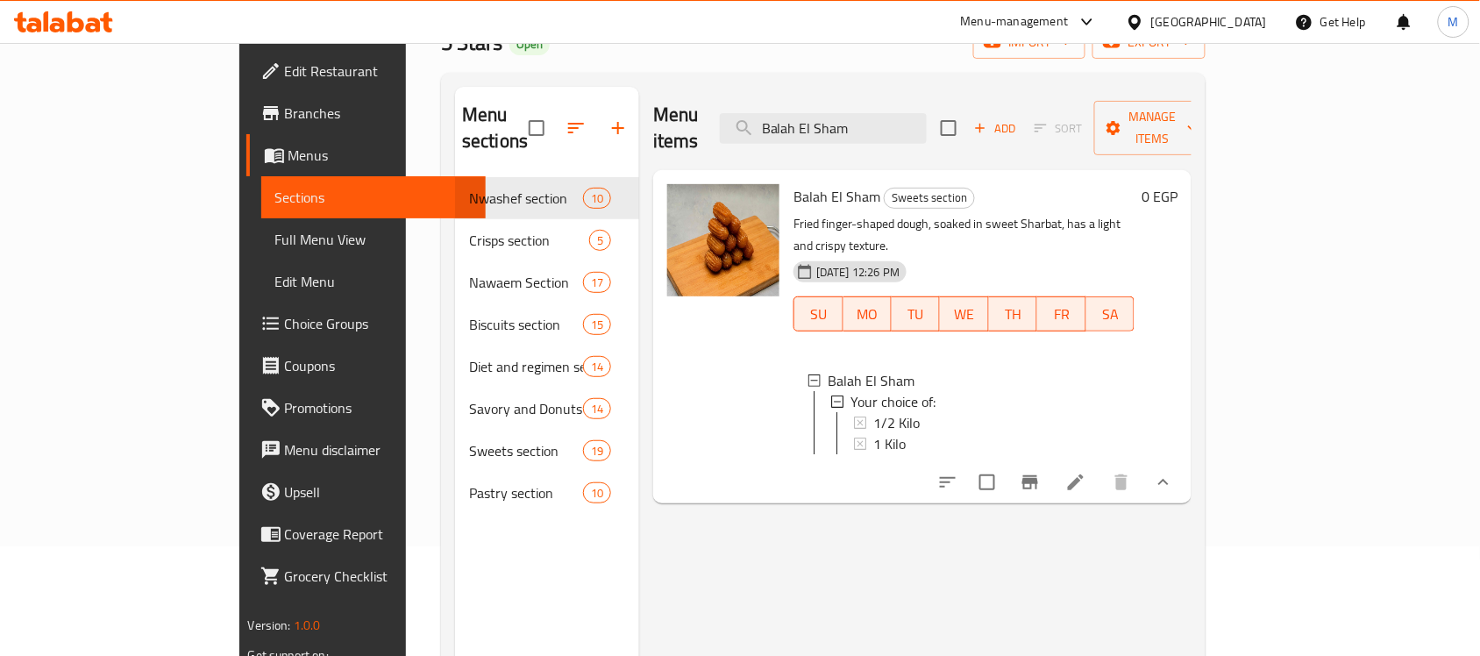
click at [906, 133] on div "Menu items Balah El Sham Add Sort Manage items" at bounding box center [922, 128] width 538 height 83
click at [909, 123] on input "Balah El Sham" at bounding box center [823, 128] width 207 height 31
paste input "Swabea zainab"
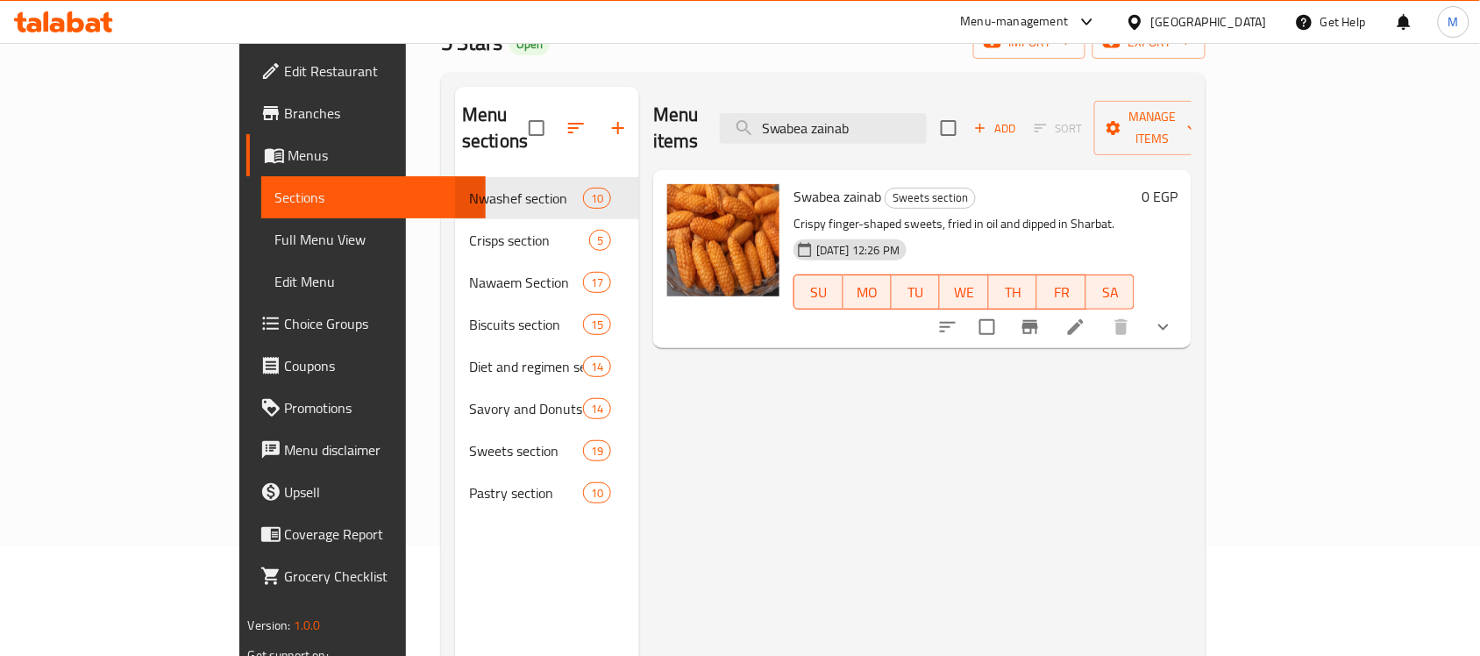
type input "Swabea zainab"
click at [1174, 316] on icon "show more" at bounding box center [1163, 326] width 21 height 21
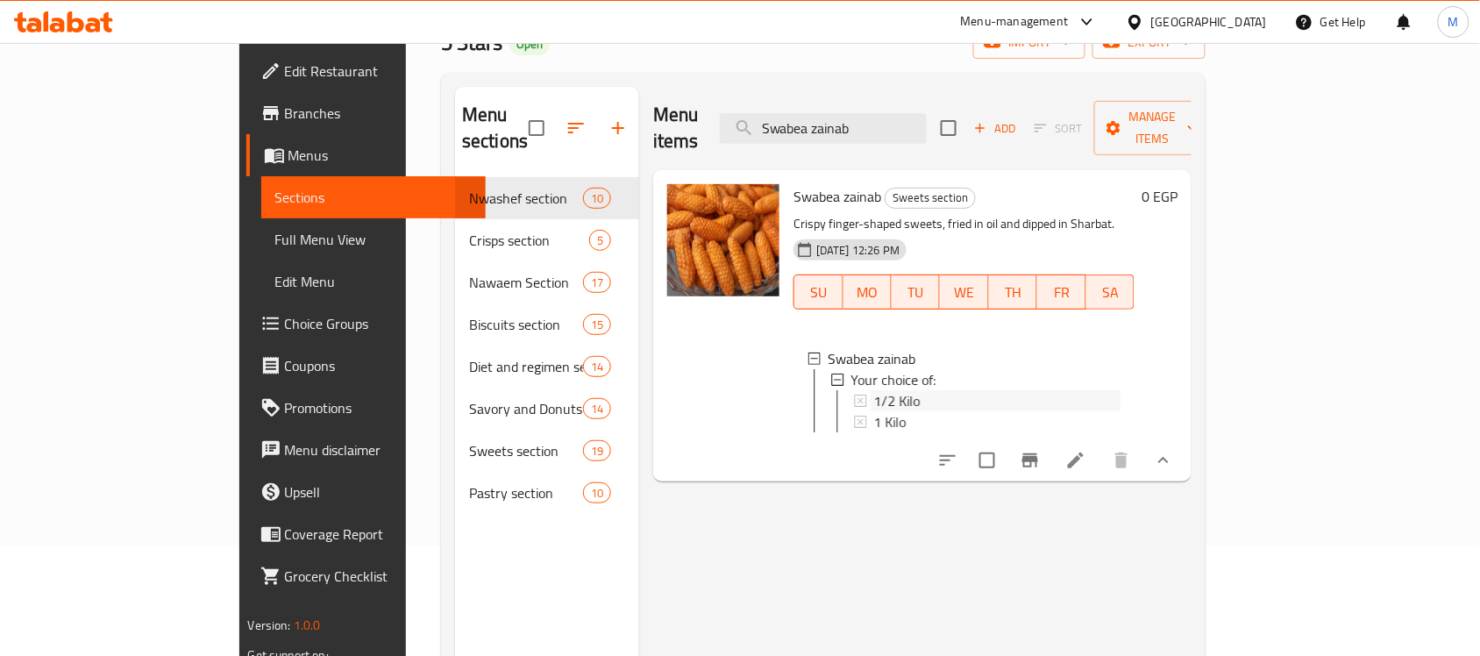
click at [910, 390] on div "1/2 Kilo" at bounding box center [996, 400] width 247 height 21
click at [884, 411] on div "1 Kilo" at bounding box center [996, 421] width 247 height 21
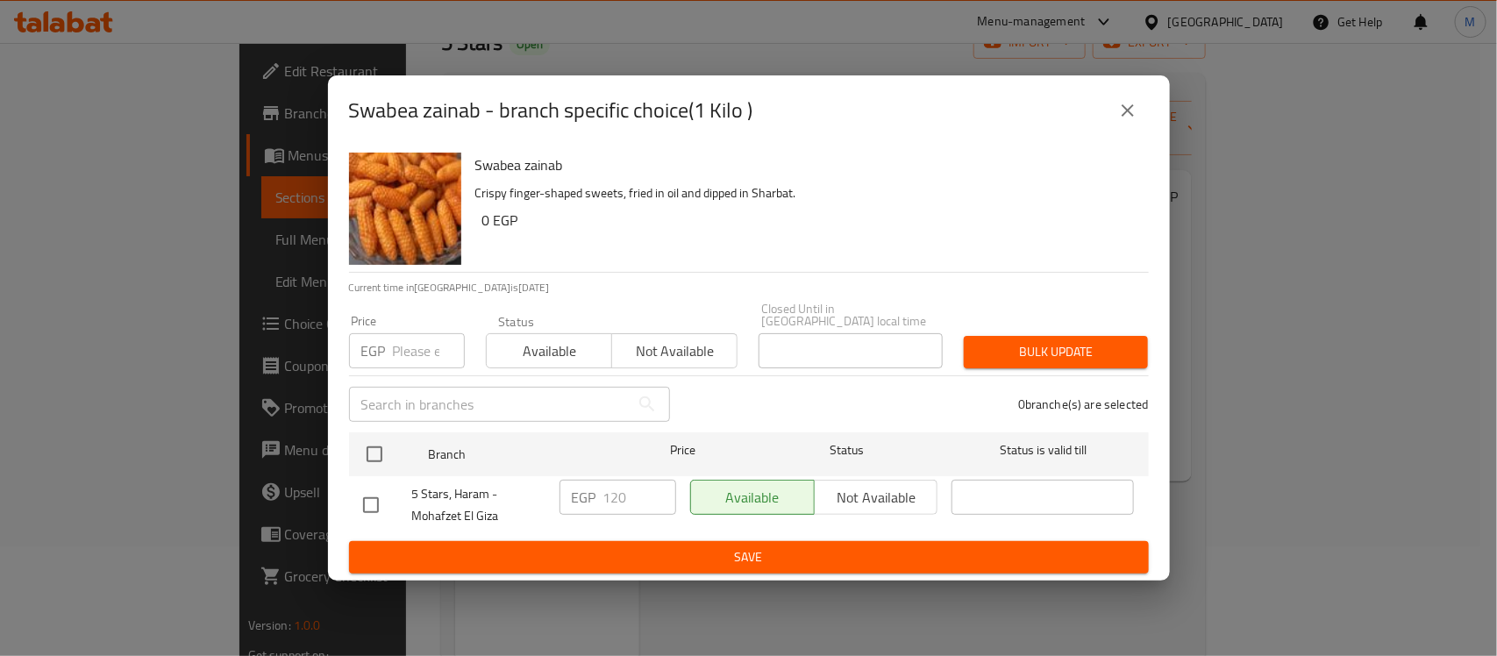
click at [356, 501] on input "checkbox" at bounding box center [370, 505] width 37 height 37
checkbox input "true"
click at [609, 502] on input "120" at bounding box center [639, 497] width 73 height 35
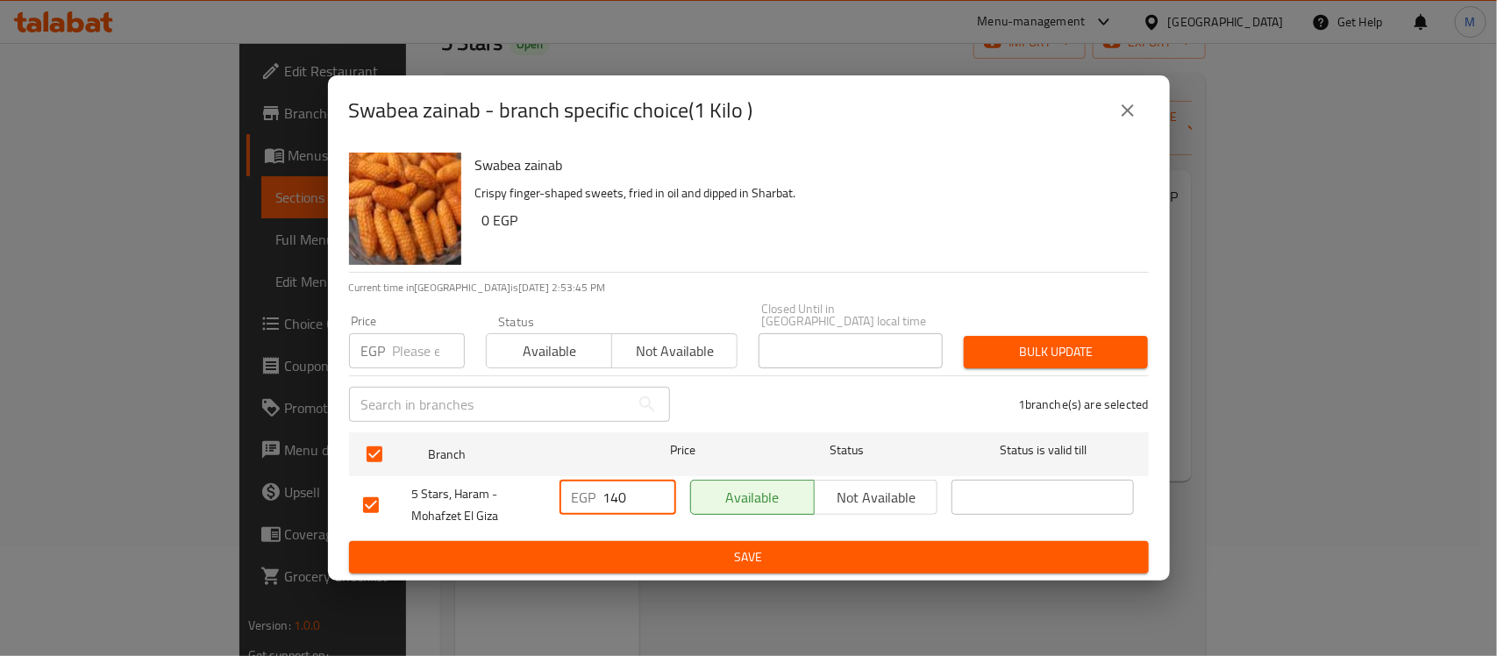
type input "140"
click at [689, 533] on ul "Branch Price Status Status is valid till 5 Stars, Haram - Mohafzet El Giza EGP …" at bounding box center [749, 483] width 800 height 116
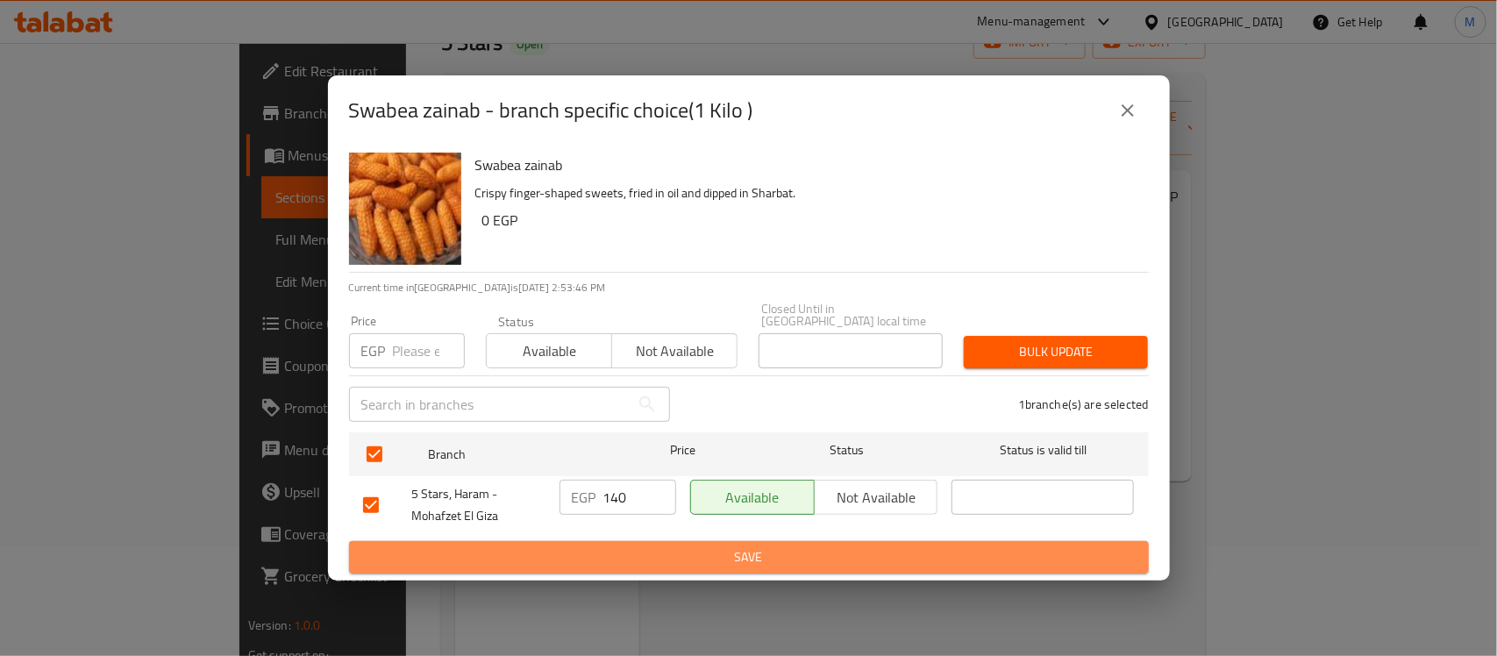
click at [699, 553] on span "Save" at bounding box center [748, 557] width 771 height 22
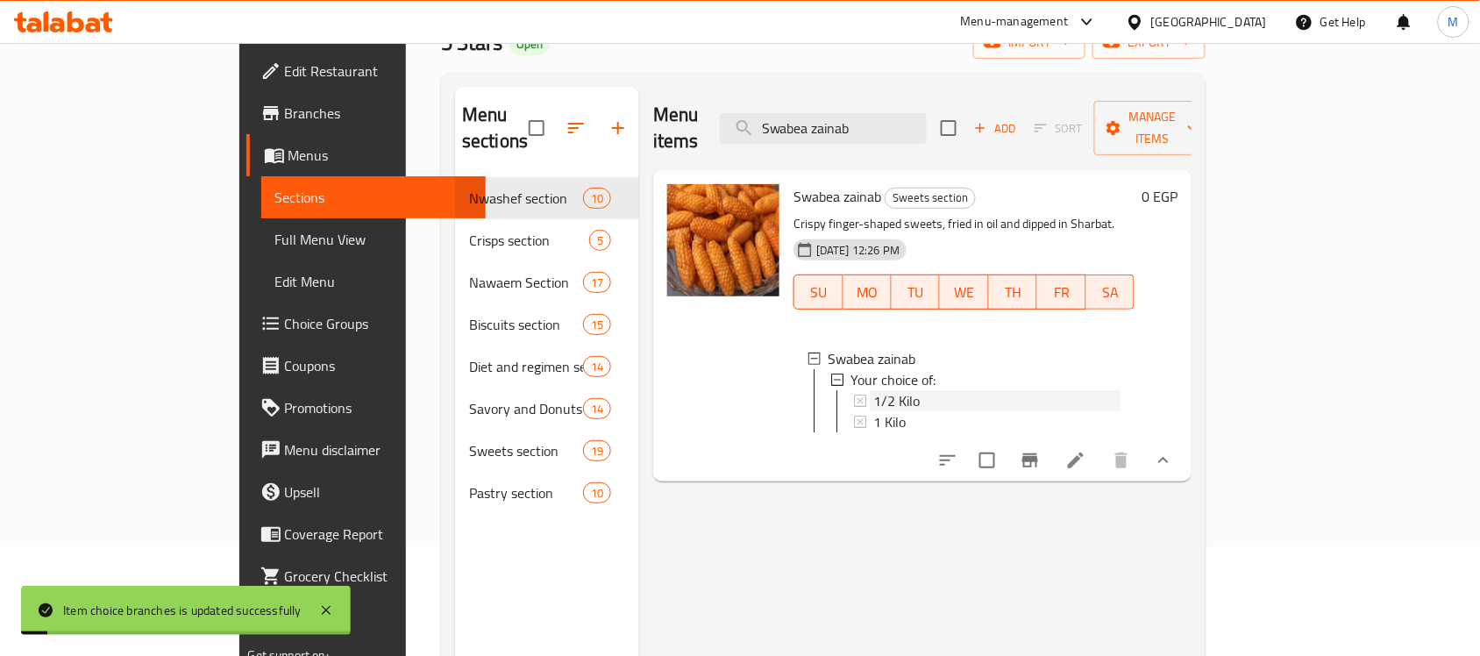
click at [873, 390] on span "1/2 Kilo" at bounding box center [896, 400] width 46 height 21
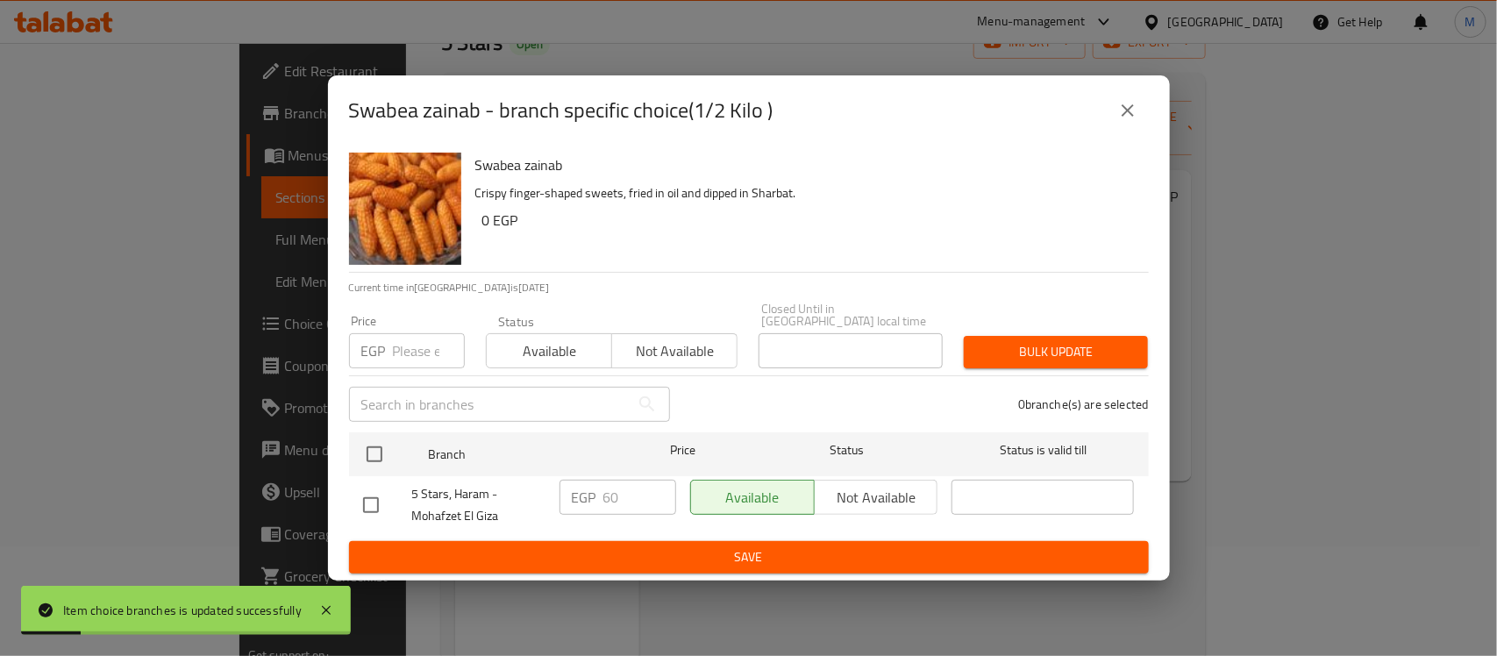
click at [368, 501] on input "checkbox" at bounding box center [370, 505] width 37 height 37
checkbox input "true"
click at [627, 480] on input "60" at bounding box center [639, 497] width 73 height 35
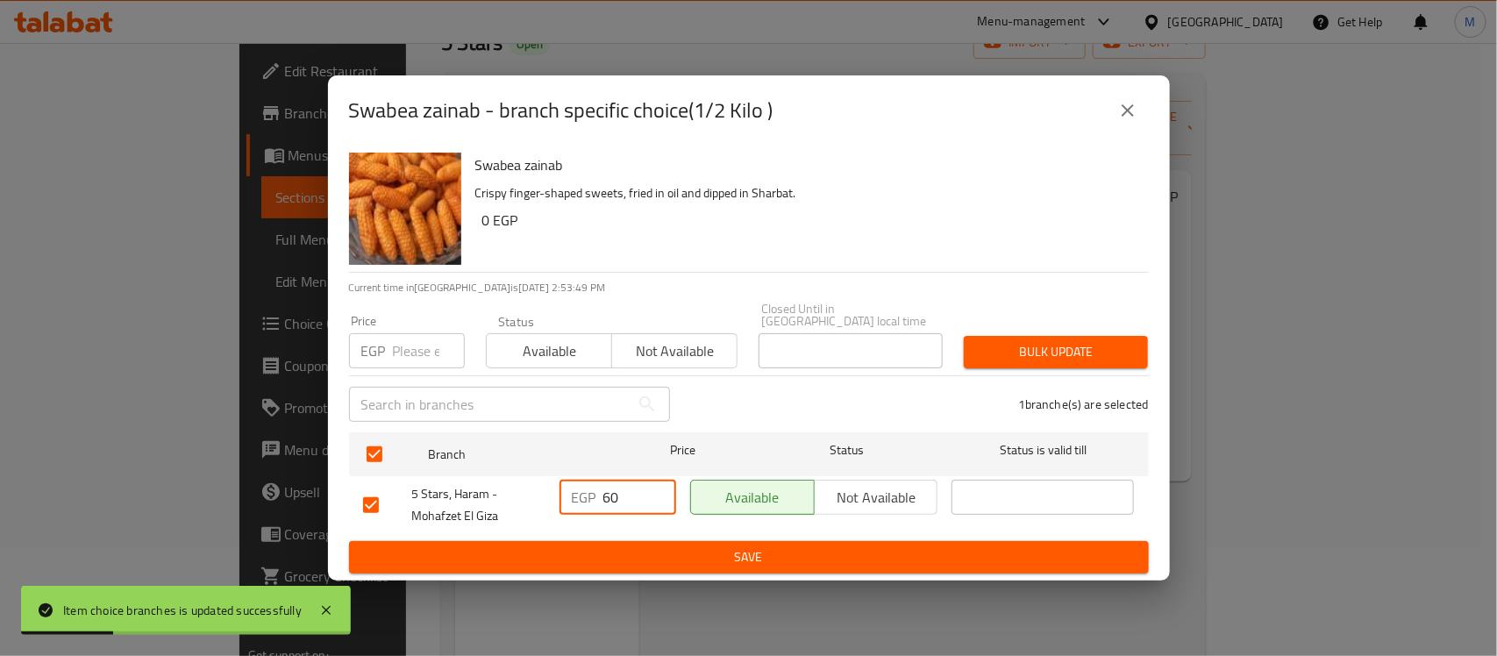
click at [627, 480] on input "60" at bounding box center [639, 497] width 73 height 35
click at [672, 546] on span "Save" at bounding box center [748, 557] width 771 height 22
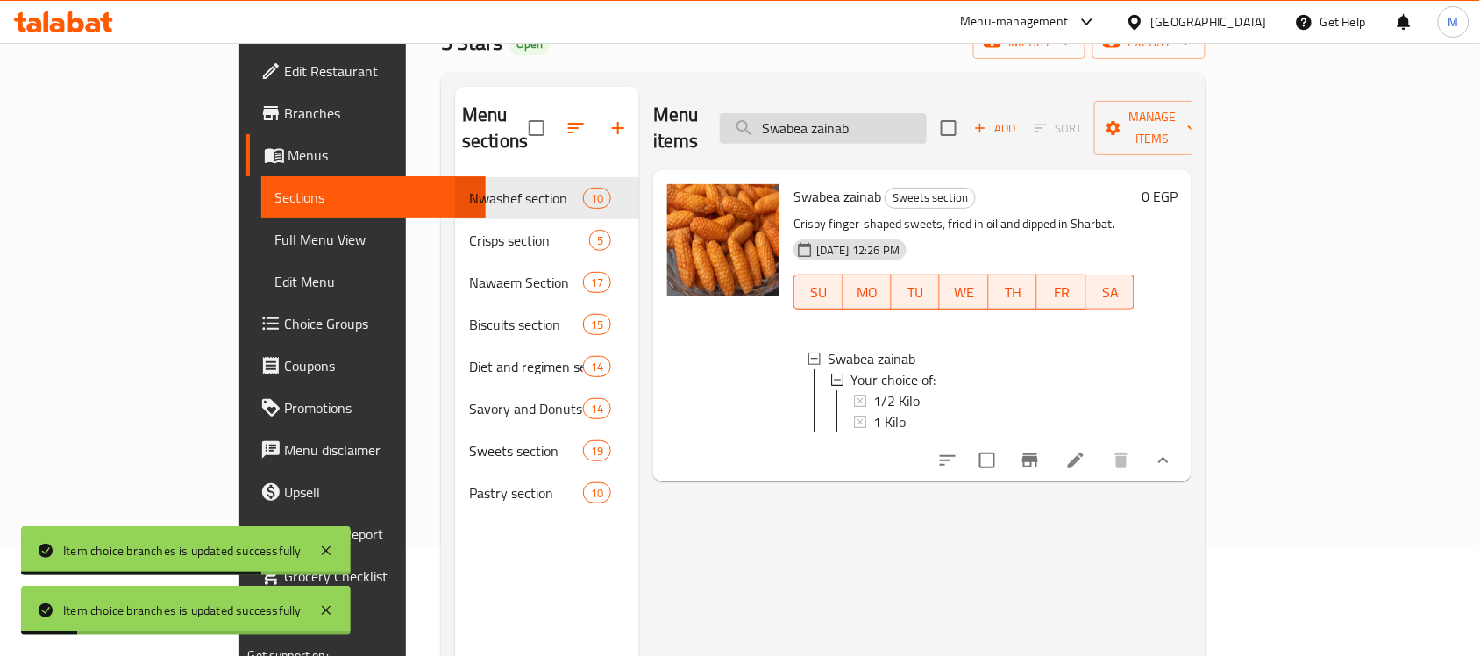
click at [874, 124] on input "Swabea zainab" at bounding box center [823, 128] width 207 height 31
paste input "Nuts Golash"
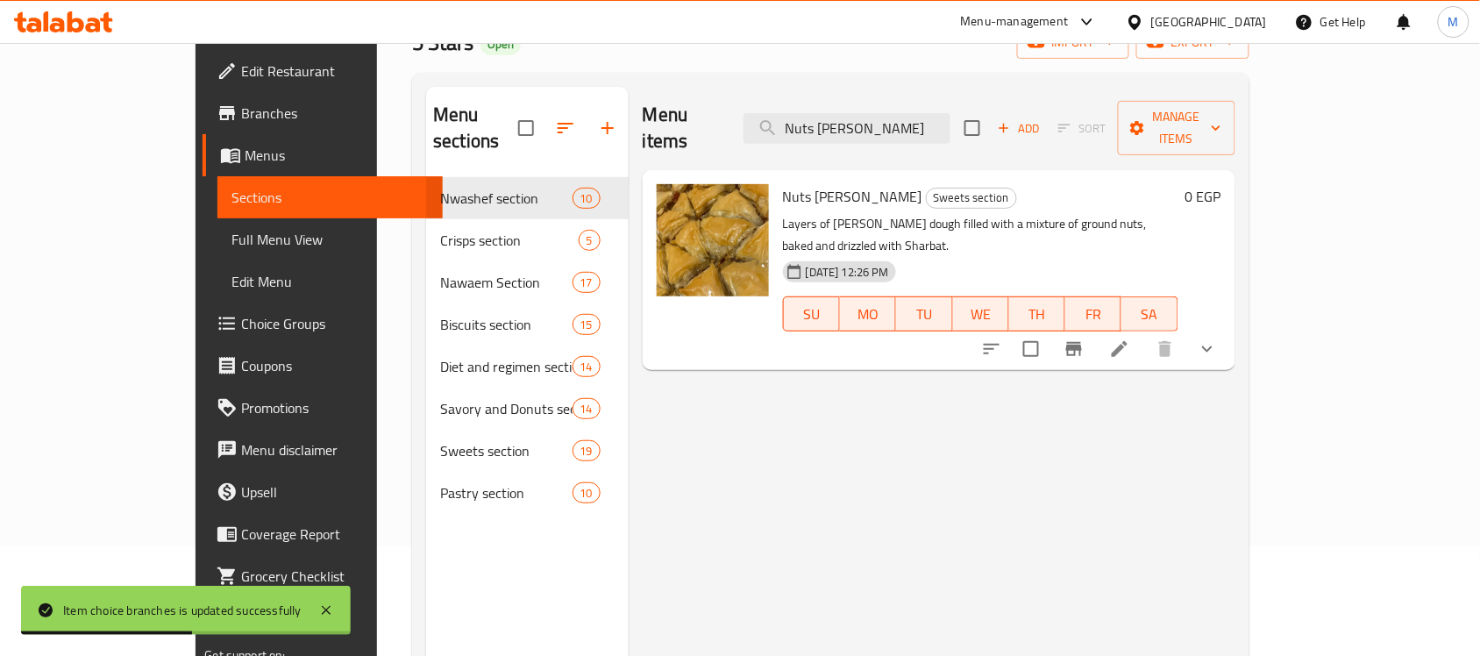
click at [1218, 338] on icon "show more" at bounding box center [1207, 348] width 21 height 21
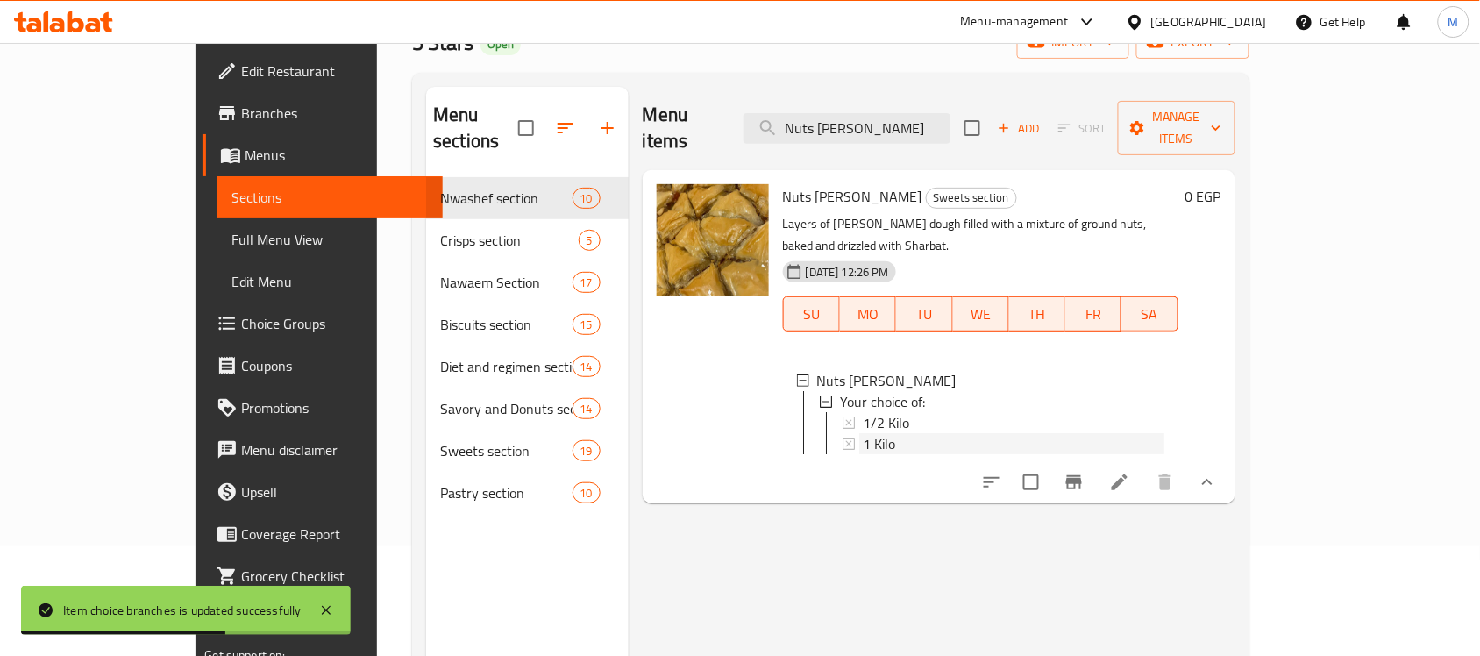
click at [863, 433] on span "1 Kilo" at bounding box center [879, 443] width 32 height 21
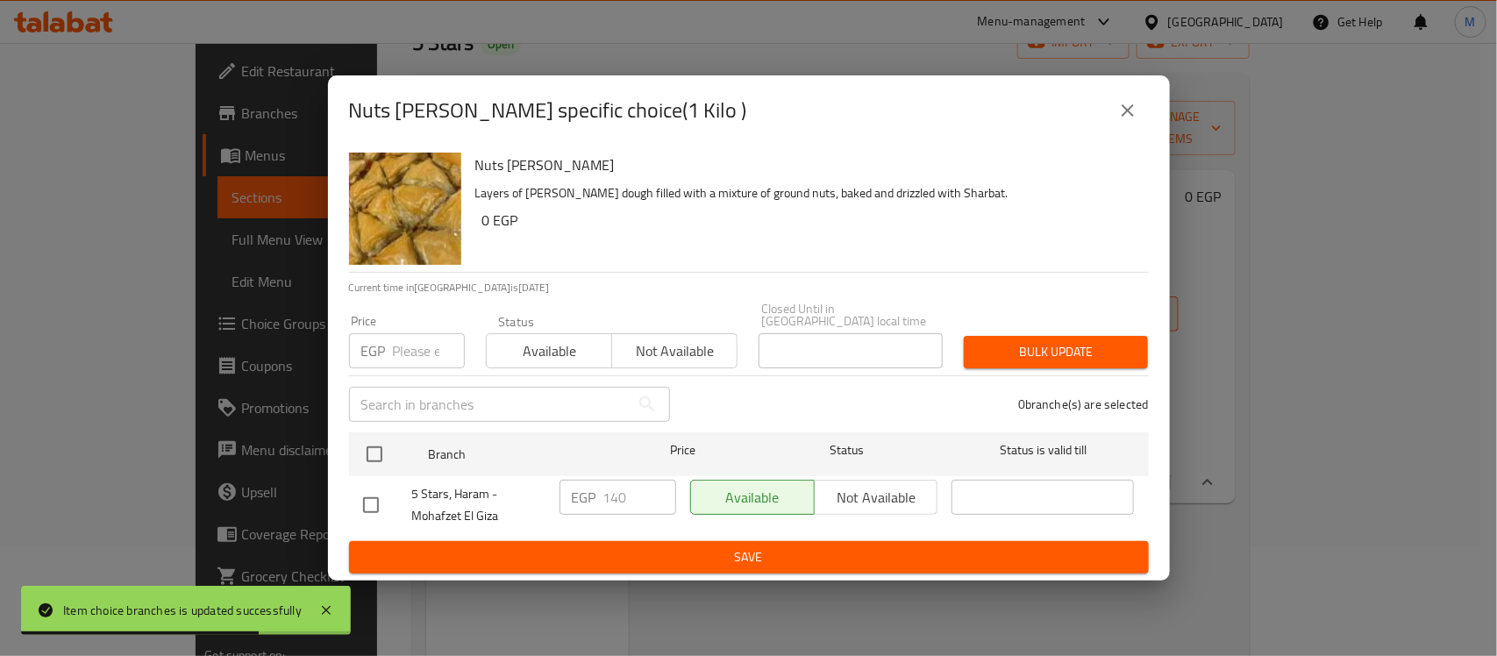
click at [373, 498] on input "checkbox" at bounding box center [370, 505] width 37 height 37
click at [644, 489] on input "140" at bounding box center [639, 497] width 73 height 35
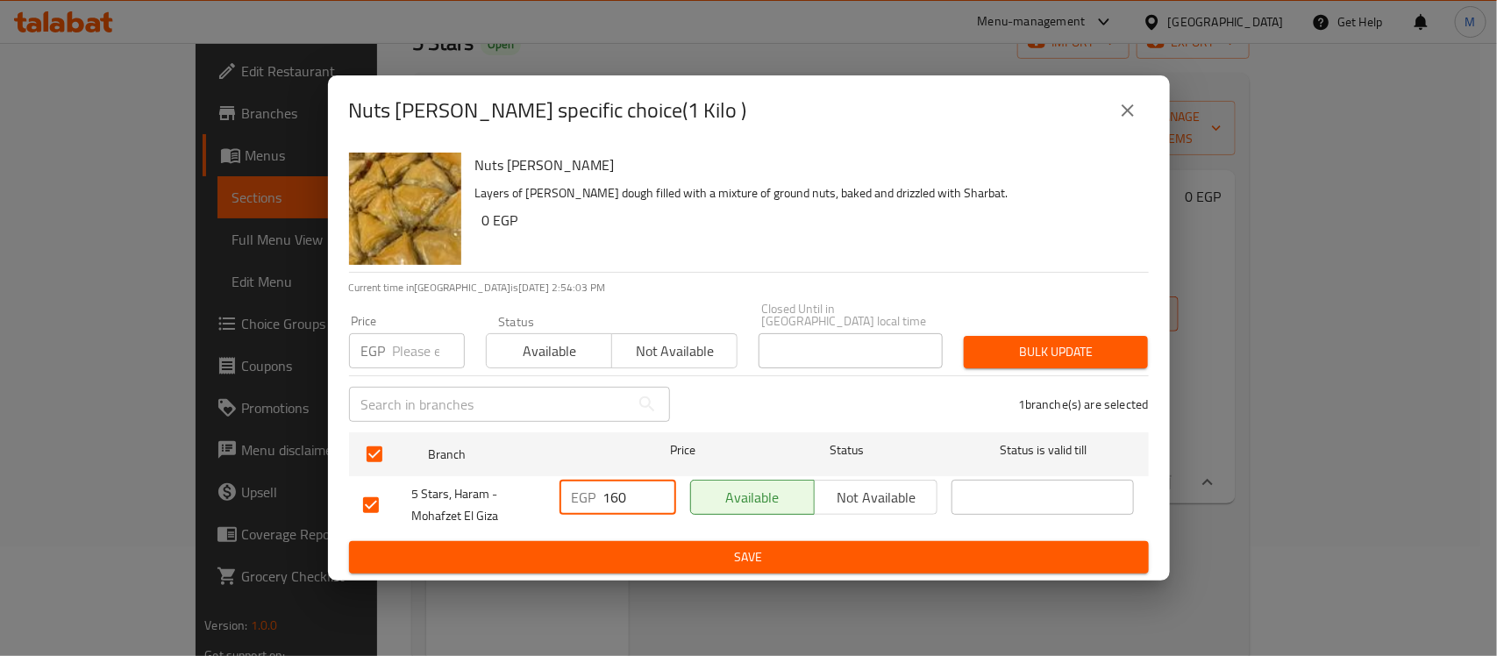
click at [679, 546] on span "Save" at bounding box center [748, 557] width 771 height 22
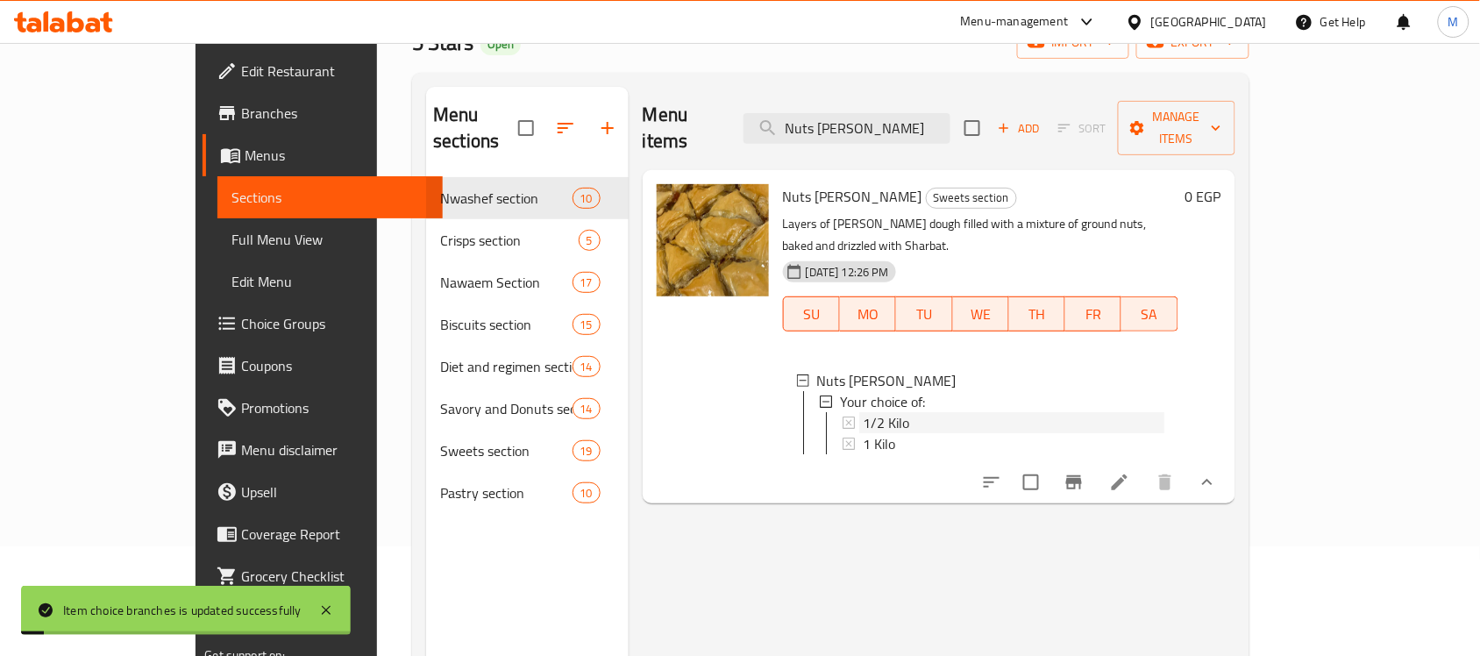
click at [863, 412] on span "1/2 Kilo" at bounding box center [886, 422] width 46 height 21
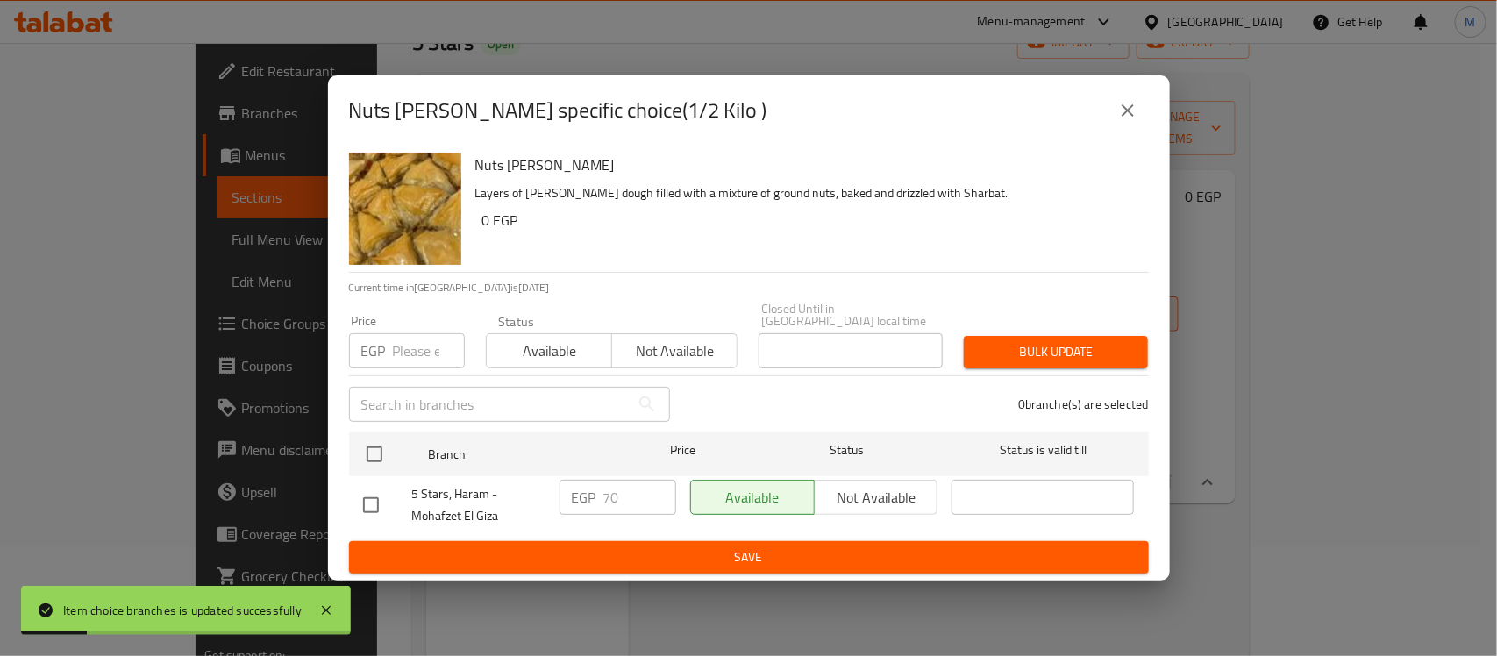
click at [387, 494] on input "checkbox" at bounding box center [370, 505] width 37 height 37
click at [608, 506] on input "70" at bounding box center [639, 497] width 73 height 35
click at [611, 501] on input "70" at bounding box center [639, 497] width 73 height 35
click at [728, 549] on span "Save" at bounding box center [748, 557] width 771 height 22
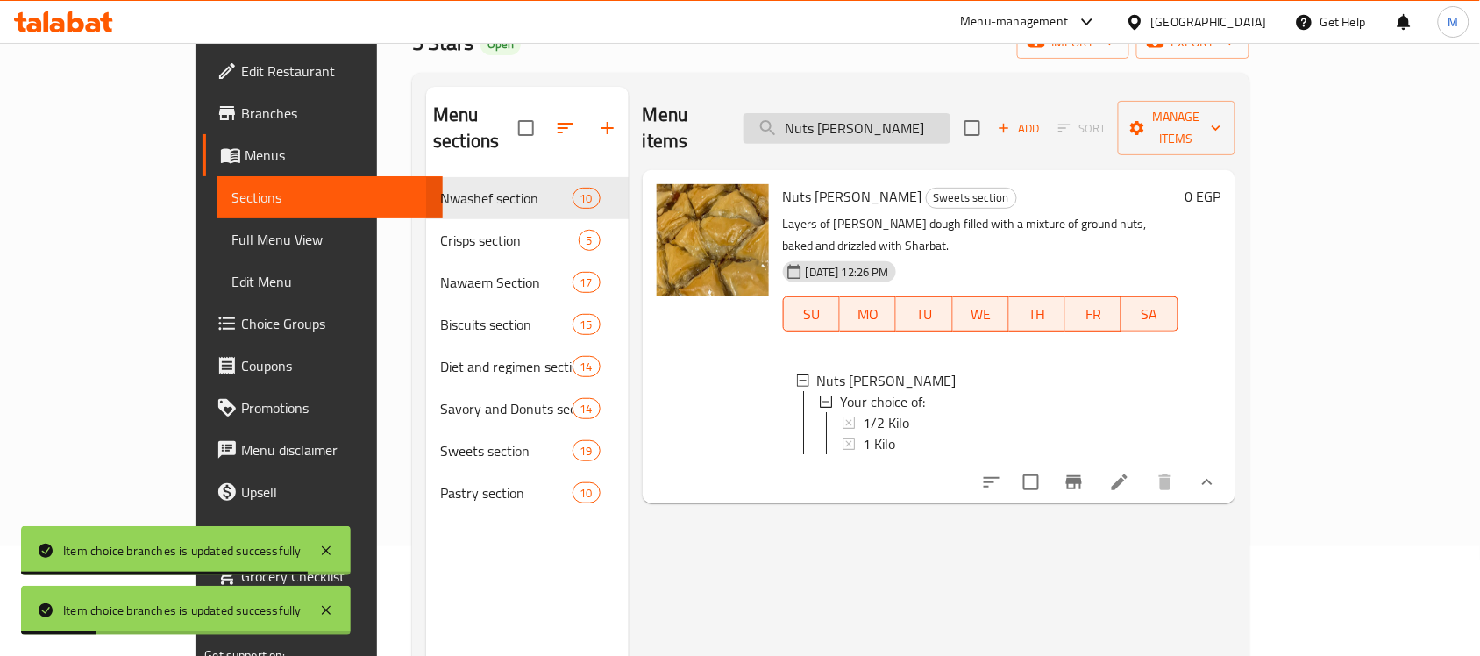
click at [878, 118] on input "Nuts Golash" at bounding box center [846, 128] width 207 height 31
paste input "Golash Swabea"
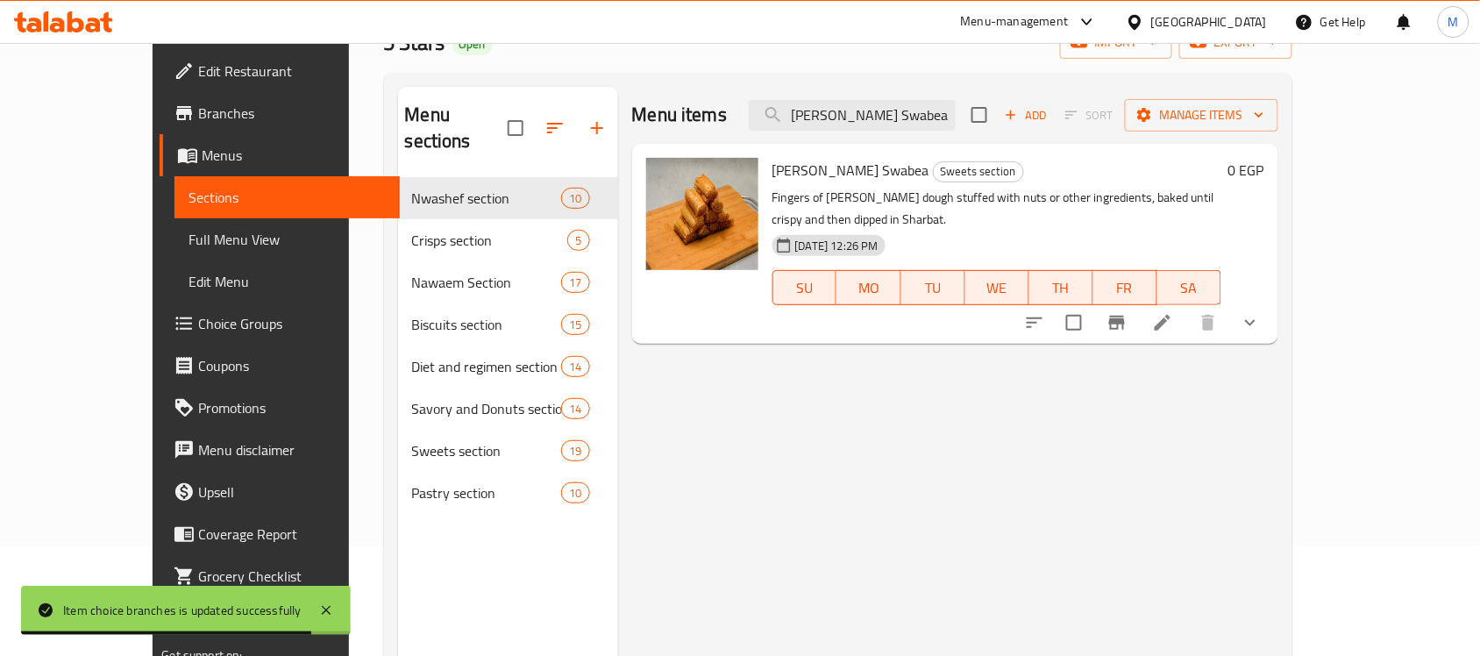
click at [1271, 302] on button "show more" at bounding box center [1250, 323] width 42 height 42
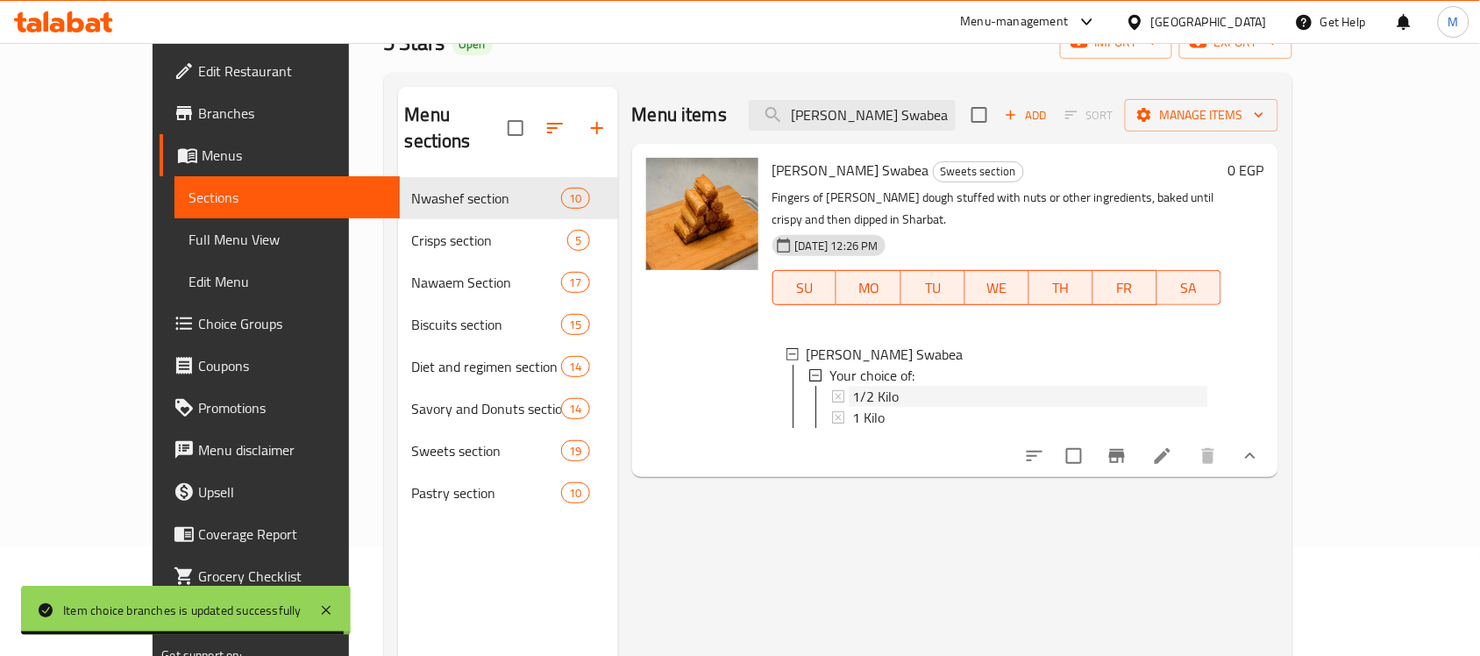
click at [860, 386] on span "1/2 Kilo" at bounding box center [875, 396] width 46 height 21
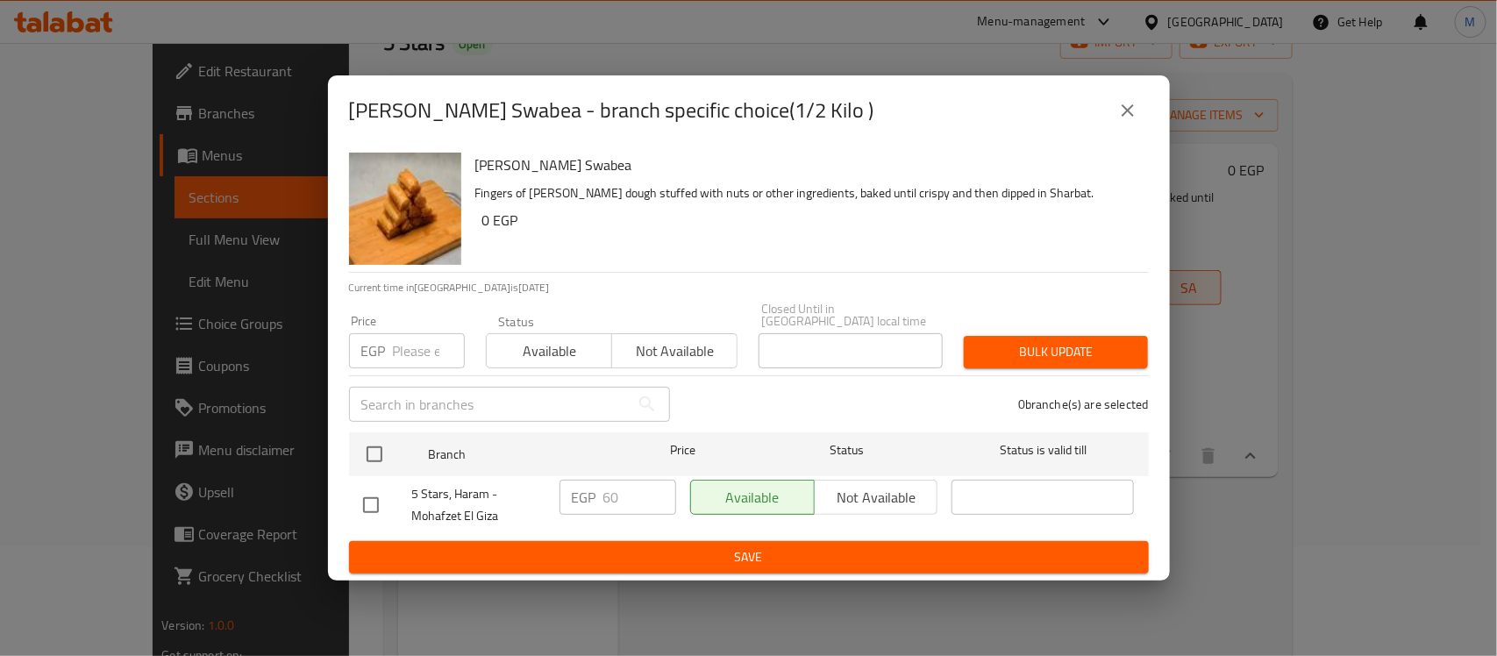
click at [370, 500] on input "checkbox" at bounding box center [370, 505] width 37 height 37
click at [615, 505] on input "60" at bounding box center [639, 497] width 73 height 35
click at [686, 541] on button "Save" at bounding box center [749, 557] width 800 height 32
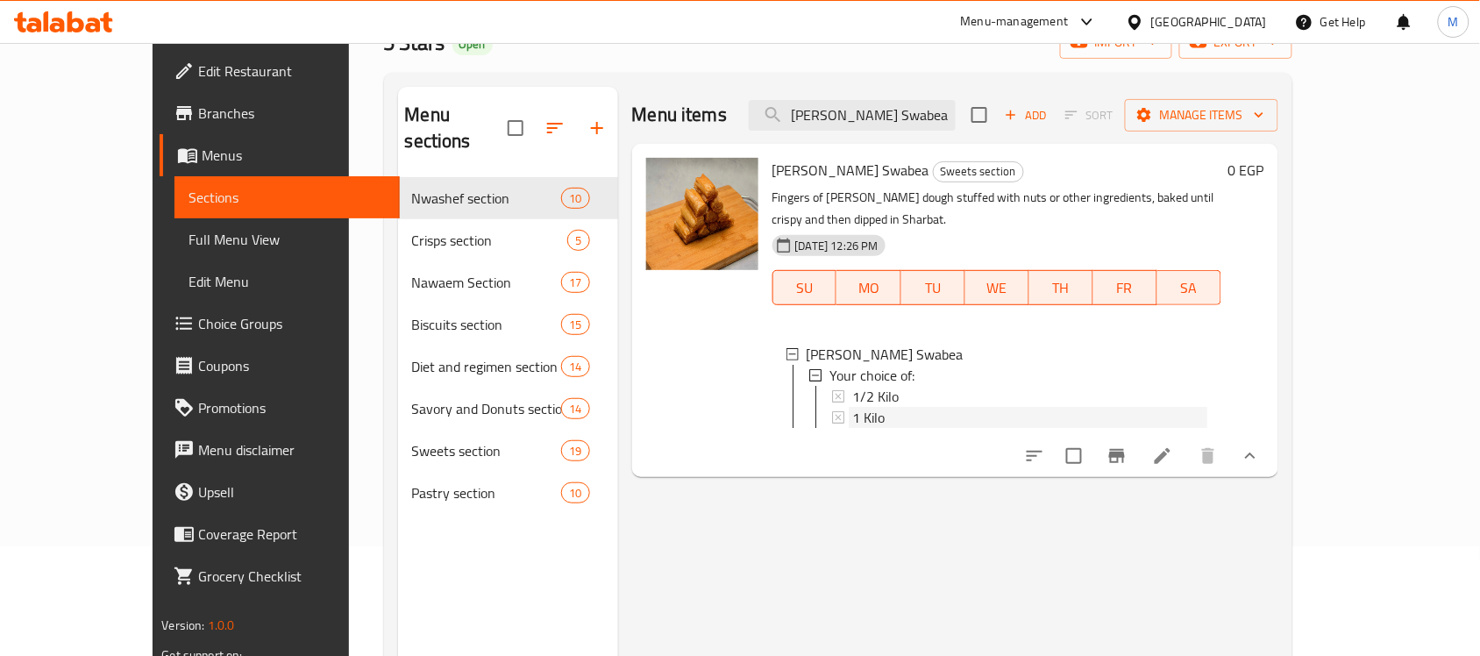
click at [949, 407] on div "1 Kilo" at bounding box center [1029, 417] width 355 height 21
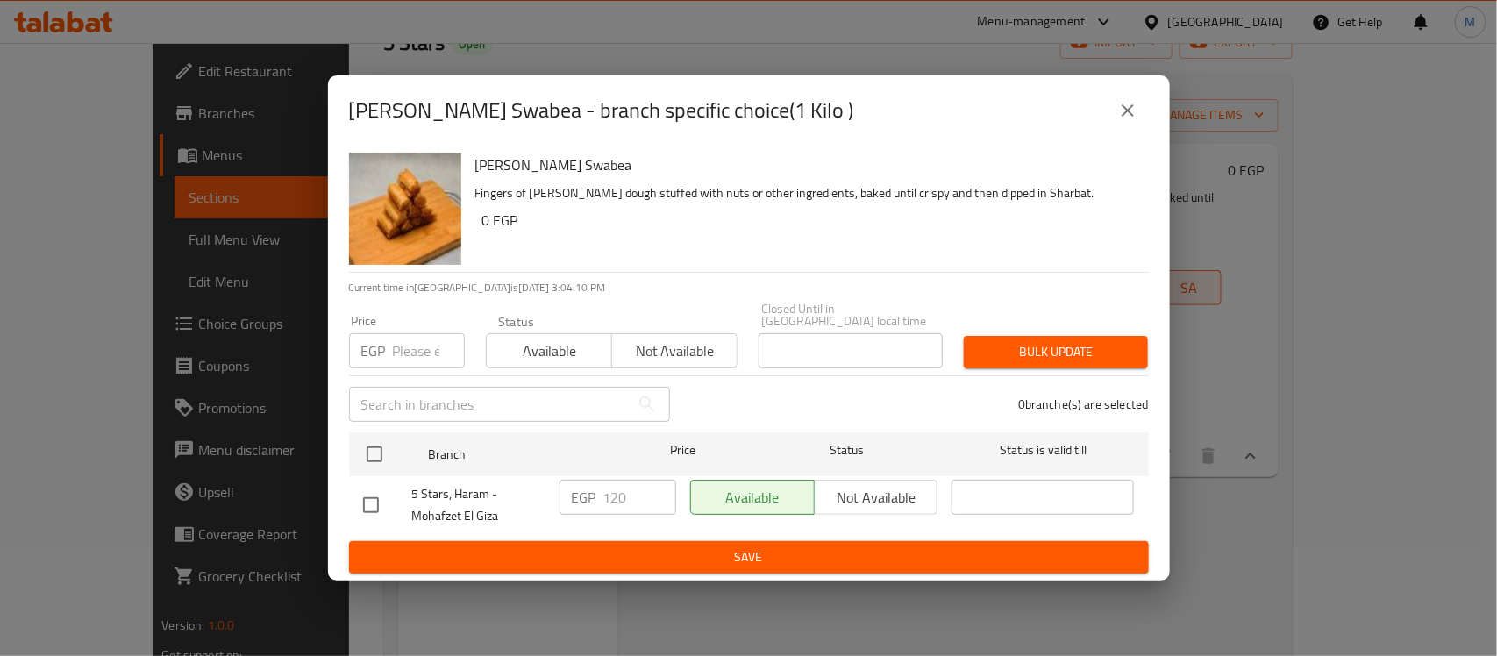
click at [379, 489] on input "checkbox" at bounding box center [370, 505] width 37 height 37
click at [629, 485] on input "120" at bounding box center [639, 497] width 73 height 35
click at [628, 485] on input "120" at bounding box center [639, 497] width 73 height 35
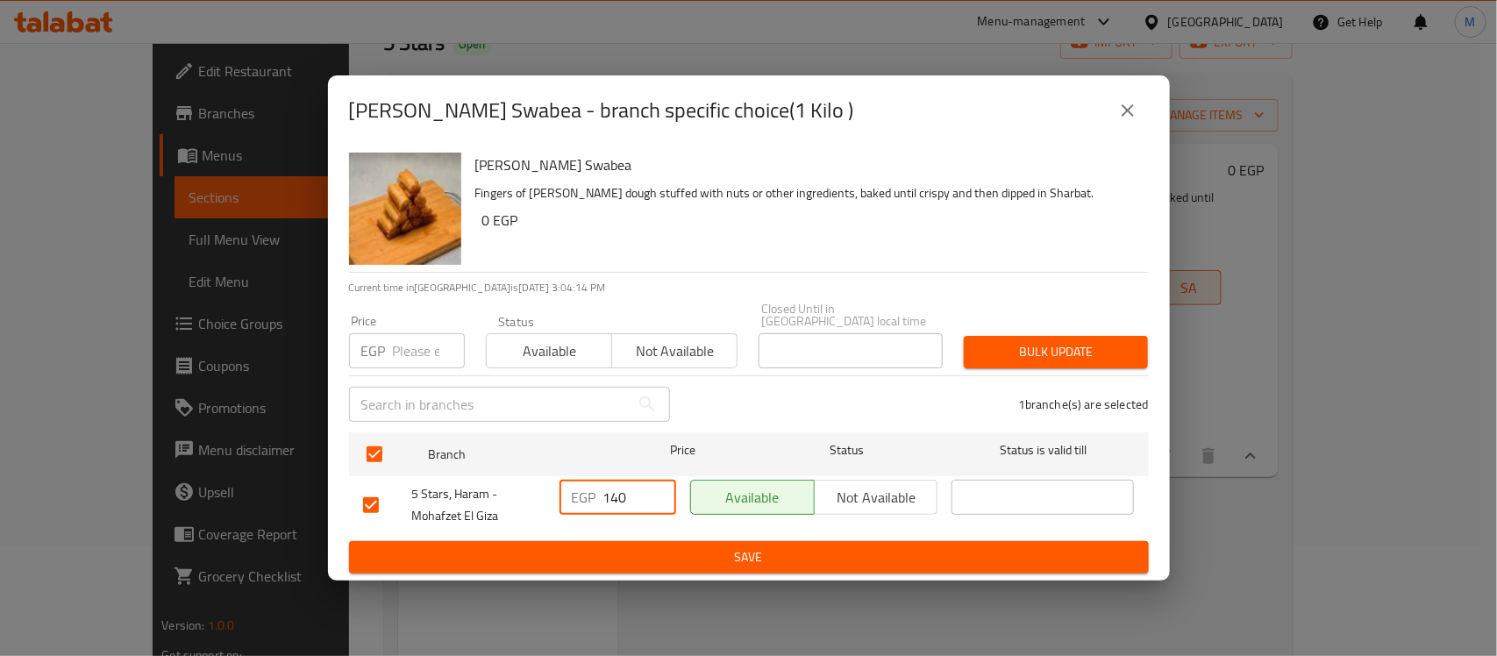
click at [551, 567] on div "Golash Swabea Fingers of Golash dough stuffed with nuts or other ingredients, b…" at bounding box center [749, 363] width 842 height 435
click at [561, 554] on span "Save" at bounding box center [748, 557] width 771 height 22
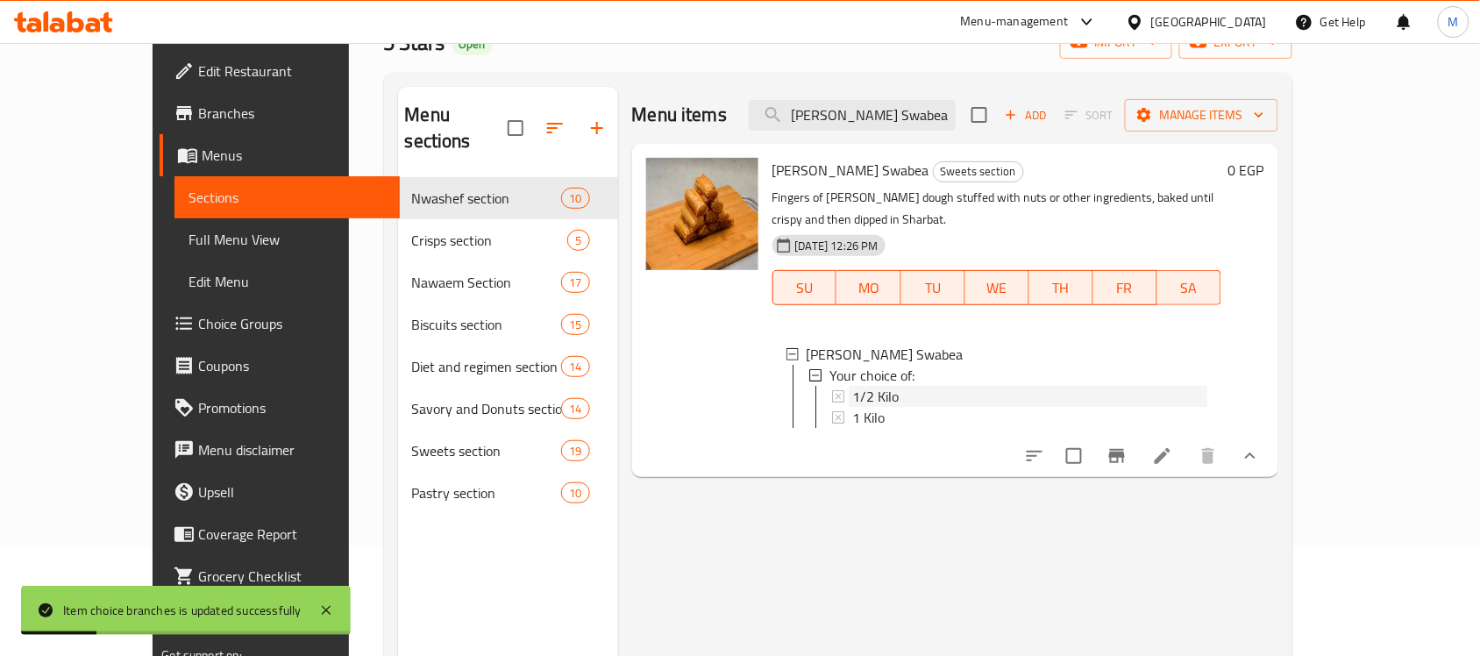
click at [921, 386] on div "1/2 Kilo" at bounding box center [1029, 396] width 355 height 21
click at [952, 110] on input "Golash Swabea" at bounding box center [852, 115] width 207 height 31
paste input "Kol w Shkor hazelnut Baklava"
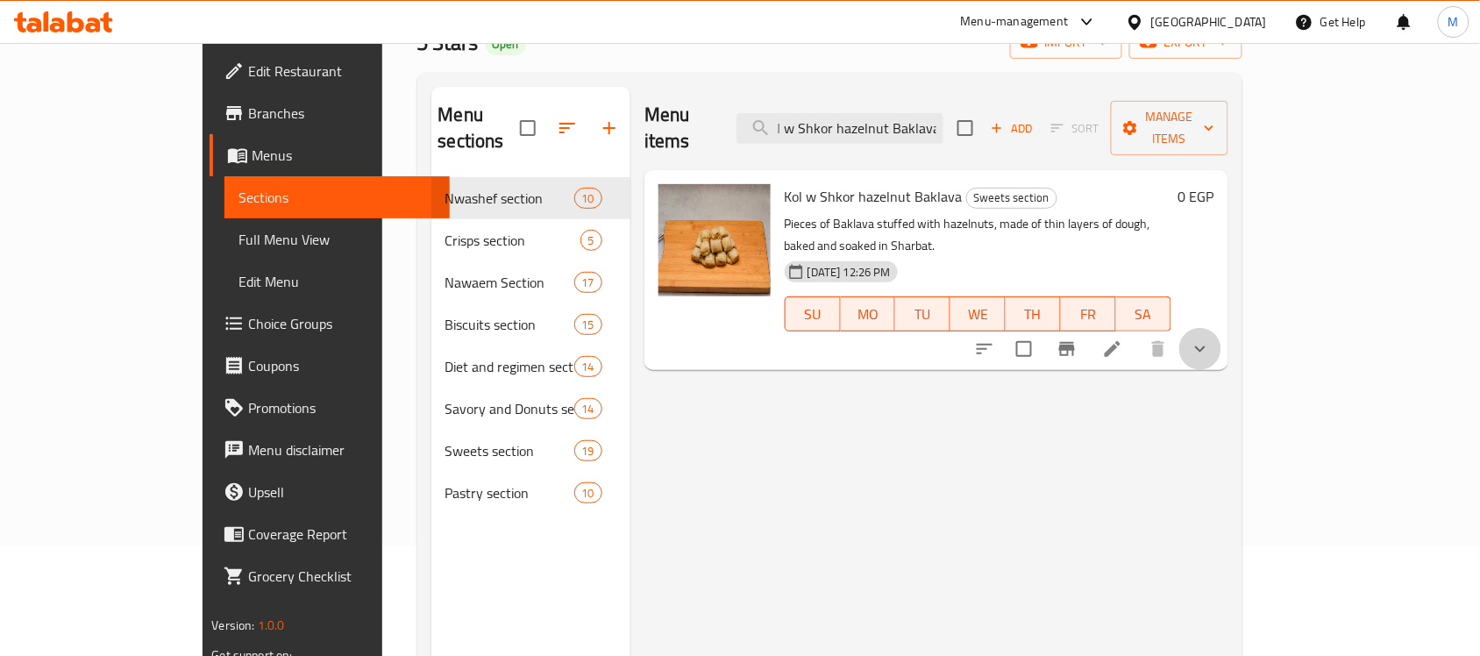
scroll to position [0, 0]
click at [1221, 328] on button "show more" at bounding box center [1200, 349] width 42 height 42
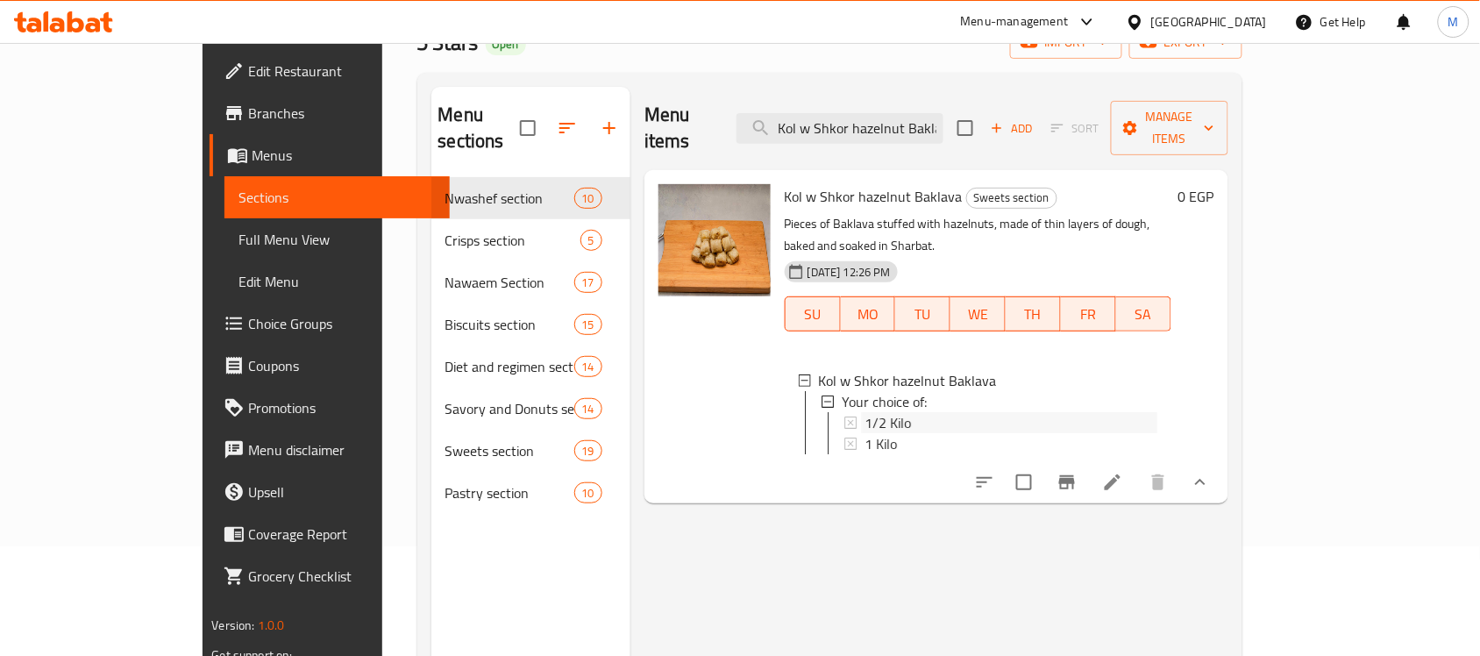
click at [899, 412] on div "1/2 Kilo" at bounding box center [1010, 422] width 293 height 21
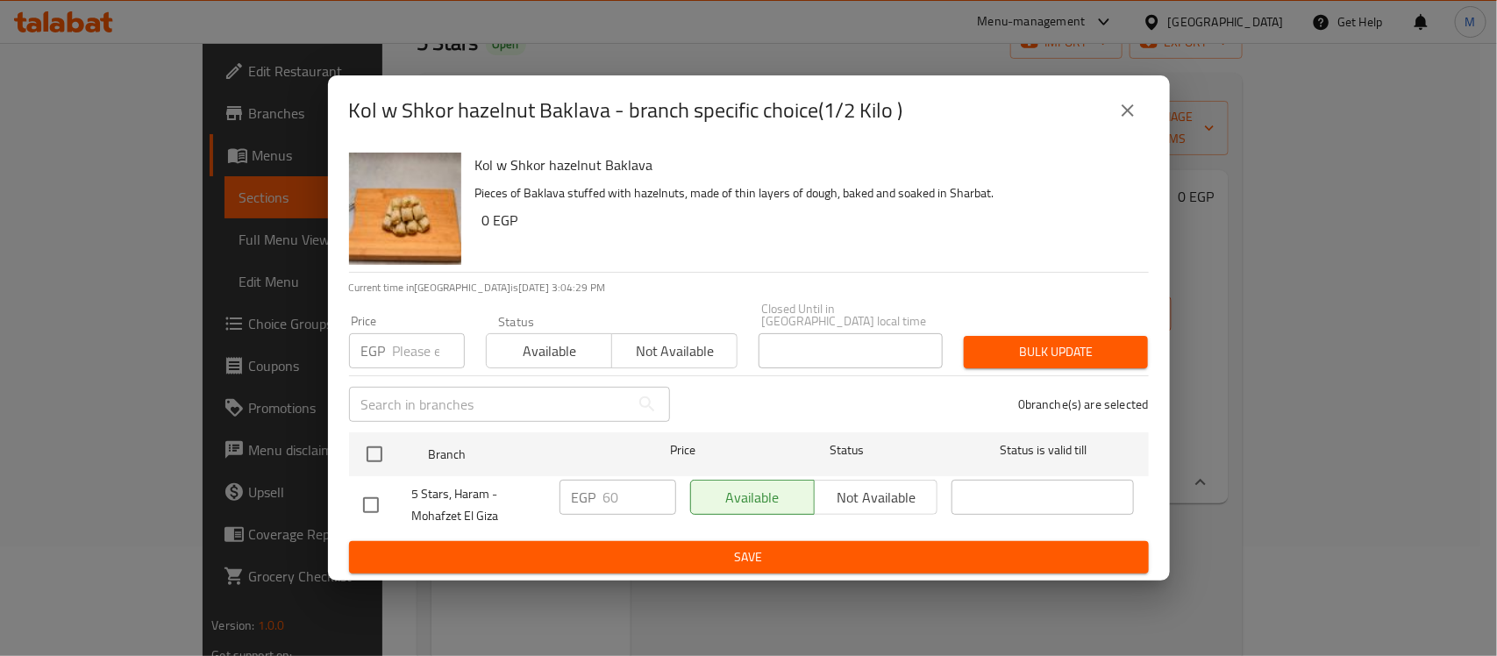
click at [375, 515] on input "checkbox" at bounding box center [370, 505] width 37 height 37
click at [614, 480] on input "60" at bounding box center [639, 497] width 73 height 35
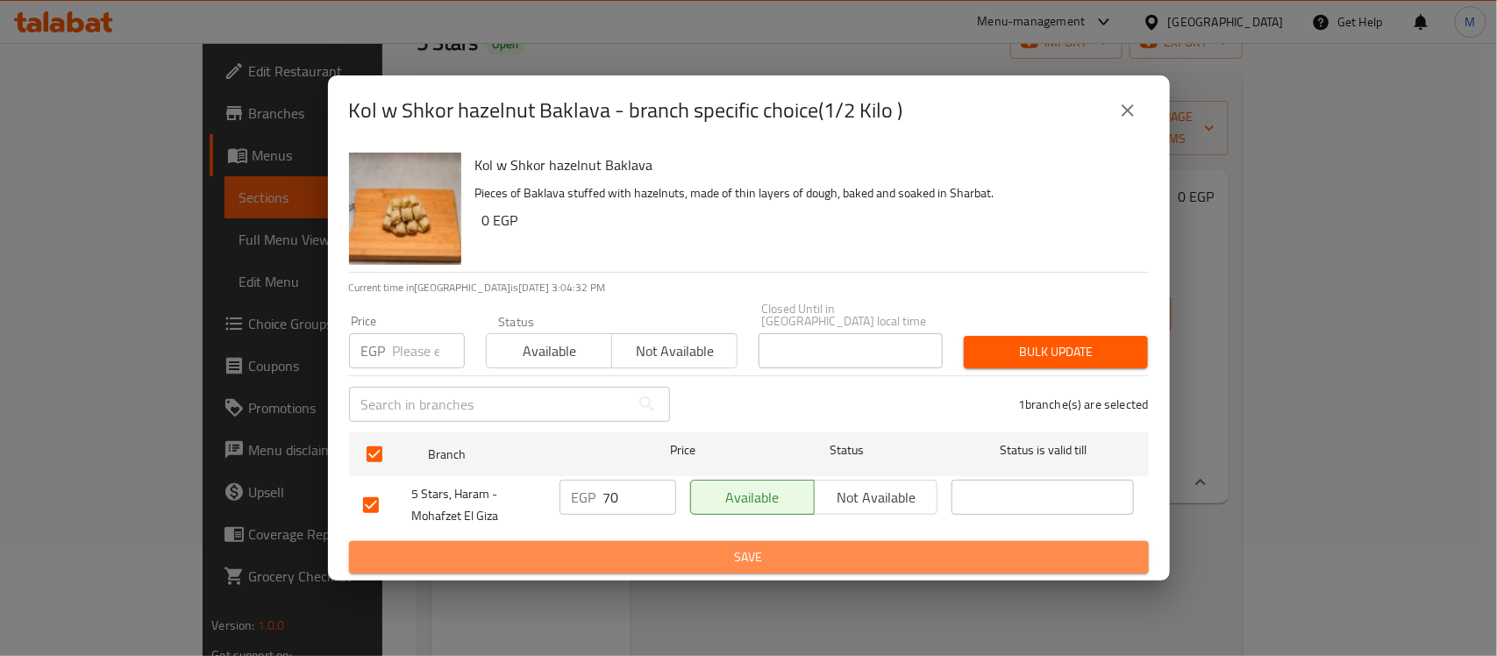
click at [724, 555] on span "Save" at bounding box center [748, 557] width 771 height 22
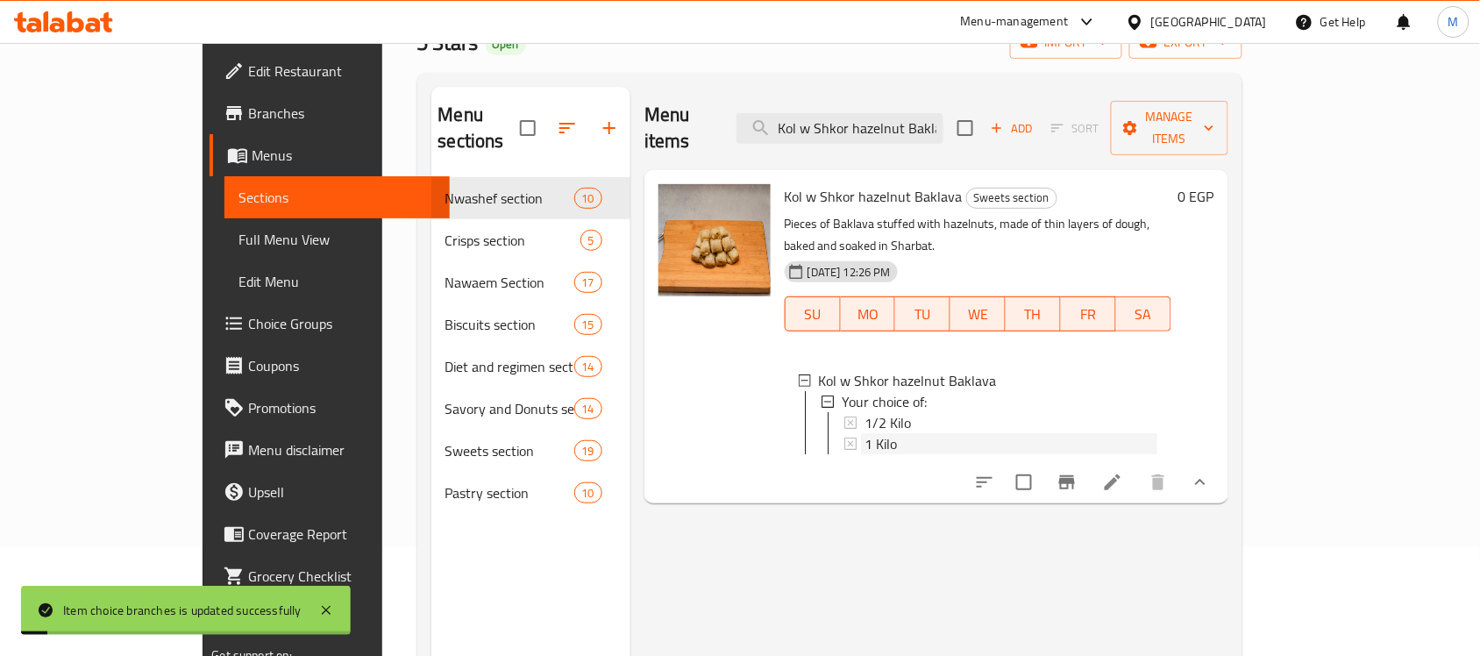
click at [892, 433] on div "1 Kilo" at bounding box center [1010, 443] width 293 height 21
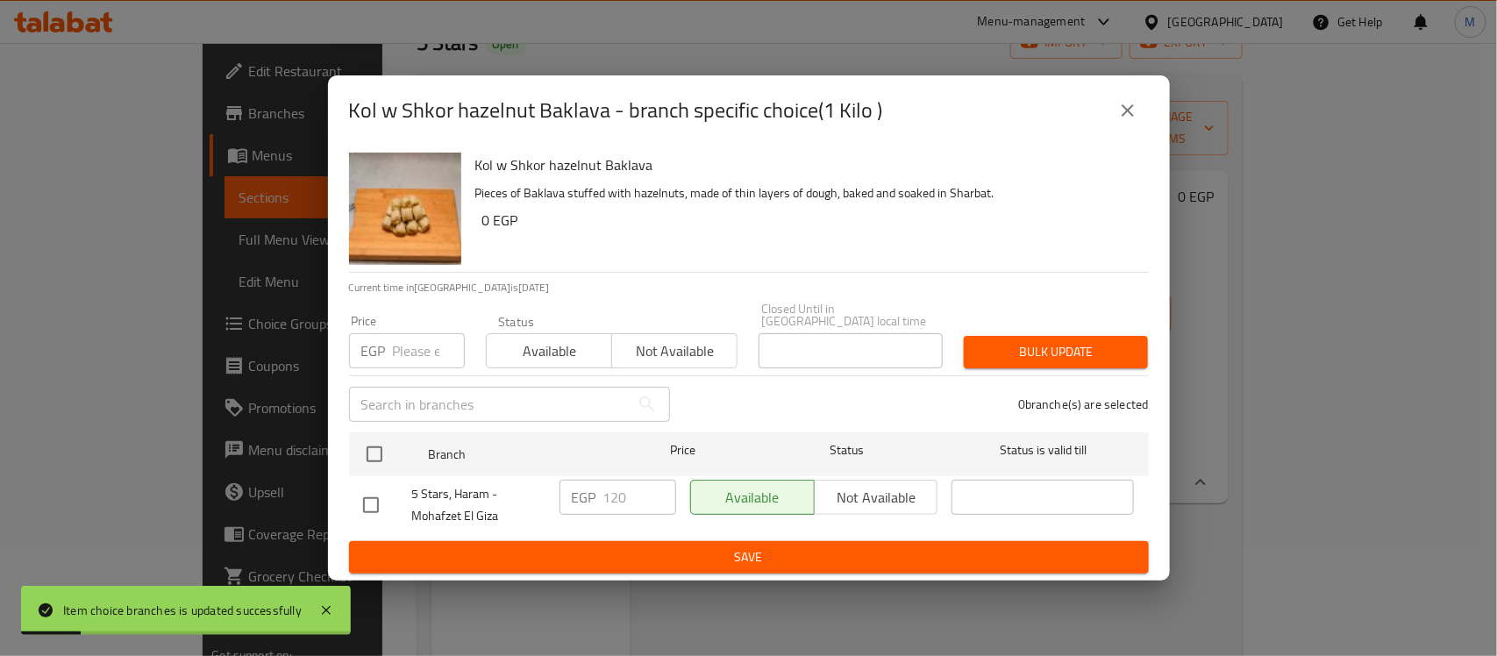
click at [365, 492] on div "5 Stars, Haram - Mohafzet El Giza" at bounding box center [454, 505] width 196 height 65
click at [362, 493] on input "checkbox" at bounding box center [370, 505] width 37 height 37
drag, startPoint x: 594, startPoint y: 495, endPoint x: 642, endPoint y: 501, distance: 48.5
click at [614, 496] on div "EGP 120 ​" at bounding box center [617, 497] width 117 height 35
click at [644, 501] on input "120" at bounding box center [639, 497] width 73 height 35
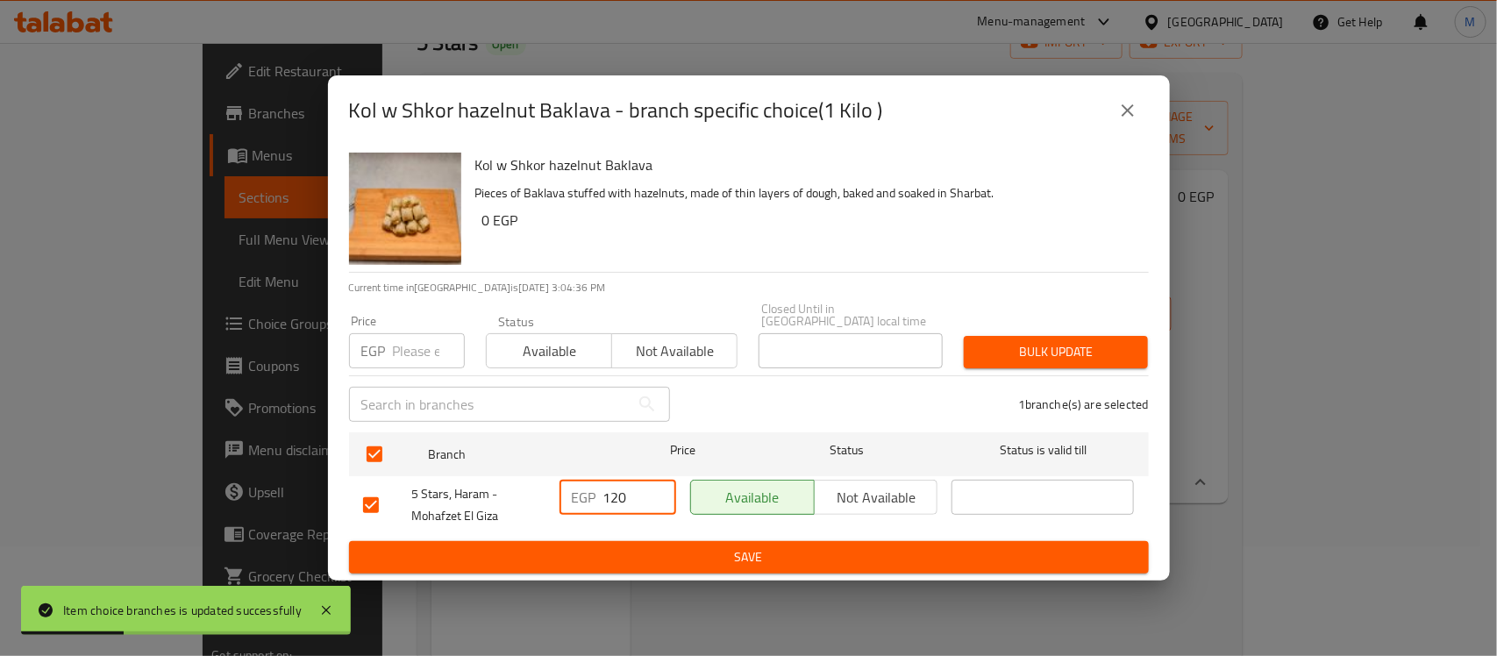
click at [638, 501] on input "120" at bounding box center [639, 497] width 73 height 35
drag, startPoint x: 660, startPoint y: 545, endPoint x: 640, endPoint y: 550, distance: 20.6
click at [662, 546] on span "Save" at bounding box center [748, 557] width 771 height 22
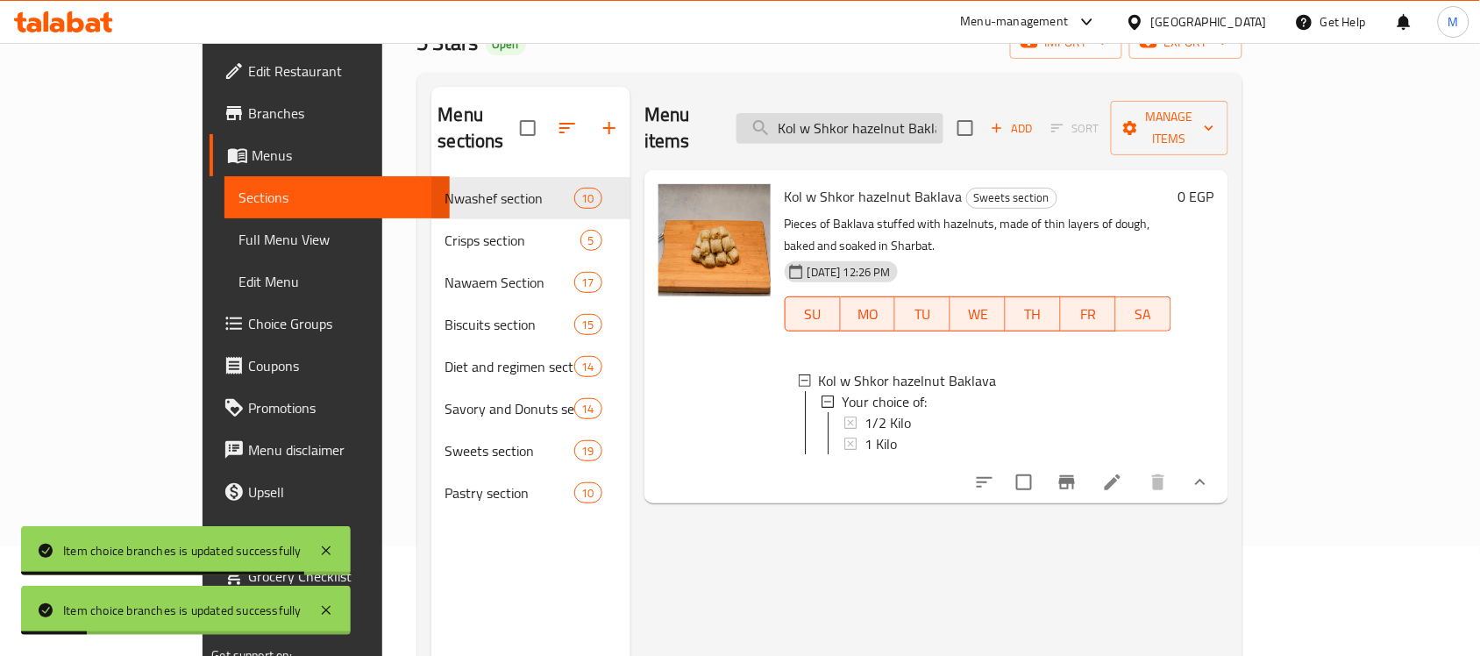
click at [914, 117] on input "Kol w Shkor hazelnut Baklava" at bounding box center [839, 128] width 207 height 31
paste input "Hazelnut esh"
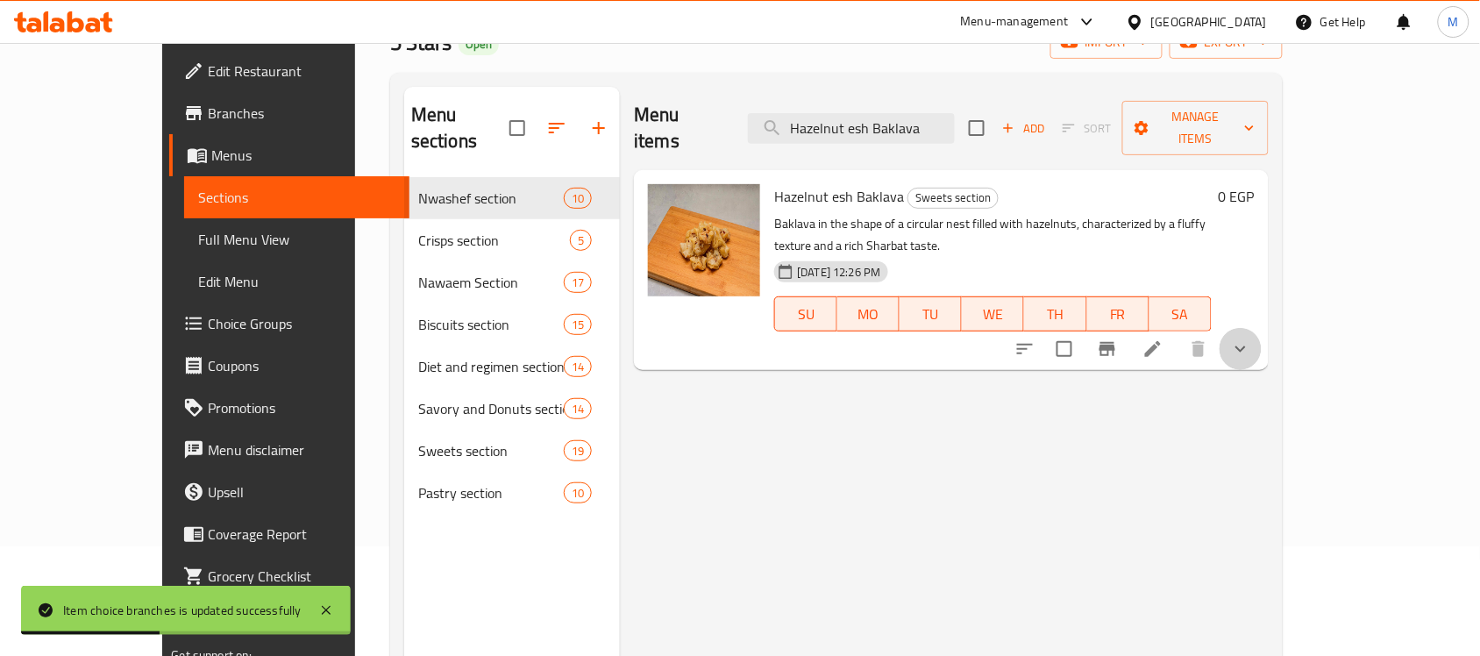
click at [1251, 338] on icon "show more" at bounding box center [1240, 348] width 21 height 21
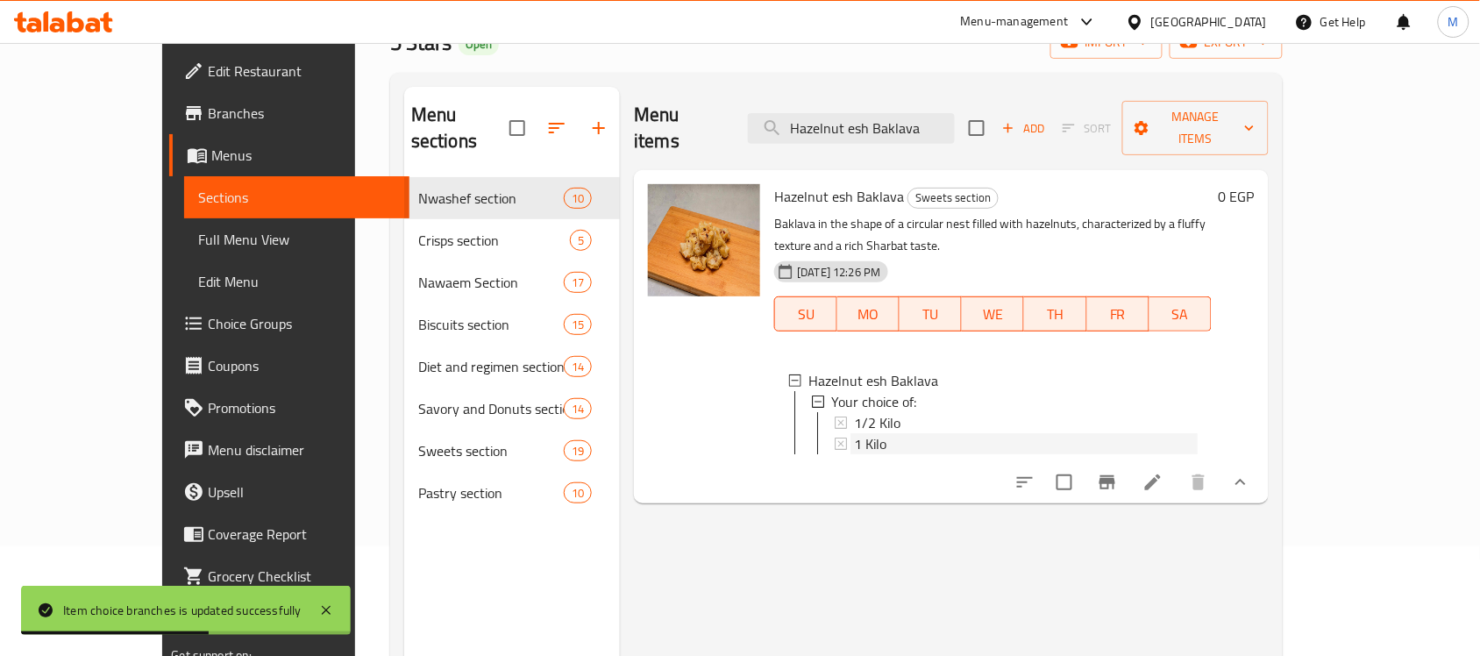
click at [854, 433] on span "1 Kilo" at bounding box center [870, 443] width 32 height 21
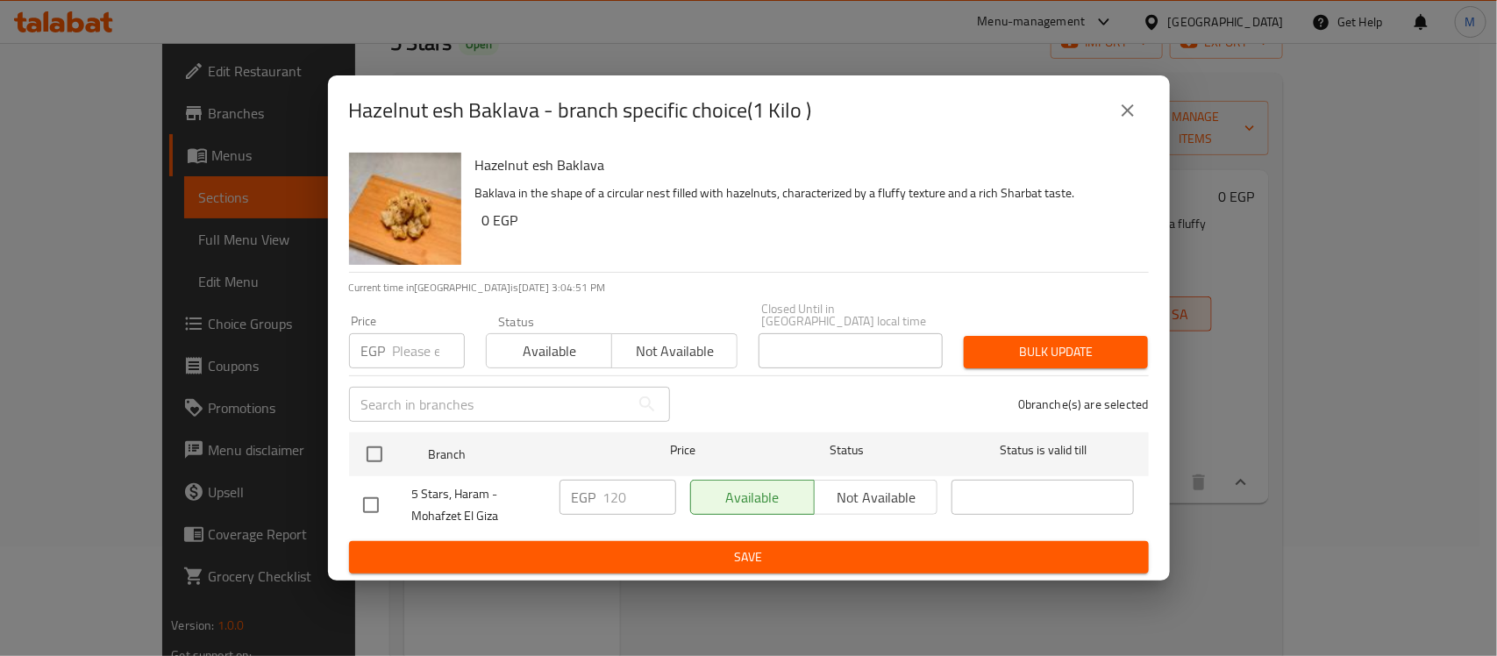
click at [366, 491] on input "checkbox" at bounding box center [370, 505] width 37 height 37
click at [631, 489] on input "120" at bounding box center [639, 497] width 73 height 35
click at [698, 546] on span "Save" at bounding box center [748, 557] width 771 height 22
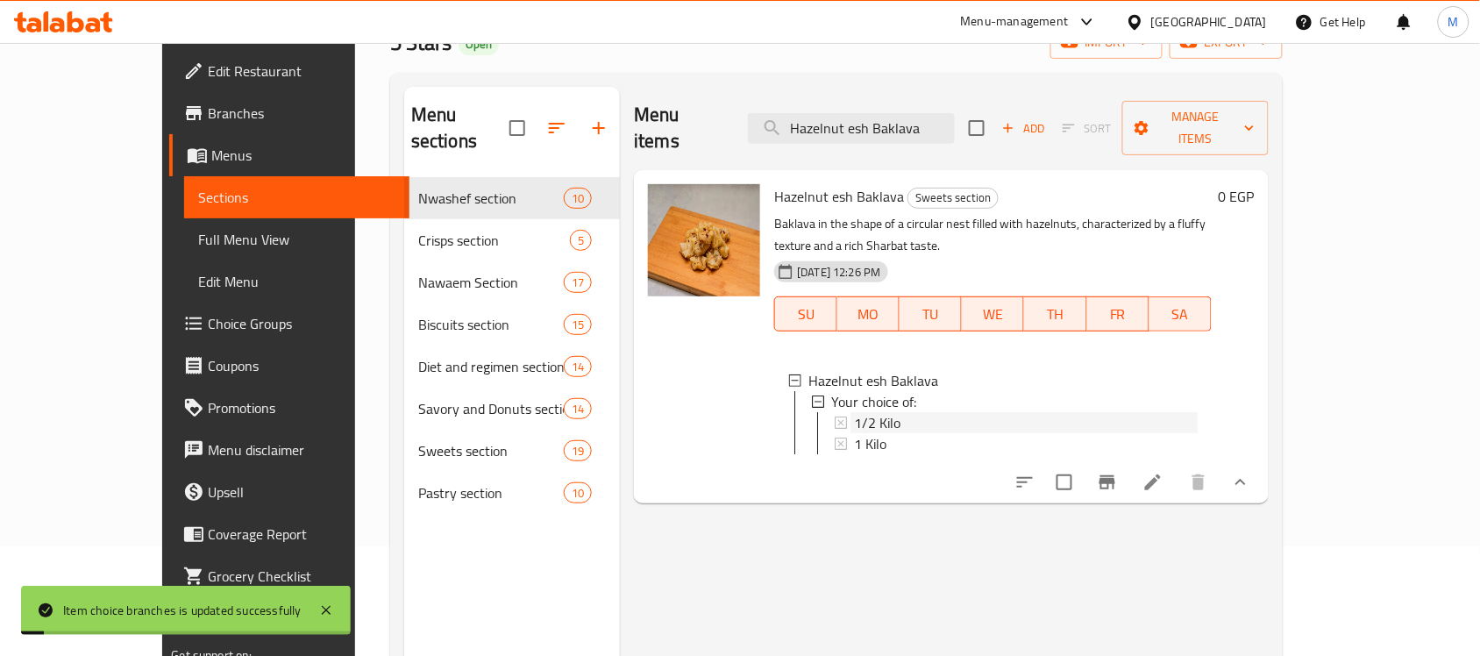
click at [854, 412] on span "1/2 Kilo" at bounding box center [877, 422] width 46 height 21
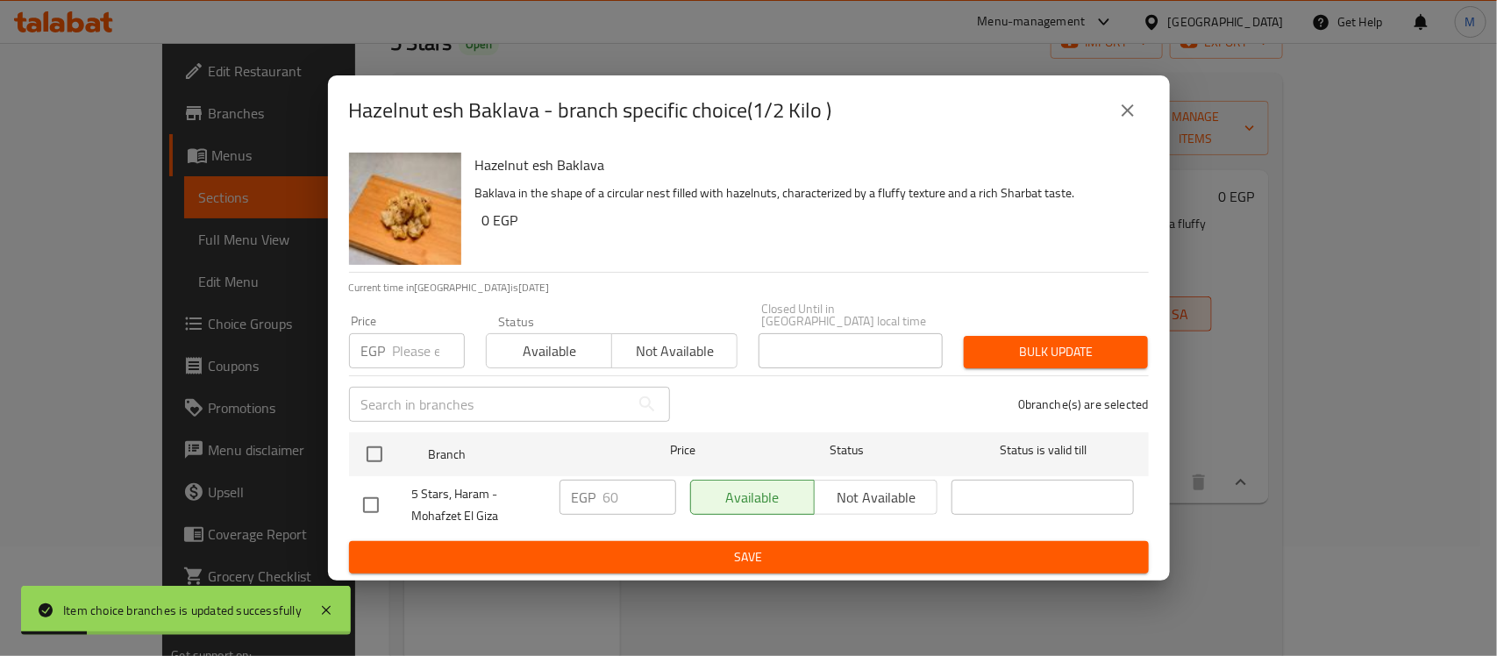
click at [370, 495] on input "checkbox" at bounding box center [370, 505] width 37 height 37
click at [608, 485] on input "60" at bounding box center [639, 497] width 73 height 35
click at [610, 487] on input "60" at bounding box center [639, 497] width 73 height 35
click at [895, 530] on div "Available Not available" at bounding box center [814, 505] width 262 height 65
click at [894, 557] on span "Save" at bounding box center [748, 557] width 771 height 22
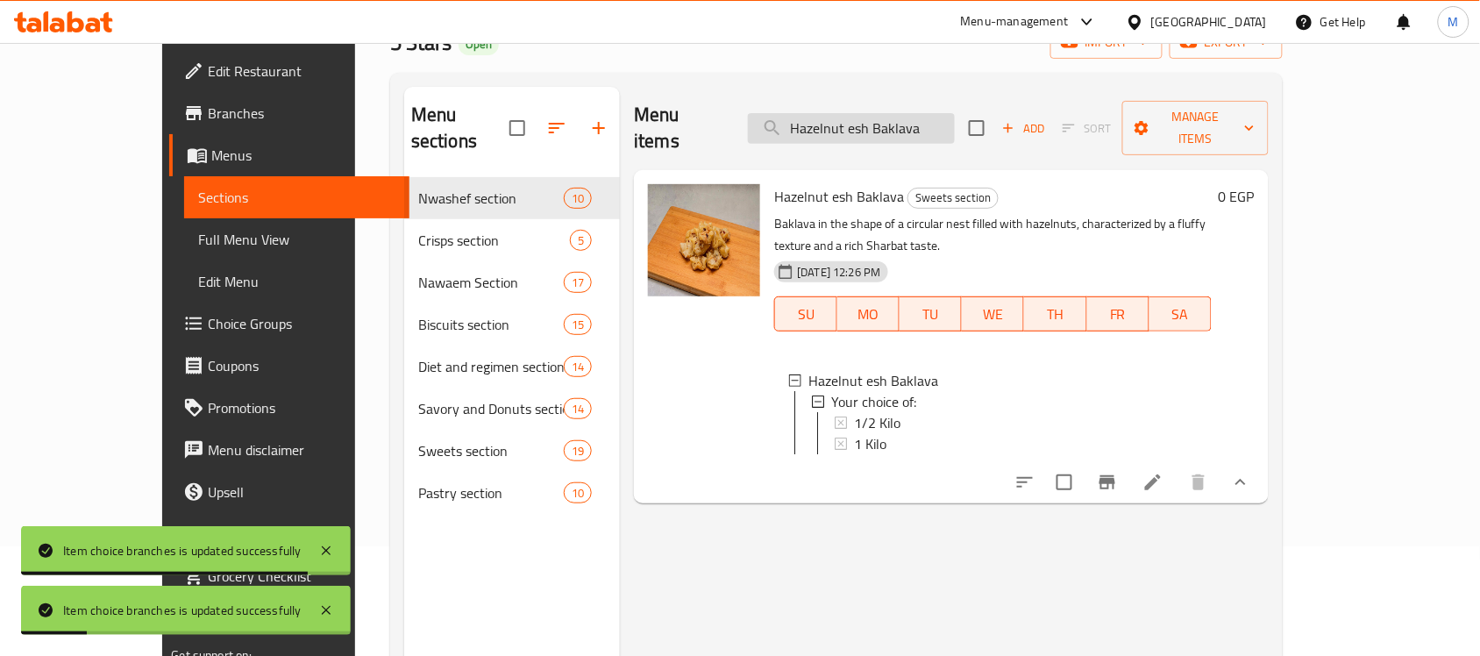
click at [919, 115] on input "Hazelnut esh Baklava" at bounding box center [851, 128] width 207 height 31
paste input "Coconut Shakalam"
click at [919, 115] on input "Hazelnut esh Baklava" at bounding box center [851, 128] width 207 height 31
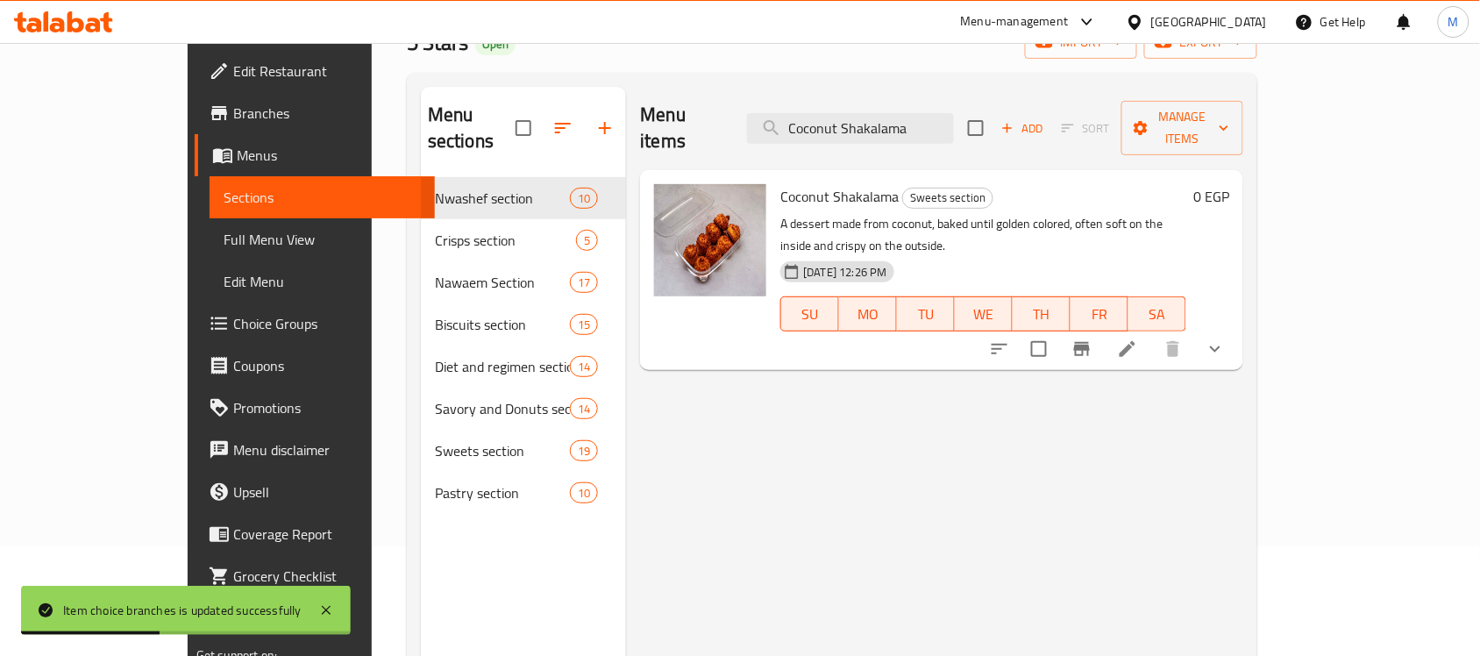
click at [1236, 328] on button "show more" at bounding box center [1215, 349] width 42 height 42
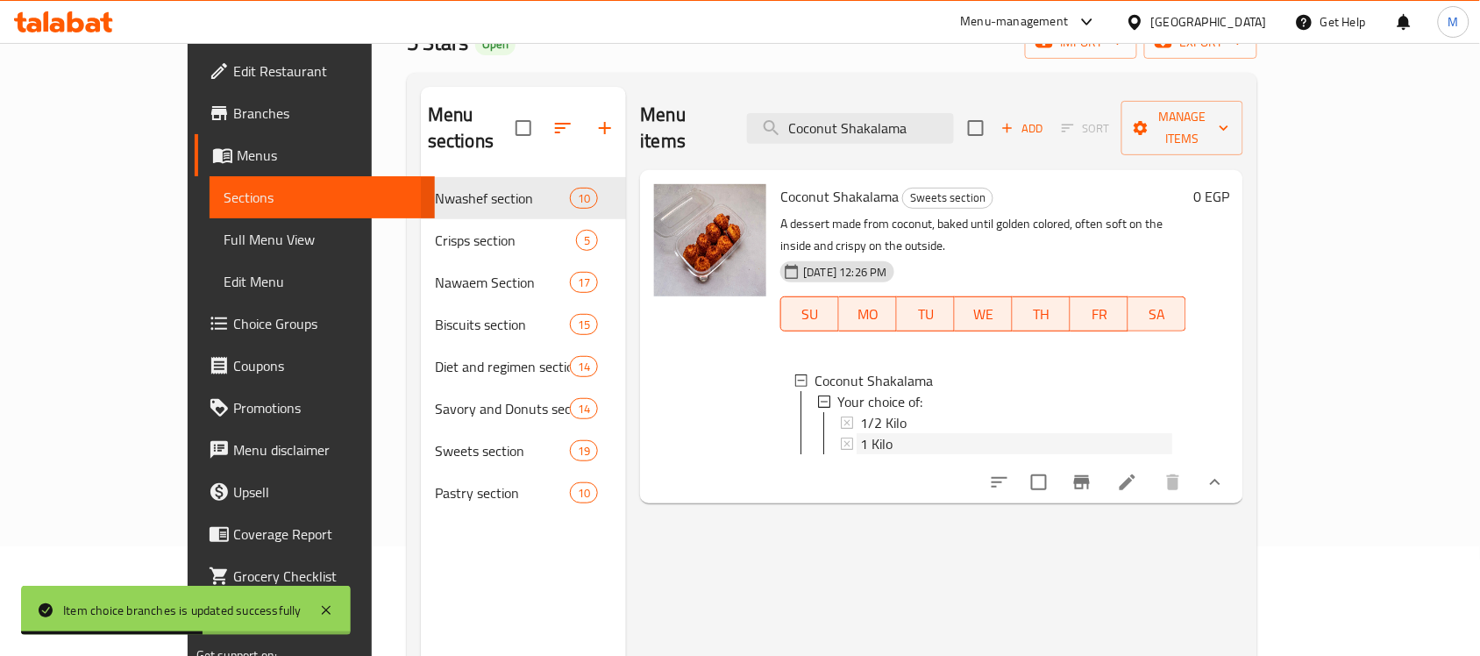
click at [900, 433] on div "1 Kilo" at bounding box center [1016, 443] width 312 height 21
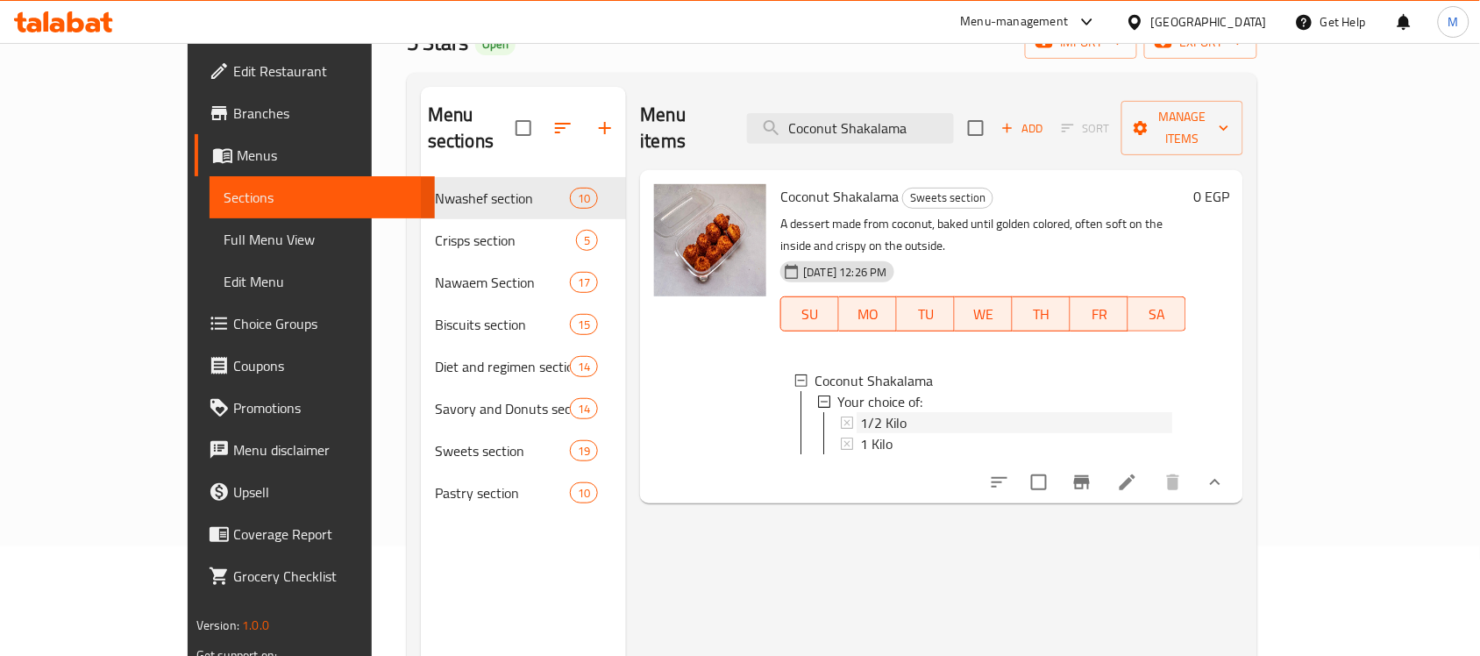
click at [903, 412] on div "1/2 Kilo" at bounding box center [1016, 422] width 312 height 21
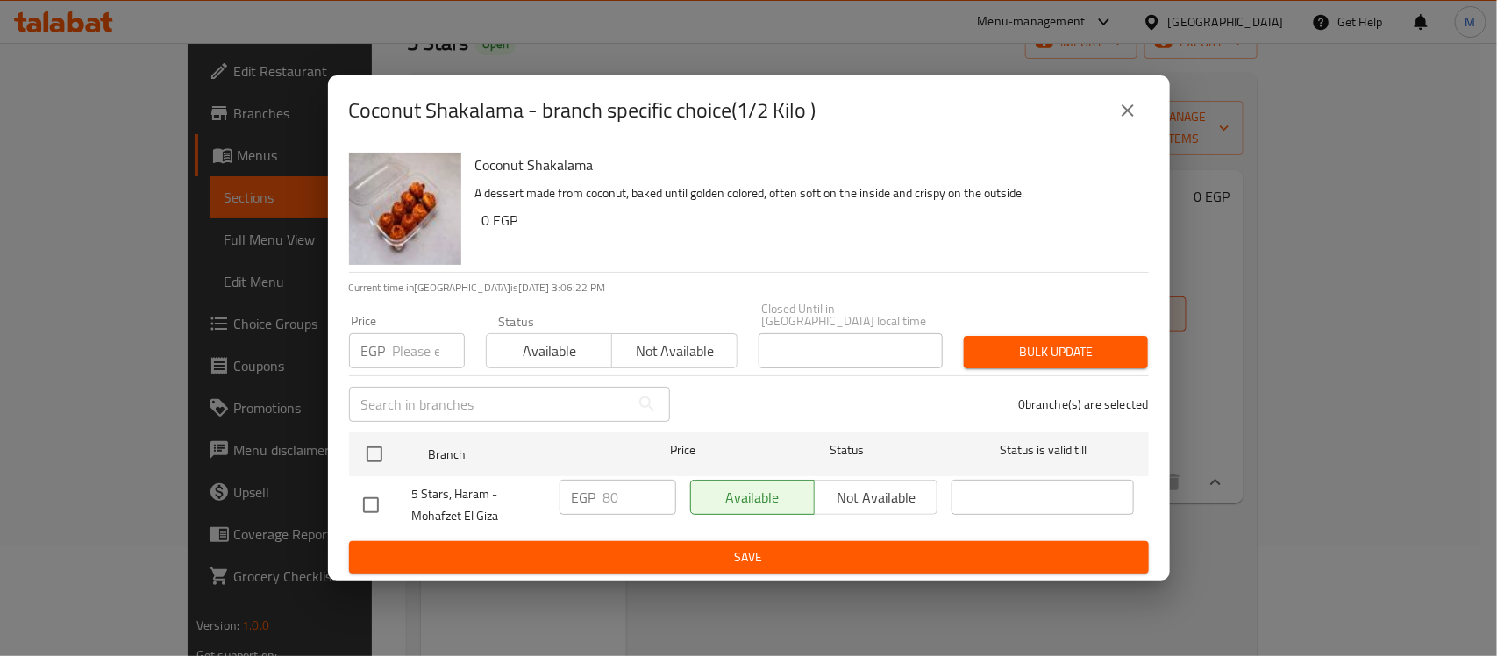
click at [373, 502] on input "checkbox" at bounding box center [370, 505] width 37 height 37
click at [636, 480] on input "80" at bounding box center [639, 497] width 73 height 35
click at [708, 554] on span "Save" at bounding box center [748, 557] width 771 height 22
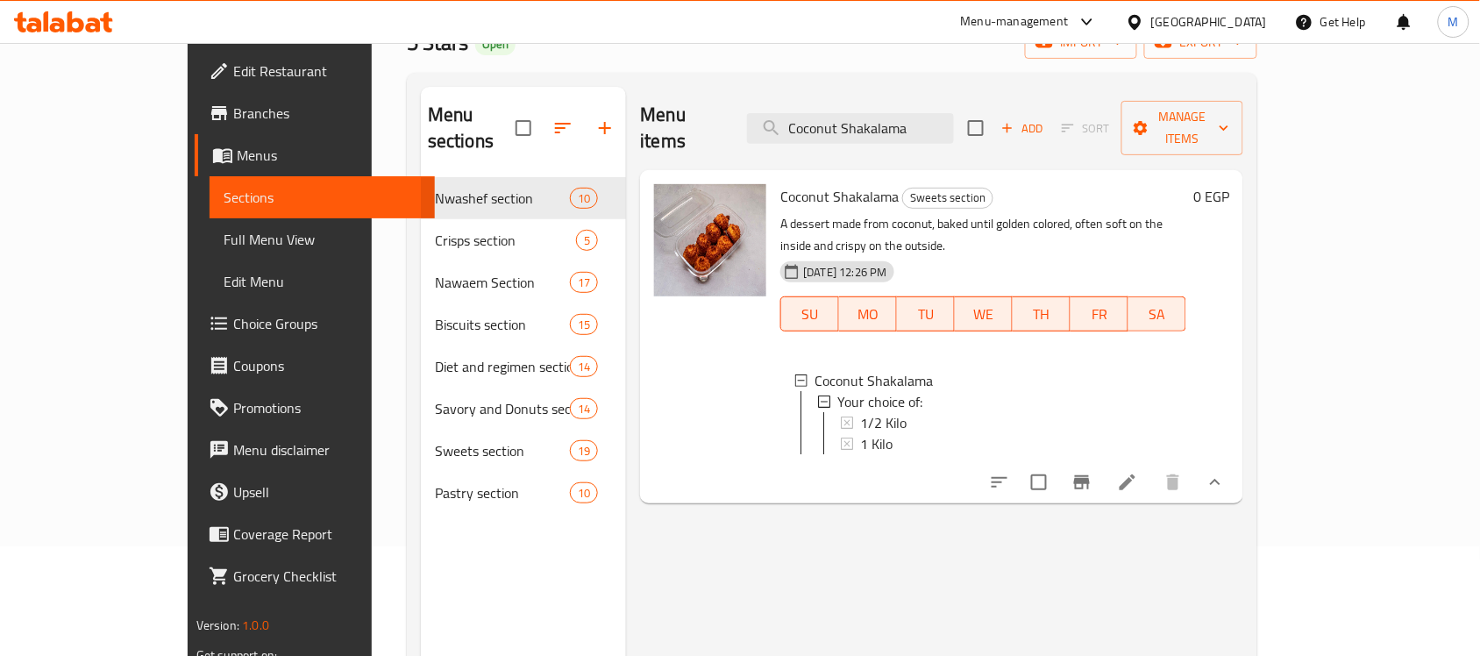
click at [899, 412] on div "1/2 Kilo" at bounding box center [1016, 422] width 312 height 21
click at [860, 433] on span "1 Kilo" at bounding box center [876, 443] width 32 height 21
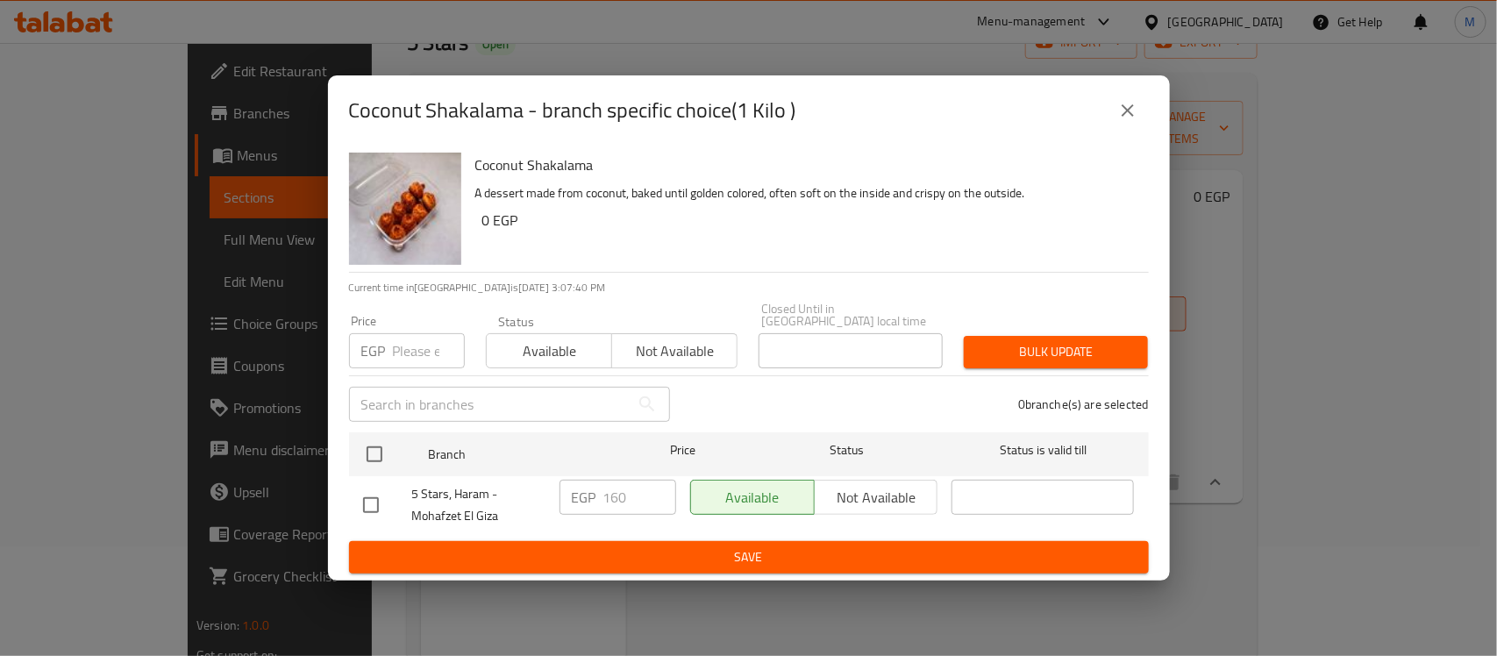
click at [375, 515] on input "checkbox" at bounding box center [370, 505] width 37 height 37
click at [594, 491] on p "EGP" at bounding box center [584, 497] width 25 height 21
click at [605, 489] on input "160" at bounding box center [639, 497] width 73 height 35
click at [716, 563] on button "Save" at bounding box center [749, 557] width 800 height 32
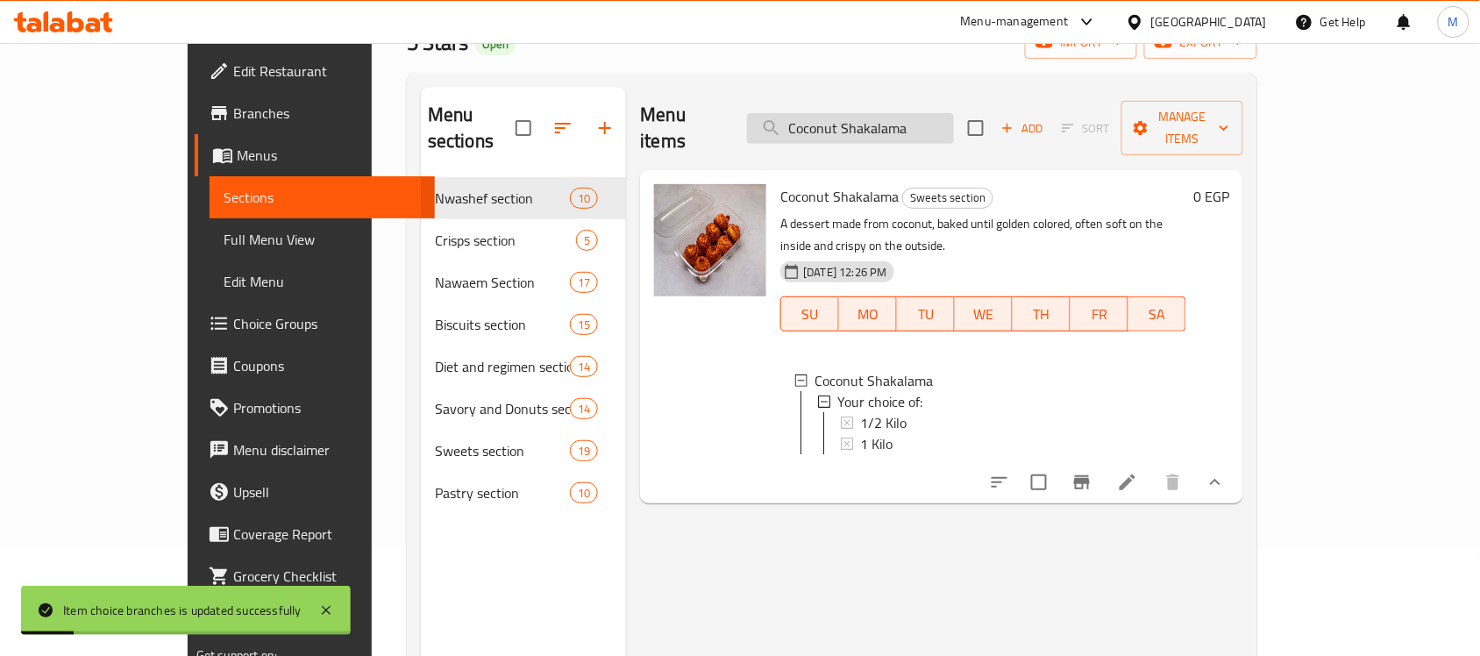
click at [884, 113] on input "Coconut Shakalama" at bounding box center [850, 128] width 207 height 31
paste input "Rawani jam"
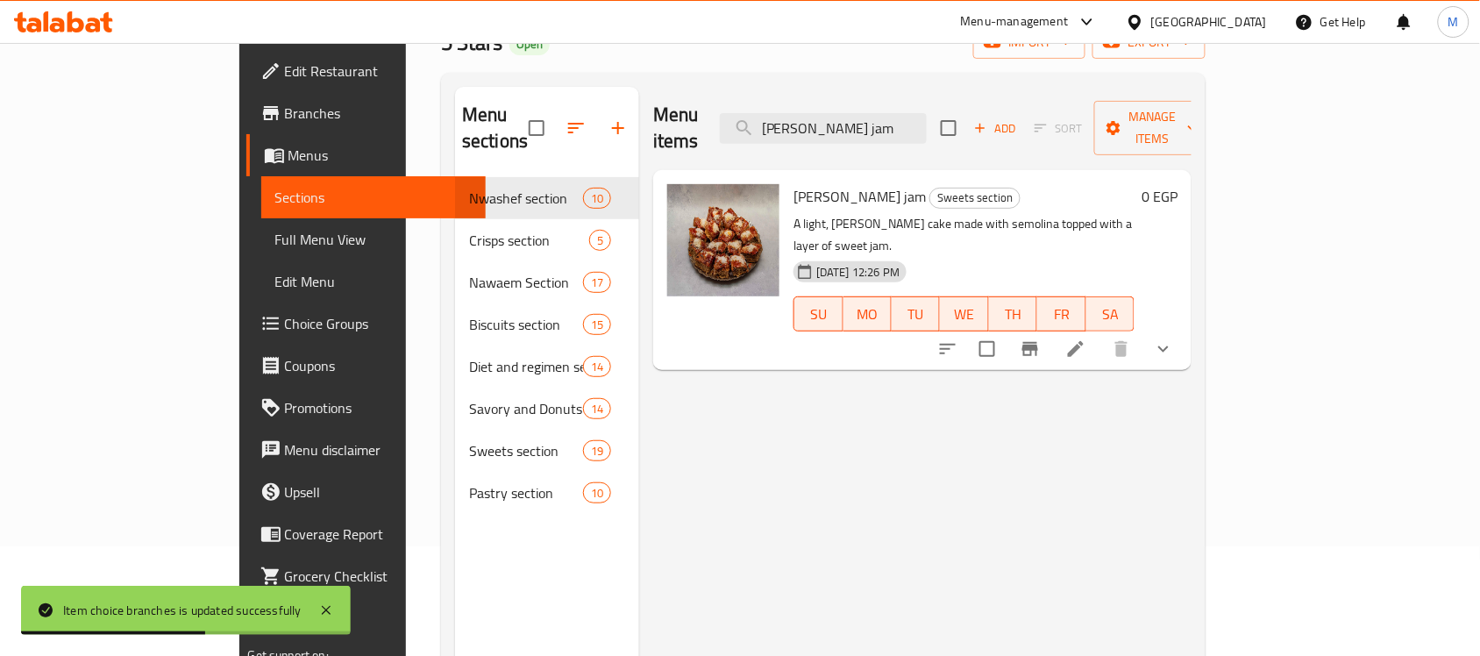
click at [1174, 338] on icon "show more" at bounding box center [1163, 348] width 21 height 21
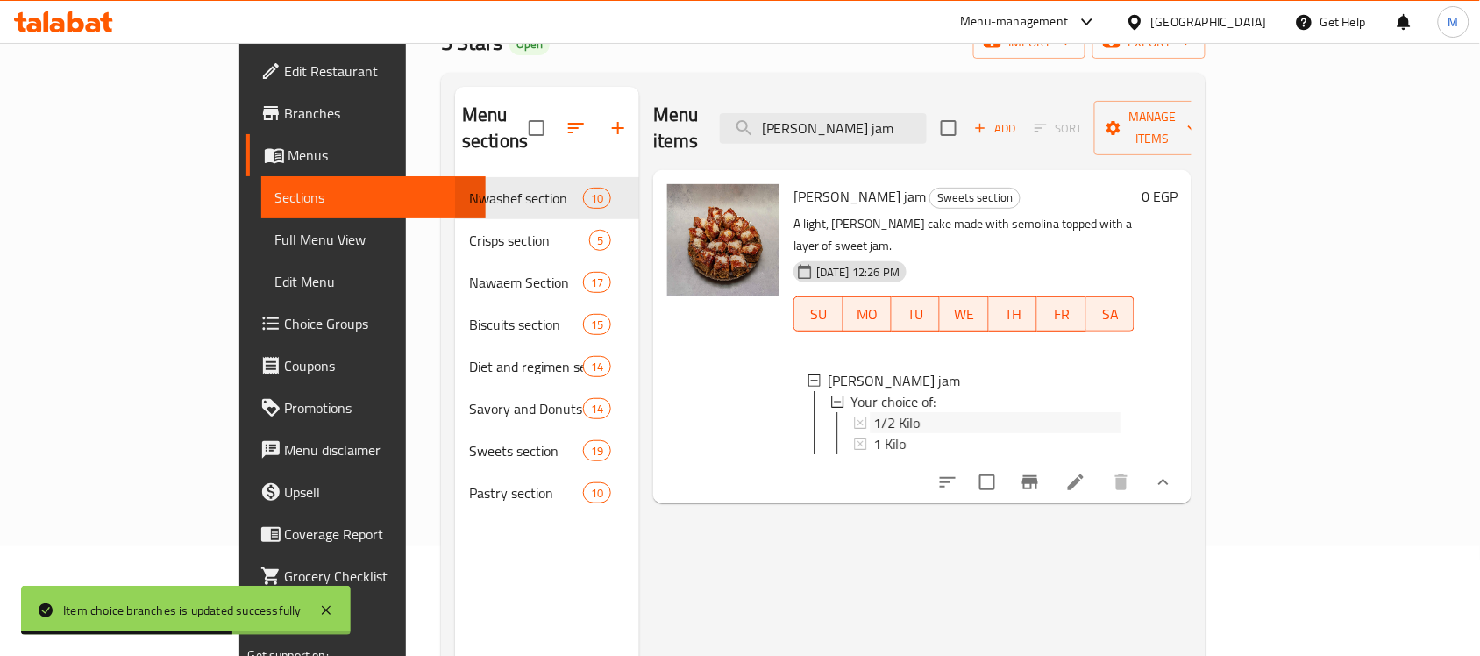
click at [874, 412] on div "1/2 Kilo" at bounding box center [996, 422] width 247 height 21
click at [873, 433] on div "1 Kilo" at bounding box center [996, 443] width 247 height 21
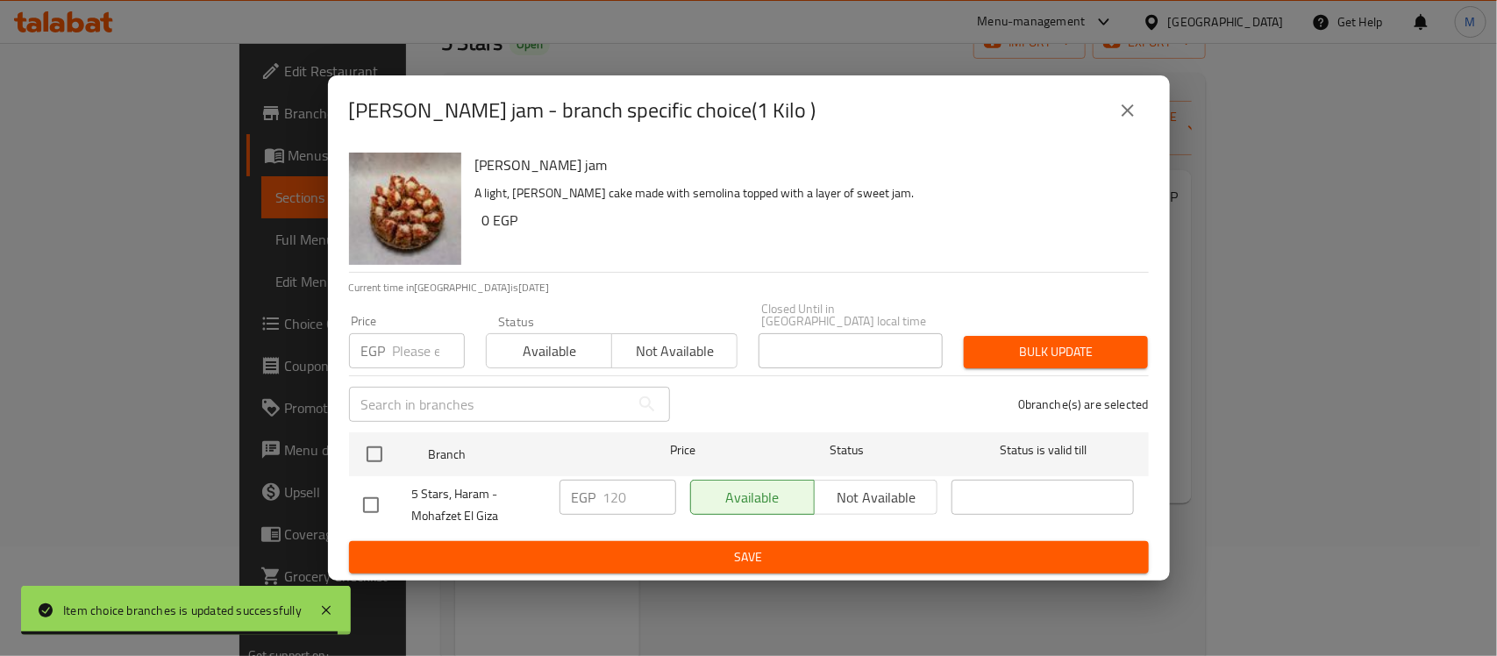
click at [361, 497] on input "checkbox" at bounding box center [370, 505] width 37 height 37
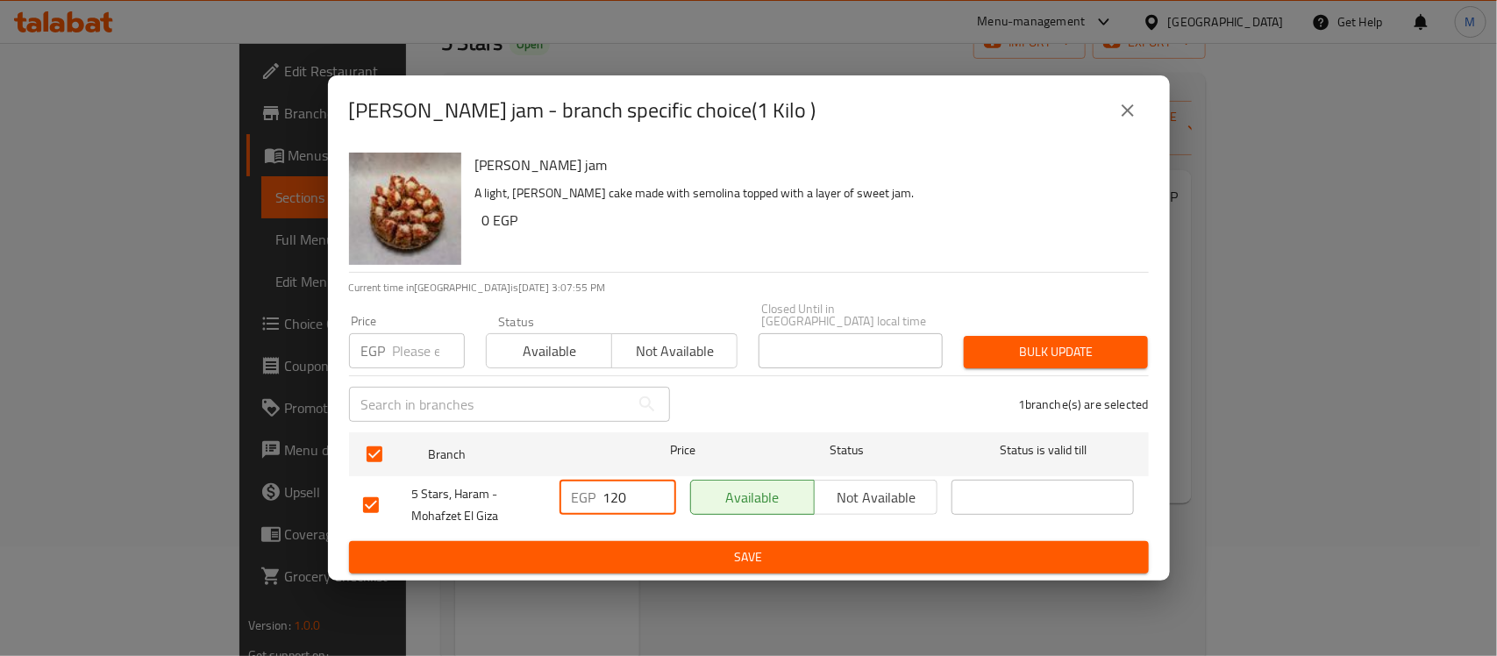
click at [636, 493] on input "120" at bounding box center [639, 497] width 73 height 35
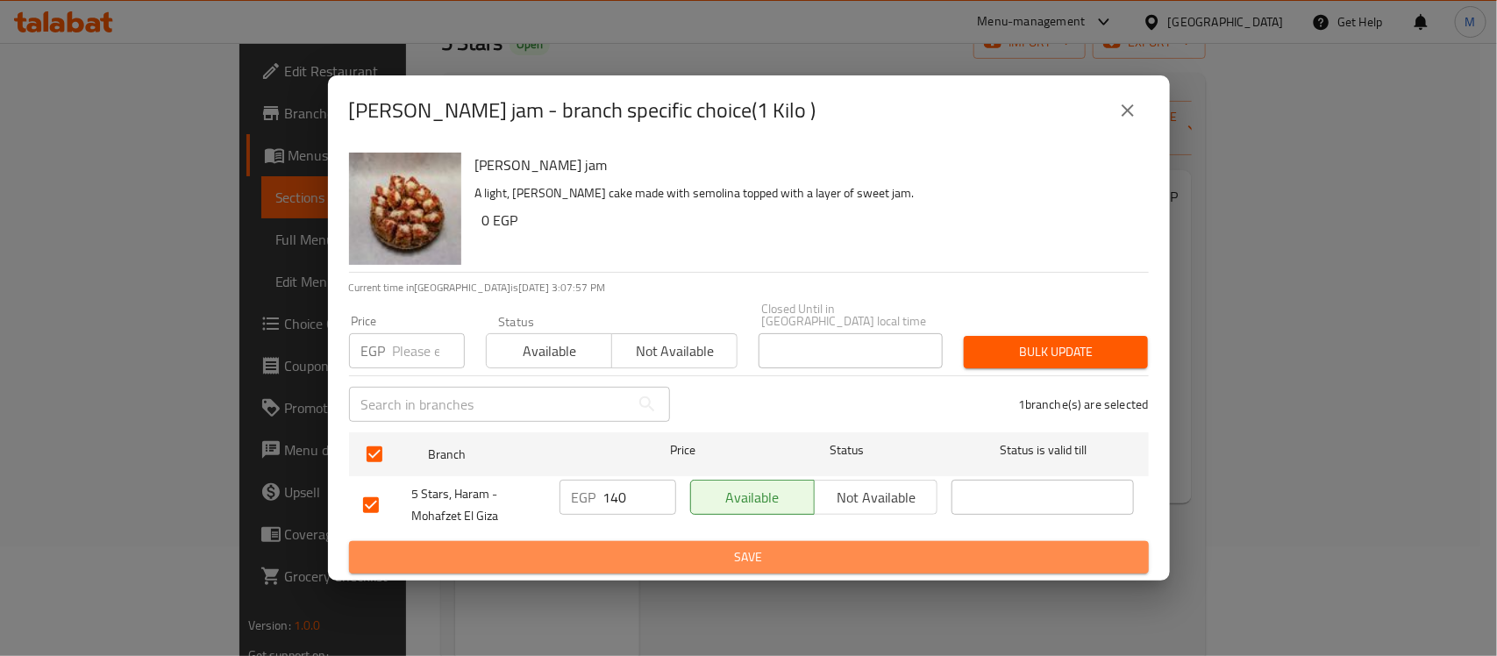
click at [686, 546] on span "Save" at bounding box center [748, 557] width 771 height 22
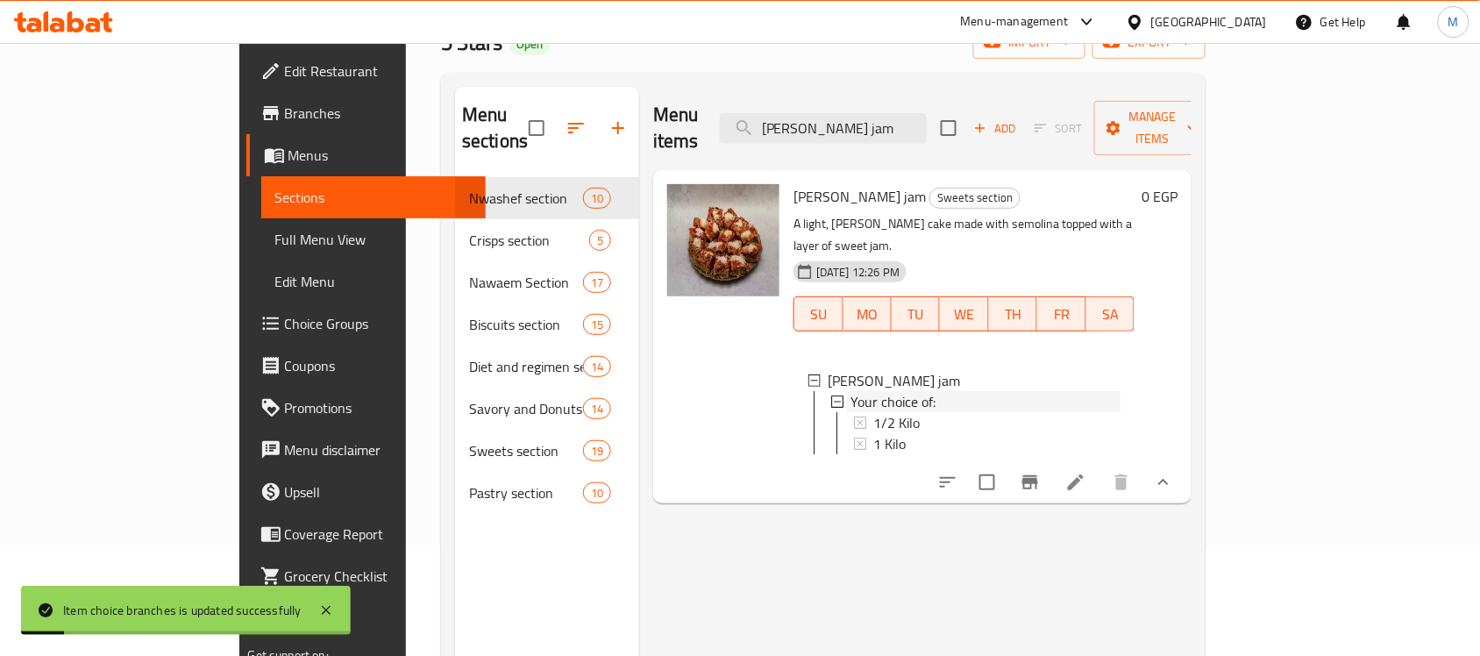
click at [852, 391] on span "Your choice of:" at bounding box center [892, 401] width 85 height 21
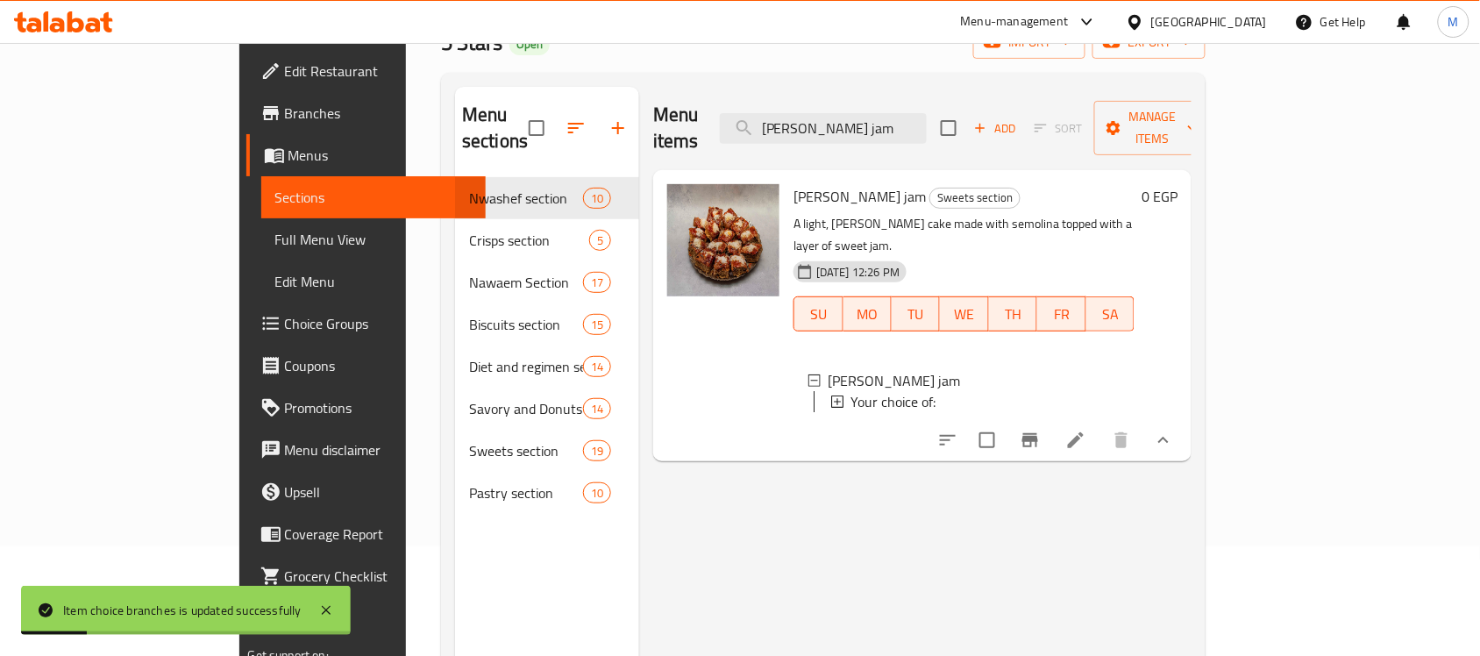
click at [855, 391] on span "Your choice of:" at bounding box center [892, 401] width 85 height 21
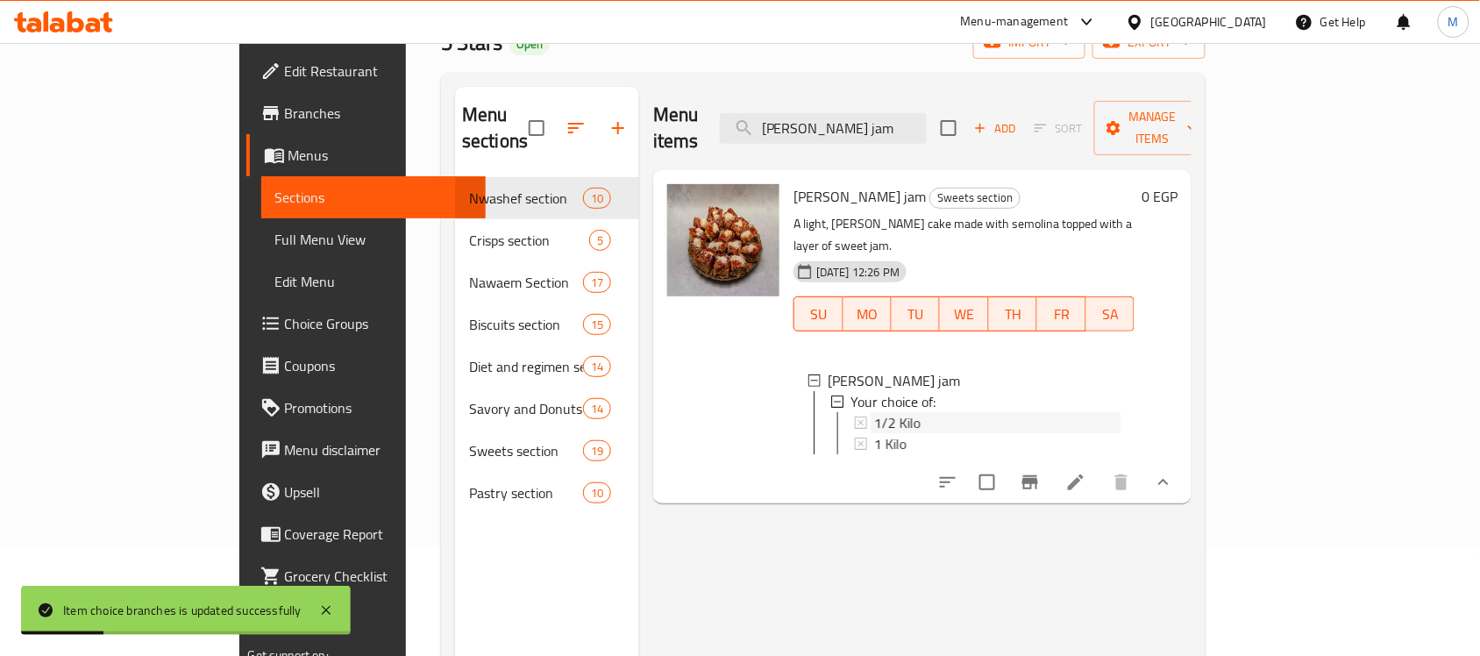
click at [874, 412] on span "1/2 Kilo" at bounding box center [897, 422] width 46 height 21
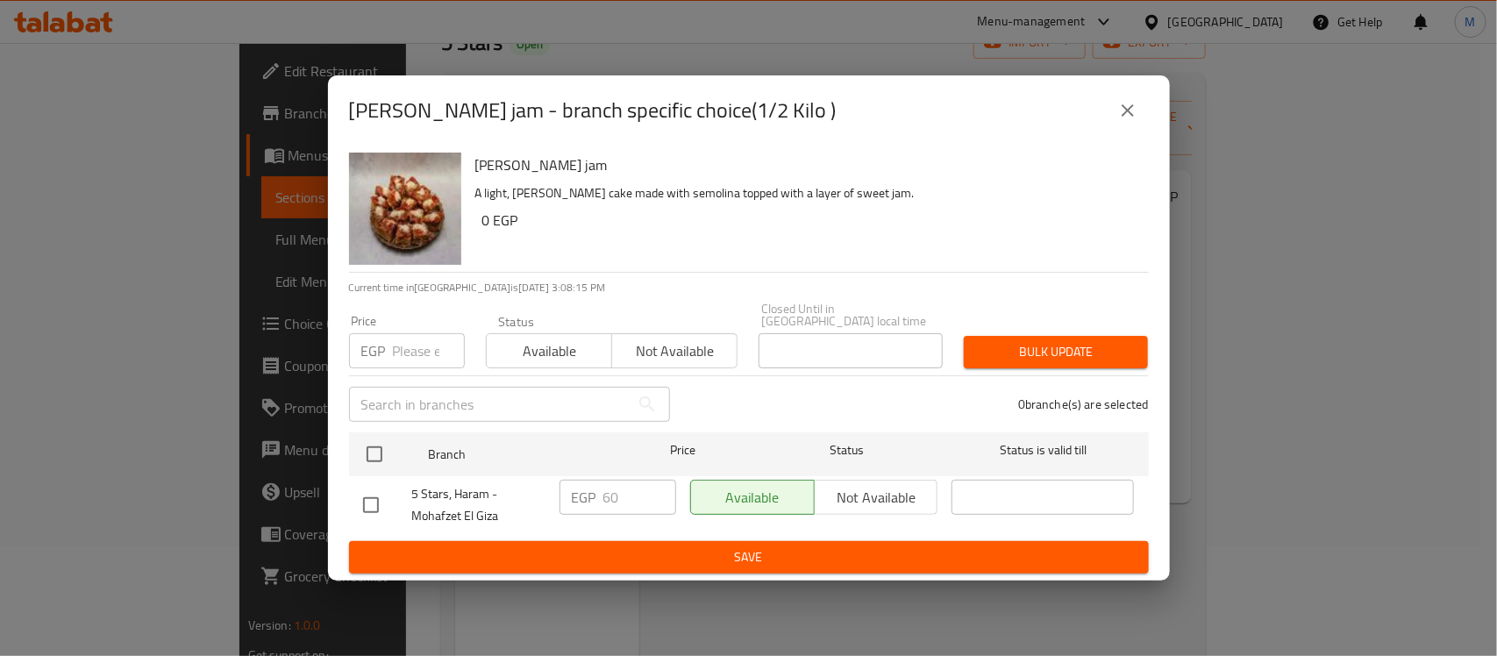
click at [370, 511] on input "checkbox" at bounding box center [370, 505] width 37 height 37
click at [615, 491] on input "60" at bounding box center [639, 497] width 73 height 35
click at [651, 562] on button "Save" at bounding box center [749, 557] width 800 height 32
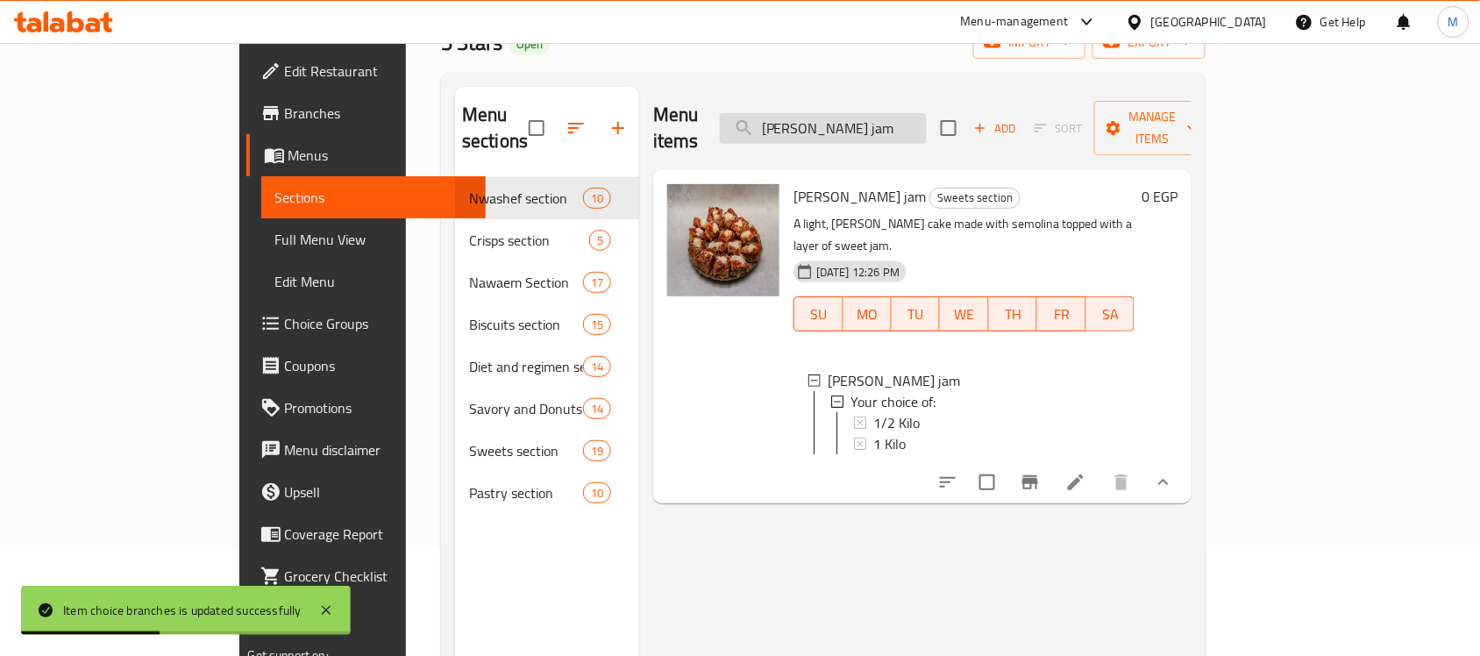
click at [849, 123] on input "Rawani jam" at bounding box center [823, 128] width 207 height 31
paste input "chocolate"
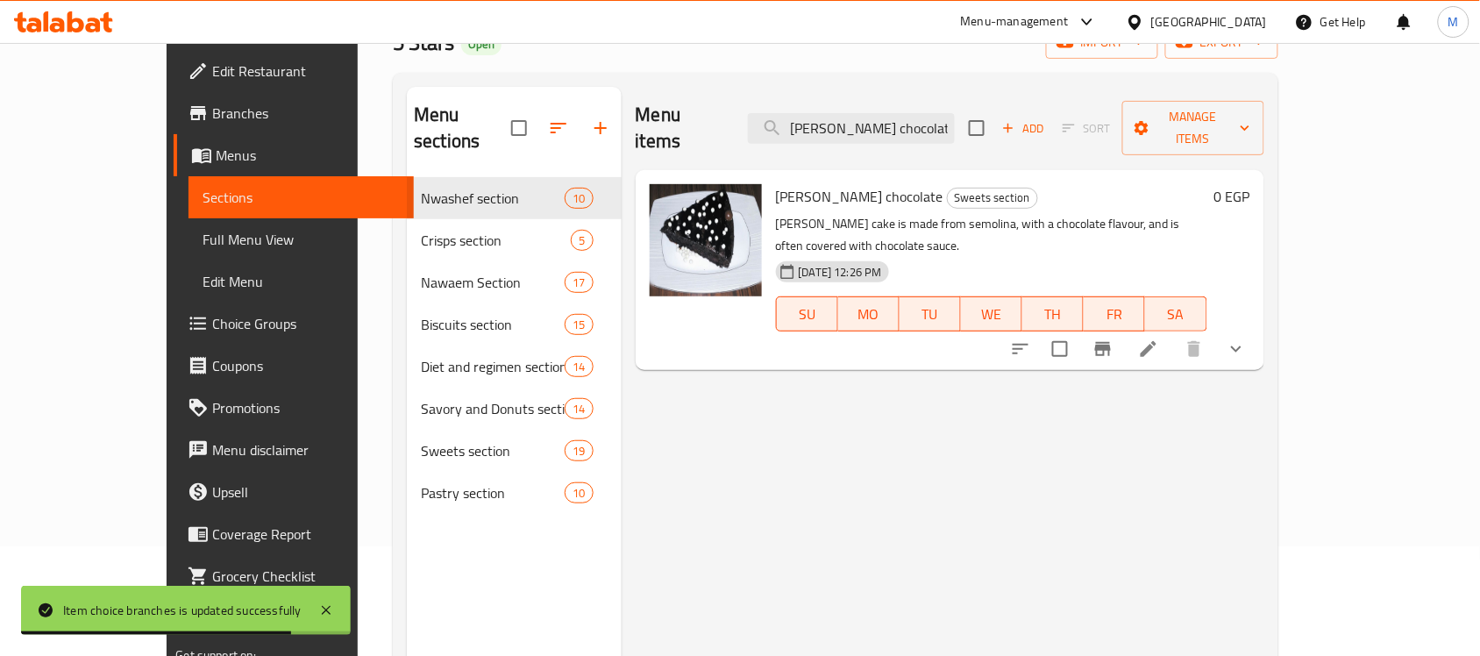
click at [1257, 328] on button "show more" at bounding box center [1236, 349] width 42 height 42
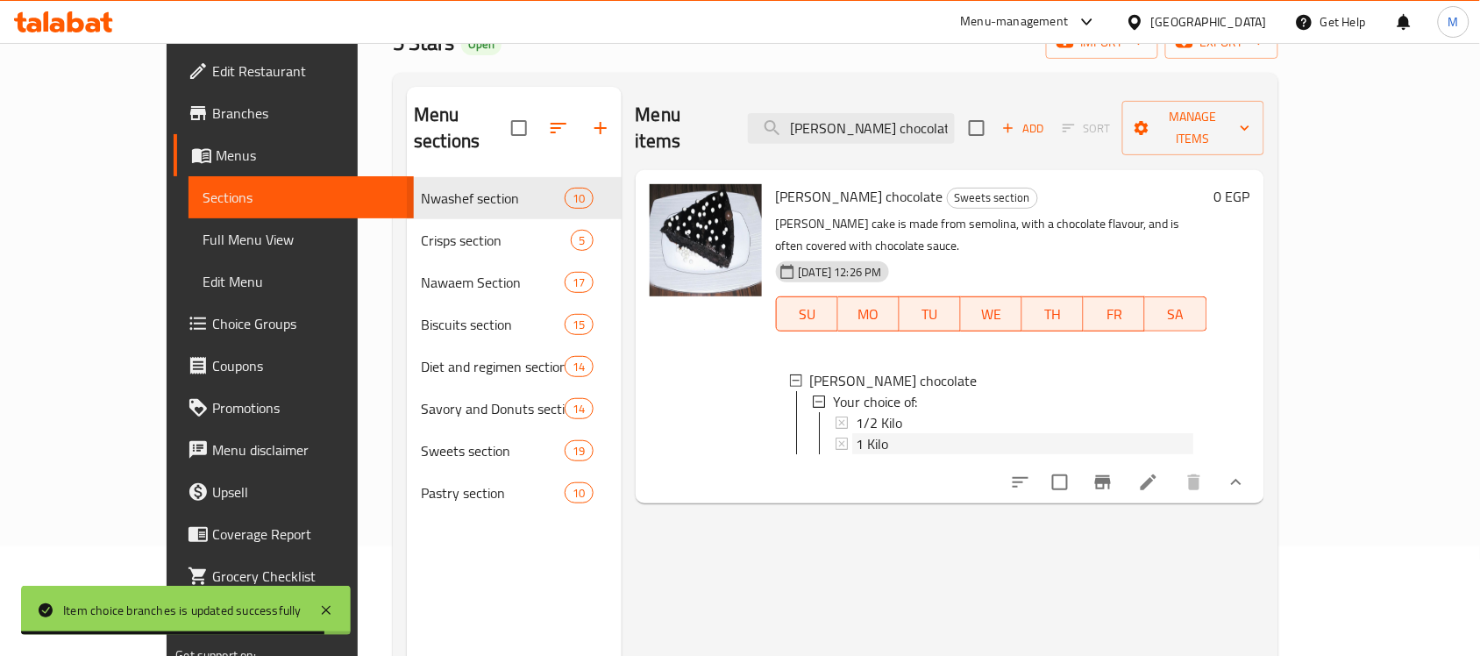
click at [909, 433] on div "1 Kilo" at bounding box center [1025, 443] width 338 height 21
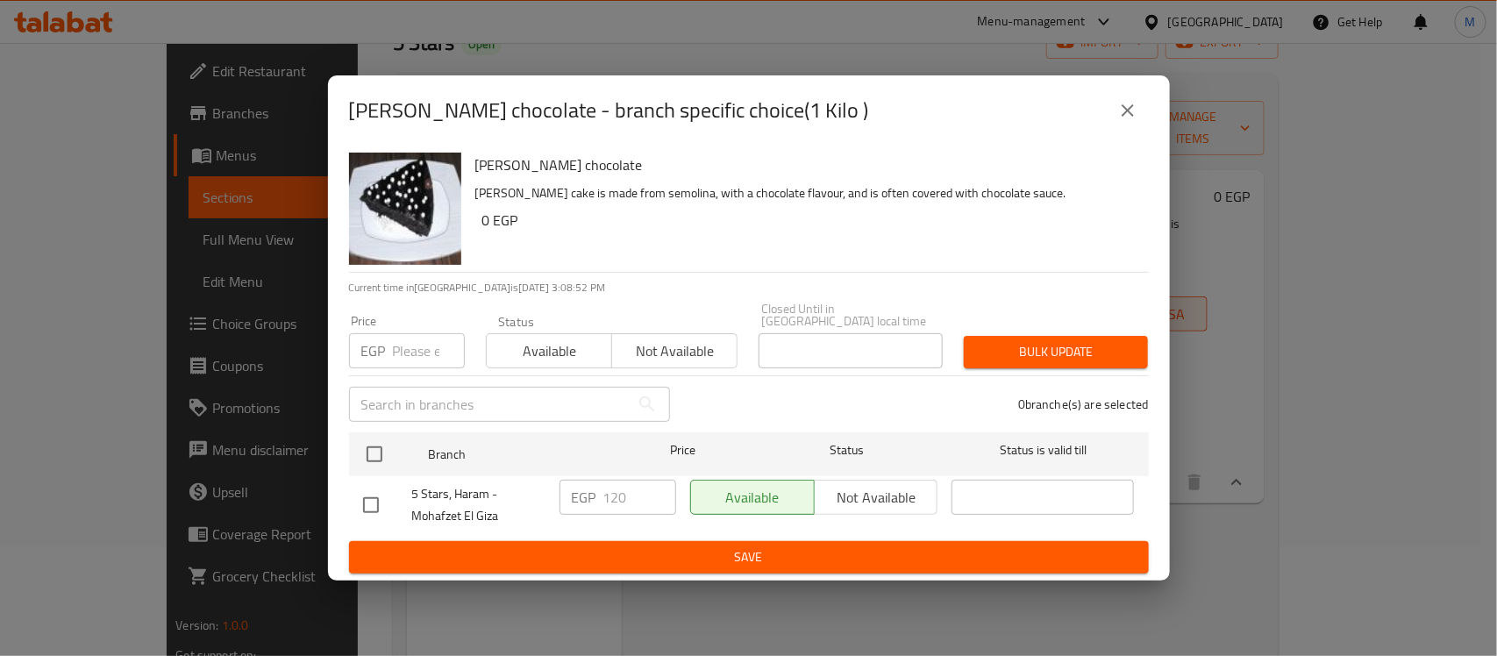
click at [1137, 121] on icon "close" at bounding box center [1127, 110] width 21 height 21
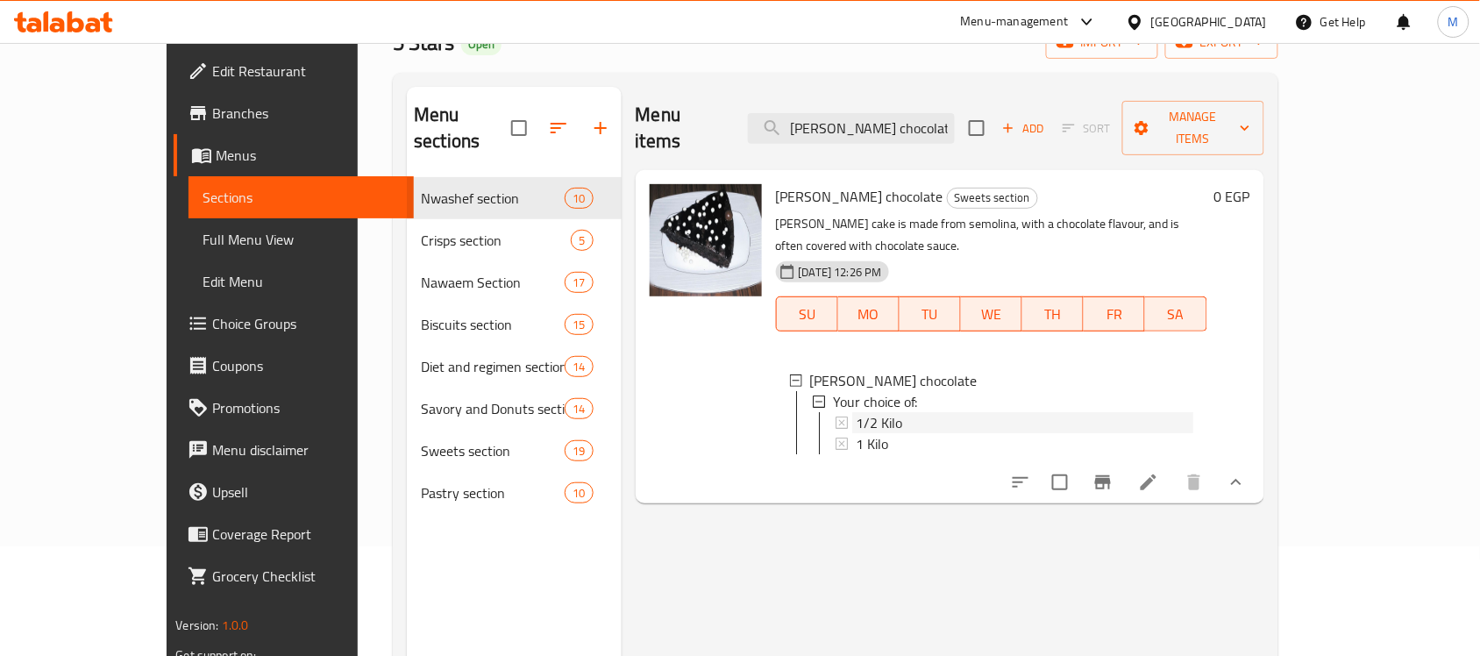
click at [864, 412] on div "1/2 Kilo" at bounding box center [1025, 422] width 338 height 21
click at [871, 412] on div "1/2 Kilo" at bounding box center [1025, 422] width 338 height 21
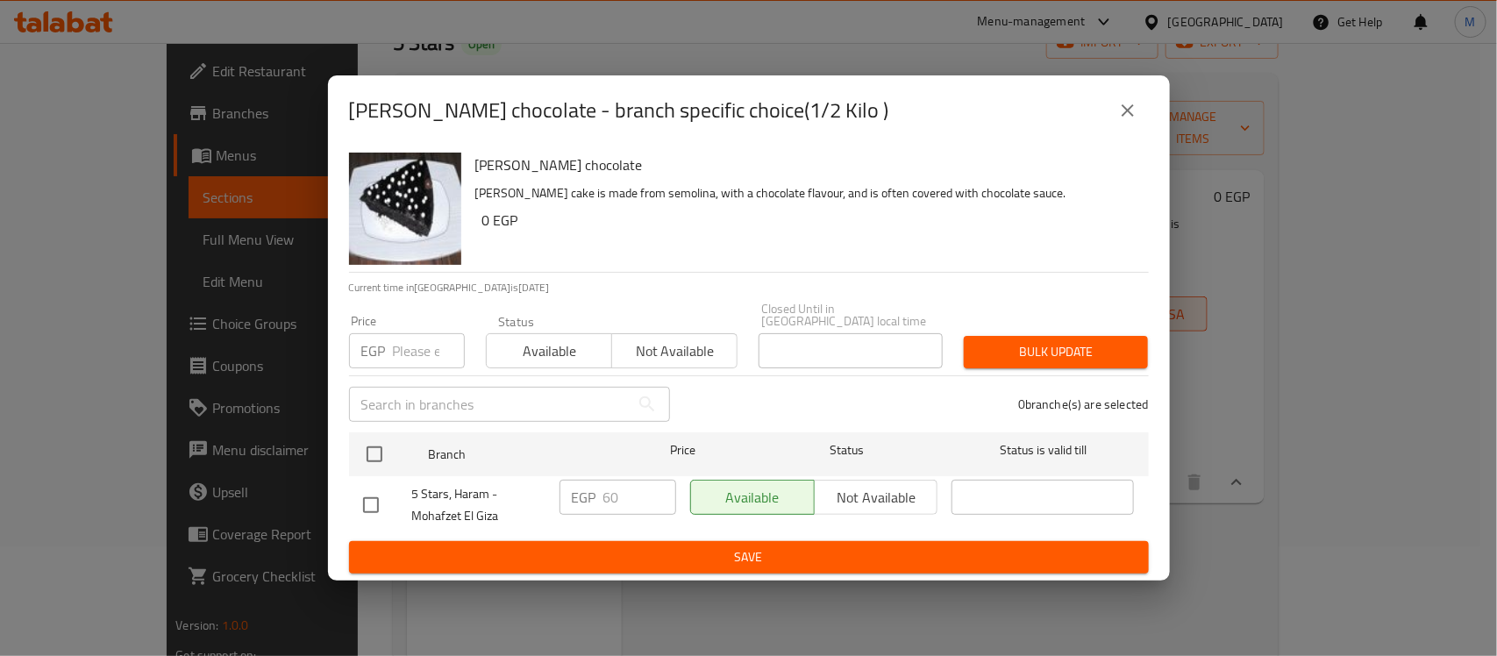
click at [370, 497] on input "checkbox" at bounding box center [370, 505] width 37 height 37
click at [624, 495] on input "60" at bounding box center [639, 497] width 73 height 35
click at [781, 586] on div "Rawani chocolate - branch specific choice(1/2 Kilo ) Rawani chocolate Rawani ca…" at bounding box center [748, 328] width 1497 height 656
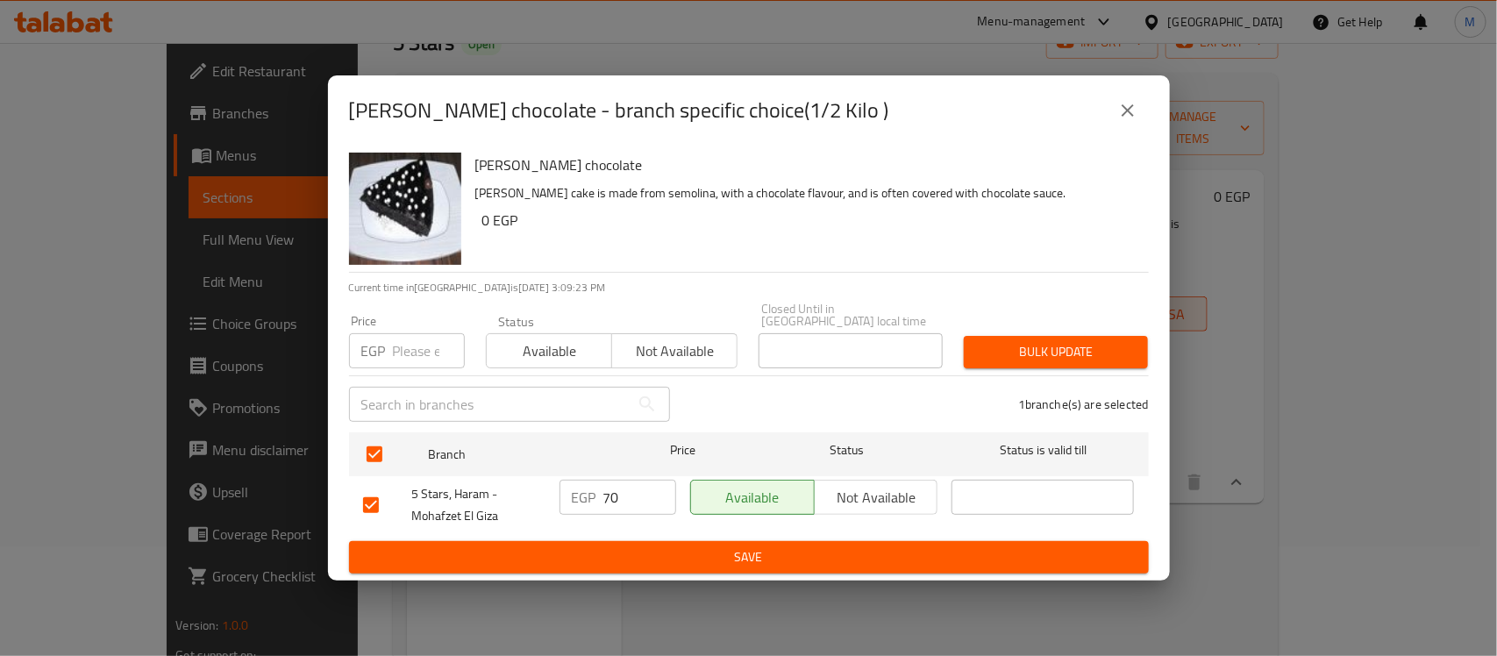
click at [798, 554] on span "Save" at bounding box center [748, 557] width 771 height 22
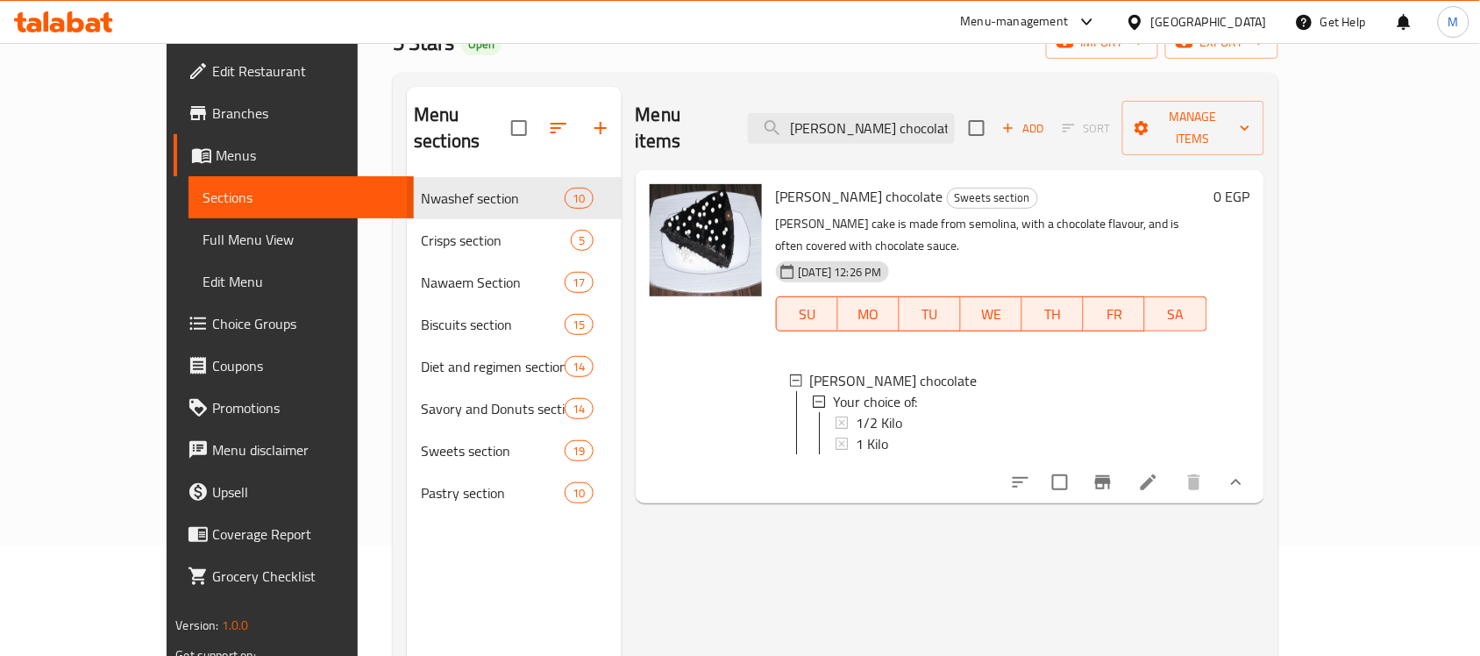
click at [906, 412] on div "1/2 Kilo" at bounding box center [1025, 422] width 338 height 21
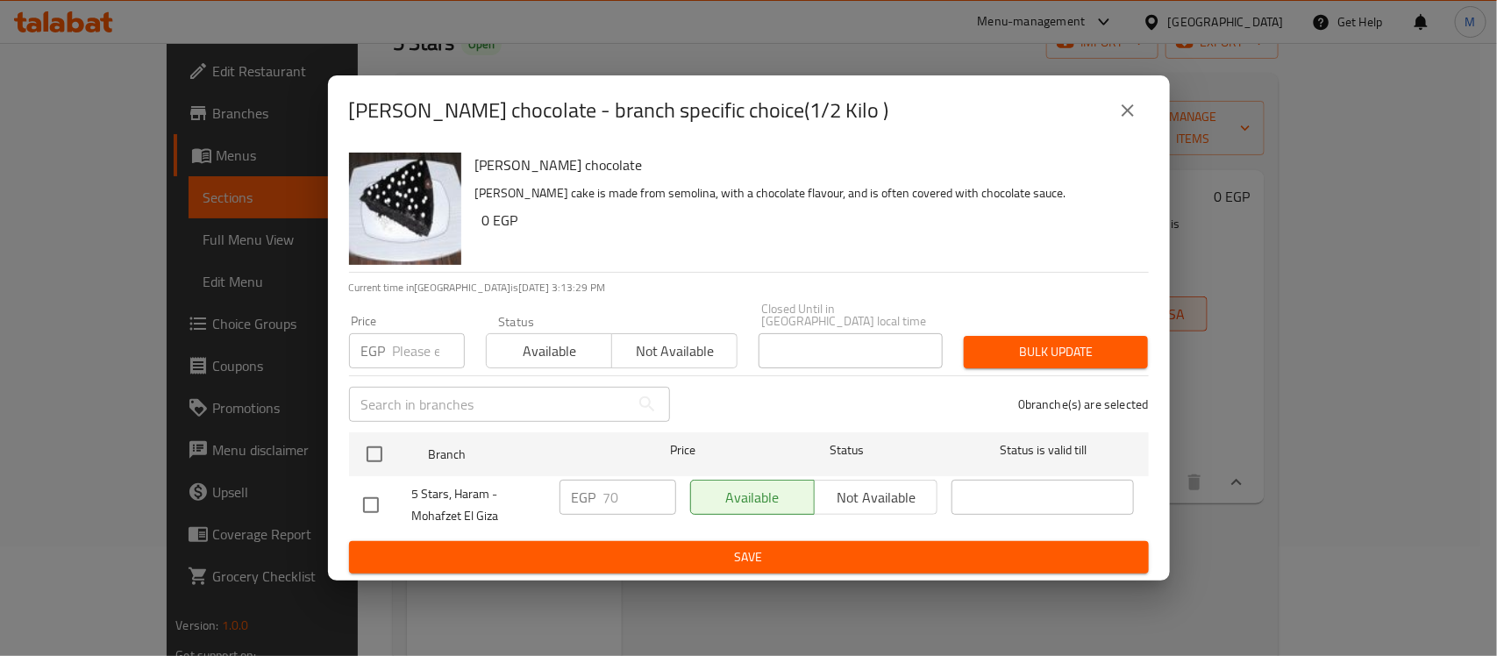
click at [1132, 110] on icon "close" at bounding box center [1127, 110] width 21 height 21
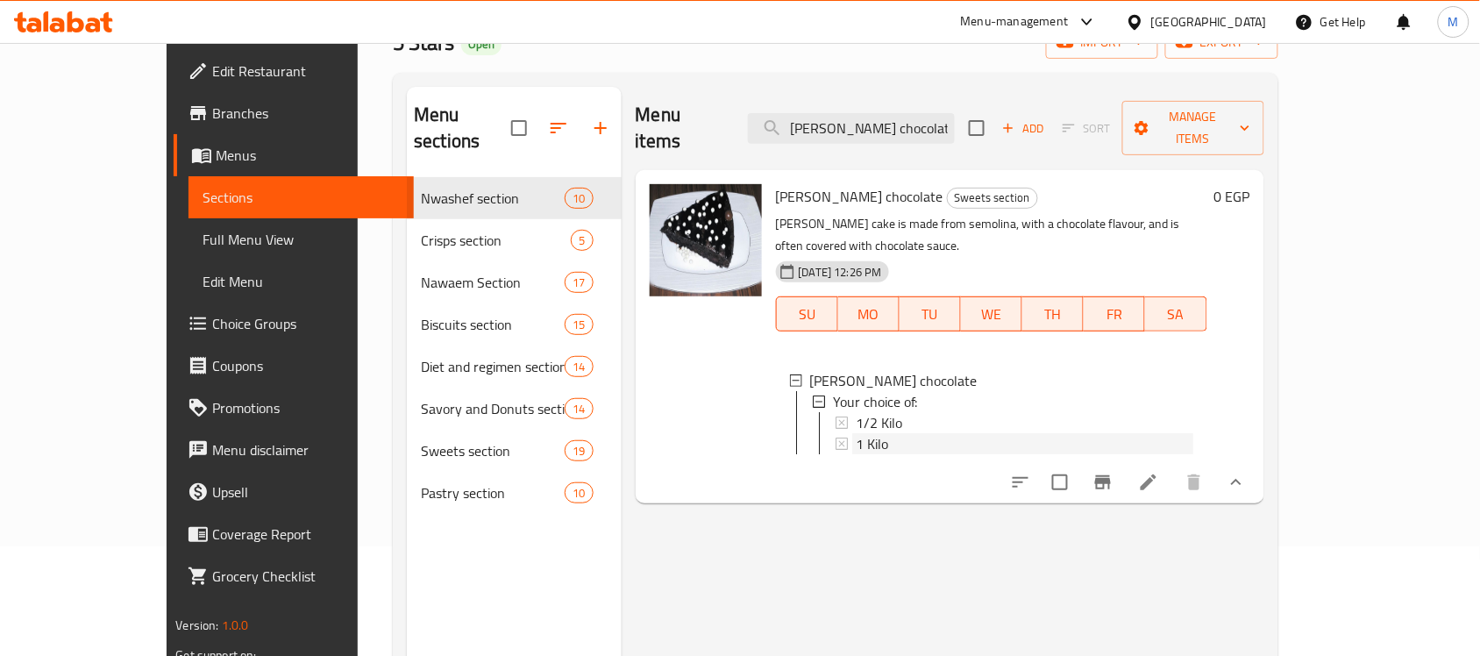
click at [864, 433] on div "1 Kilo" at bounding box center [1025, 443] width 338 height 21
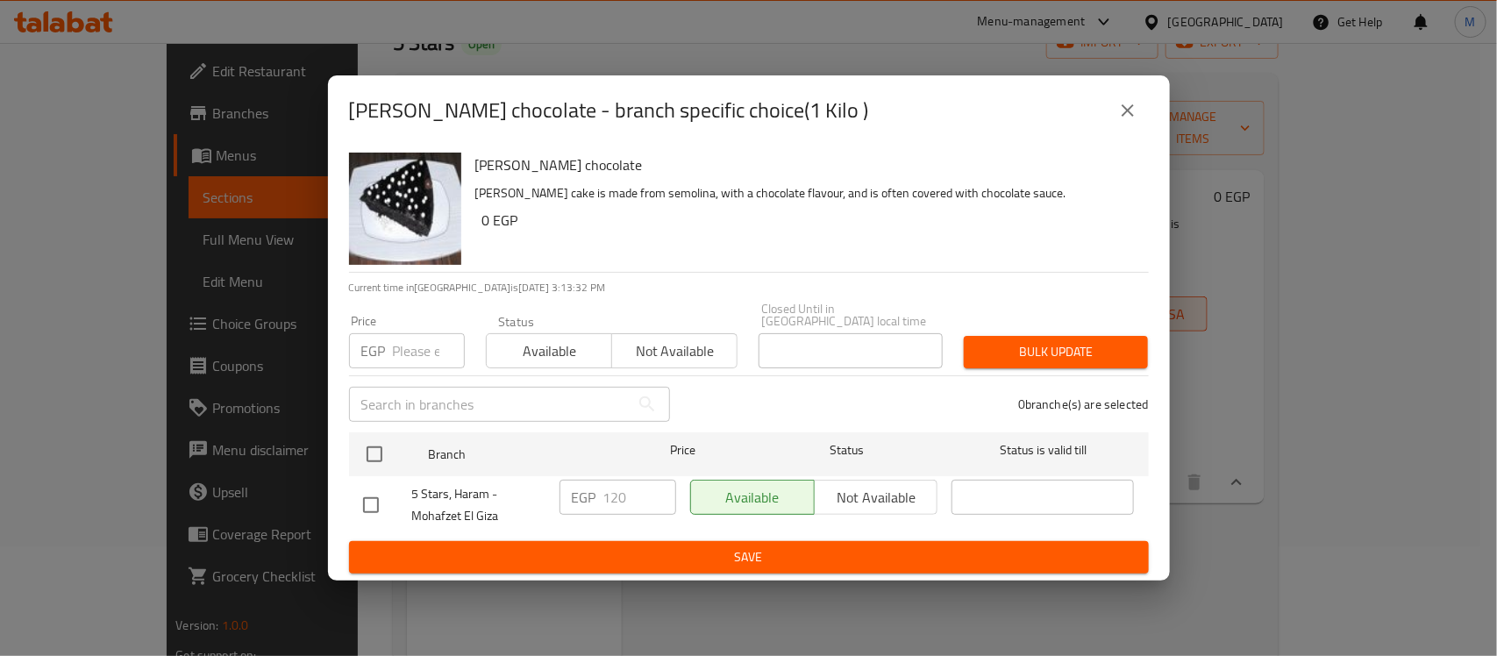
click at [374, 500] on input "checkbox" at bounding box center [370, 505] width 37 height 37
click at [621, 493] on input "120" at bounding box center [639, 497] width 73 height 35
click at [684, 549] on span "Save" at bounding box center [748, 557] width 771 height 22
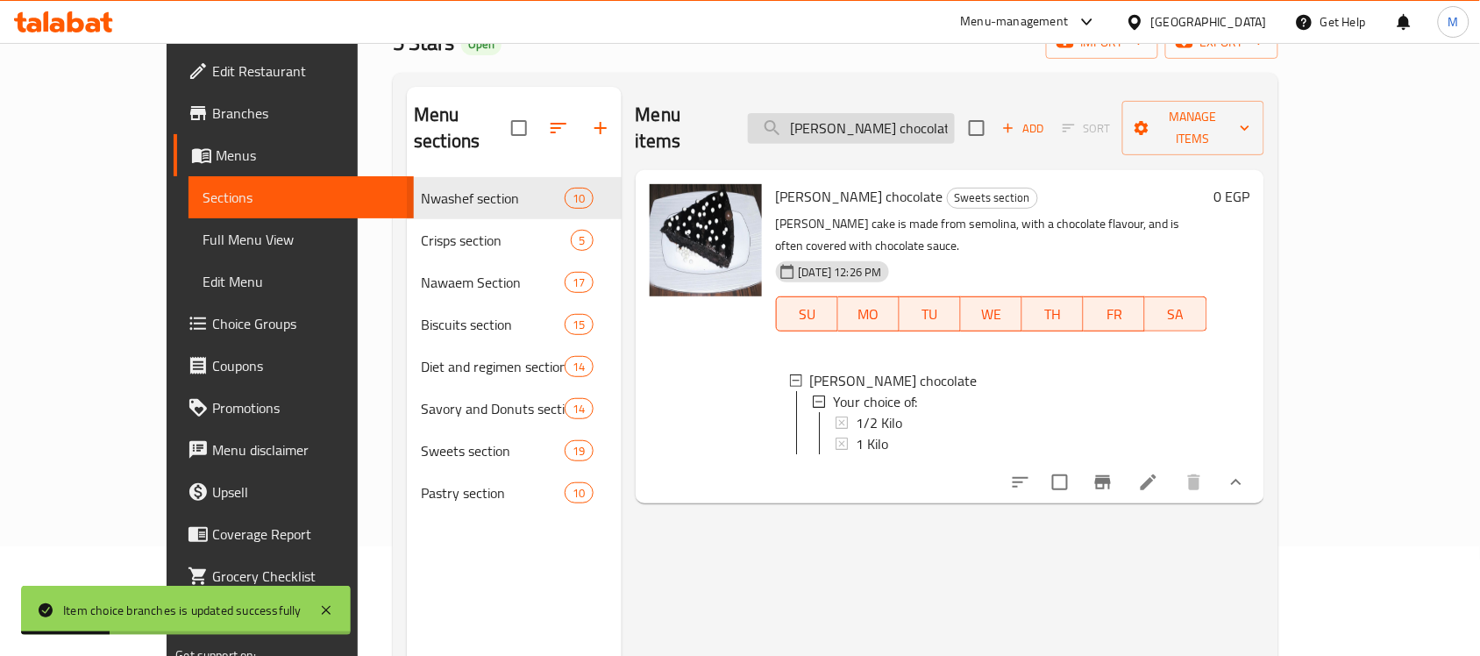
click at [869, 113] on input "Rawani chocolate" at bounding box center [851, 128] width 207 height 31
paste input "[PERSON_NAME]"
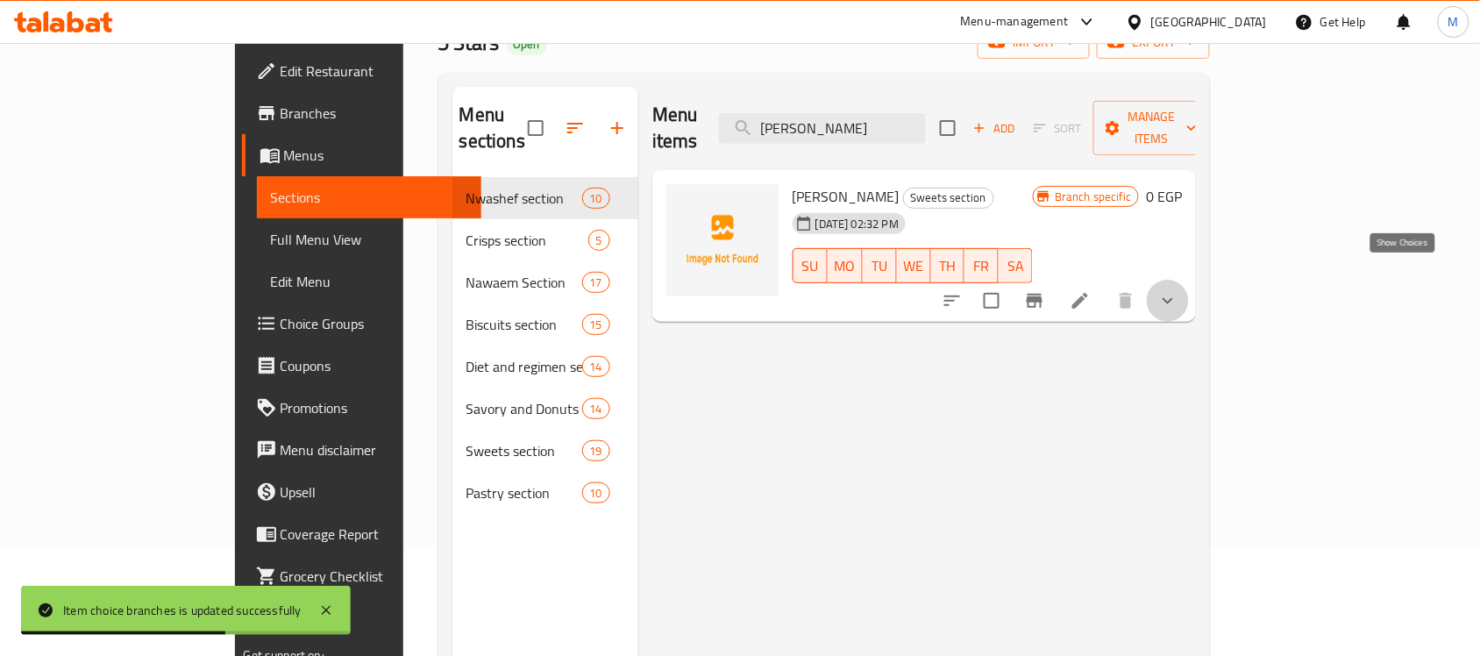
click at [1178, 290] on icon "show more" at bounding box center [1167, 300] width 21 height 21
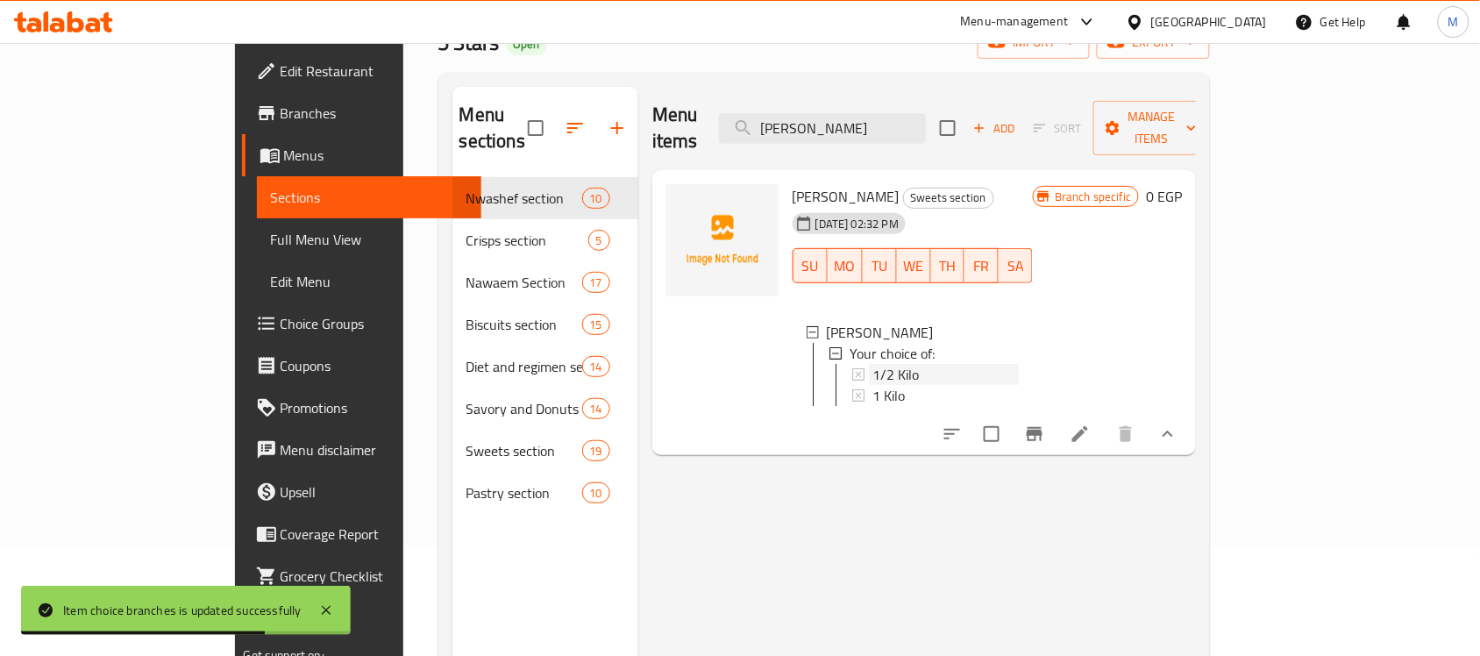
click at [872, 364] on span "1/2 Kilo" at bounding box center [895, 374] width 46 height 21
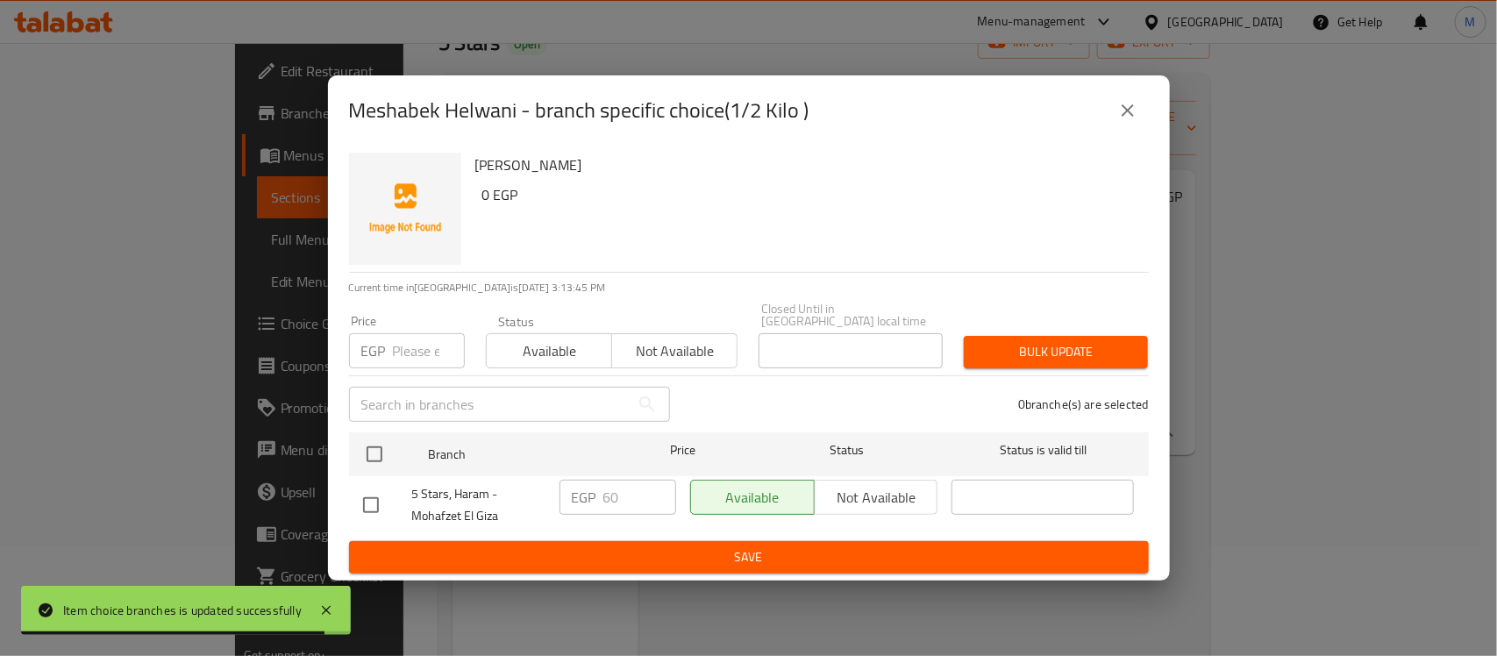
drag, startPoint x: 380, startPoint y: 513, endPoint x: 405, endPoint y: 500, distance: 28.6
click at [379, 511] on input "checkbox" at bounding box center [370, 505] width 37 height 37
click at [609, 487] on input "60" at bounding box center [639, 497] width 73 height 35
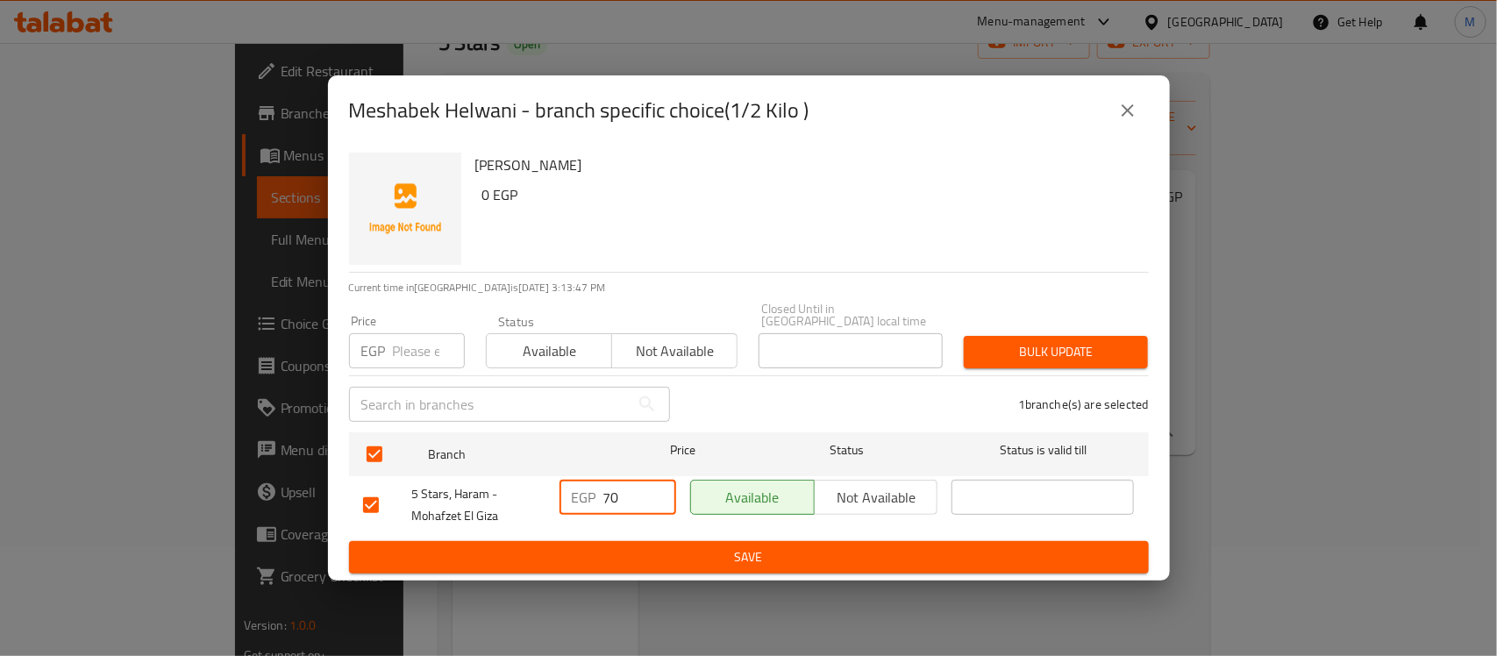
click at [743, 554] on span "Save" at bounding box center [748, 557] width 771 height 22
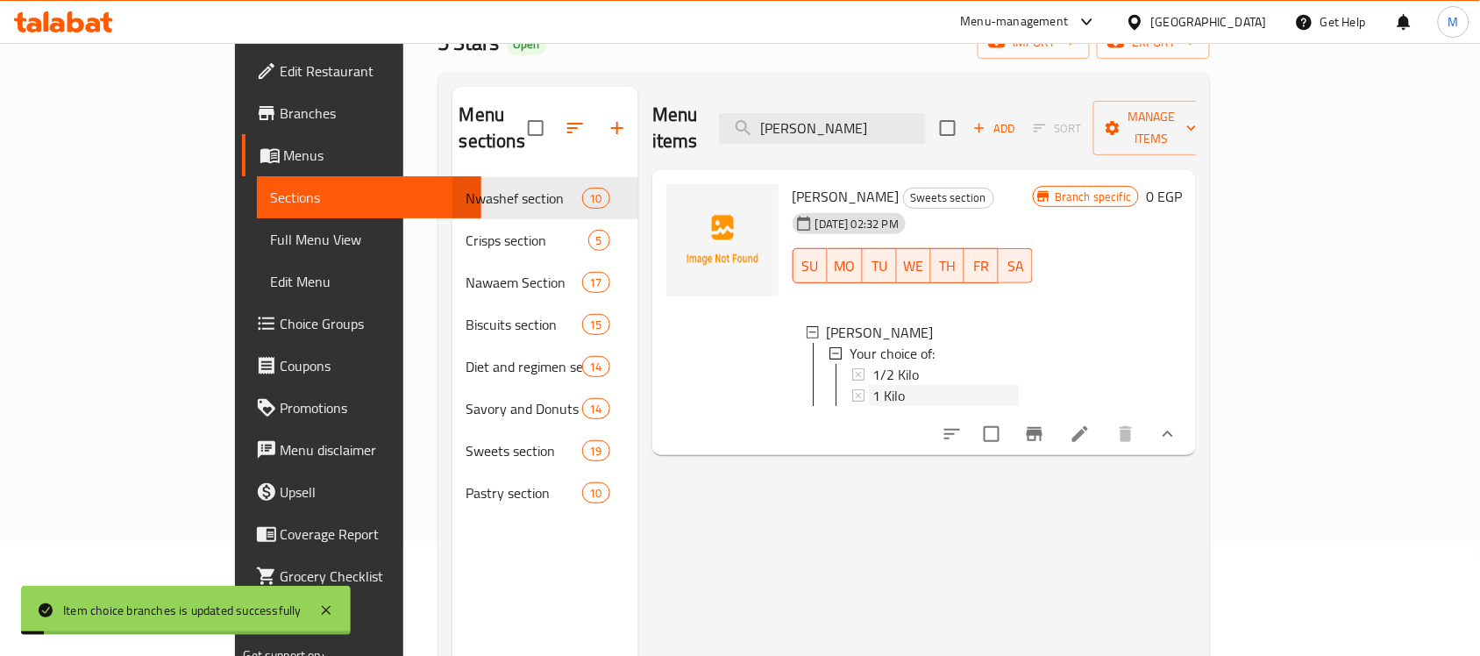
click at [872, 385] on span "1 Kilo" at bounding box center [888, 395] width 32 height 21
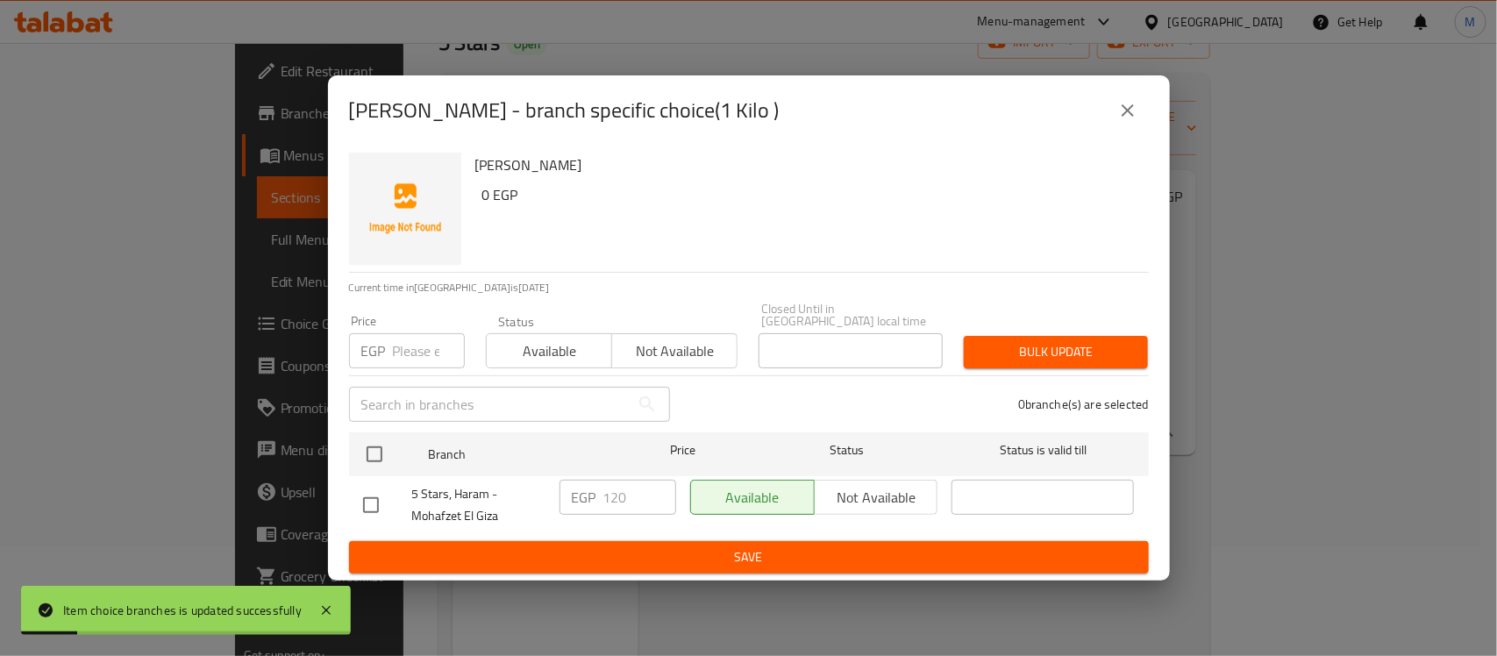
click at [358, 487] on input "checkbox" at bounding box center [370, 505] width 37 height 37
click at [597, 480] on div "EGP 120 ​" at bounding box center [617, 497] width 117 height 35
click at [622, 497] on input "120" at bounding box center [639, 497] width 73 height 35
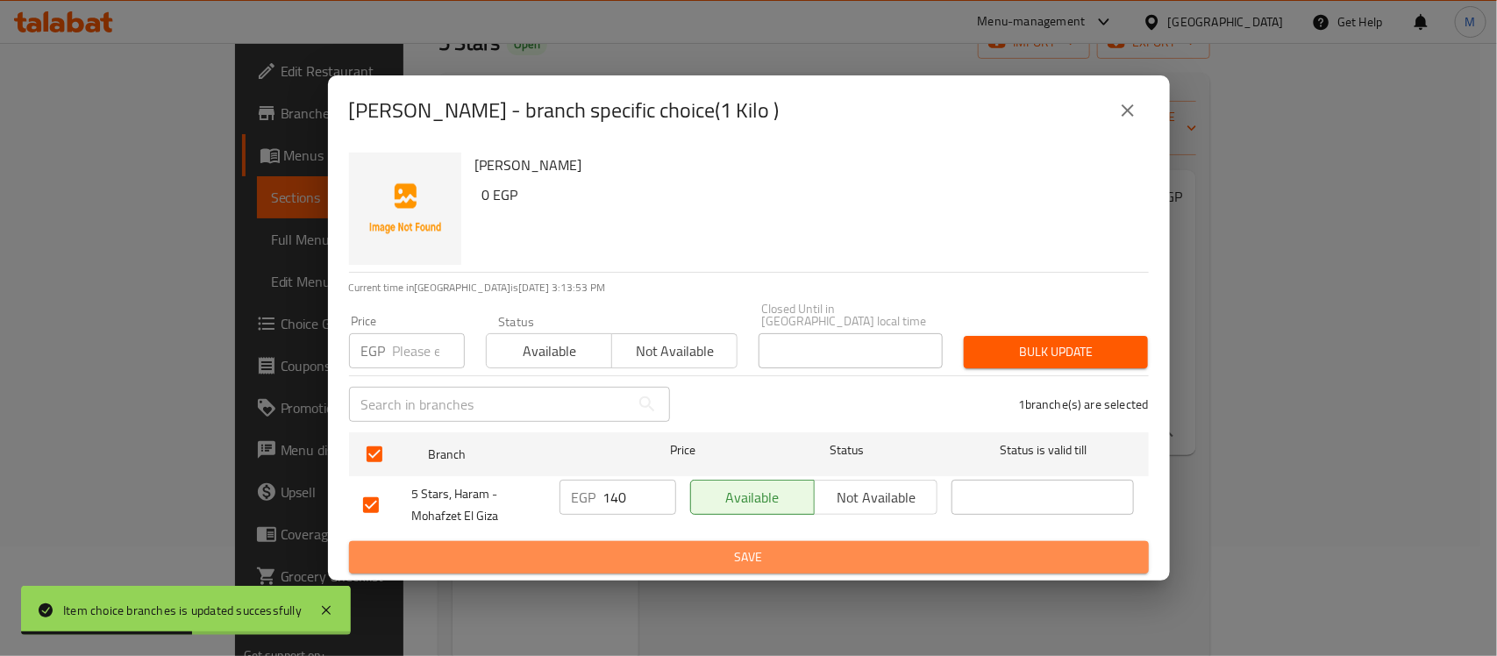
click at [682, 558] on span "Save" at bounding box center [748, 557] width 771 height 22
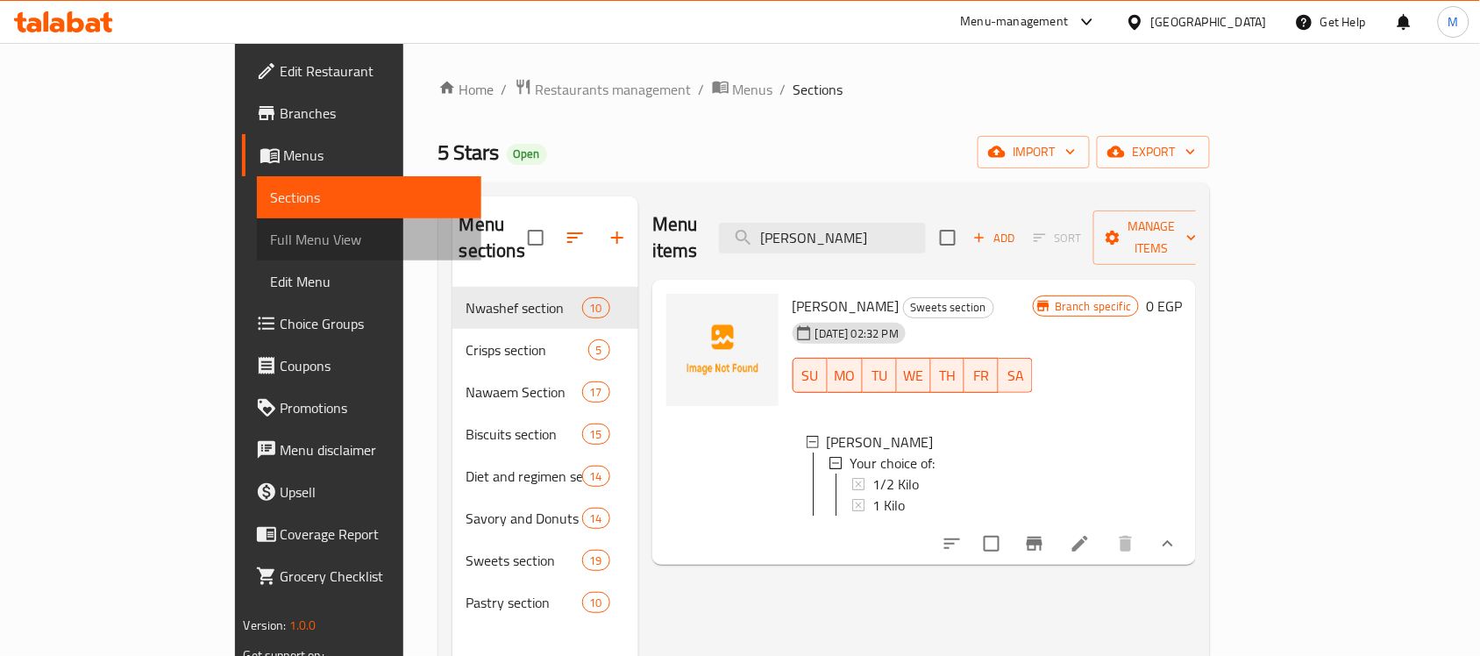
click at [271, 235] on span "Full Menu View" at bounding box center [369, 239] width 197 height 21
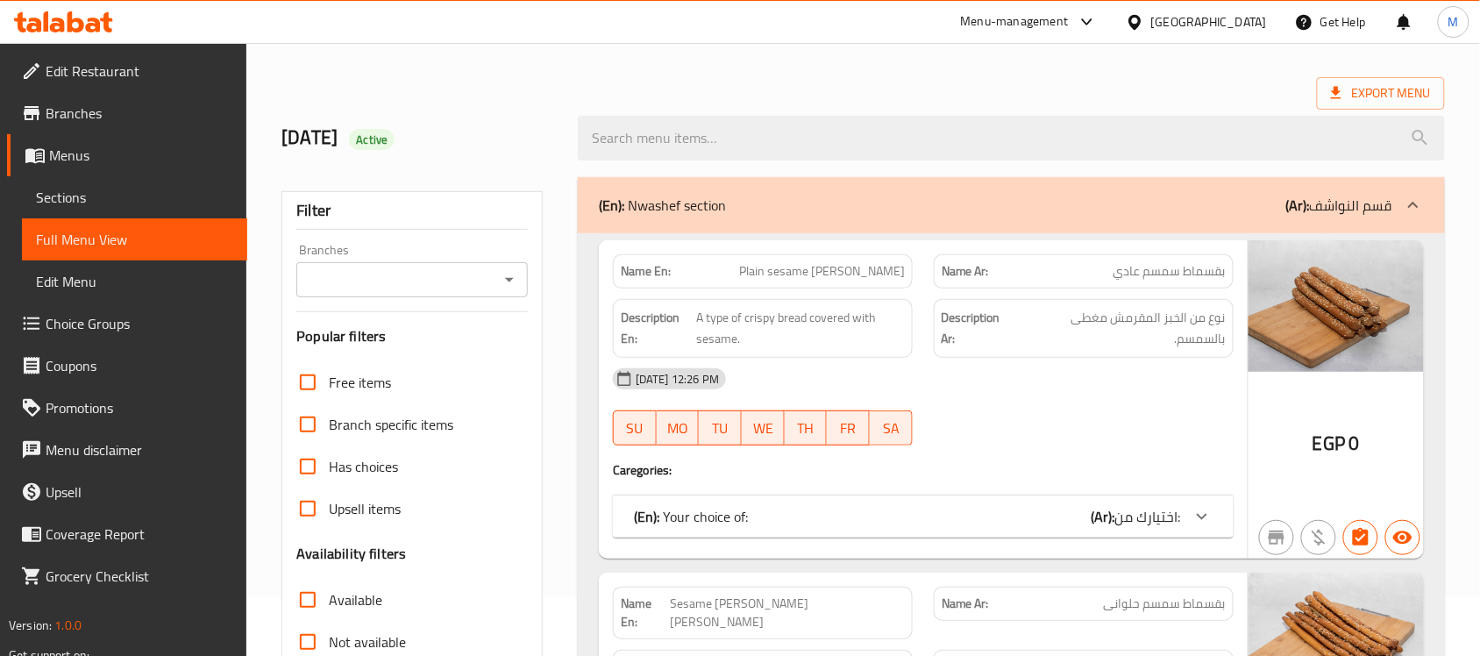
scroll to position [110, 0]
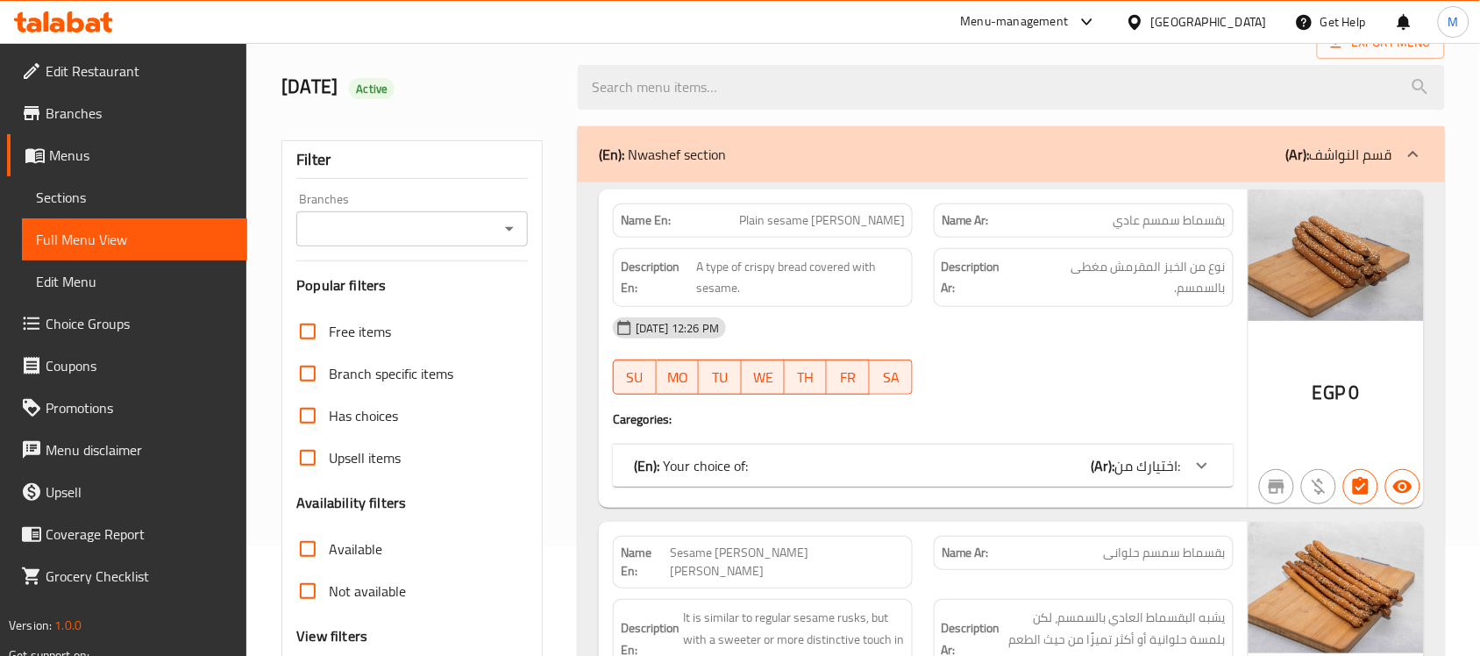
click at [465, 237] on input "Branches" at bounding box center [398, 229] width 192 height 25
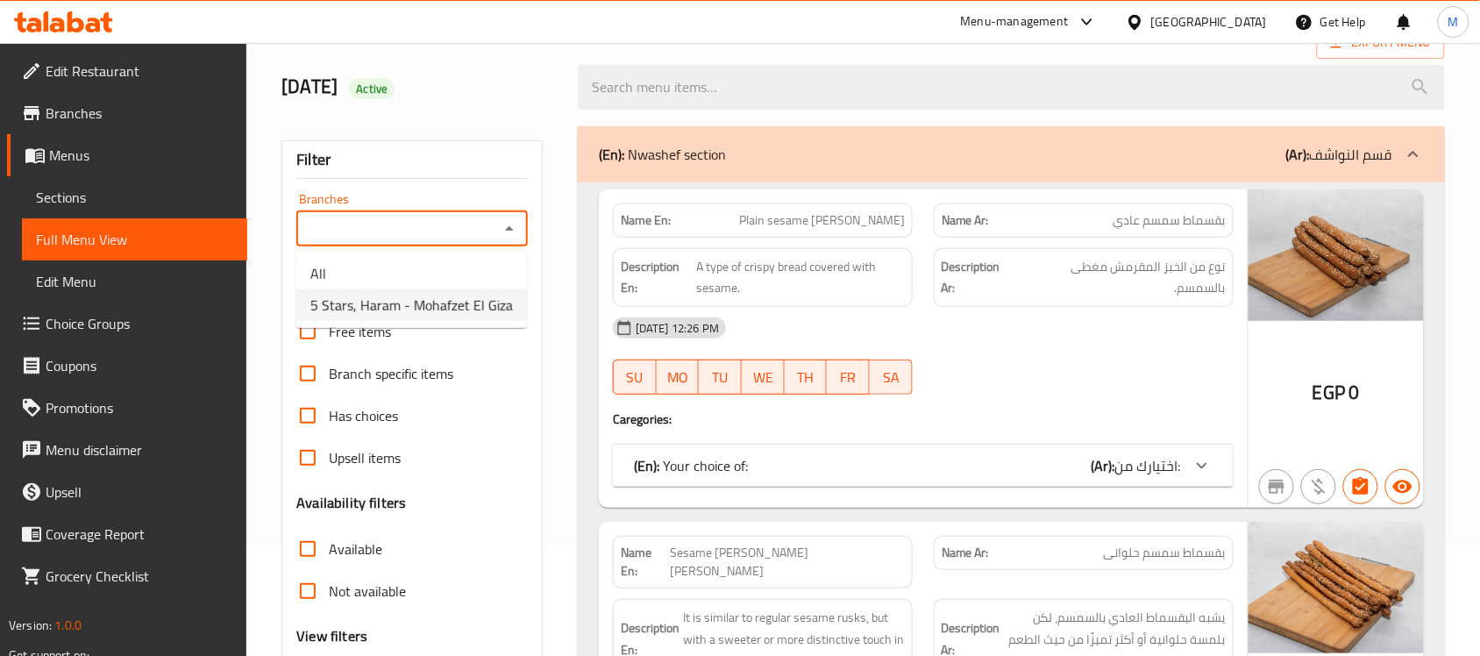
click at [473, 295] on span "5 Stars, Haram - Mohafzet El Giza" at bounding box center [411, 305] width 203 height 21
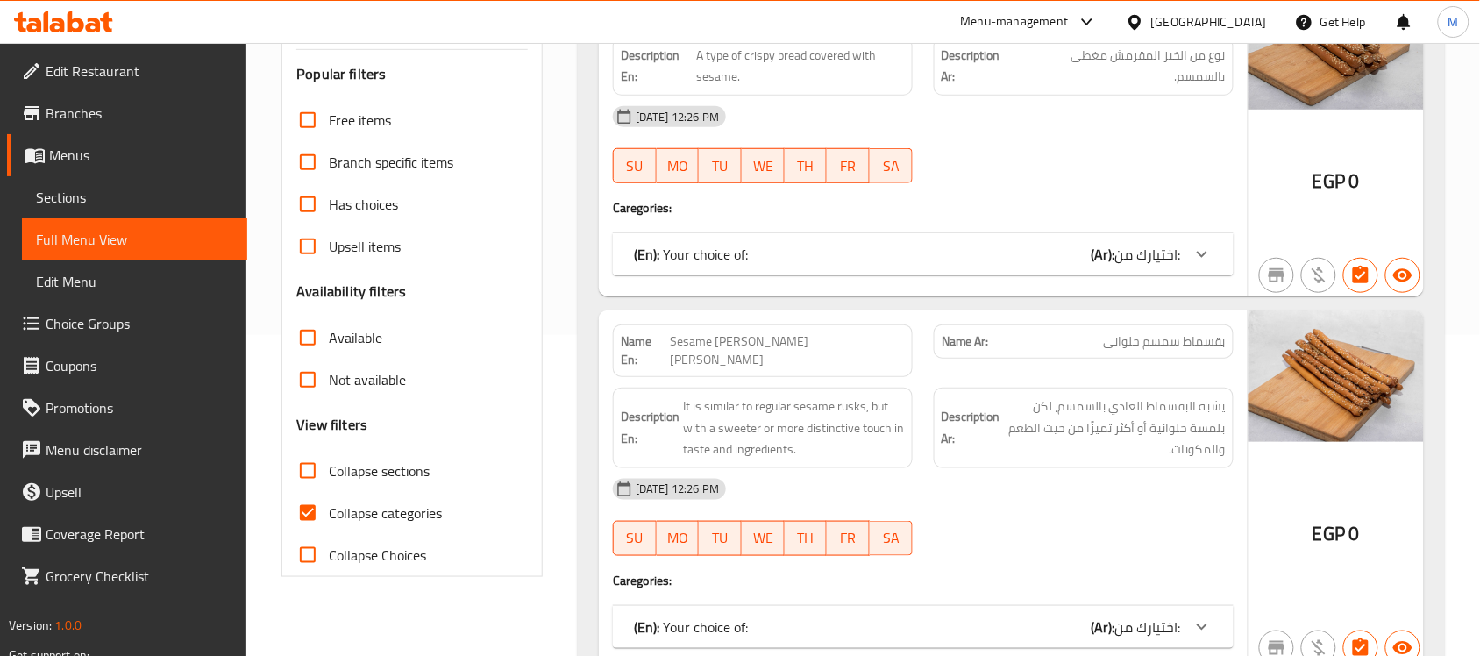
scroll to position [329, 0]
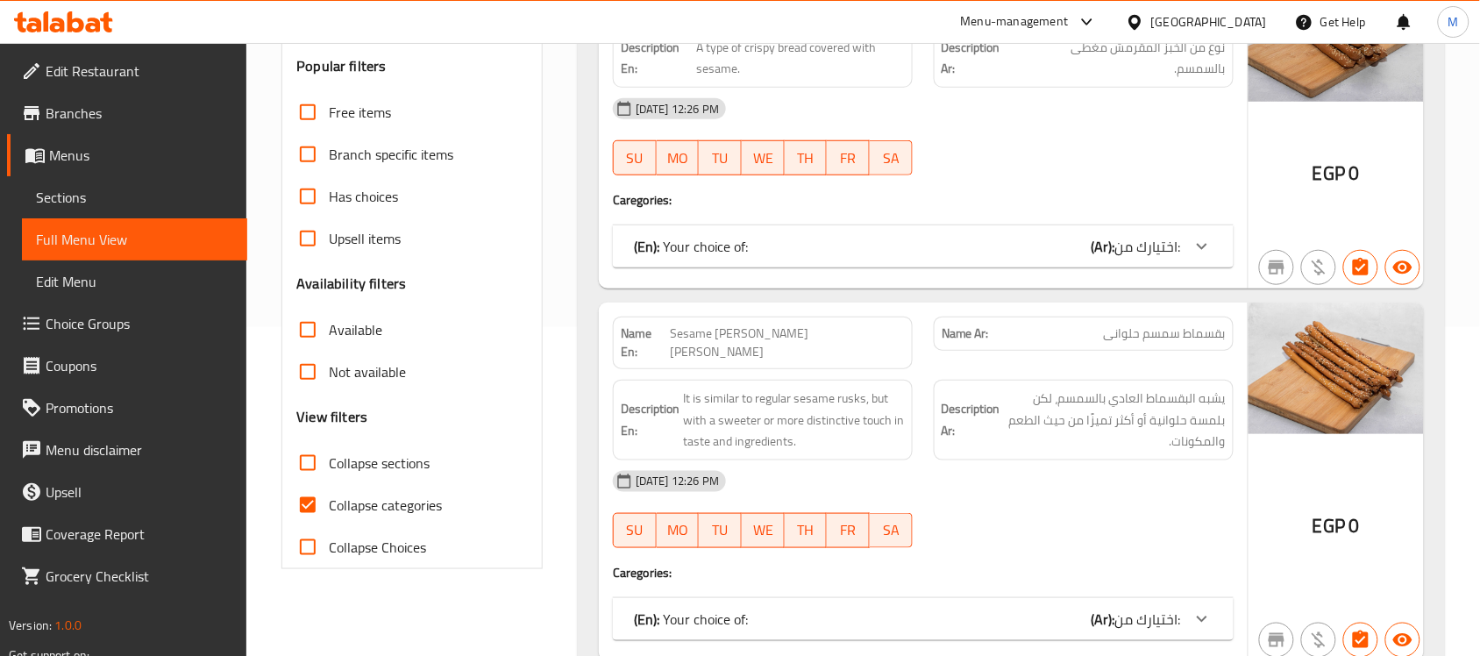
drag, startPoint x: 313, startPoint y: 523, endPoint x: 324, endPoint y: 508, distance: 18.1
click at [313, 523] on input "Collapse categories" at bounding box center [308, 505] width 42 height 42
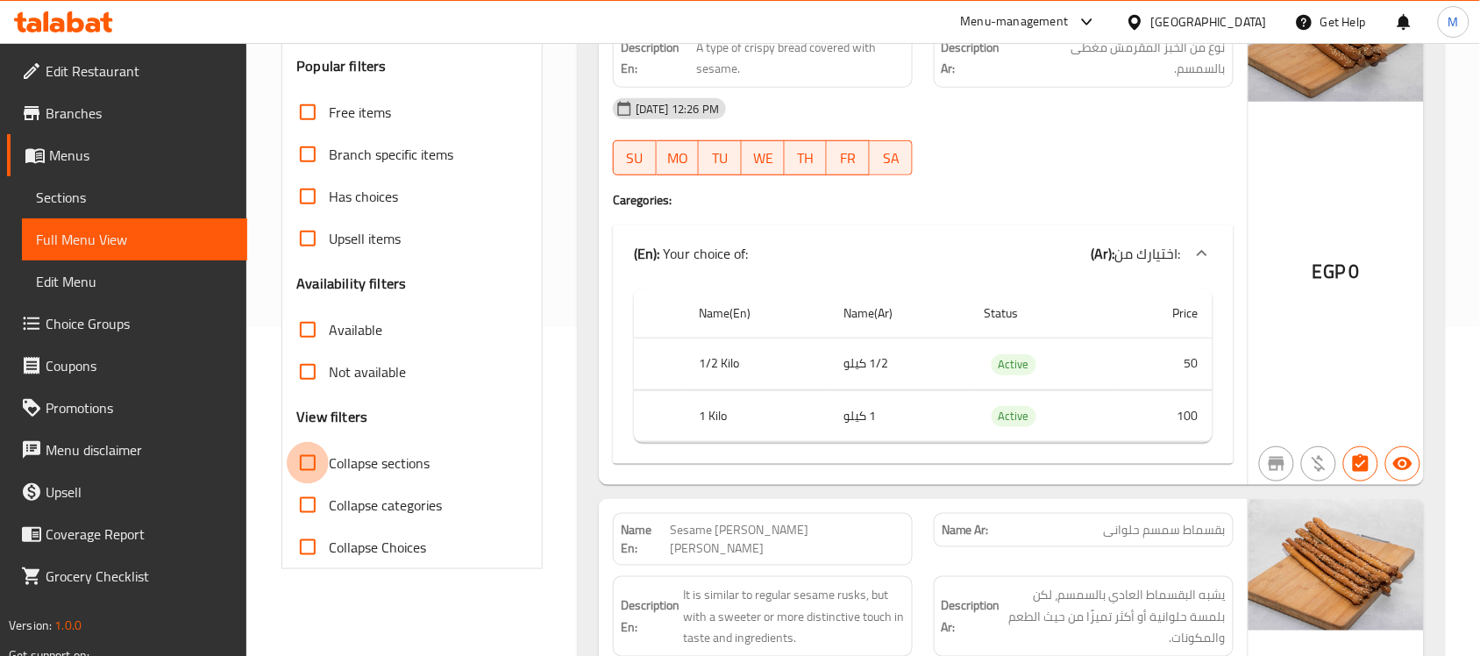
click at [327, 457] on input "Collapse sections" at bounding box center [308, 463] width 42 height 42
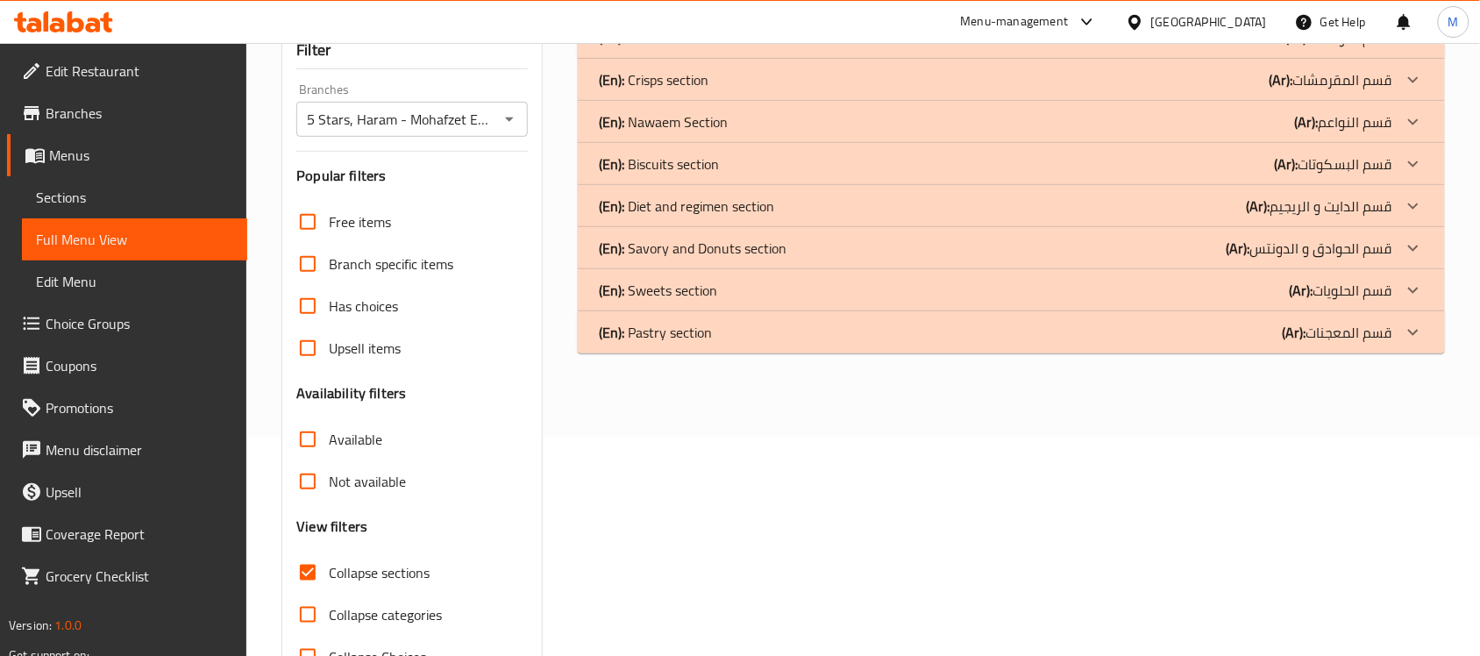
scroll to position [167, 0]
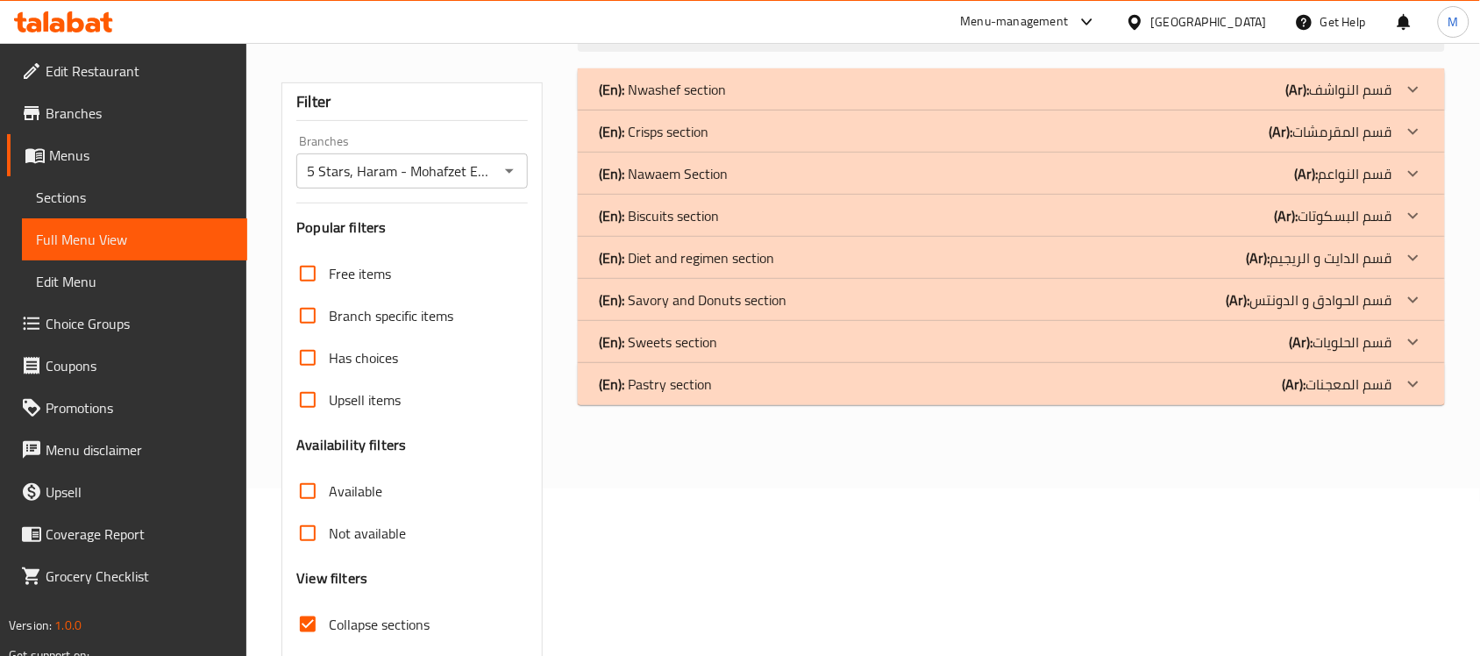
drag, startPoint x: 725, startPoint y: 209, endPoint x: 528, endPoint y: 274, distance: 207.7
click at [725, 209] on div "(En): Biscuits section (Ar): قسم البسكوتات" at bounding box center [995, 215] width 793 height 21
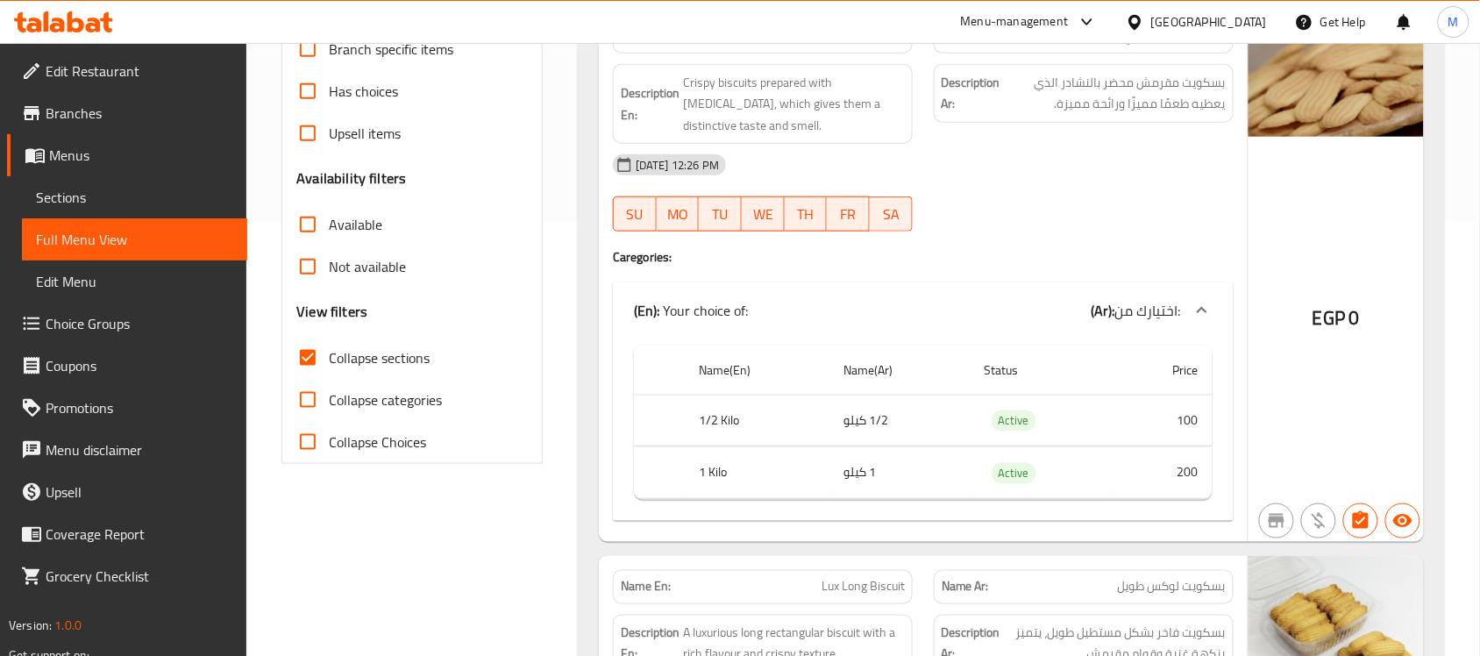
scroll to position [496, 0]
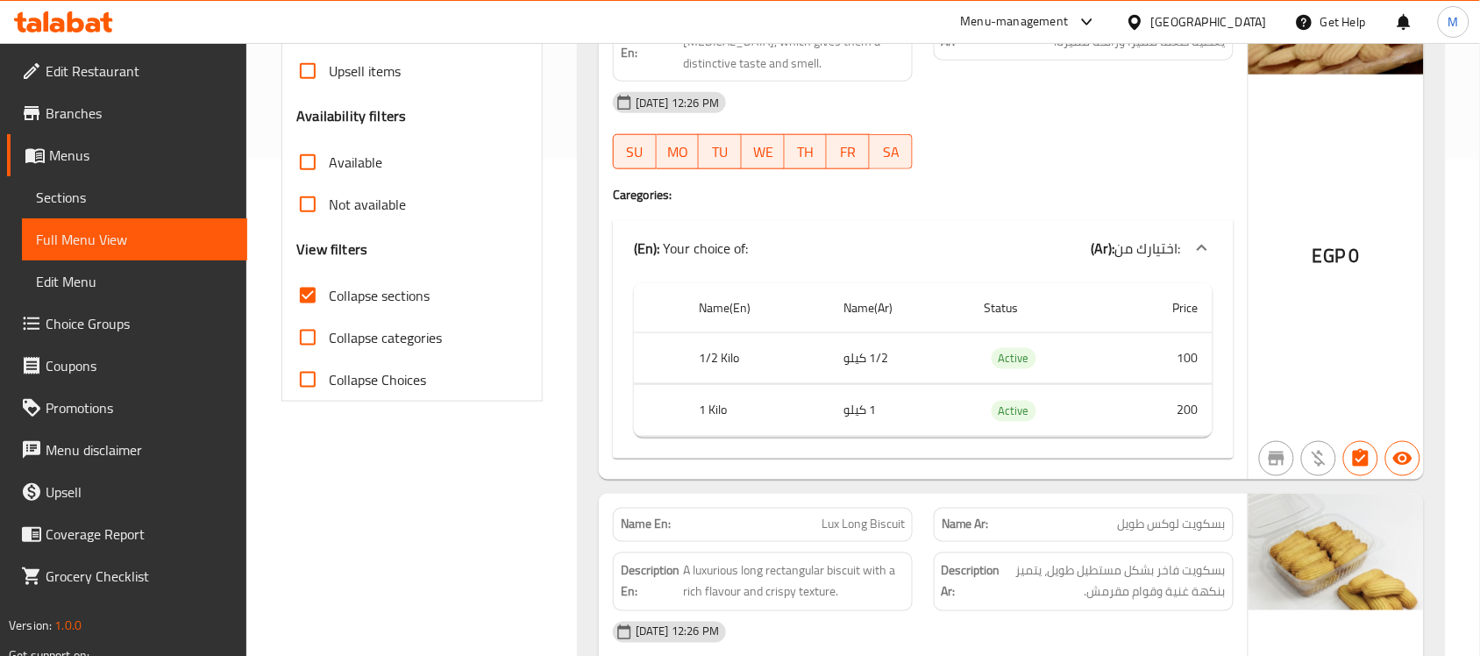
click at [689, 261] on div "(En): Your choice of: (Ar): اختيارك من:" at bounding box center [923, 248] width 621 height 56
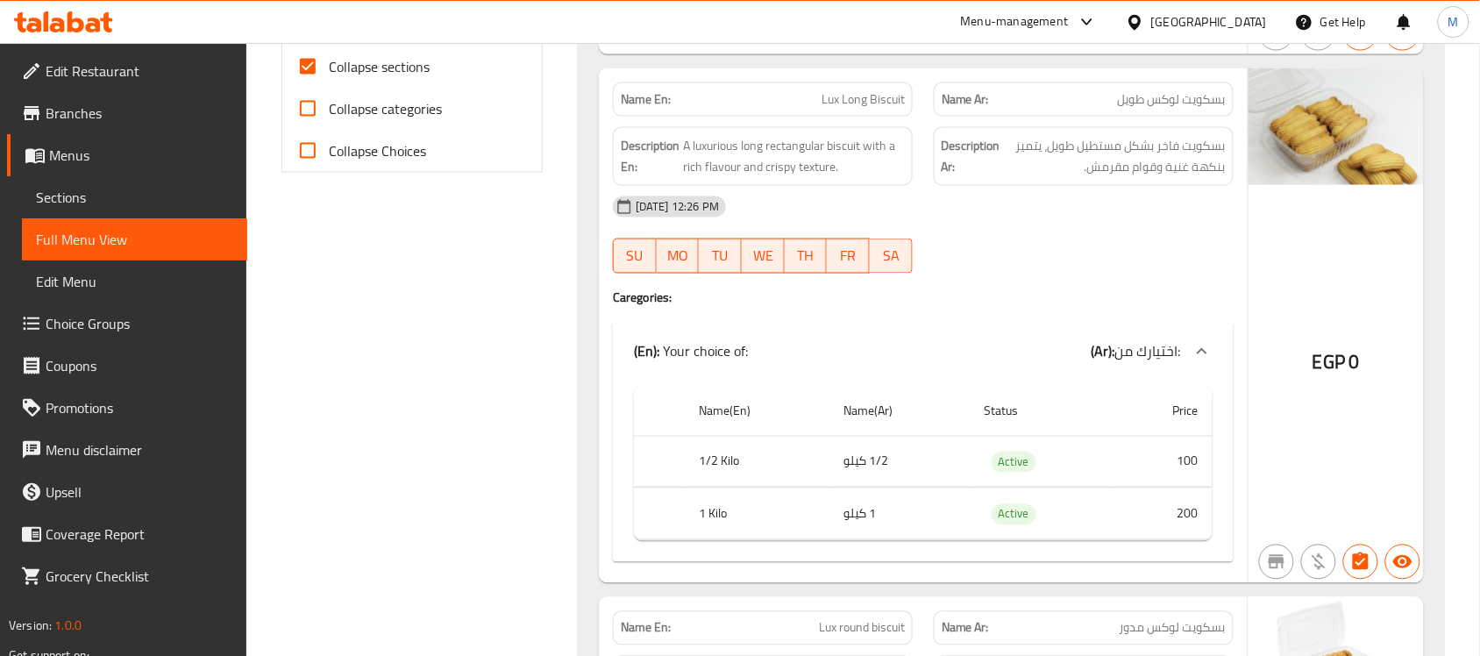
scroll to position [738, 0]
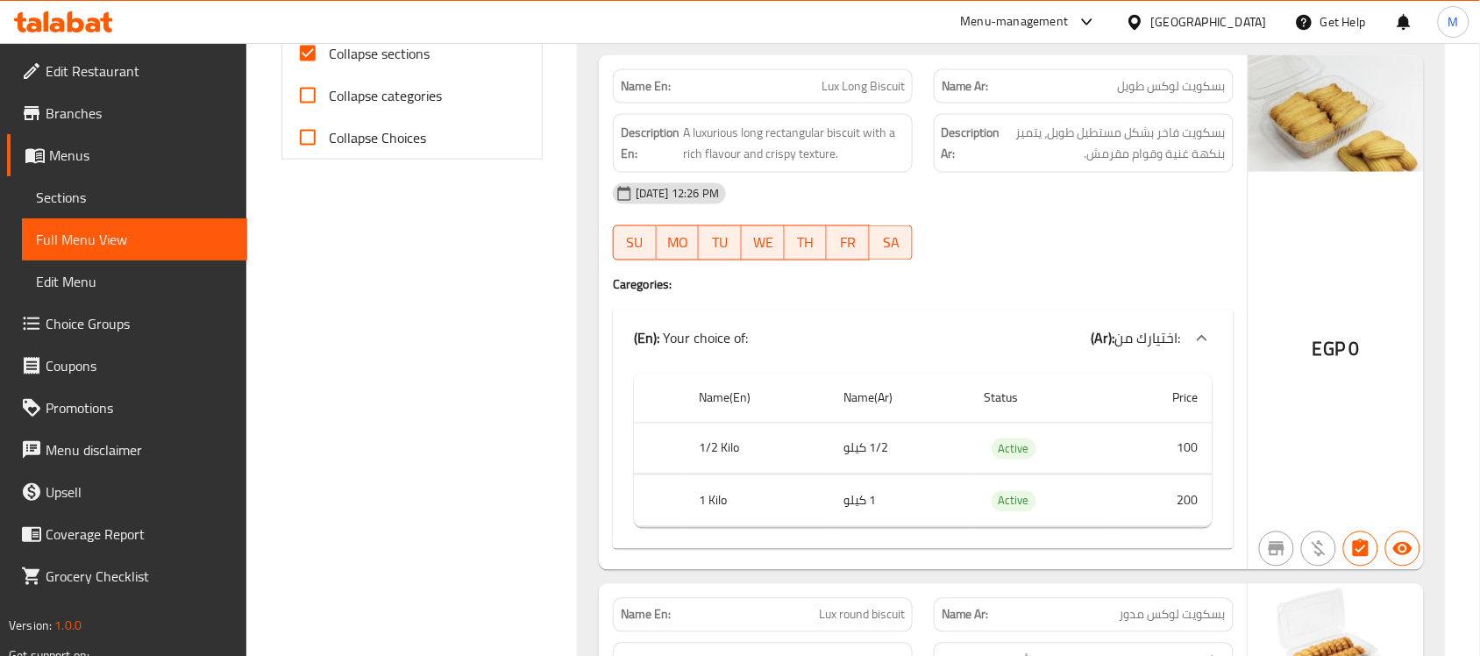
click at [618, 260] on button "SU" at bounding box center [635, 242] width 44 height 35
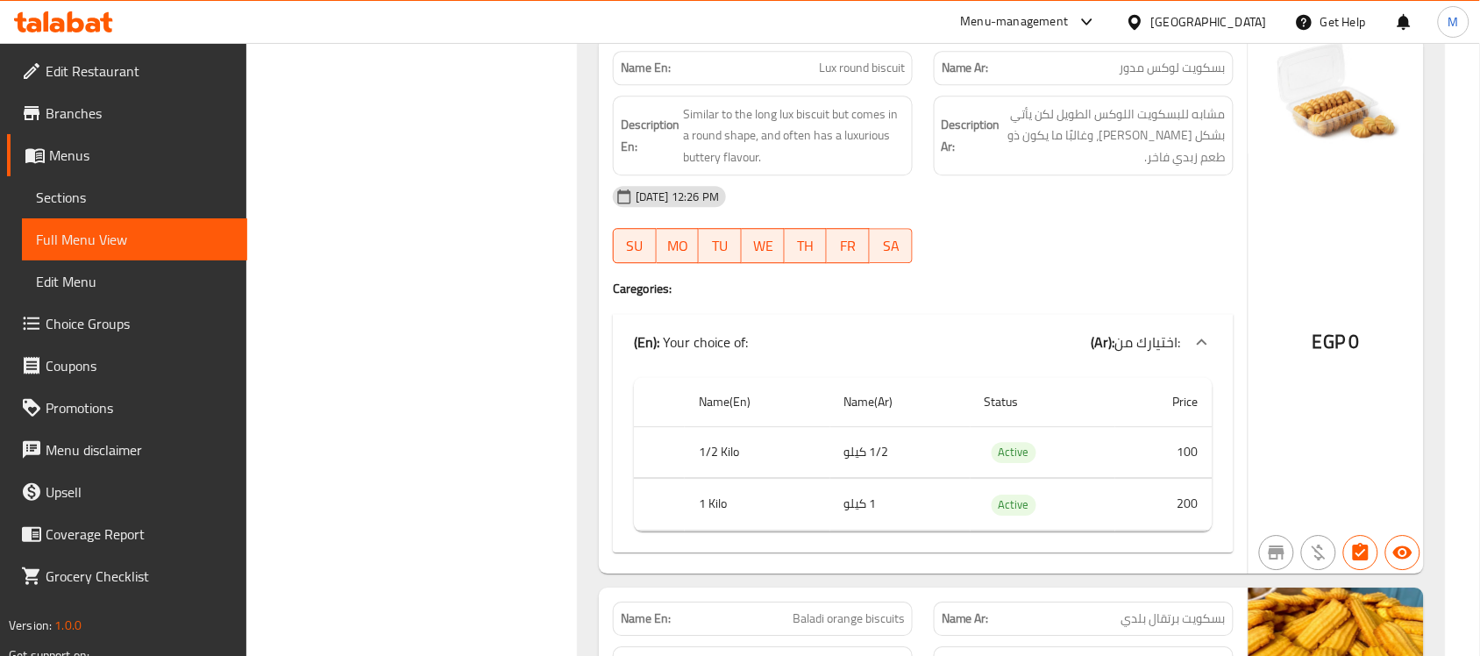
scroll to position [1286, 0]
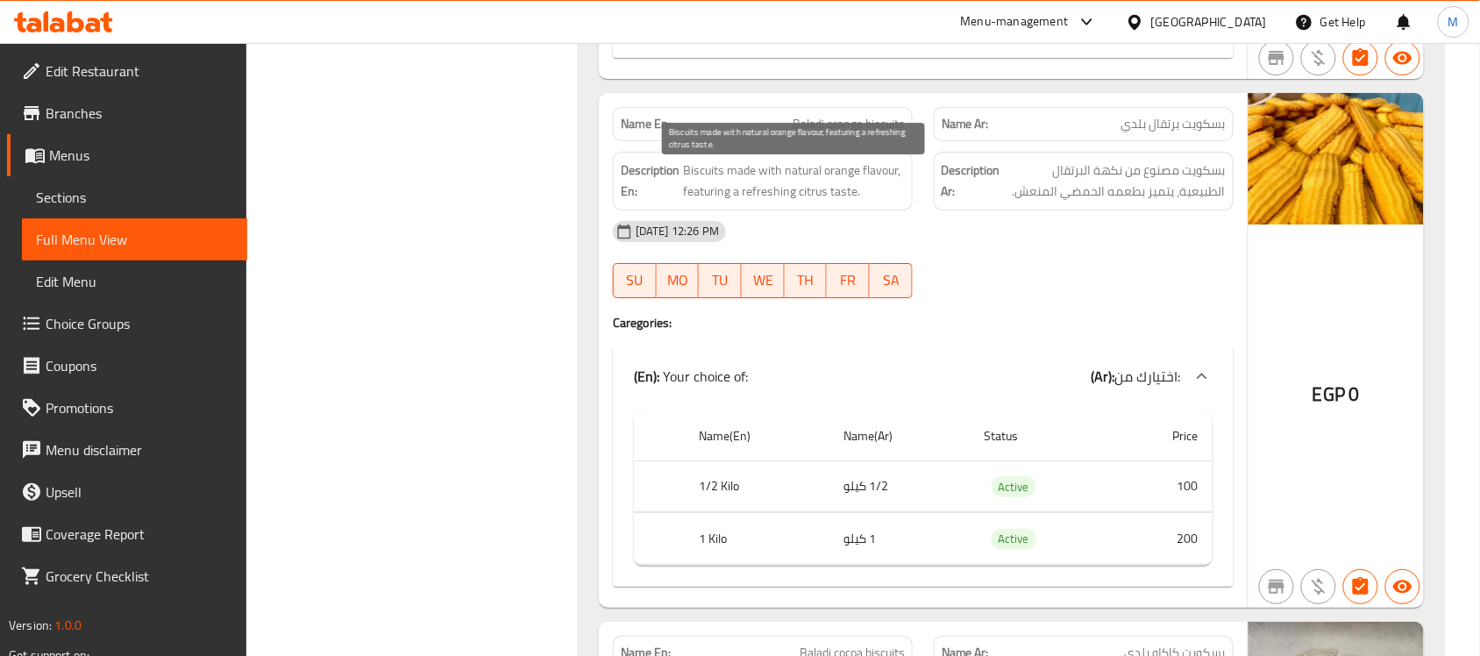
scroll to position [1834, 0]
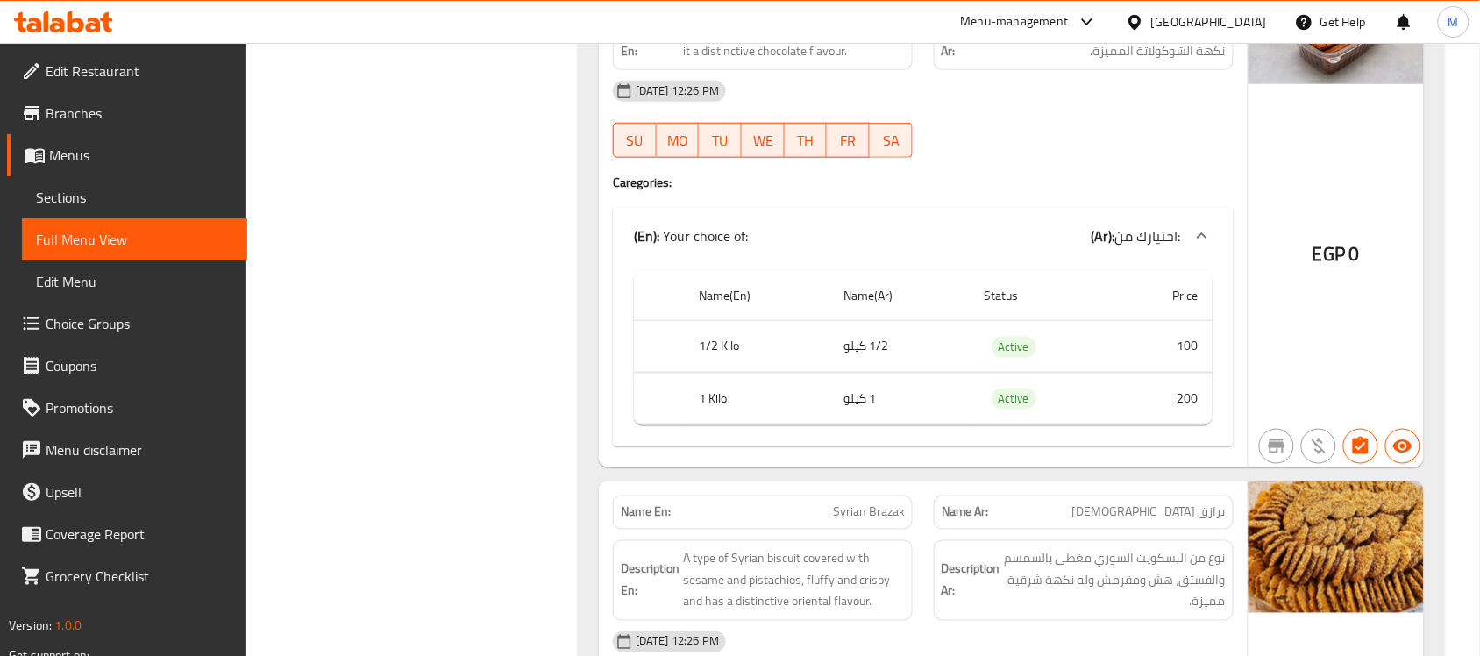
scroll to position [2492, 0]
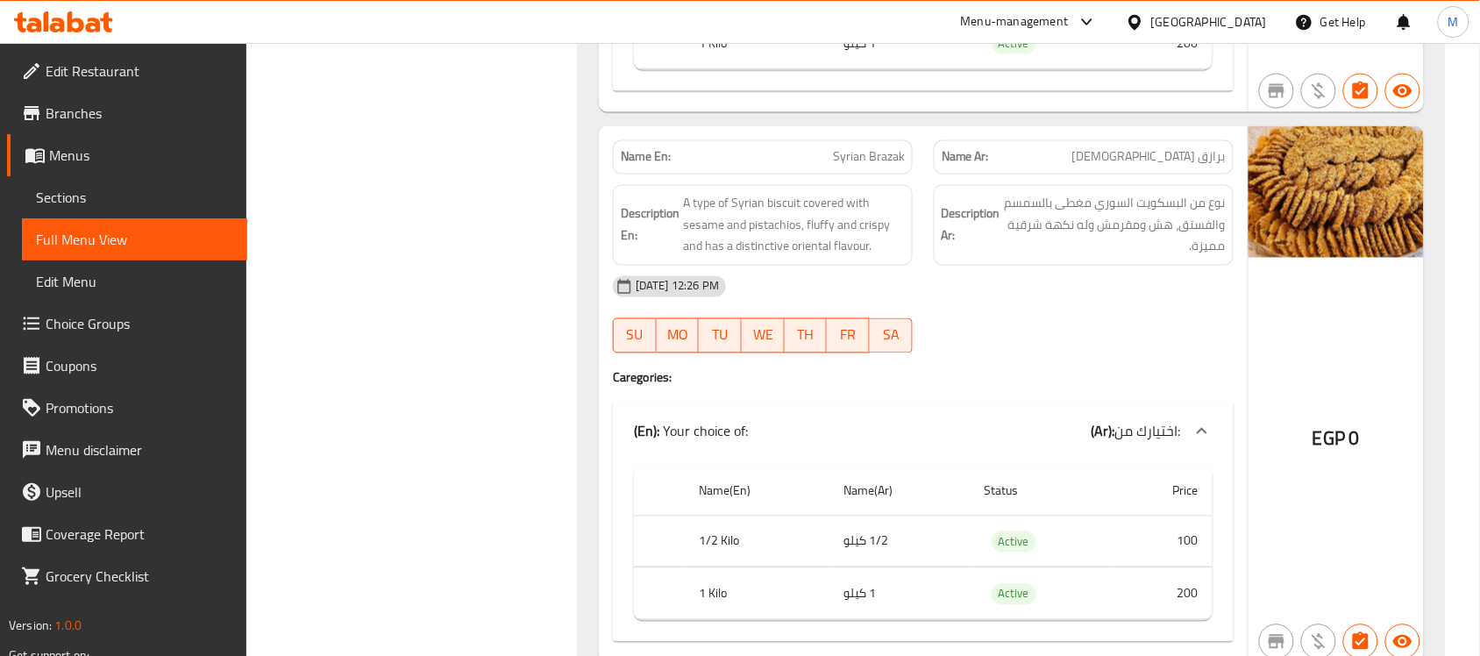
scroll to position [2930, 0]
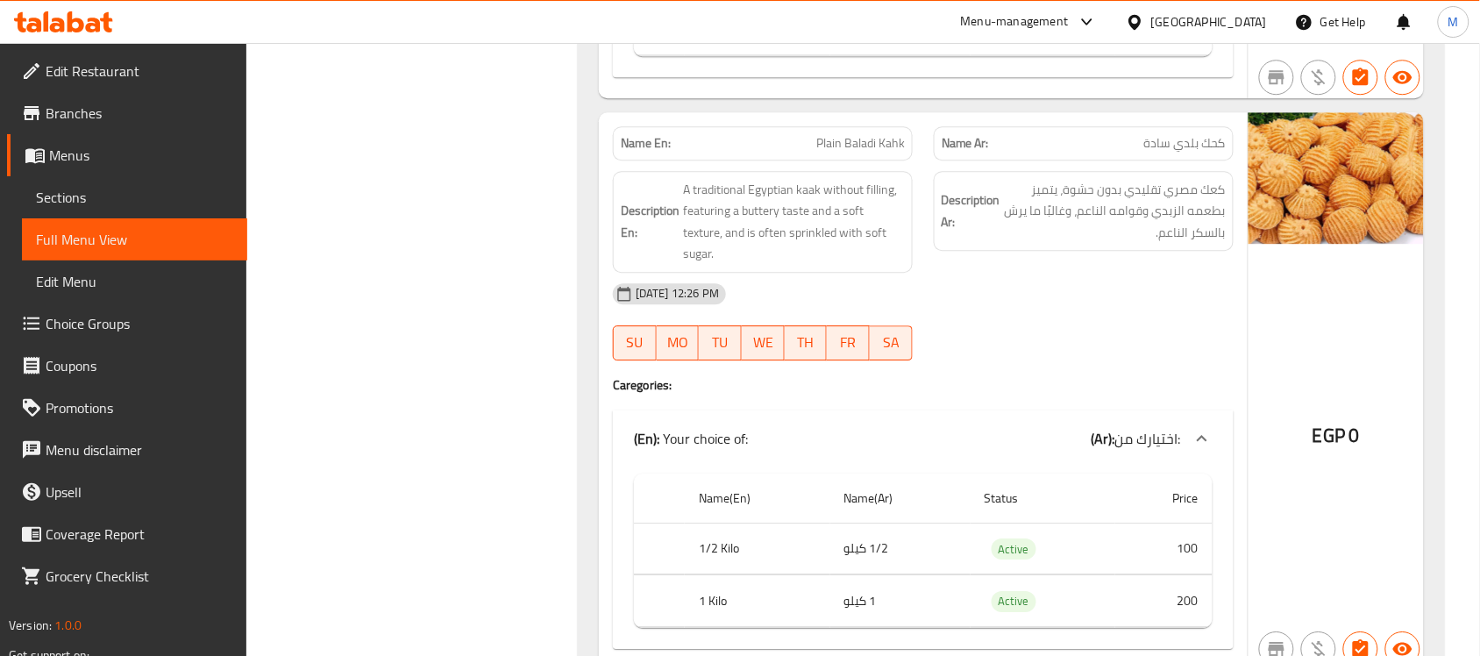
scroll to position [3478, 0]
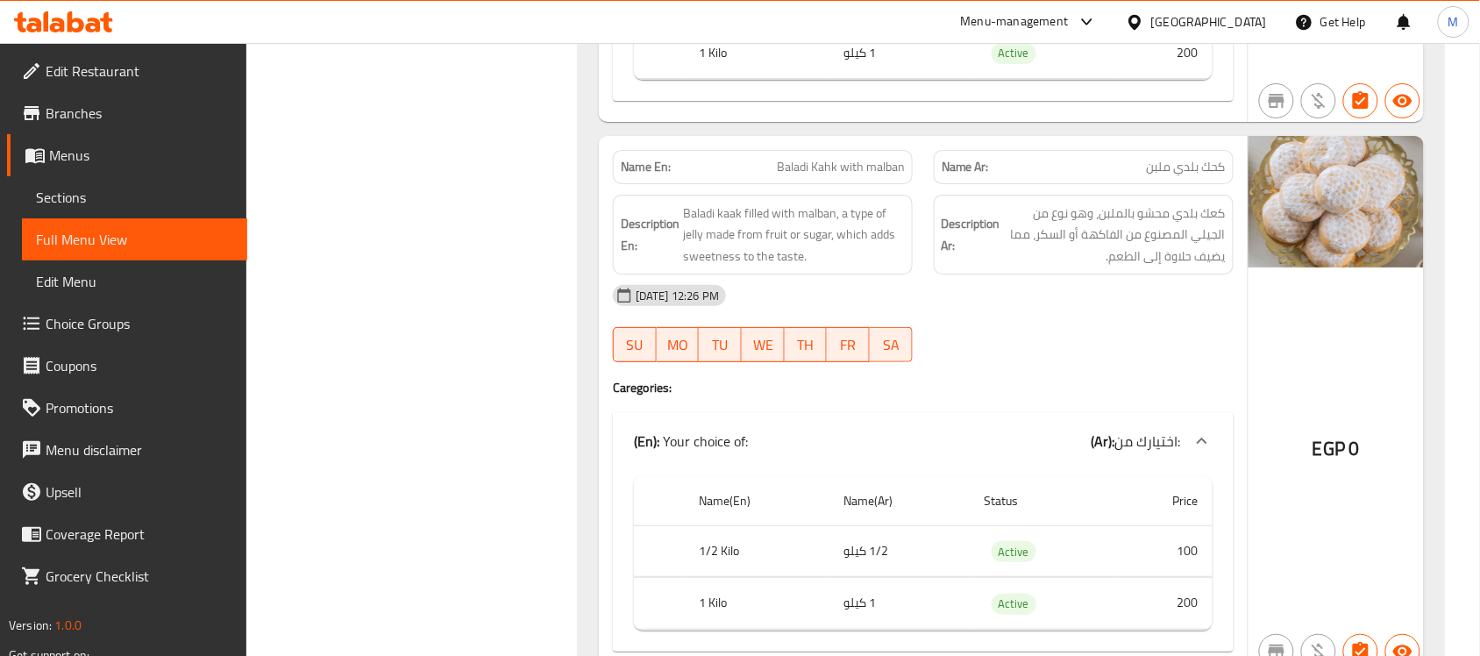
scroll to position [4135, 0]
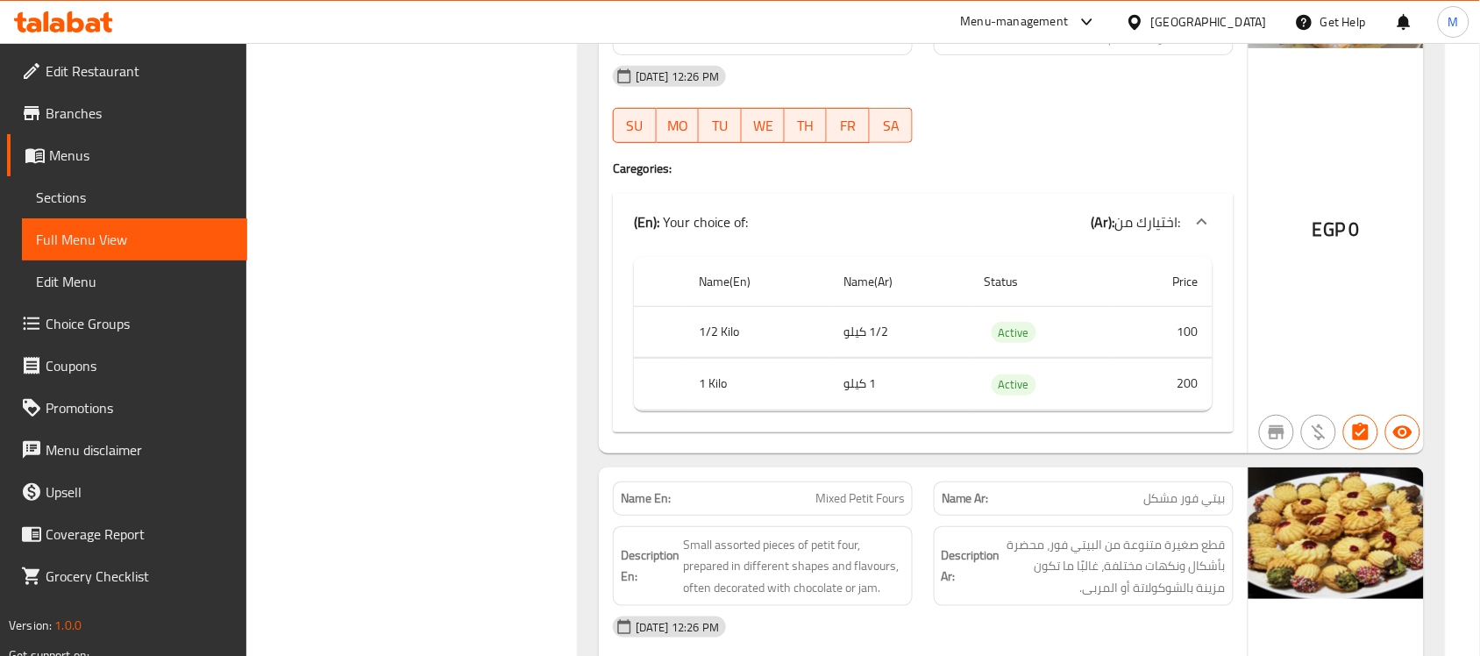
click at [487, 281] on div "Filter Branches 5 Stars, Haram - Mohafzet El Giza Branches Popular filters Free…" at bounding box center [419, 311] width 296 height 8443
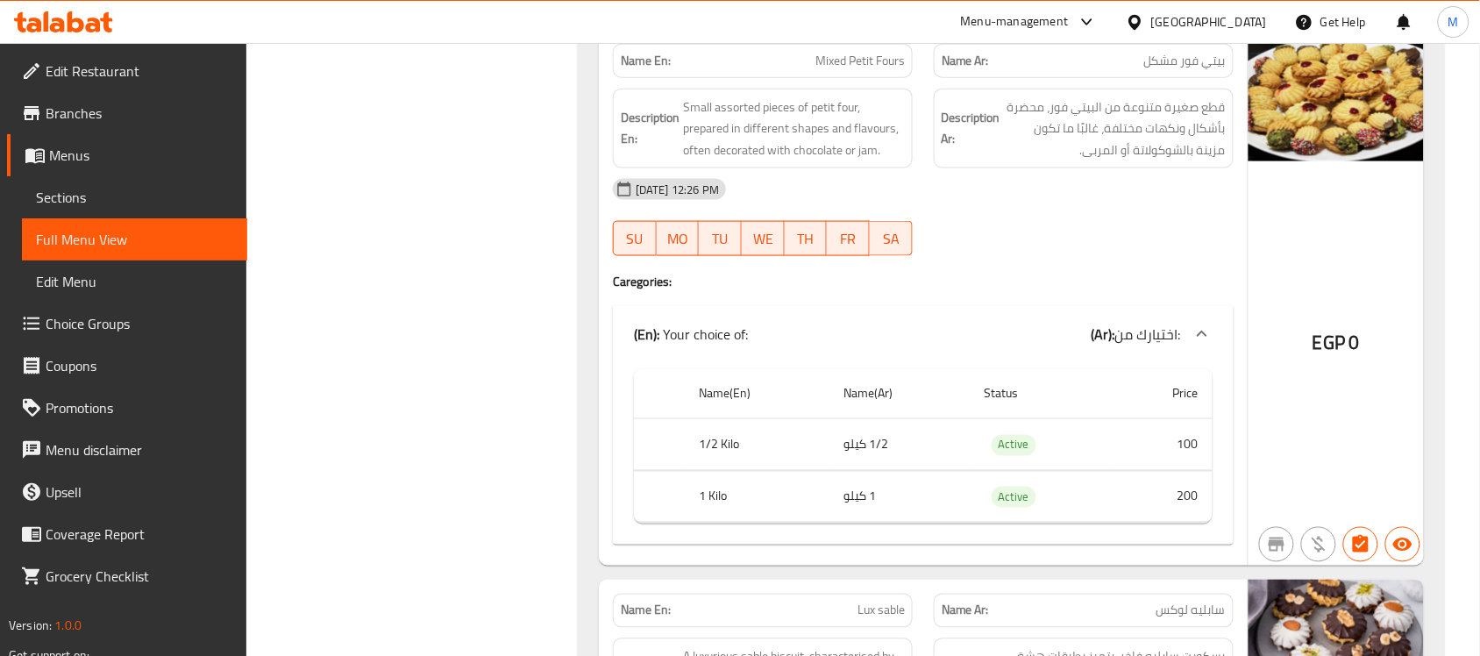
scroll to position [4574, 0]
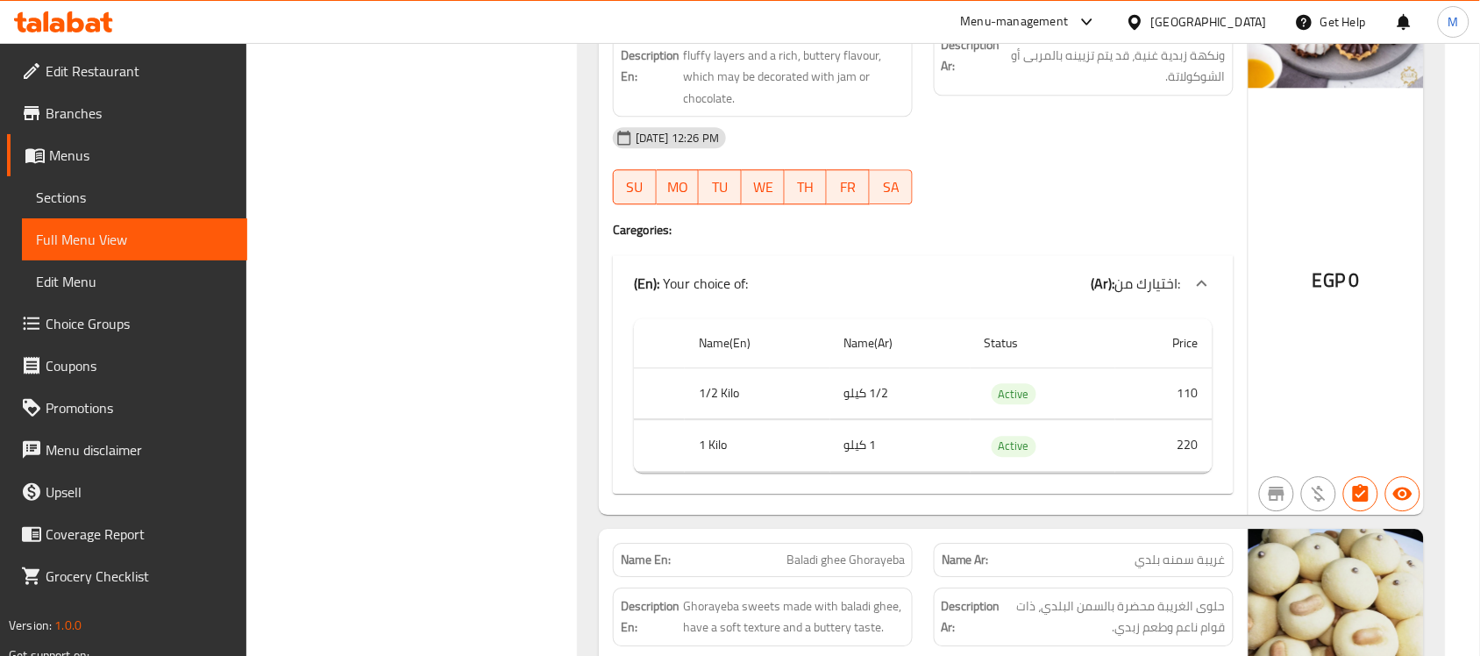
scroll to position [5231, 0]
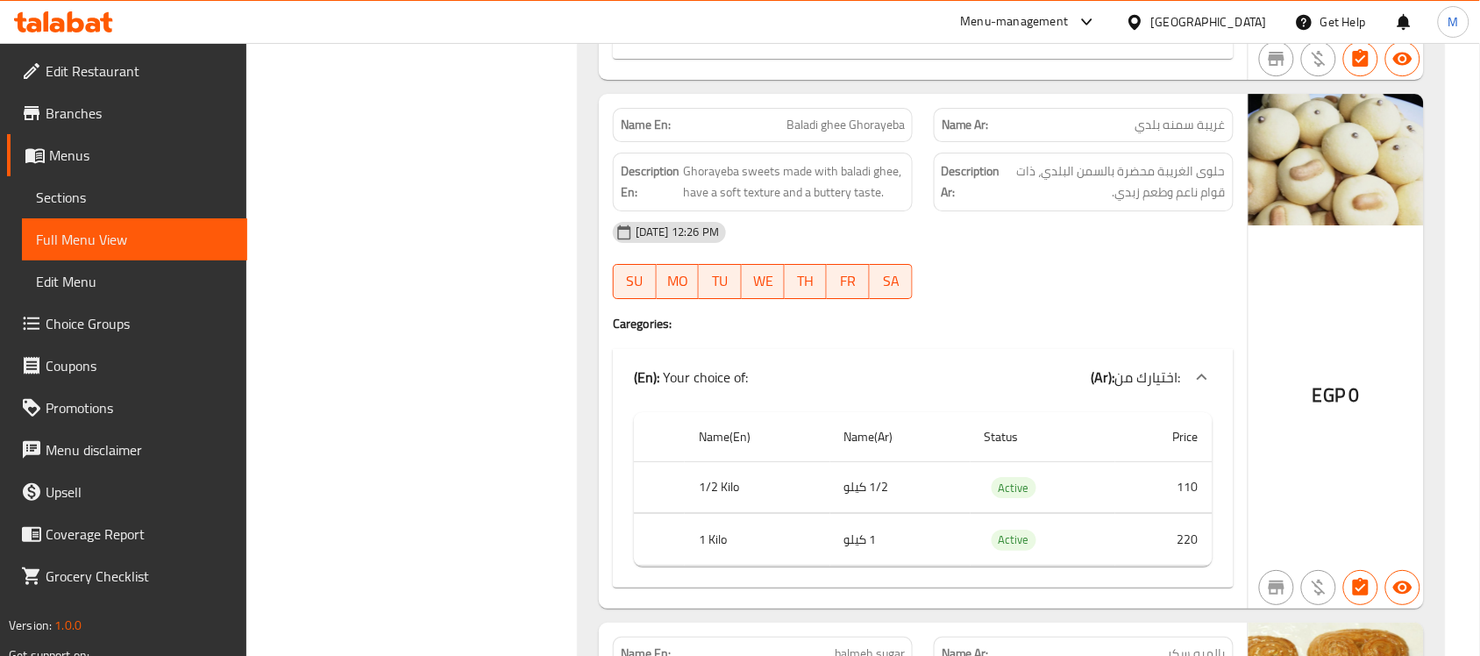
scroll to position [5670, 0]
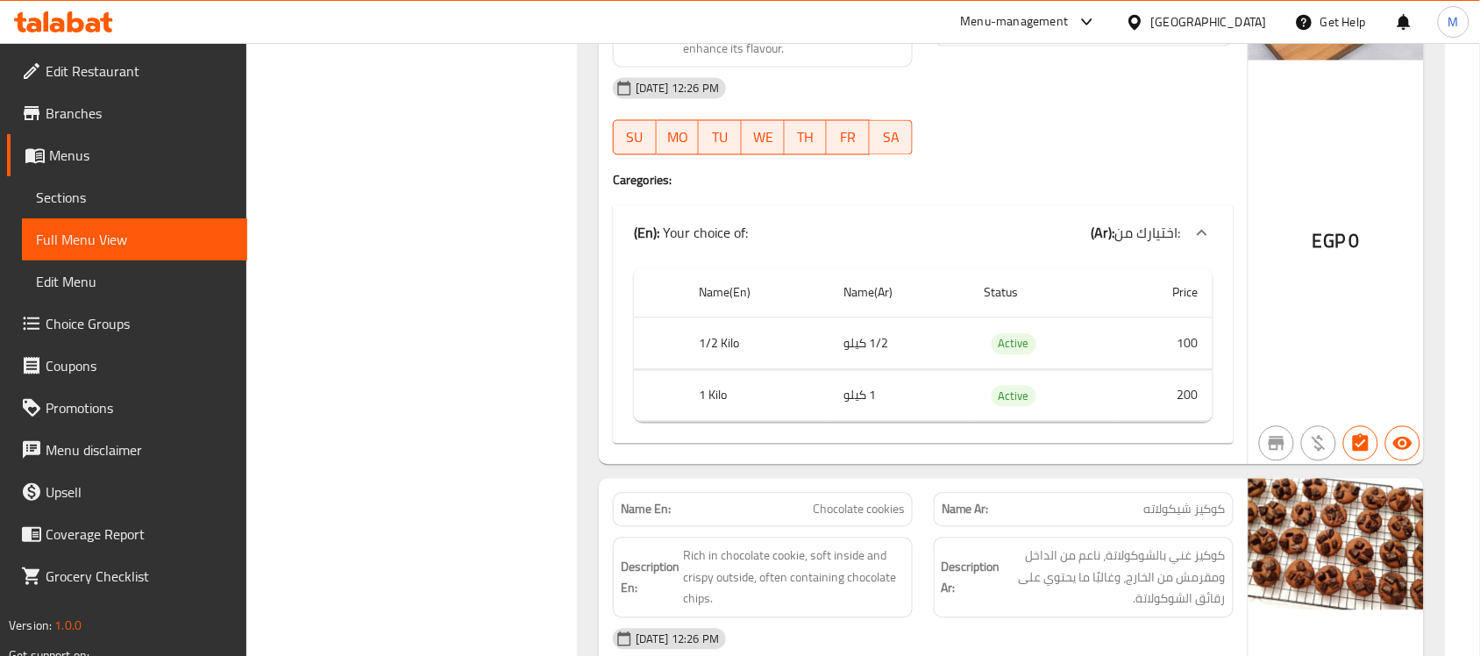
scroll to position [7313, 0]
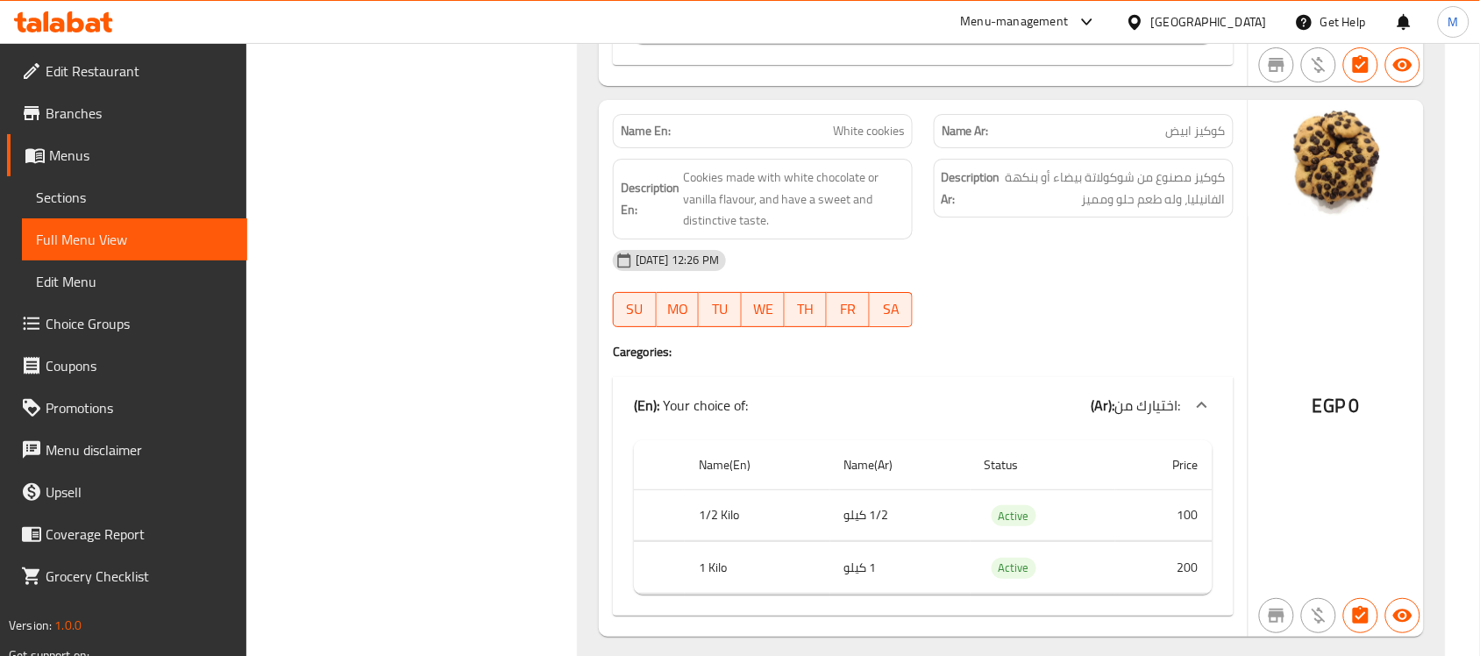
scroll to position [7874, 0]
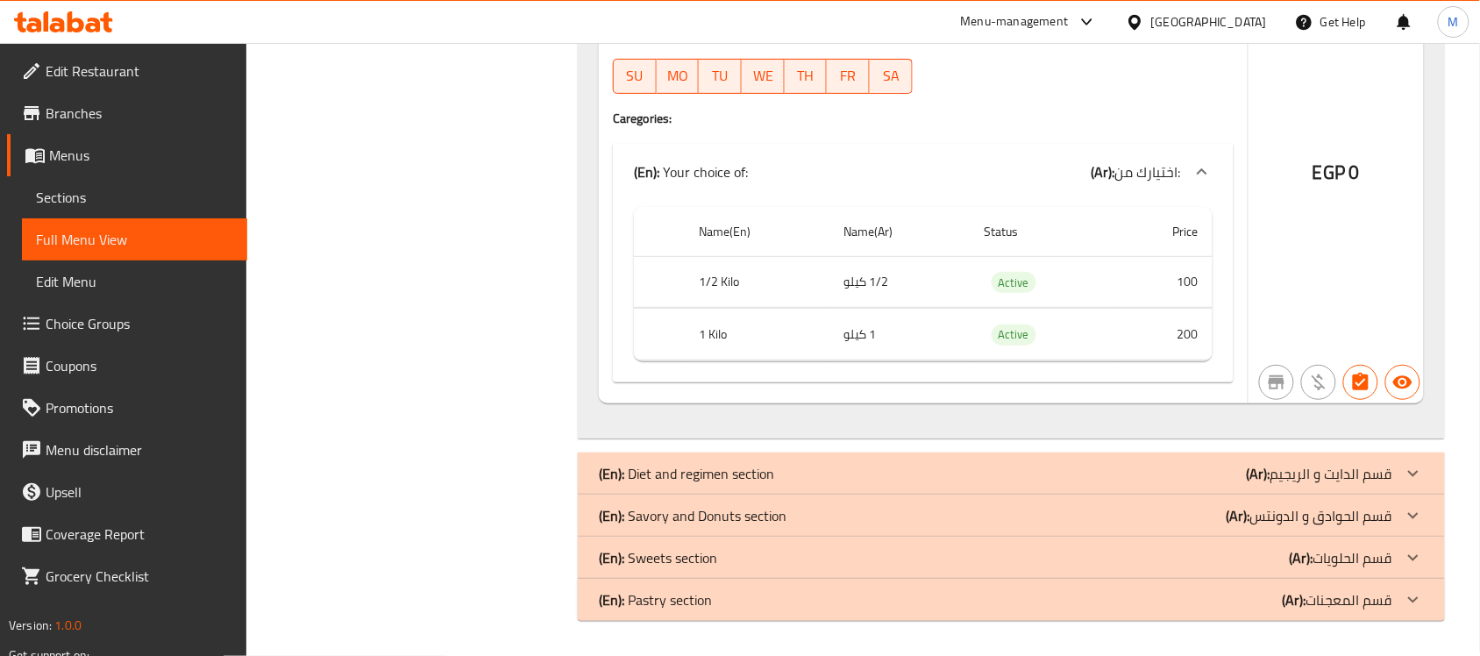
scroll to position [8075, 0]
click at [1072, 555] on div "(En): Sweets section (Ar): قسم الحلويات" at bounding box center [995, 557] width 793 height 21
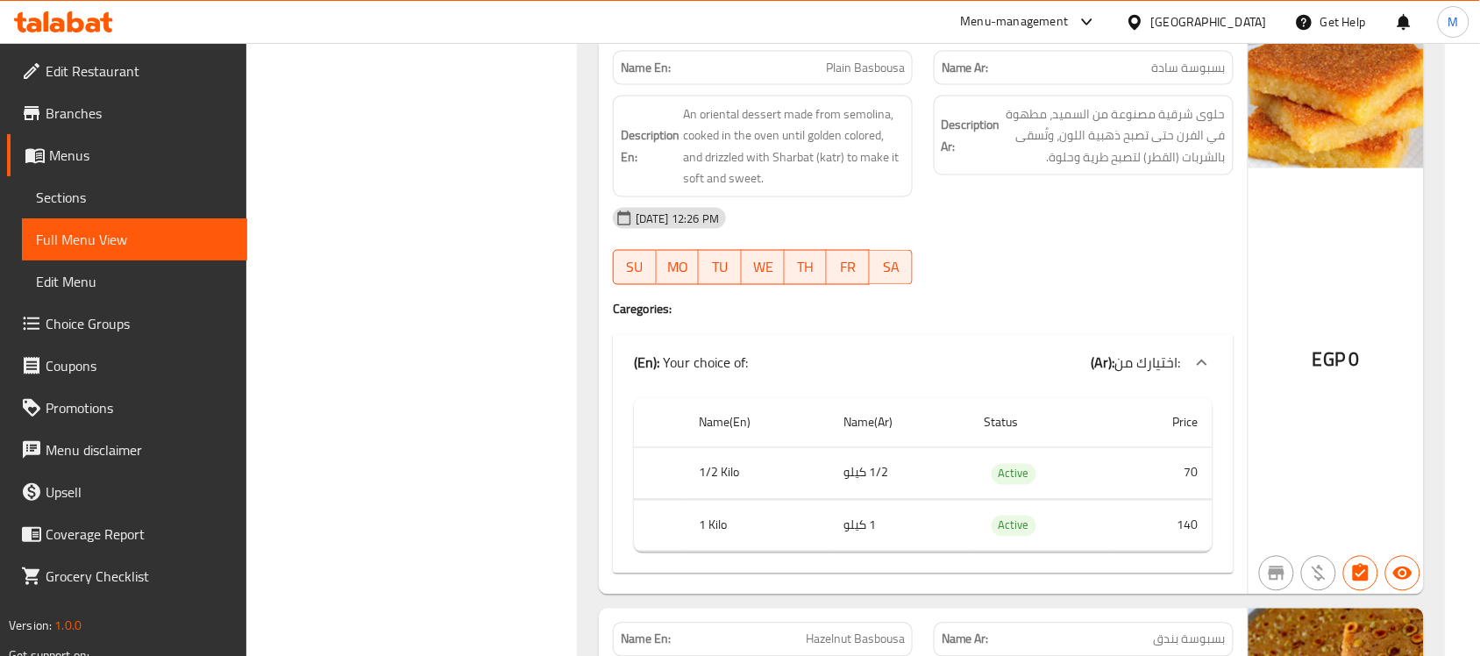
scroll to position [8623, 0]
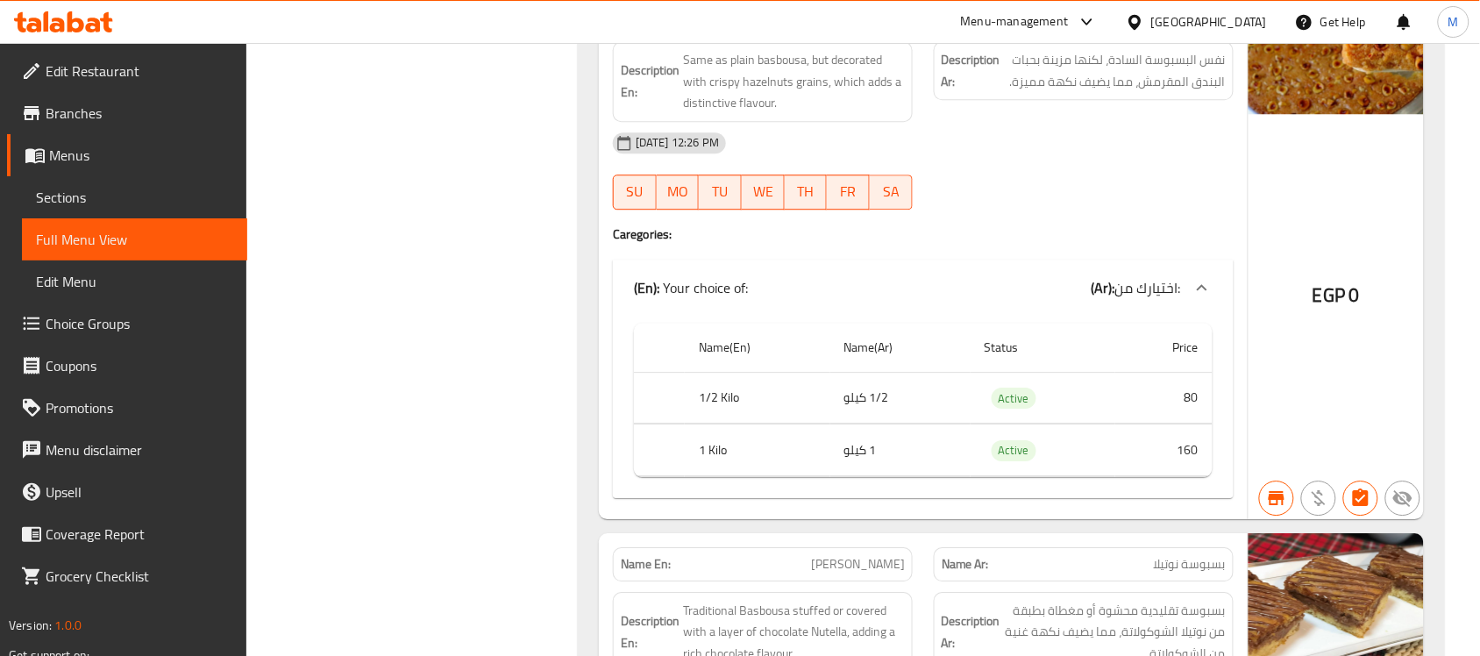
scroll to position [9296, 0]
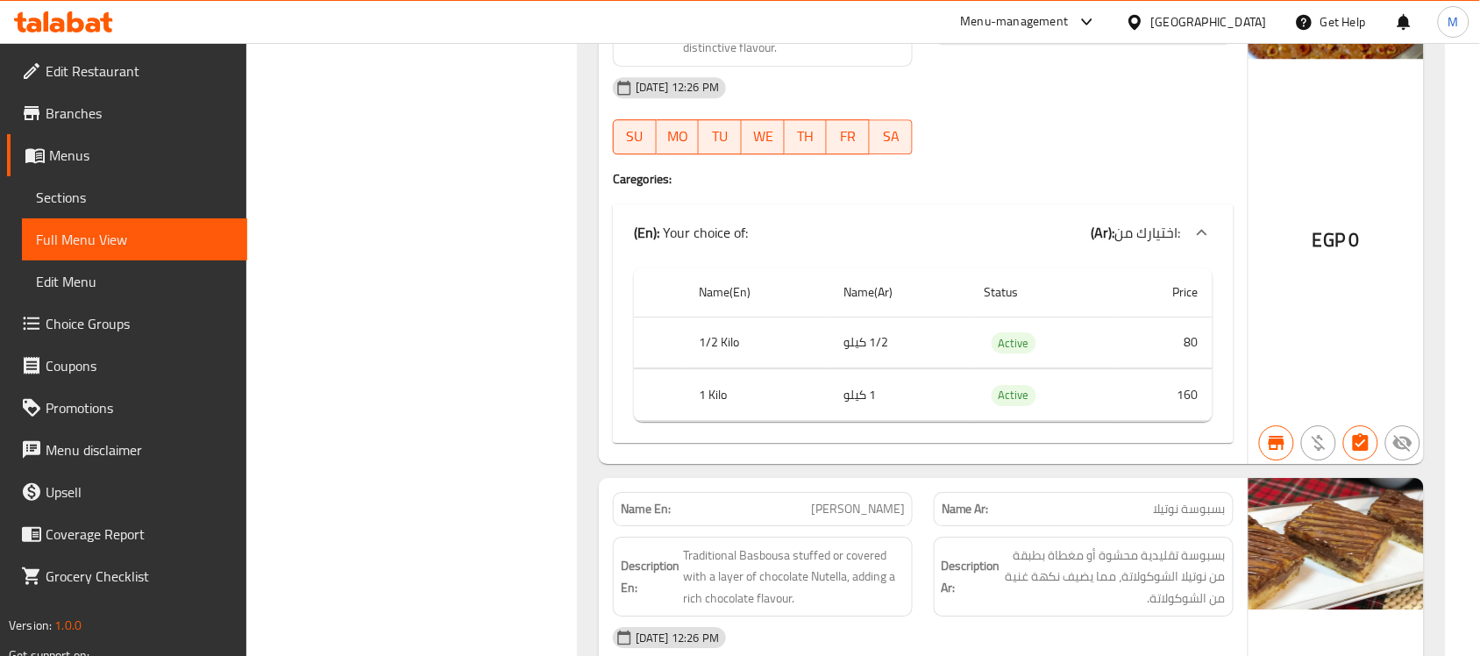
click at [381, 321] on div "Filter Branches 5 Stars, Haram - Mohafzet El Giza Branches Popular filters Free…" at bounding box center [419, 404] width 296 height 18948
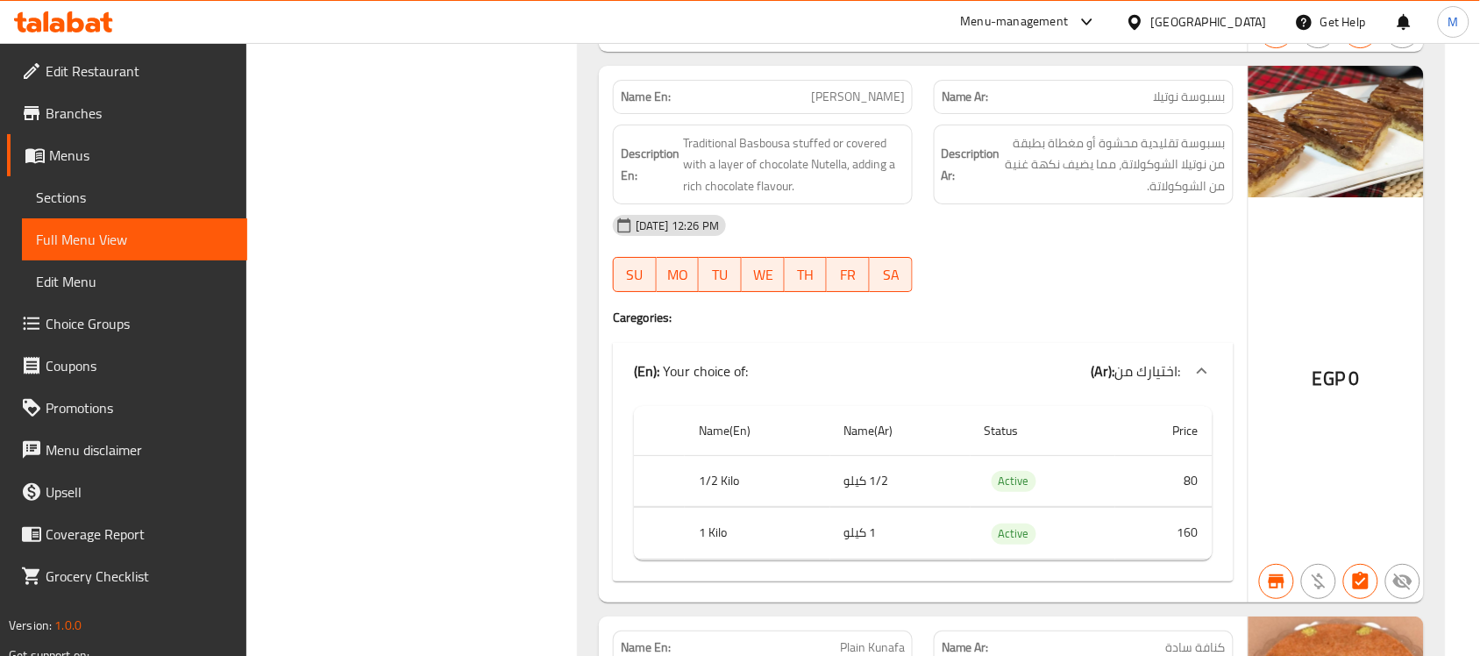
scroll to position [9844, 0]
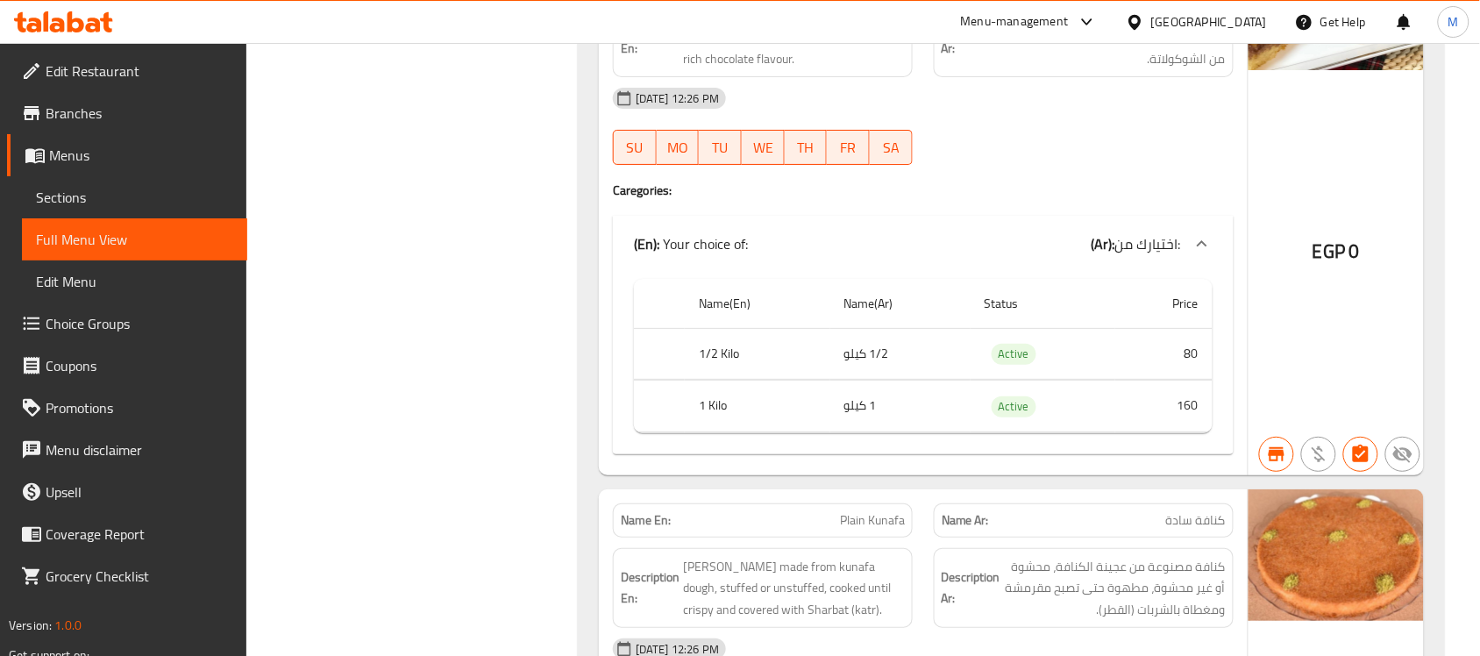
click at [631, 272] on div "(En): Your choice of: (Ar): اختيارك من:" at bounding box center [923, 244] width 621 height 56
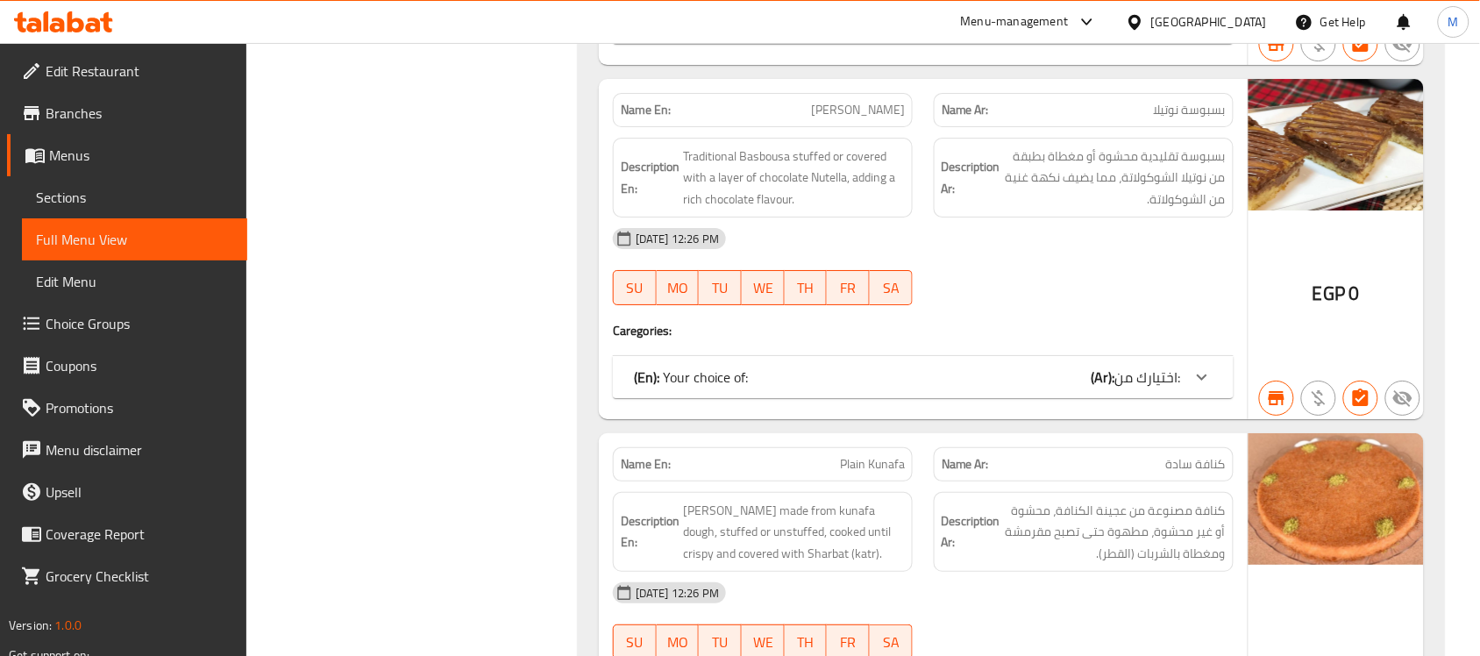
scroll to position [9725, 0]
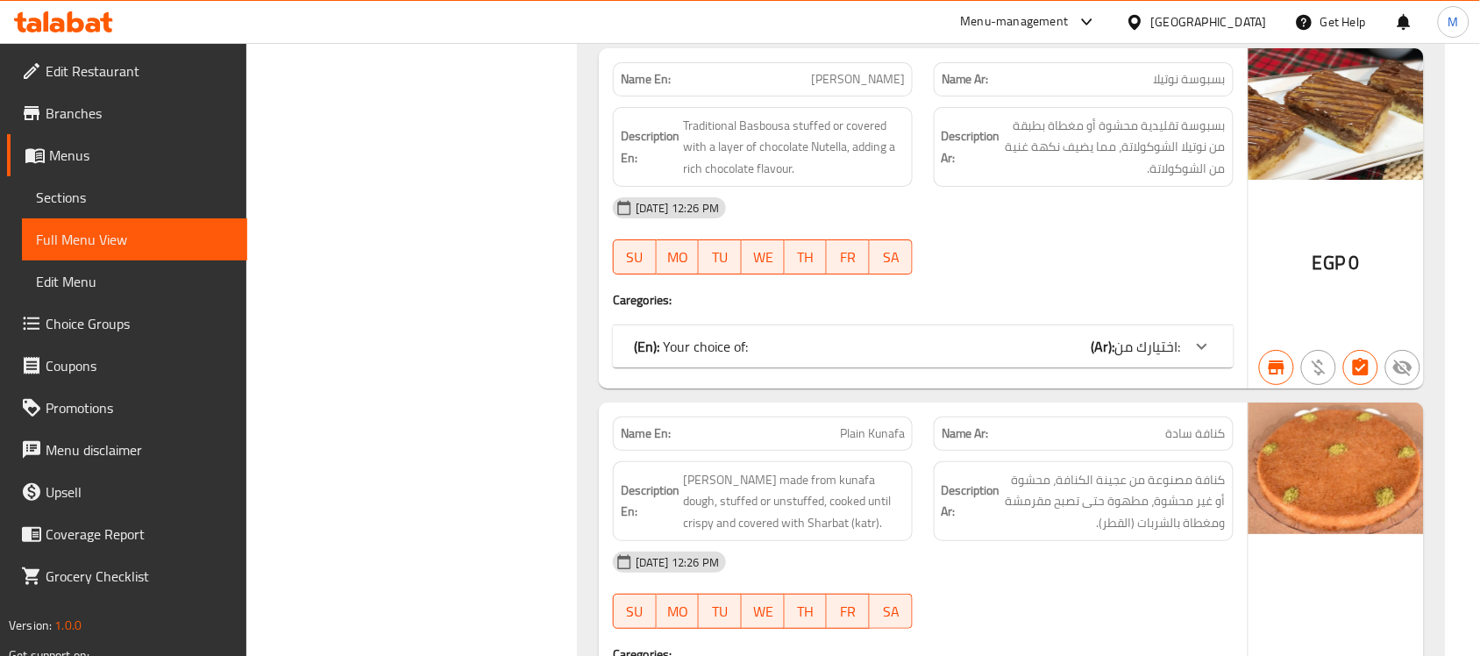
click at [1079, 357] on div "(En): Your choice of: (Ar): اختيارك من:" at bounding box center [907, 346] width 547 height 21
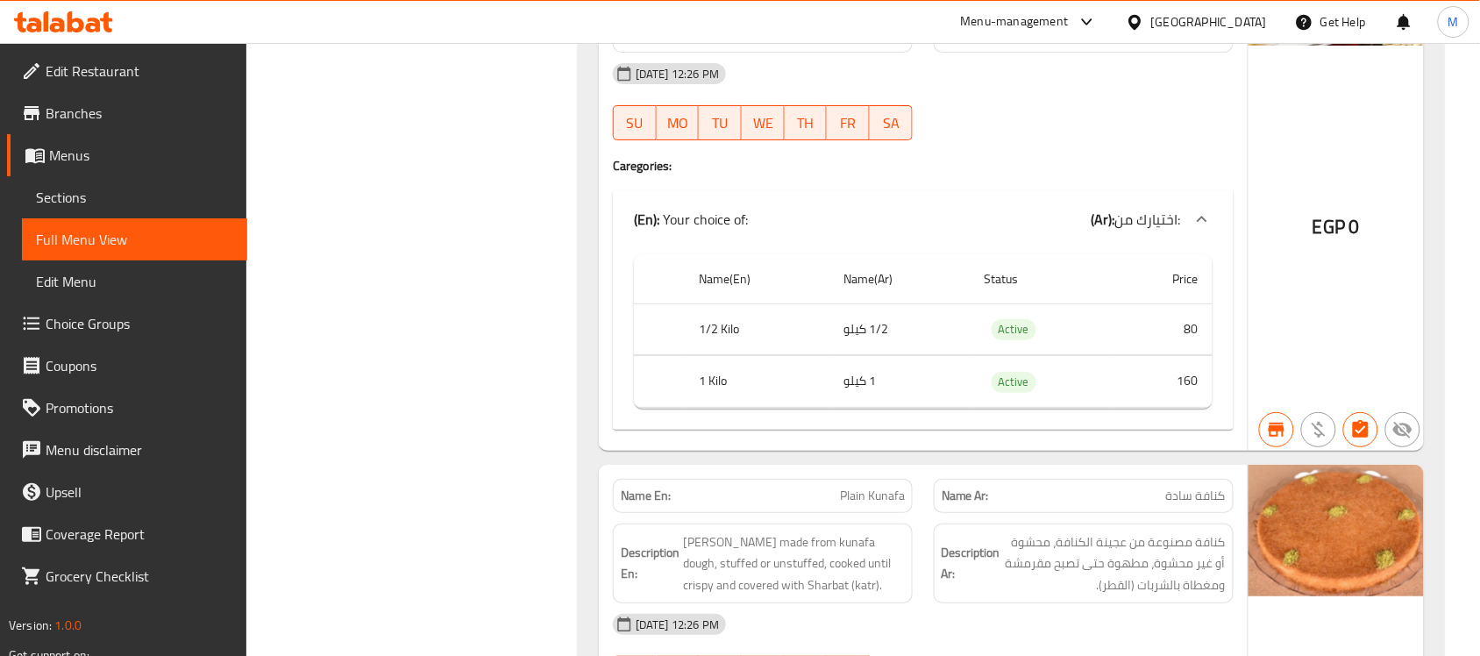
scroll to position [9944, 0]
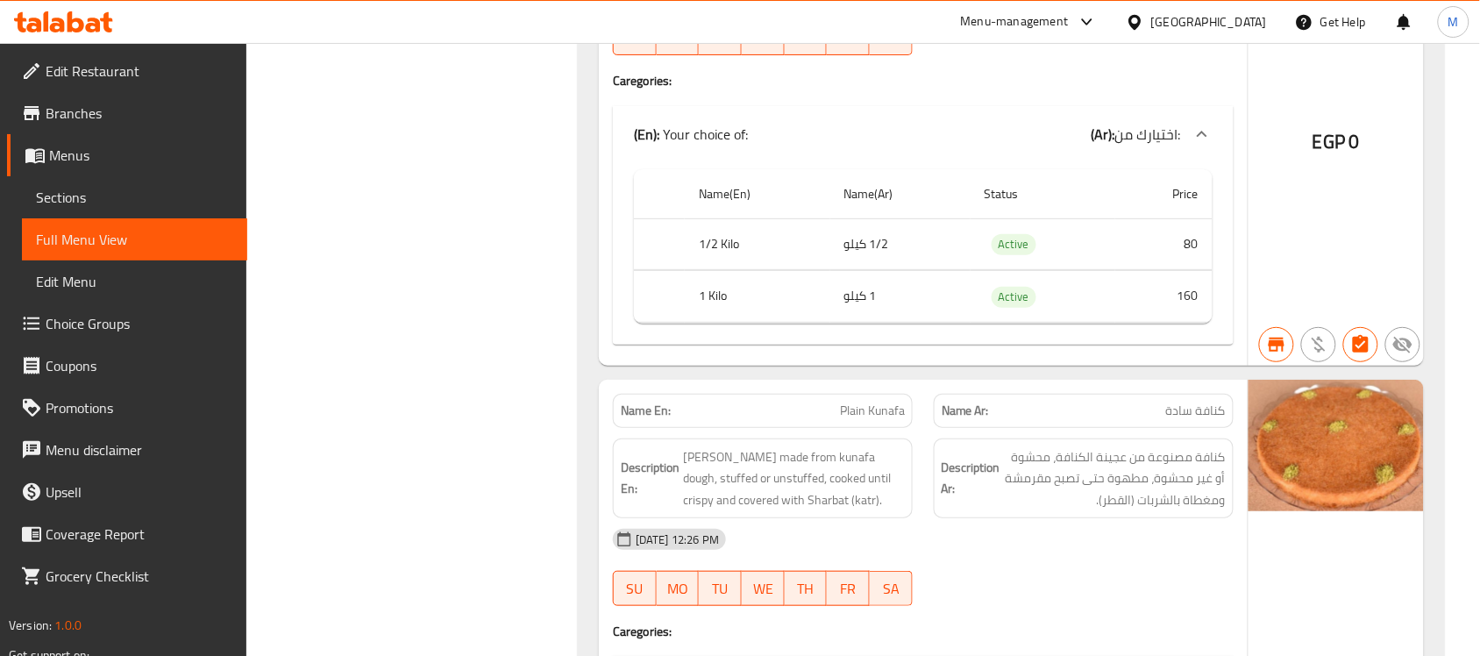
click at [672, 366] on div "Name En: Nutella Basbousa Name Ar: بسبوسة نوتيلا Description En: Traditional Ba…" at bounding box center [923, 97] width 649 height 537
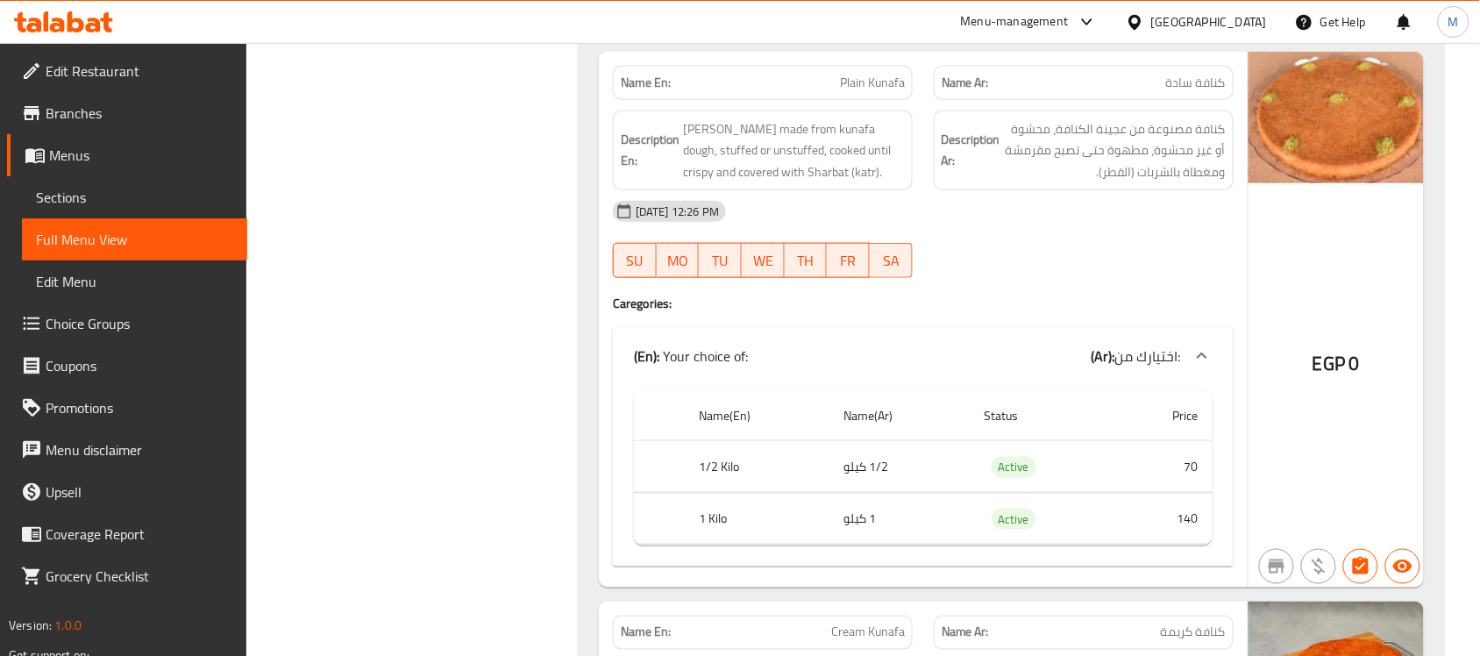
scroll to position [10273, 0]
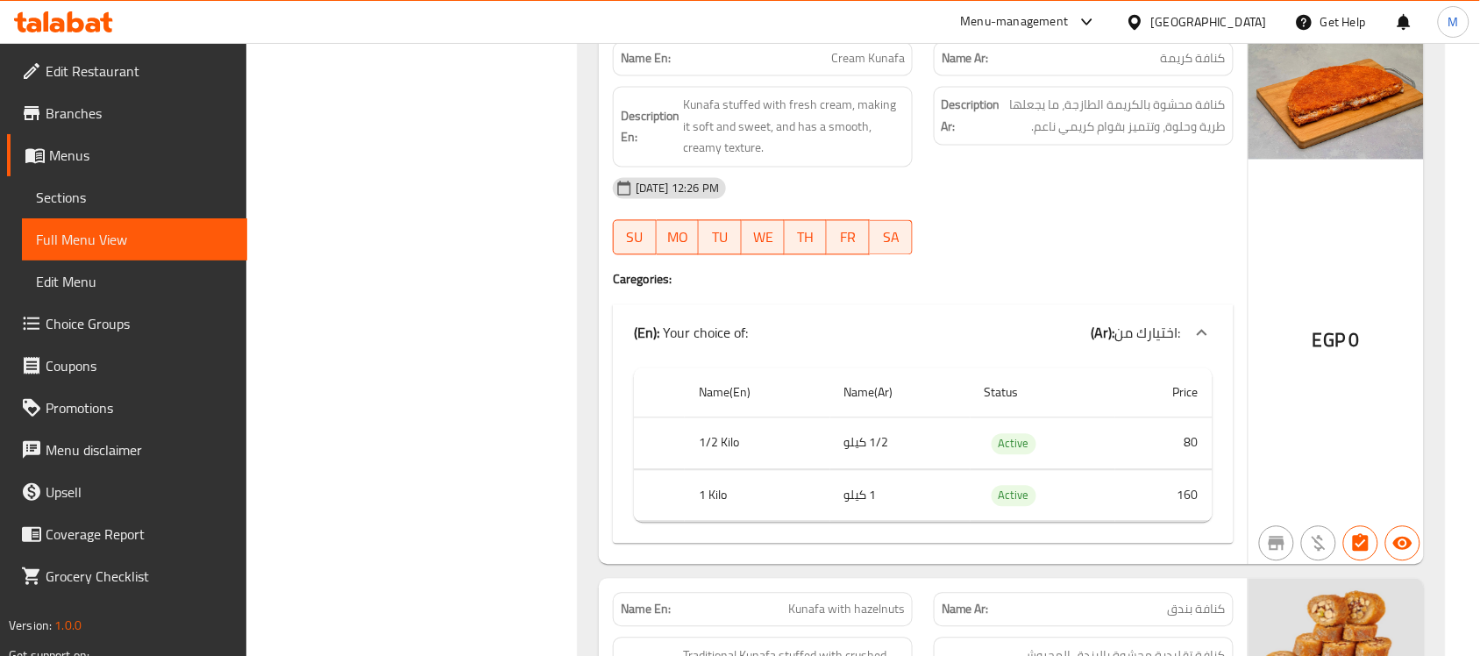
scroll to position [10955, 0]
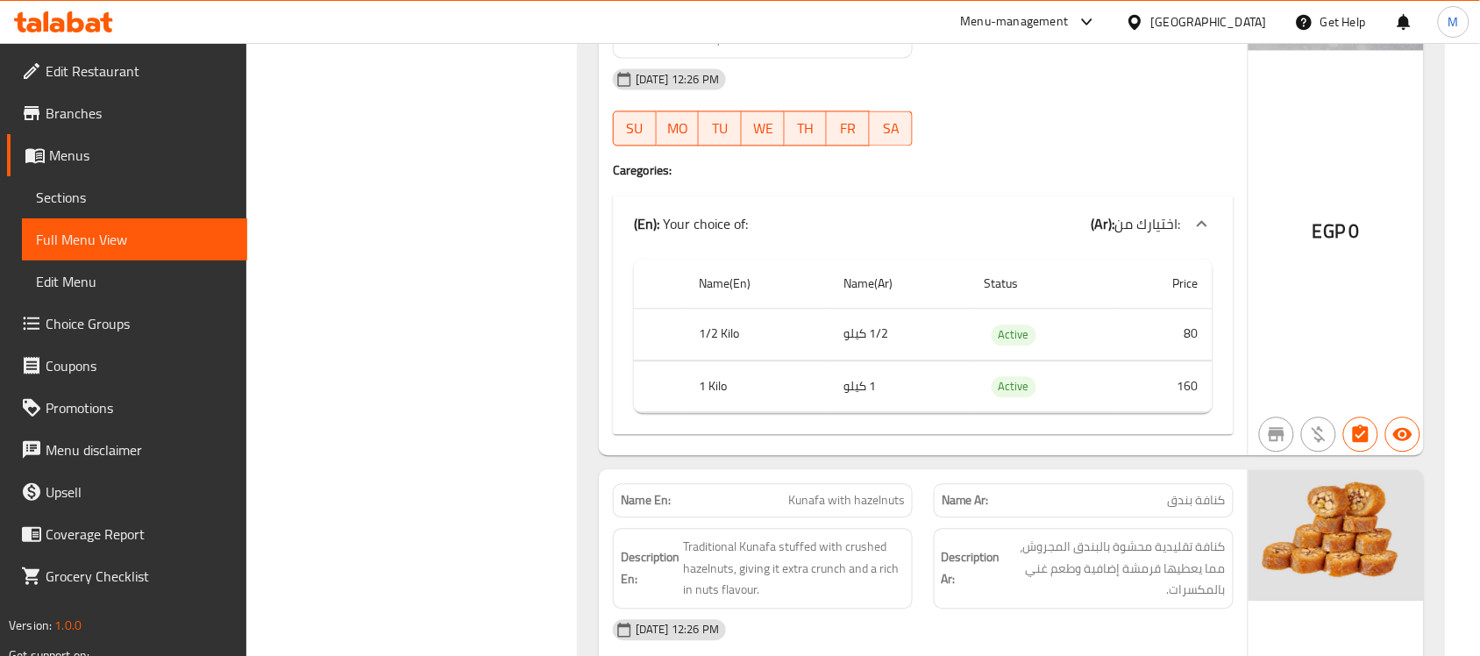
click at [599, 321] on div "Name En: Cream Kunafa Name Ar: كنافة كريمة Description En: Kunafa stuffed with …" at bounding box center [923, 186] width 649 height 537
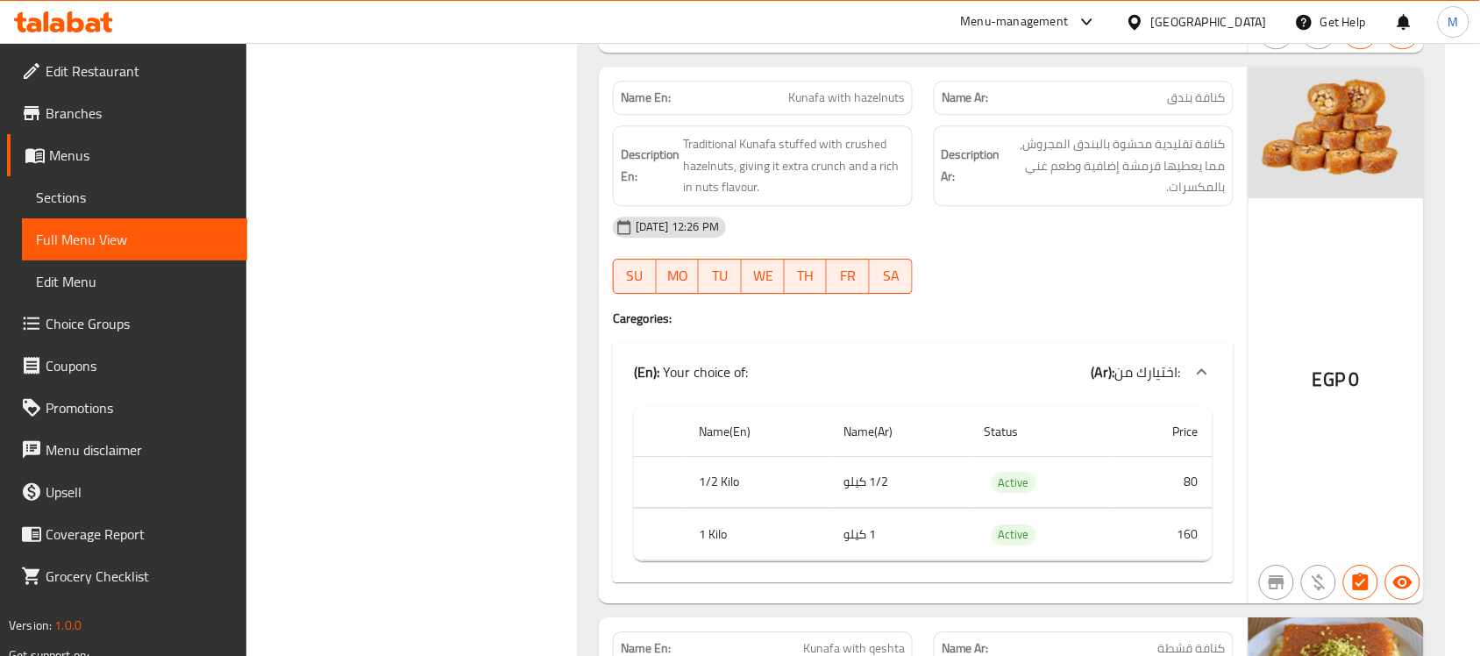
scroll to position [11394, 0]
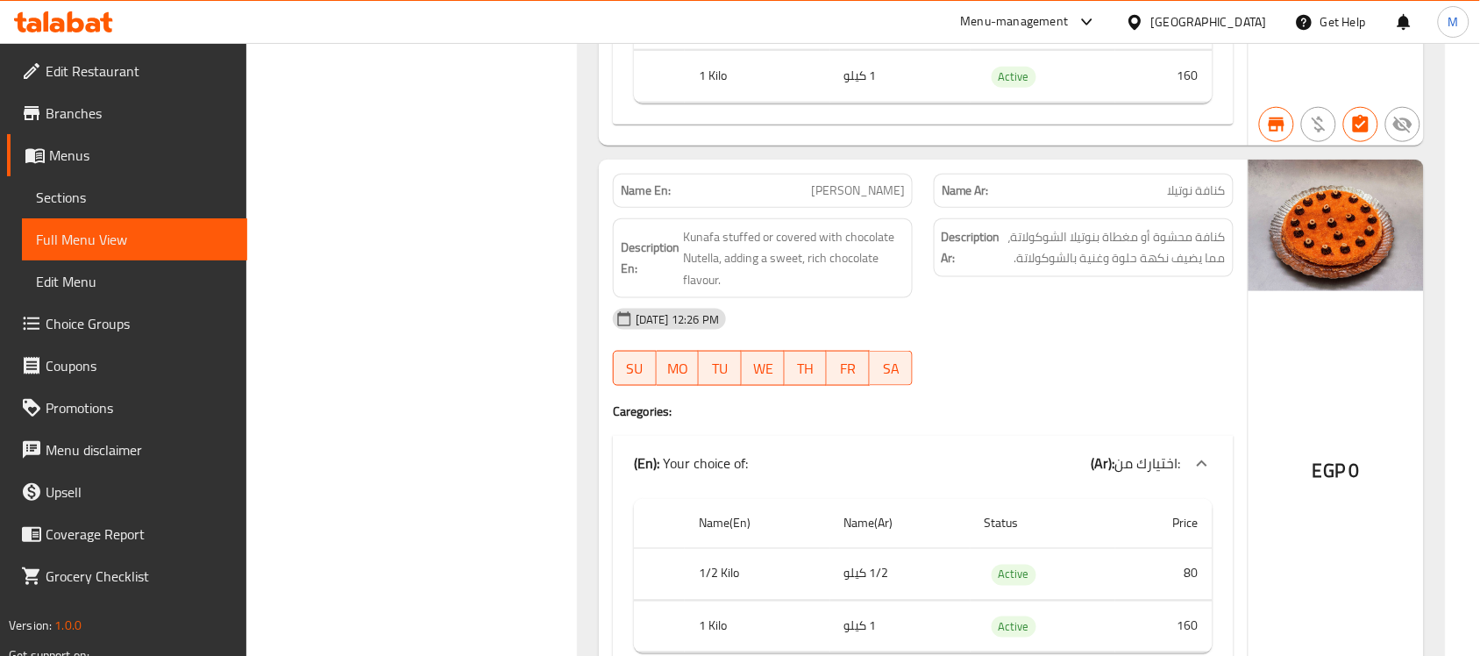
scroll to position [12503, 0]
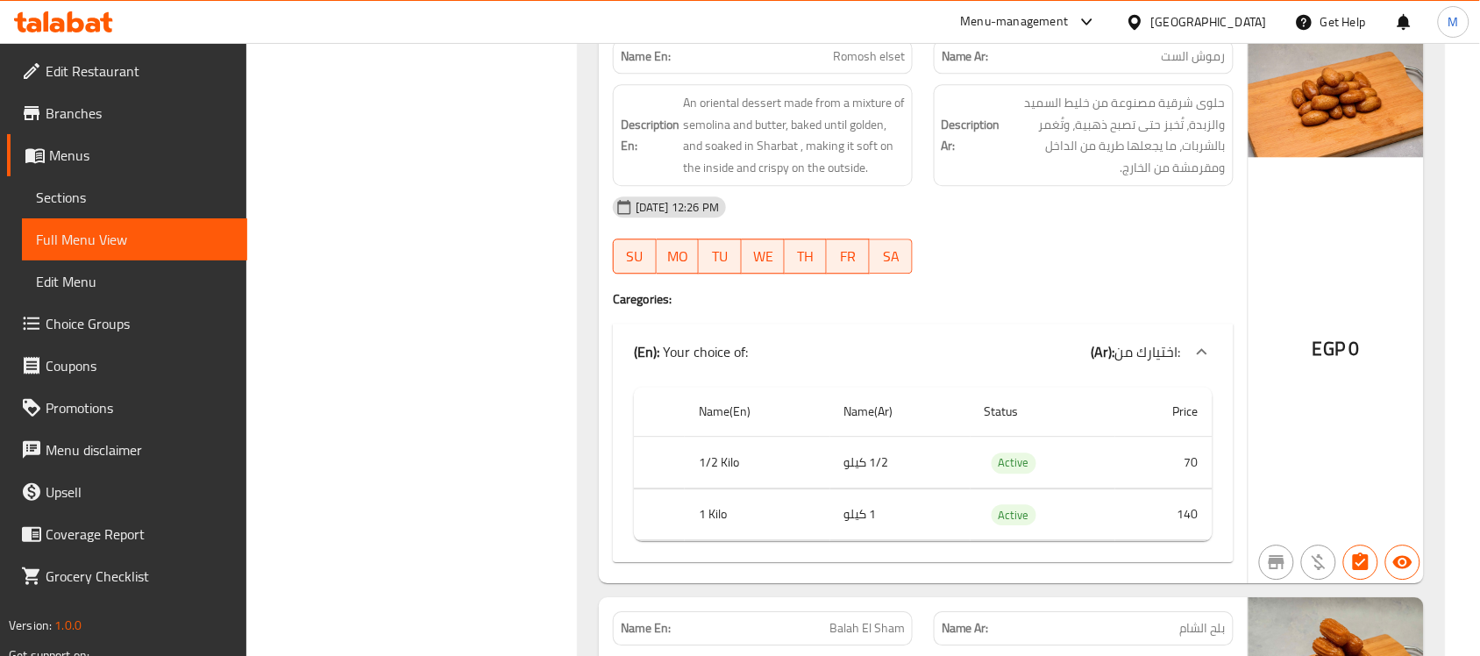
scroll to position [13069, 0]
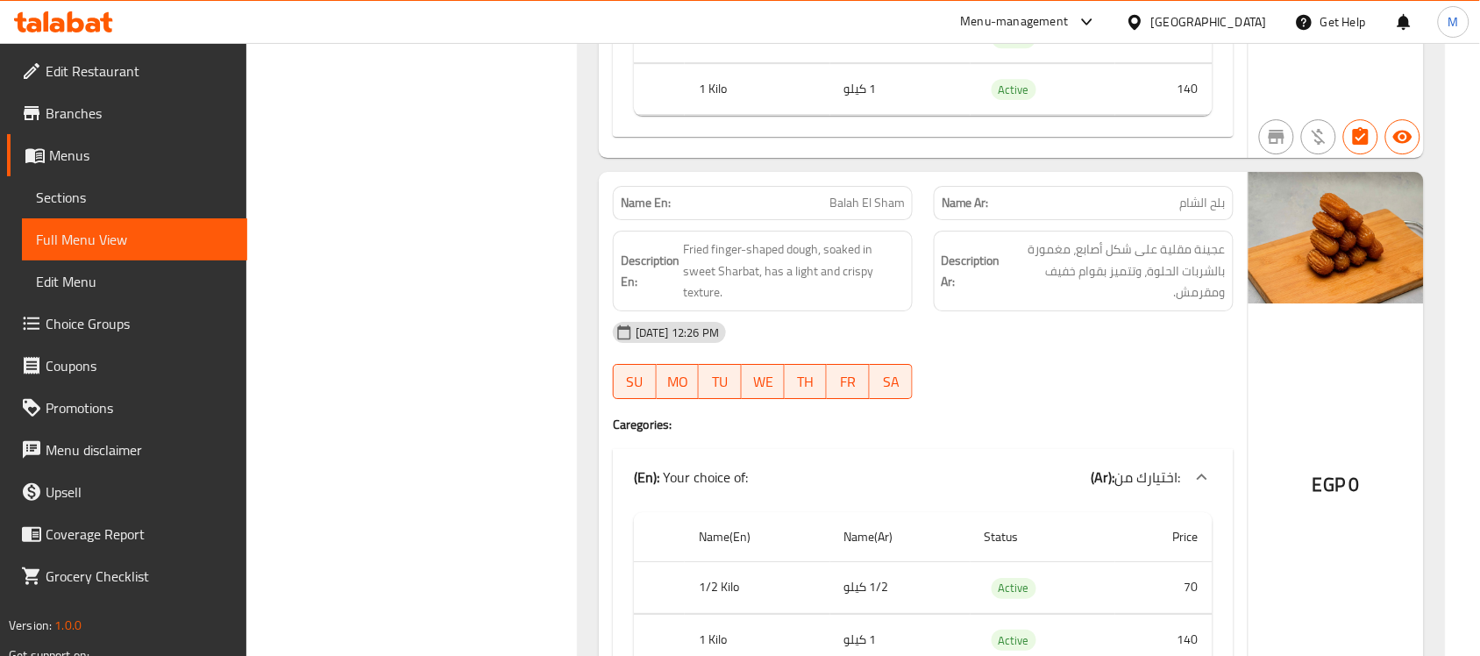
scroll to position [13631, 0]
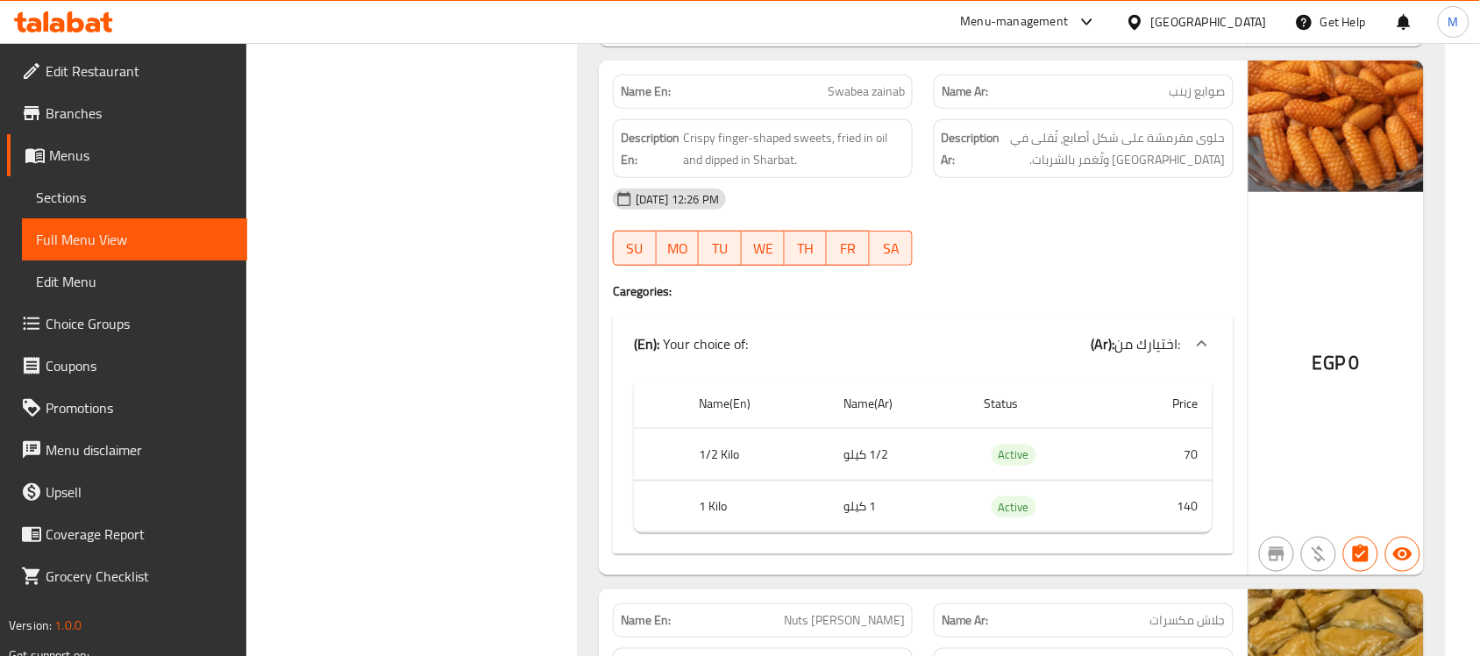
scroll to position [14196, 0]
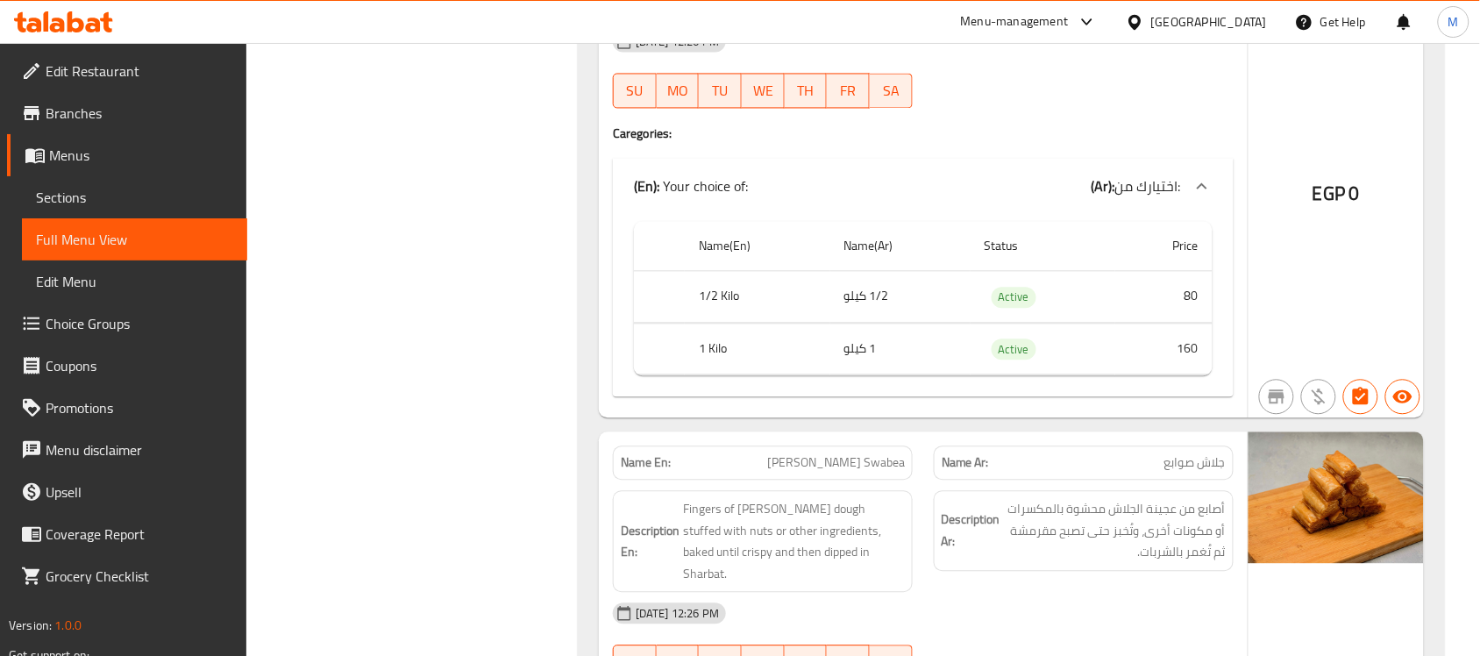
scroll to position [14854, 0]
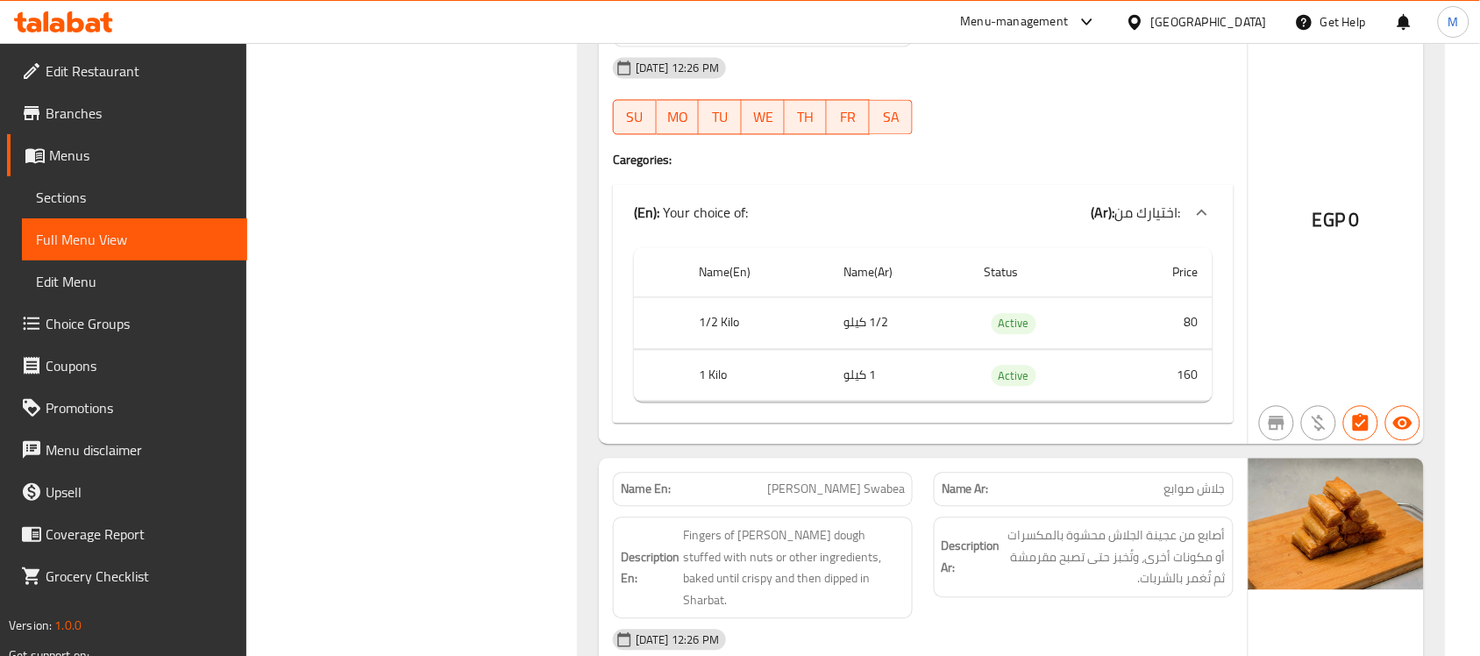
scroll to position [14935, 0]
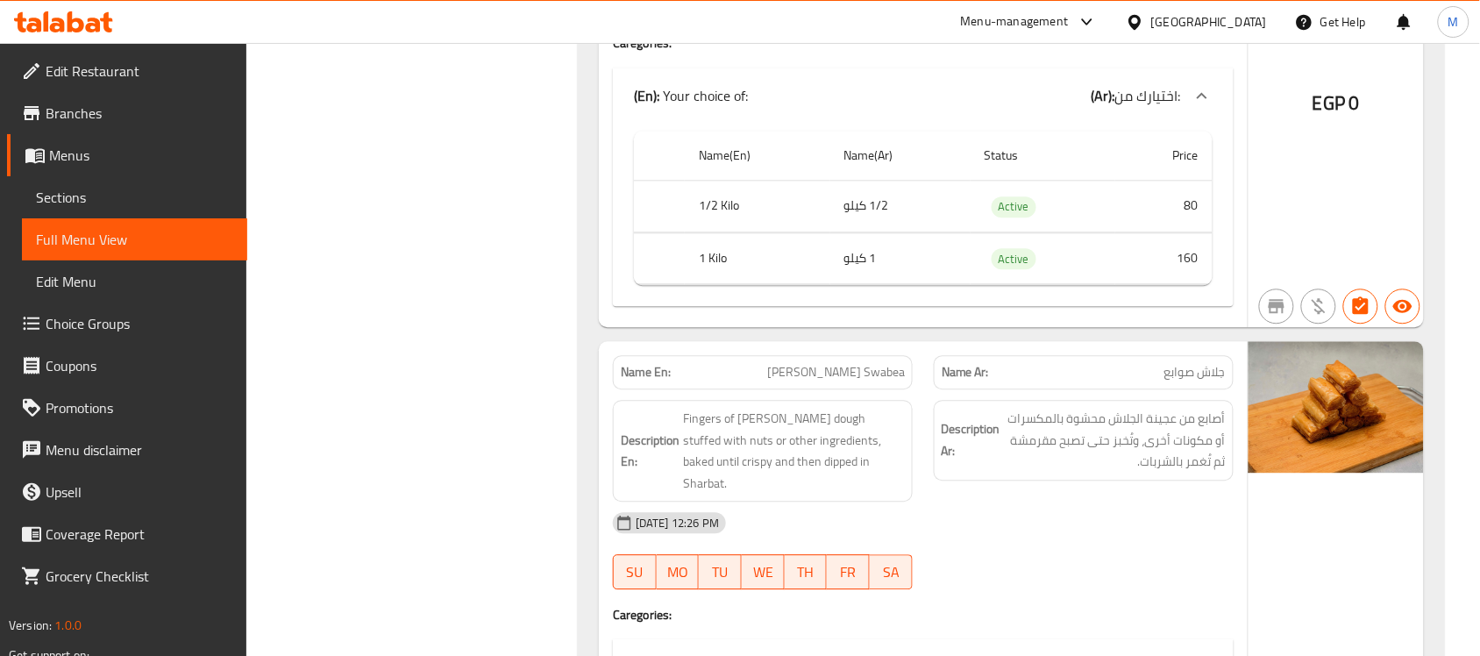
click at [607, 282] on div "Name En: Nuts Golash Name Ar: جلاش مكسرات Description En: Layers of Golash doug…" at bounding box center [923, 58] width 649 height 537
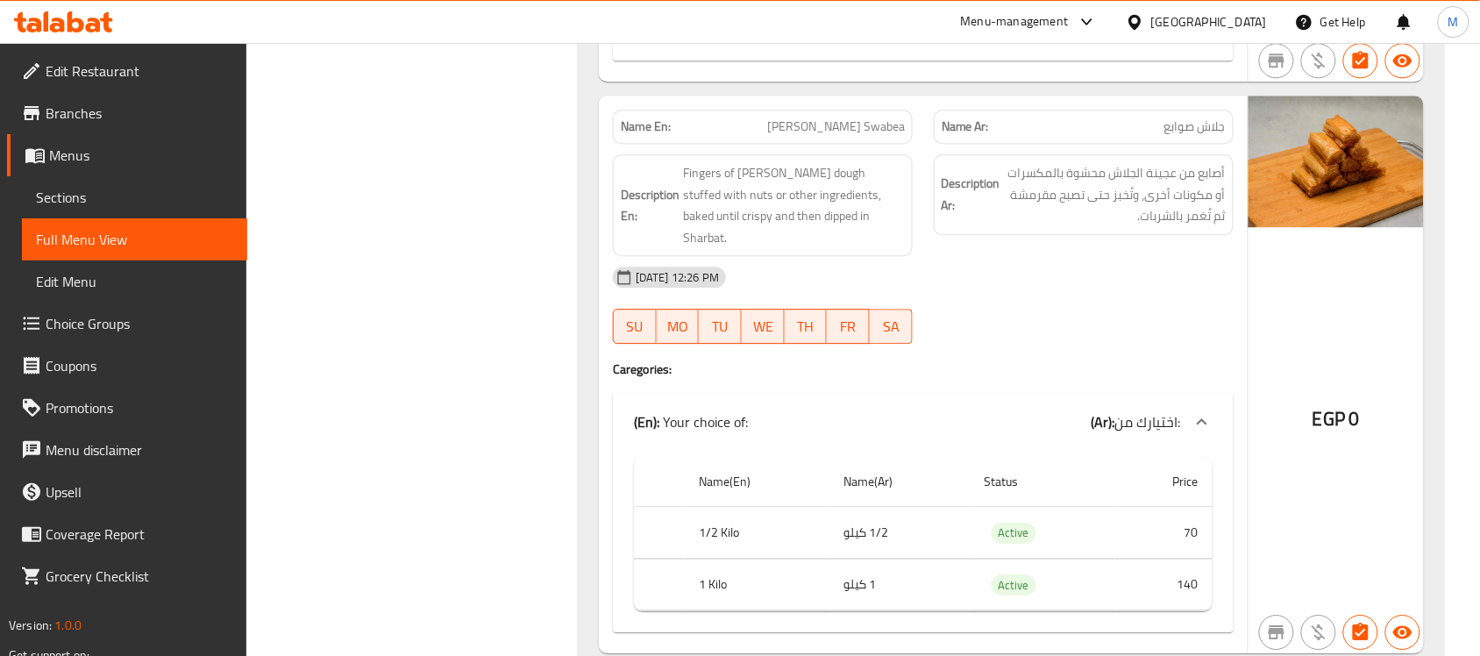
scroll to position [15264, 0]
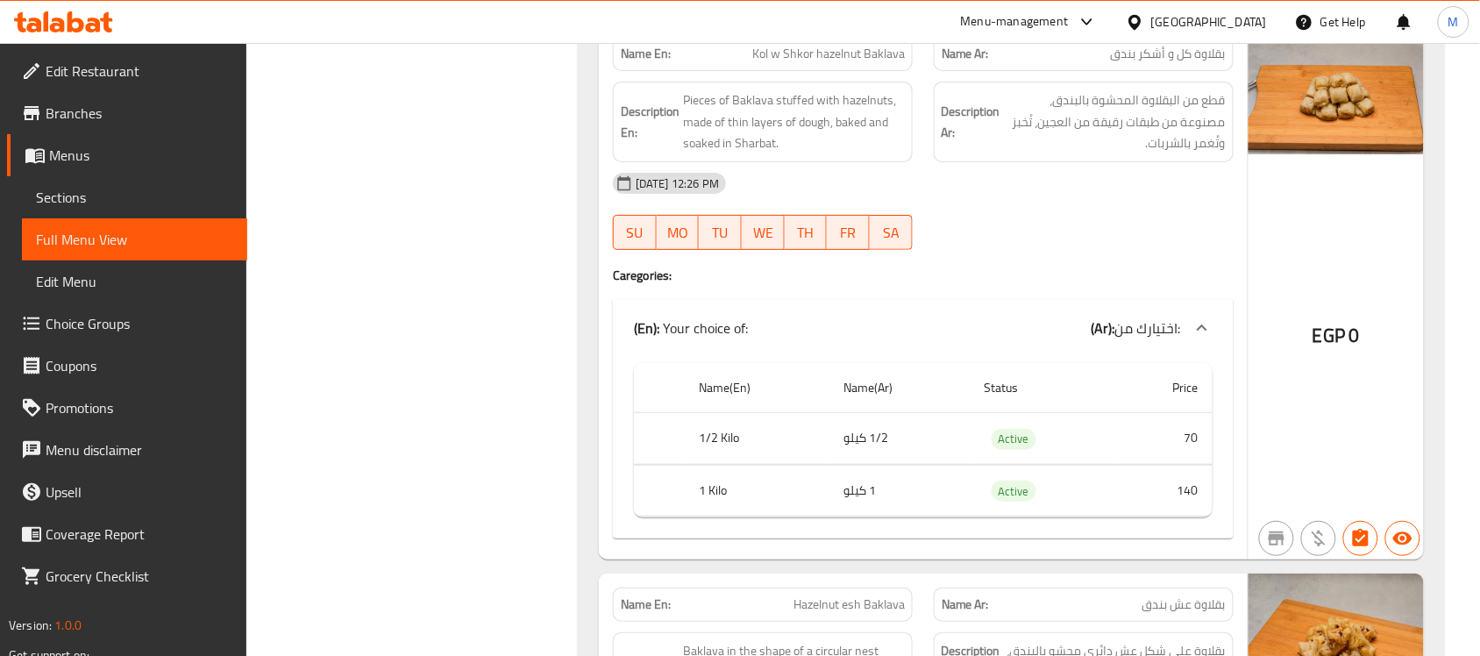
scroll to position [16053, 0]
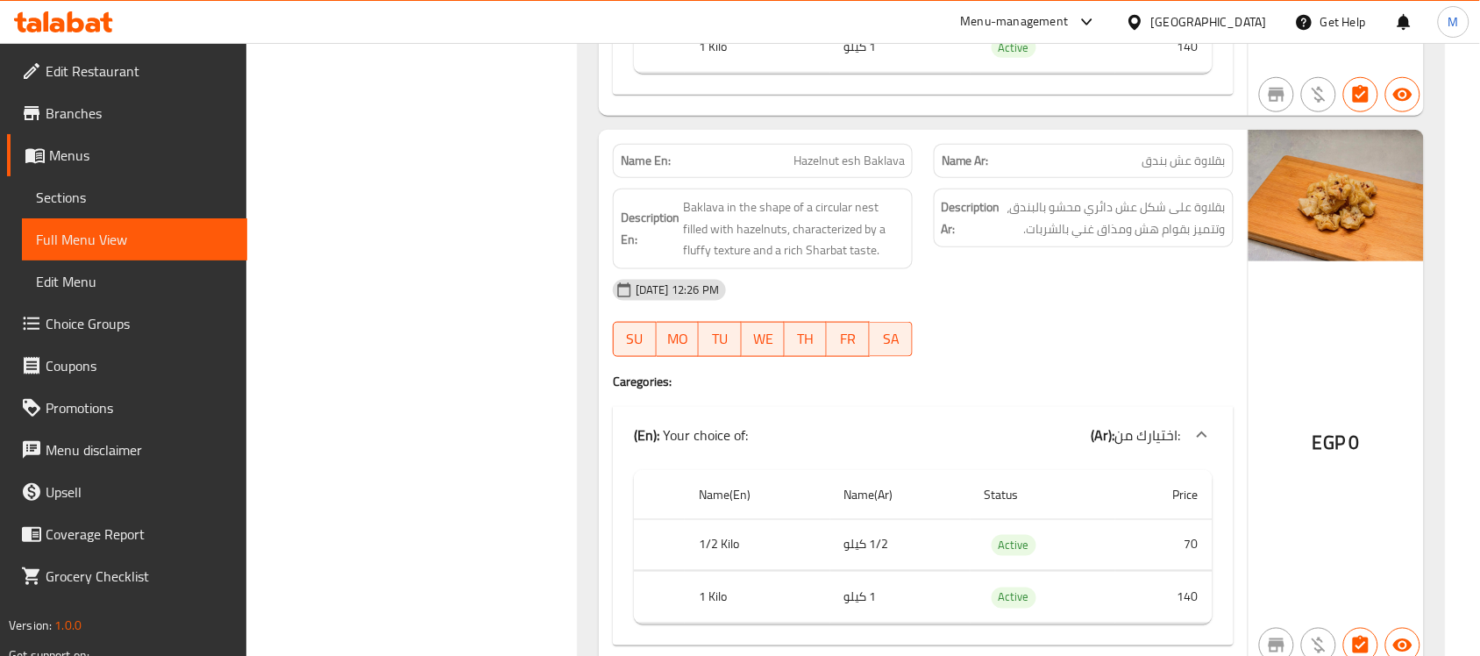
scroll to position [16601, 0]
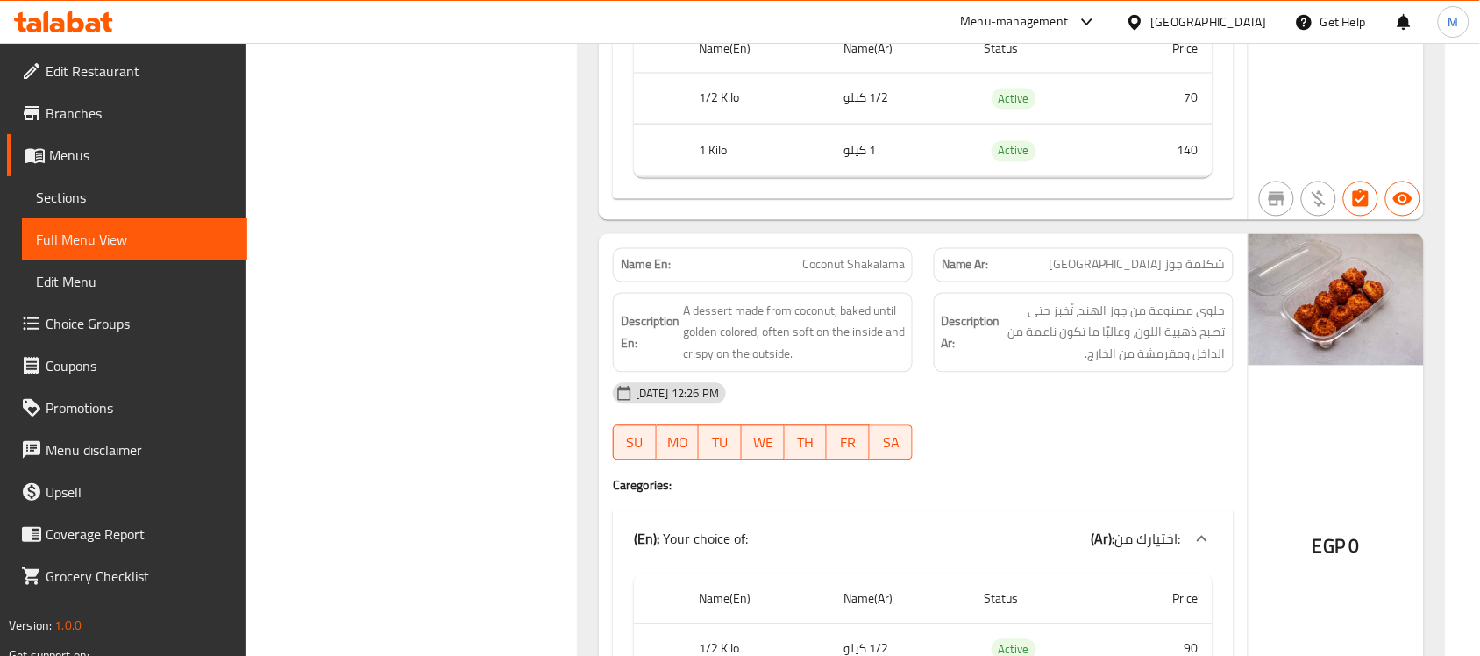
scroll to position [16930, 0]
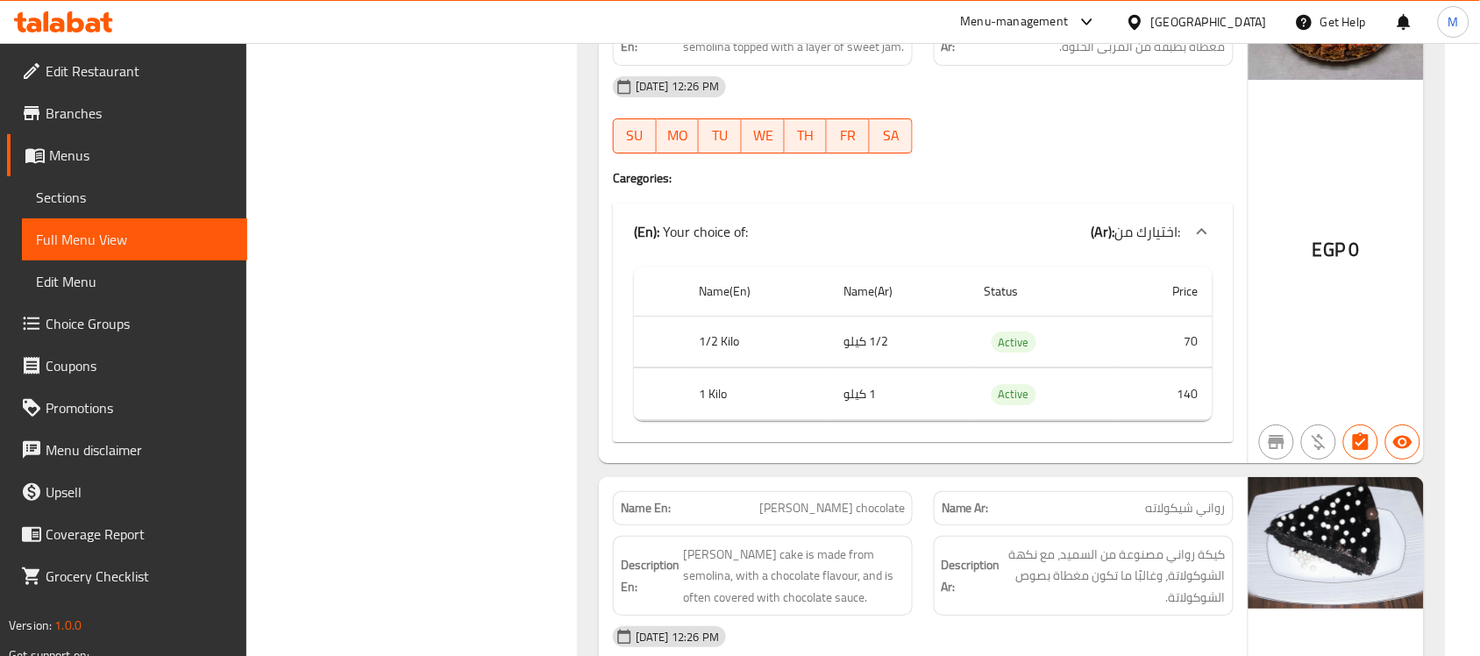
scroll to position [17602, 0]
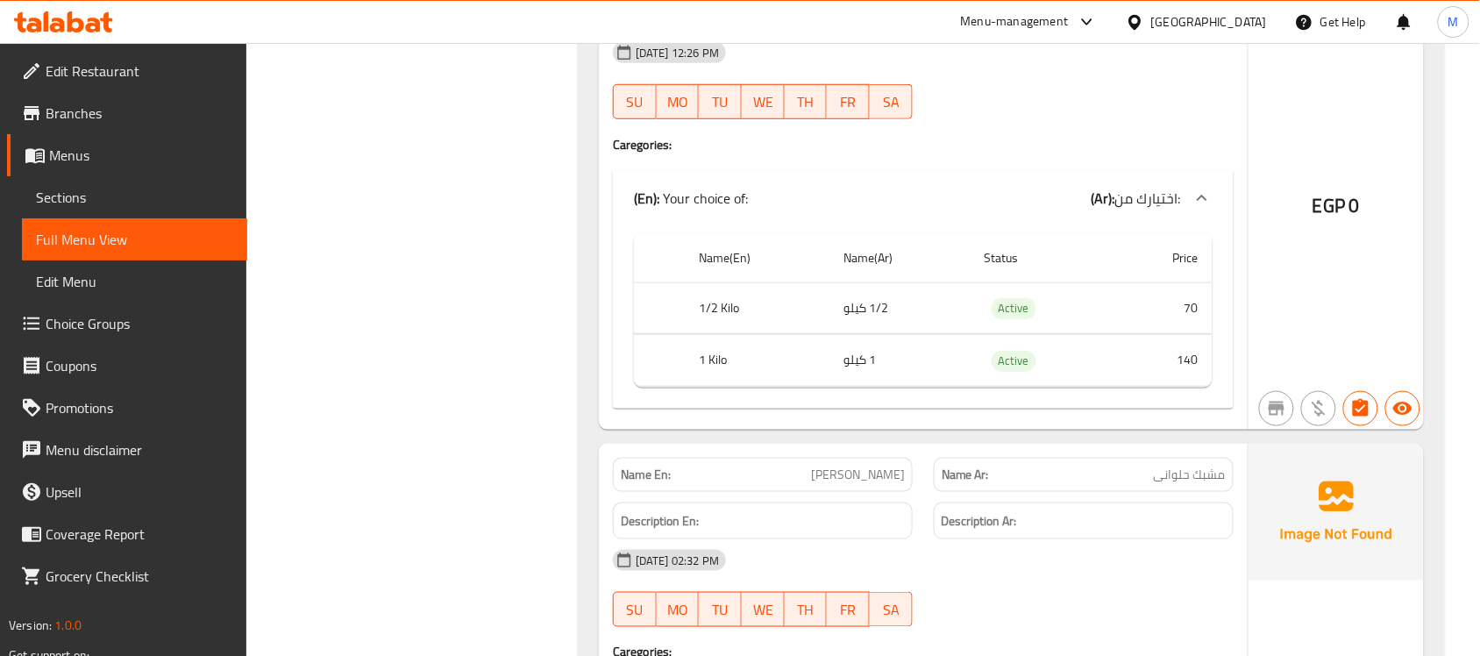
scroll to position [18150, 0]
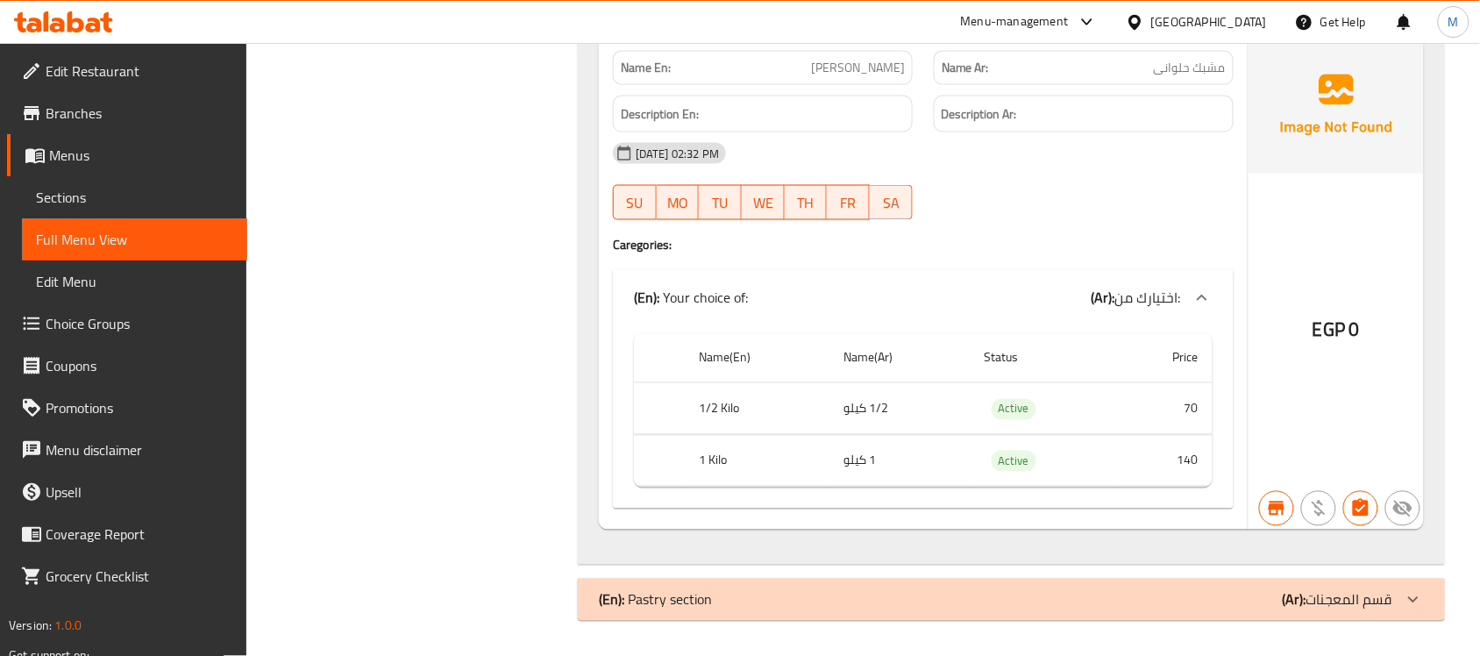
scroll to position [18610, 0]
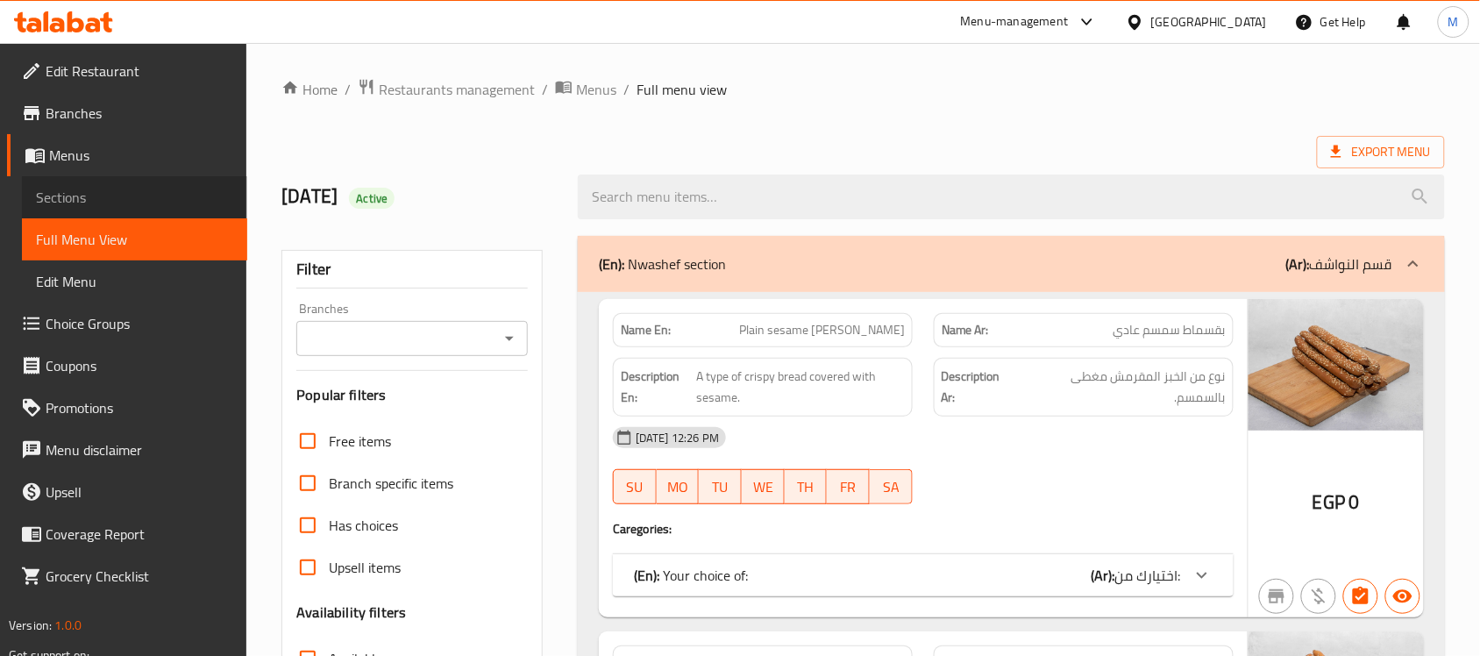
click at [137, 189] on span "Sections" at bounding box center [134, 197] width 197 height 21
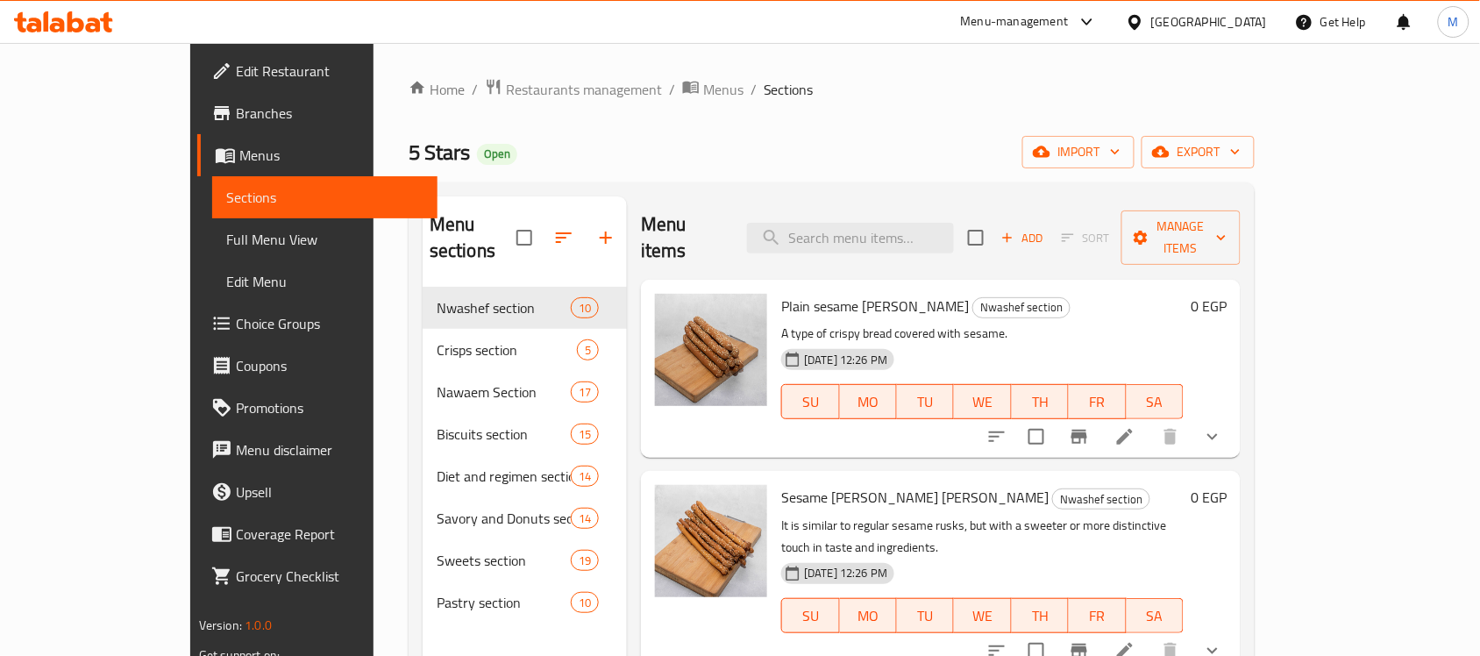
click at [942, 206] on div "Menu items Add Sort Manage items" at bounding box center [941, 237] width 600 height 83
click at [940, 223] on input "search" at bounding box center [850, 238] width 207 height 31
paste input "https://portal.talabat.com/eg/p/menu-management#/restaurants/684484/menus/12593…"
type input "https://portal.talabat.com/eg/p/menu-management#/restaurants/684484/menus/12593…"
click at [931, 228] on input "search" at bounding box center [850, 238] width 207 height 31
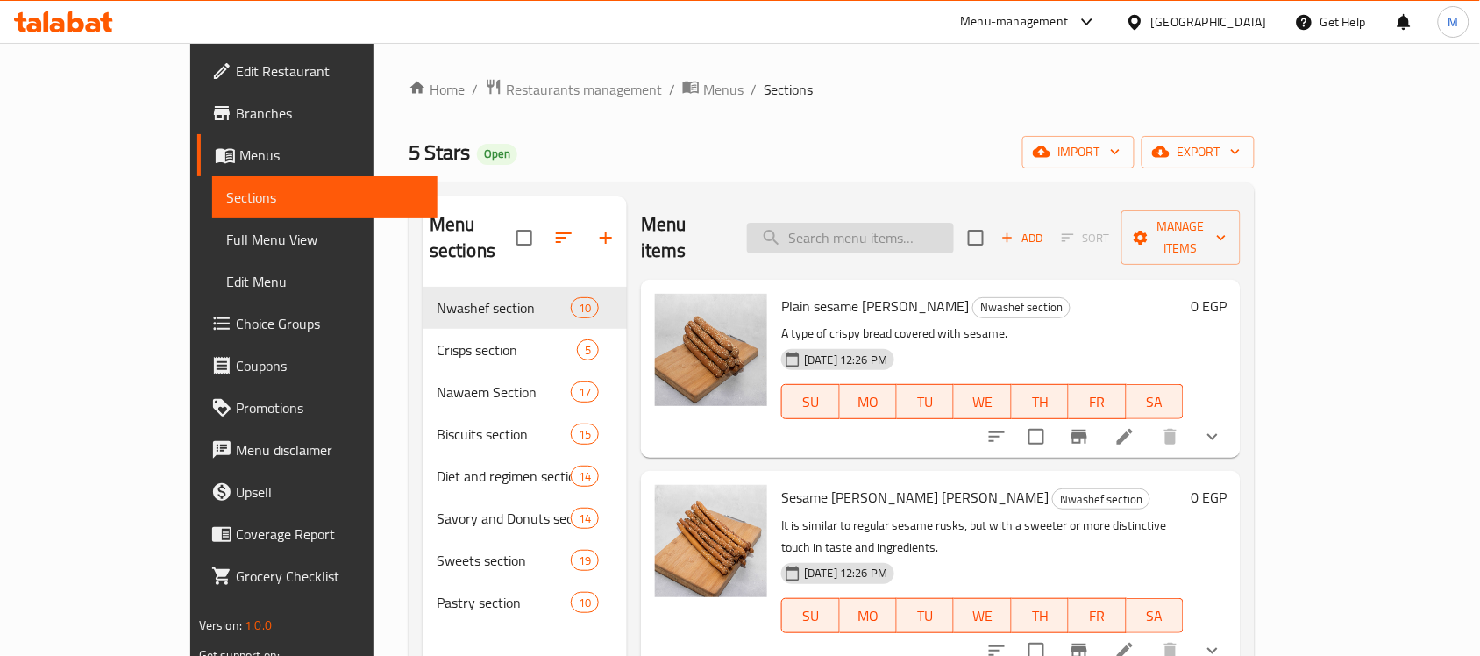
paste input "Kunafa with qeshta"
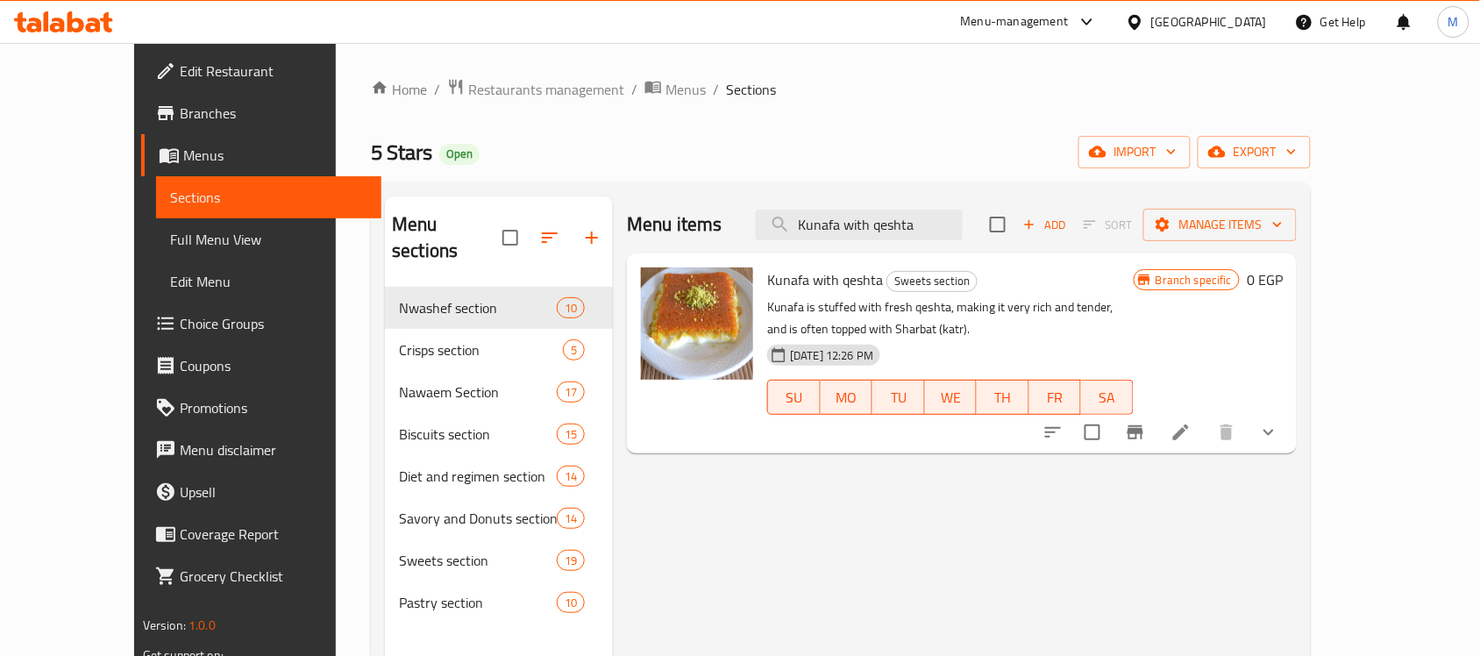
type input "Kunafa with qeshta"
click at [1279, 423] on icon "show more" at bounding box center [1268, 432] width 21 height 21
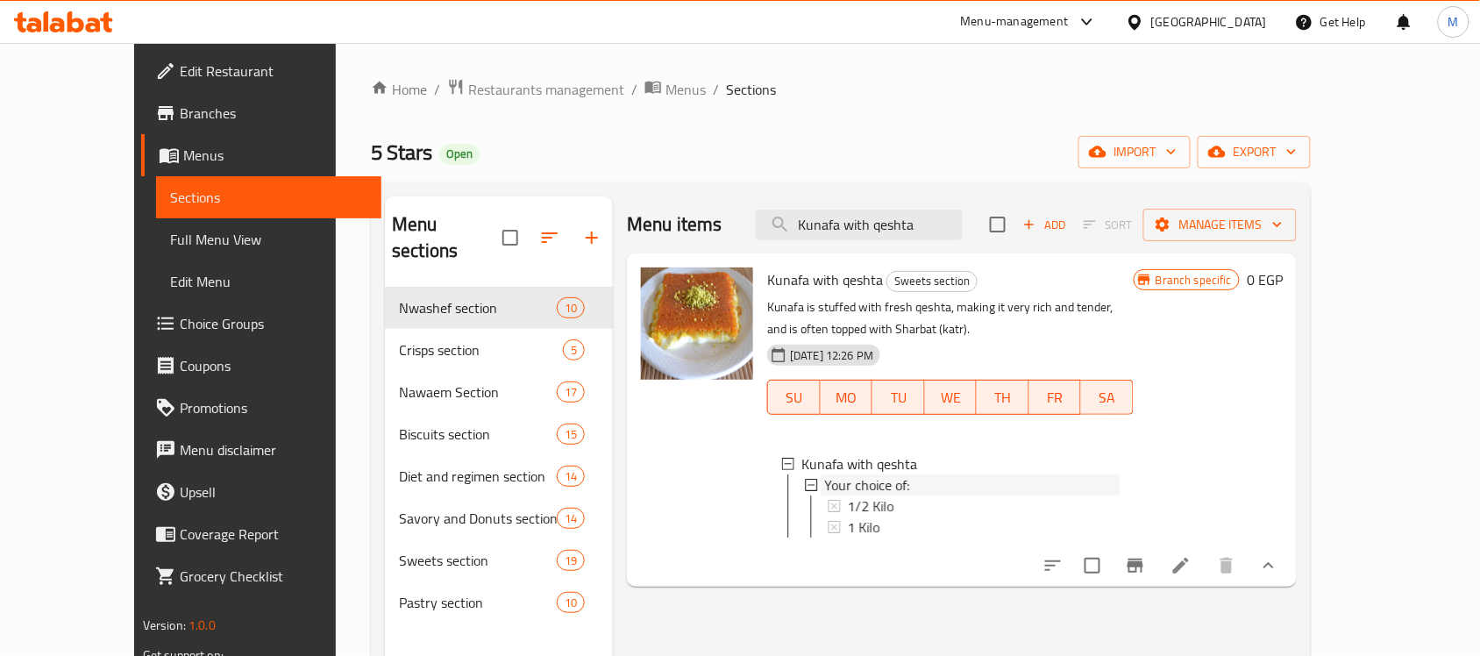
click at [951, 494] on div "Your choice of:" at bounding box center [971, 484] width 295 height 21
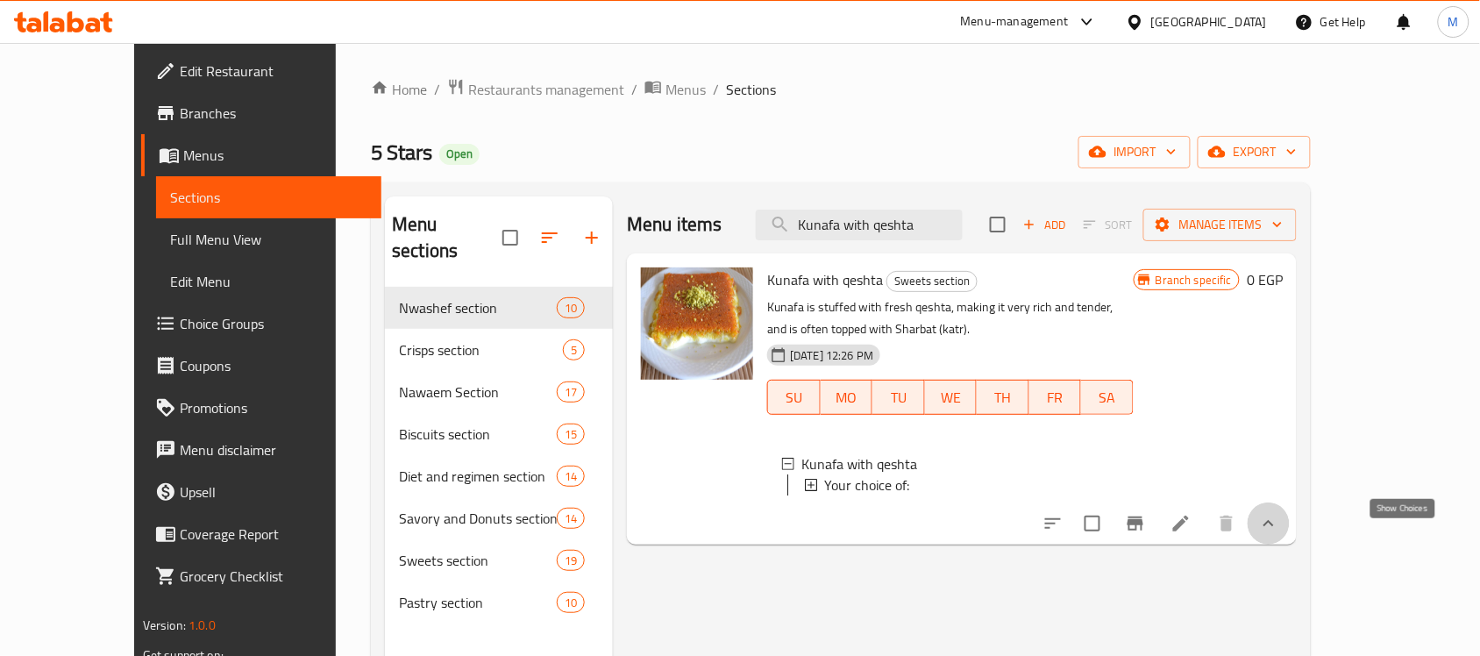
click at [1279, 534] on icon "show more" at bounding box center [1268, 523] width 21 height 21
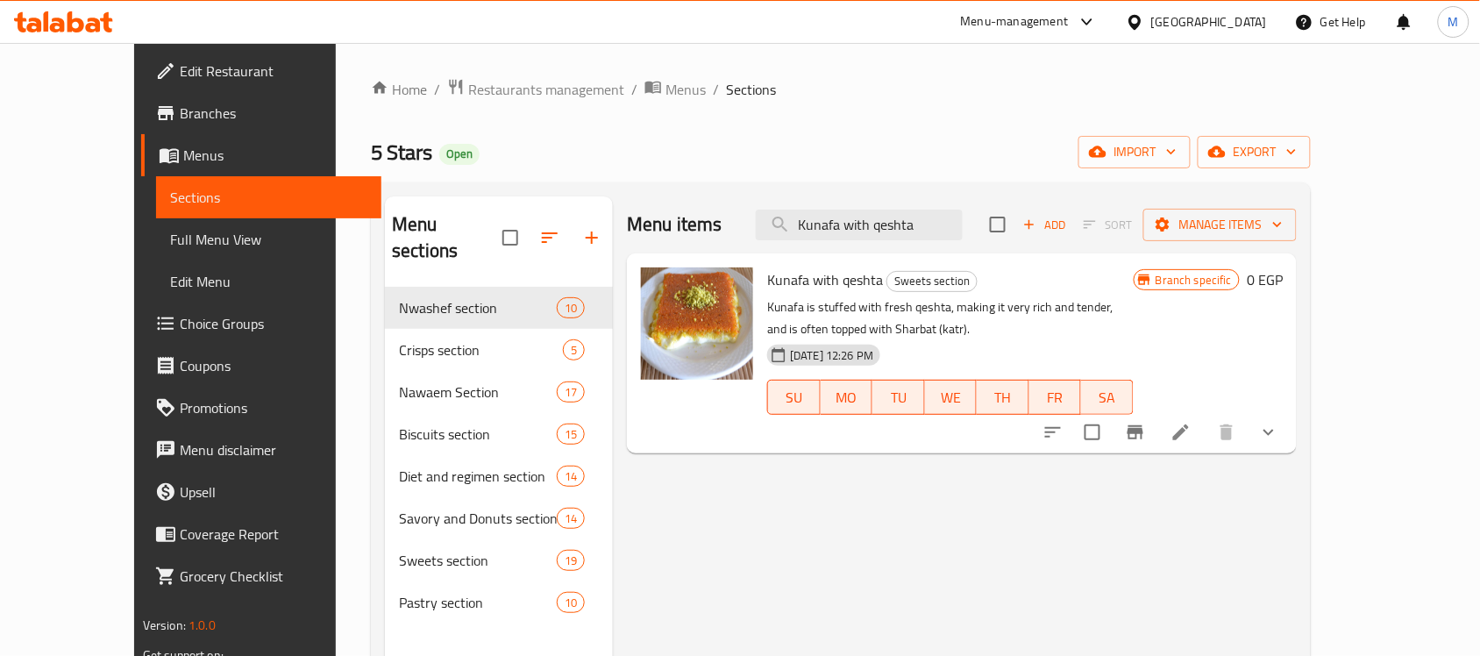
click at [1279, 436] on icon "show more" at bounding box center [1268, 432] width 21 height 21
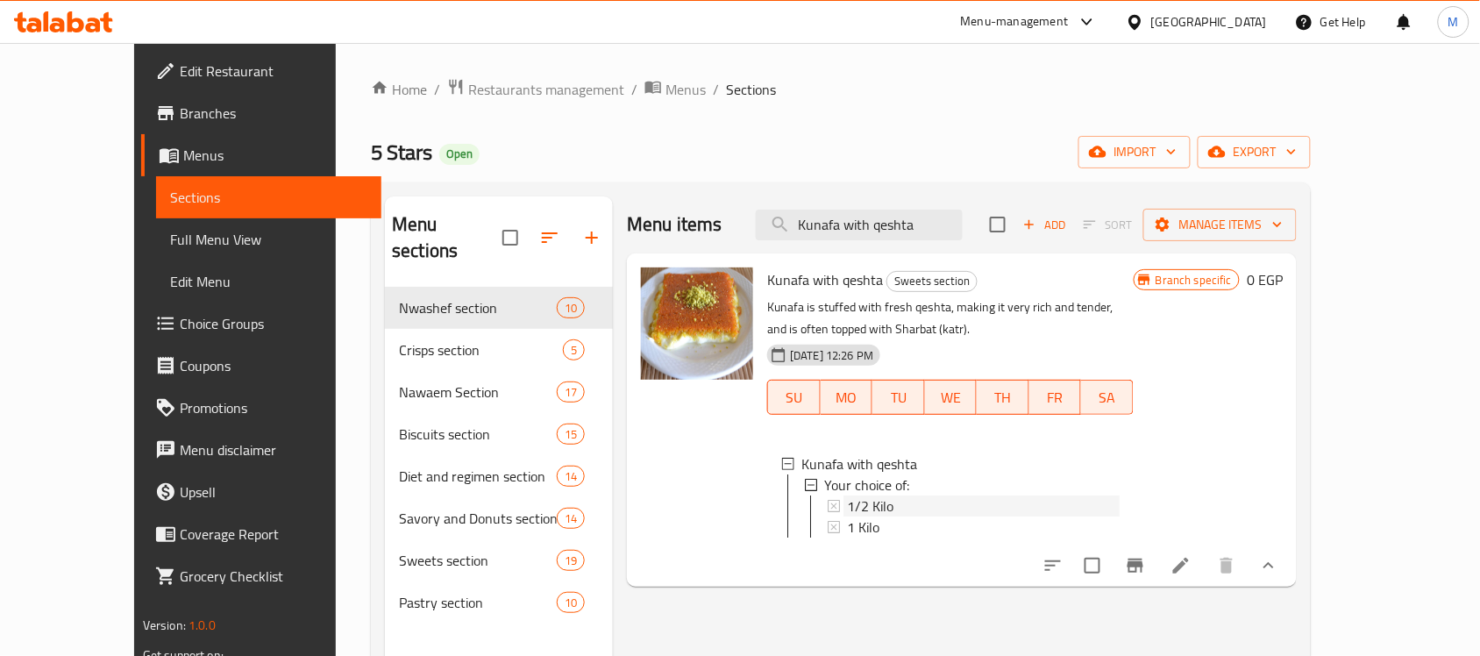
click at [856, 501] on span "1/2 Kilo" at bounding box center [870, 505] width 46 height 21
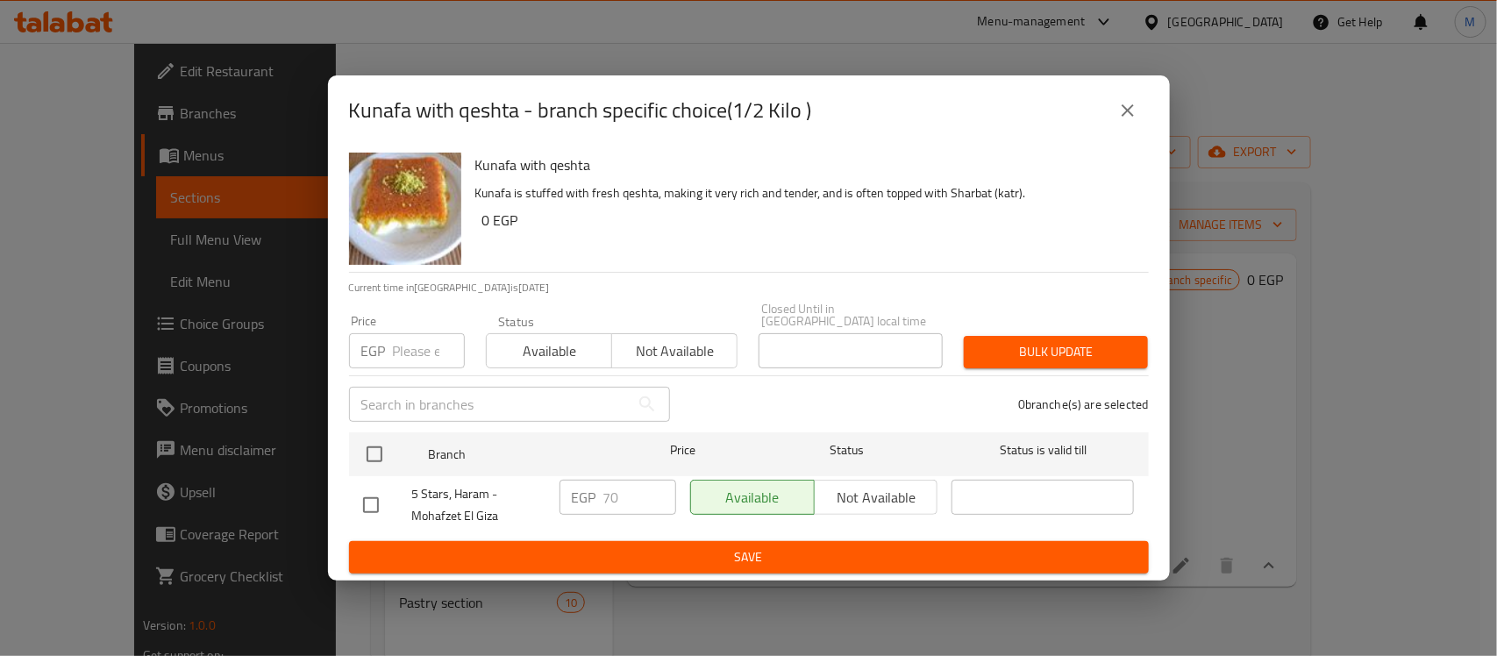
click at [370, 493] on input "checkbox" at bounding box center [370, 505] width 37 height 37
checkbox input "true"
click at [627, 483] on input "70" at bounding box center [639, 497] width 73 height 35
click at [625, 483] on input "70" at bounding box center [639, 497] width 73 height 35
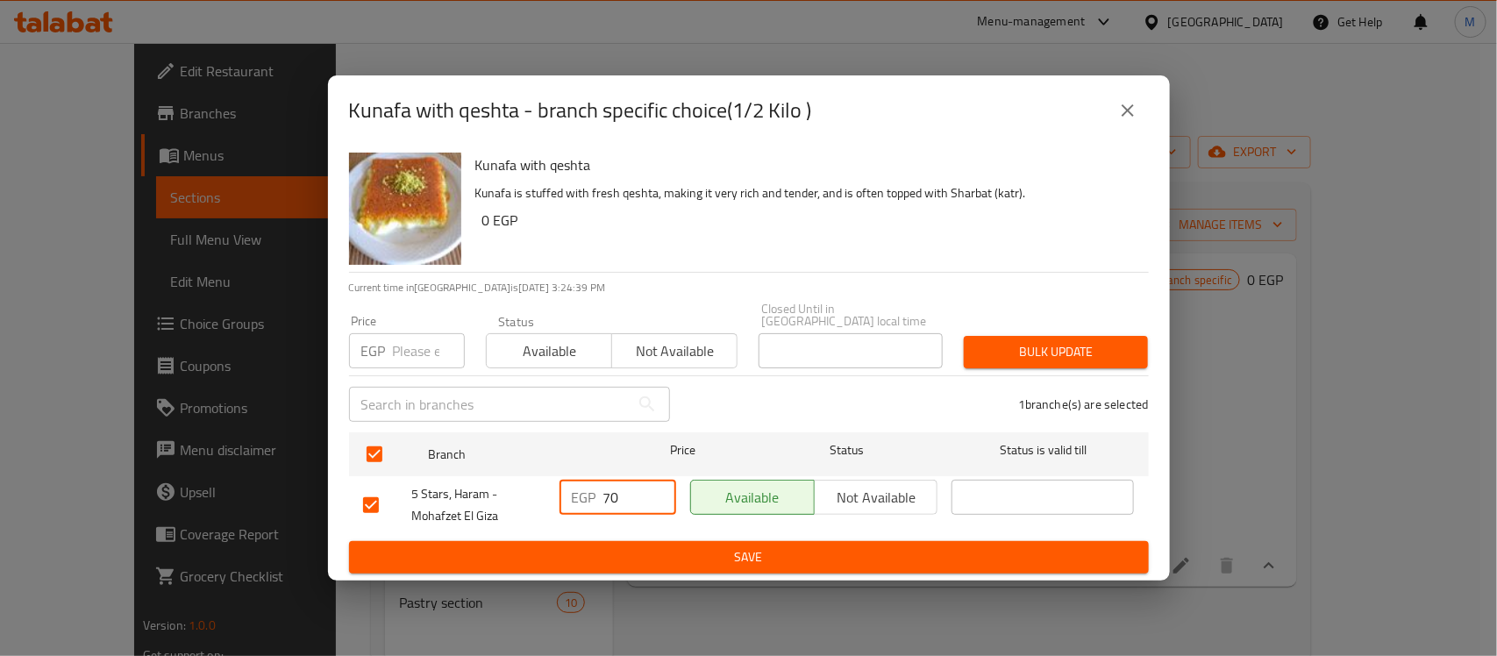
click at [625, 483] on input "70" at bounding box center [639, 497] width 73 height 35
type input "80"
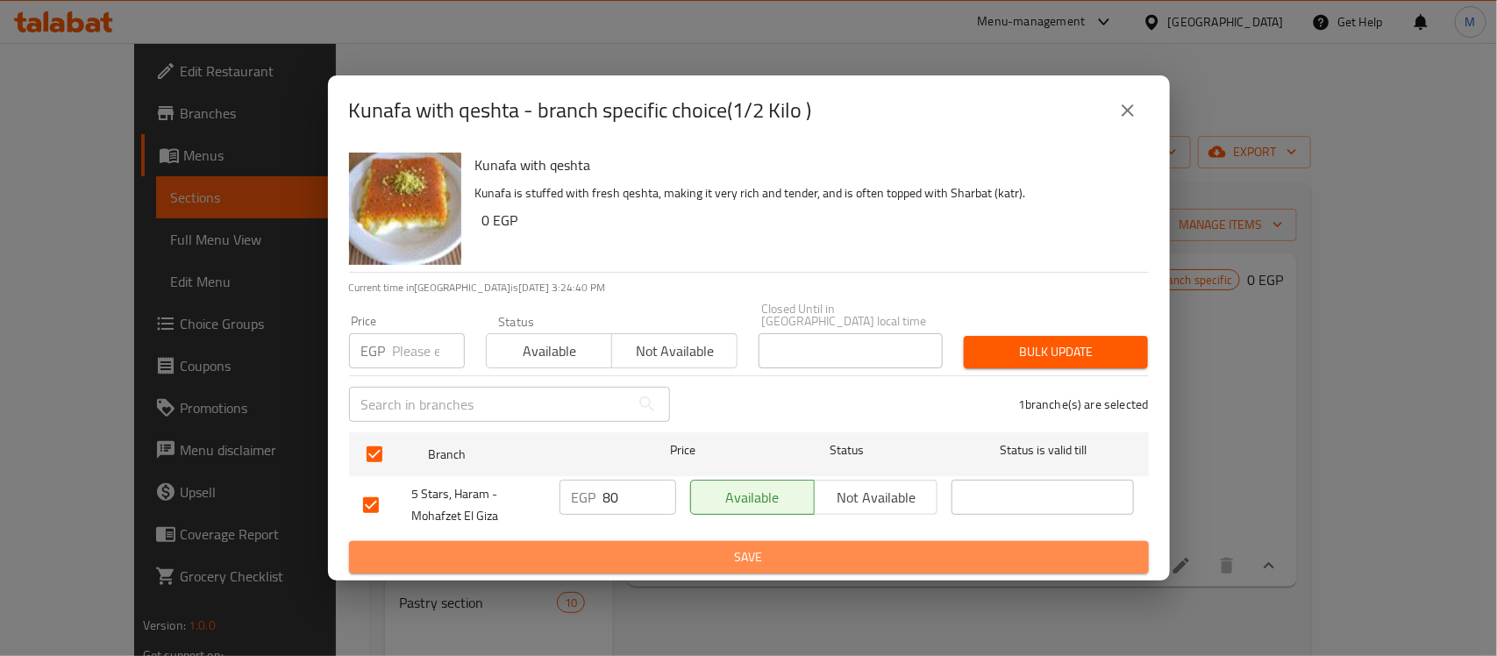
click at [666, 546] on span "Save" at bounding box center [748, 557] width 771 height 22
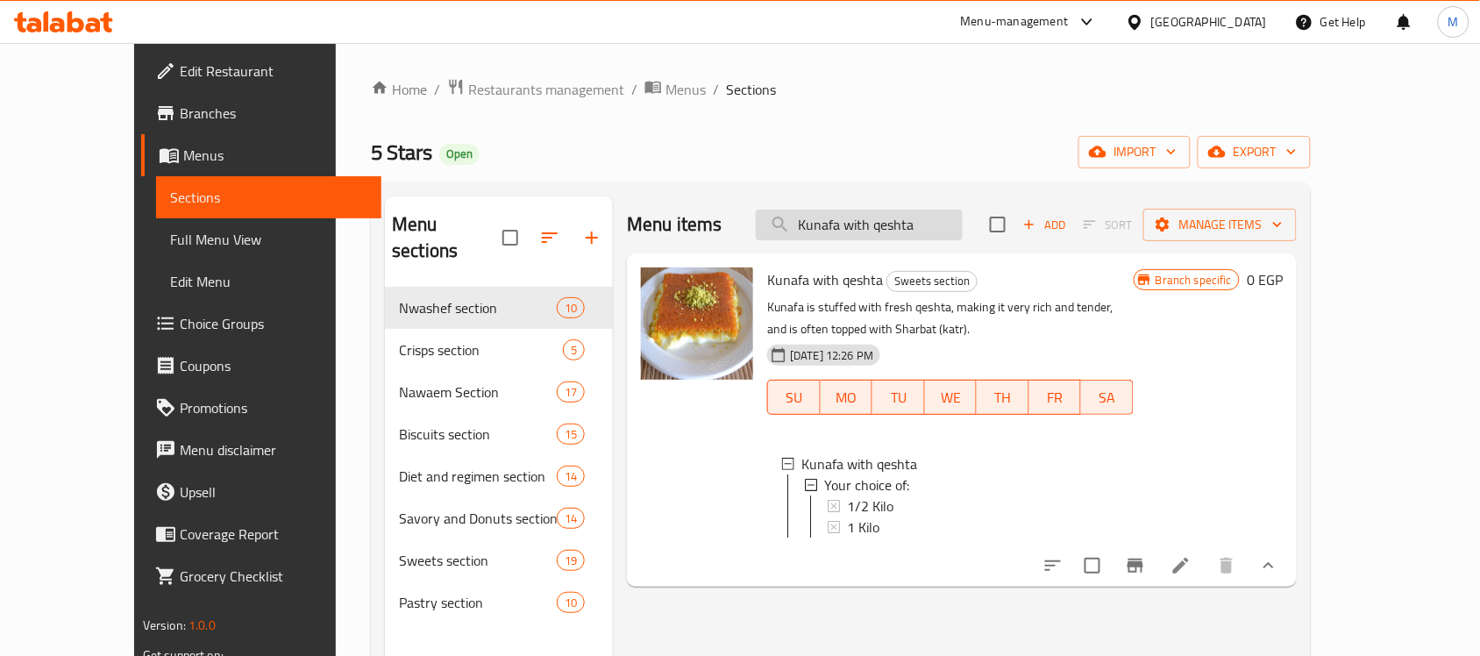
click at [886, 232] on input "Kunafa with qeshta" at bounding box center [859, 225] width 207 height 31
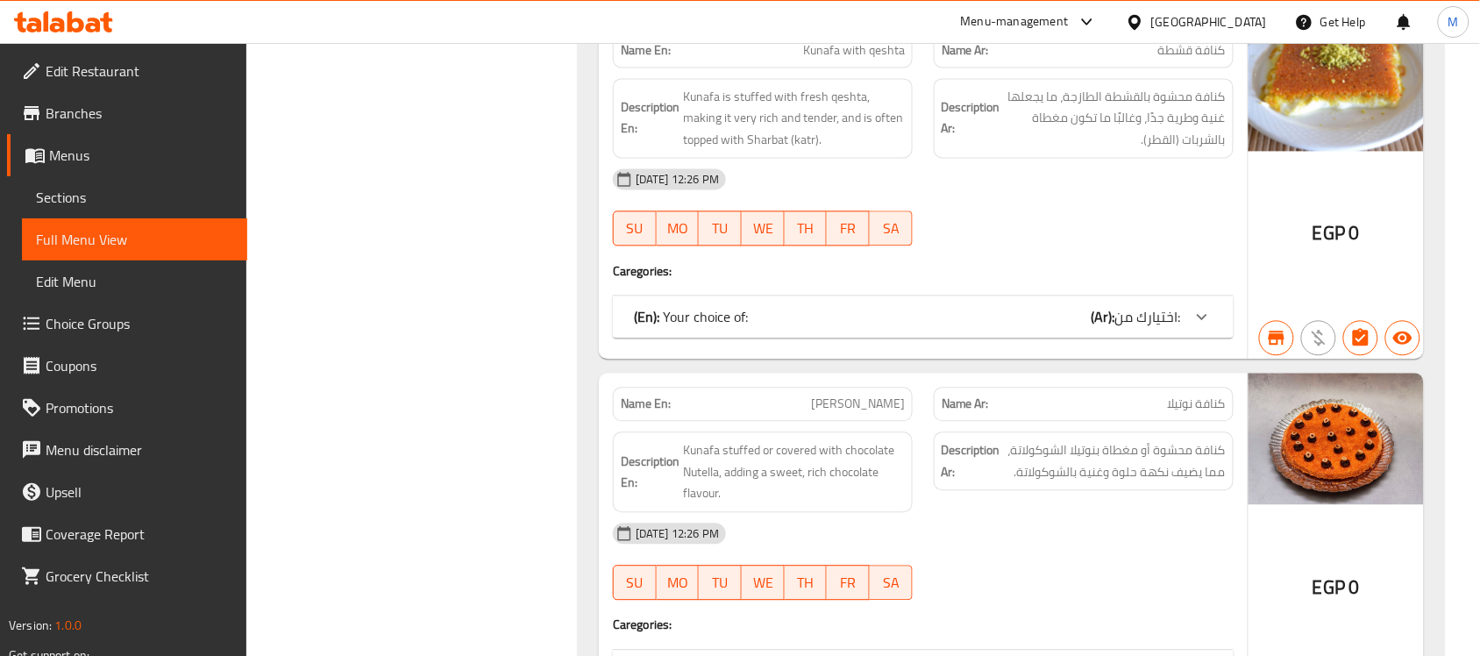
scroll to position [26691, 0]
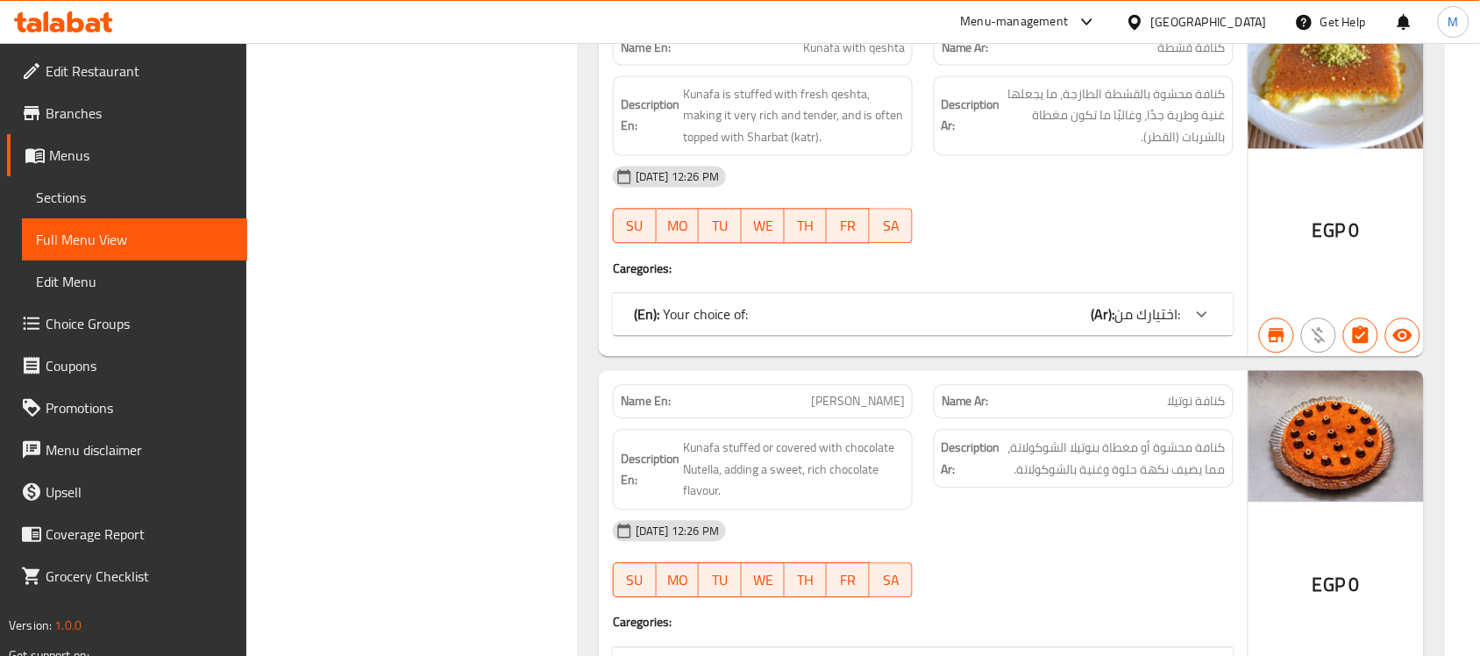
click at [1052, 324] on div "(En): Your choice of: (Ar): اختيارك من:" at bounding box center [907, 313] width 547 height 21
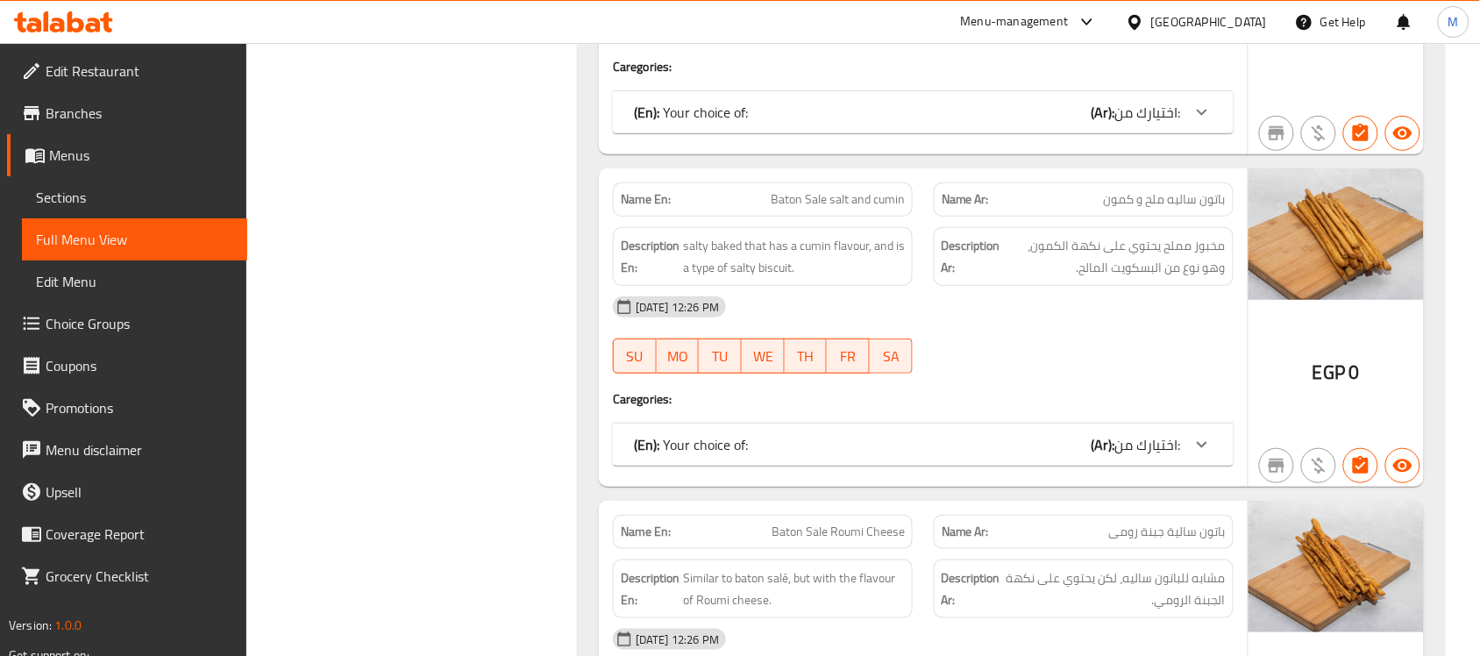
scroll to position [160, 0]
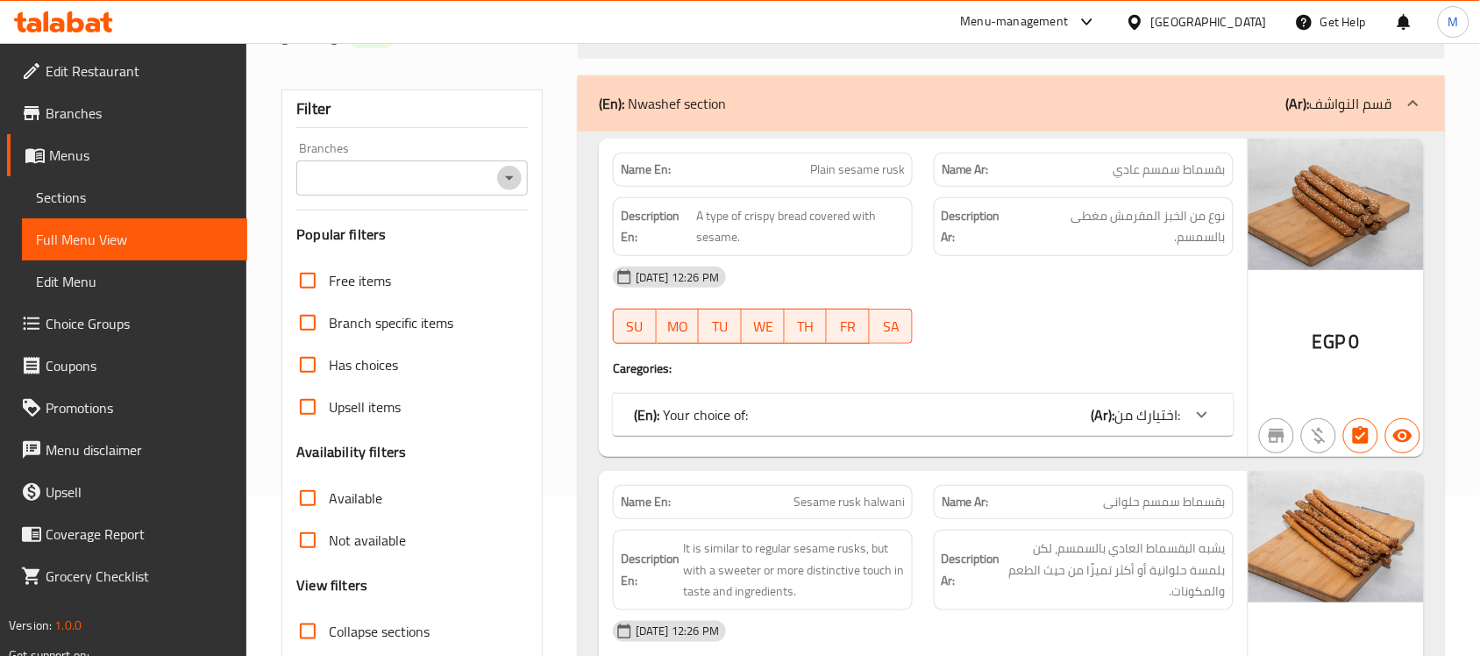
click at [504, 185] on icon "Open" at bounding box center [509, 177] width 21 height 21
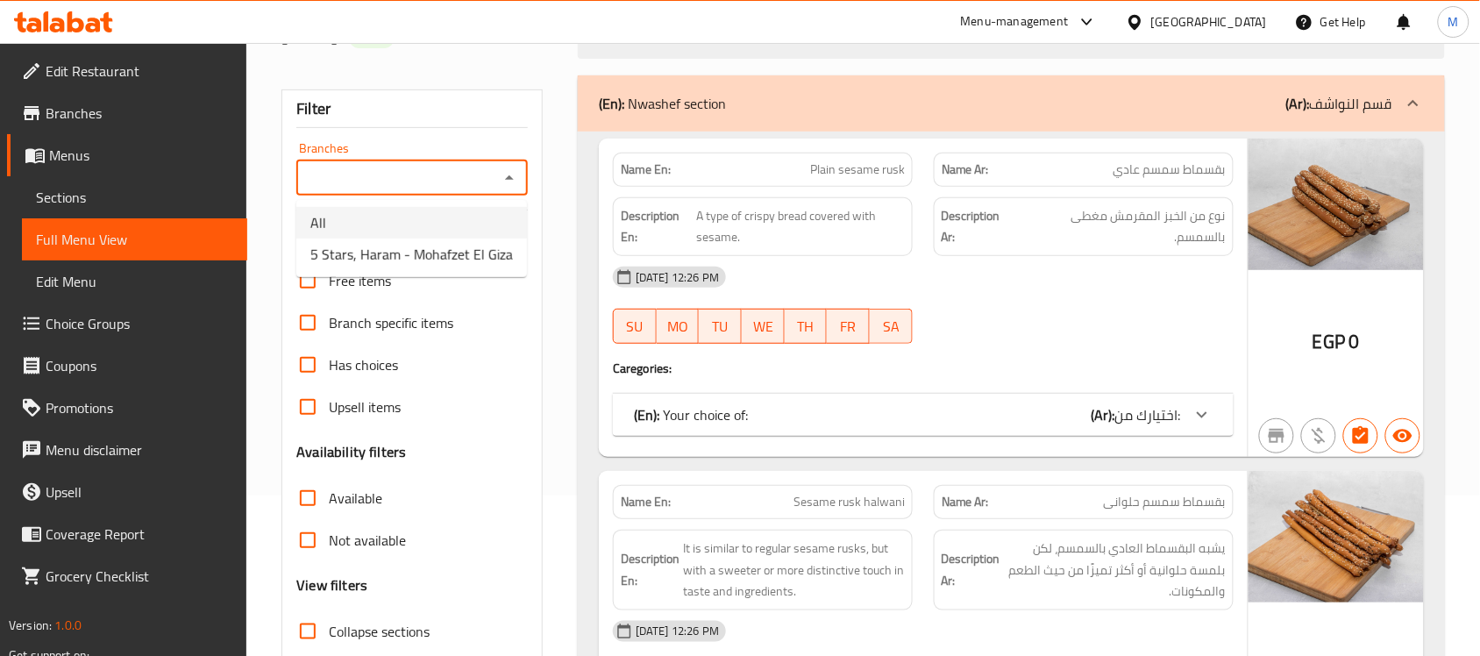
click at [474, 237] on ul "All 5 Stars, Haram - Mohafzet El Giza" at bounding box center [411, 238] width 231 height 77
click at [466, 254] on span "5 Stars, Haram - Mohafzet El Giza" at bounding box center [411, 254] width 203 height 21
type input "5 Stars, Haram - Mohafzet El Giza"
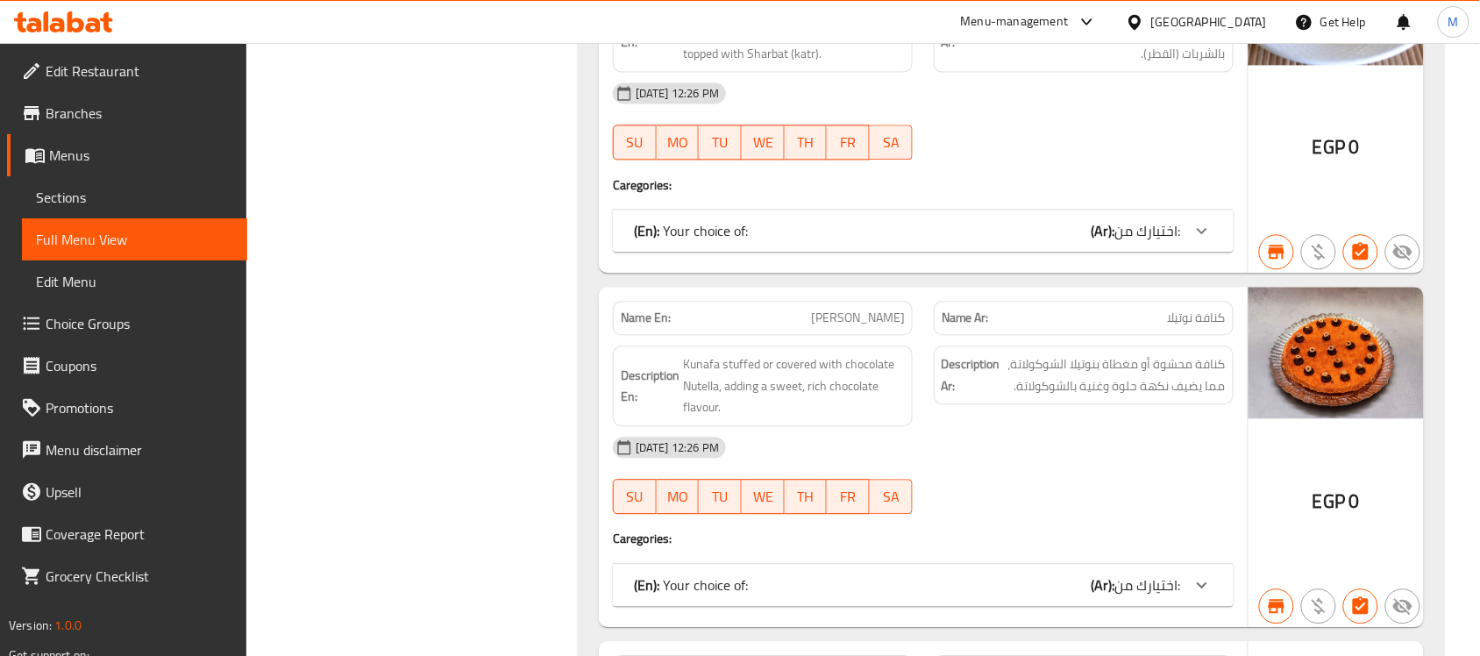
scroll to position [26801, 0]
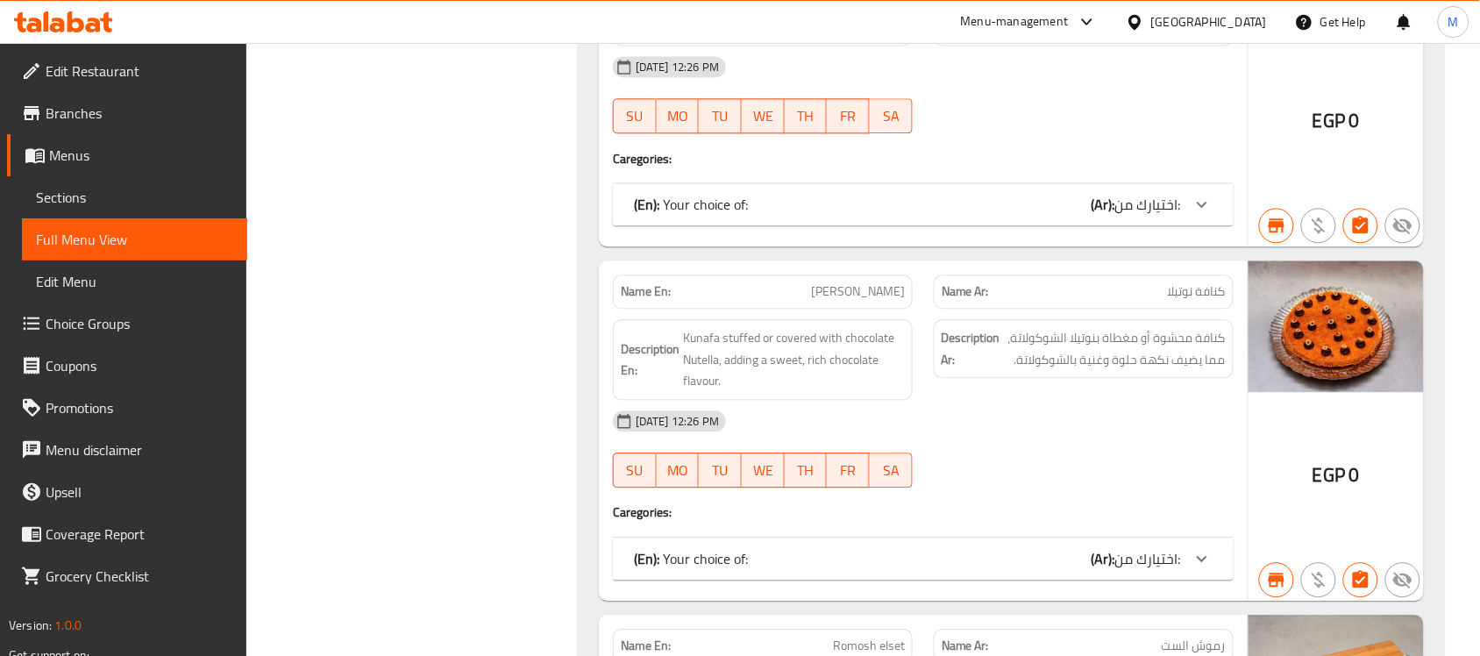
drag, startPoint x: 1115, startPoint y: 261, endPoint x: 1094, endPoint y: 265, distance: 21.3
click at [1113, 215] on p "(Ar): اختيارك من:" at bounding box center [1135, 204] width 89 height 21
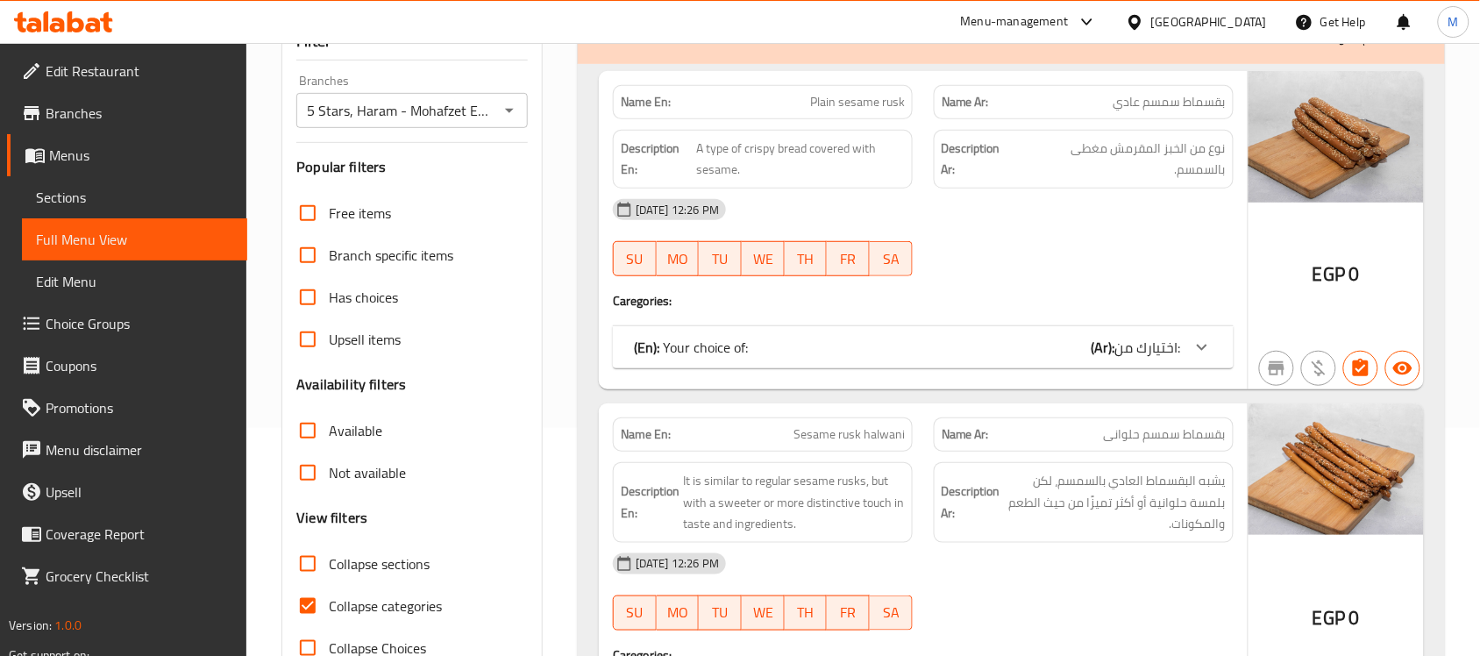
scroll to position [279, 0]
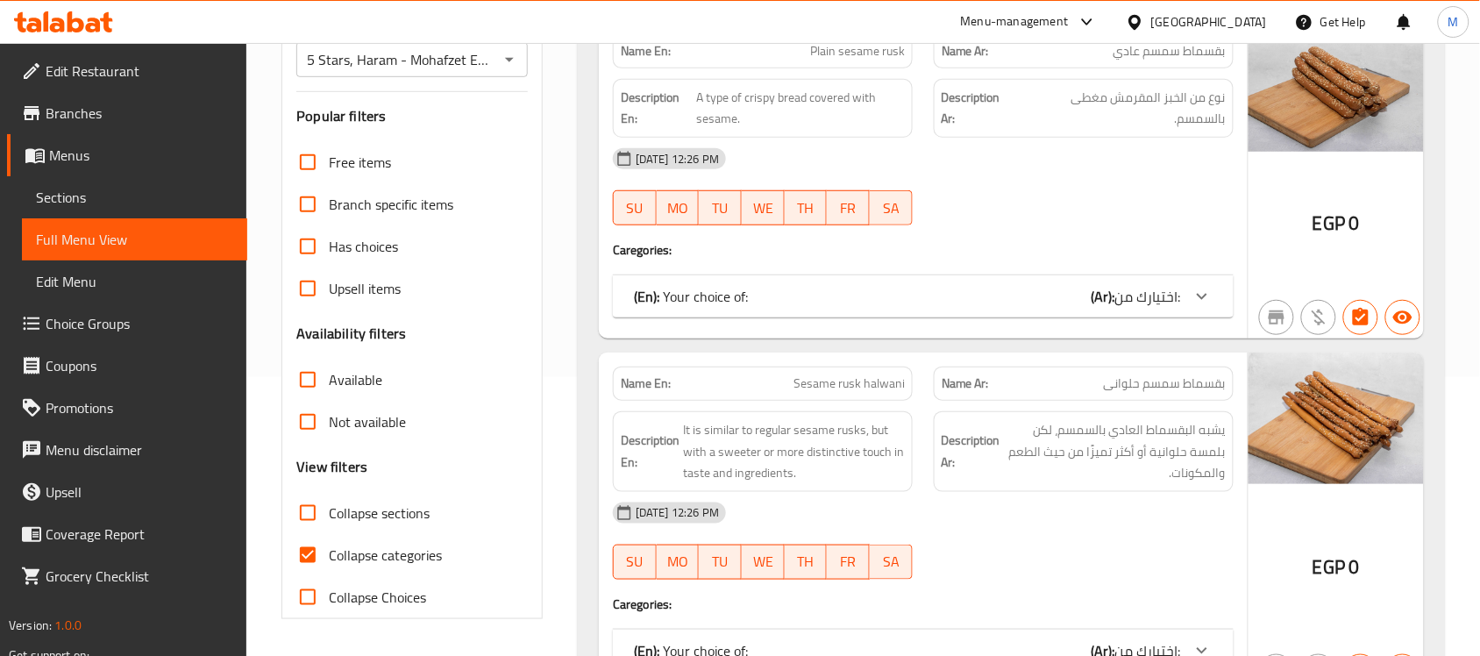
click at [330, 548] on span "Collapse categories" at bounding box center [385, 554] width 113 height 21
click at [329, 548] on input "Collapse categories" at bounding box center [308, 555] width 42 height 42
checkbox input "false"
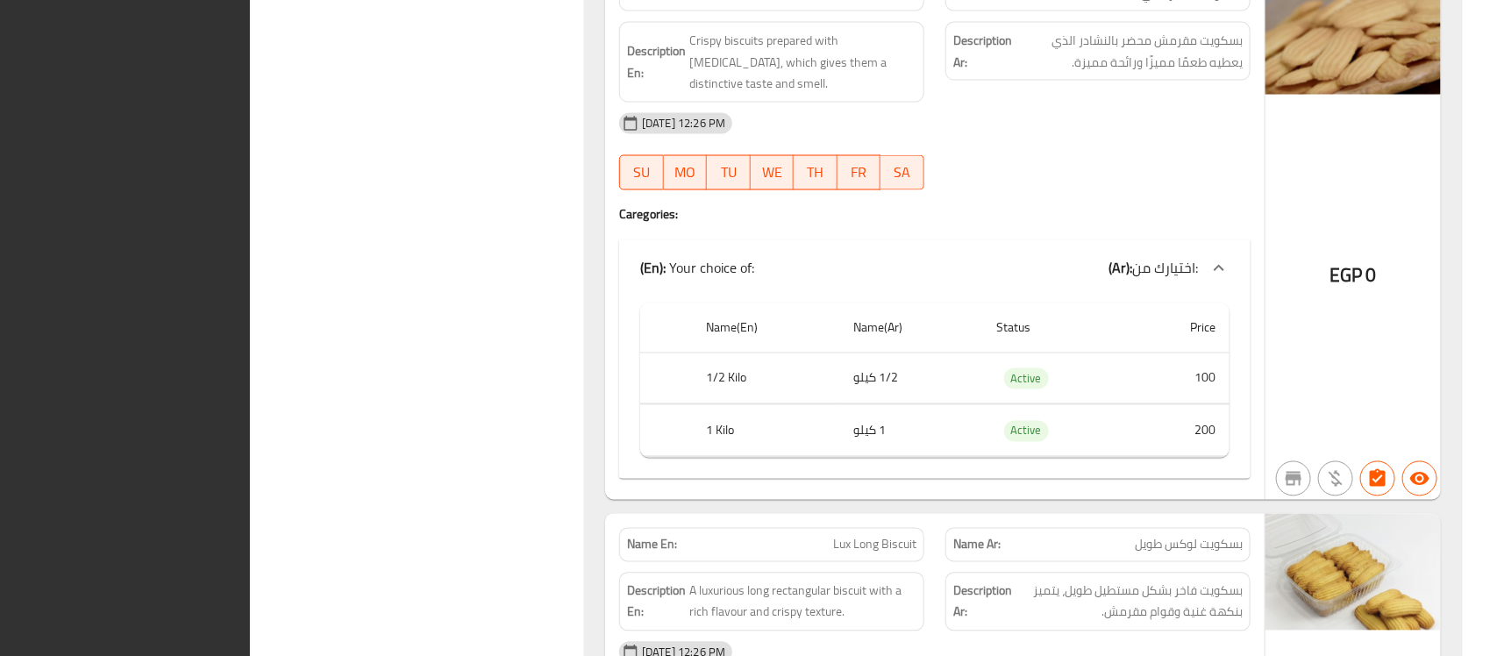
scroll to position [0, 0]
